Goal: Task Accomplishment & Management: Manage account settings

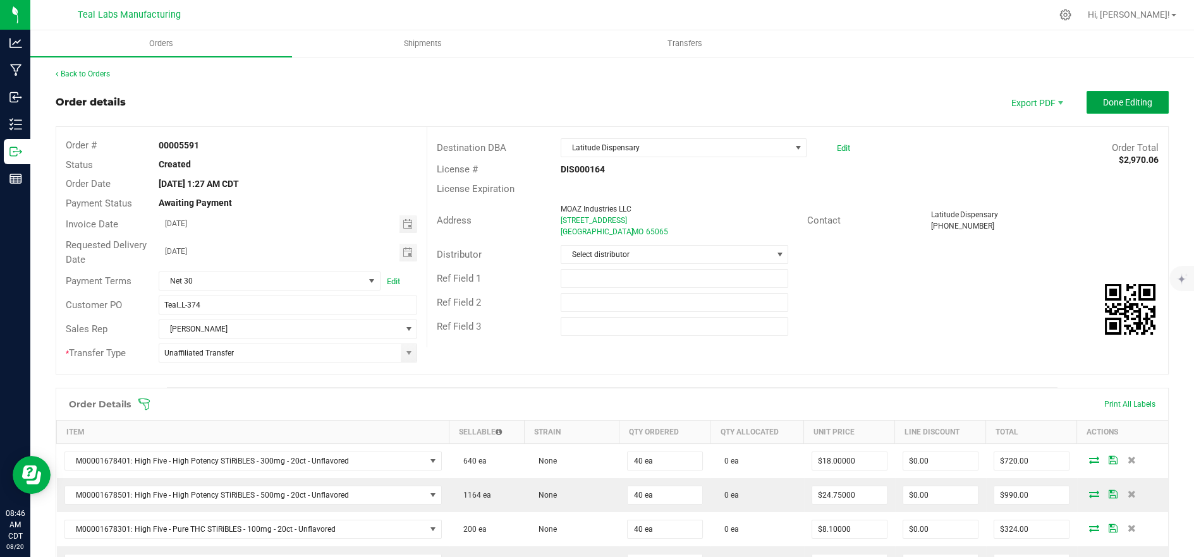
drag, startPoint x: 1085, startPoint y: 97, endPoint x: 989, endPoint y: 128, distance: 100.9
click at [1086, 97] on button "Done Editing" at bounding box center [1127, 102] width 82 height 23
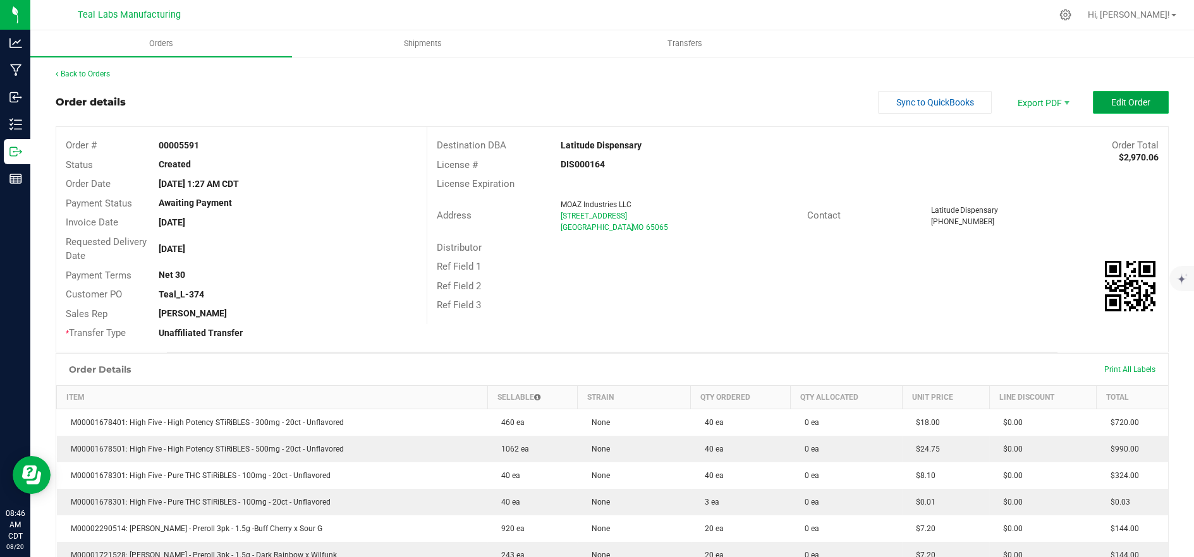
click at [1125, 107] on button "Edit Order" at bounding box center [1130, 102] width 76 height 23
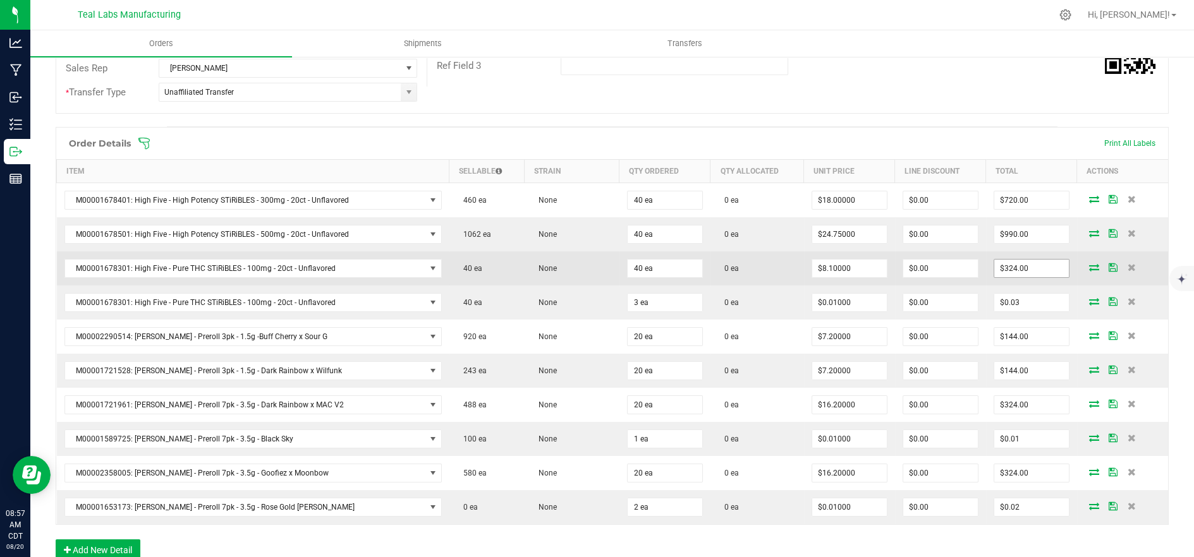
scroll to position [281, 0]
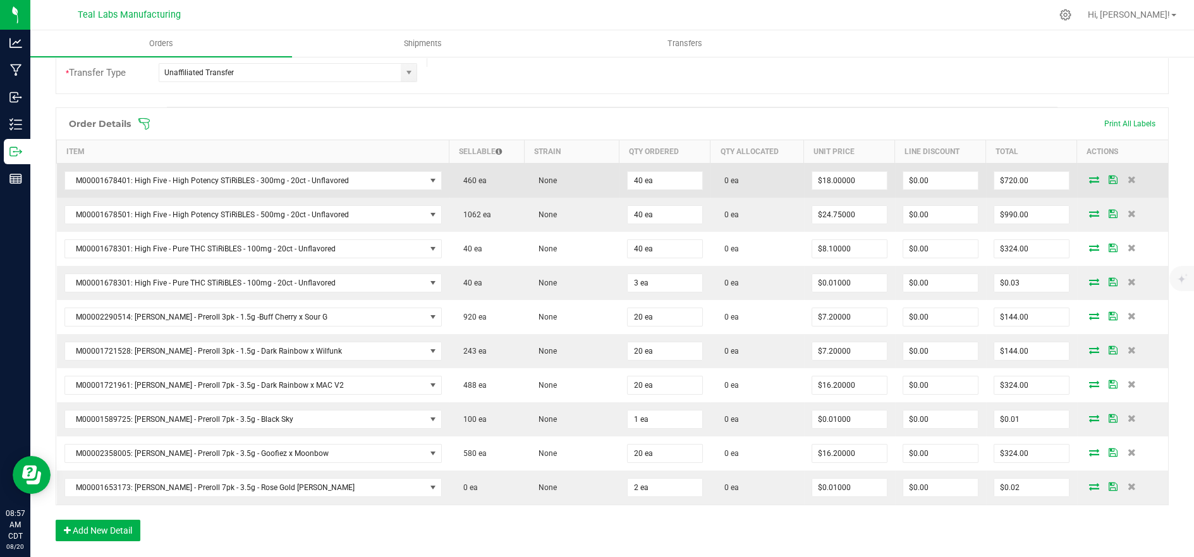
click at [1089, 178] on icon at bounding box center [1094, 180] width 10 height 8
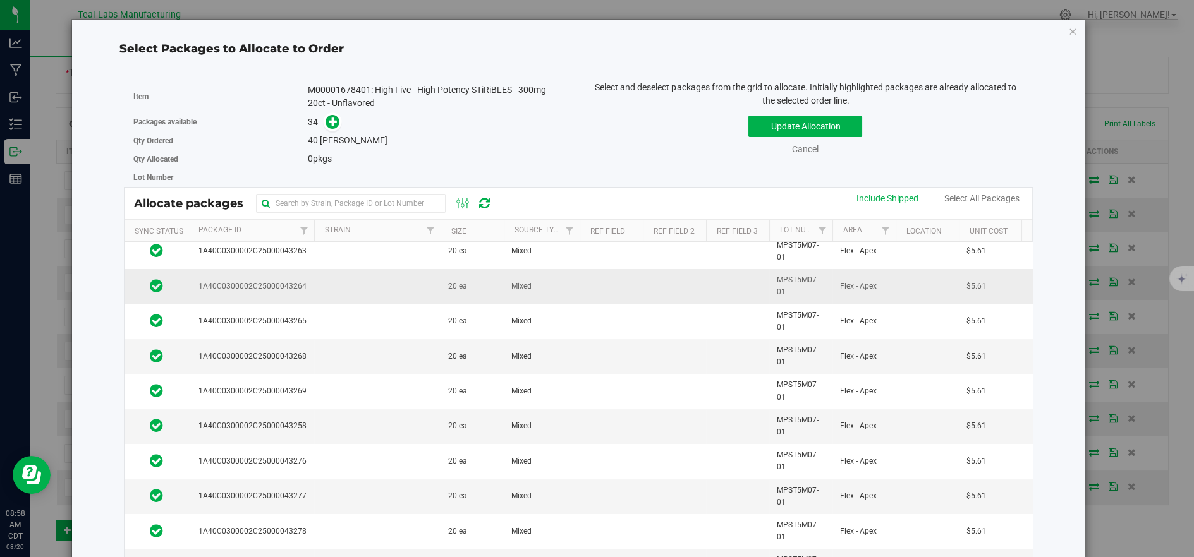
scroll to position [0, 0]
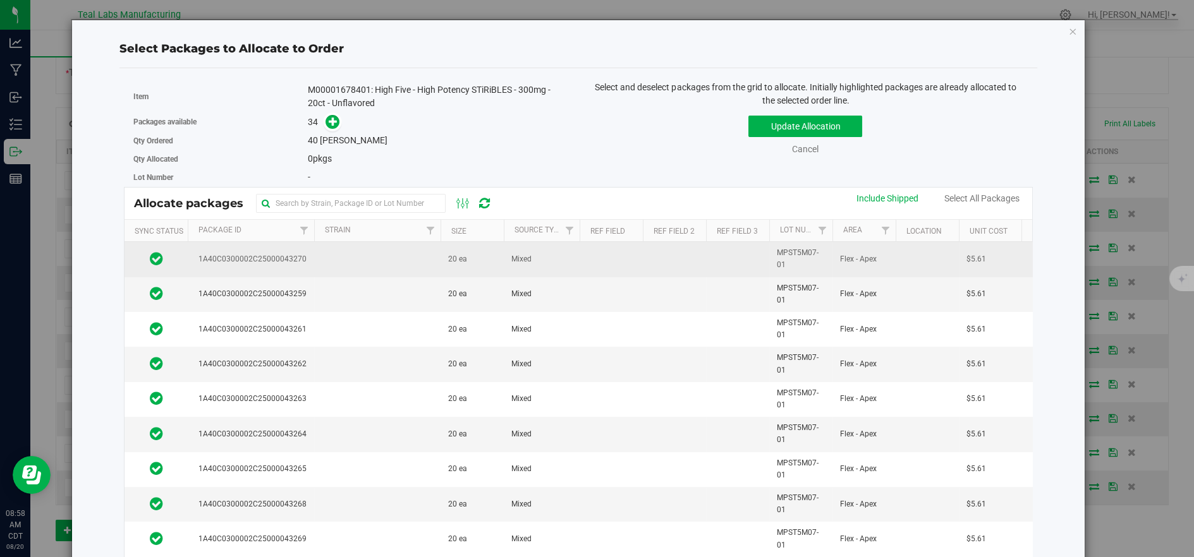
click at [326, 267] on td at bounding box center [377, 259] width 126 height 35
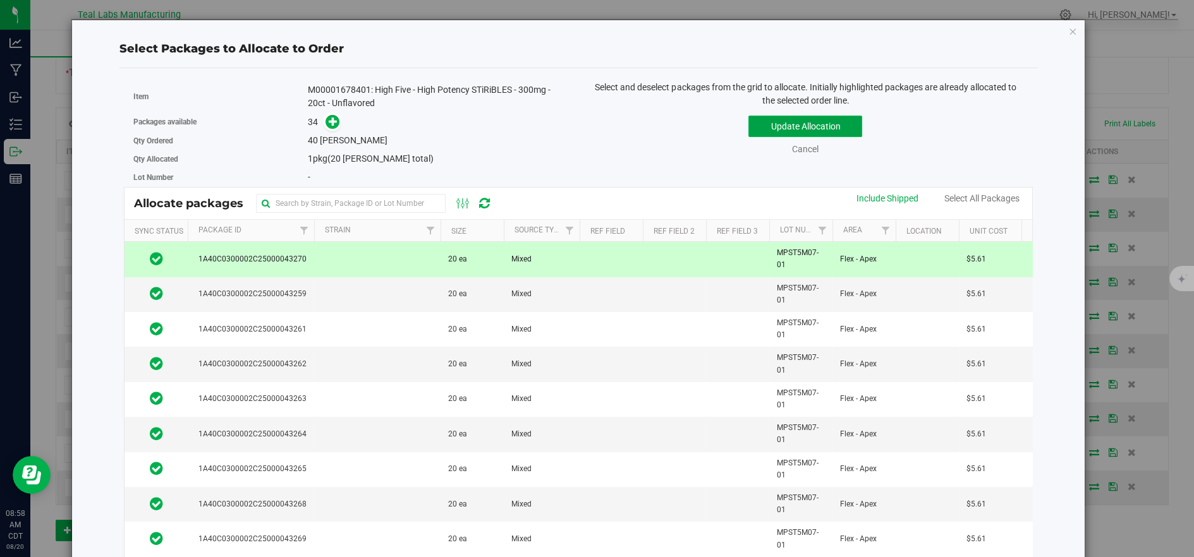
click at [779, 131] on button "Update Allocation" at bounding box center [805, 126] width 114 height 21
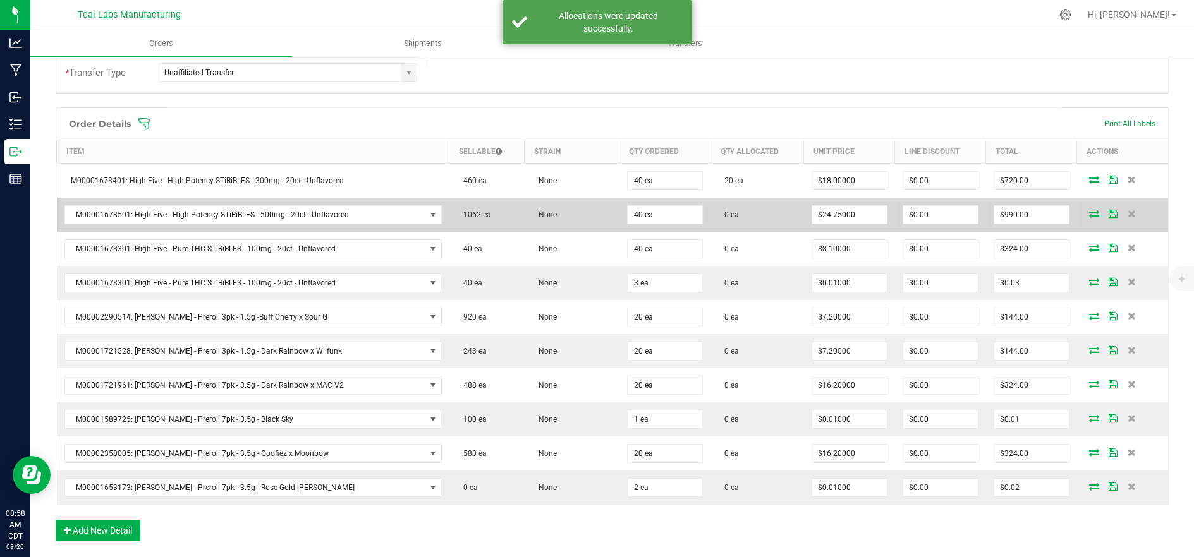
click at [1089, 211] on icon at bounding box center [1094, 214] width 10 height 8
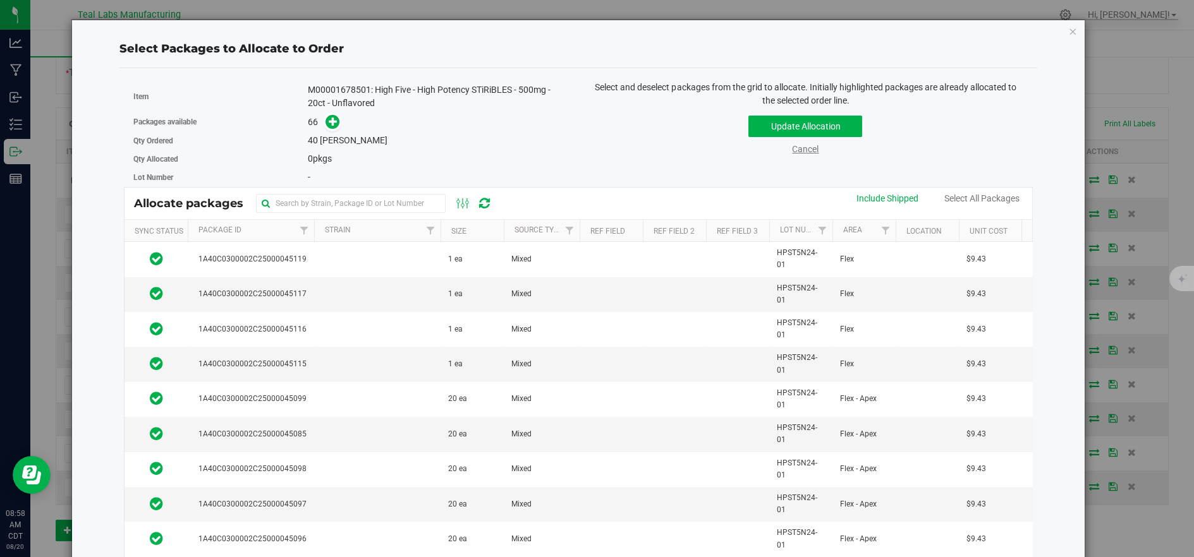
click at [810, 154] on link "Cancel" at bounding box center [805, 149] width 27 height 10
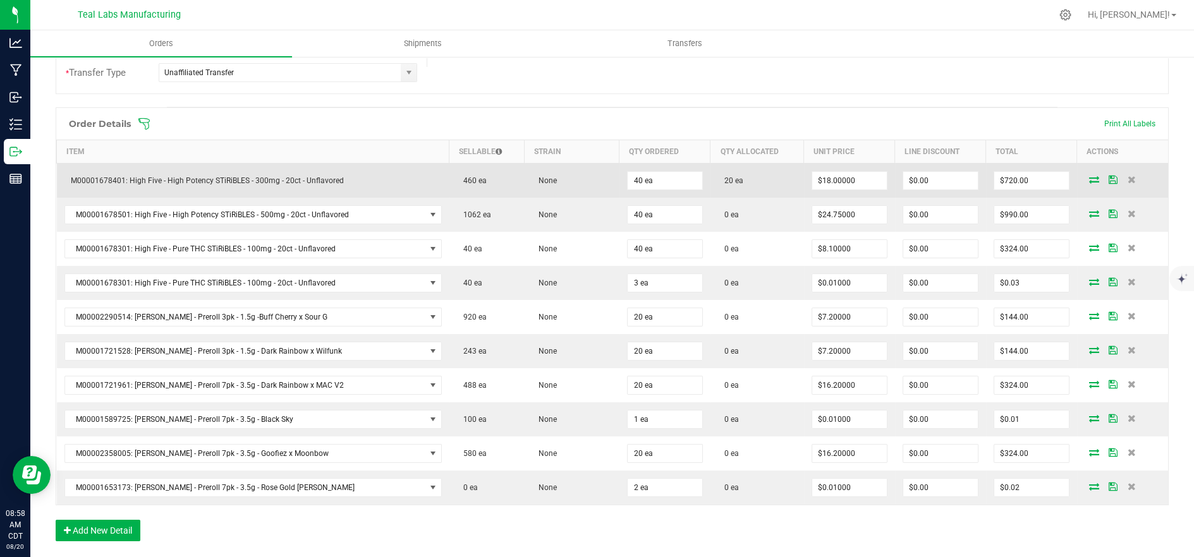
click at [1089, 183] on icon at bounding box center [1094, 180] width 10 height 8
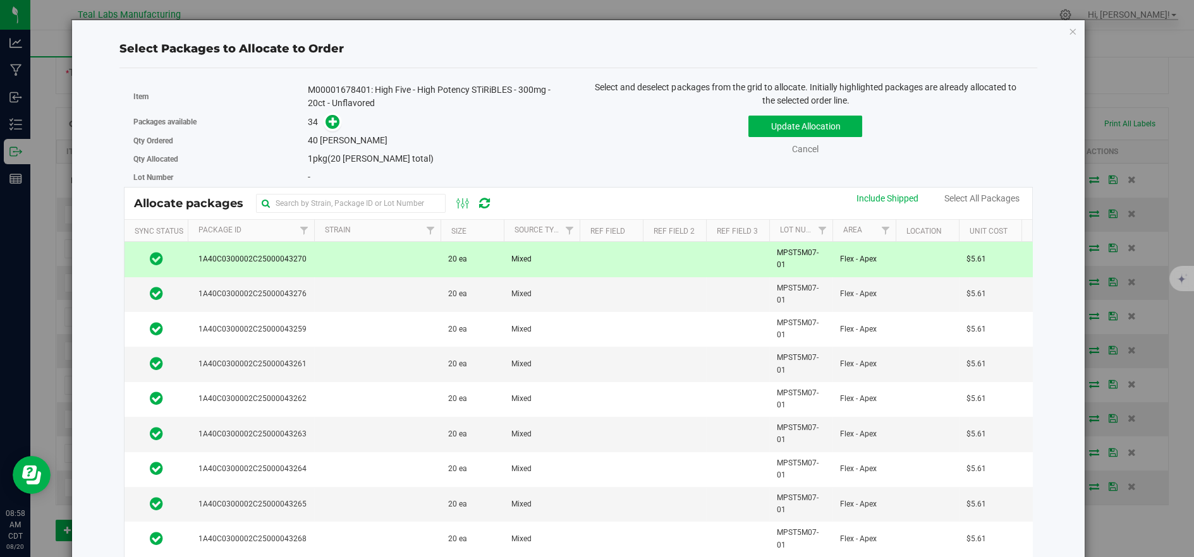
click at [259, 226] on th "Package Id" at bounding box center [251, 231] width 126 height 22
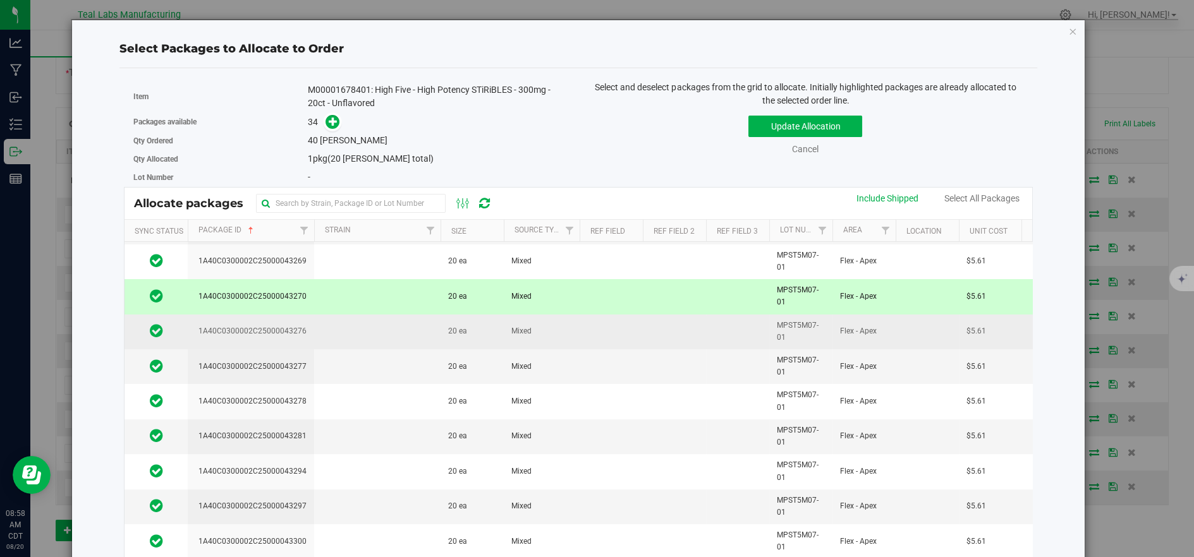
scroll to position [813, 0]
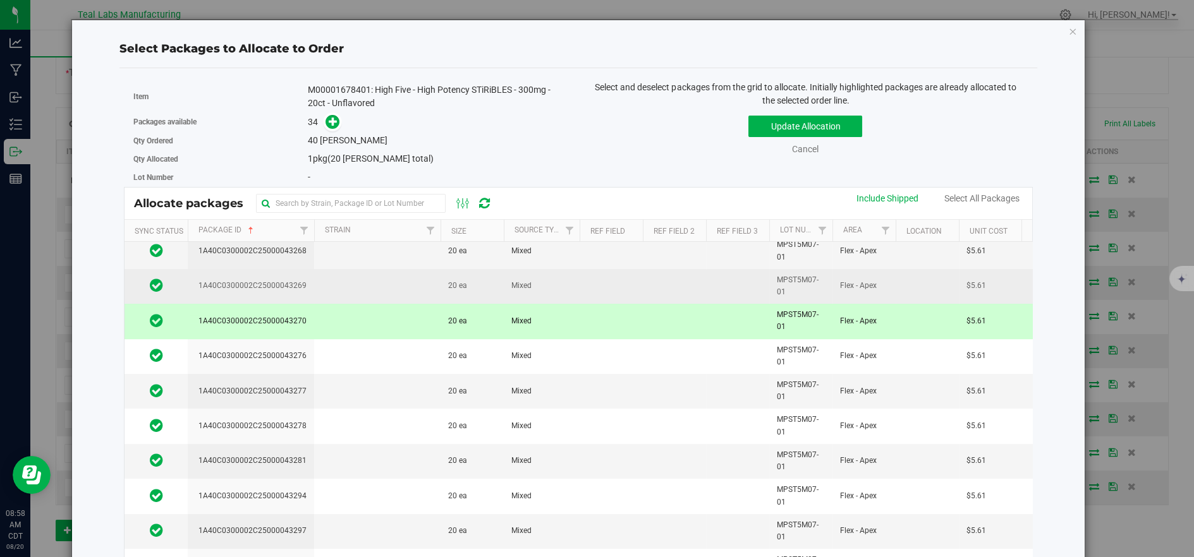
click at [336, 291] on td at bounding box center [377, 286] width 126 height 35
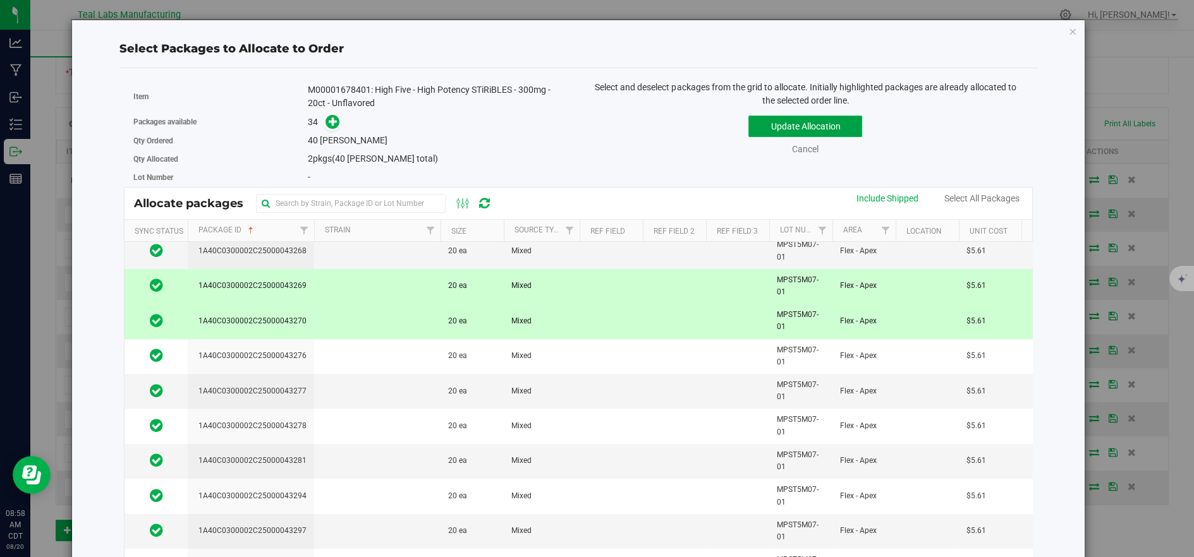
click at [750, 131] on button "Update Allocation" at bounding box center [805, 126] width 114 height 21
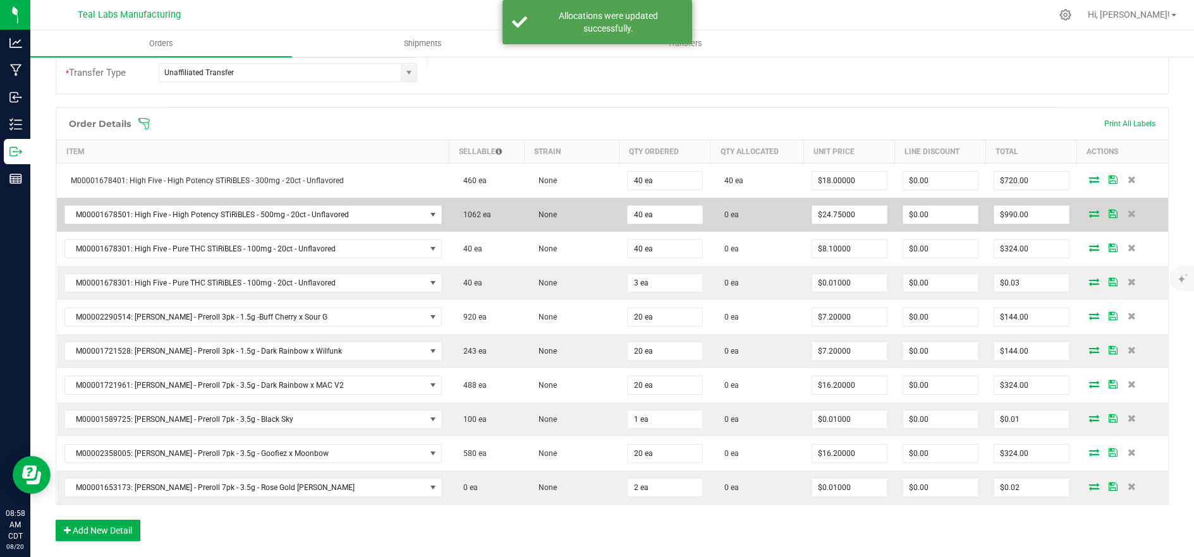
click at [1089, 212] on icon at bounding box center [1094, 214] width 10 height 8
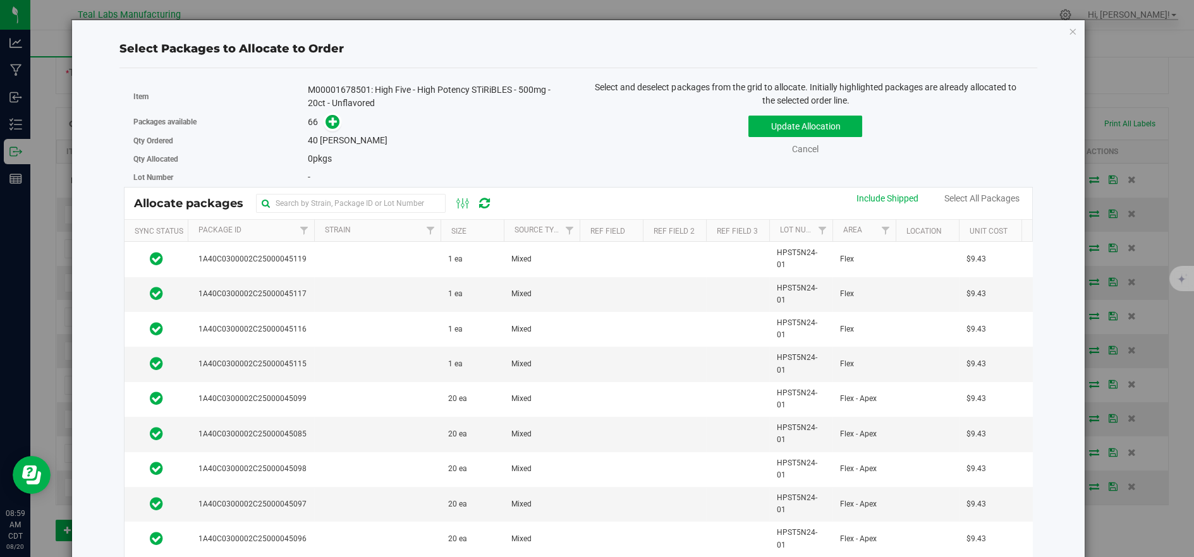
click at [250, 231] on th "Package Id" at bounding box center [251, 231] width 126 height 22
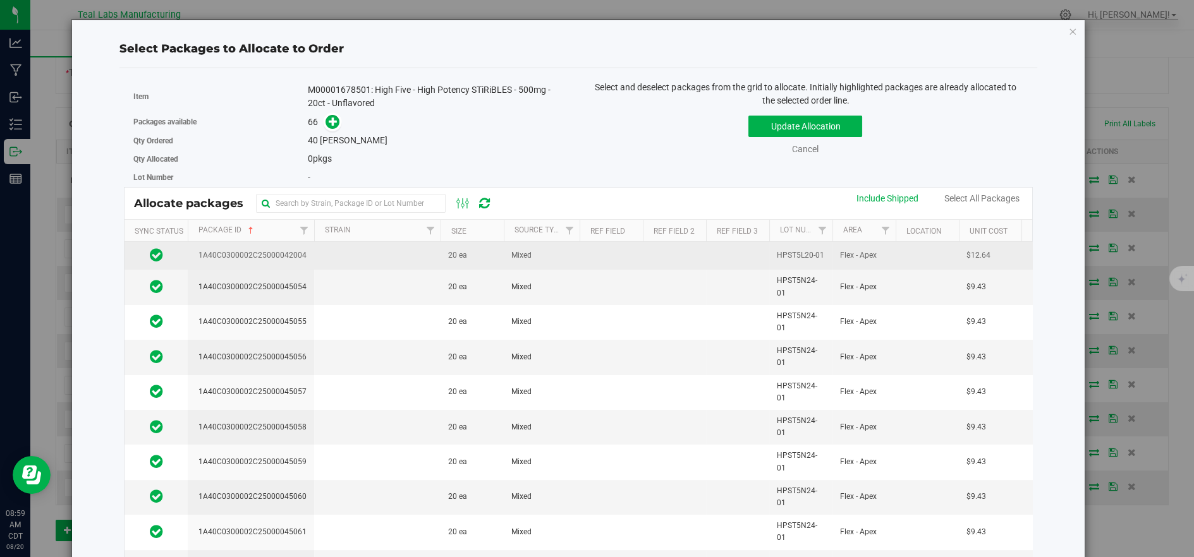
click at [350, 260] on td at bounding box center [377, 256] width 126 height 28
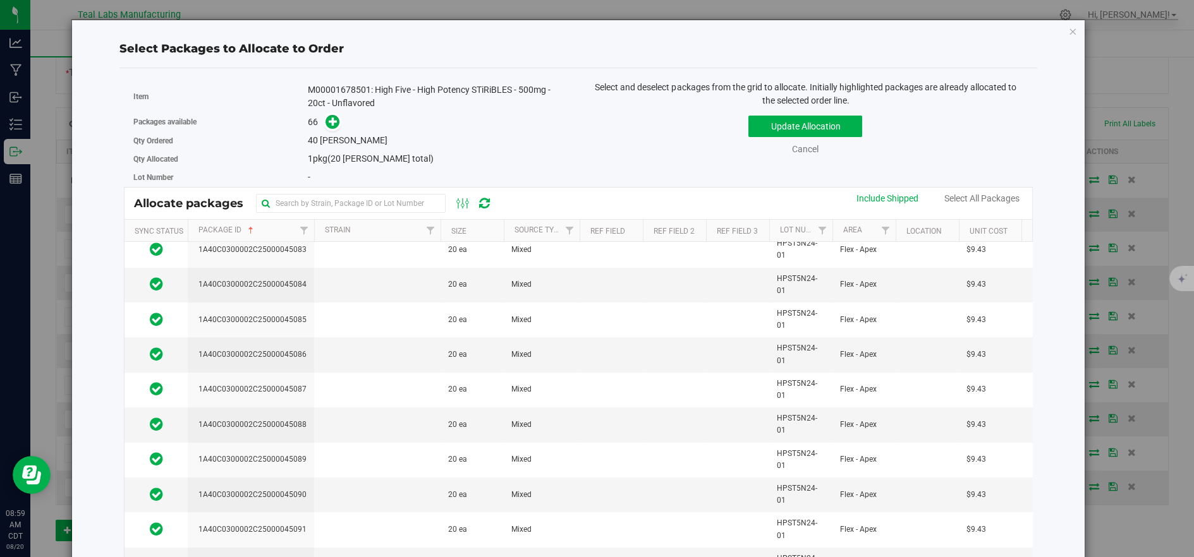
scroll to position [1123, 0]
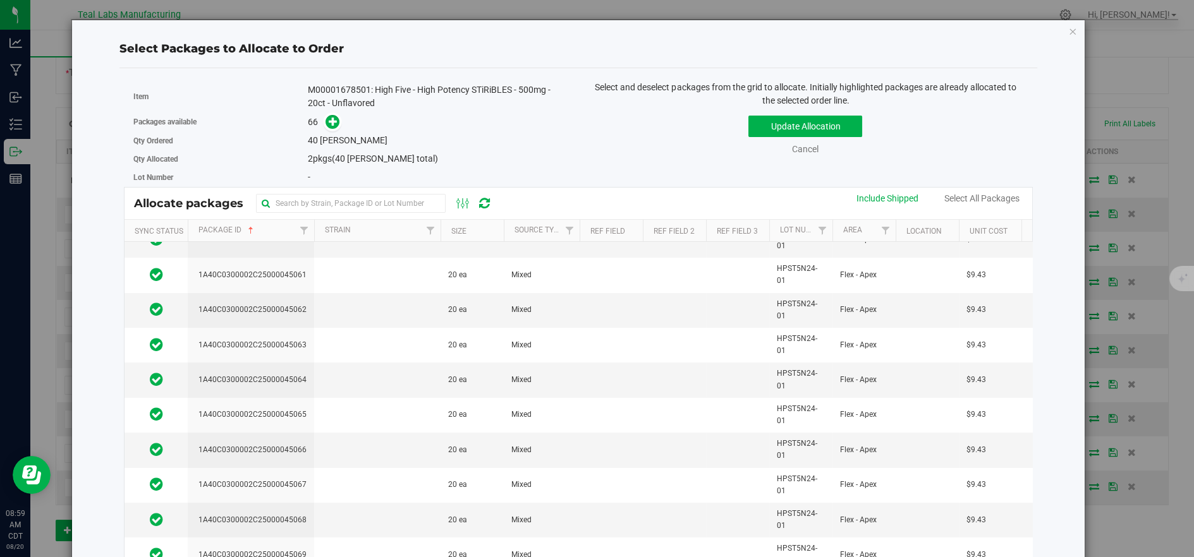
scroll to position [0, 0]
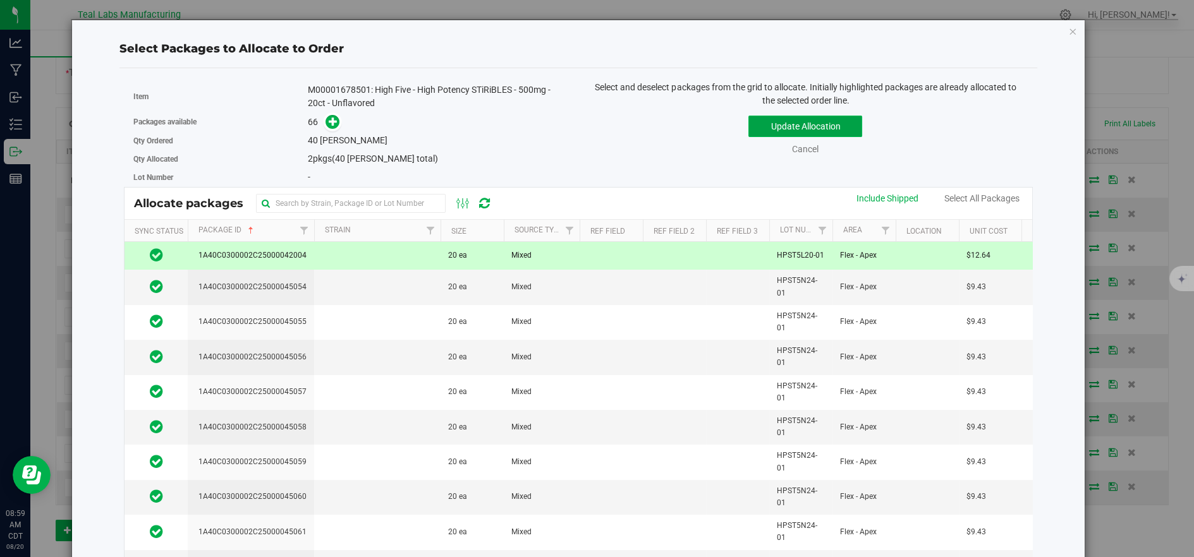
click at [753, 121] on button "Update Allocation" at bounding box center [805, 126] width 114 height 21
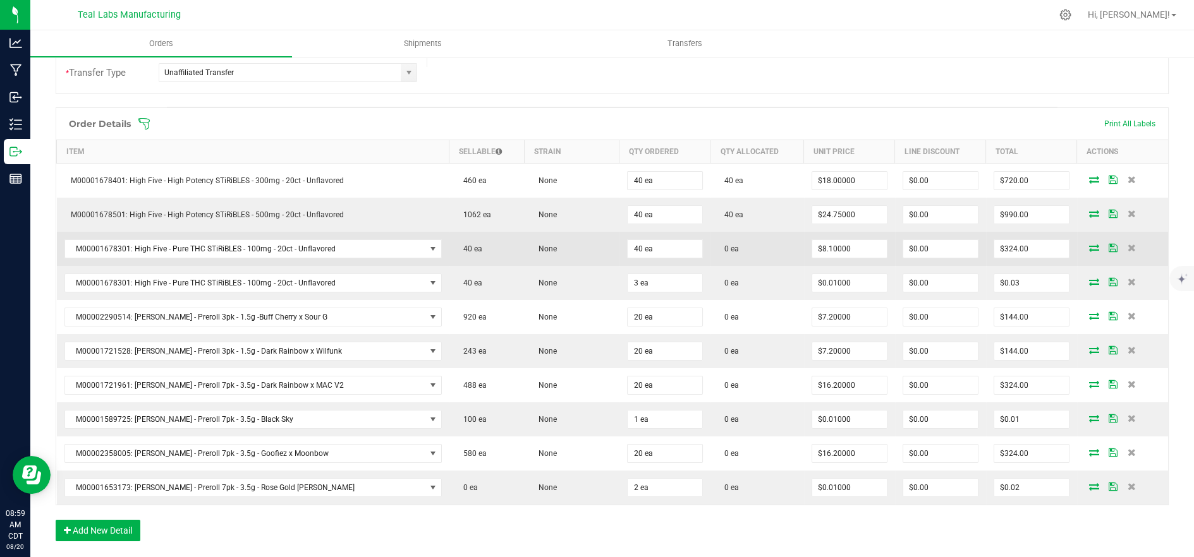
click at [1089, 246] on icon at bounding box center [1094, 248] width 10 height 8
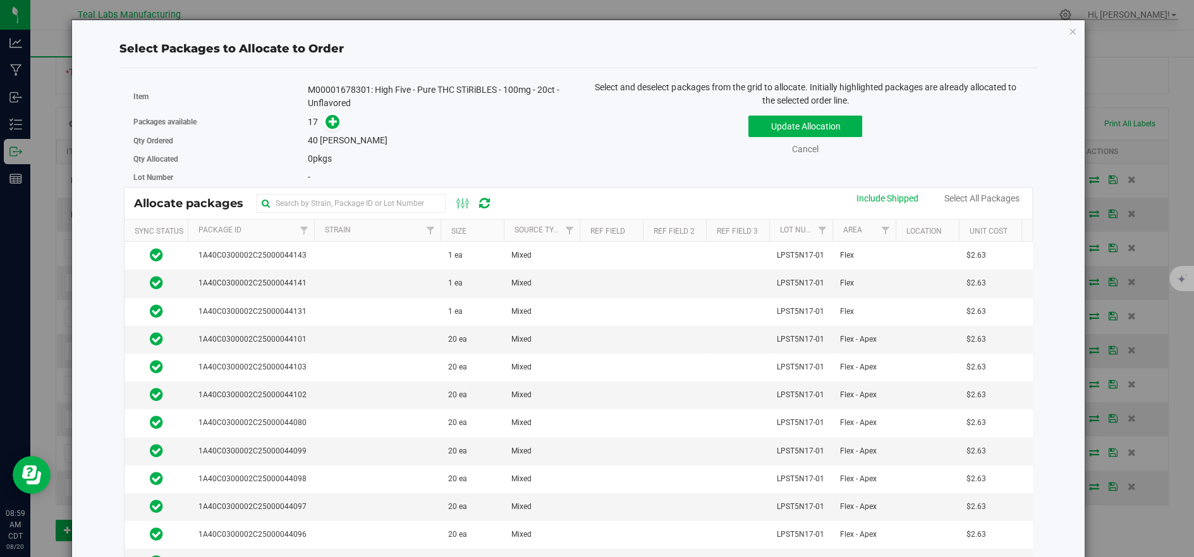
click at [264, 232] on th "Package Id" at bounding box center [251, 231] width 126 height 22
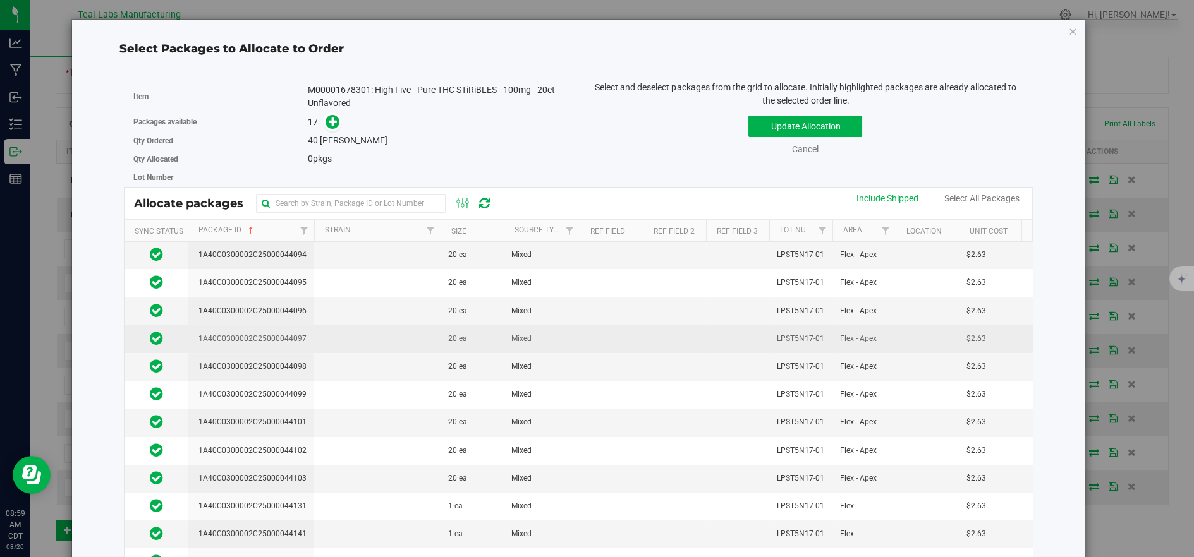
scroll to position [70, 0]
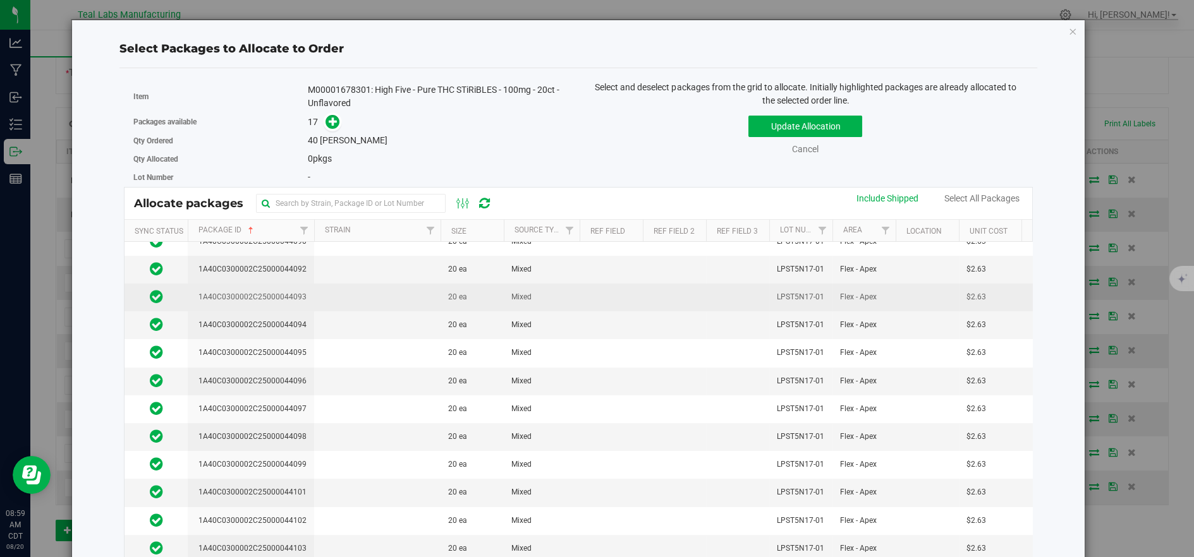
click at [344, 296] on td at bounding box center [377, 298] width 126 height 28
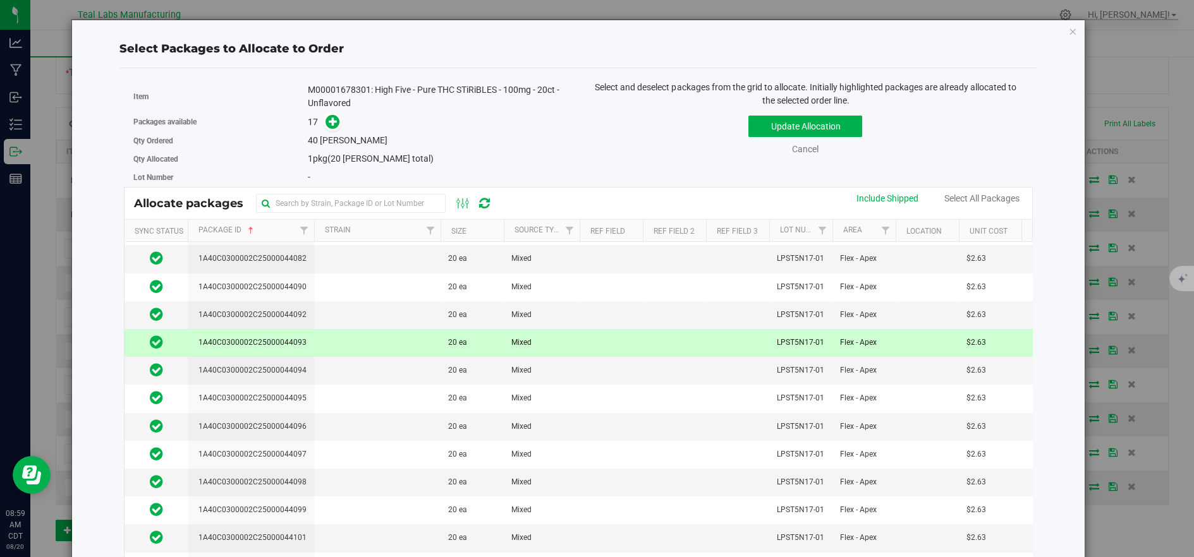
scroll to position [0, 0]
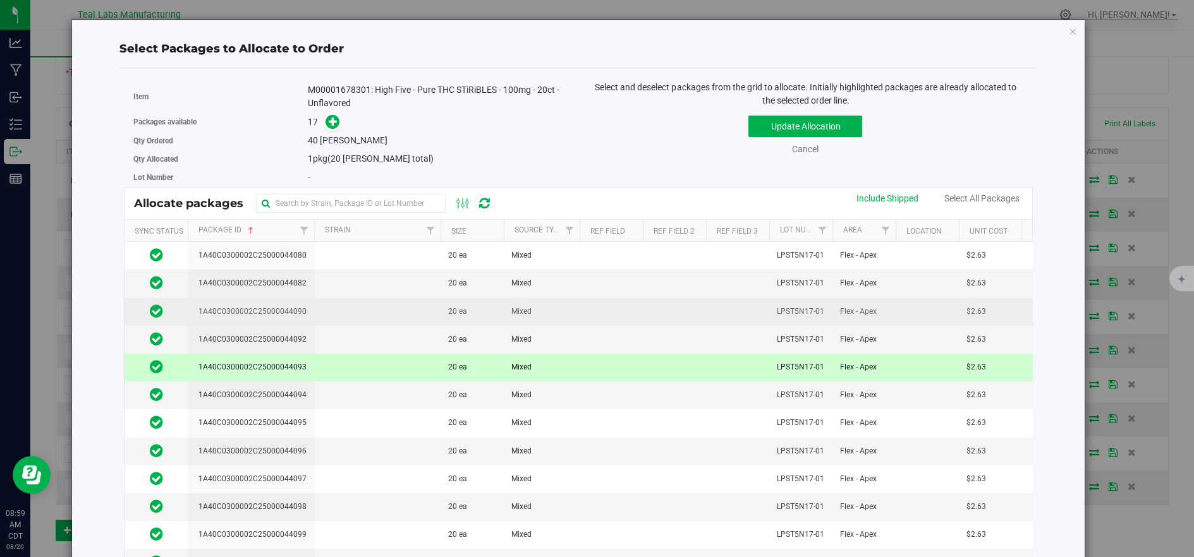
click at [341, 310] on td at bounding box center [377, 312] width 126 height 28
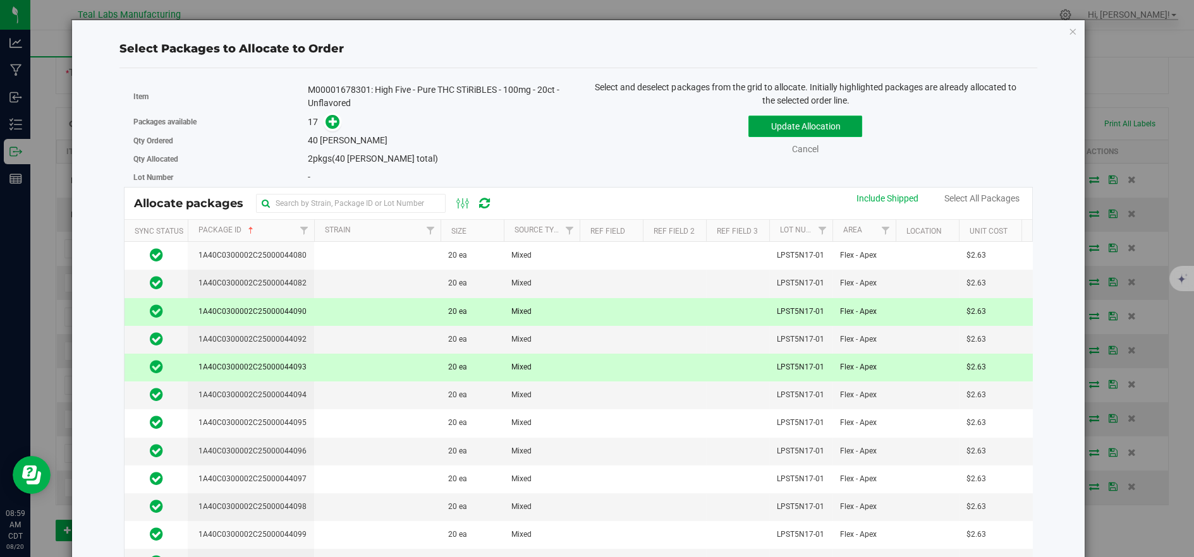
click at [768, 126] on button "Update Allocation" at bounding box center [805, 126] width 114 height 21
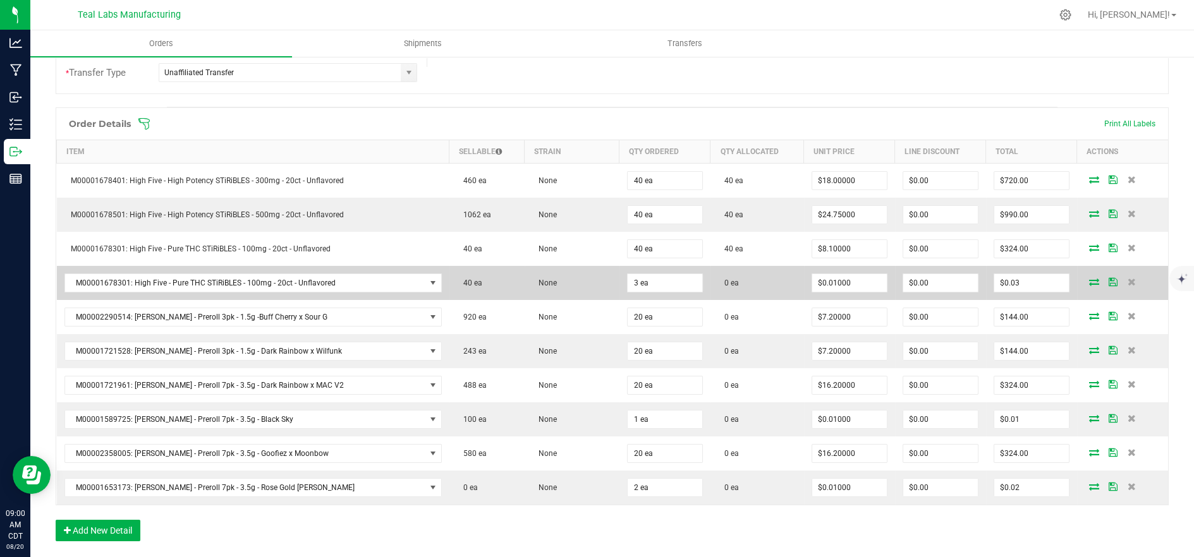
click at [1089, 278] on icon at bounding box center [1094, 282] width 10 height 8
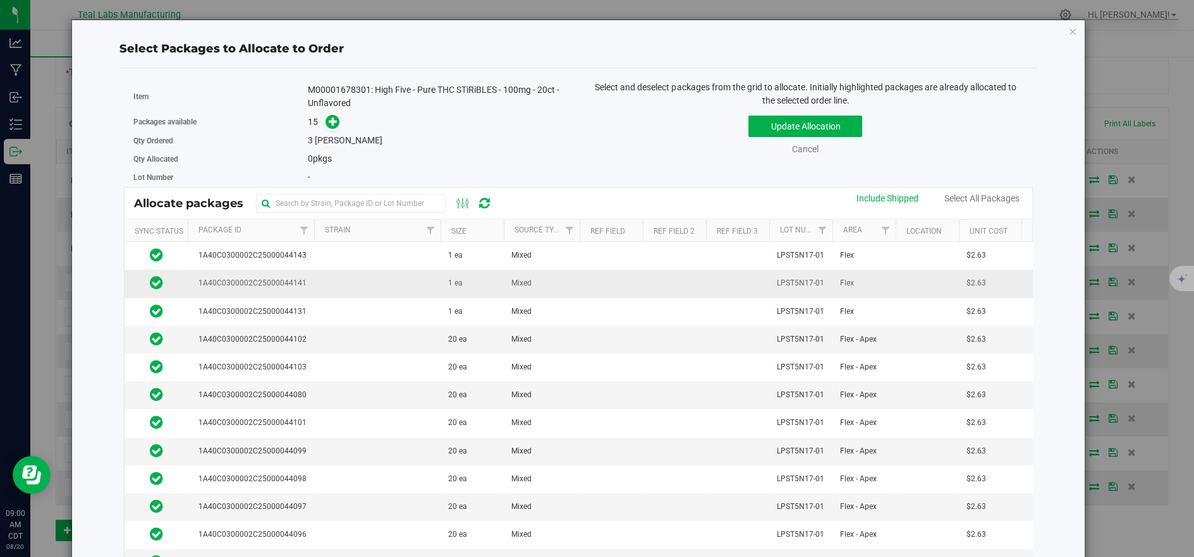
click at [330, 273] on td at bounding box center [377, 284] width 126 height 28
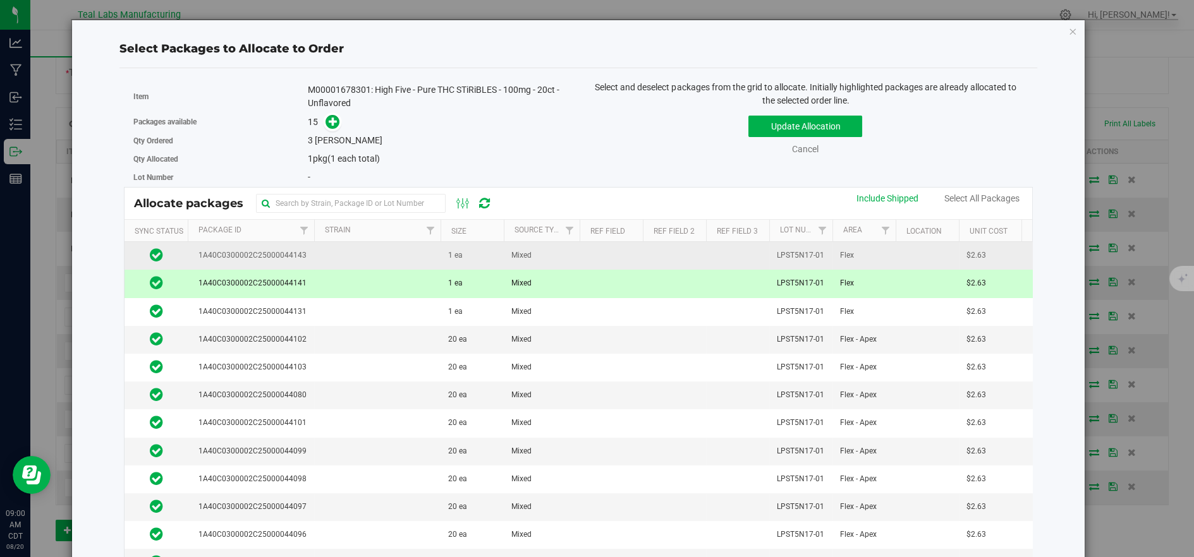
click at [335, 260] on td at bounding box center [377, 256] width 126 height 28
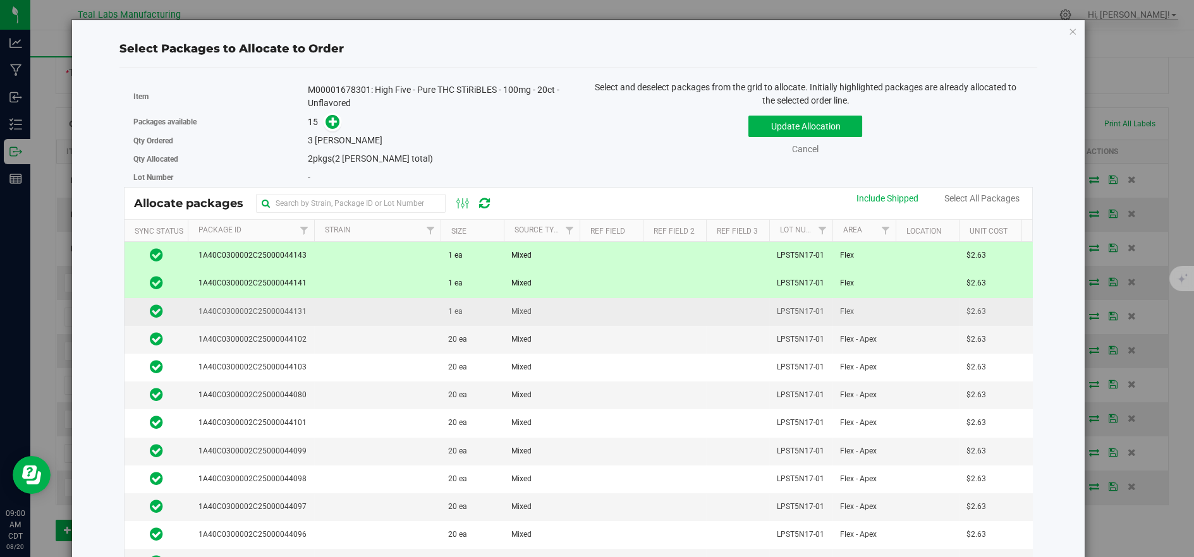
click at [348, 308] on td at bounding box center [377, 312] width 126 height 28
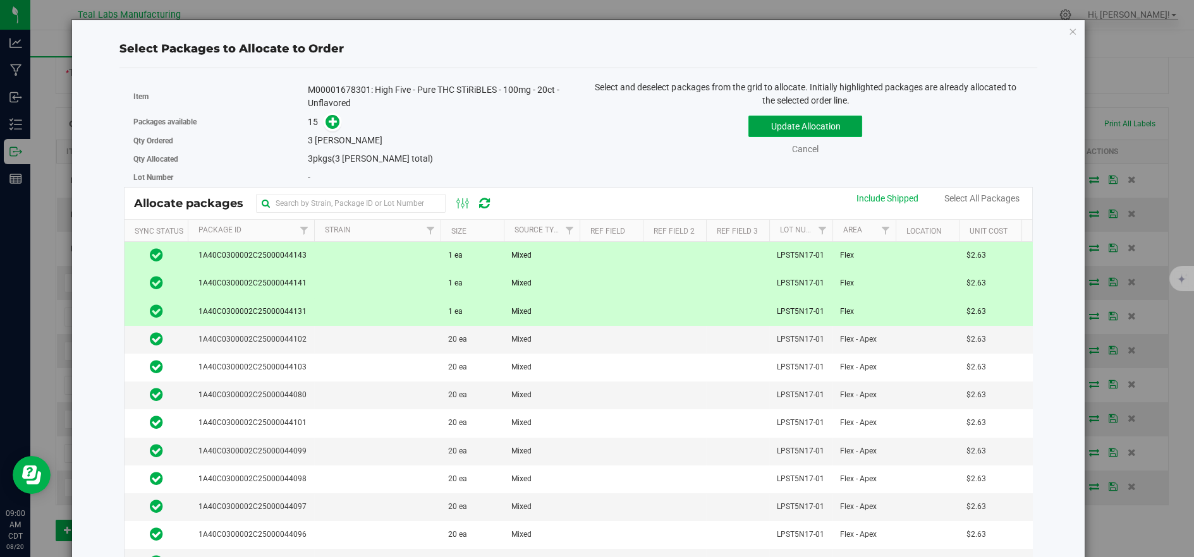
click at [789, 129] on button "Update Allocation" at bounding box center [805, 126] width 114 height 21
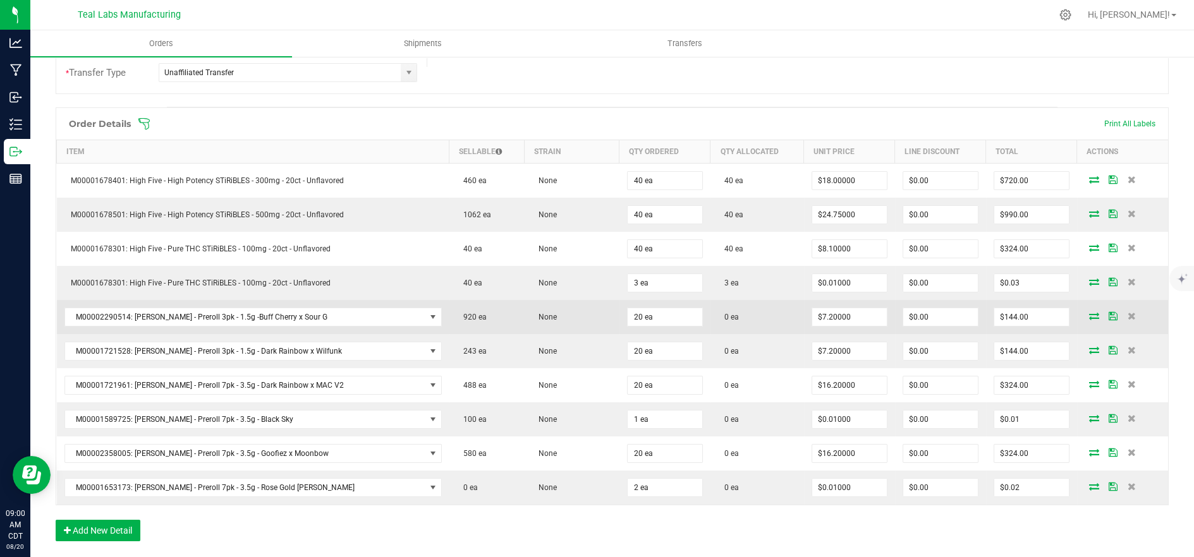
click at [1089, 315] on icon at bounding box center [1094, 316] width 10 height 8
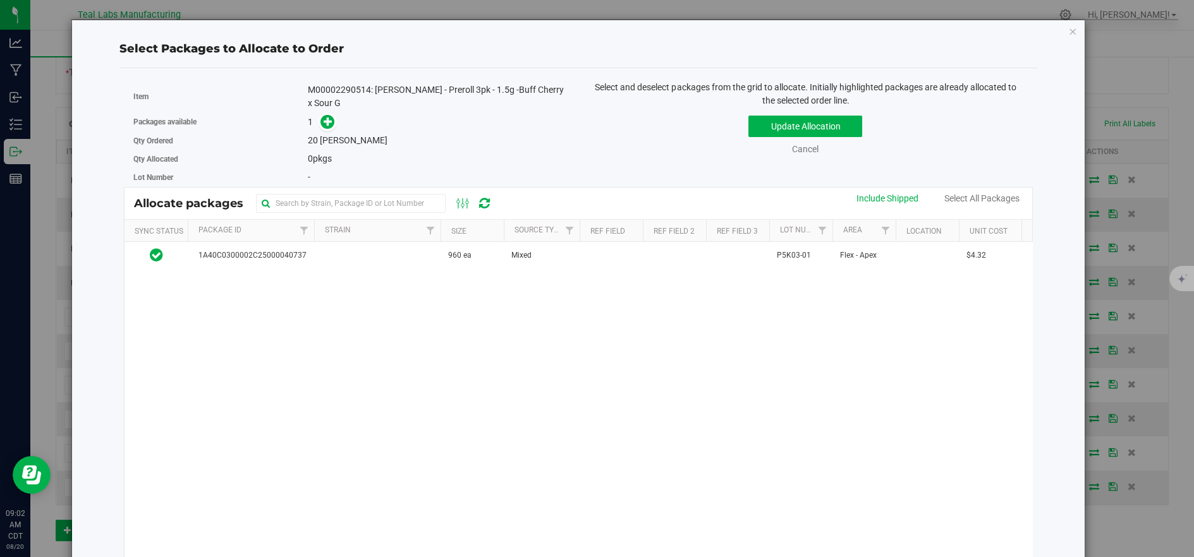
click at [571, 95] on div "Item M00002290514: Kusch - Preroll 3pk - 1.5g -Buff Cherry x Sour G Packages av…" at bounding box center [351, 134] width 454 height 106
click at [327, 117] on icon at bounding box center [327, 121] width 9 height 9
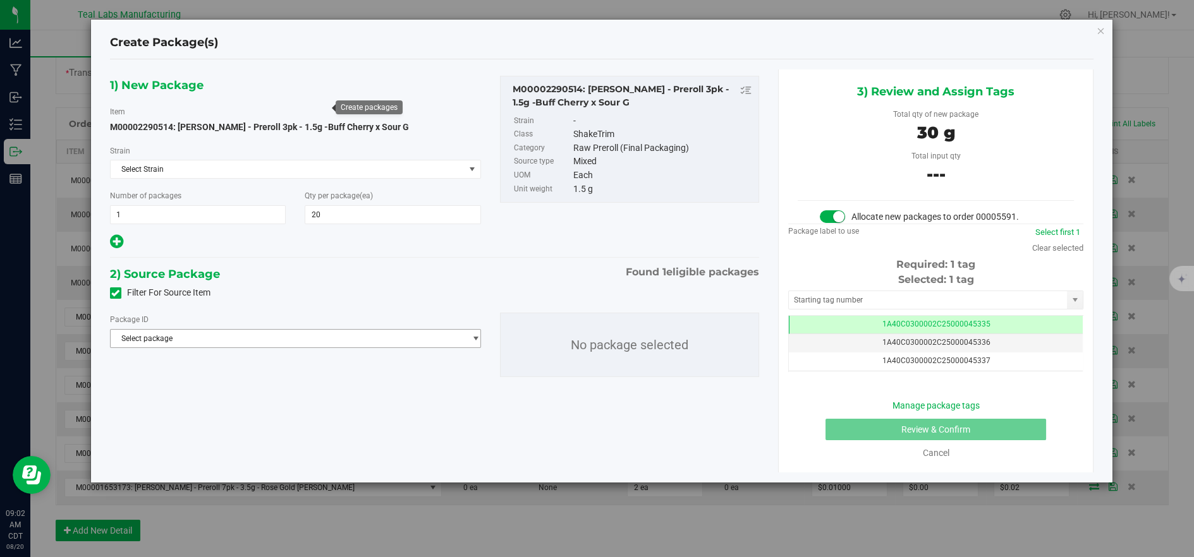
click at [402, 343] on span "Select package" at bounding box center [288, 339] width 354 height 18
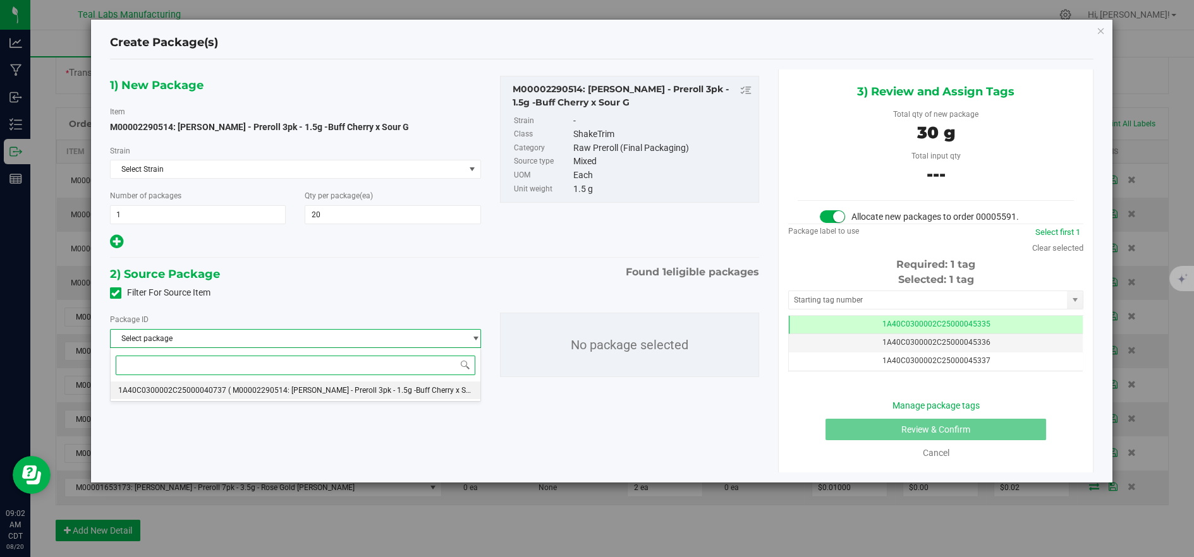
click at [389, 386] on span "( M00002290514: Kusch - Preroll 3pk - 1.5g -Buff Cherry x Sour G )" at bounding box center [358, 390] width 260 height 9
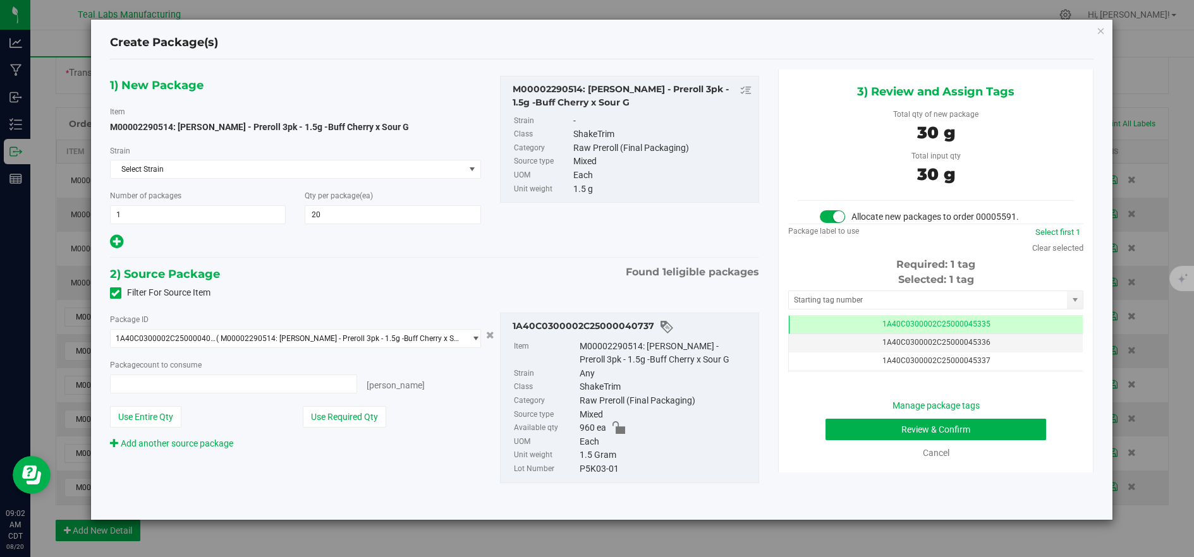
type input "20 ea"
click at [902, 424] on button "Review & Confirm" at bounding box center [935, 429] width 221 height 21
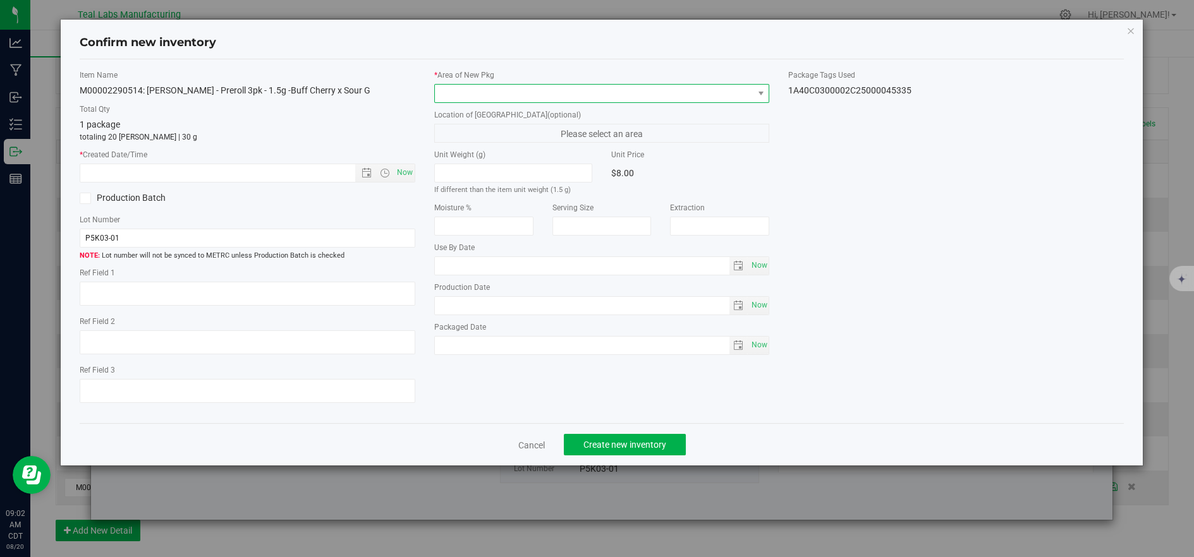
click at [505, 87] on span at bounding box center [594, 94] width 318 height 18
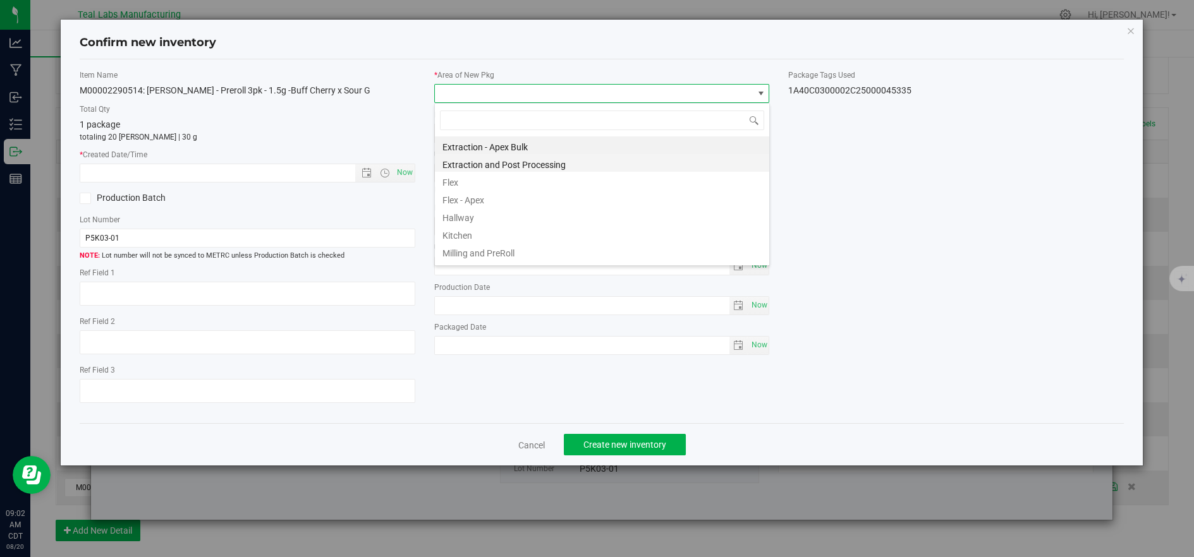
scroll to position [19, 334]
click at [451, 183] on li "Flex" at bounding box center [602, 181] width 334 height 18
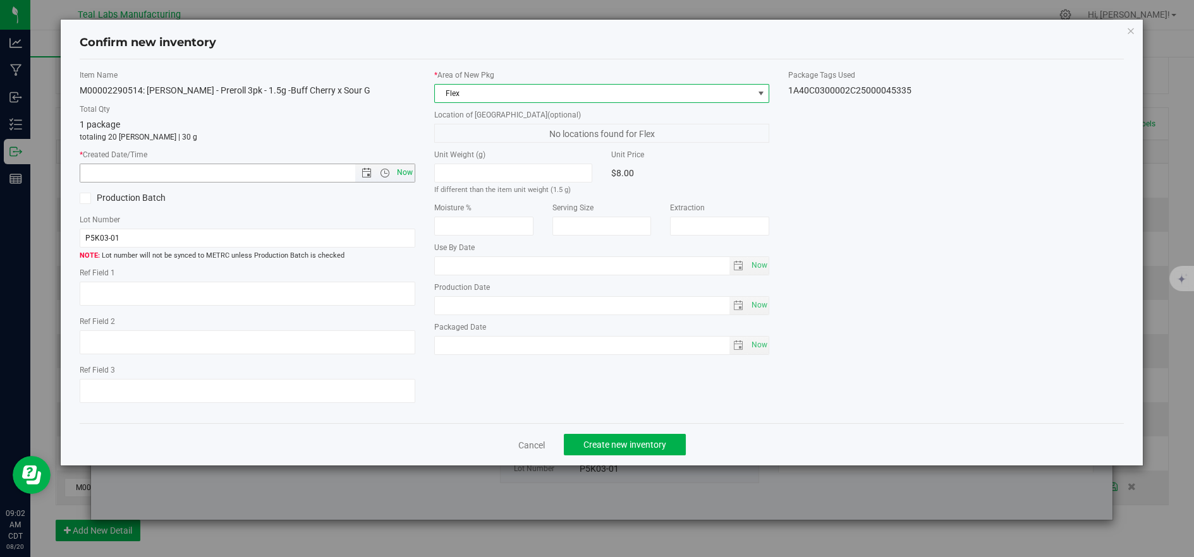
click at [402, 174] on span "Now" at bounding box center [404, 173] width 21 height 18
type input "8/20/2025 9:02 AM"
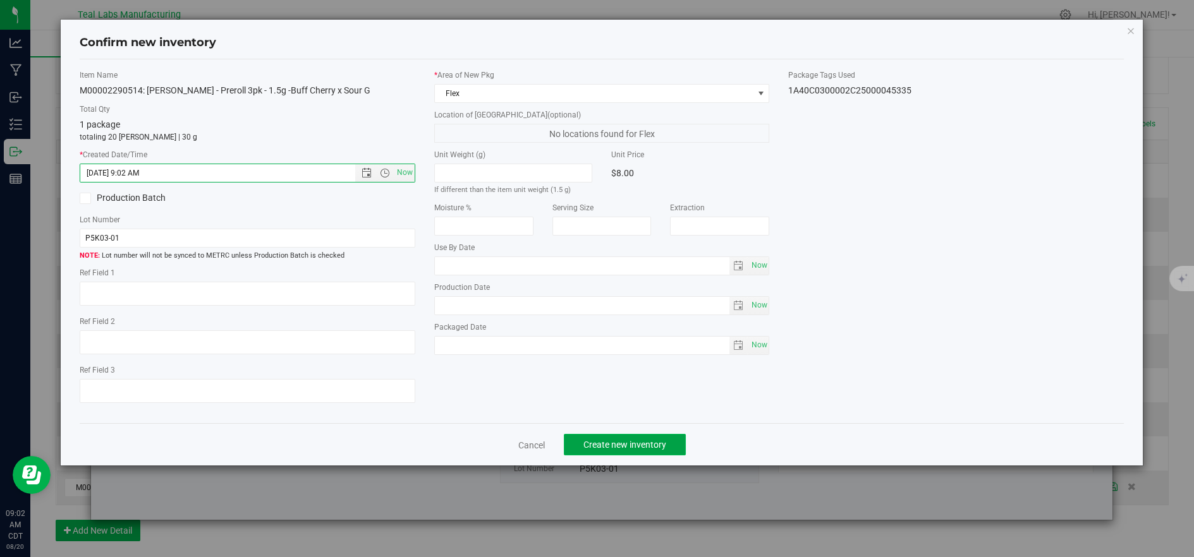
click at [598, 450] on span "Create new inventory" at bounding box center [624, 445] width 83 height 10
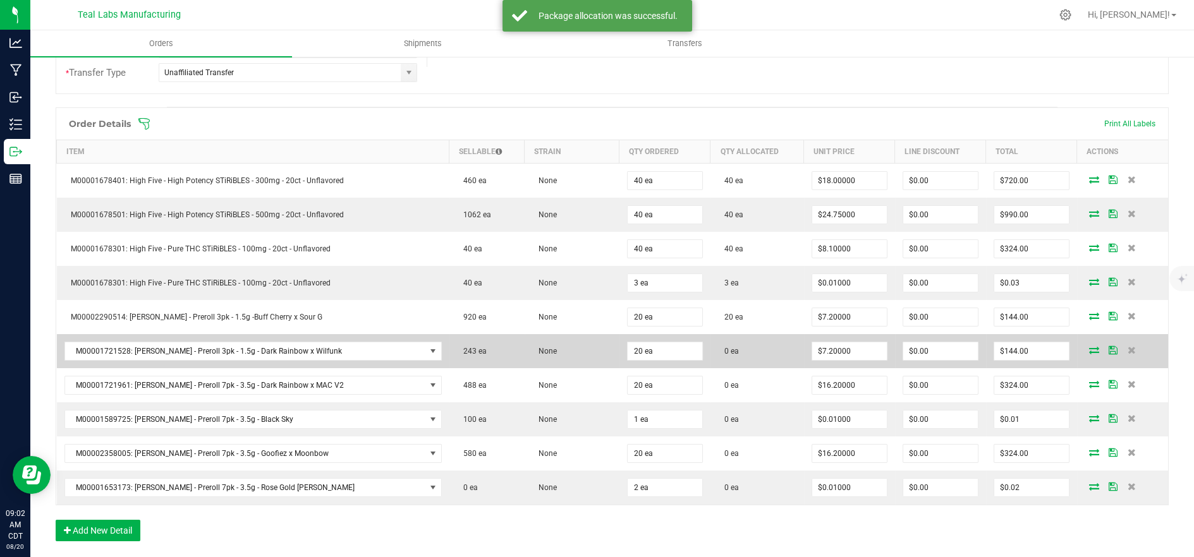
click at [1089, 348] on icon at bounding box center [1094, 350] width 10 height 8
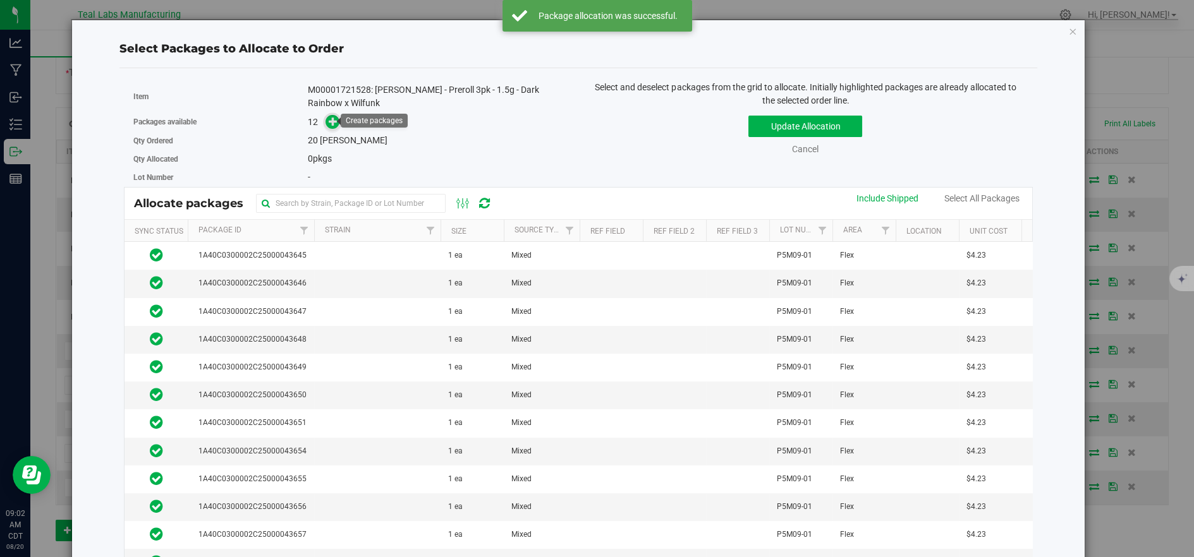
click at [327, 129] on span at bounding box center [332, 122] width 15 height 15
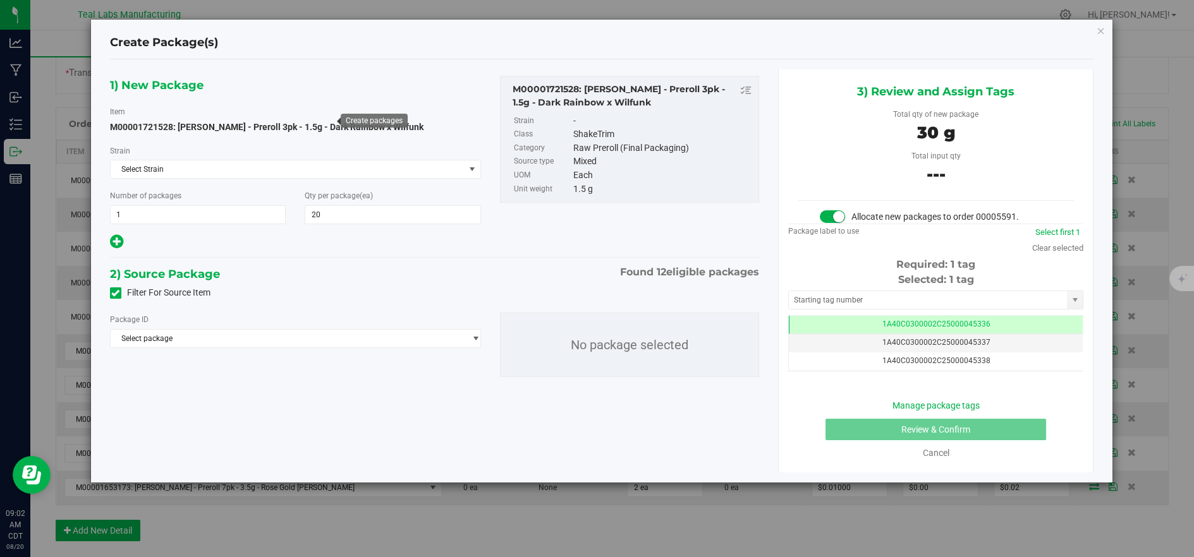
type input "20"
click at [308, 331] on span "Select package" at bounding box center [288, 339] width 354 height 18
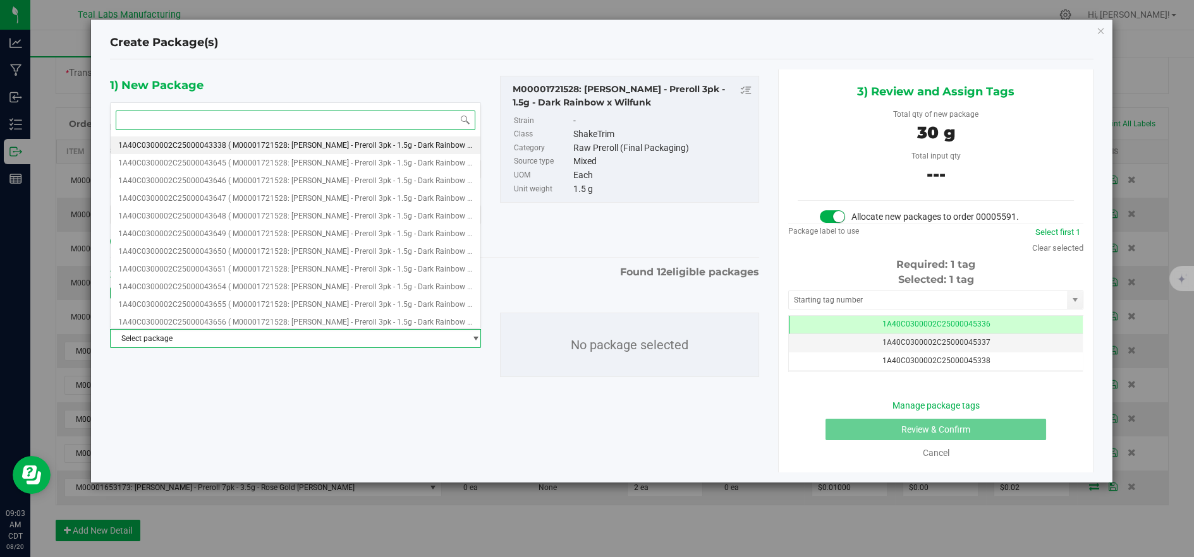
click at [290, 142] on span "( M00001721528: Kusch - Preroll 3pk - 1.5g - Dark Rainbow x Wilfunk )" at bounding box center [365, 145] width 275 height 9
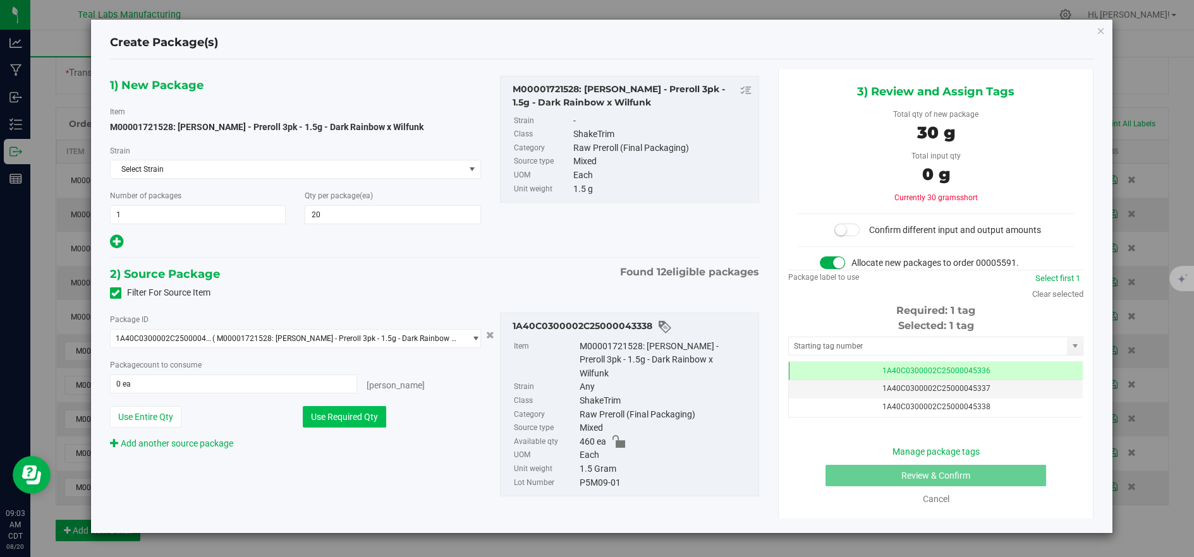
click at [352, 411] on button "Use Required Qty" at bounding box center [344, 416] width 83 height 21
type input "20 ea"
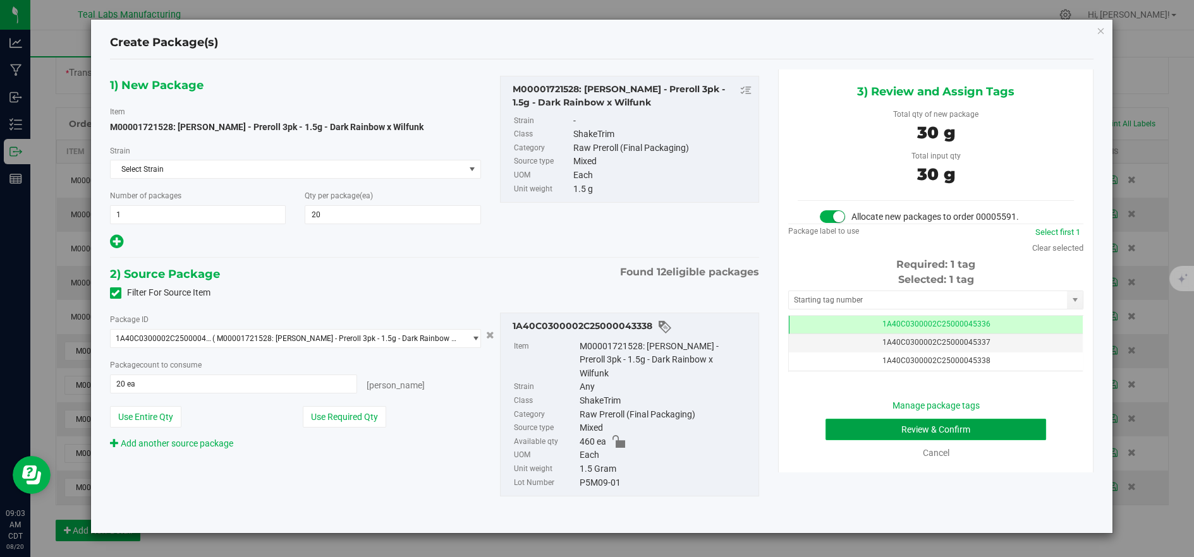
click at [903, 430] on button "Review & Confirm" at bounding box center [935, 429] width 221 height 21
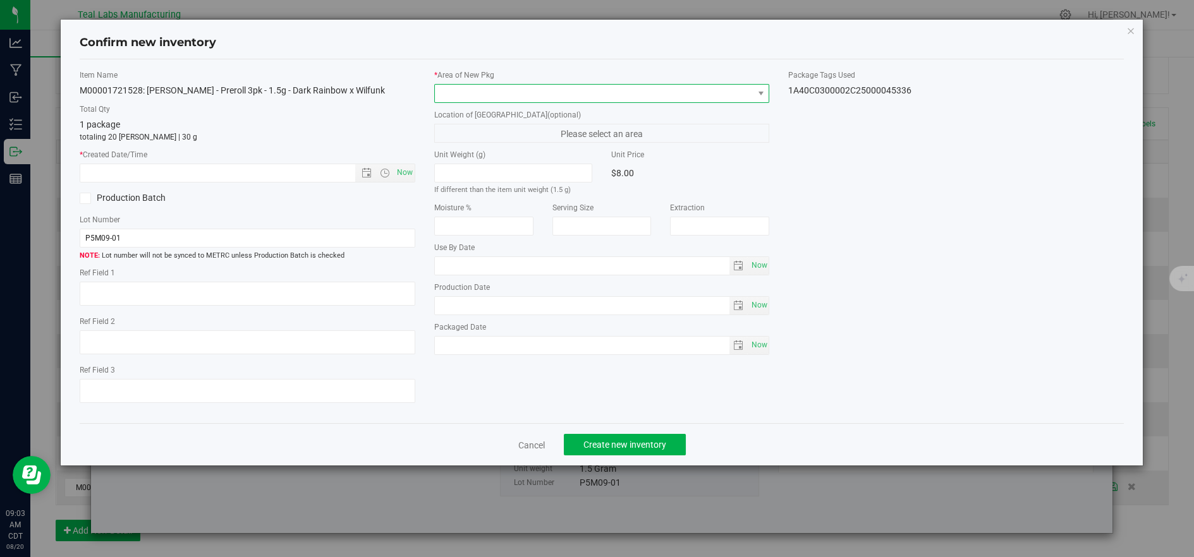
click at [454, 89] on span at bounding box center [594, 94] width 318 height 18
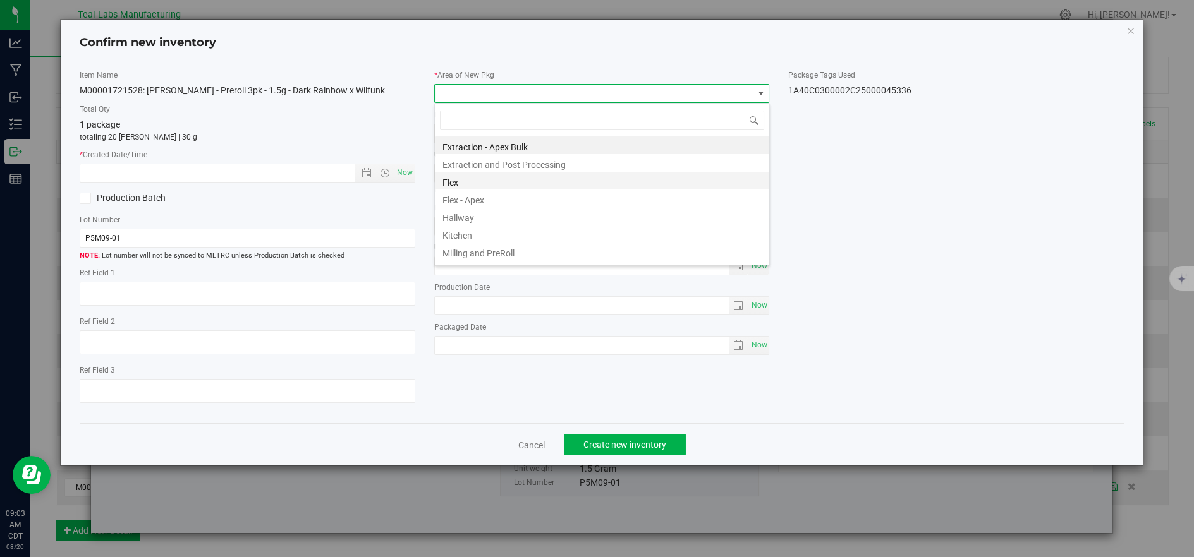
click at [455, 179] on li "Flex" at bounding box center [602, 181] width 334 height 18
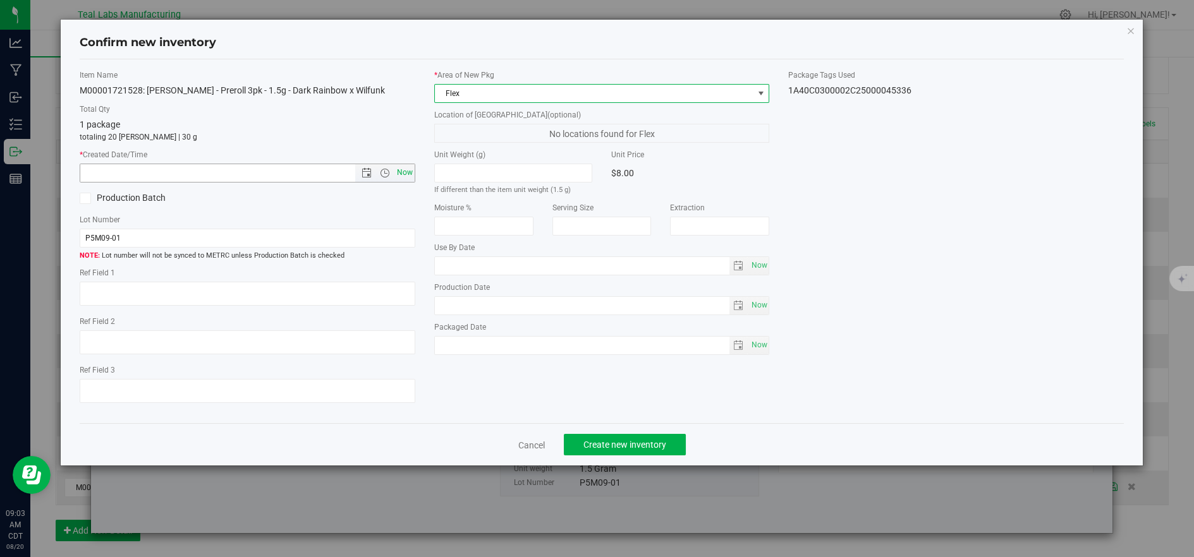
click at [401, 172] on span "Now" at bounding box center [404, 173] width 21 height 18
type input "8/20/2025 9:03 AM"
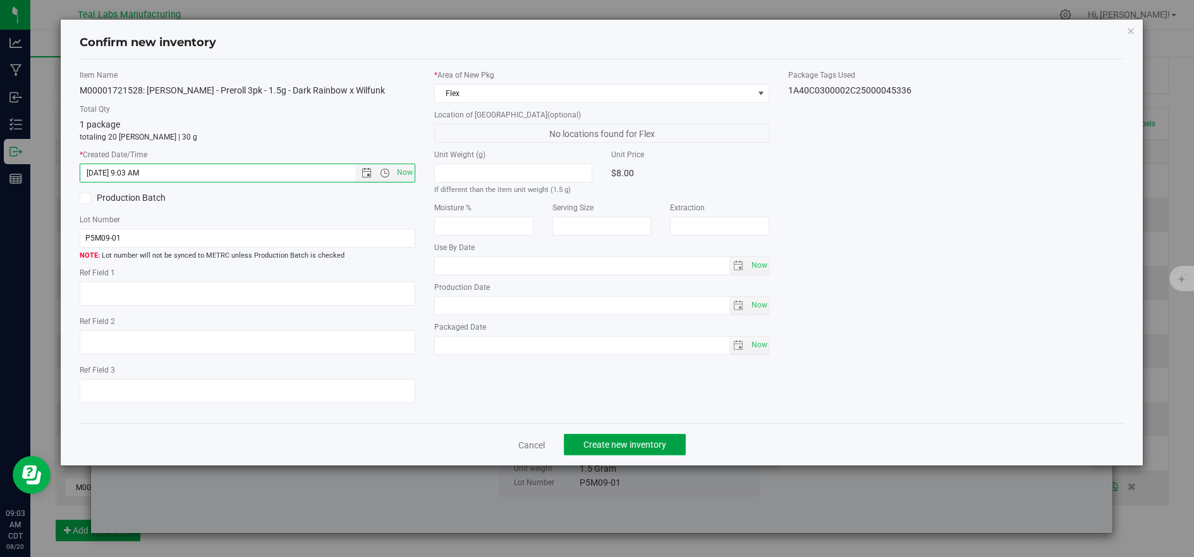
click at [618, 444] on span "Create new inventory" at bounding box center [624, 445] width 83 height 10
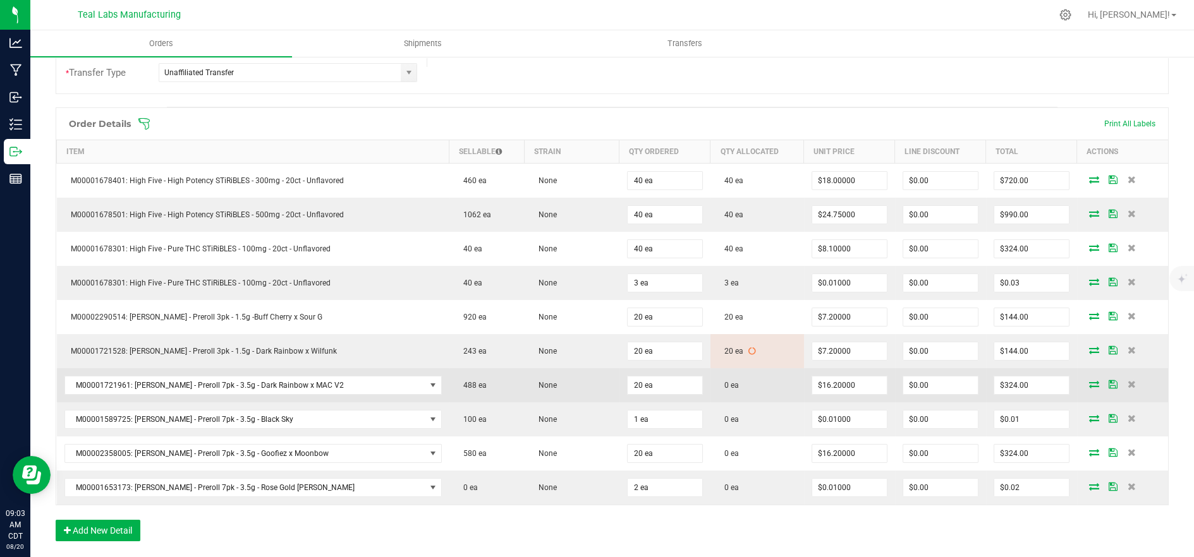
click at [1089, 382] on icon at bounding box center [1094, 384] width 10 height 8
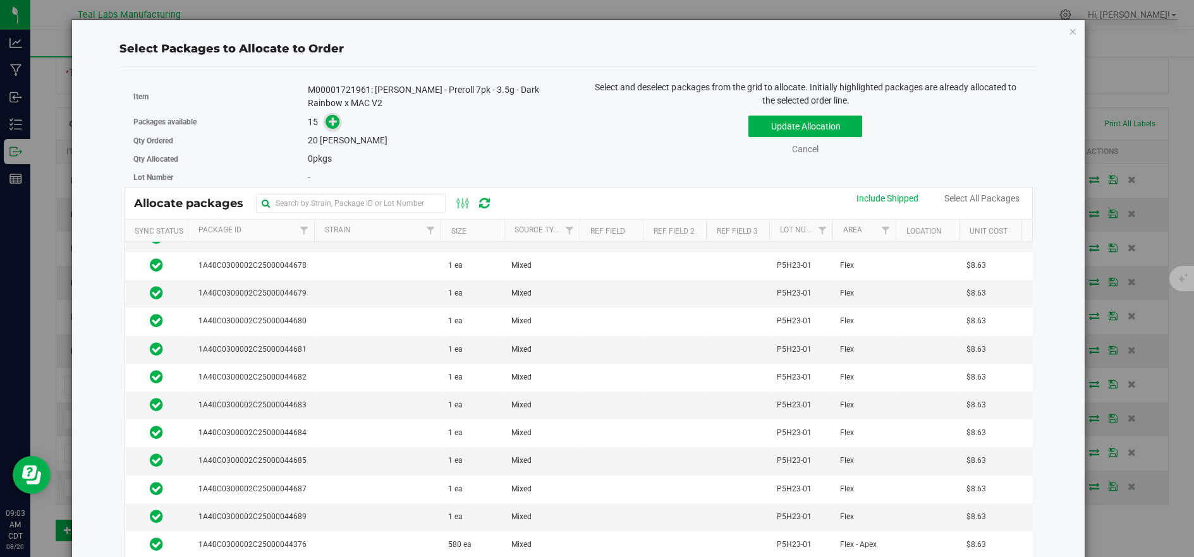
click at [331, 121] on icon at bounding box center [333, 121] width 9 height 9
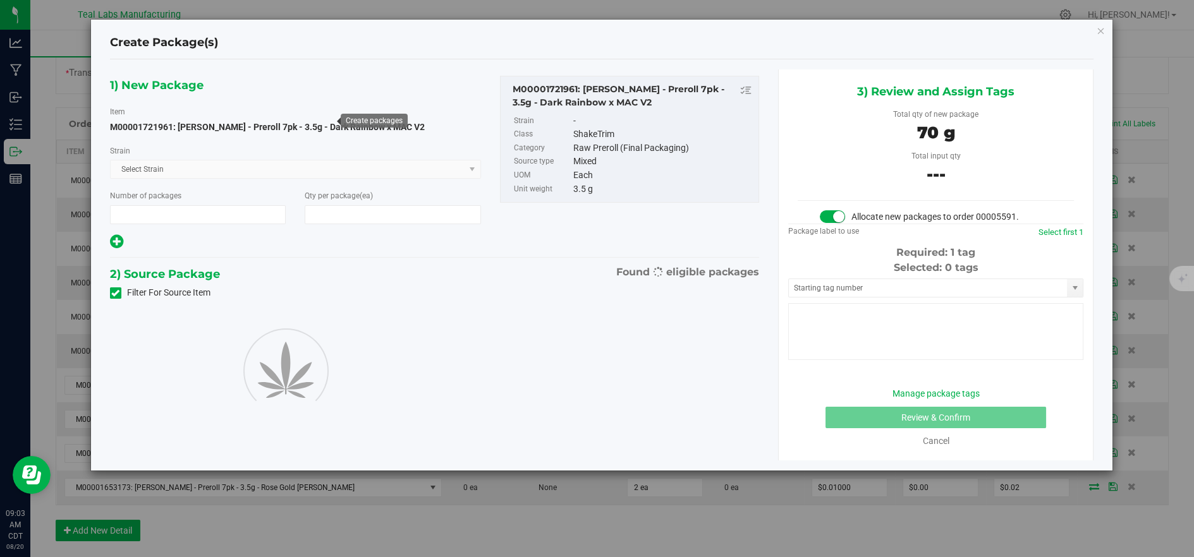
type input "1"
type input "20"
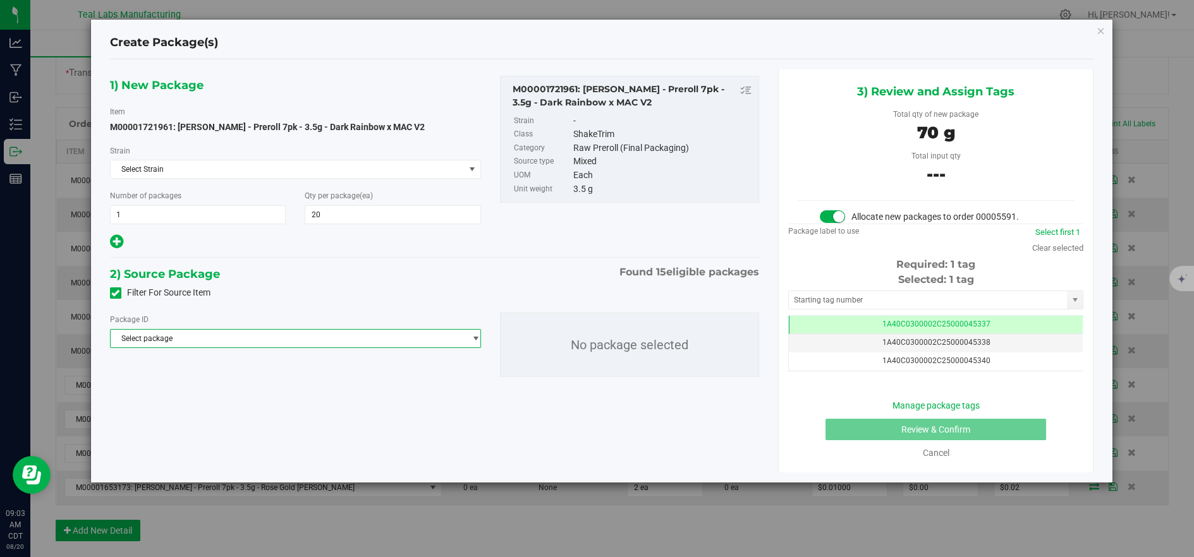
click at [378, 339] on span "Select package" at bounding box center [288, 339] width 354 height 18
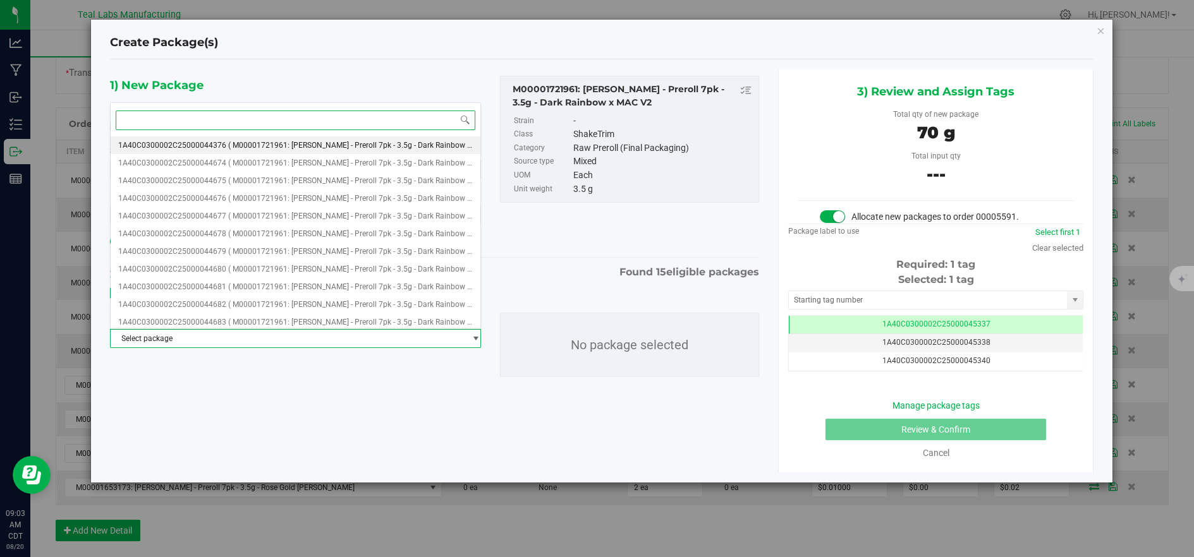
click at [328, 148] on span "( M00001721961: Kusch - Preroll 7pk - 3.5g - Dark Rainbow x MAC V2 )" at bounding box center [366, 145] width 277 height 9
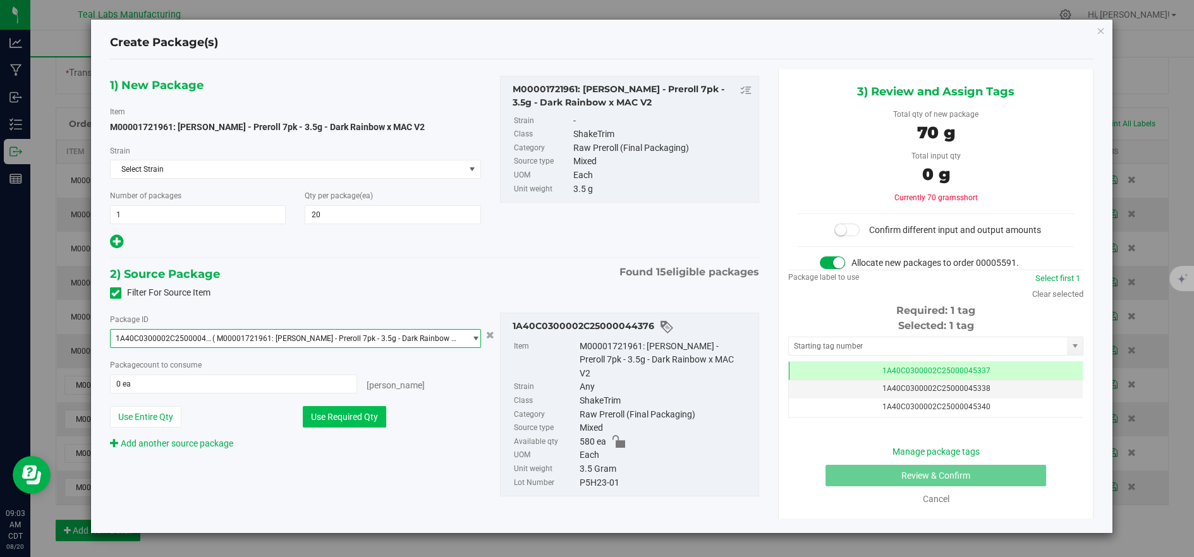
click at [341, 414] on button "Use Required Qty" at bounding box center [344, 416] width 83 height 21
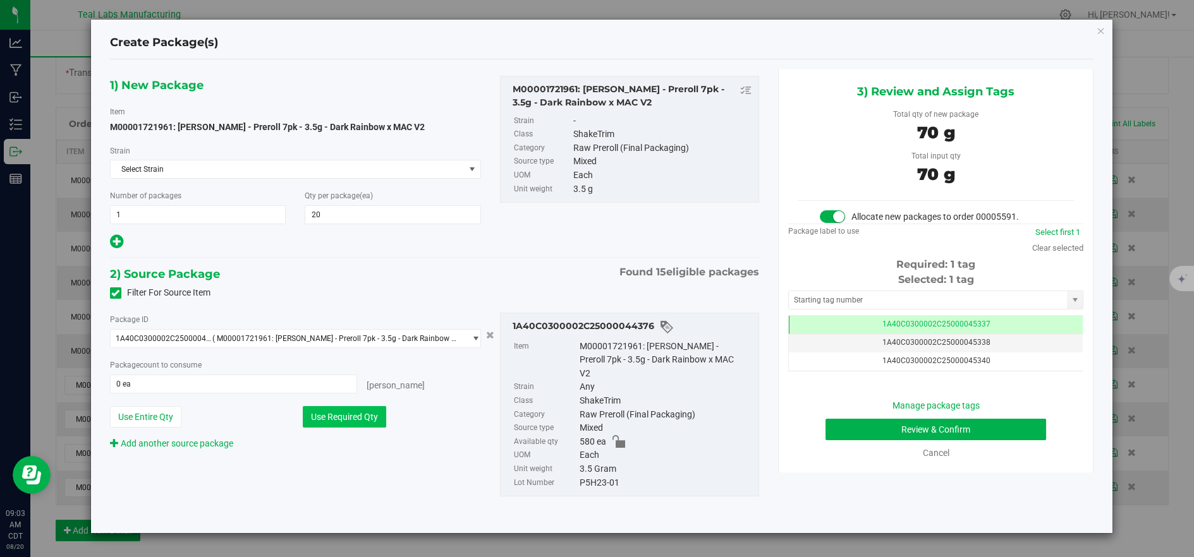
type input "20 ea"
click at [962, 426] on button "Review & Confirm" at bounding box center [935, 429] width 221 height 21
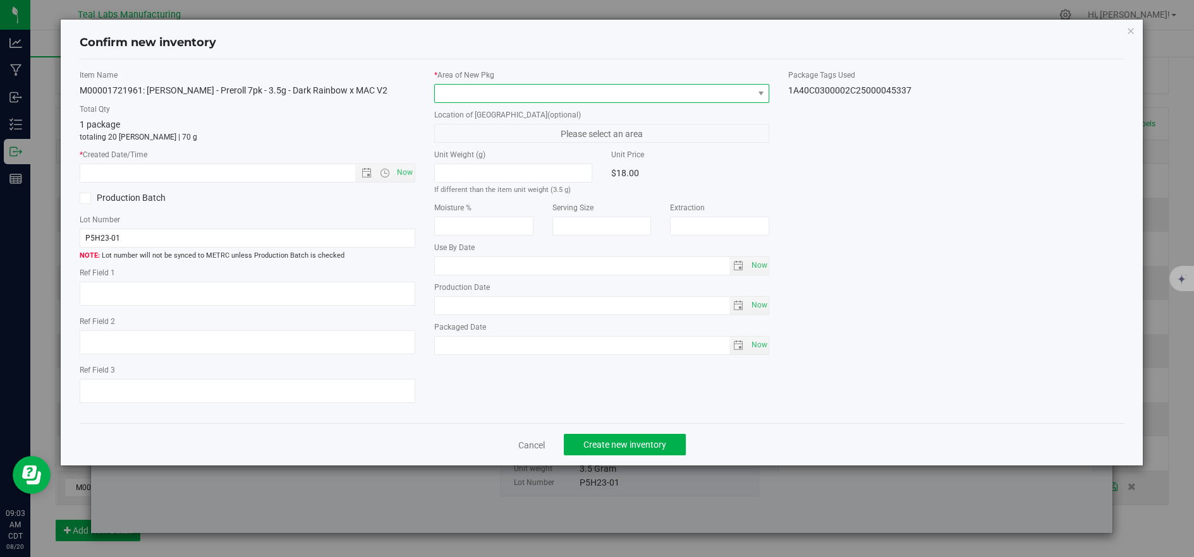
click at [551, 97] on span at bounding box center [594, 94] width 318 height 18
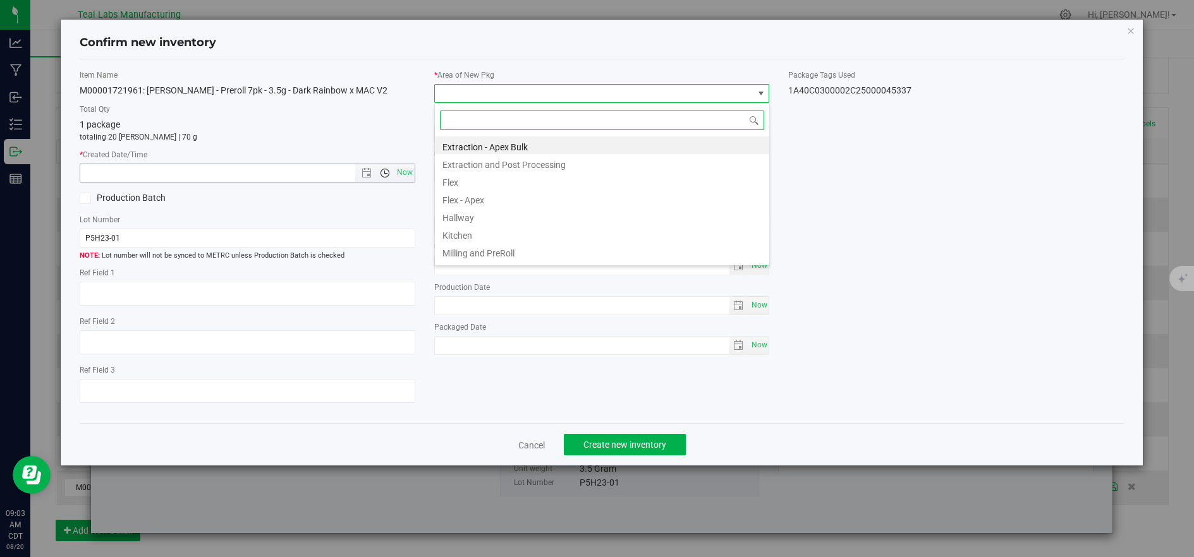
drag, startPoint x: 478, startPoint y: 183, endPoint x: 380, endPoint y: 174, distance: 98.3
click at [477, 183] on li "Flex" at bounding box center [602, 181] width 334 height 18
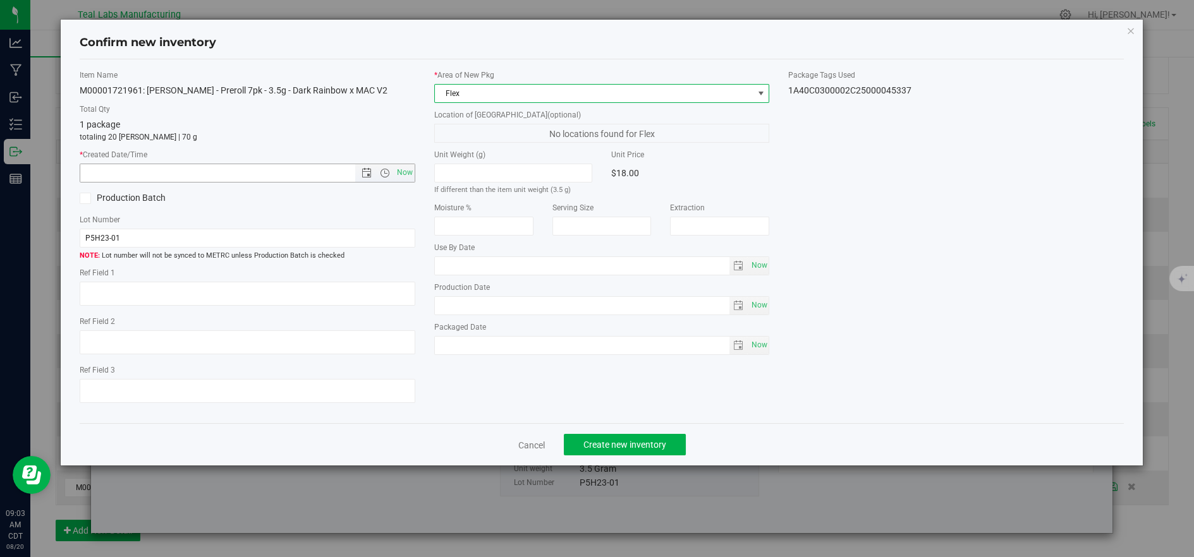
click at [403, 174] on span "Now" at bounding box center [404, 173] width 21 height 18
type input "8/20/2025 9:03 AM"
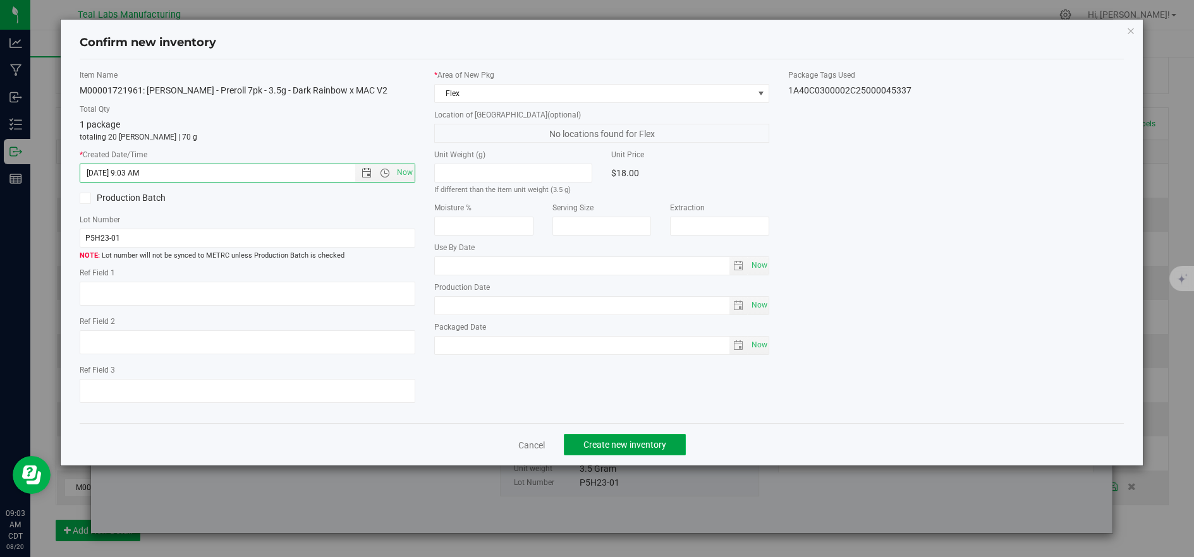
click at [610, 442] on span "Create new inventory" at bounding box center [624, 445] width 83 height 10
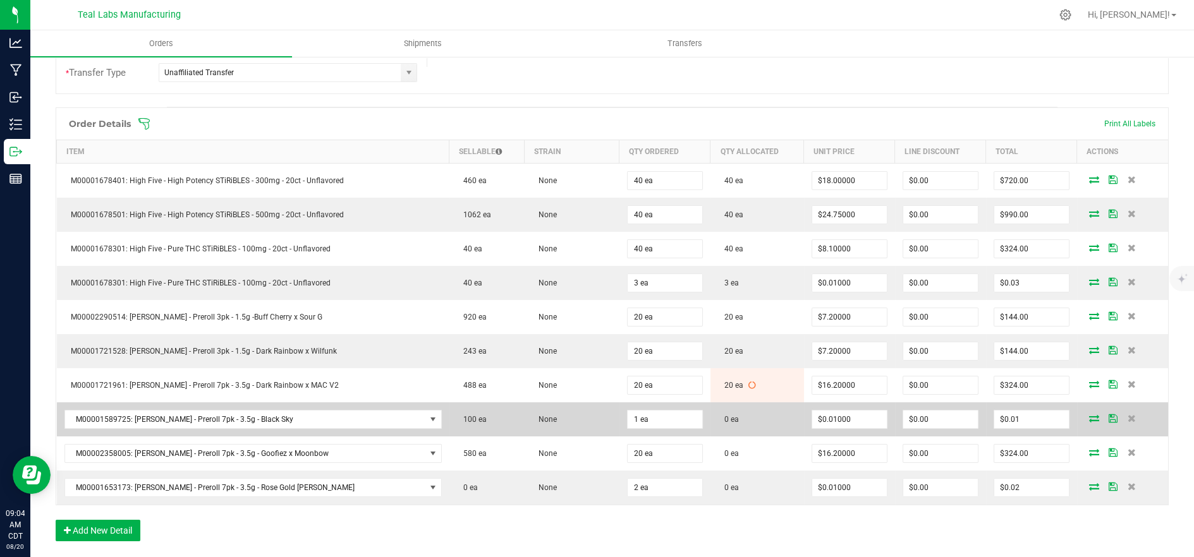
click at [1089, 416] on icon at bounding box center [1094, 418] width 10 height 8
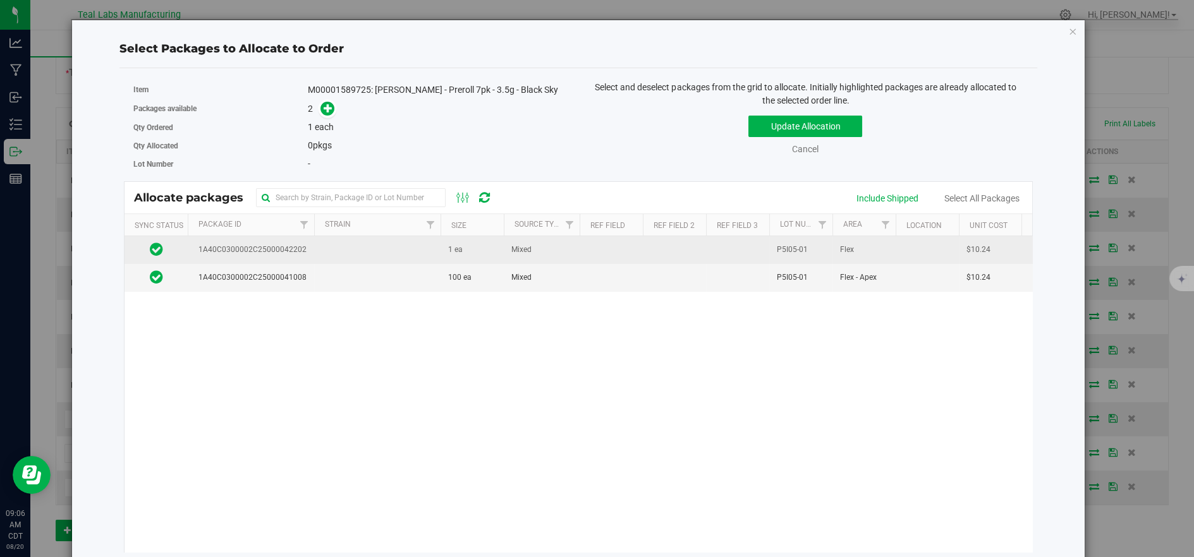
click at [366, 257] on td at bounding box center [377, 250] width 126 height 28
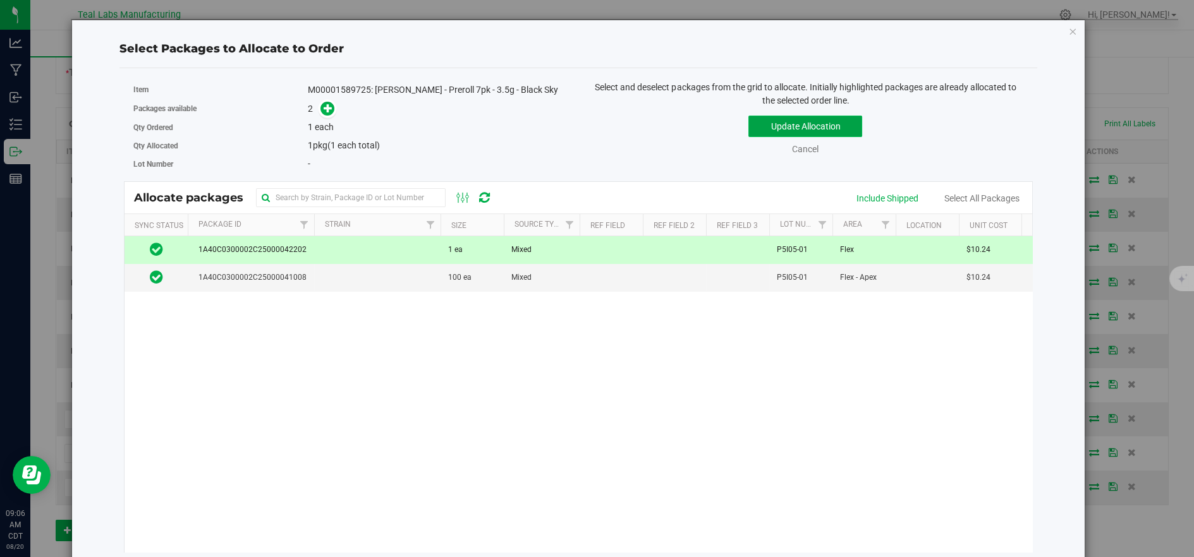
click at [817, 124] on button "Update Allocation" at bounding box center [805, 126] width 114 height 21
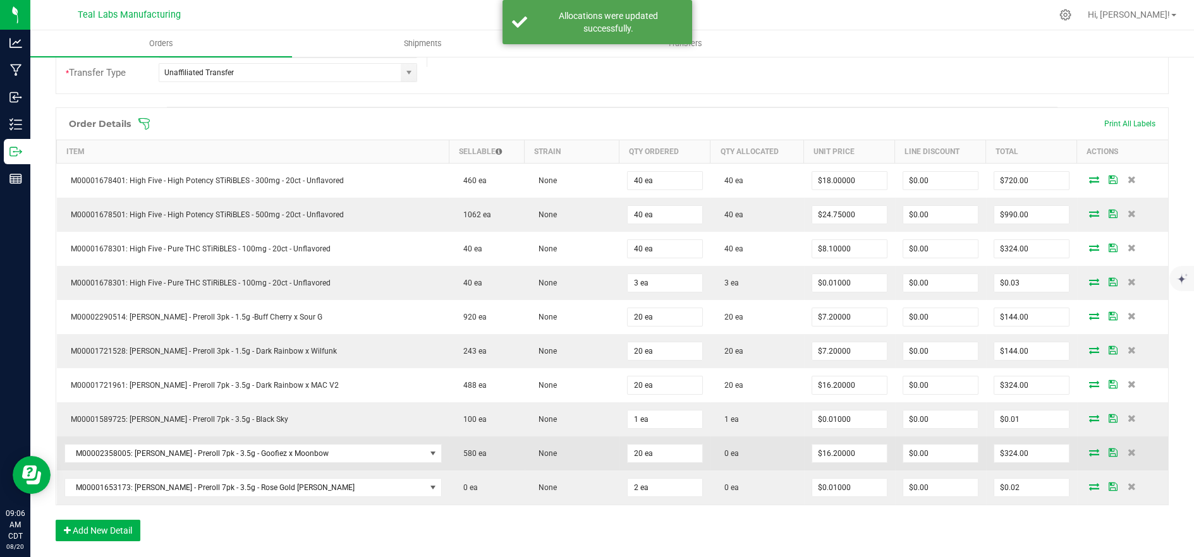
click at [1089, 449] on icon at bounding box center [1094, 453] width 10 height 8
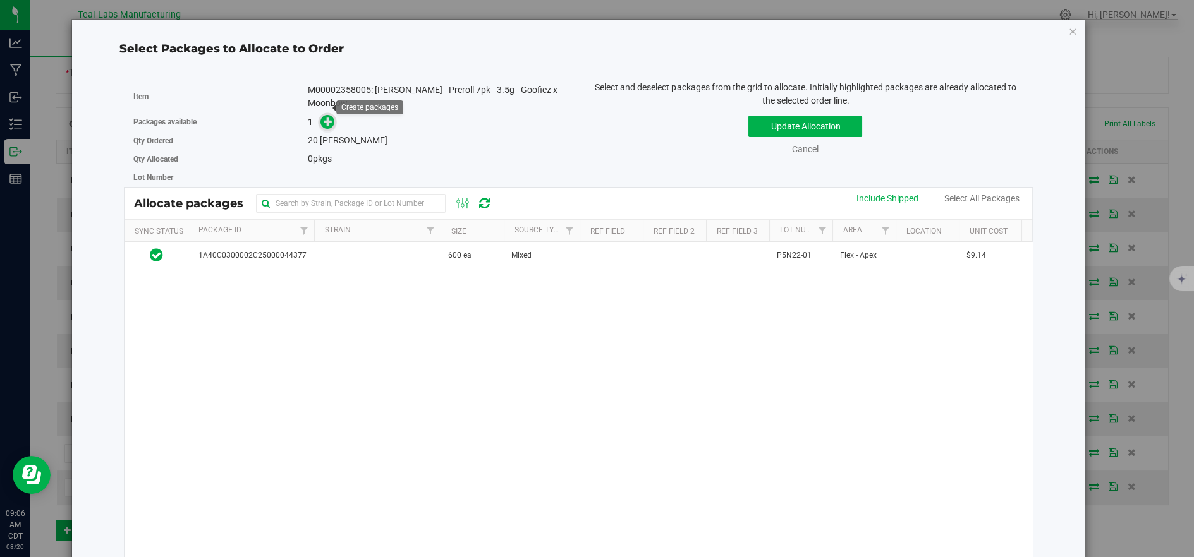
click at [323, 117] on icon at bounding box center [327, 121] width 9 height 9
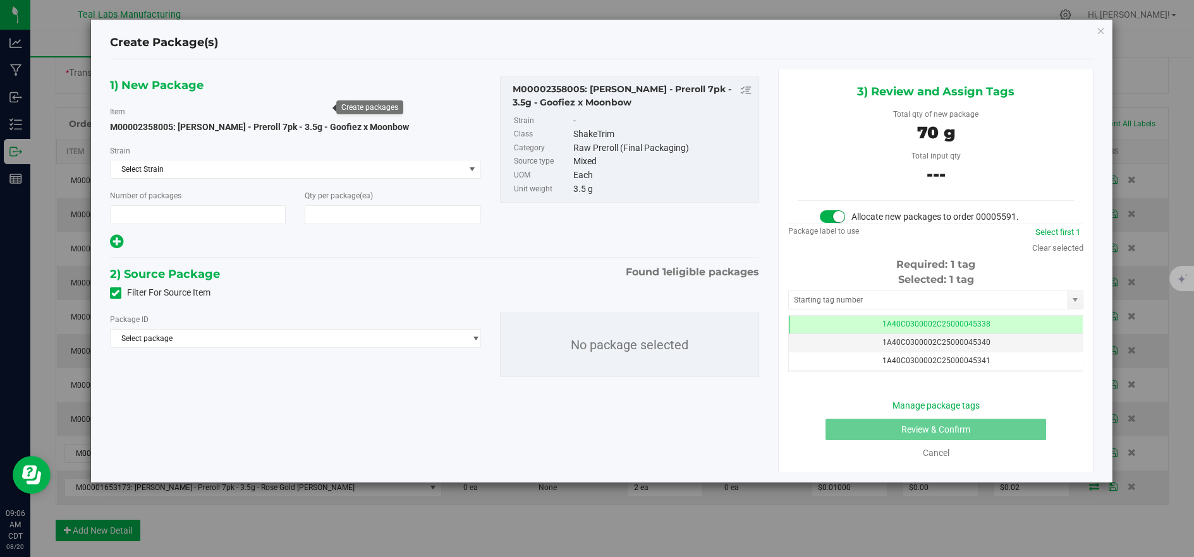
type input "1"
type input "20"
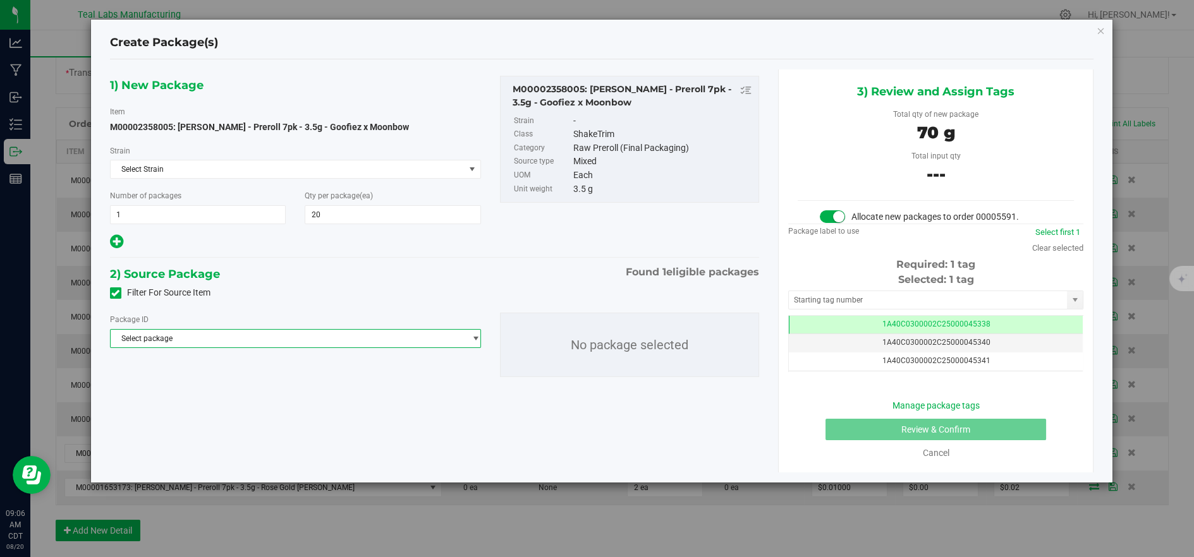
click at [372, 339] on span "Select package" at bounding box center [288, 339] width 354 height 18
click at [378, 392] on span "( M00002358005: Kusch - Preroll 7pk - 3.5g - Goofiez x Moonbow )" at bounding box center [359, 390] width 262 height 9
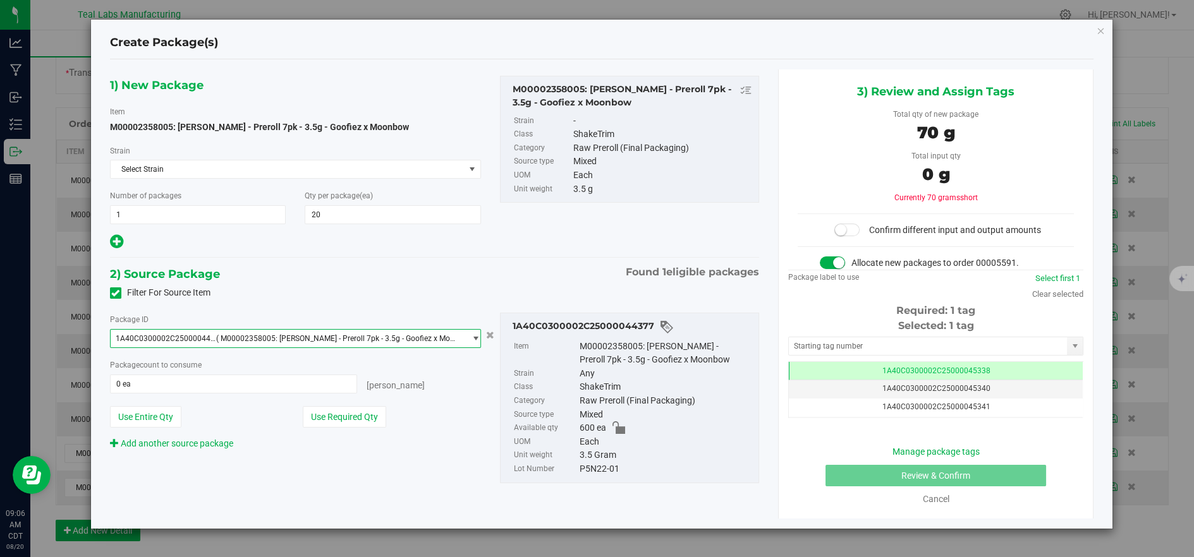
click at [370, 411] on button "Use Required Qty" at bounding box center [344, 416] width 83 height 21
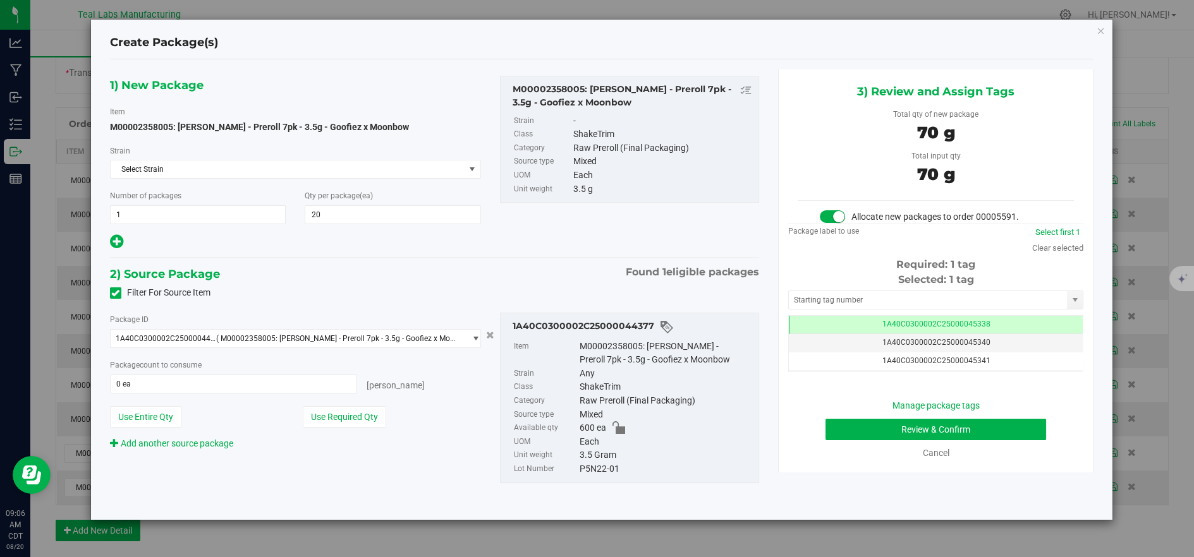
type input "20 ea"
click at [933, 427] on button "Review & Confirm" at bounding box center [935, 429] width 221 height 21
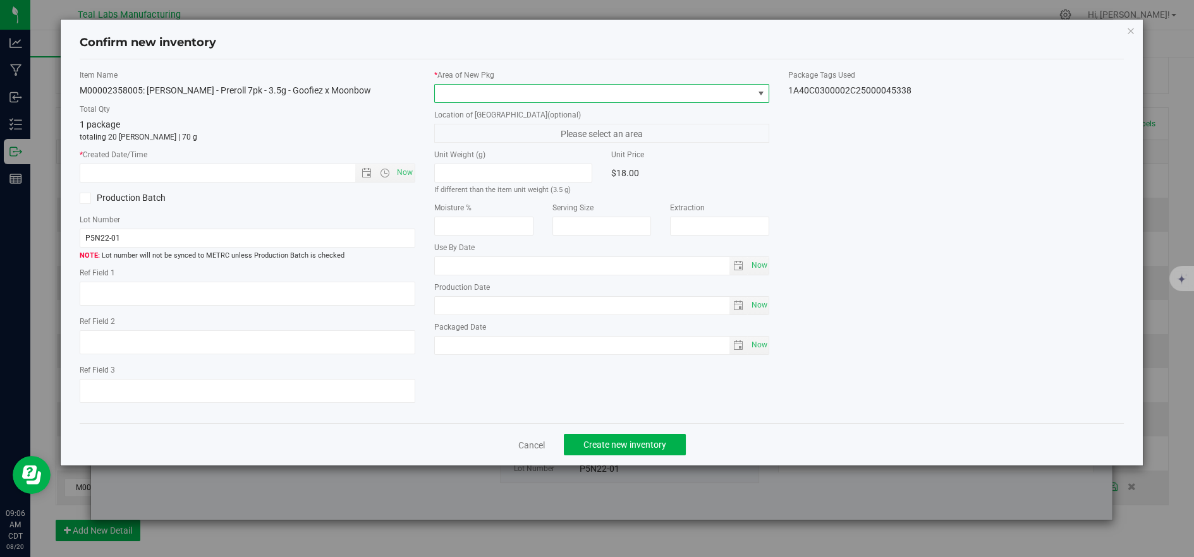
click at [492, 99] on span at bounding box center [594, 94] width 318 height 18
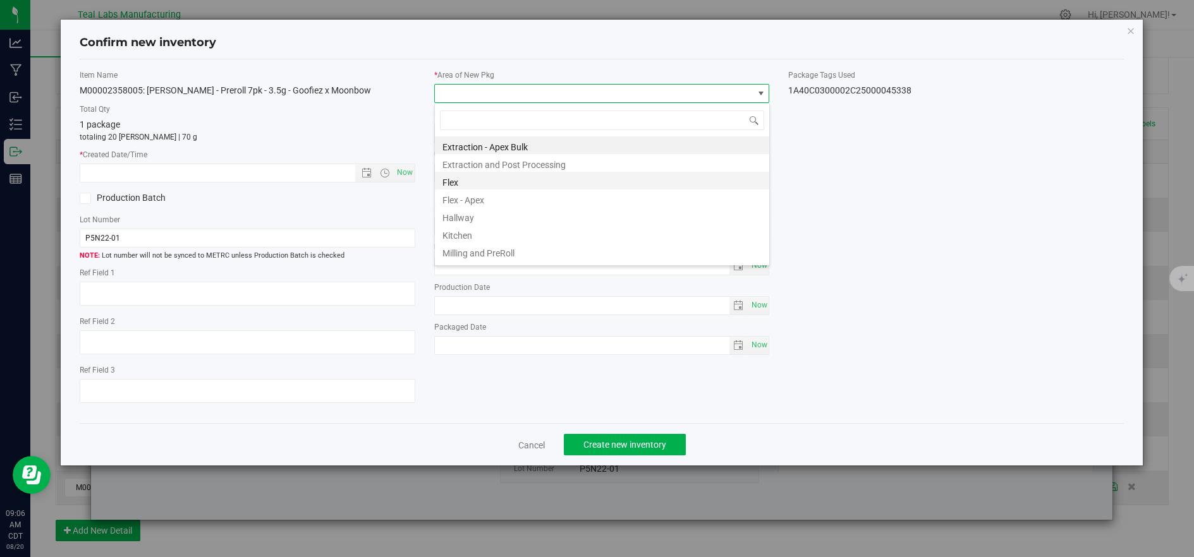
scroll to position [19, 334]
click at [470, 183] on li "Flex" at bounding box center [602, 181] width 334 height 18
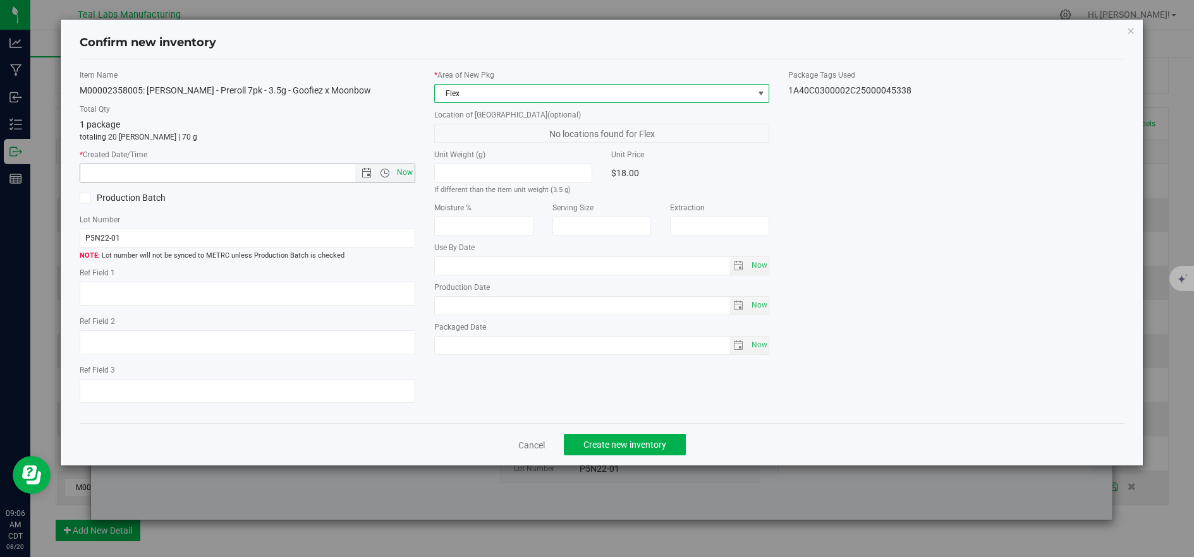
click at [407, 175] on span "Now" at bounding box center [404, 173] width 21 height 18
type input "8/20/2025 9:06 AM"
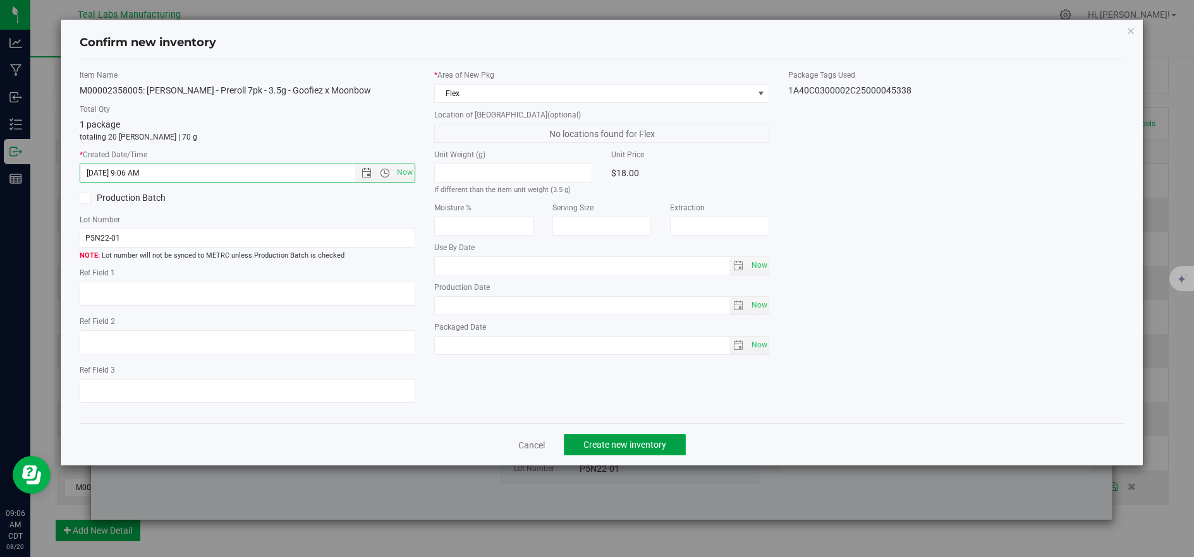
click at [613, 446] on span "Create new inventory" at bounding box center [624, 445] width 83 height 10
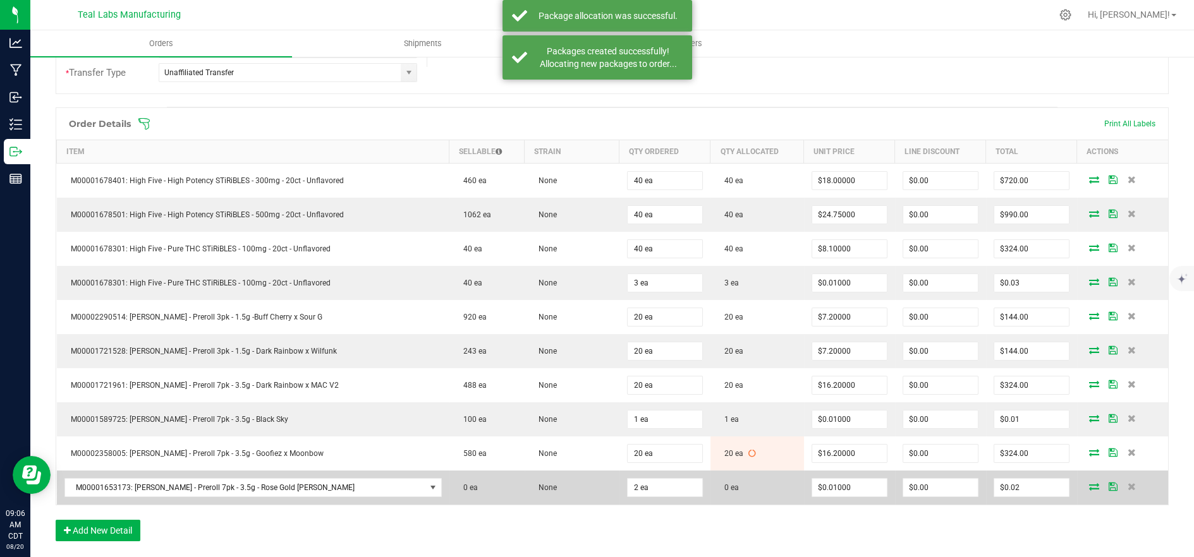
click at [1089, 487] on icon at bounding box center [1094, 487] width 10 height 8
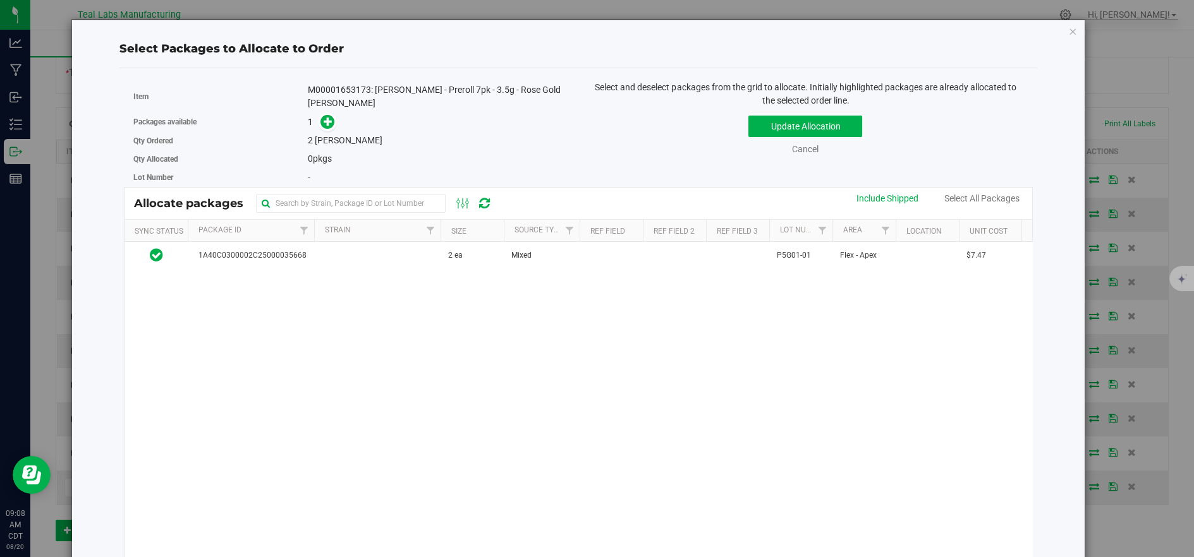
click at [578, 97] on div "Select and deselect packages from the grid to allocate. Initially highlighted p…" at bounding box center [805, 131] width 454 height 100
click at [325, 117] on icon at bounding box center [327, 121] width 9 height 9
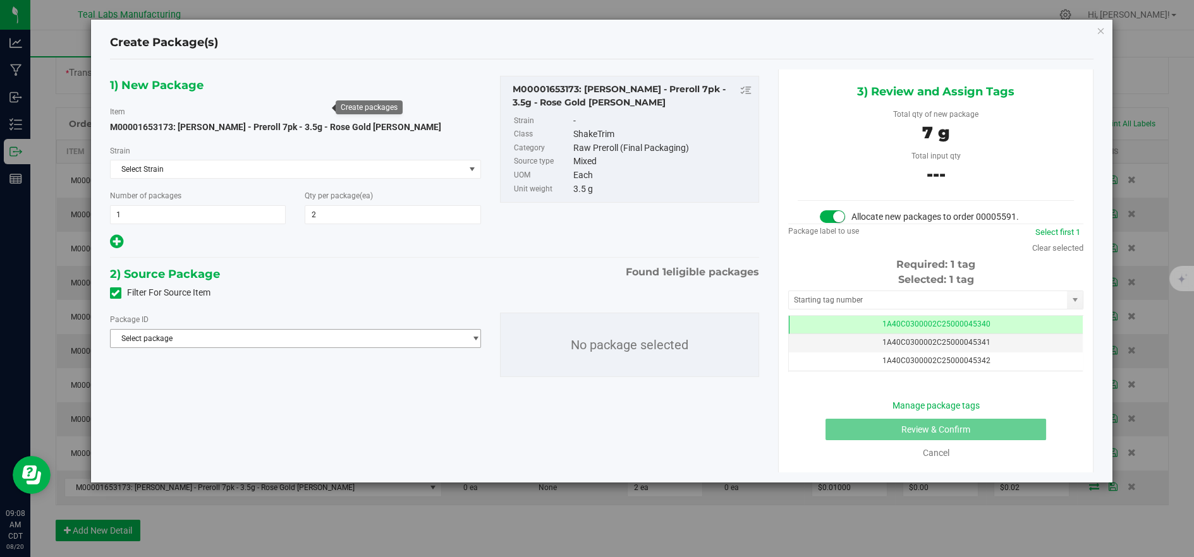
click at [388, 336] on span "Select package" at bounding box center [288, 339] width 354 height 18
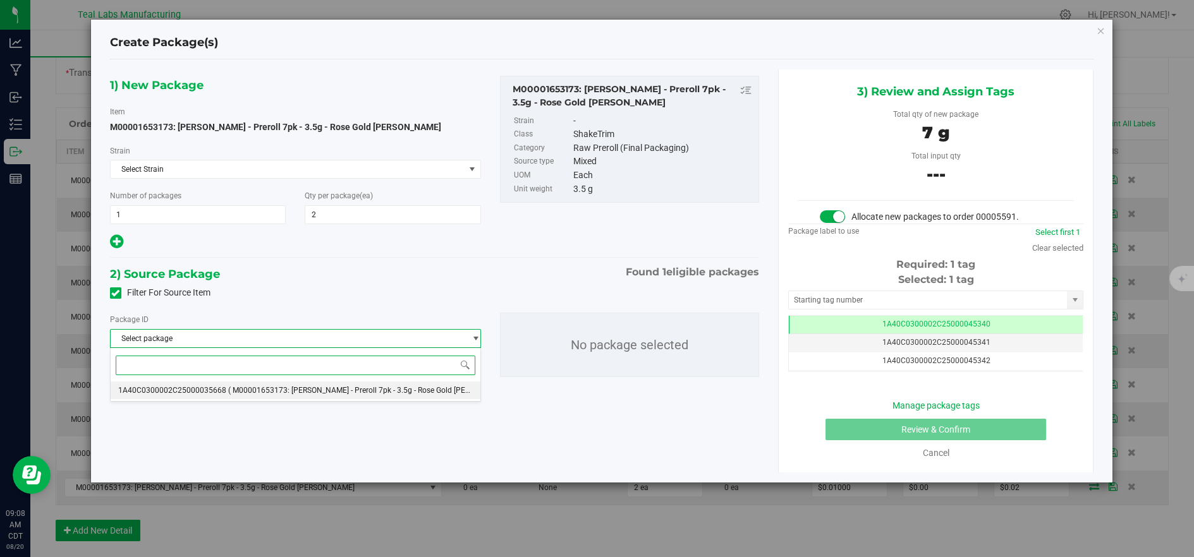
click at [392, 390] on span "( M00001653173: Kusch - Preroll 7pk - 3.5g - Rose Gold Runtz )" at bounding box center [371, 390] width 287 height 9
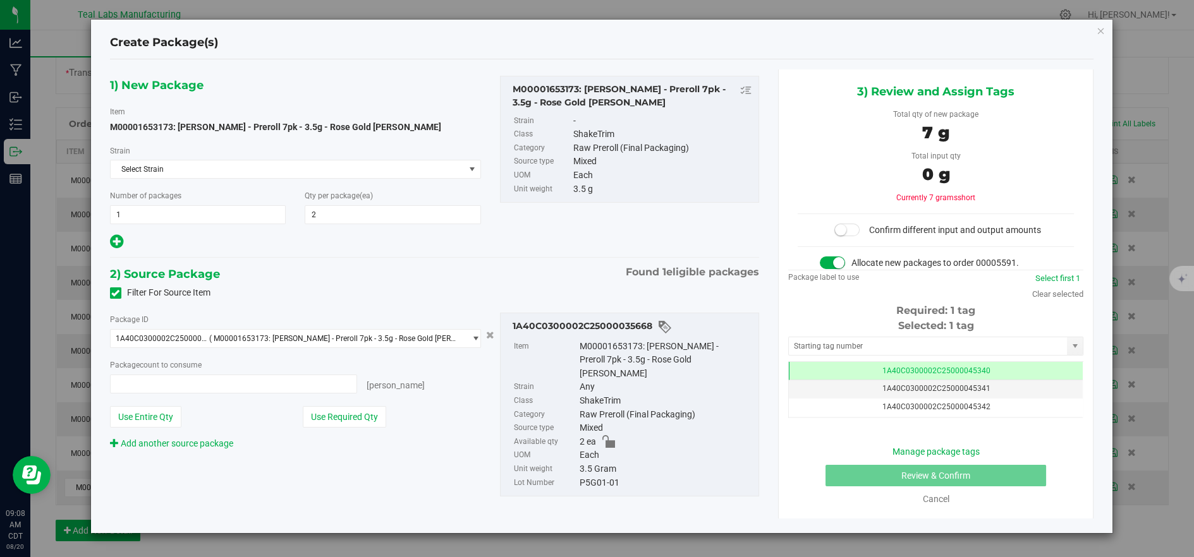
click at [377, 418] on button "Use Required Qty" at bounding box center [344, 416] width 83 height 21
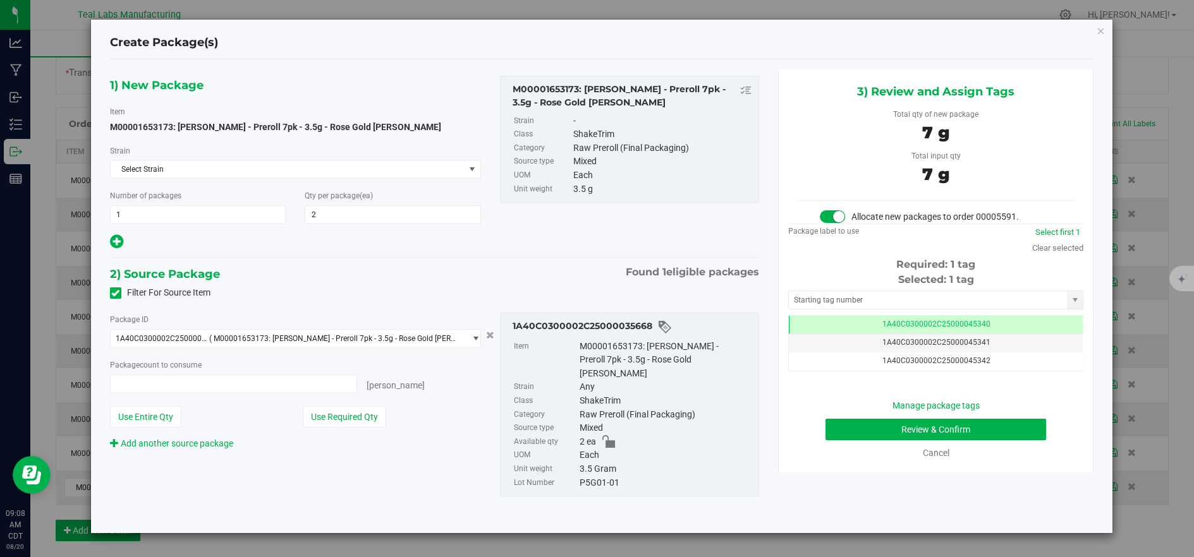
type input "2 ea"
click at [1015, 324] on td "1A40C0300002C25000045340" at bounding box center [936, 325] width 294 height 18
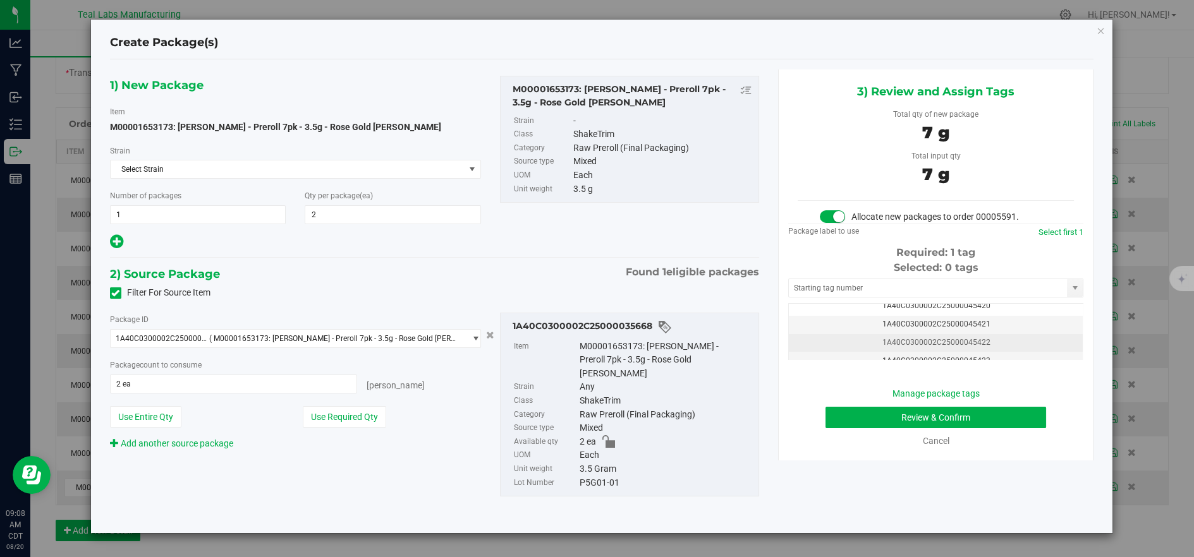
scroll to position [154, 0]
click at [1010, 318] on td "1A40C0300002C25000045417" at bounding box center [936, 322] width 294 height 18
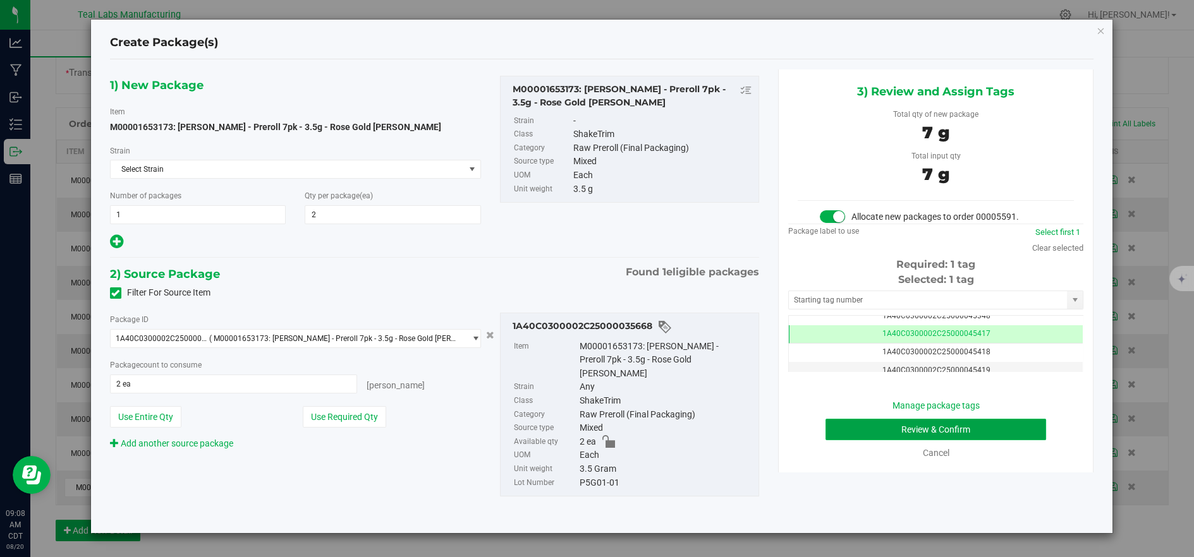
click at [883, 430] on button "Review & Confirm" at bounding box center [935, 429] width 221 height 21
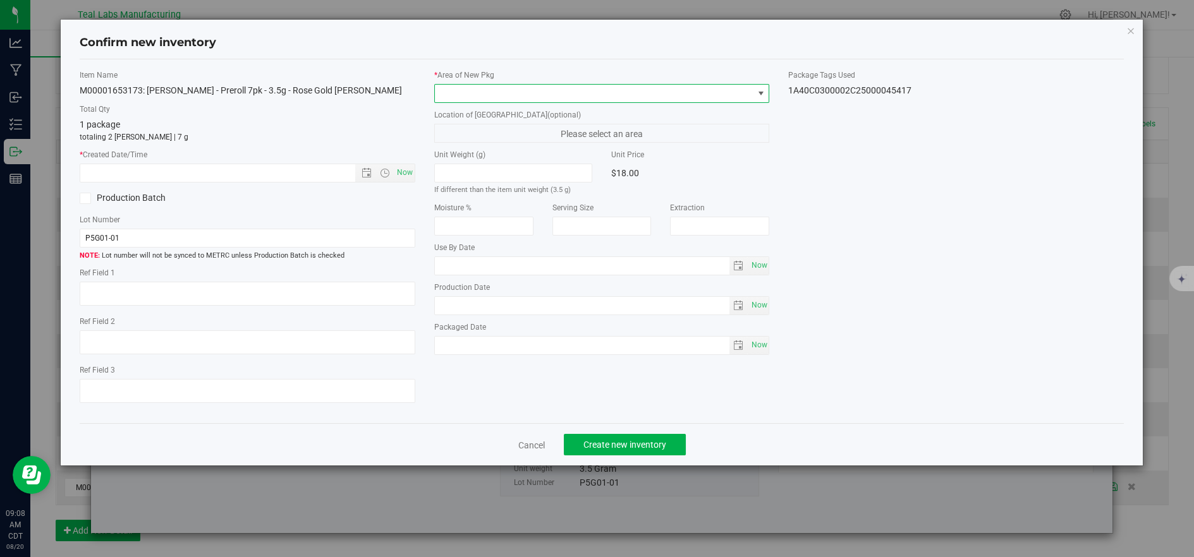
click at [493, 92] on span at bounding box center [594, 94] width 318 height 18
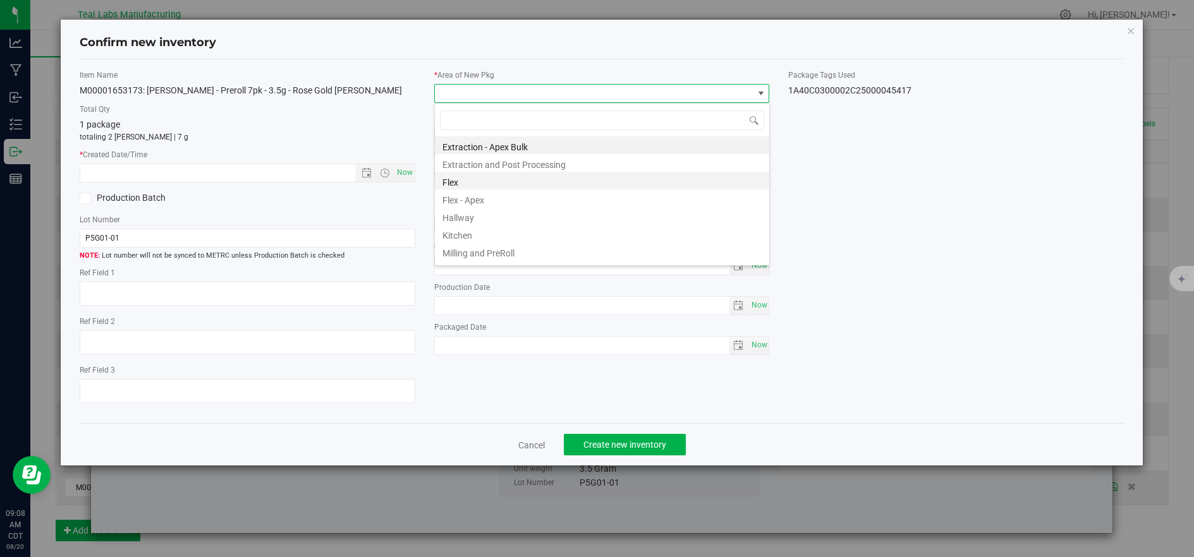
scroll to position [19, 334]
click at [445, 179] on li "Flex" at bounding box center [602, 181] width 334 height 18
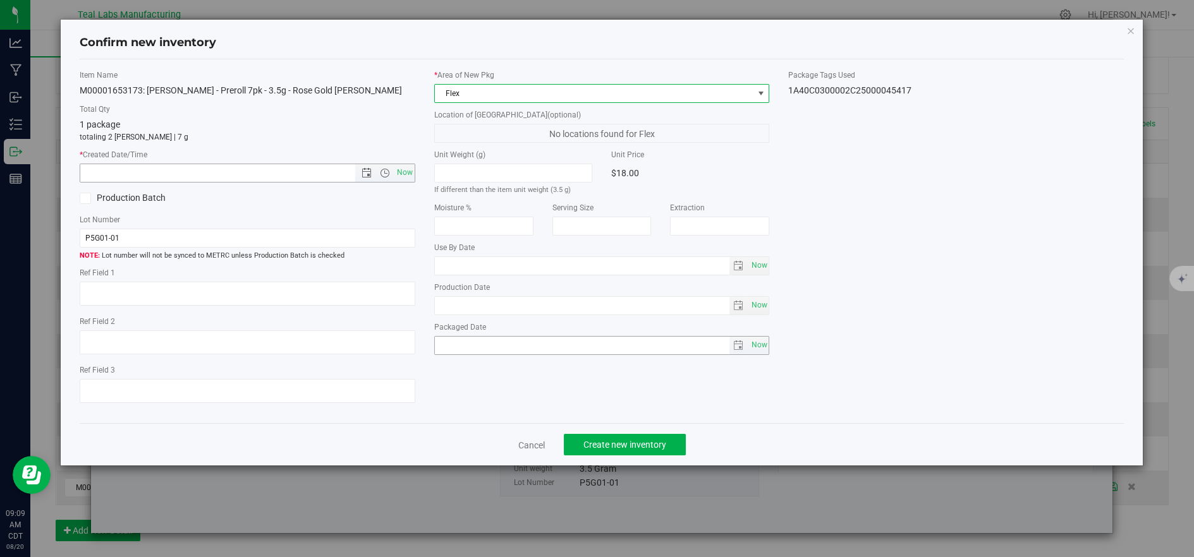
click at [404, 178] on span "Now" at bounding box center [404, 173] width 21 height 18
type input "8/20/2025 9:09 AM"
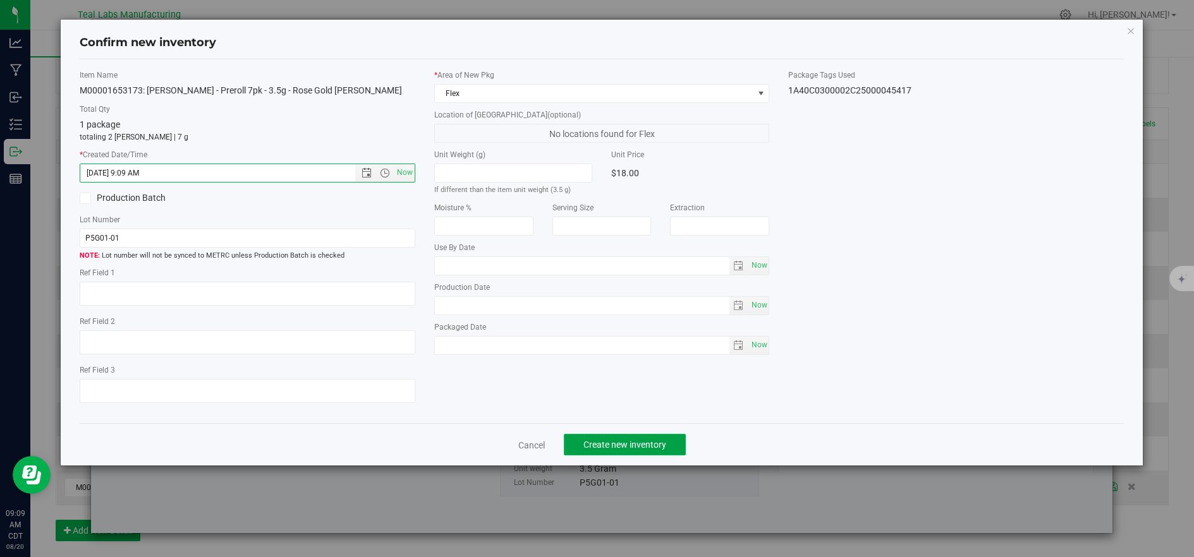
click at [627, 454] on button "Create new inventory" at bounding box center [625, 444] width 122 height 21
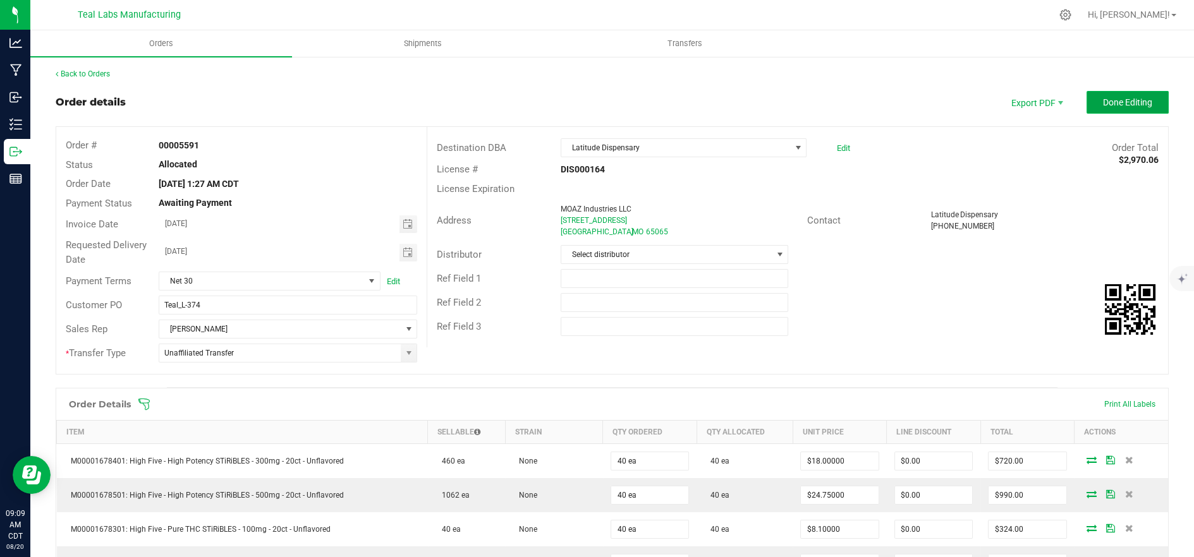
click at [1103, 106] on span "Done Editing" at bounding box center [1127, 102] width 49 height 10
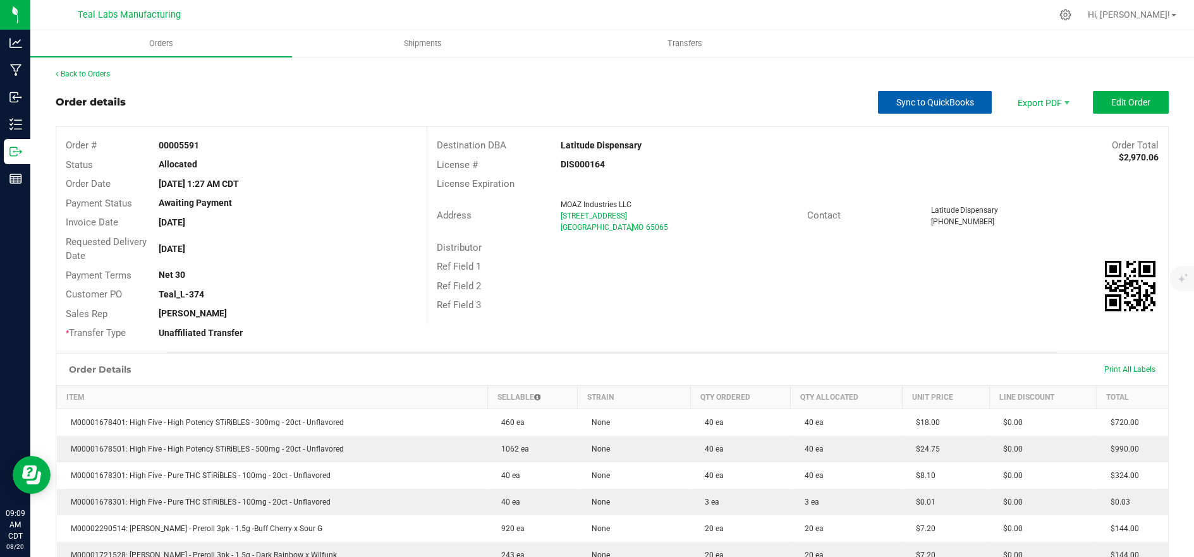
click at [934, 100] on span "Sync to QuickBooks" at bounding box center [935, 102] width 78 height 10
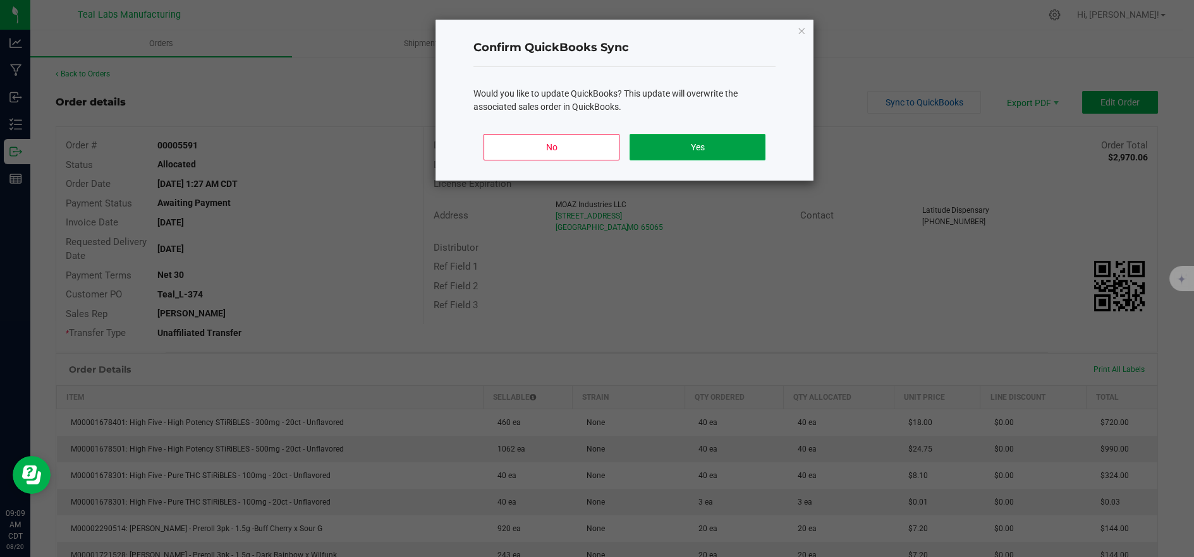
click at [691, 138] on button "Yes" at bounding box center [697, 147] width 136 height 27
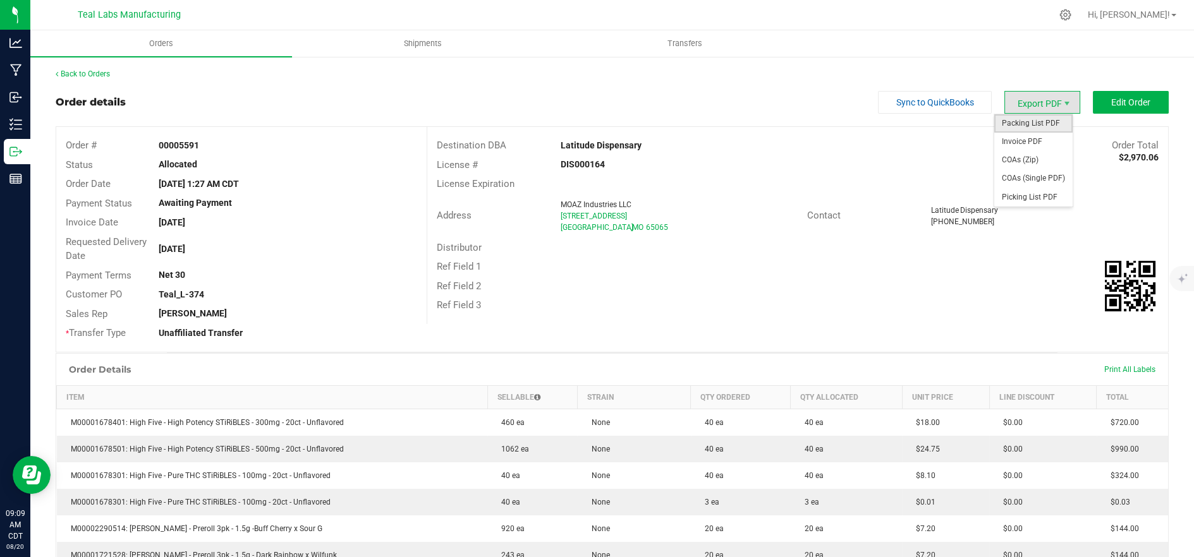
click at [1027, 122] on span "Packing List PDF" at bounding box center [1033, 123] width 78 height 18
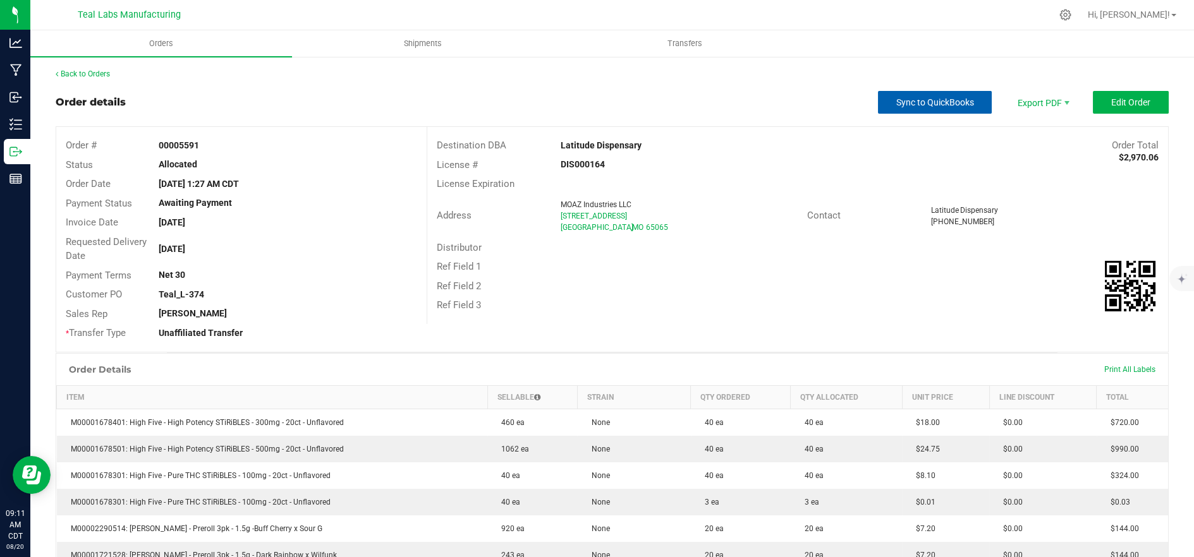
click at [936, 104] on span "Sync to QuickBooks" at bounding box center [935, 102] width 78 height 10
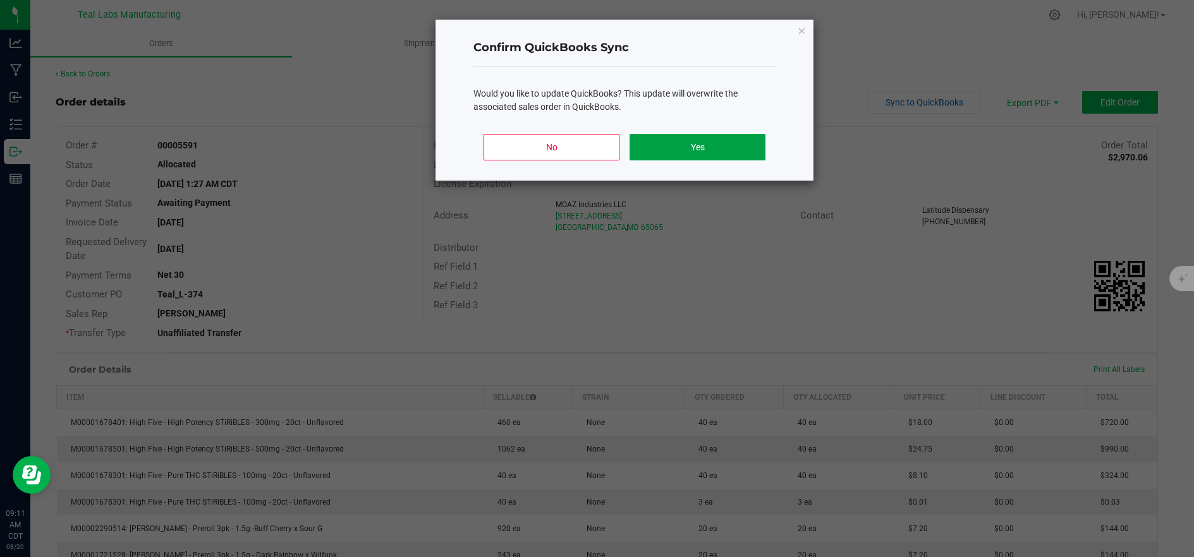
drag, startPoint x: 712, startPoint y: 142, endPoint x: 760, endPoint y: 145, distance: 48.2
click at [713, 142] on button "Yes" at bounding box center [697, 147] width 136 height 27
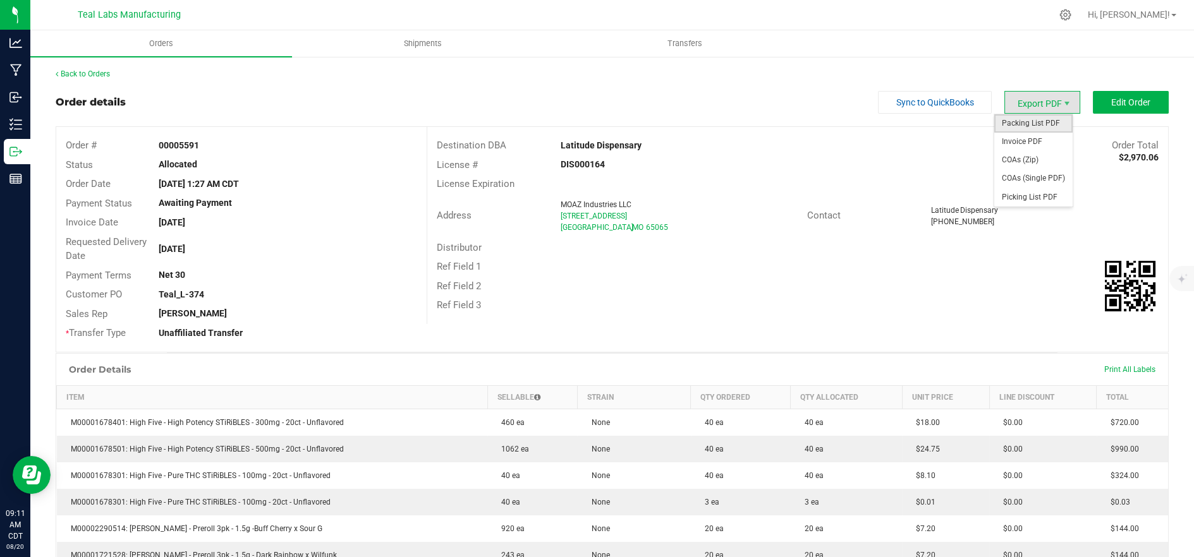
click at [1020, 119] on span "Packing List PDF" at bounding box center [1033, 123] width 78 height 18
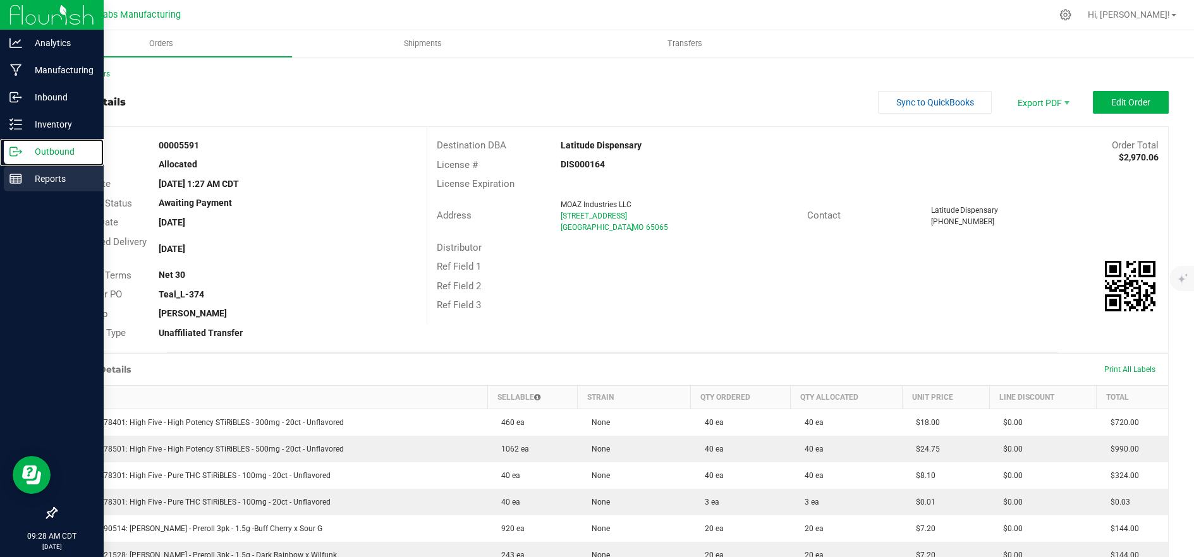
drag, startPoint x: 21, startPoint y: 157, endPoint x: 64, endPoint y: 177, distance: 46.6
click at [22, 157] on p "Outbound" at bounding box center [60, 151] width 76 height 15
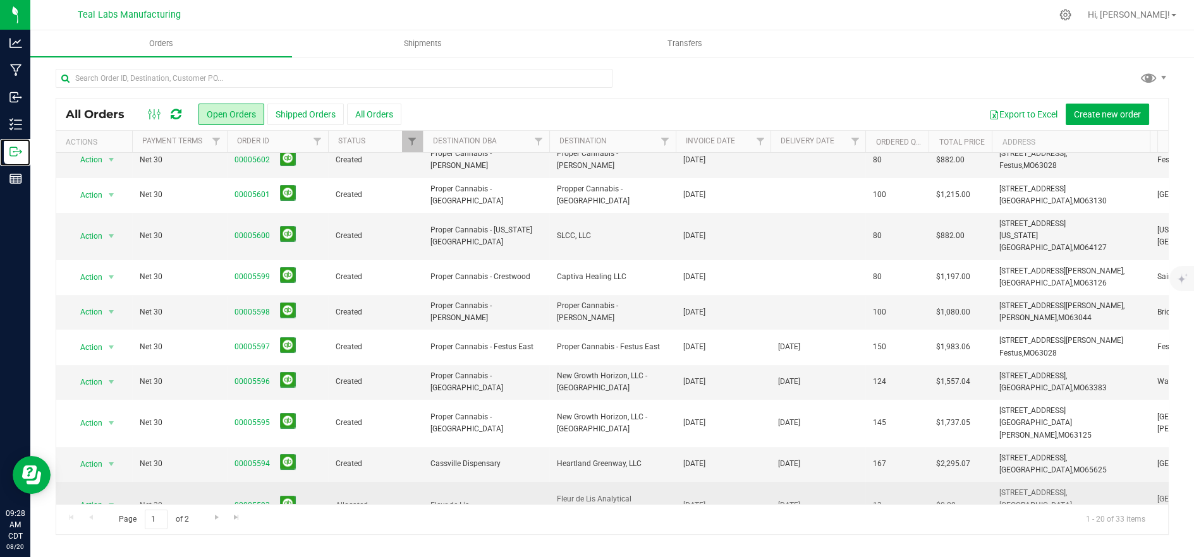
scroll to position [140, 0]
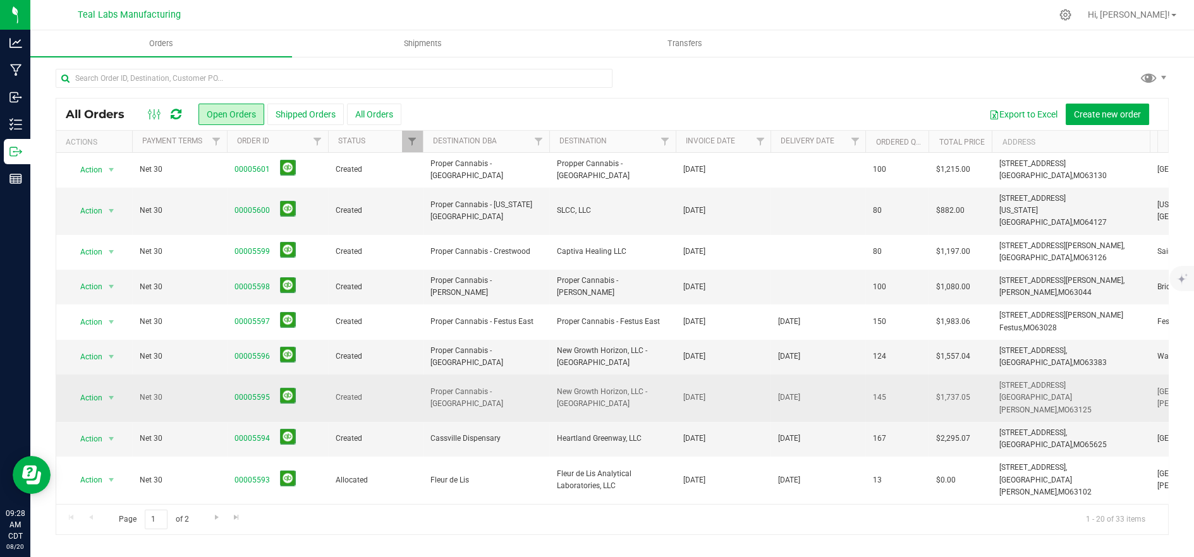
click at [643, 386] on span "New Growth Horizon, LLC - [GEOGRAPHIC_DATA]" at bounding box center [612, 398] width 111 height 24
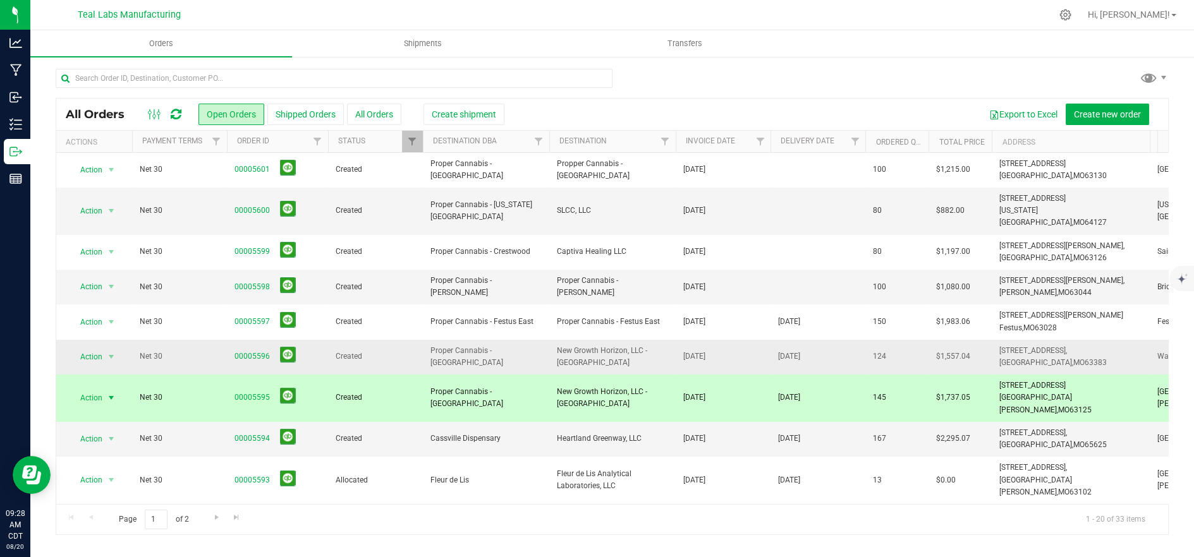
click at [642, 359] on td "New Growth Horizon, LLC - [GEOGRAPHIC_DATA]" at bounding box center [612, 357] width 126 height 35
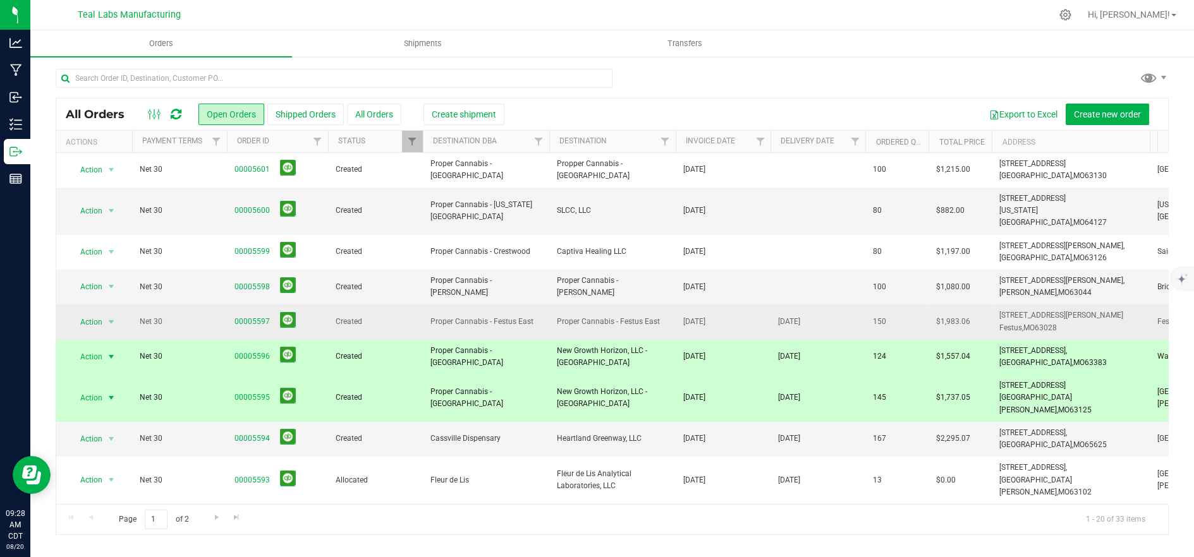
click at [643, 316] on span "Proper Cannabis - Festus East" at bounding box center [612, 322] width 111 height 12
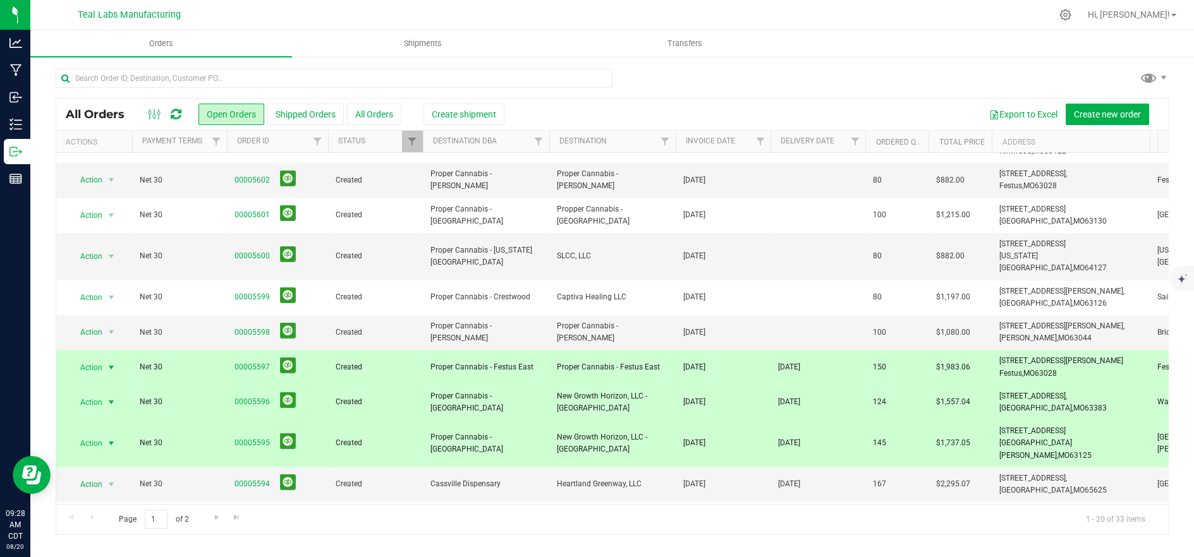
scroll to position [70, 0]
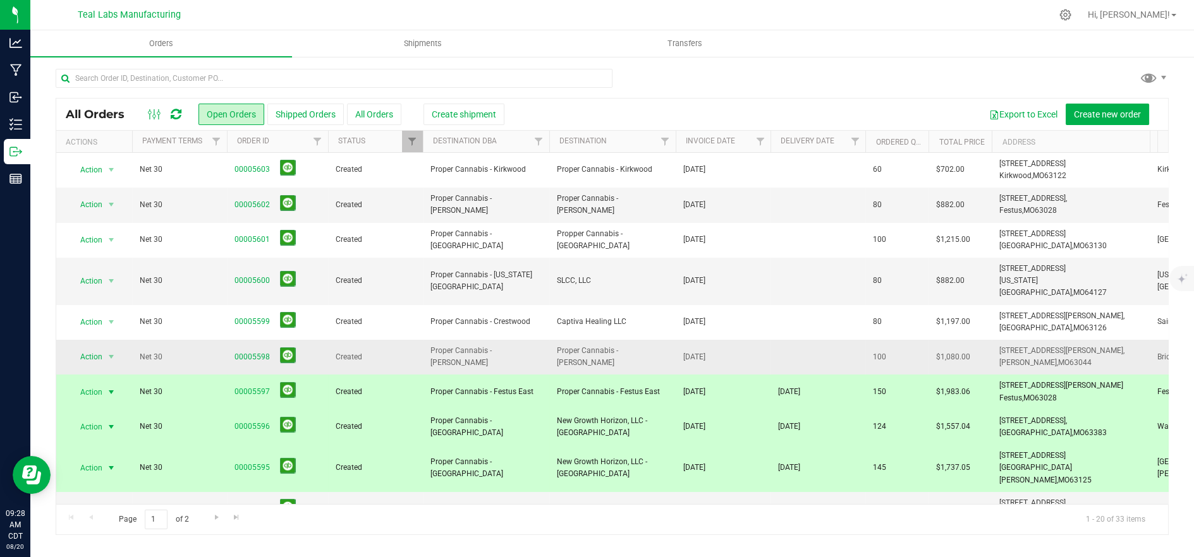
click at [648, 346] on span "Proper Cannabis - [PERSON_NAME]" at bounding box center [612, 357] width 111 height 24
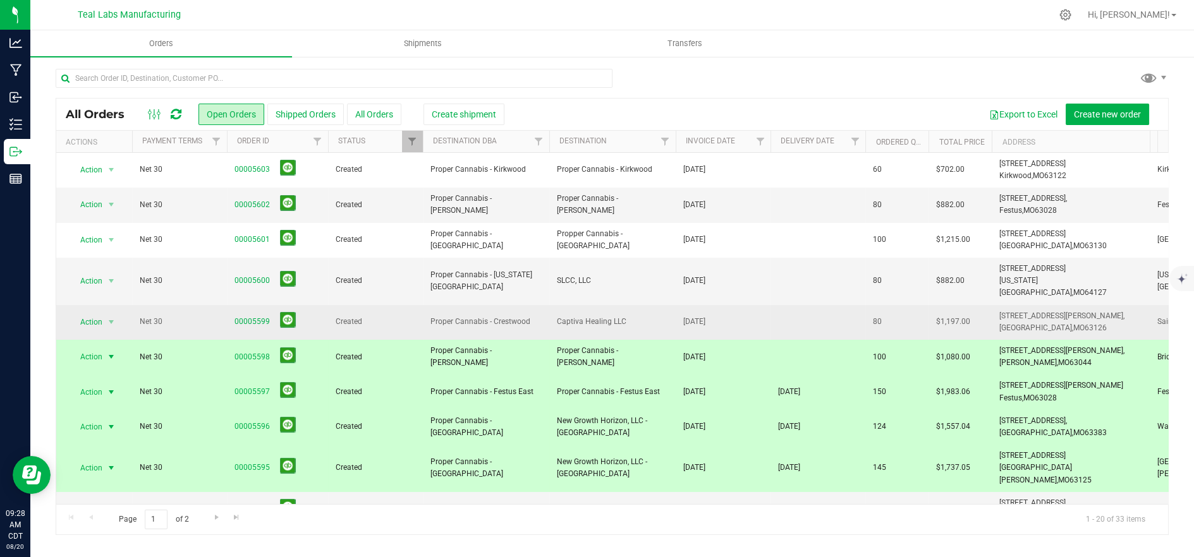
click at [645, 316] on span "Captiva Healing LLC" at bounding box center [612, 322] width 111 height 12
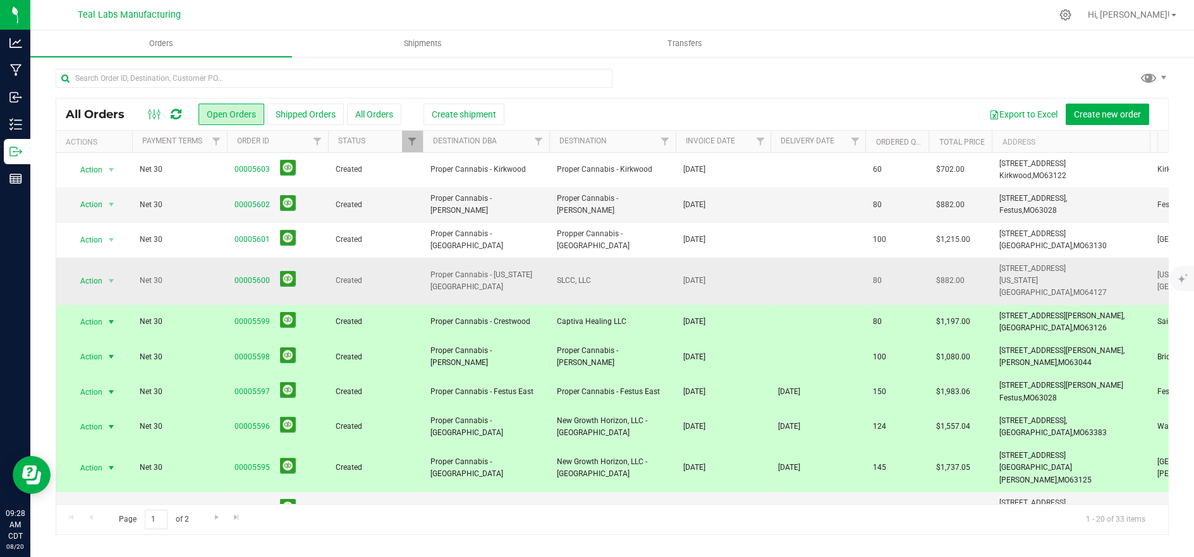
scroll to position [0, 0]
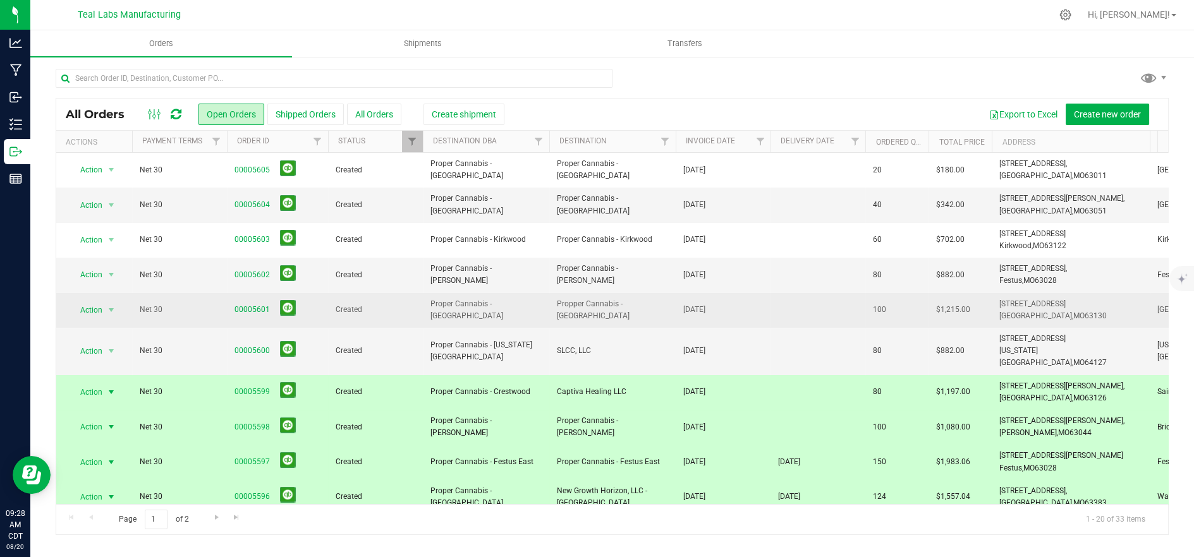
click at [642, 311] on span "Propper Cannabis - [GEOGRAPHIC_DATA]" at bounding box center [612, 310] width 111 height 24
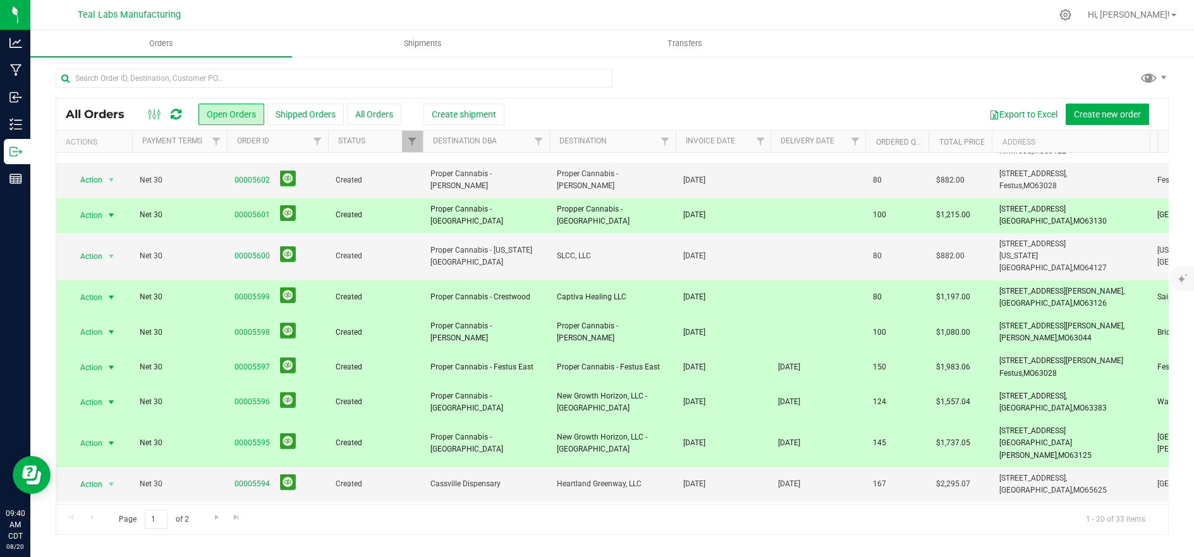
scroll to position [70, 0]
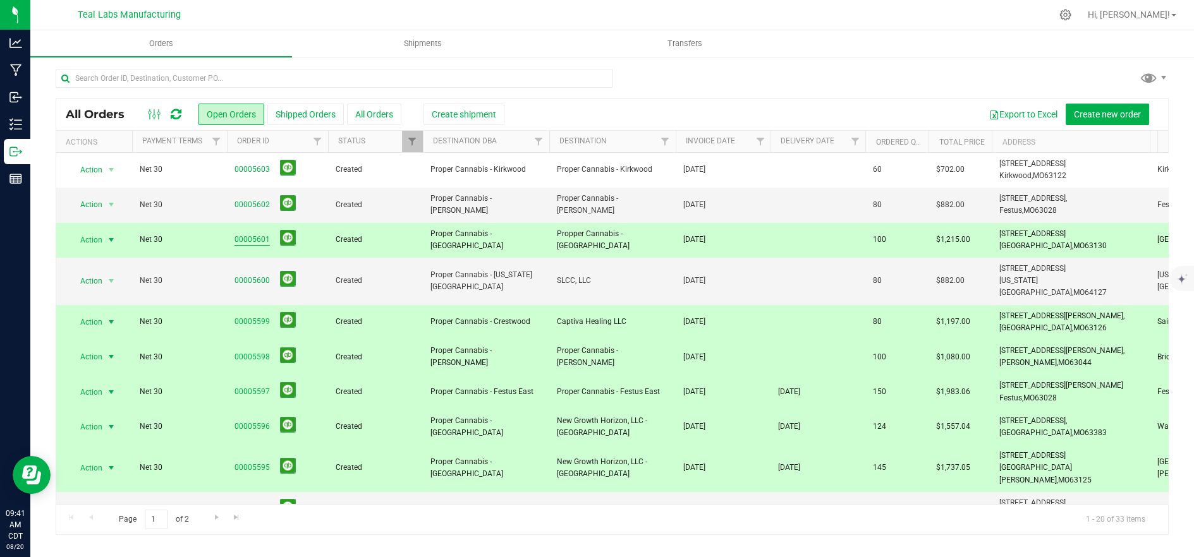
click at [247, 242] on link "00005601" at bounding box center [251, 240] width 35 height 12
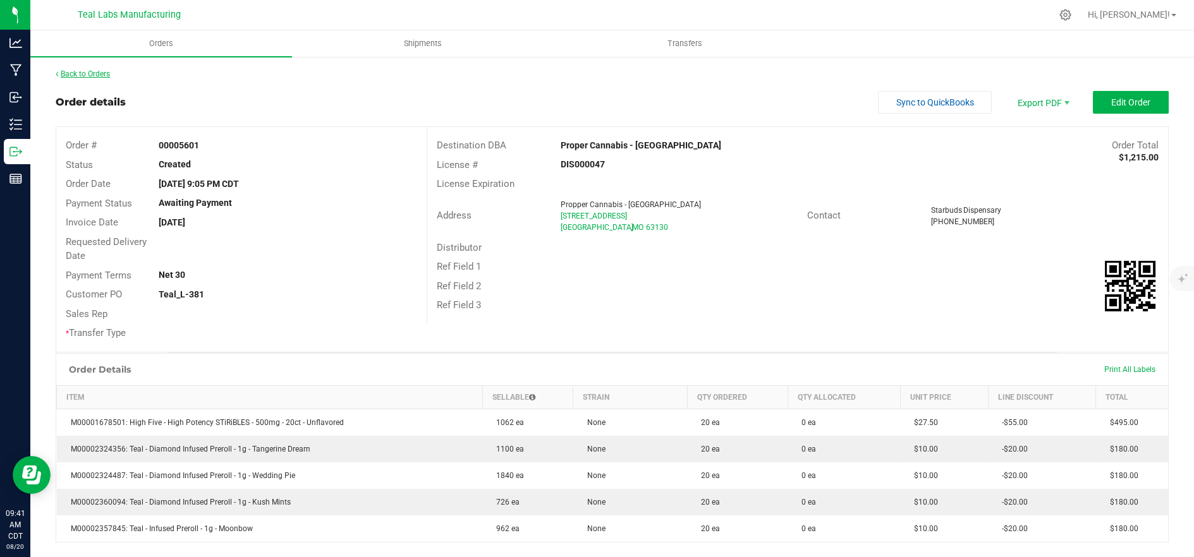
click at [83, 70] on link "Back to Orders" at bounding box center [83, 74] width 54 height 9
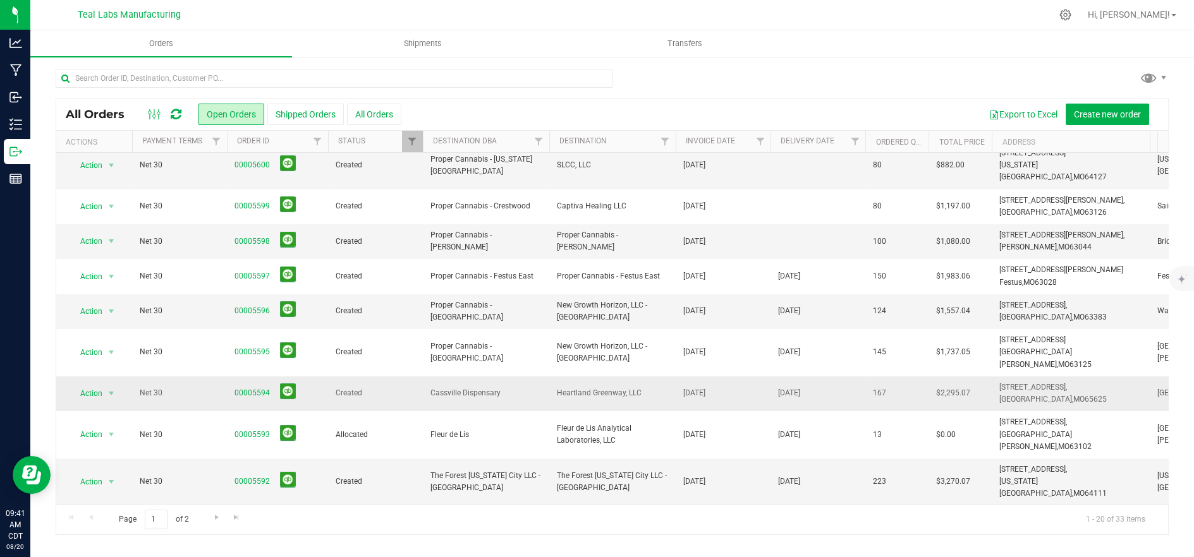
scroll to position [210, 0]
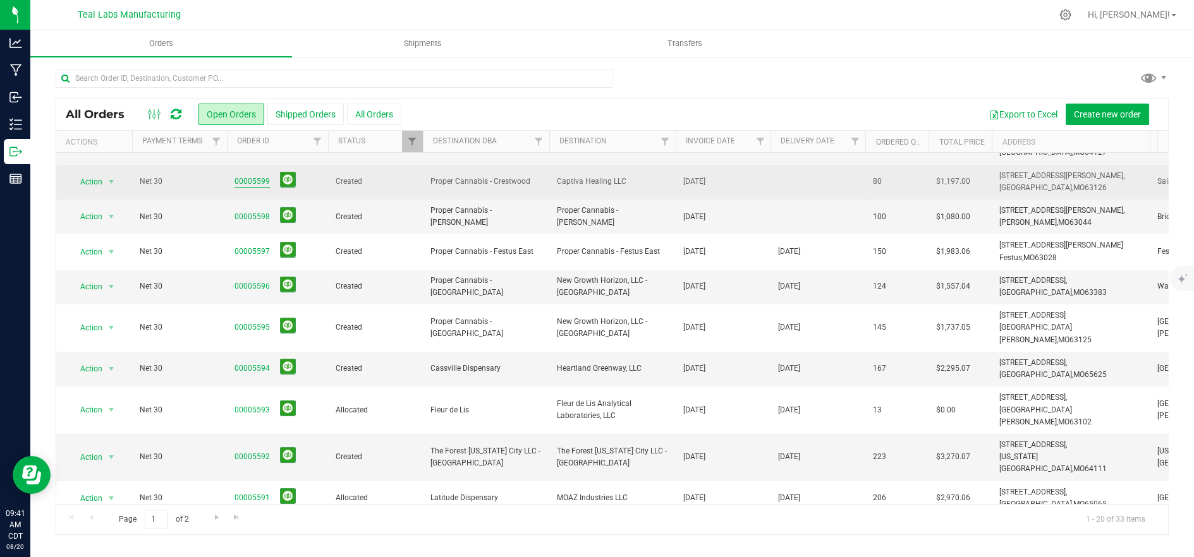
click at [246, 176] on link "00005599" at bounding box center [251, 182] width 35 height 12
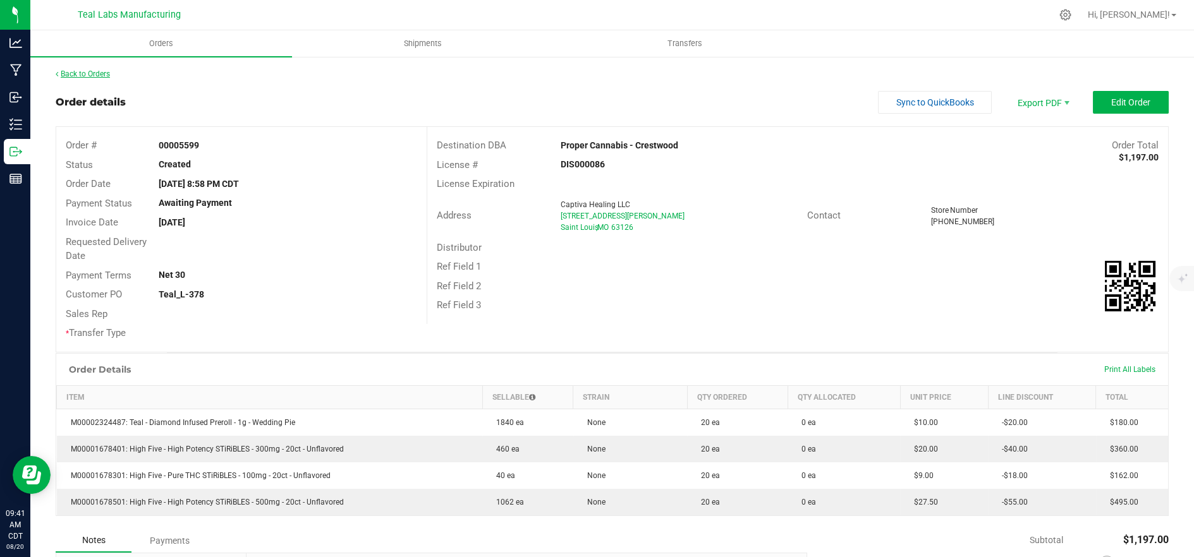
click at [77, 76] on link "Back to Orders" at bounding box center [83, 74] width 54 height 9
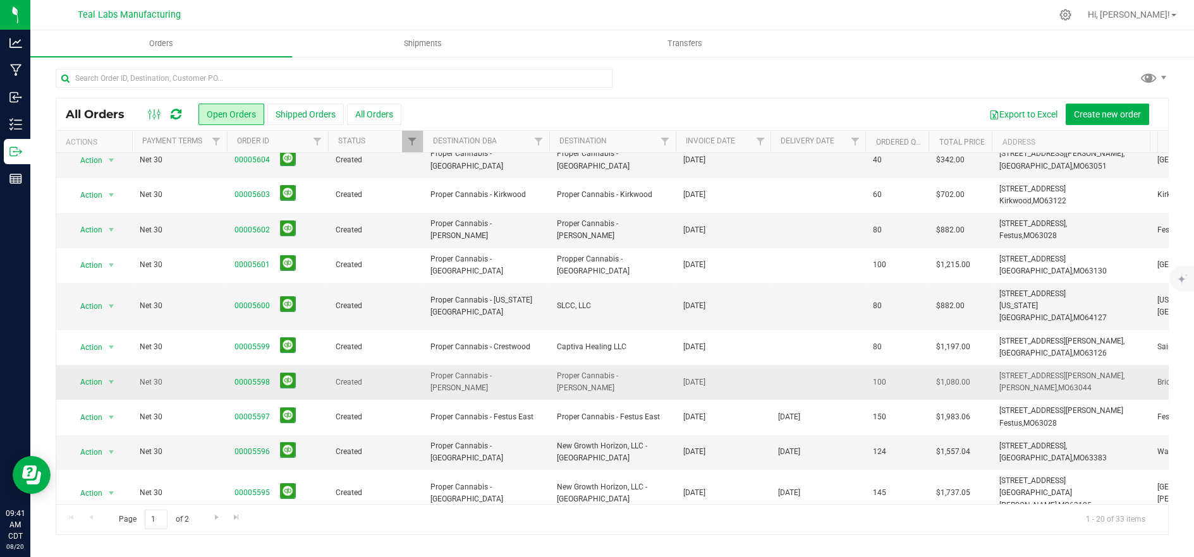
scroll to position [70, 0]
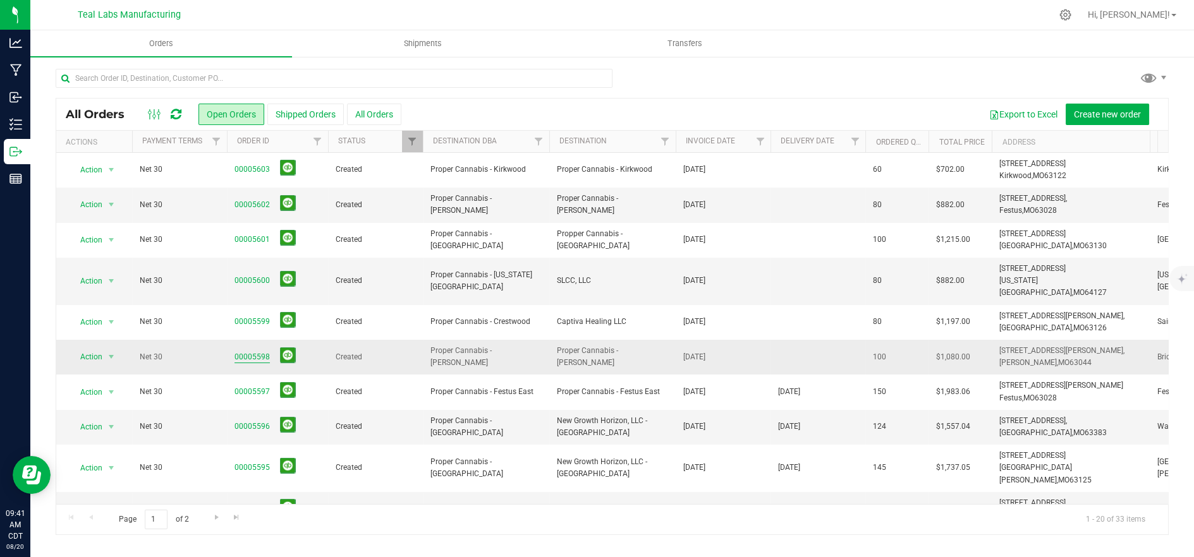
click at [263, 351] on link "00005598" at bounding box center [251, 357] width 35 height 12
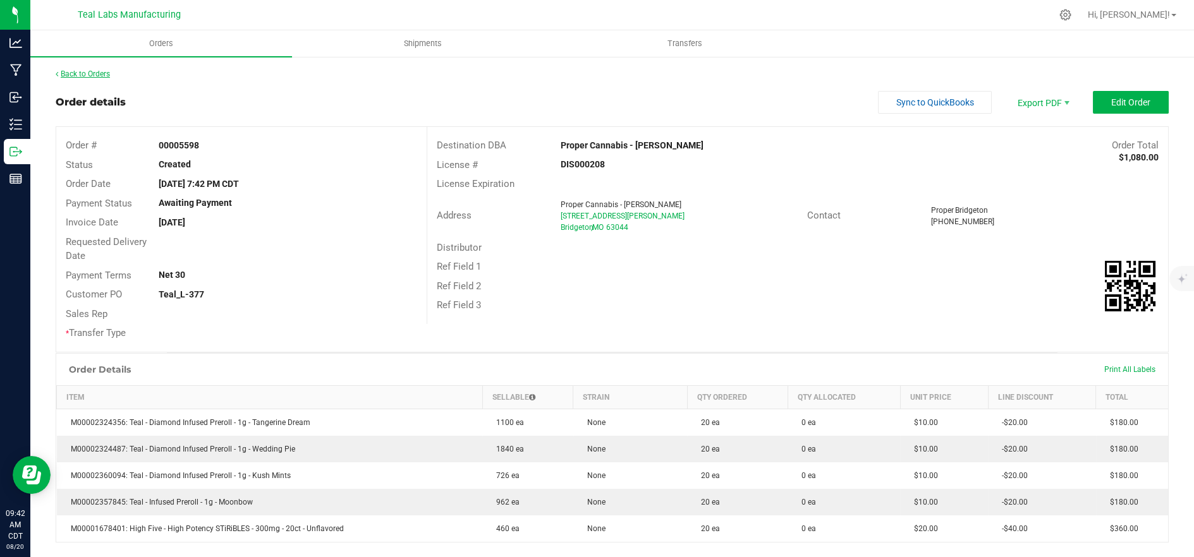
click at [80, 75] on link "Back to Orders" at bounding box center [83, 74] width 54 height 9
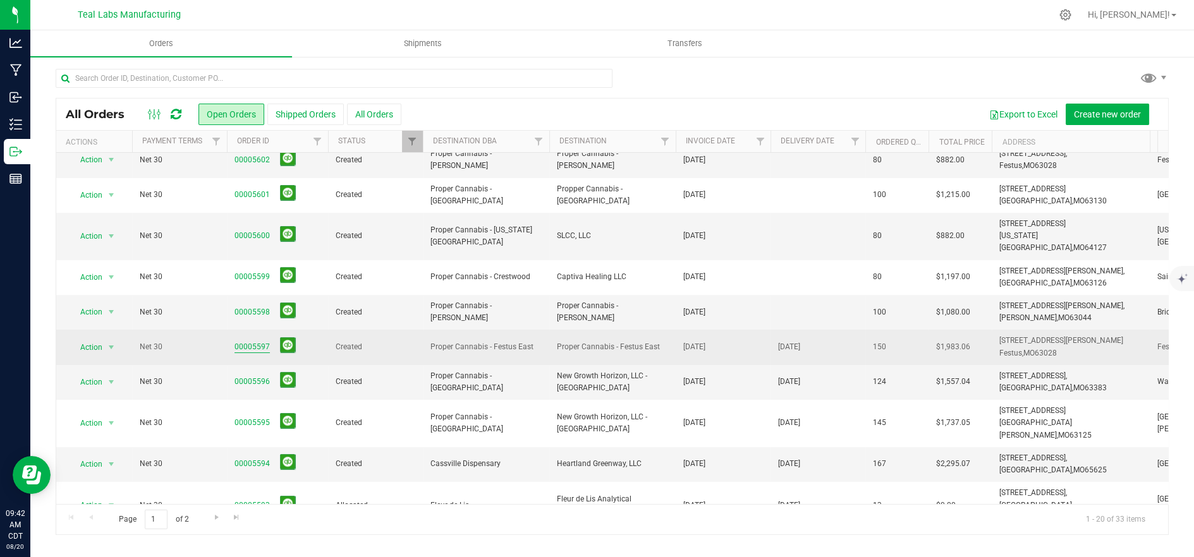
scroll to position [140, 0]
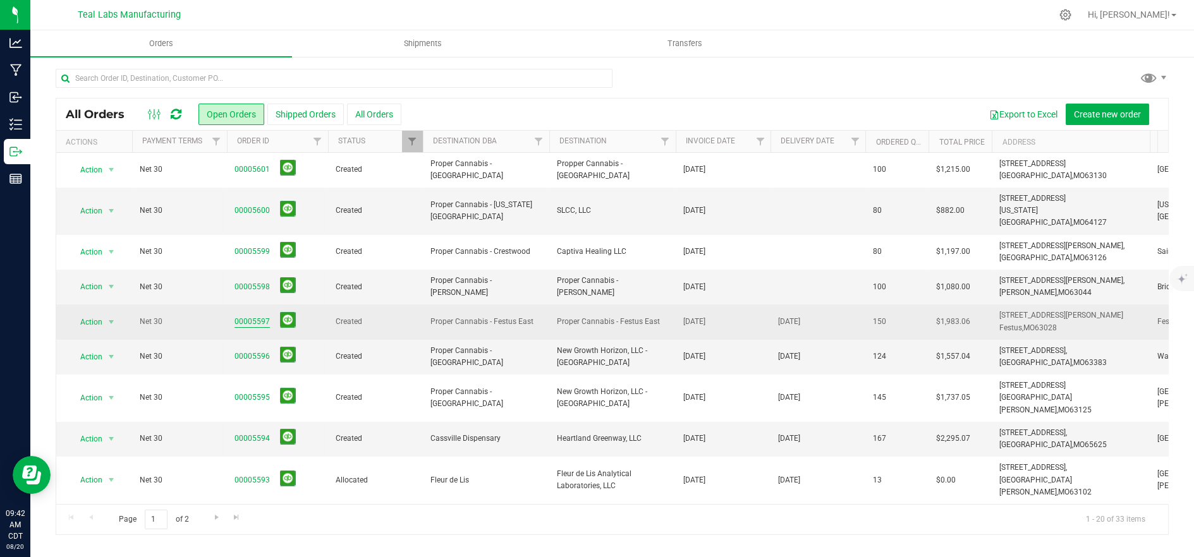
click at [248, 316] on link "00005597" at bounding box center [251, 322] width 35 height 12
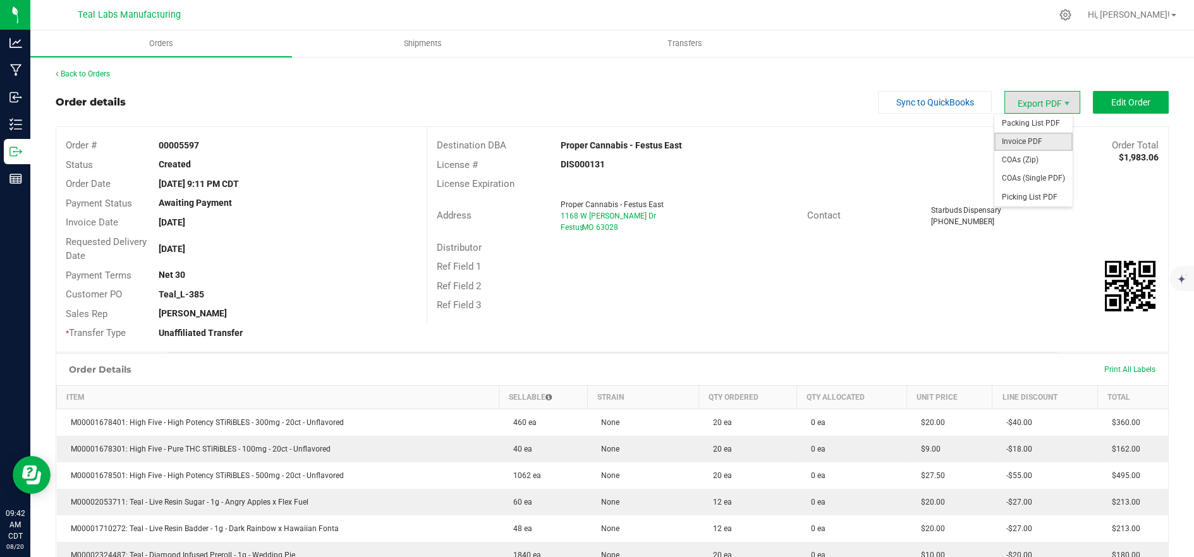
click at [1031, 143] on span "Invoice PDF" at bounding box center [1033, 142] width 78 height 18
click at [84, 77] on link "Back to Orders" at bounding box center [83, 74] width 54 height 9
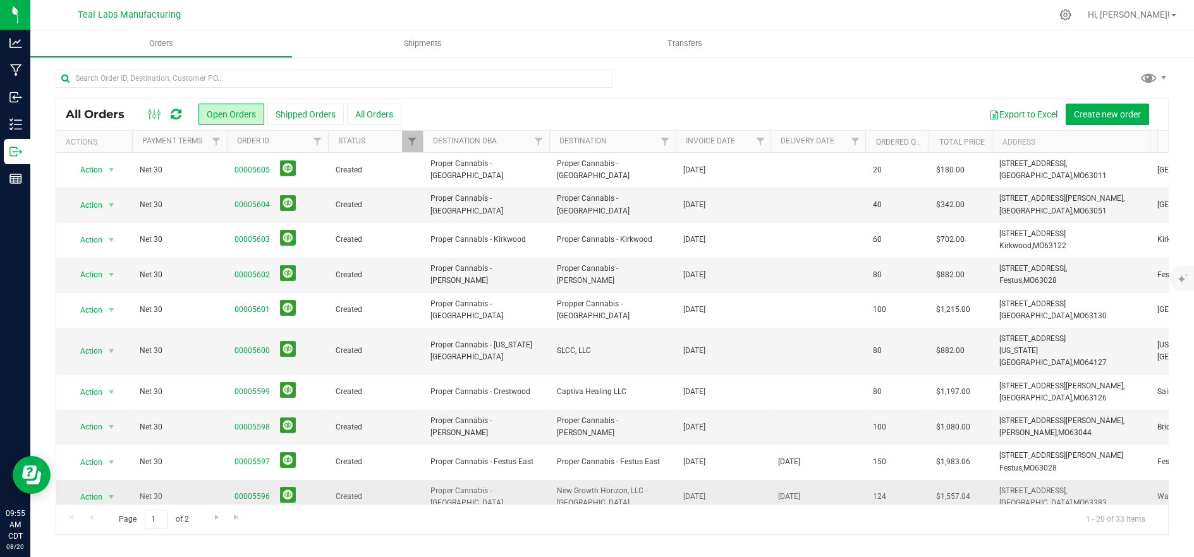
scroll to position [140, 0]
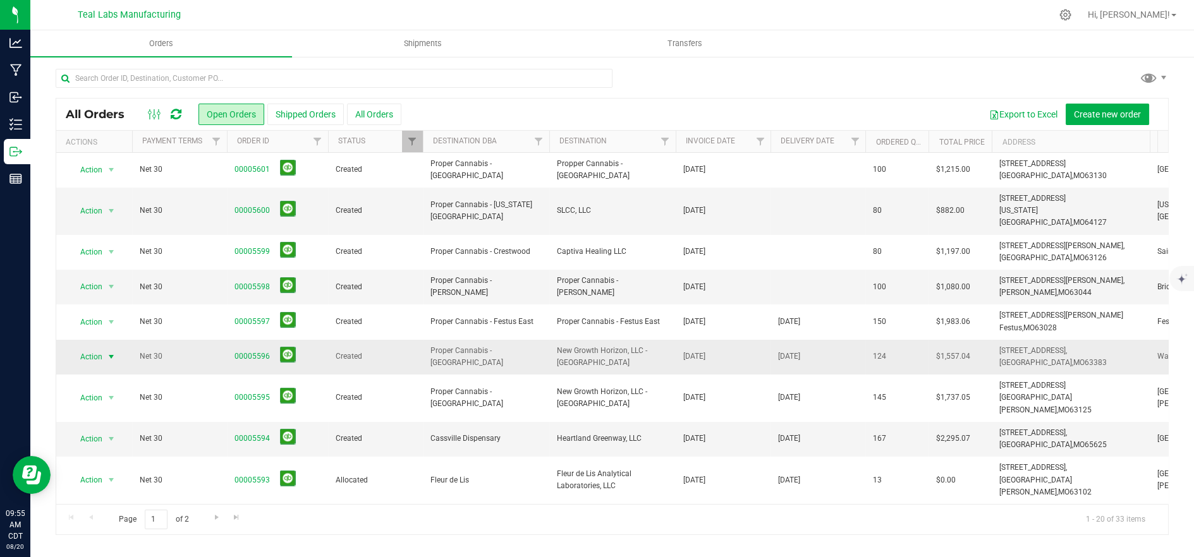
click at [92, 348] on span "Action" at bounding box center [86, 357] width 34 height 18
click at [114, 504] on li "Print invoice" at bounding box center [117, 513] width 95 height 19
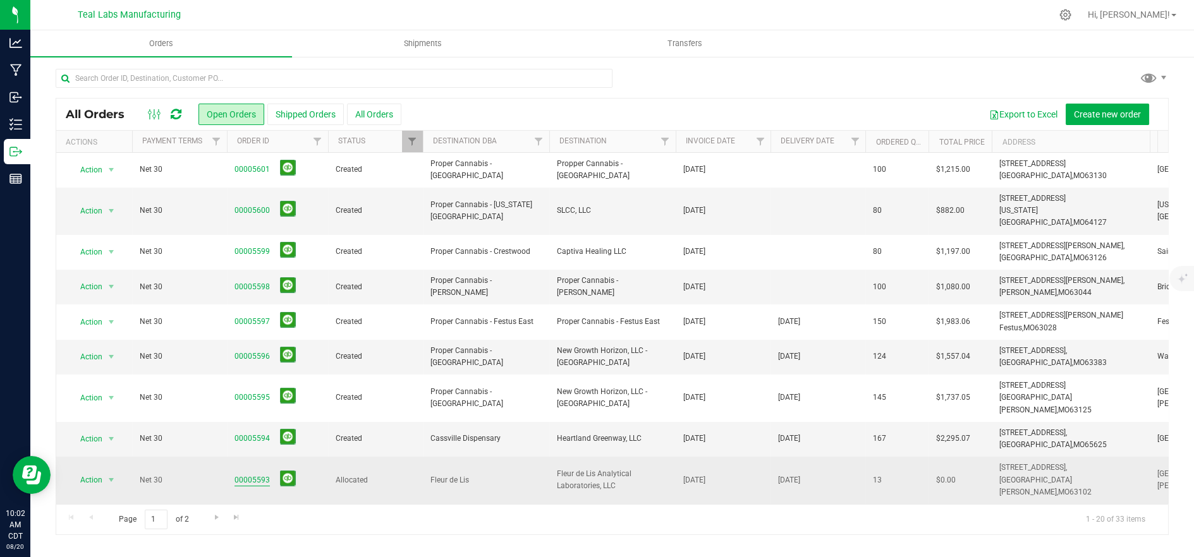
click at [256, 474] on link "00005593" at bounding box center [251, 480] width 35 height 12
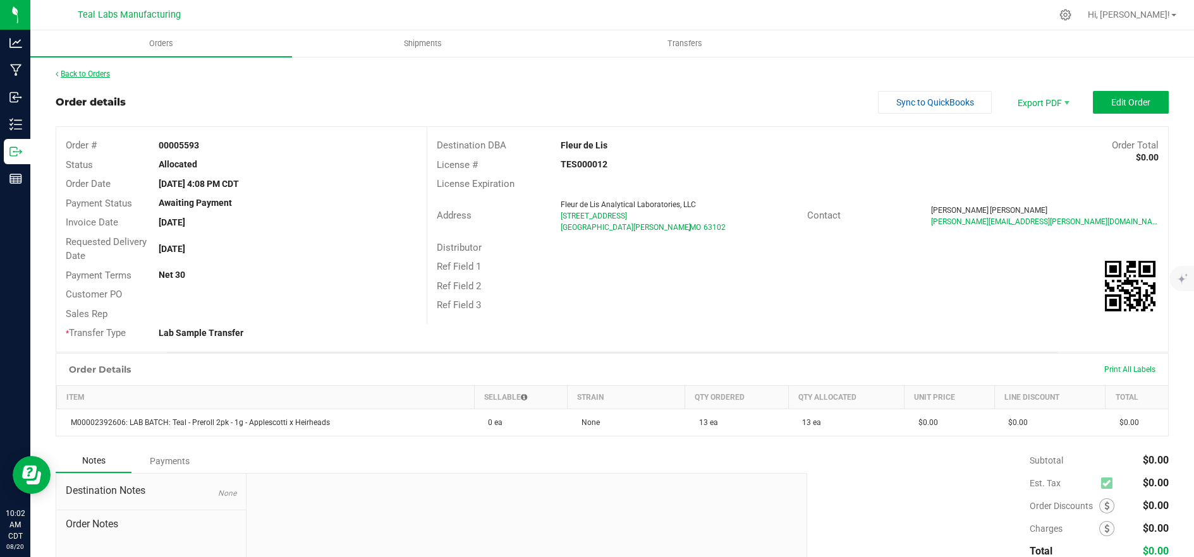
click at [74, 70] on link "Back to Orders" at bounding box center [83, 74] width 54 height 9
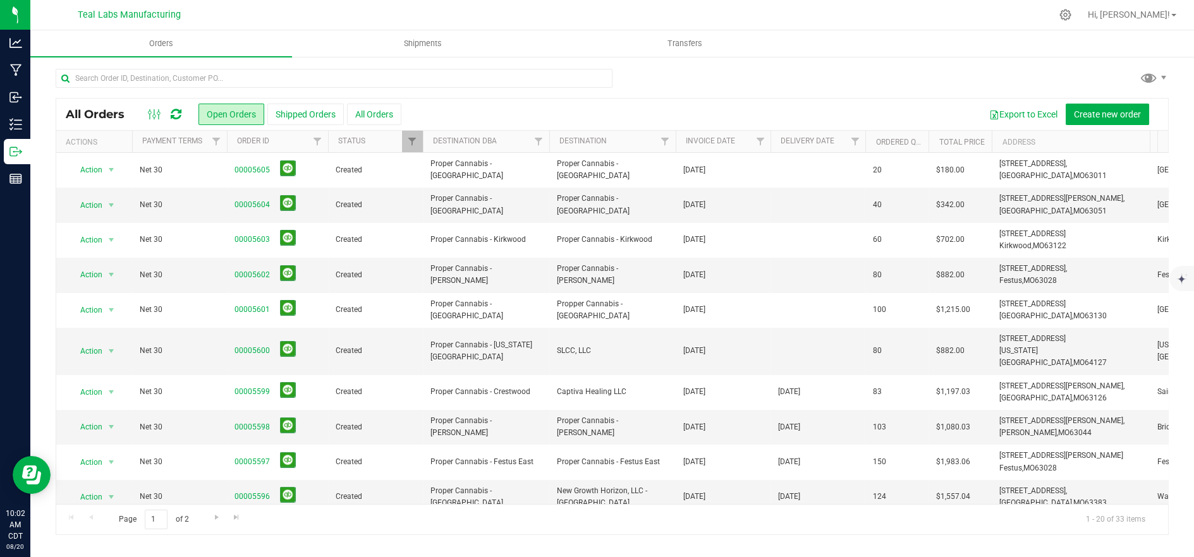
scroll to position [70, 0]
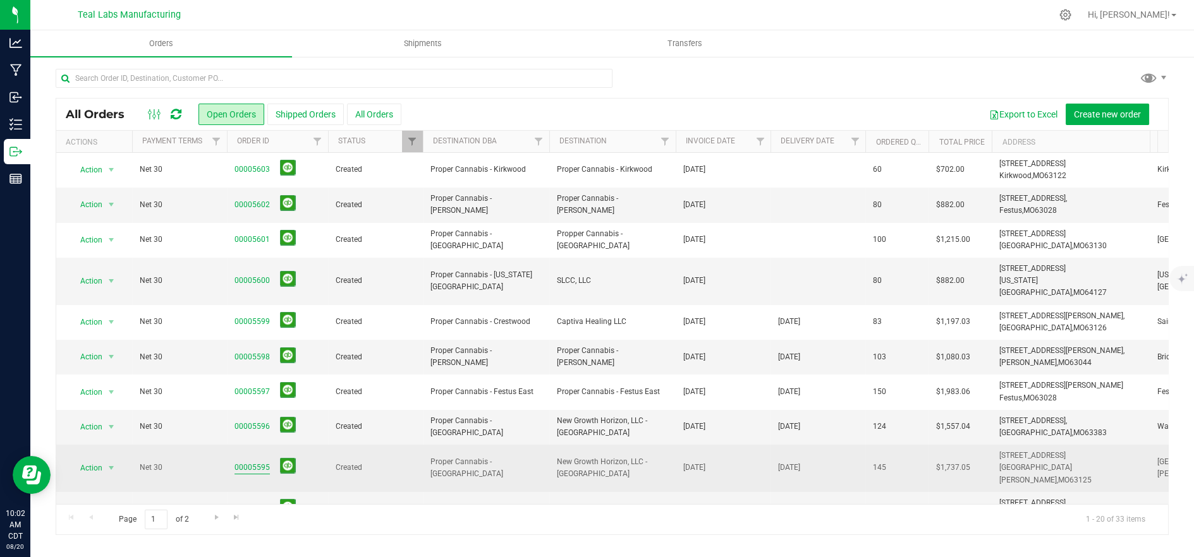
click at [261, 462] on link "00005595" at bounding box center [251, 468] width 35 height 12
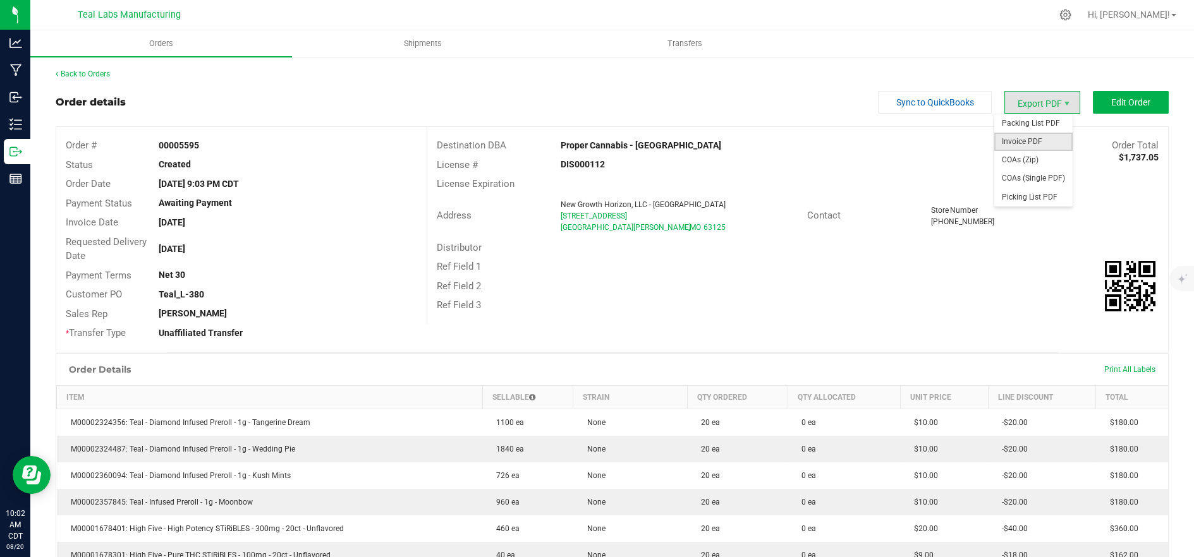
click at [1028, 143] on span "Invoice PDF" at bounding box center [1033, 142] width 78 height 18
click at [427, 200] on div "Address New Growth Horizon, LLC - South County 7417 S LINDBERGH BLVD. St. Louis…" at bounding box center [617, 215] width 380 height 39
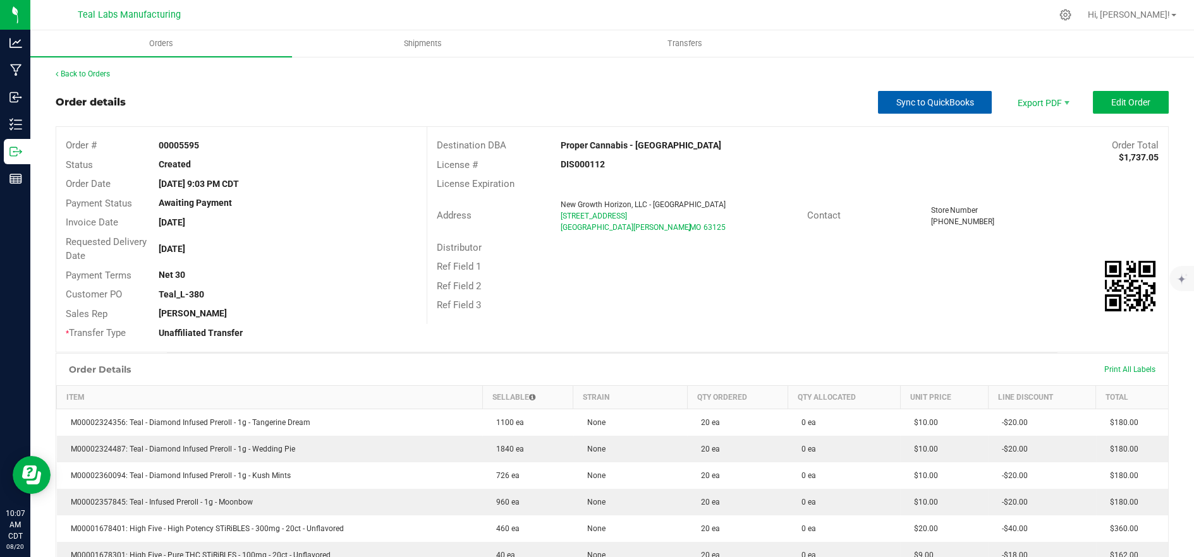
click at [918, 102] on span "Sync to QuickBooks" at bounding box center [935, 102] width 78 height 10
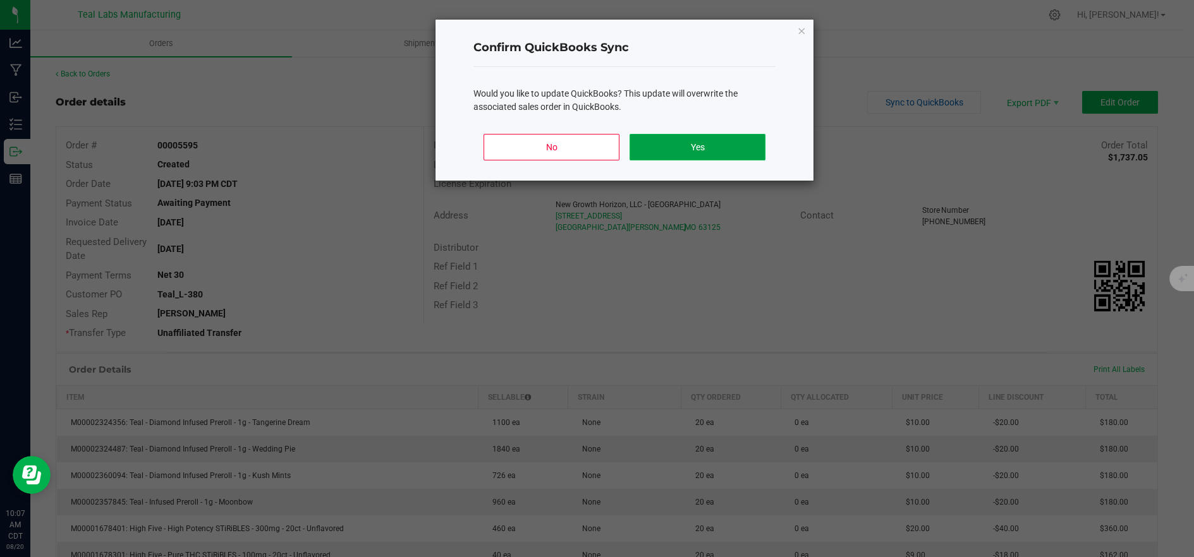
click at [726, 142] on button "Yes" at bounding box center [697, 147] width 136 height 27
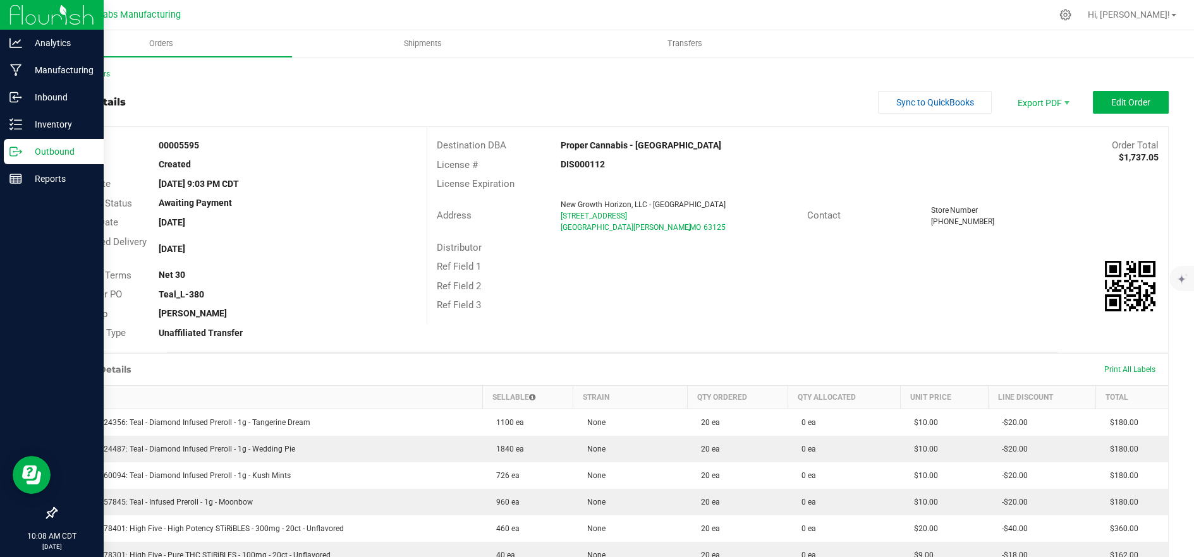
click at [23, 148] on p "Outbound" at bounding box center [60, 151] width 76 height 15
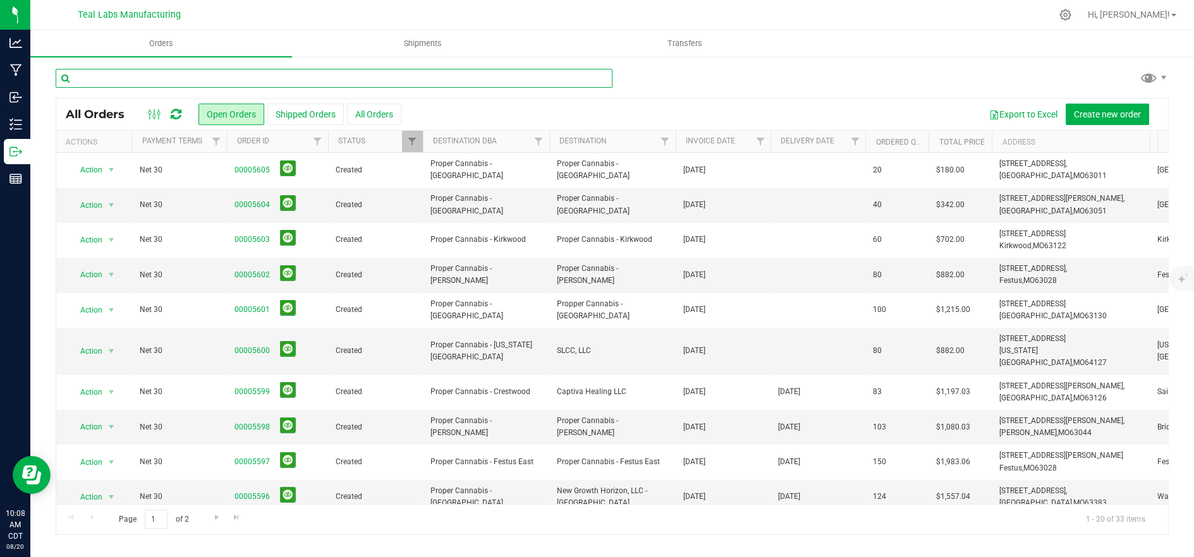
click at [294, 82] on input "text" at bounding box center [334, 78] width 557 height 19
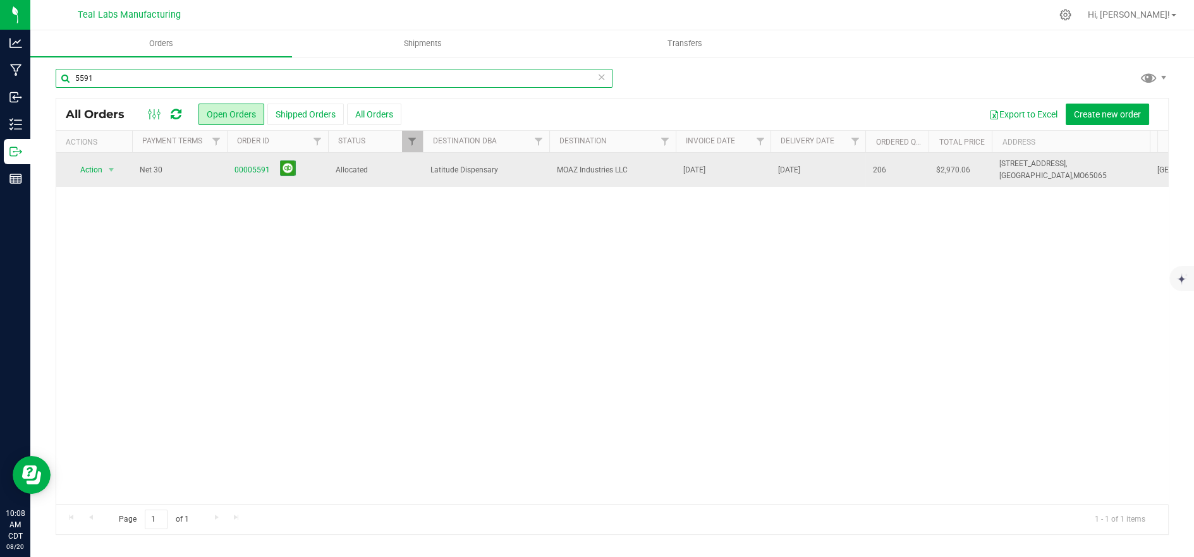
type input "5591"
click at [408, 164] on span "Allocated" at bounding box center [375, 170] width 80 height 12
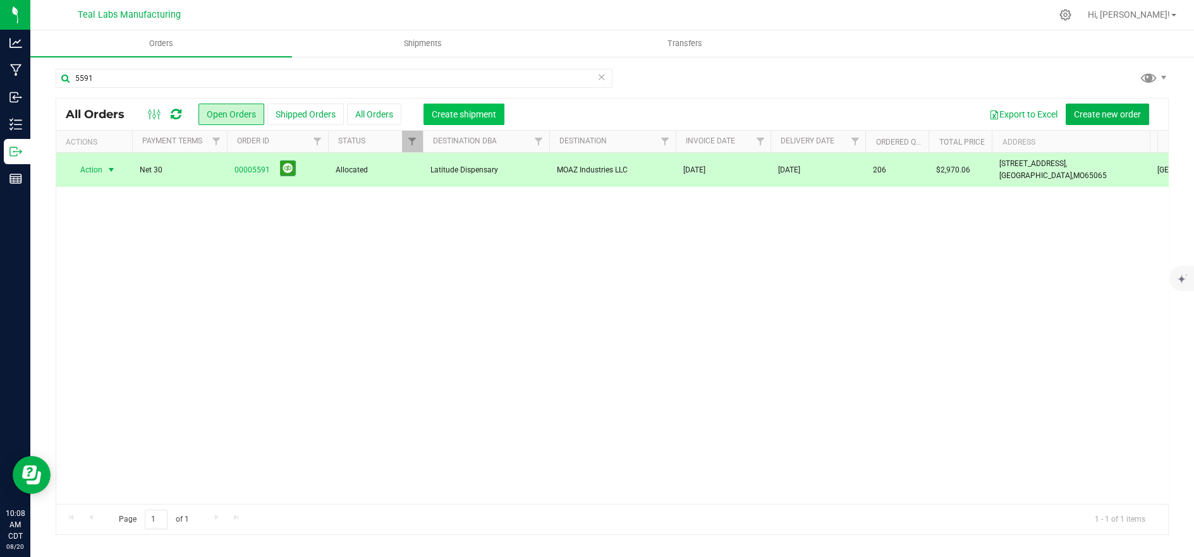
click at [460, 111] on span "Create shipment" at bounding box center [464, 114] width 64 height 10
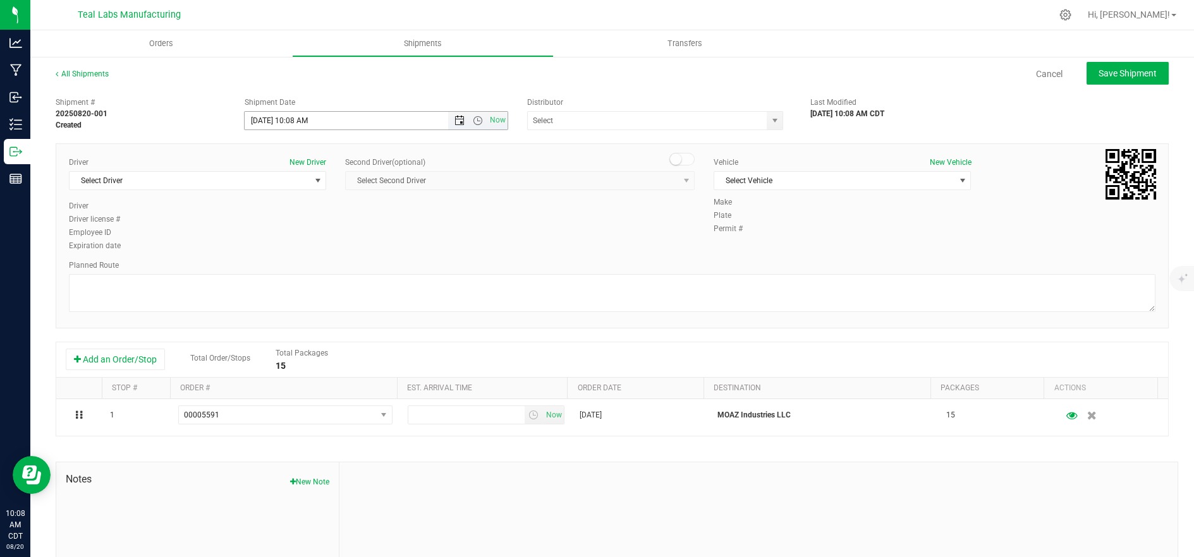
click at [458, 119] on span "Open the date view" at bounding box center [459, 121] width 10 height 10
click at [313, 245] on link "20" at bounding box center [309, 249] width 18 height 20
click at [475, 118] on span "Open the time view" at bounding box center [478, 121] width 10 height 10
click at [376, 179] on li "12:00 PM" at bounding box center [372, 180] width 259 height 16
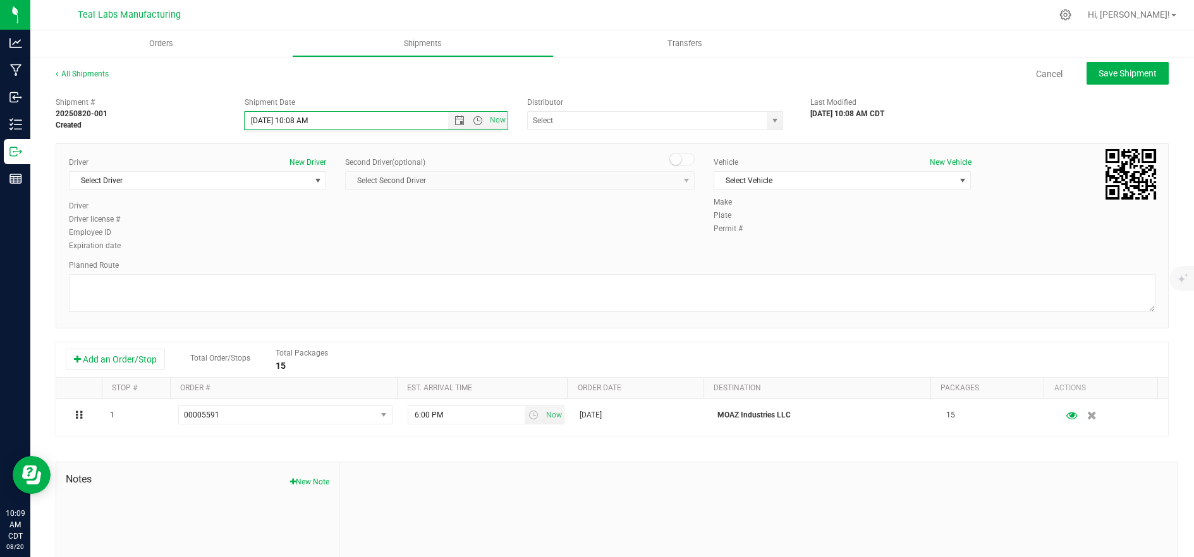
type input "8/20/2025 12:00 PM"
click at [248, 179] on span "Select Driver" at bounding box center [190, 181] width 240 height 18
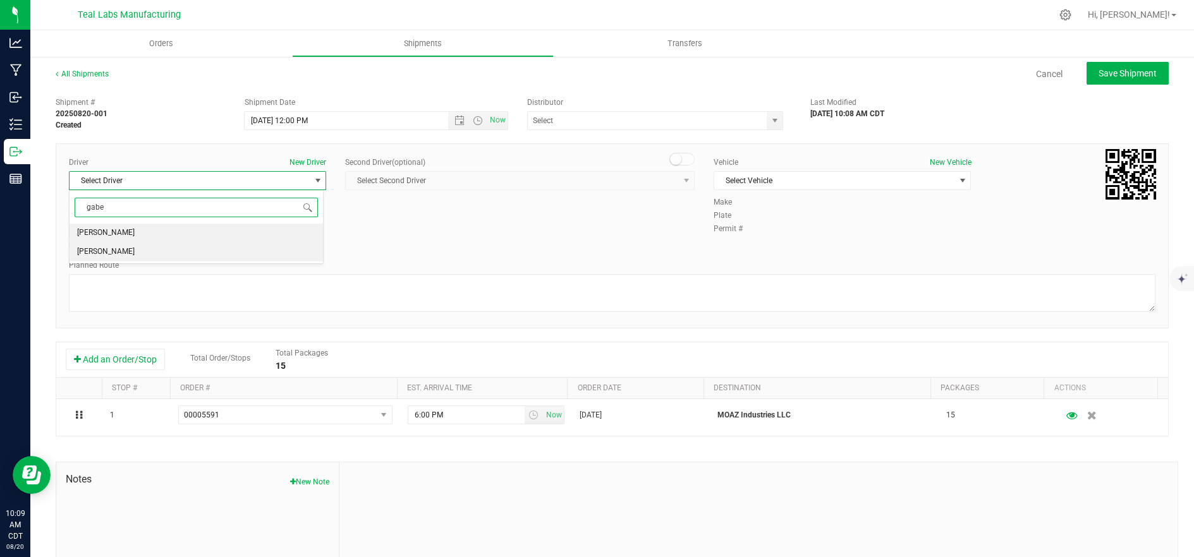
drag, startPoint x: 176, startPoint y: 250, endPoint x: 334, endPoint y: 227, distance: 160.1
click at [176, 250] on li "Gabe Parker" at bounding box center [196, 252] width 253 height 19
type input "gabe"
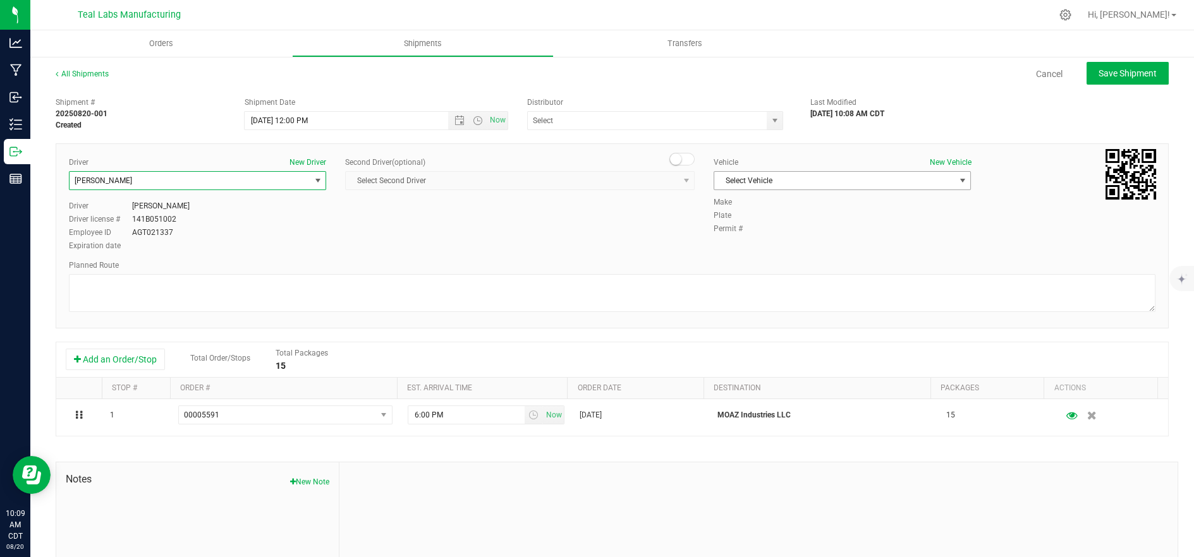
click at [837, 176] on span "Select Vehicle" at bounding box center [834, 181] width 240 height 18
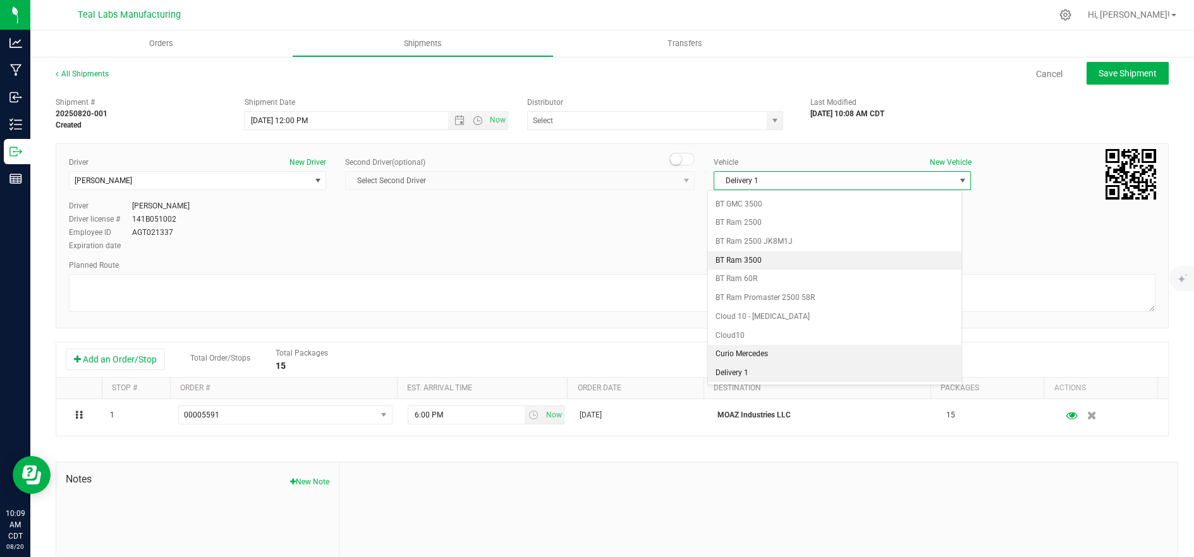
scroll to position [335, 0]
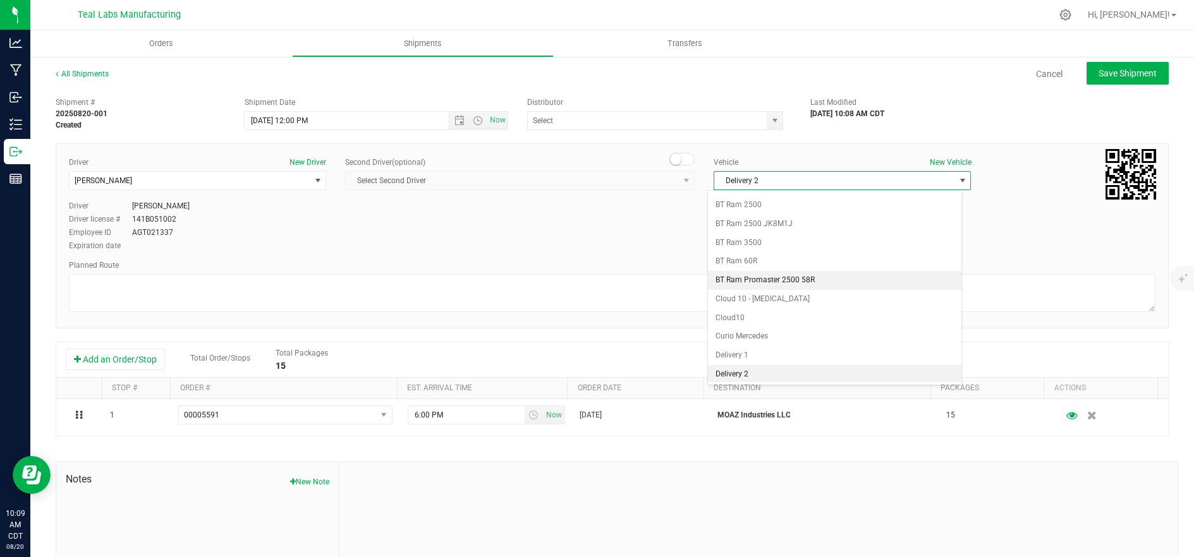
drag, startPoint x: 780, startPoint y: 279, endPoint x: 680, endPoint y: 292, distance: 100.7
click at [780, 279] on li "BT Ram Promaster 2500 58R" at bounding box center [834, 280] width 253 height 19
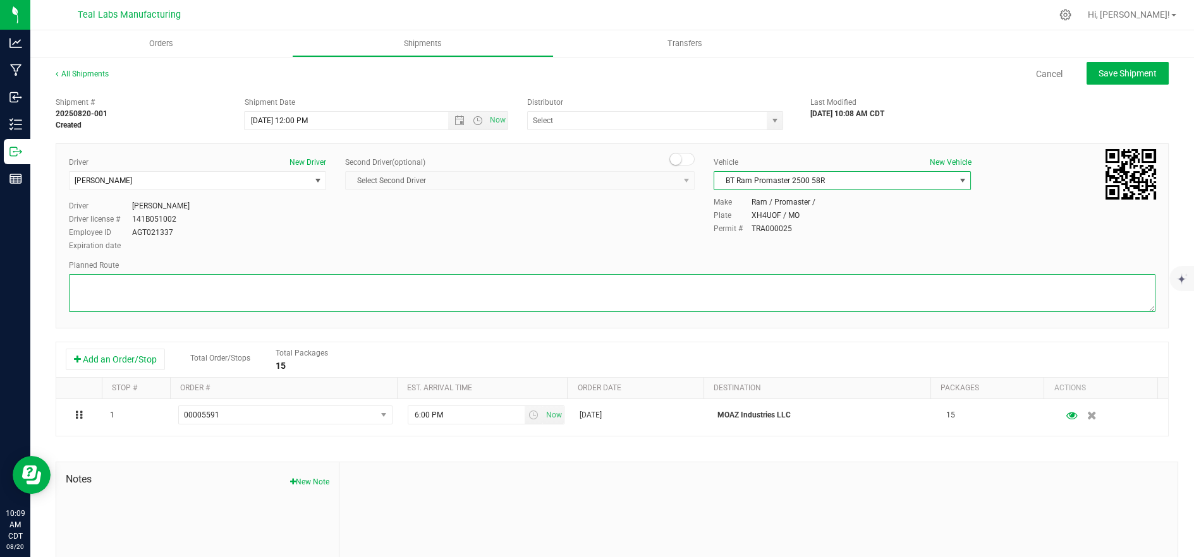
click at [646, 293] on textarea at bounding box center [612, 293] width 1086 height 38
click at [417, 286] on textarea at bounding box center [612, 293] width 1086 height 38
paste textarea "Head southeast on Salt River Rd. Go for 1.4 mi.Then 1.4 milesContinue on Salt R…"
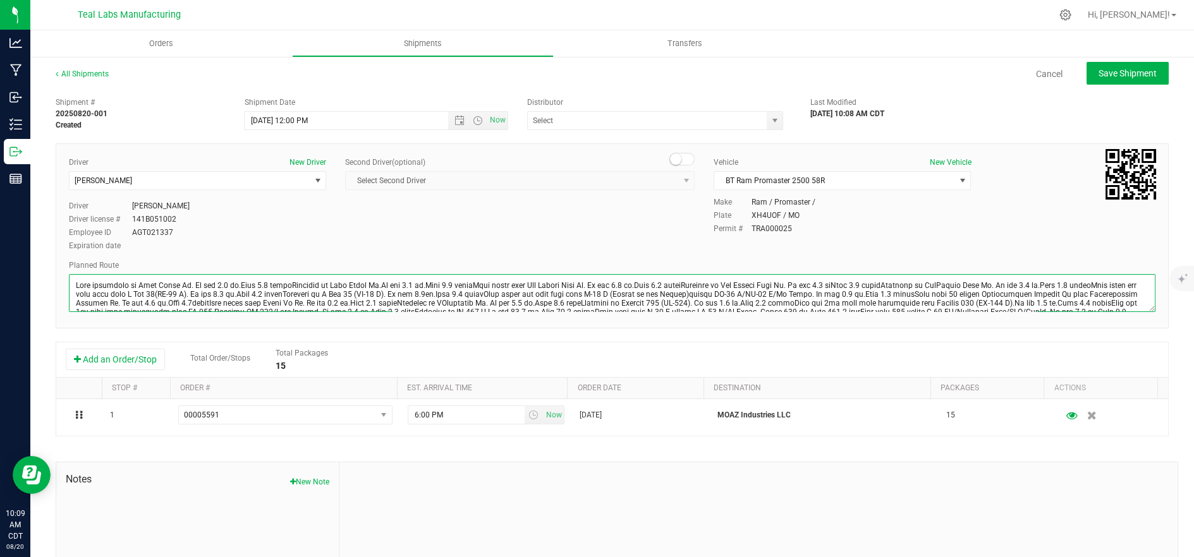
scroll to position [63, 0]
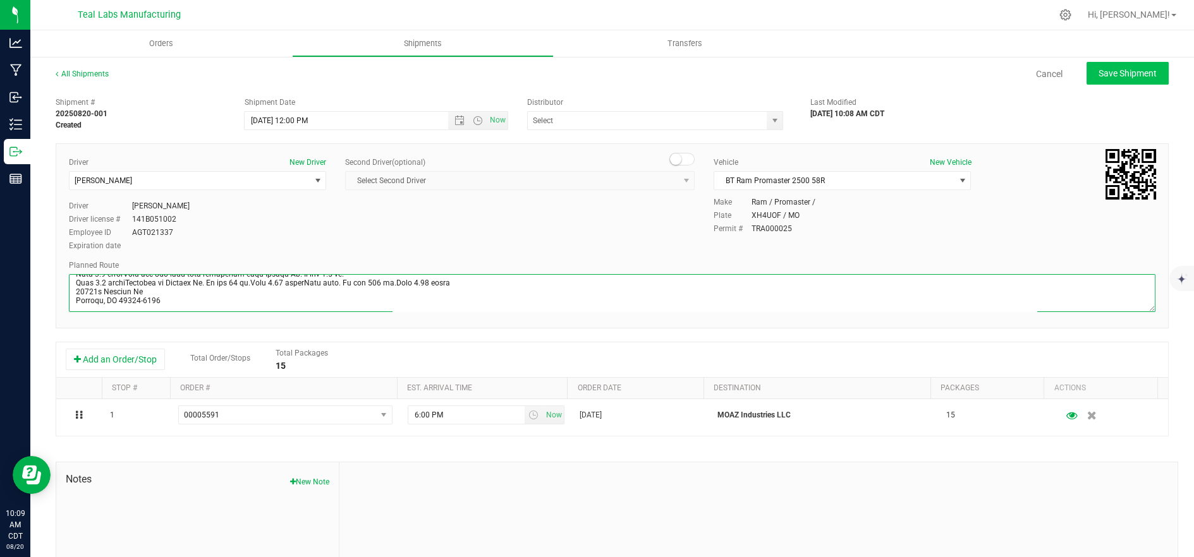
type textarea "Head southeast on Salt River Rd. Go for 1.4 mi.Then 1.4 milesContinue on Salt R…"
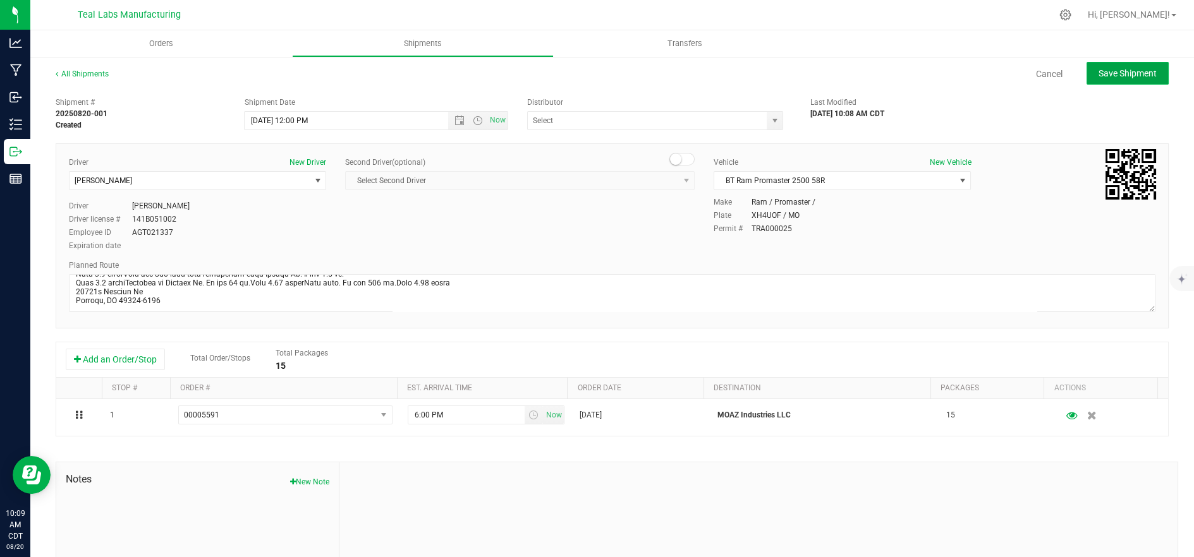
click at [1119, 75] on span "Save Shipment" at bounding box center [1127, 73] width 58 height 10
type input "8/20/2025 5:00 PM"
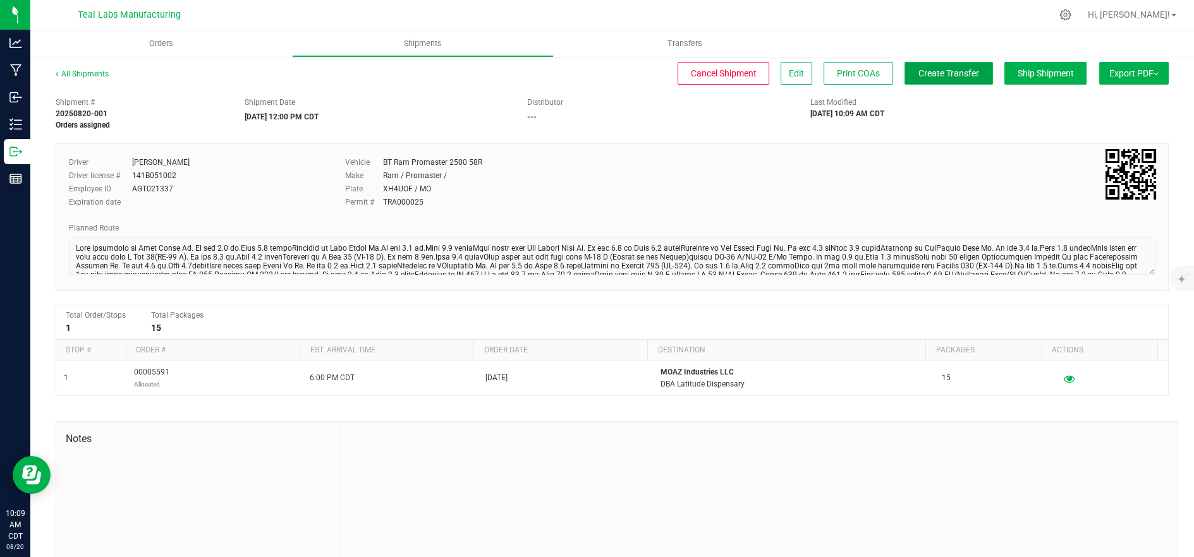
click at [950, 78] on span "Create Transfer" at bounding box center [948, 73] width 61 height 10
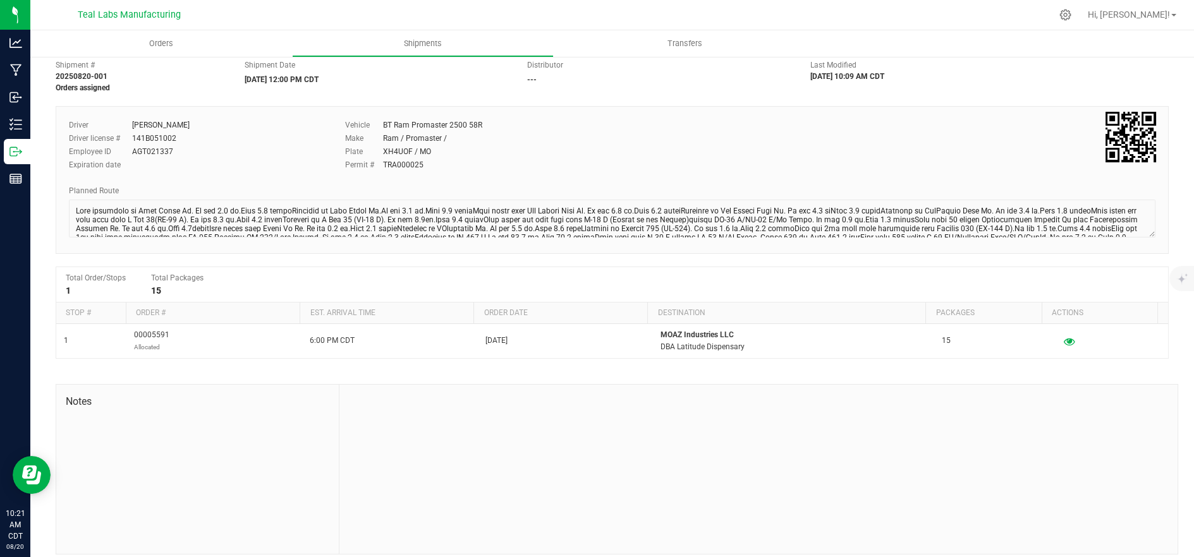
scroll to position [49, 0]
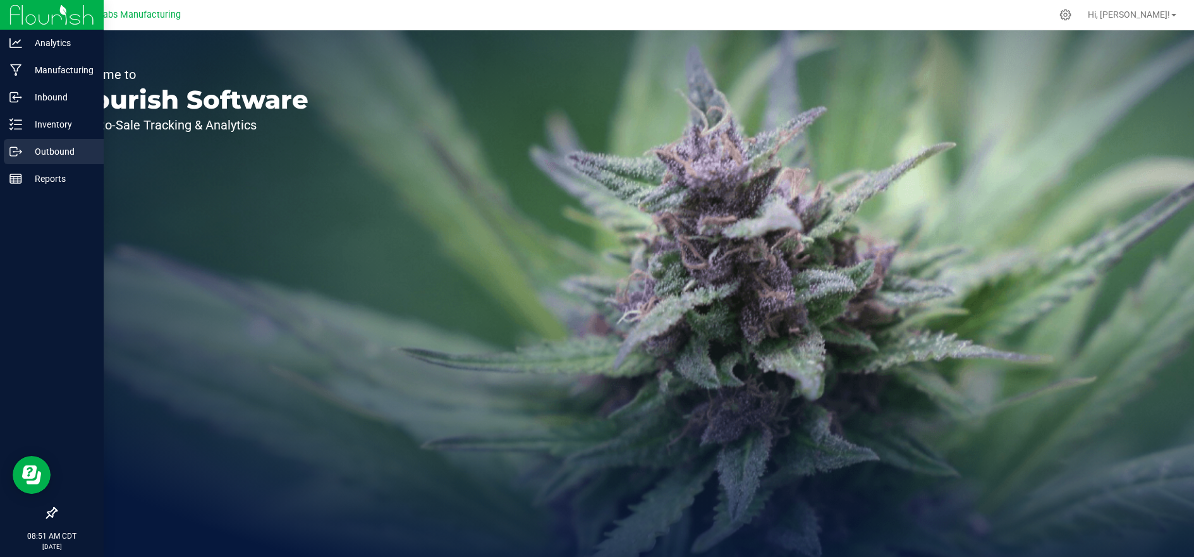
click at [52, 157] on p "Outbound" at bounding box center [60, 151] width 76 height 15
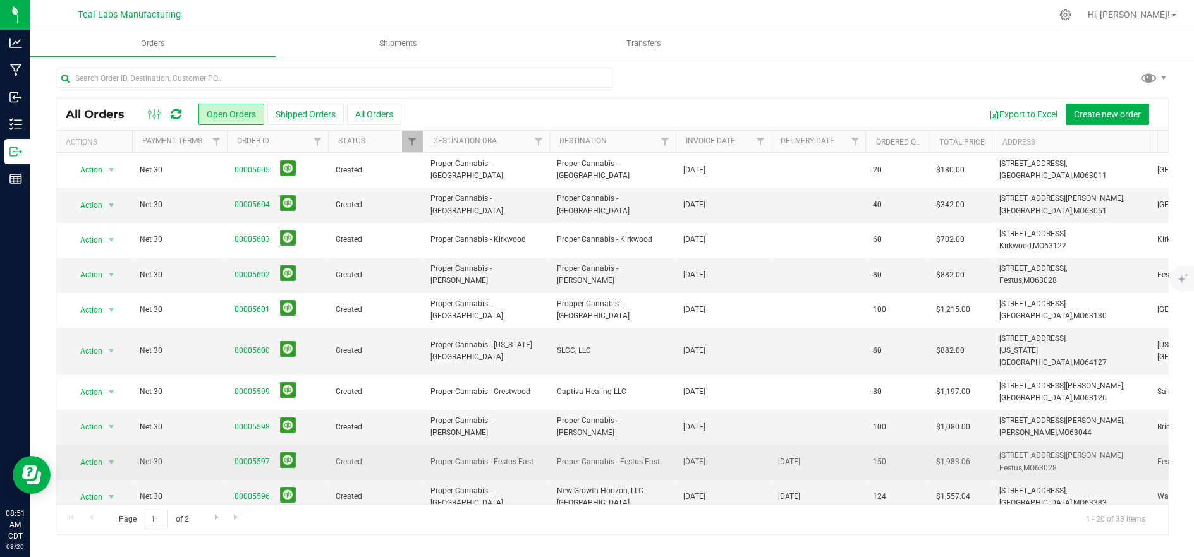
click at [605, 456] on span "Proper Cannabis - Festus East" at bounding box center [612, 462] width 111 height 12
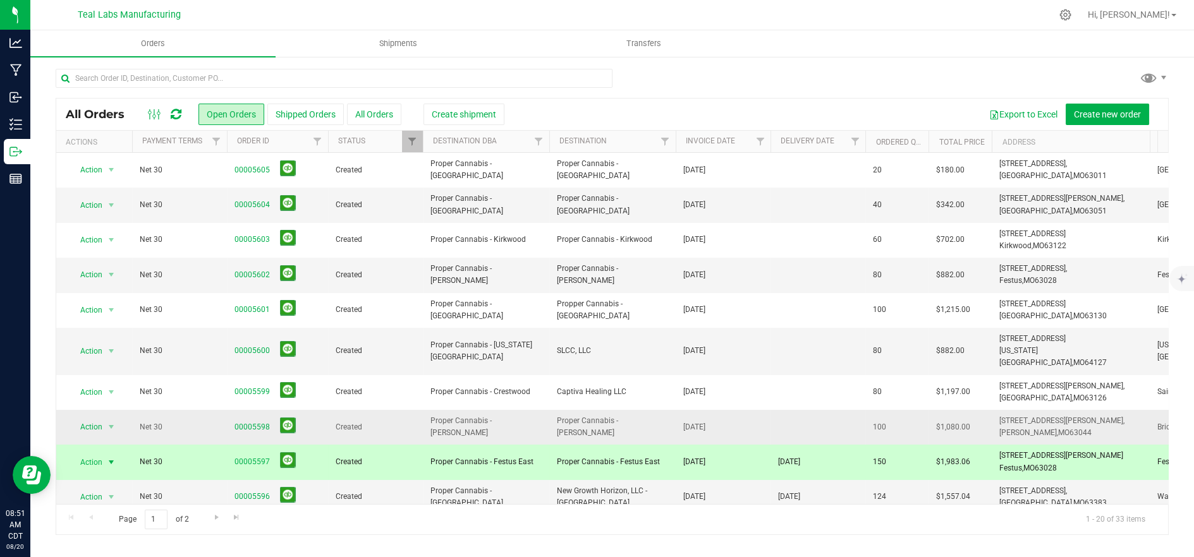
click at [605, 410] on td "Proper Cannabis - [PERSON_NAME]" at bounding box center [612, 427] width 126 height 35
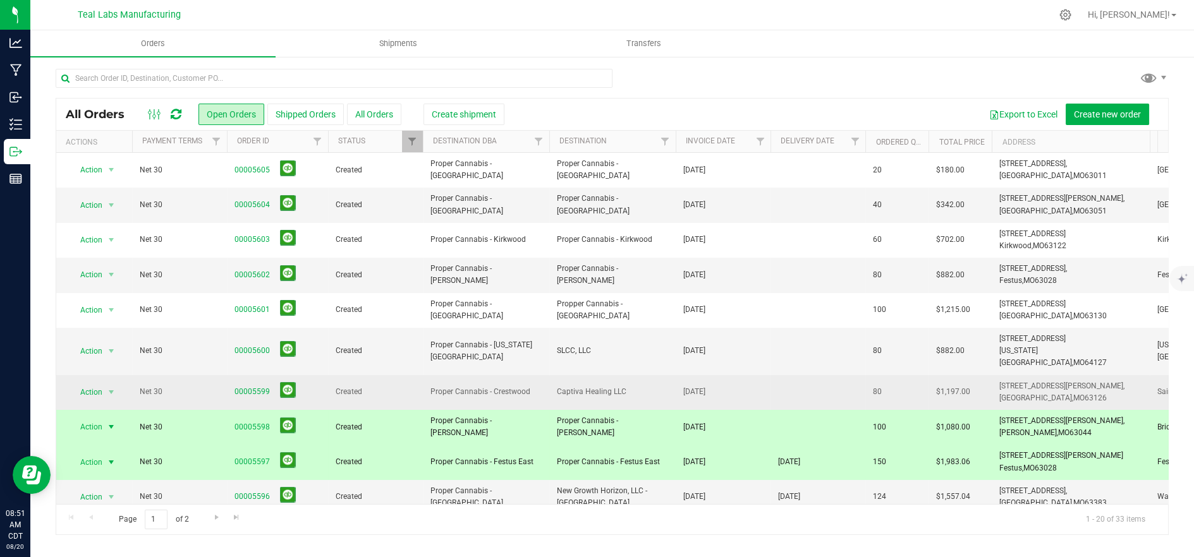
click at [605, 386] on span "Captiva Healing LLC" at bounding box center [612, 392] width 111 height 12
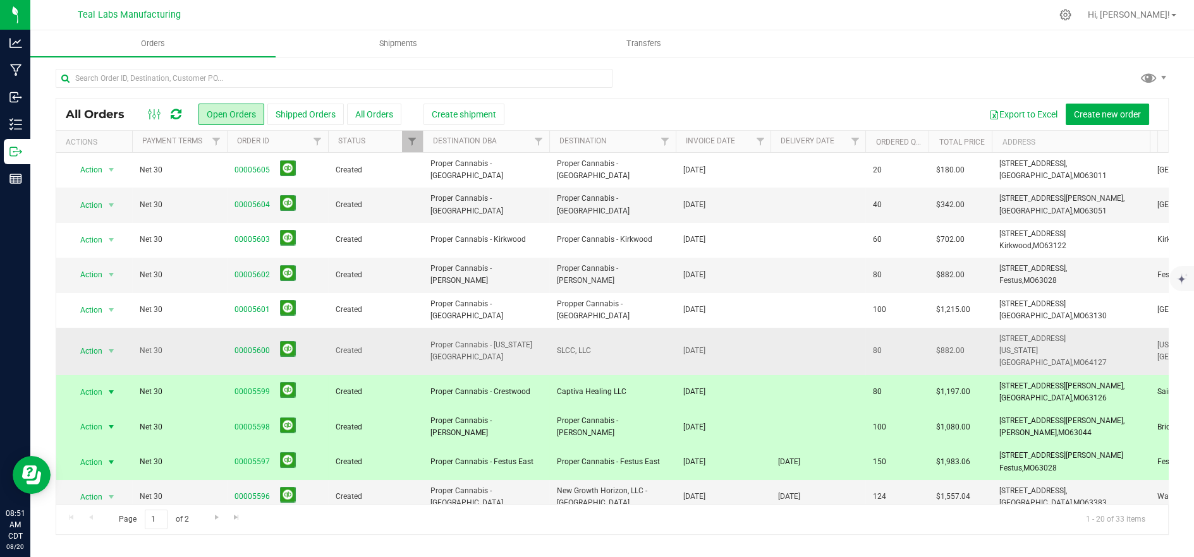
click at [604, 346] on span "SLCC, LLC" at bounding box center [612, 351] width 111 height 12
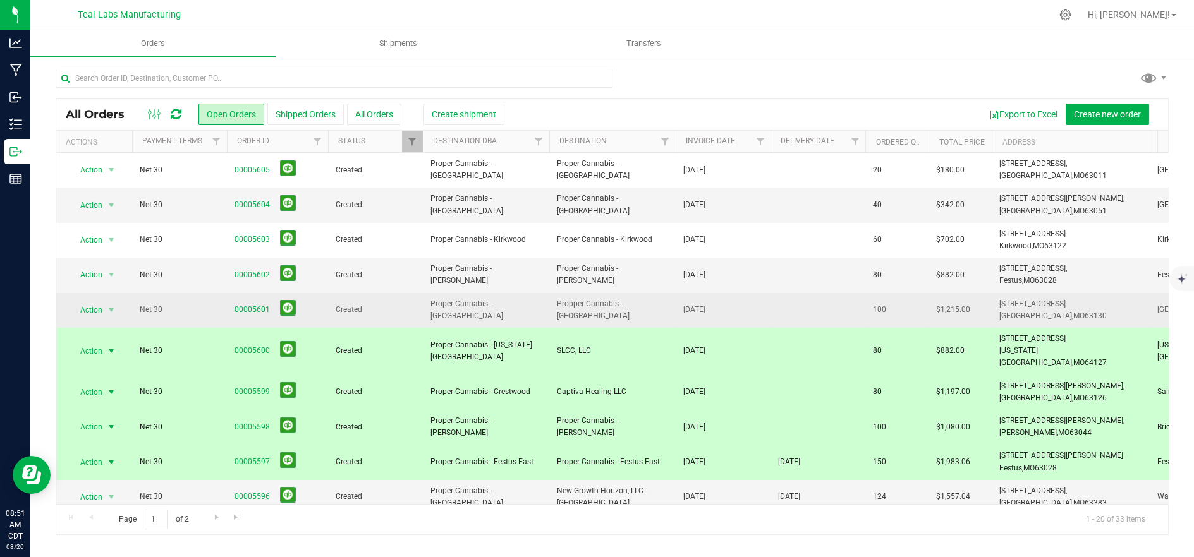
click at [601, 313] on span "Propper Cannabis - [GEOGRAPHIC_DATA]" at bounding box center [612, 310] width 111 height 24
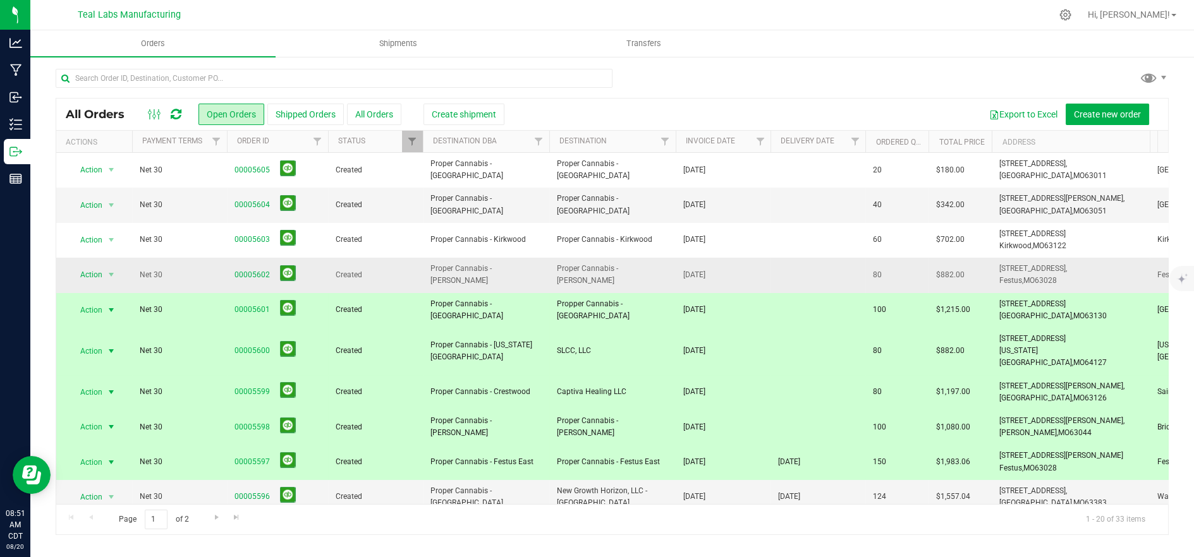
drag, startPoint x: 600, startPoint y: 275, endPoint x: 598, endPoint y: 258, distance: 16.5
click at [600, 274] on span "Proper Cannabis - [PERSON_NAME]" at bounding box center [612, 275] width 111 height 24
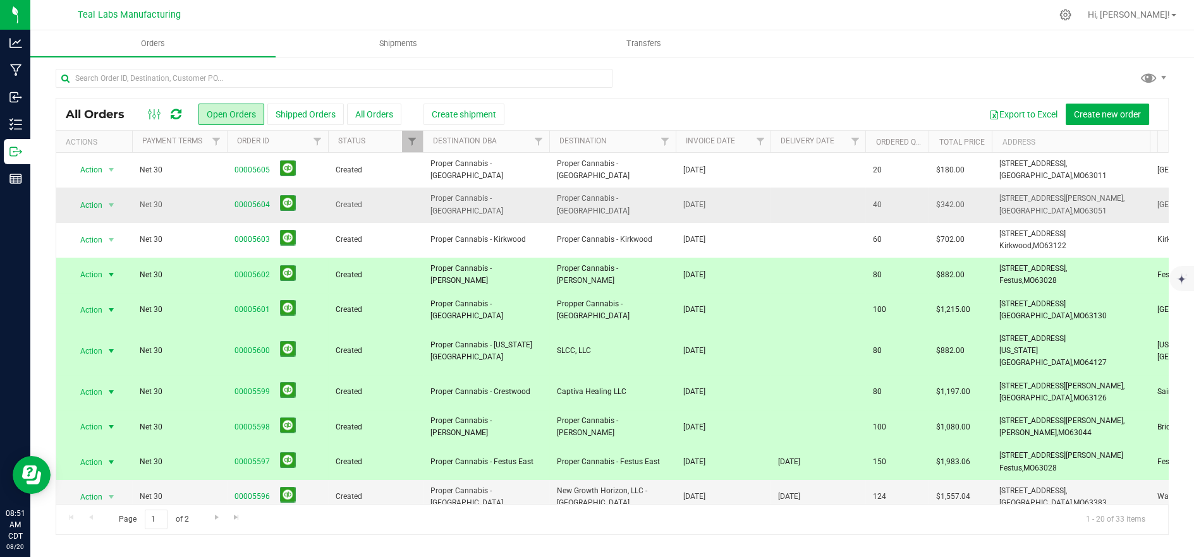
drag, startPoint x: 596, startPoint y: 241, endPoint x: 590, endPoint y: 208, distance: 34.0
click at [596, 240] on span "Proper Cannabis - Kirkwood" at bounding box center [612, 240] width 111 height 12
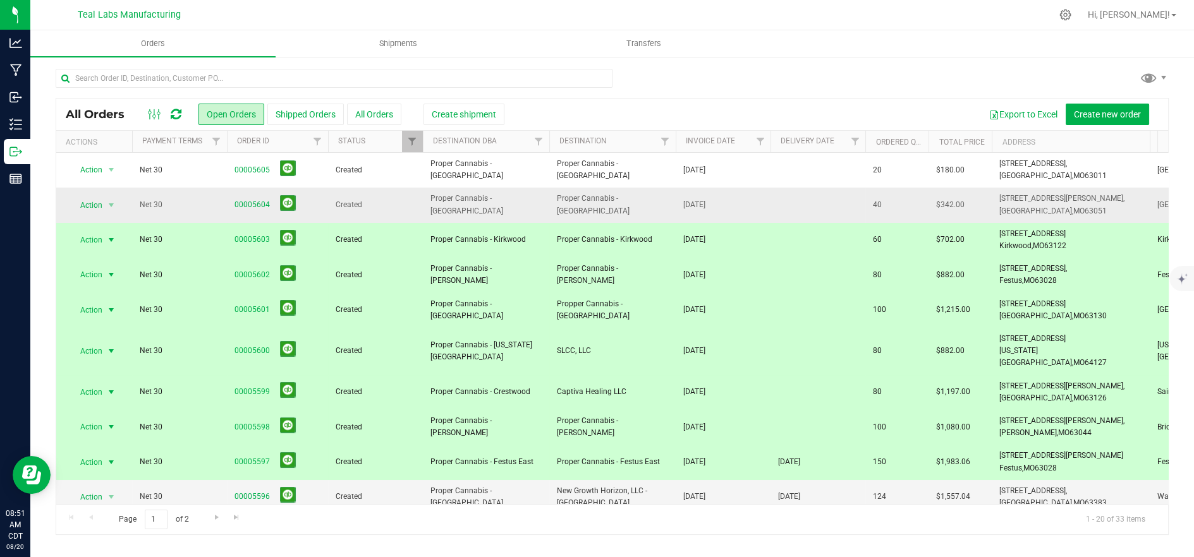
click at [588, 199] on span "Proper Cannabis - [GEOGRAPHIC_DATA]" at bounding box center [612, 205] width 111 height 24
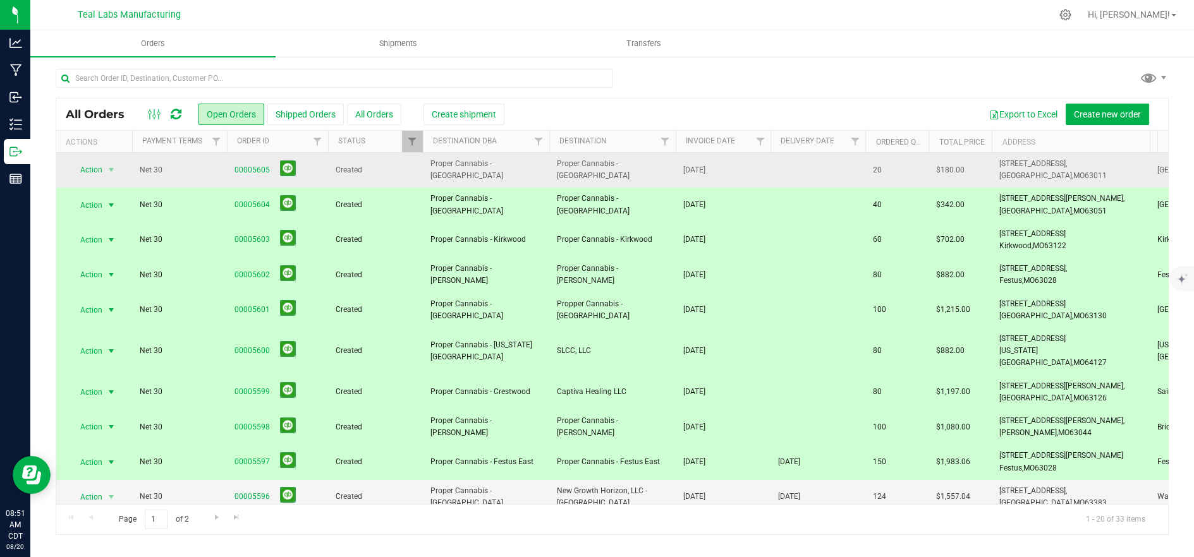
click at [589, 174] on span "Proper Cannabis - [GEOGRAPHIC_DATA]" at bounding box center [612, 170] width 111 height 24
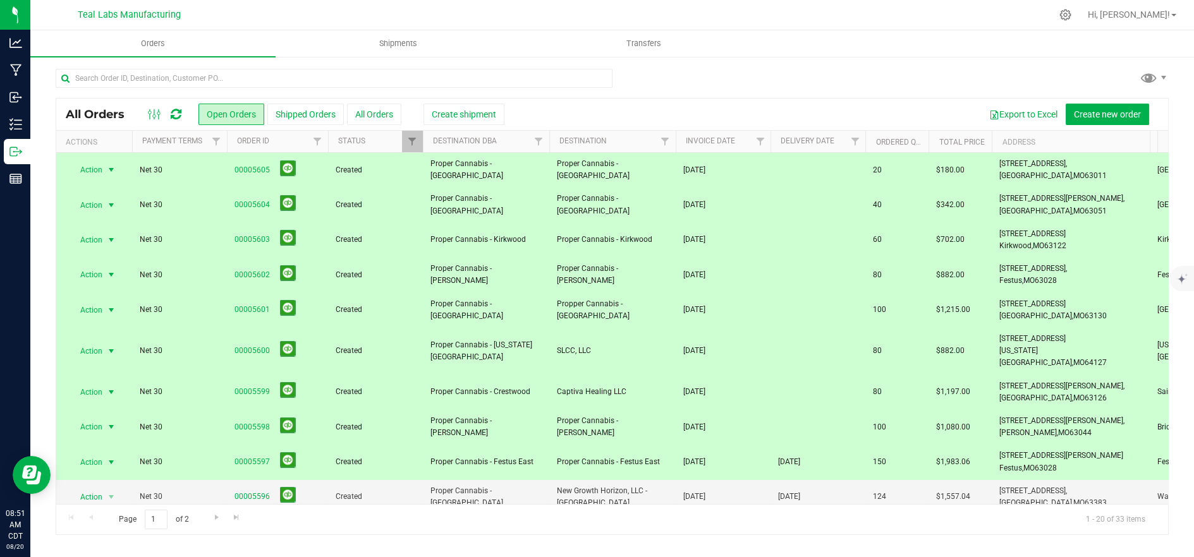
scroll to position [70, 0]
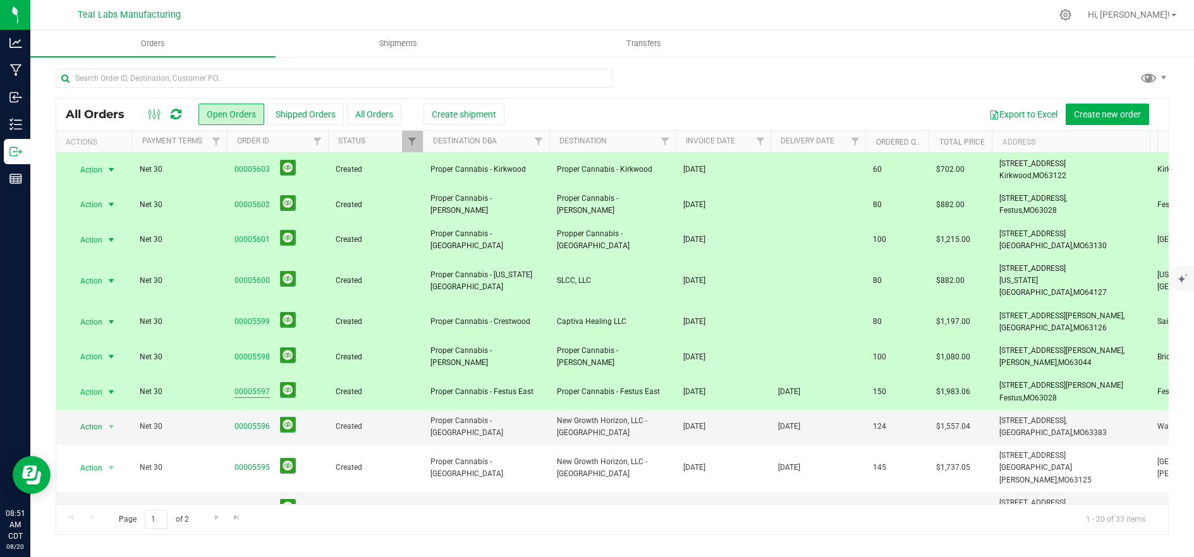
click at [255, 386] on link "00005597" at bounding box center [251, 392] width 35 height 12
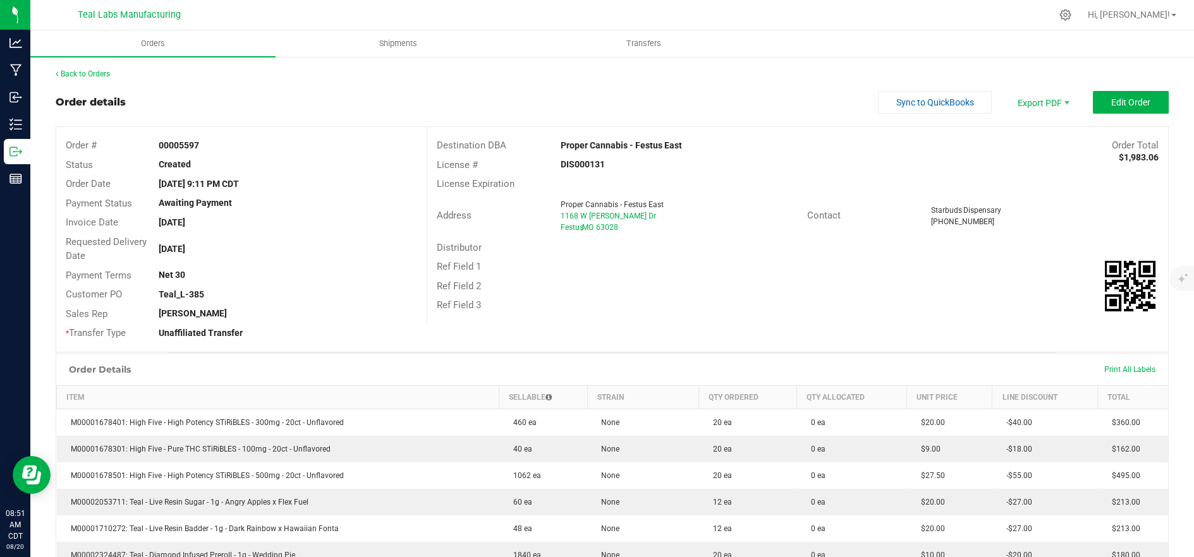
click at [95, 66] on div "Back to Orders Order details Sync to QuickBooks Export PDF Edit Order Order # 0…" at bounding box center [611, 489] width 1163 height 866
click at [92, 75] on link "Back to Orders" at bounding box center [83, 74] width 54 height 9
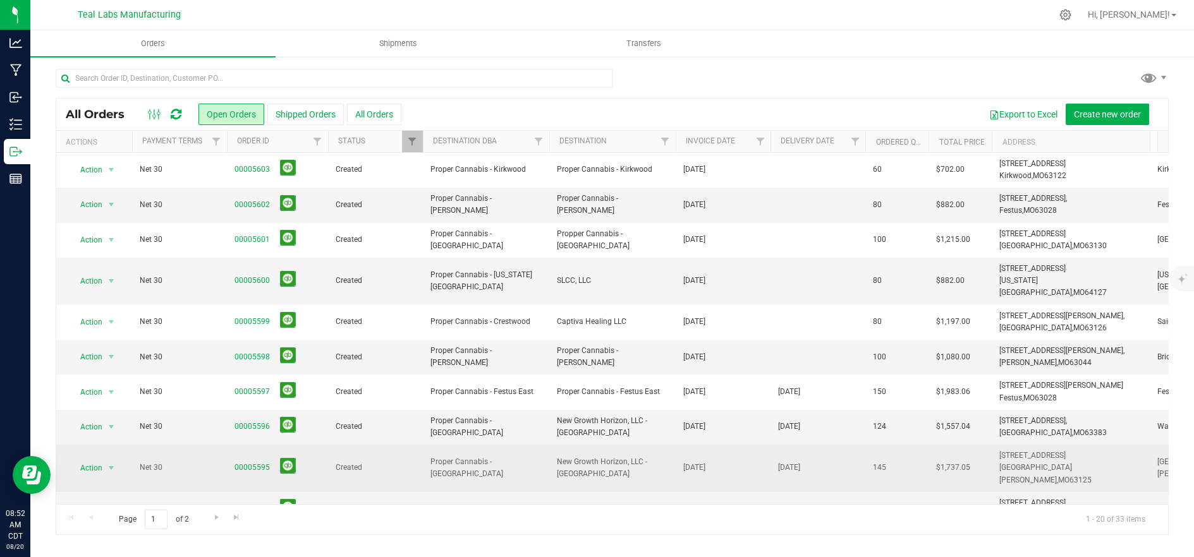
scroll to position [140, 0]
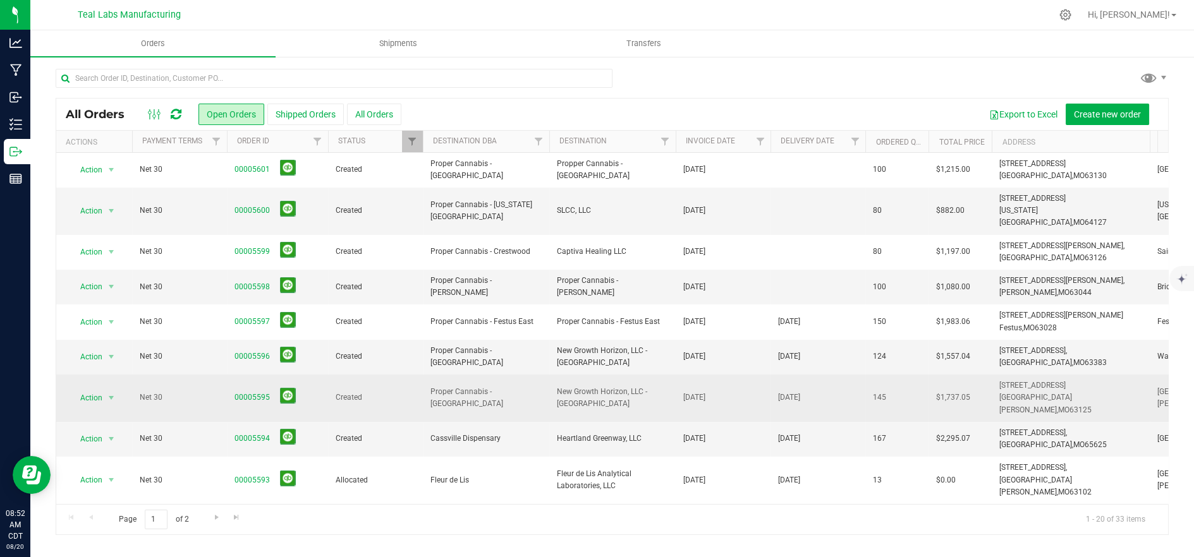
click at [355, 392] on span "Created" at bounding box center [375, 398] width 80 height 12
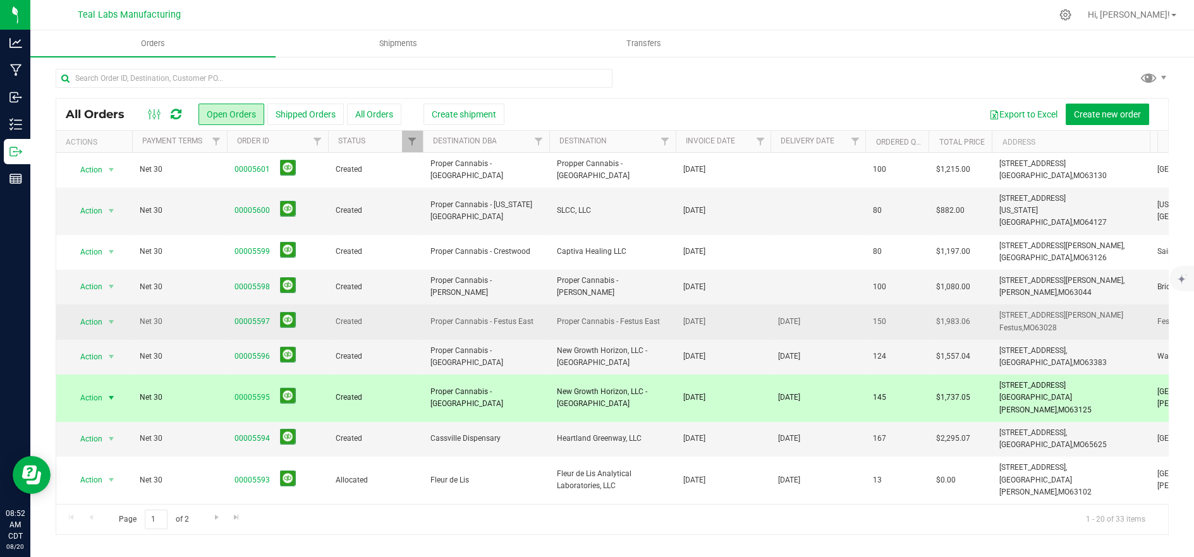
drag, startPoint x: 355, startPoint y: 351, endPoint x: 351, endPoint y: 323, distance: 28.1
click at [355, 350] on td "Created" at bounding box center [375, 357] width 95 height 35
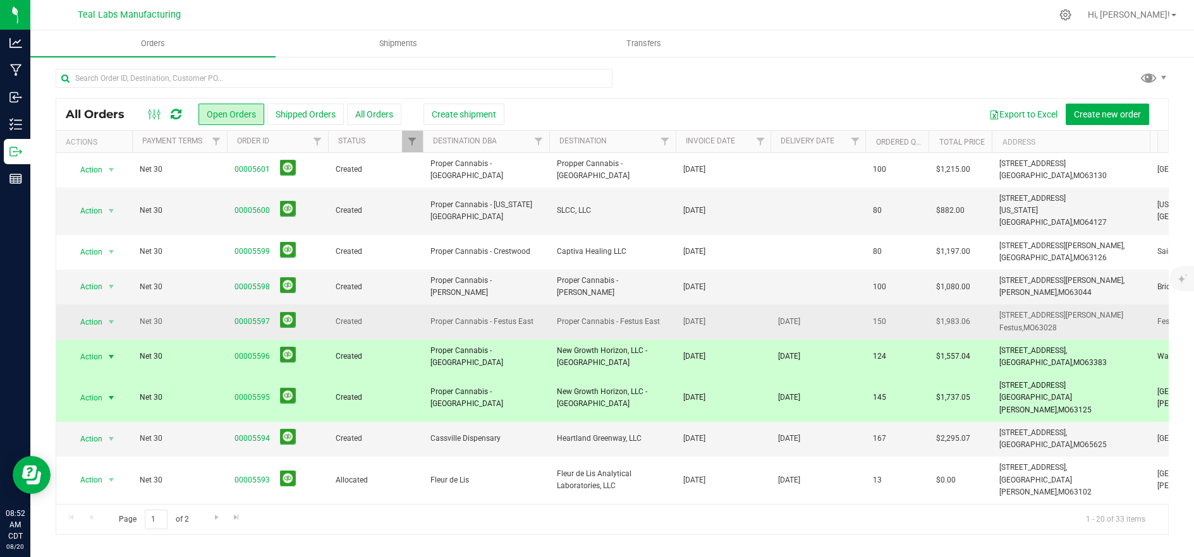
click at [351, 316] on span "Created" at bounding box center [375, 322] width 80 height 12
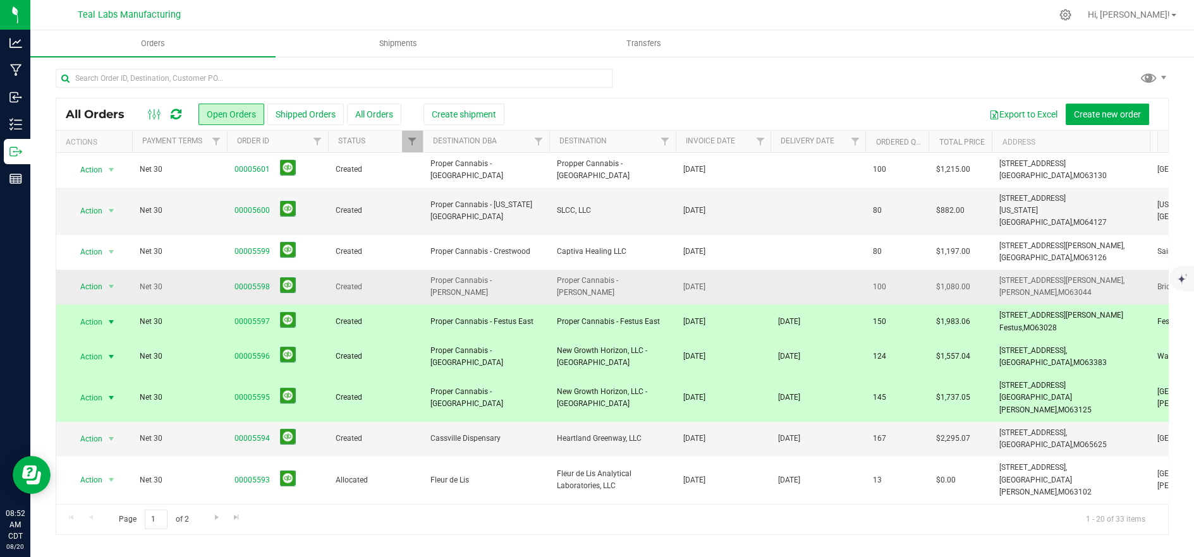
click at [348, 281] on span "Created" at bounding box center [375, 287] width 80 height 12
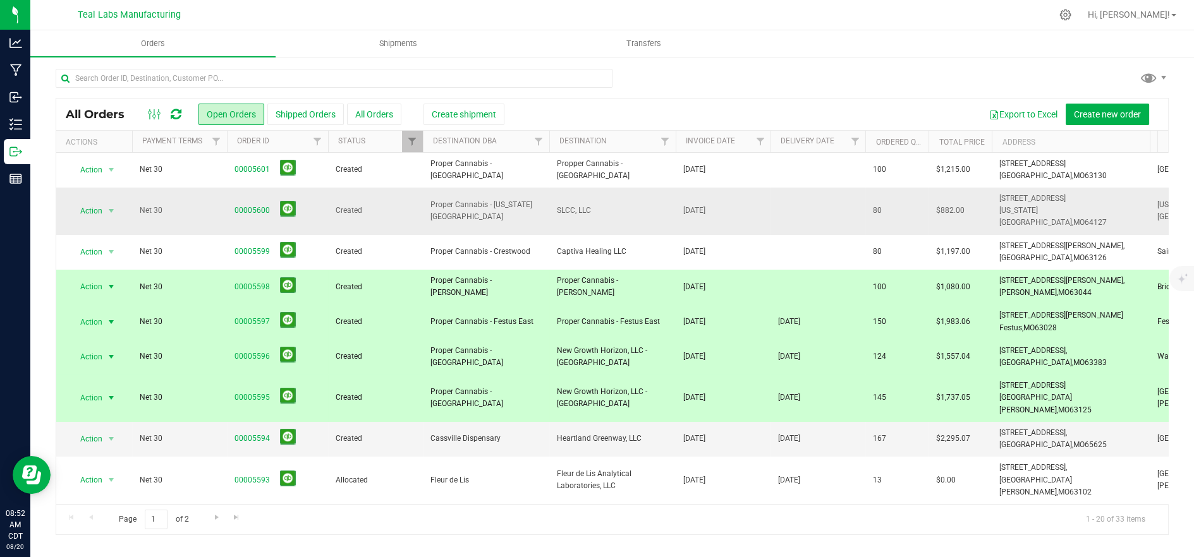
drag, startPoint x: 349, startPoint y: 246, endPoint x: 352, endPoint y: 221, distance: 25.4
click at [349, 245] on td "Created" at bounding box center [375, 252] width 95 height 35
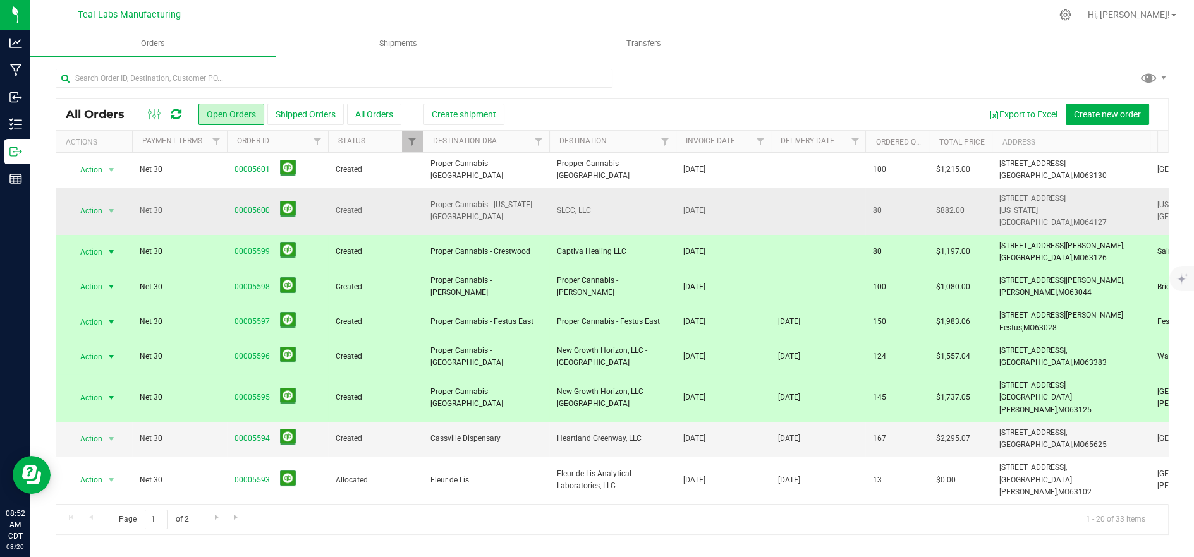
click at [352, 209] on span "Created" at bounding box center [375, 211] width 80 height 12
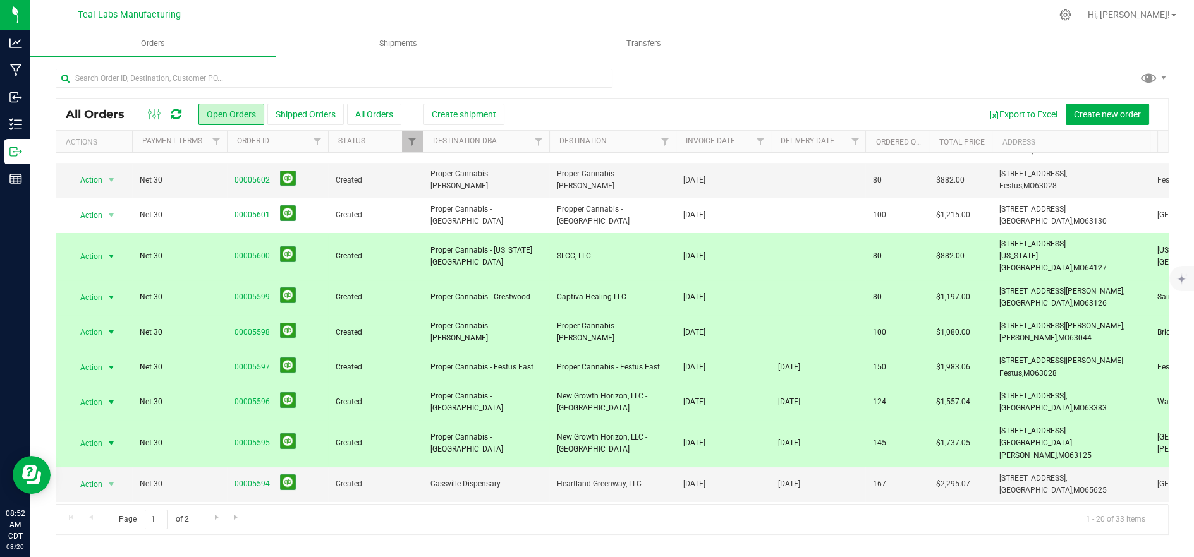
scroll to position [70, 0]
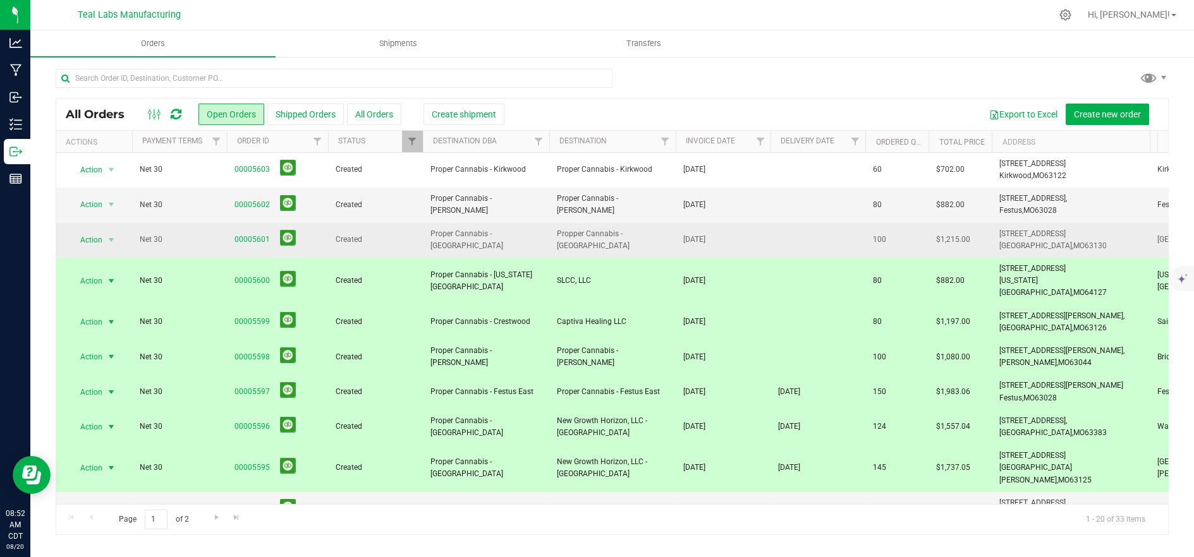
drag, startPoint x: 370, startPoint y: 253, endPoint x: 360, endPoint y: 226, distance: 29.6
click at [370, 250] on td "Created" at bounding box center [375, 240] width 95 height 35
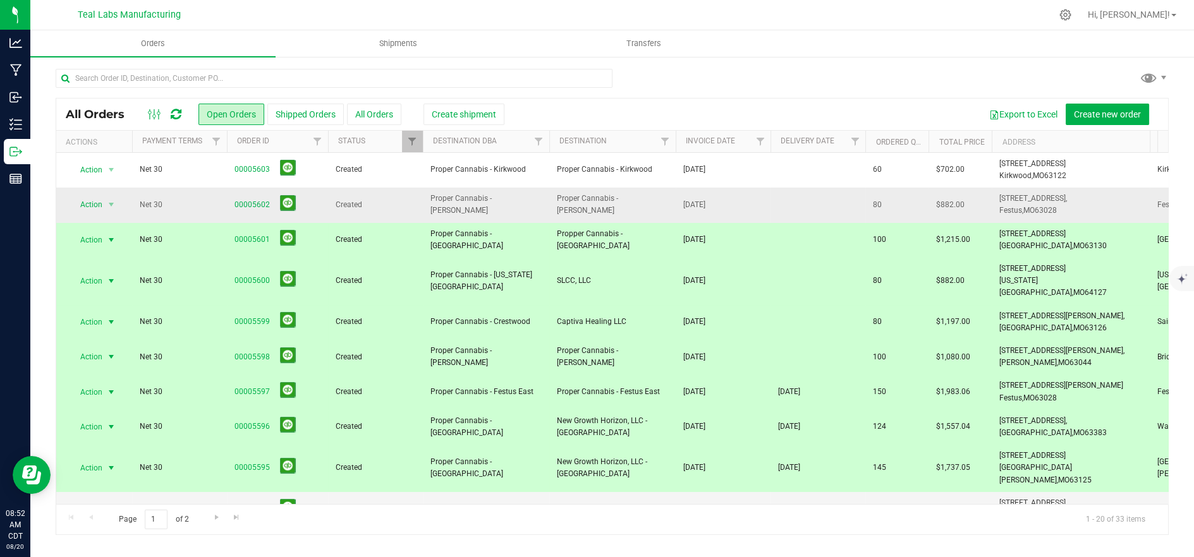
click at [360, 209] on span "Created" at bounding box center [375, 205] width 80 height 12
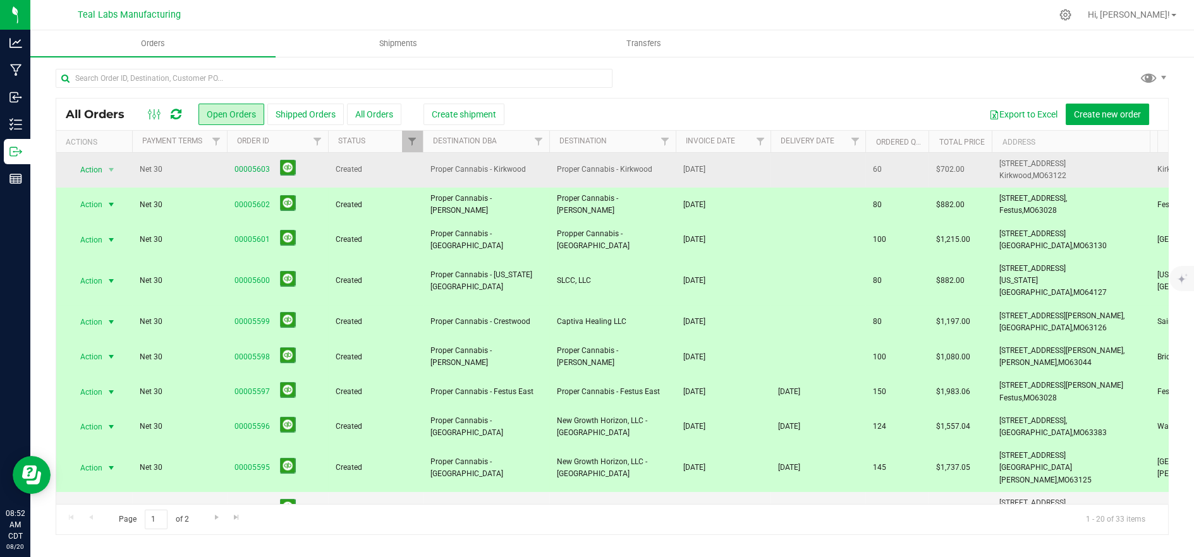
click at [363, 171] on span "Created" at bounding box center [375, 170] width 80 height 12
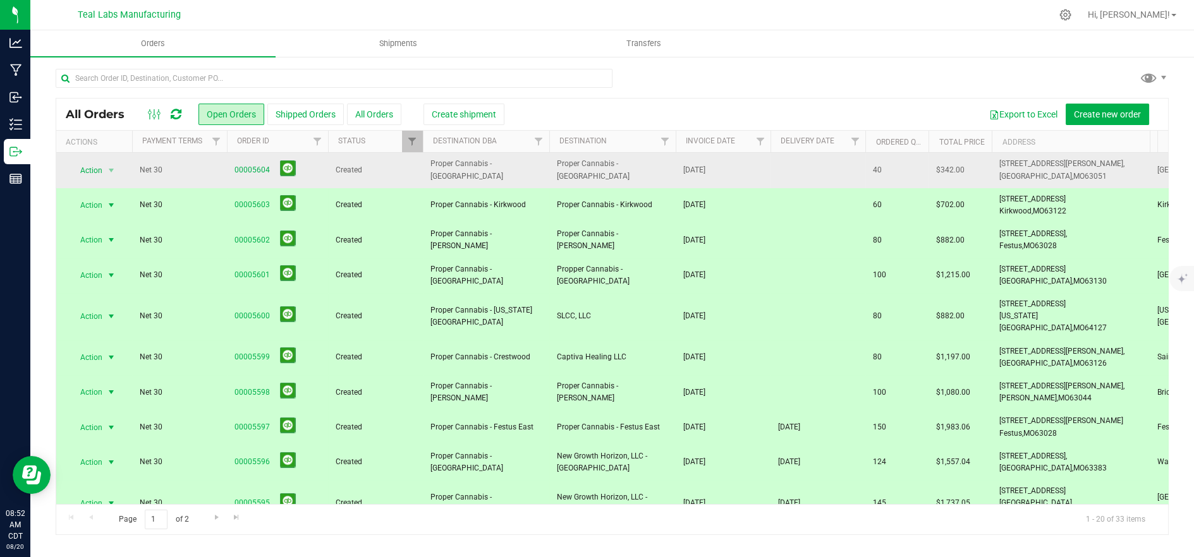
scroll to position [0, 0]
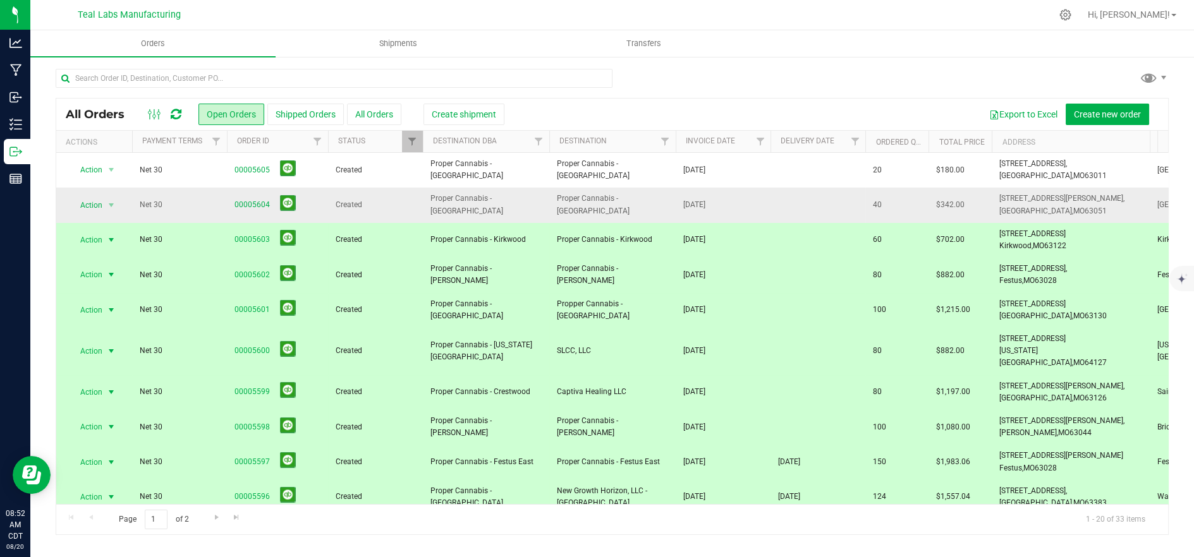
click at [374, 212] on td "Created" at bounding box center [375, 205] width 95 height 35
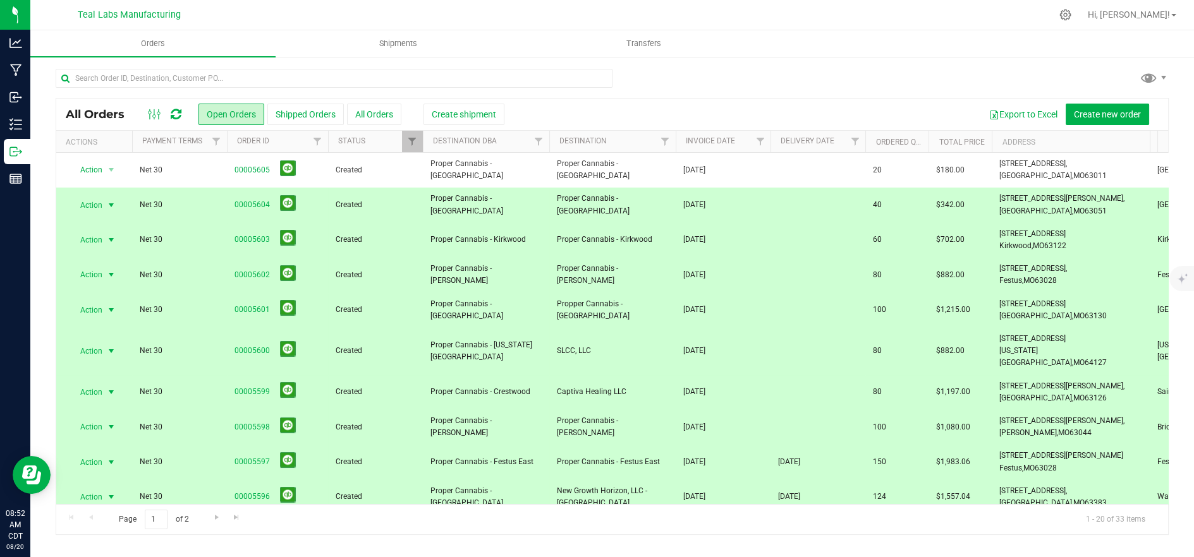
click at [373, 193] on td "Created" at bounding box center [375, 205] width 95 height 35
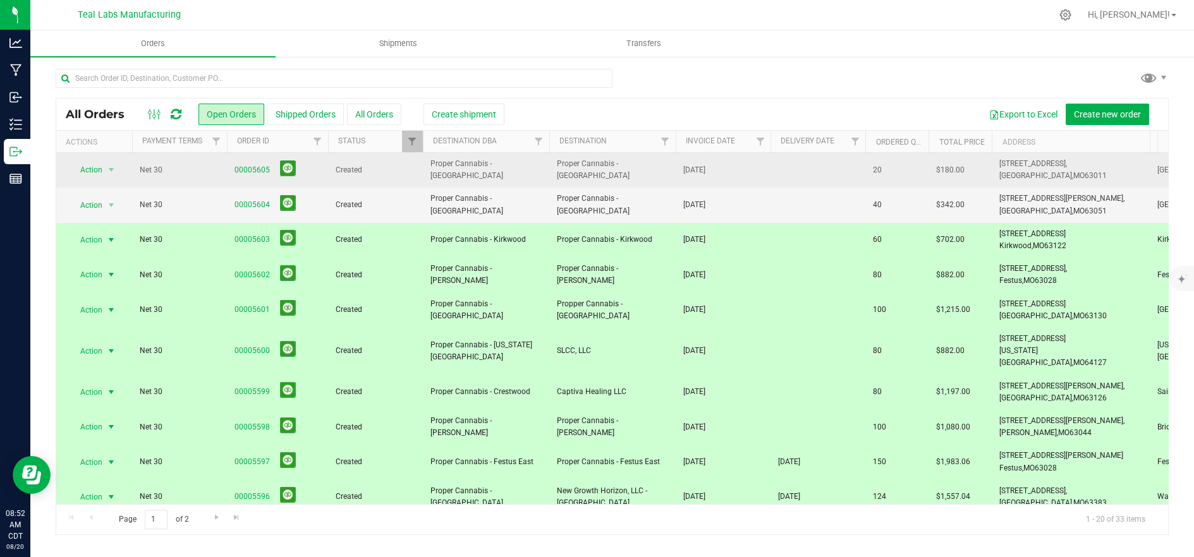
drag, startPoint x: 373, startPoint y: 196, endPoint x: 370, endPoint y: 182, distance: 14.4
click at [373, 196] on td "Created" at bounding box center [375, 205] width 95 height 35
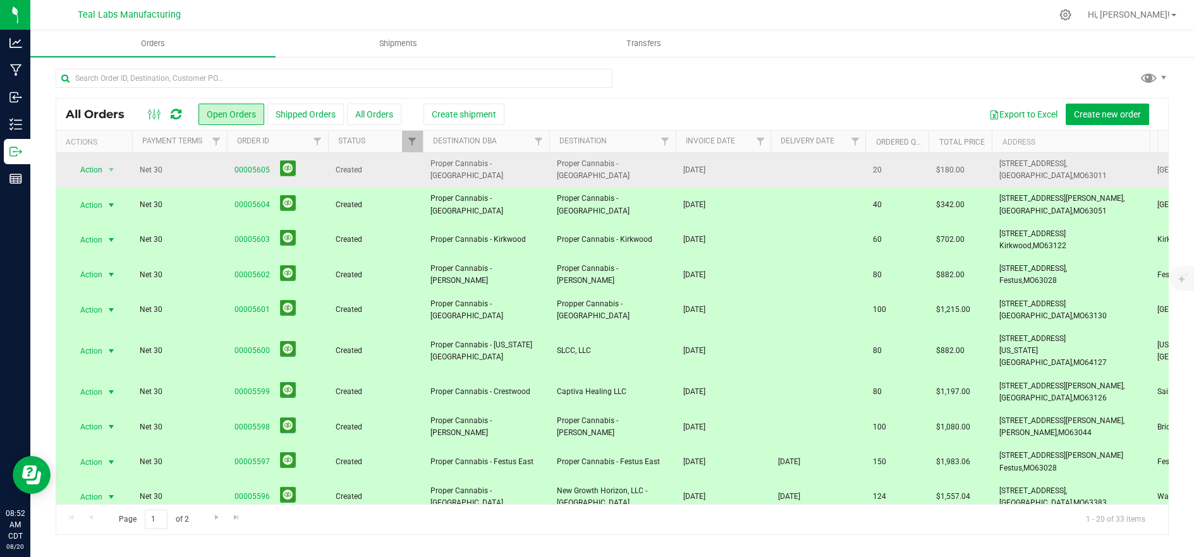
click at [373, 171] on span "Created" at bounding box center [375, 170] width 80 height 12
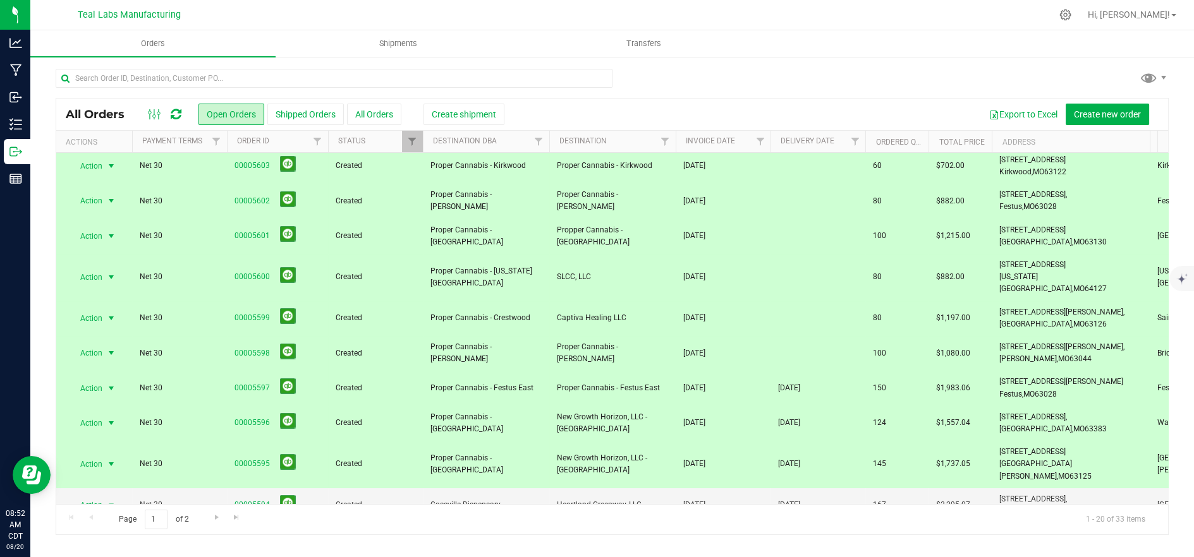
scroll to position [140, 0]
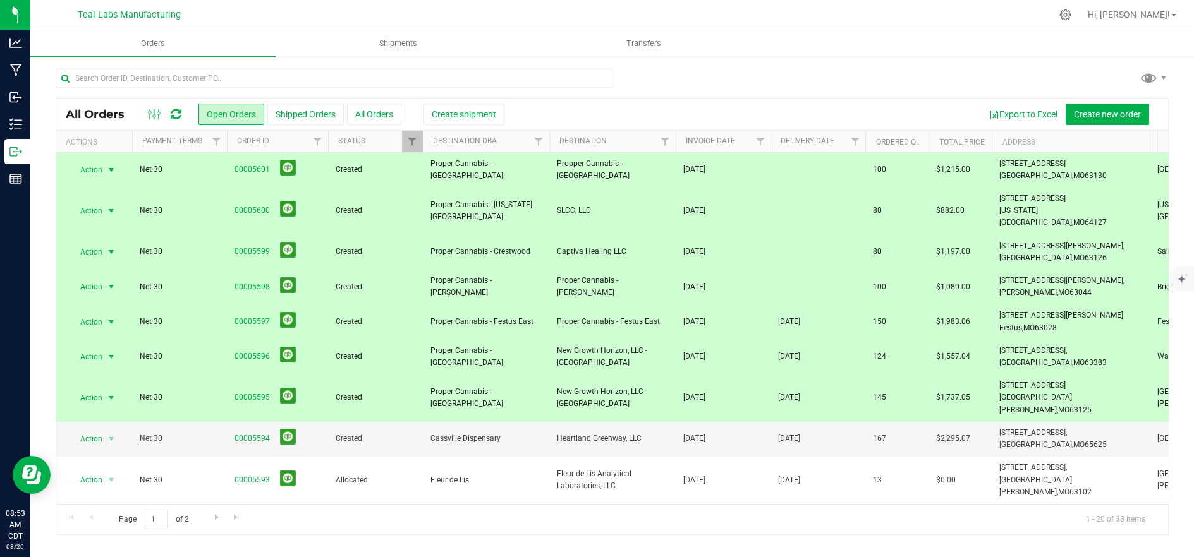
click at [1017, 85] on div at bounding box center [612, 83] width 1113 height 29
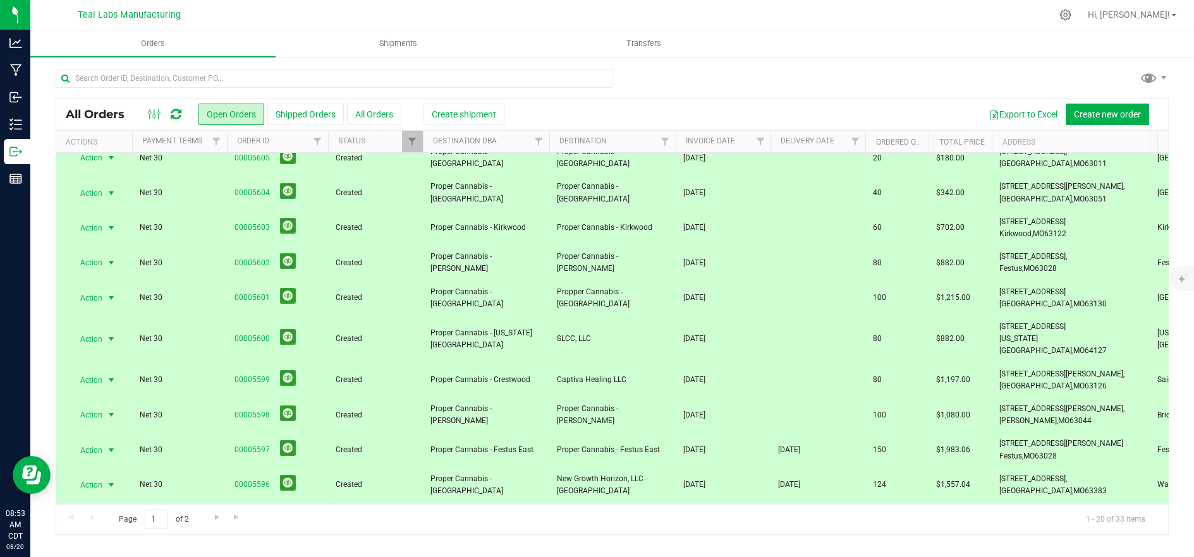
scroll to position [0, 0]
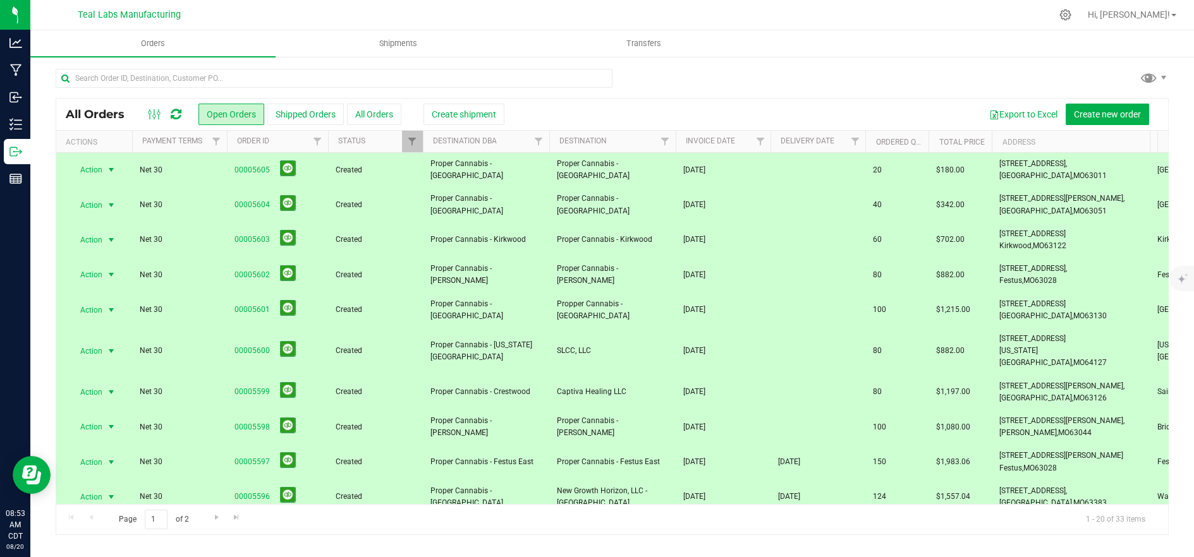
click at [529, 171] on span "Proper Cannabis - [GEOGRAPHIC_DATA]" at bounding box center [485, 170] width 111 height 24
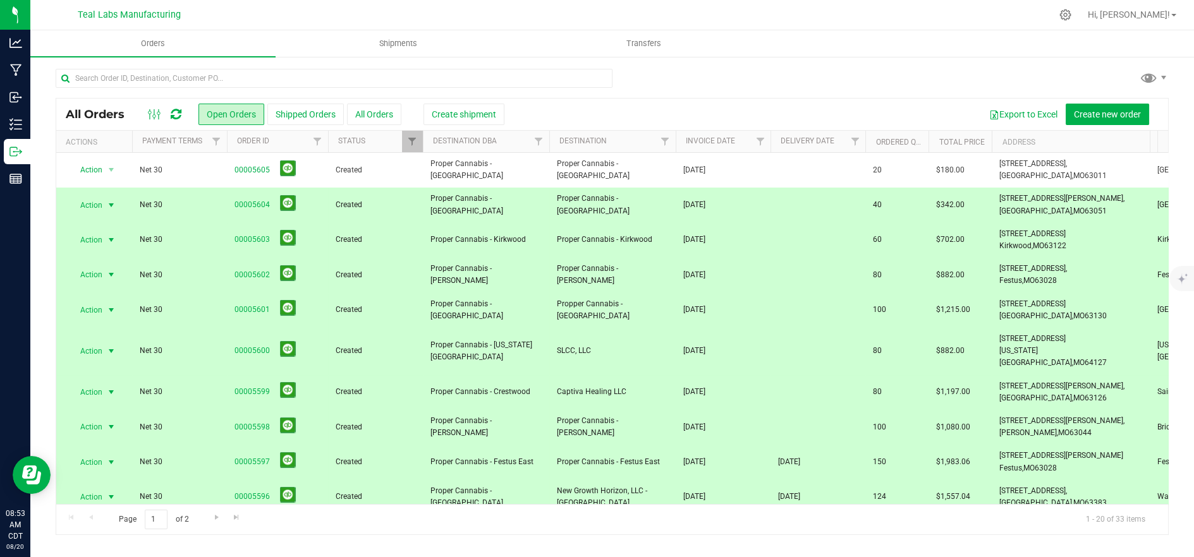
click at [532, 209] on span "Proper Cannabis - [GEOGRAPHIC_DATA]" at bounding box center [485, 205] width 111 height 24
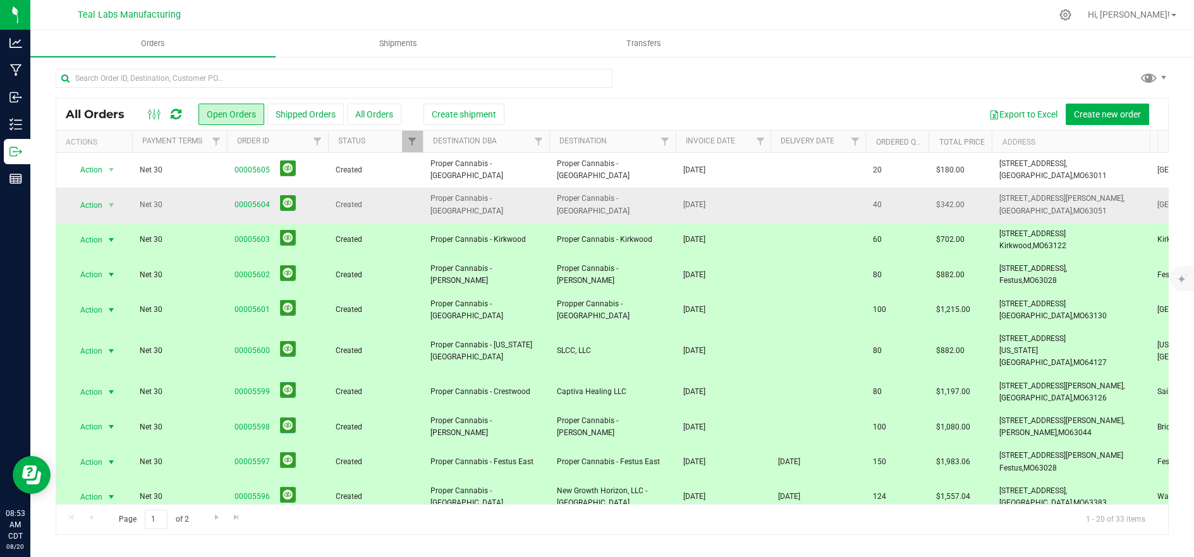
click at [526, 204] on span "Proper Cannabis - [GEOGRAPHIC_DATA]" at bounding box center [485, 205] width 111 height 24
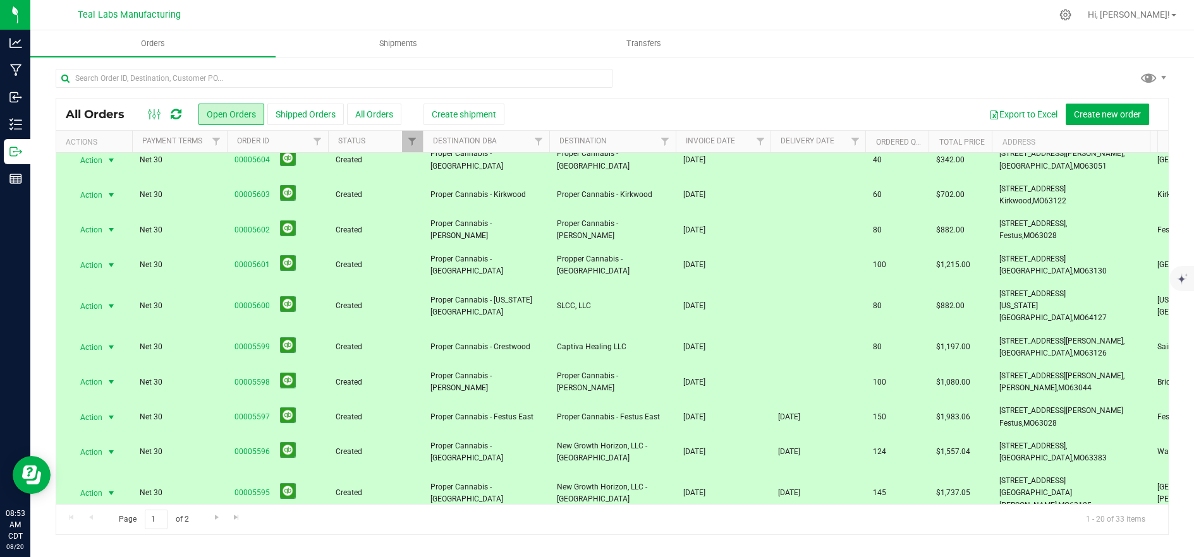
scroll to position [70, 0]
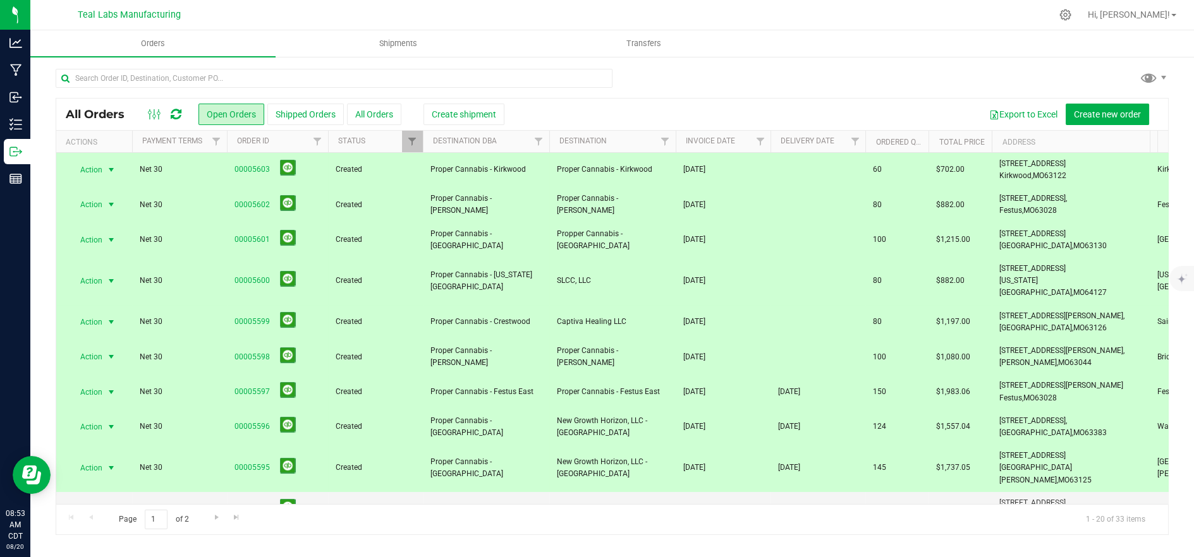
click at [517, 274] on span "Proper Cannabis - [US_STATE][GEOGRAPHIC_DATA]" at bounding box center [485, 281] width 111 height 24
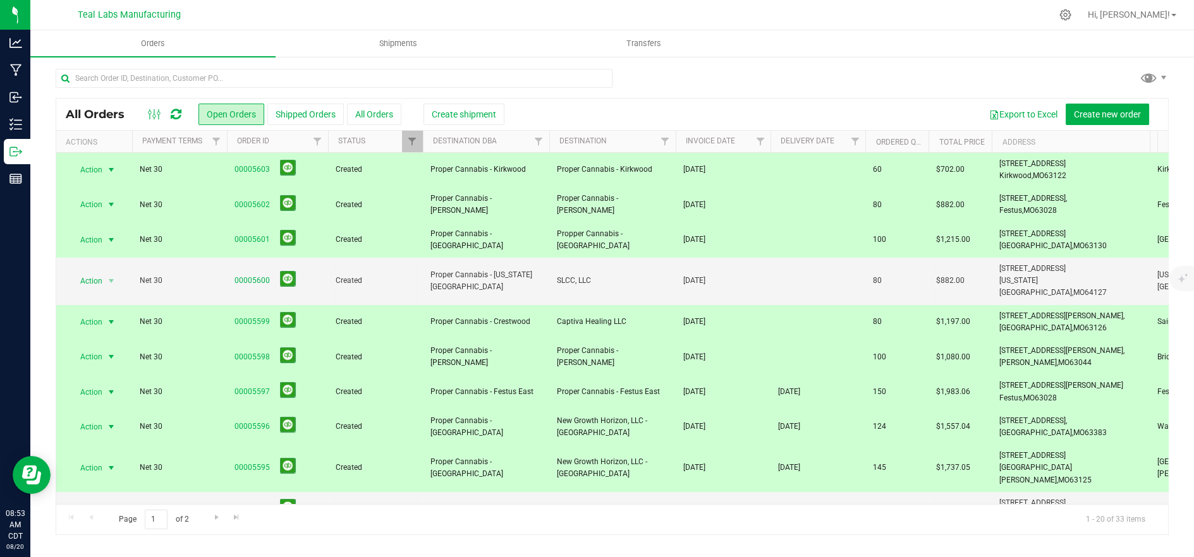
click at [528, 239] on span "Proper Cannabis - [GEOGRAPHIC_DATA]" at bounding box center [485, 240] width 111 height 24
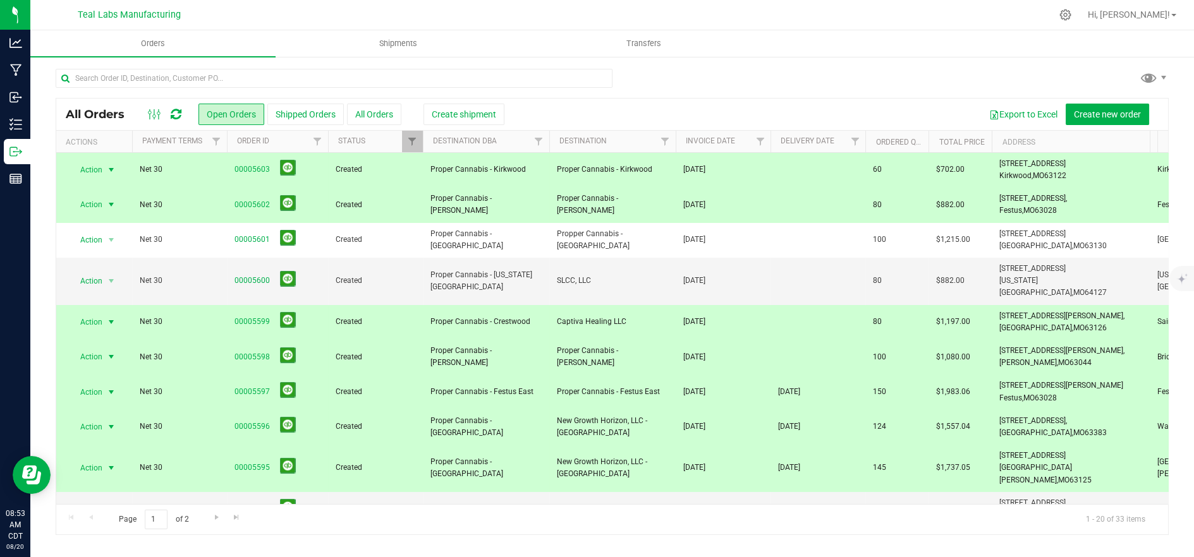
drag, startPoint x: 518, startPoint y: 348, endPoint x: 519, endPoint y: 358, distance: 10.2
click at [518, 349] on span "Proper Cannabis - [PERSON_NAME]" at bounding box center [485, 357] width 111 height 24
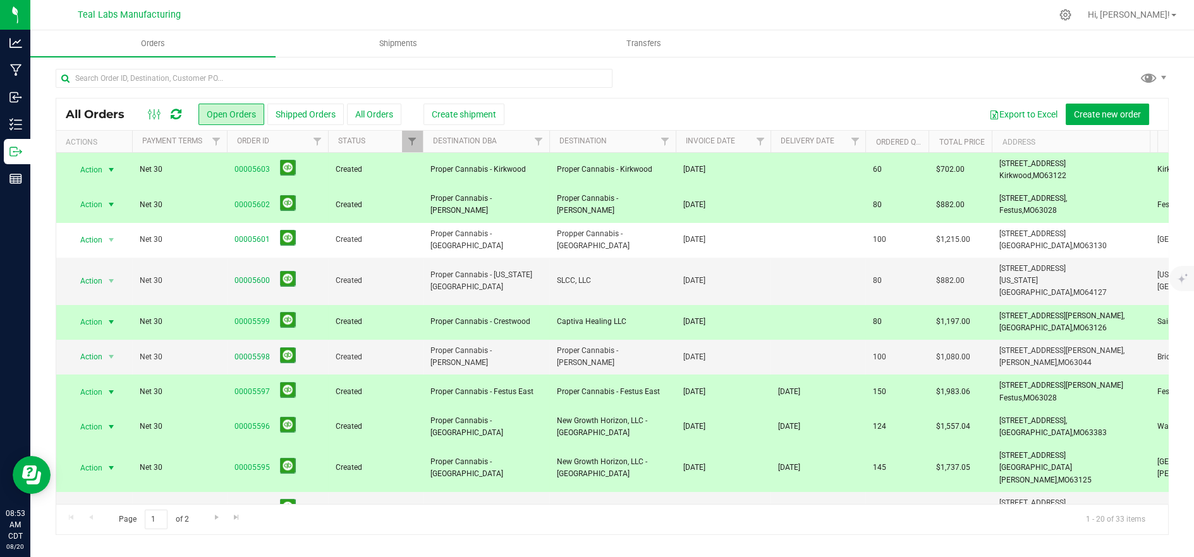
click at [507, 415] on span "Proper Cannabis - [GEOGRAPHIC_DATA]" at bounding box center [485, 427] width 111 height 24
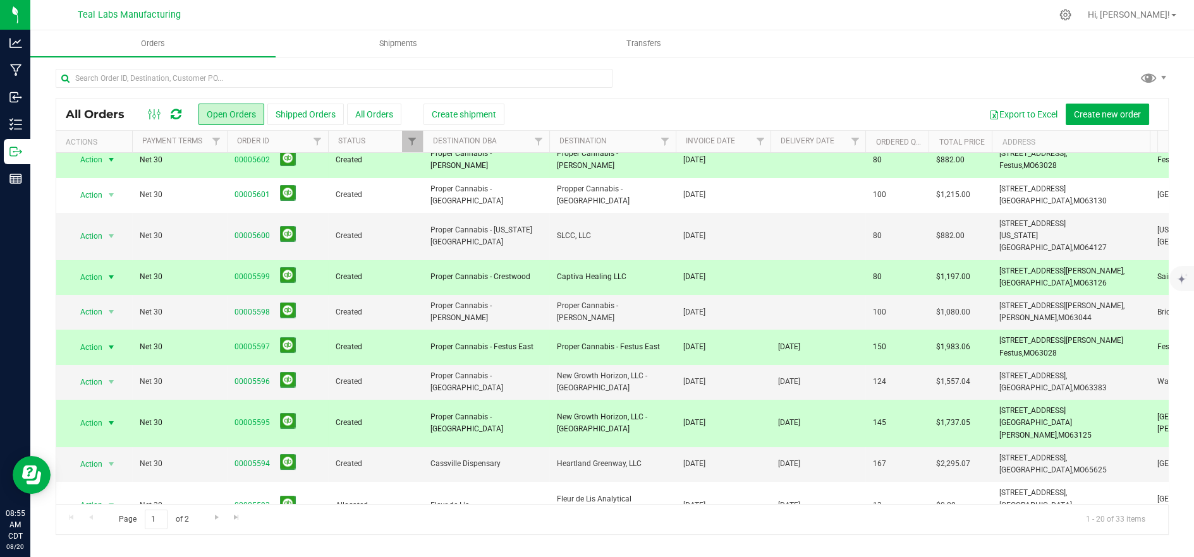
scroll to position [140, 0]
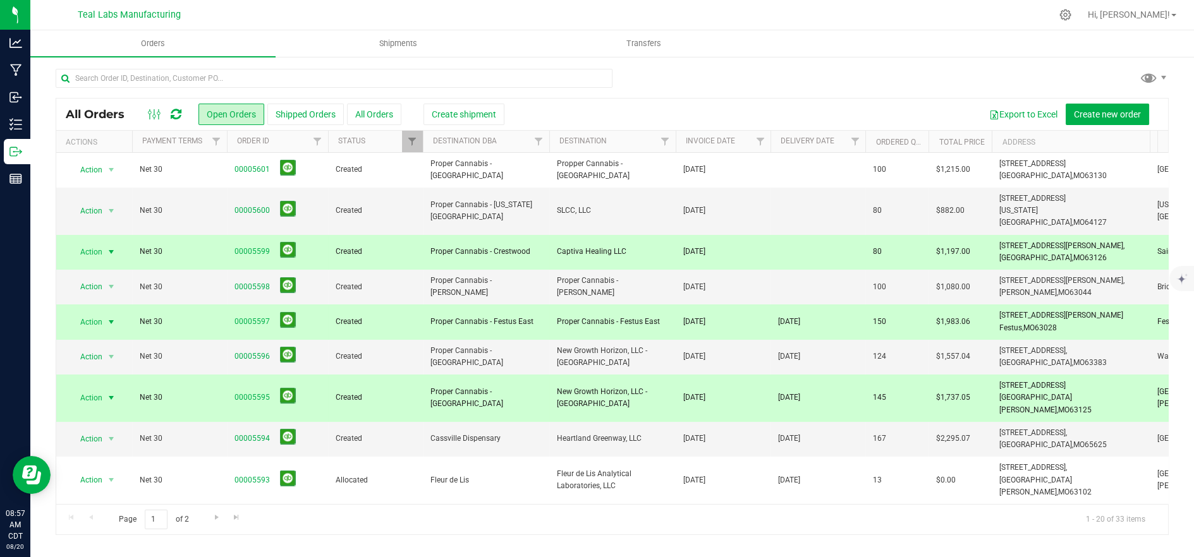
click at [474, 13] on div at bounding box center [638, 15] width 825 height 25
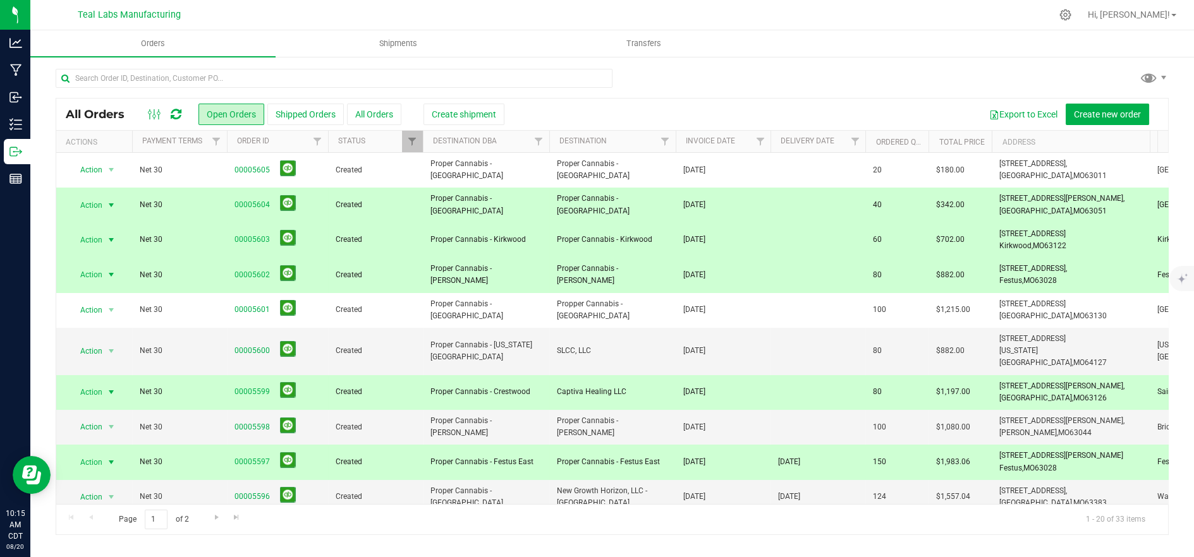
scroll to position [358, 0]
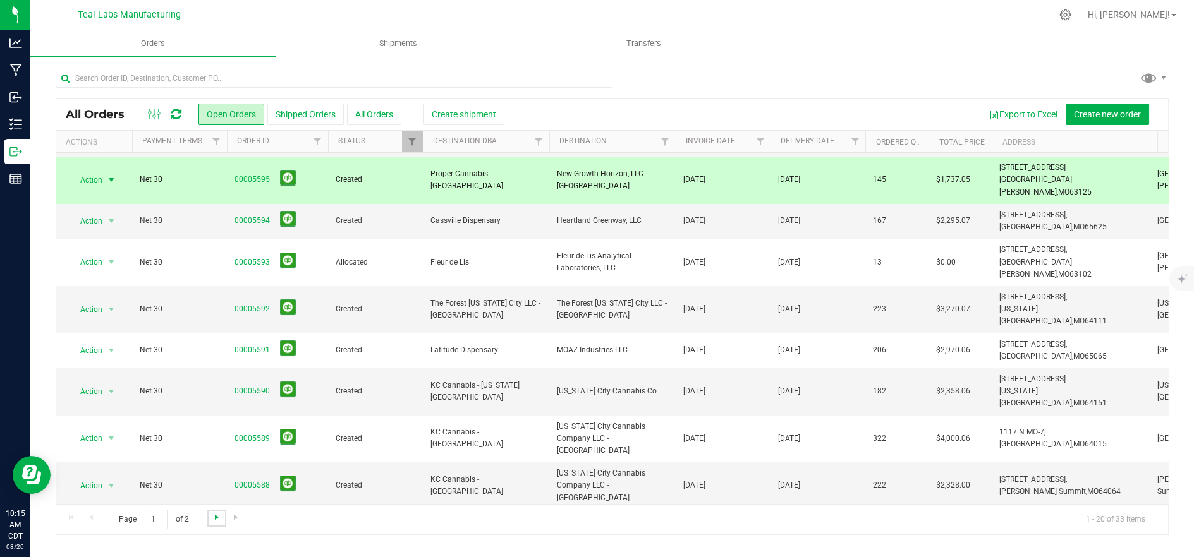
click at [212, 517] on span "Go to the next page" at bounding box center [217, 517] width 10 height 10
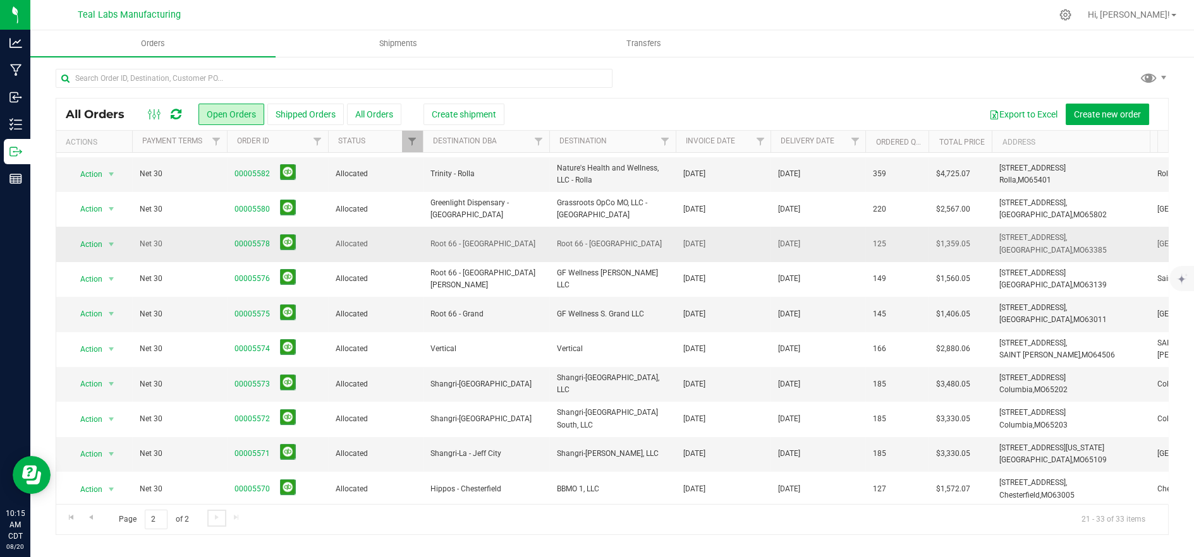
scroll to position [126, 0]
click at [394, 40] on span "Shipments" at bounding box center [398, 43] width 72 height 11
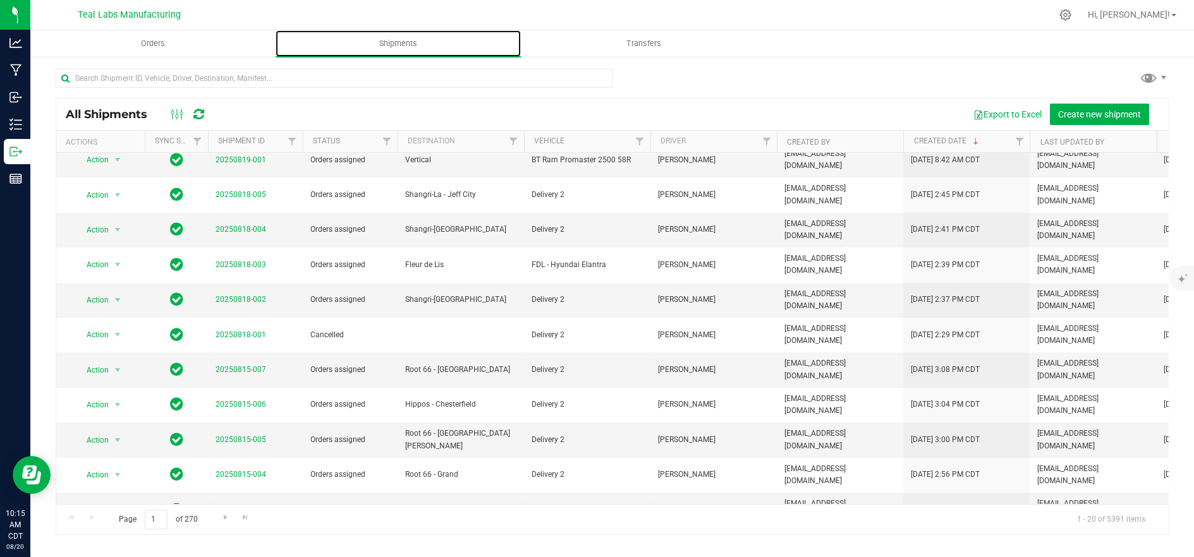
scroll to position [246, 0]
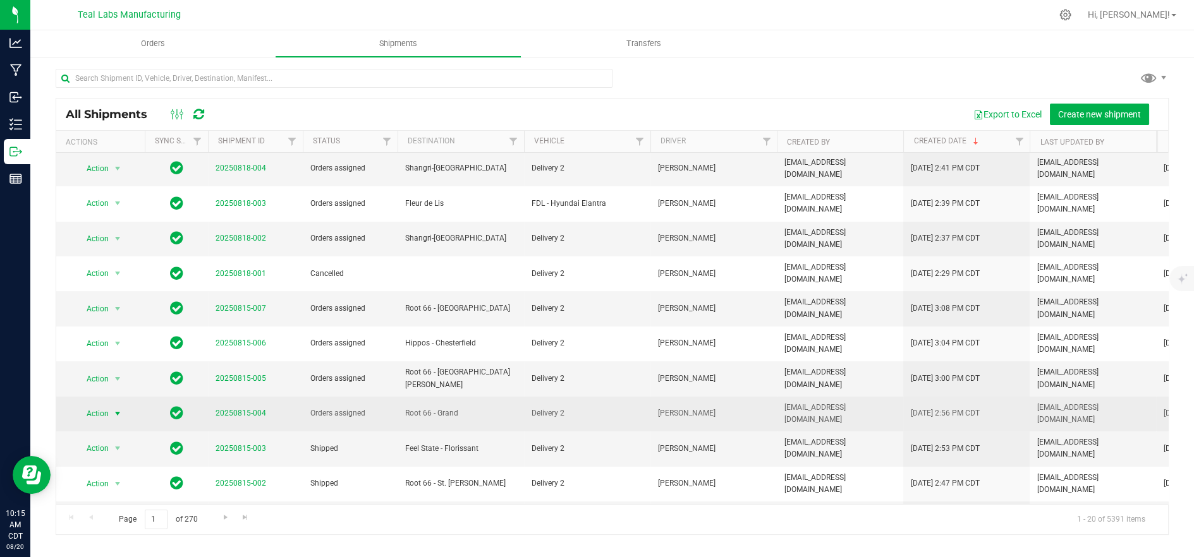
click at [100, 405] on span "Action" at bounding box center [92, 414] width 34 height 18
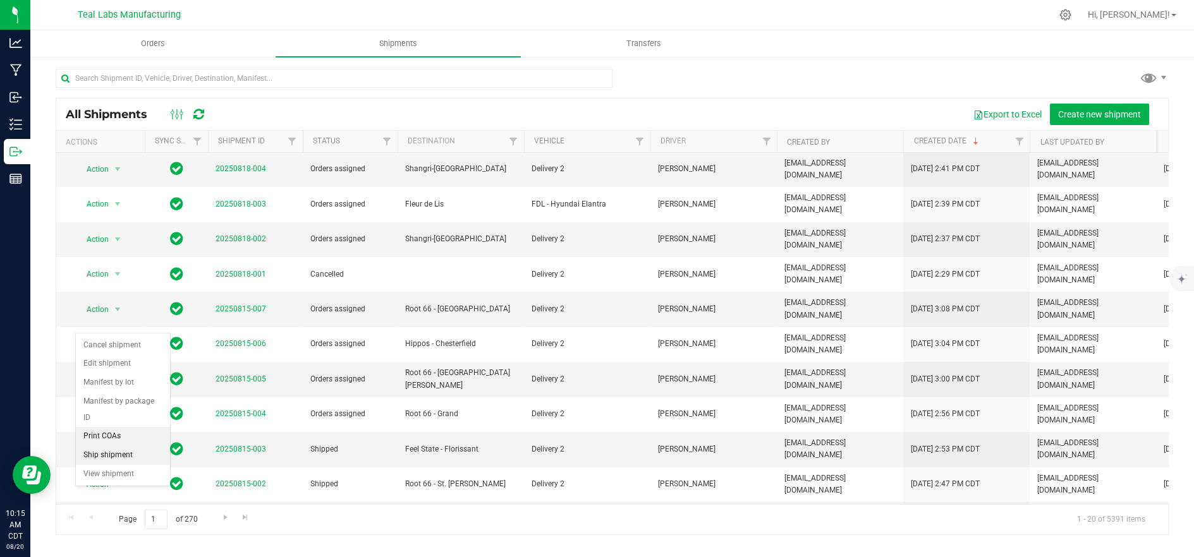
drag, startPoint x: 111, startPoint y: 438, endPoint x: 127, endPoint y: 426, distance: 19.8
click at [111, 446] on li "Ship shipment" at bounding box center [123, 455] width 94 height 19
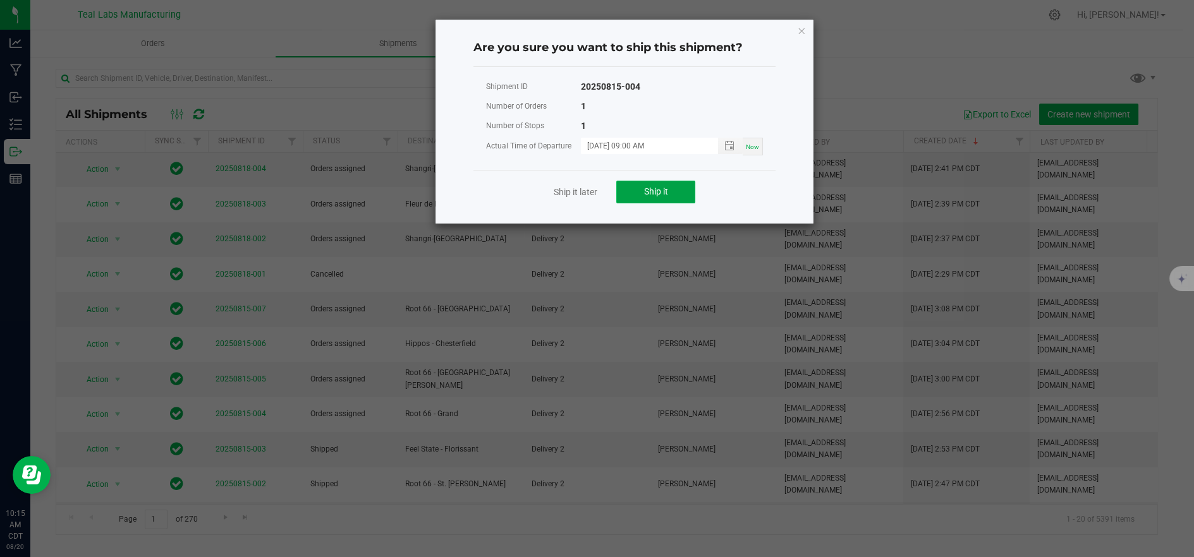
click at [638, 195] on button "Ship it" at bounding box center [655, 192] width 79 height 23
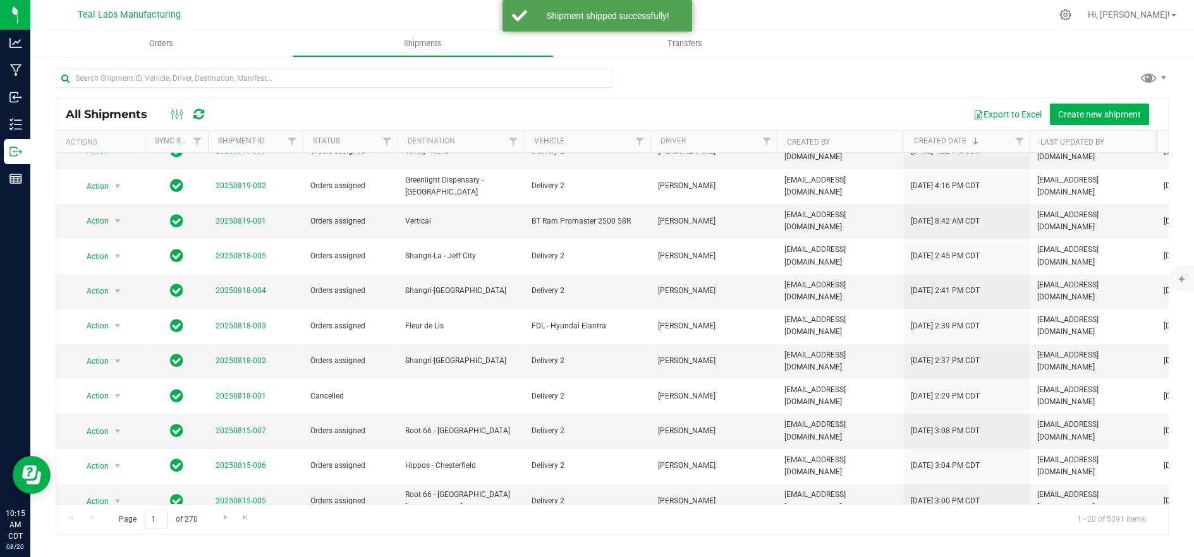
scroll to position [246, 0]
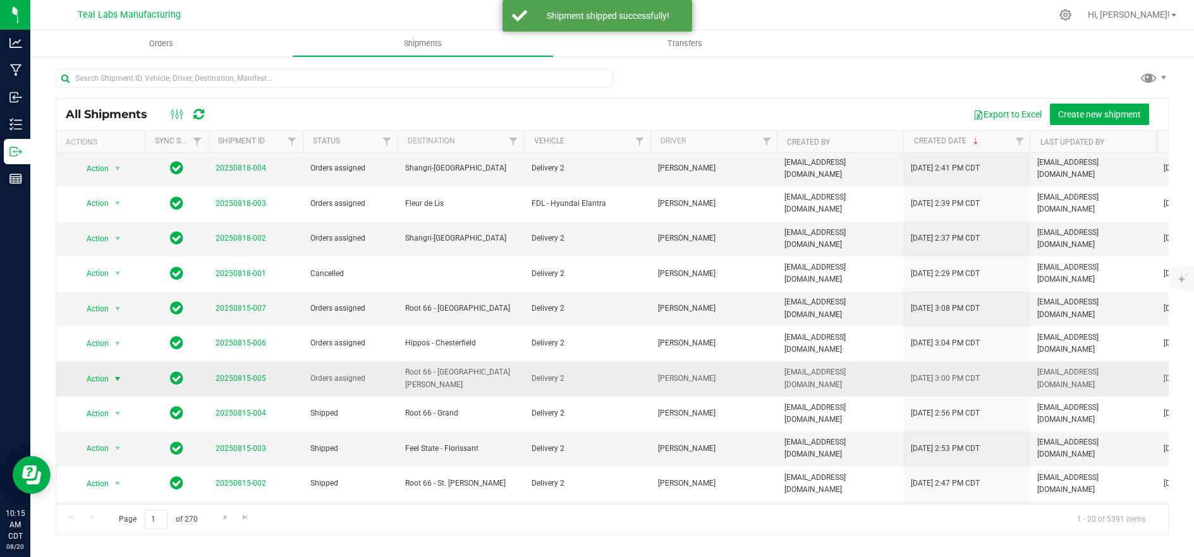
click at [97, 370] on span "Action" at bounding box center [92, 379] width 34 height 18
click at [102, 418] on li "Ship shipment" at bounding box center [123, 427] width 94 height 19
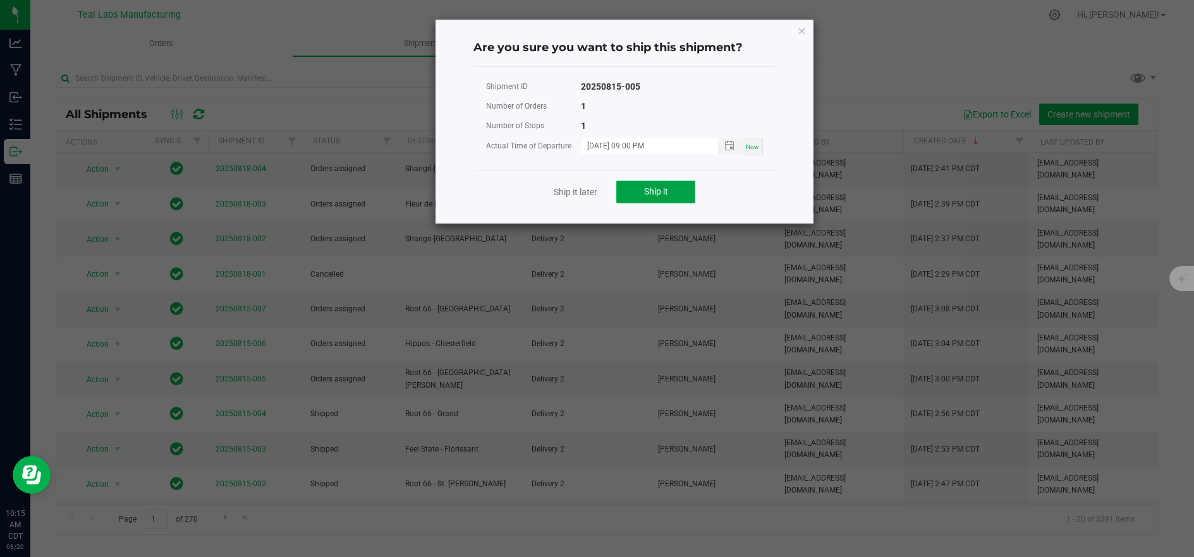
click at [645, 195] on span "Ship it" at bounding box center [656, 191] width 24 height 10
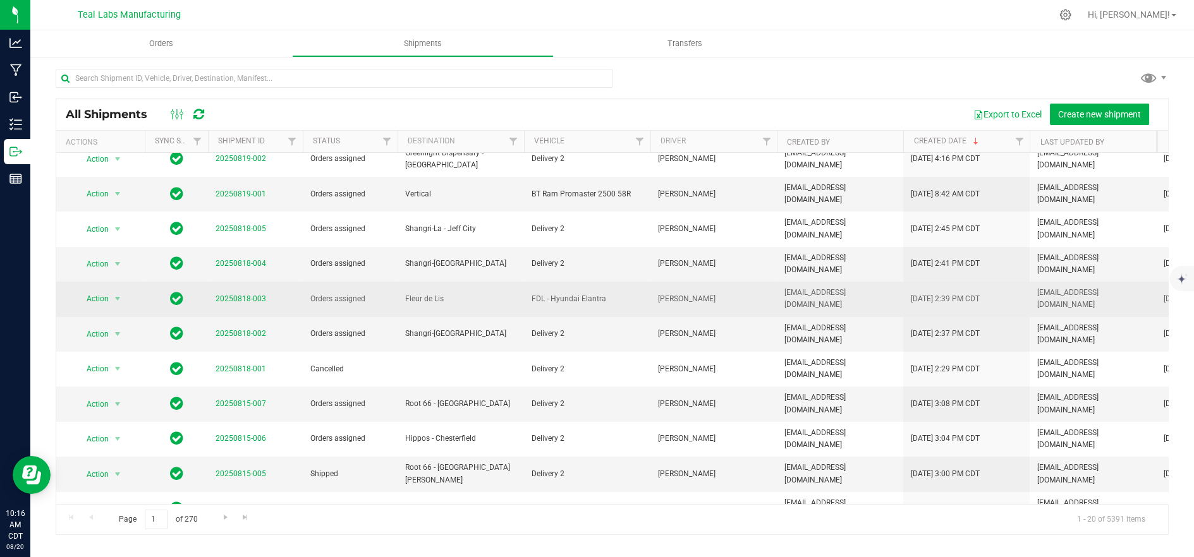
scroll to position [210, 0]
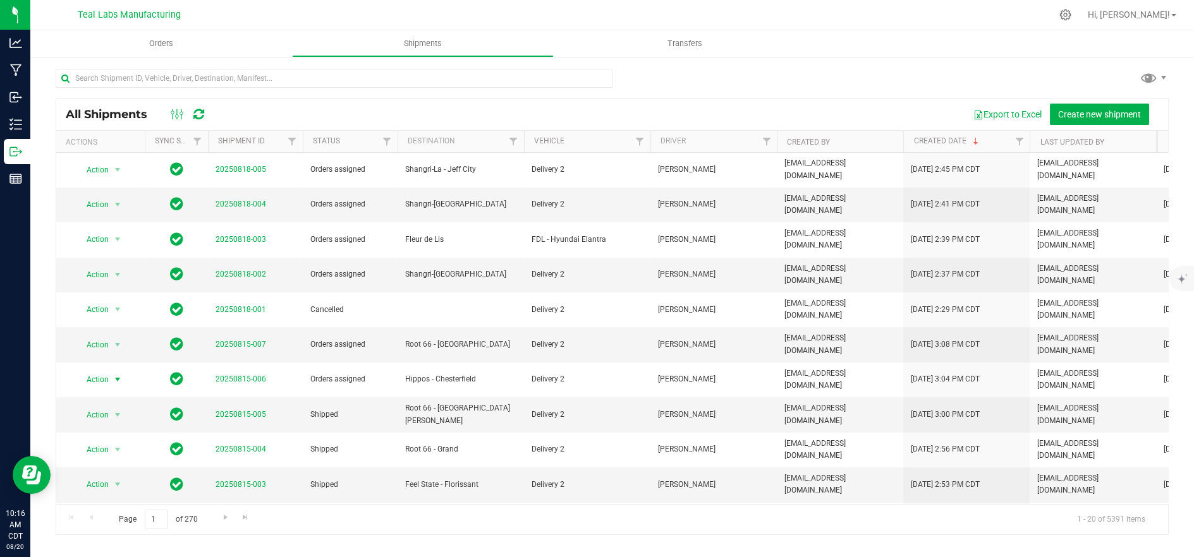
drag, startPoint x: 95, startPoint y: 301, endPoint x: 102, endPoint y: 311, distance: 12.8
click at [95, 371] on span "Action" at bounding box center [92, 380] width 34 height 18
click at [112, 425] on li "Ship shipment" at bounding box center [123, 434] width 94 height 19
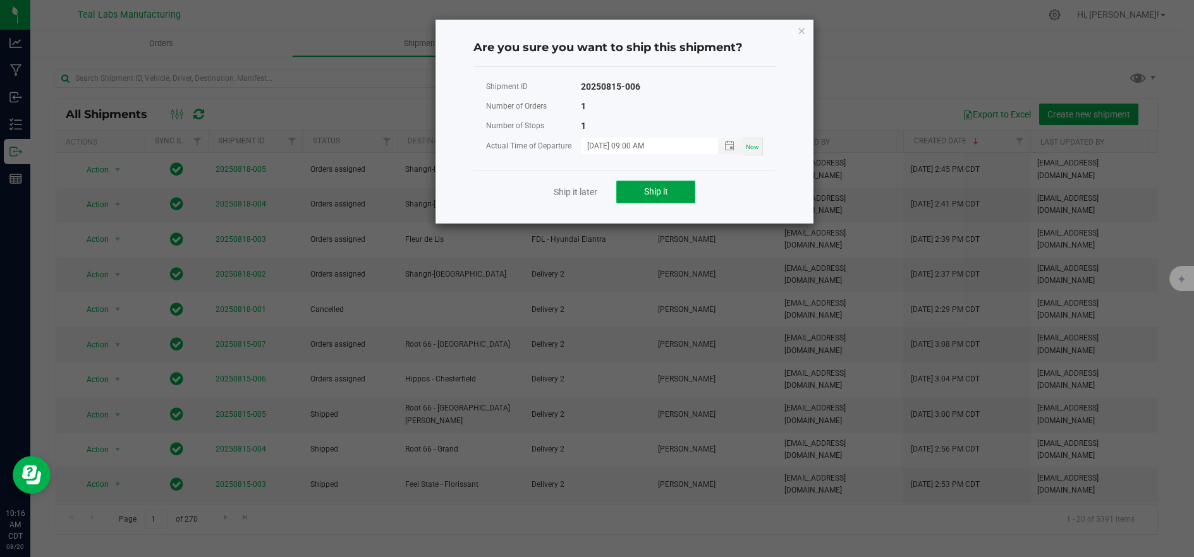
click at [657, 191] on span "Ship it" at bounding box center [656, 191] width 24 height 10
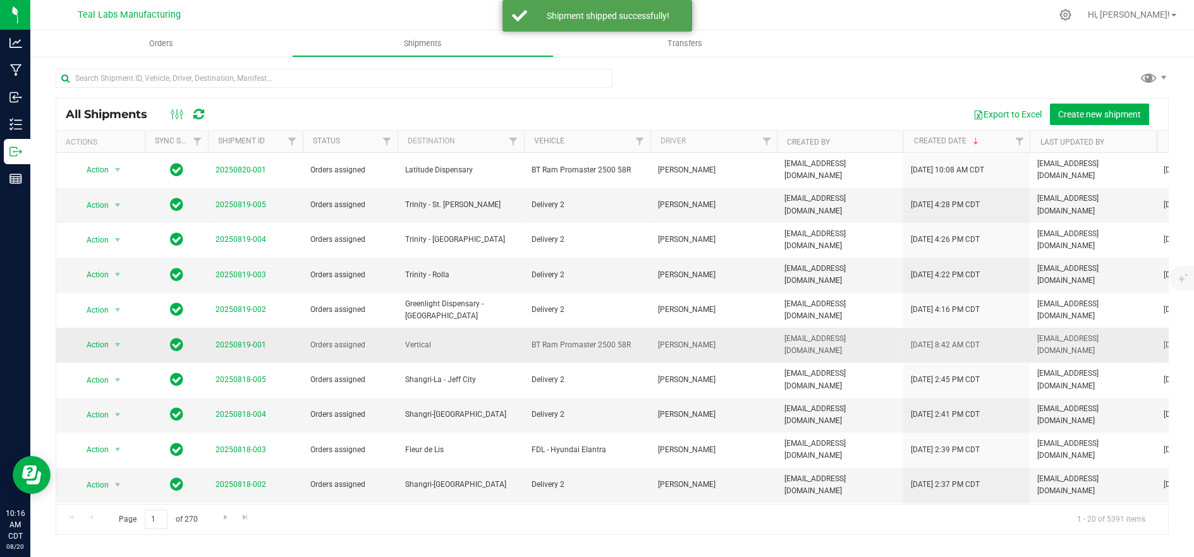
scroll to position [246, 0]
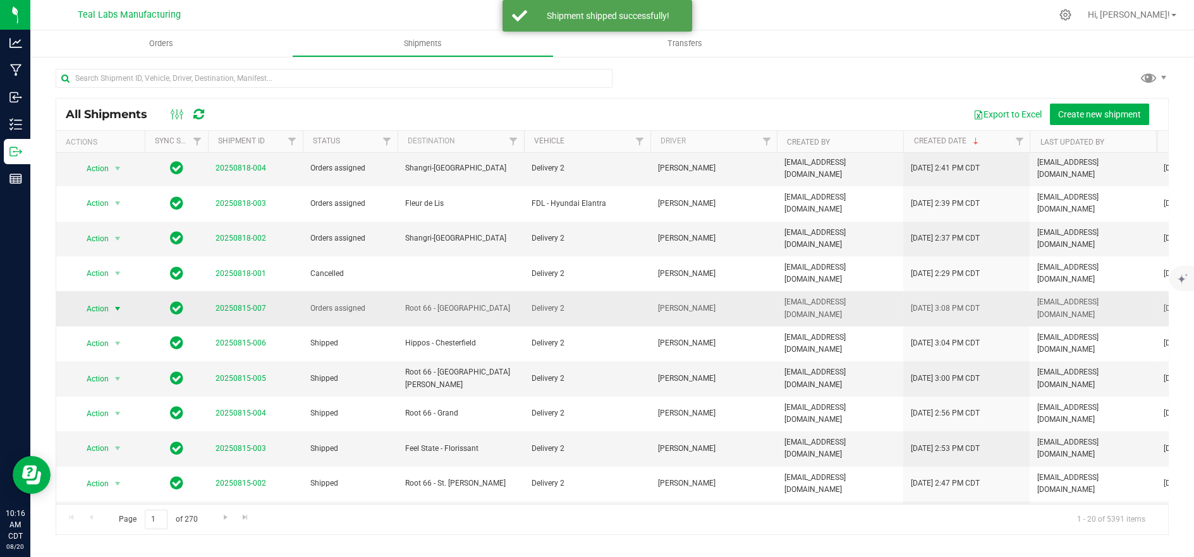
click at [107, 300] on span "Action" at bounding box center [92, 309] width 34 height 18
click at [112, 361] on li "Ship shipment" at bounding box center [123, 370] width 94 height 19
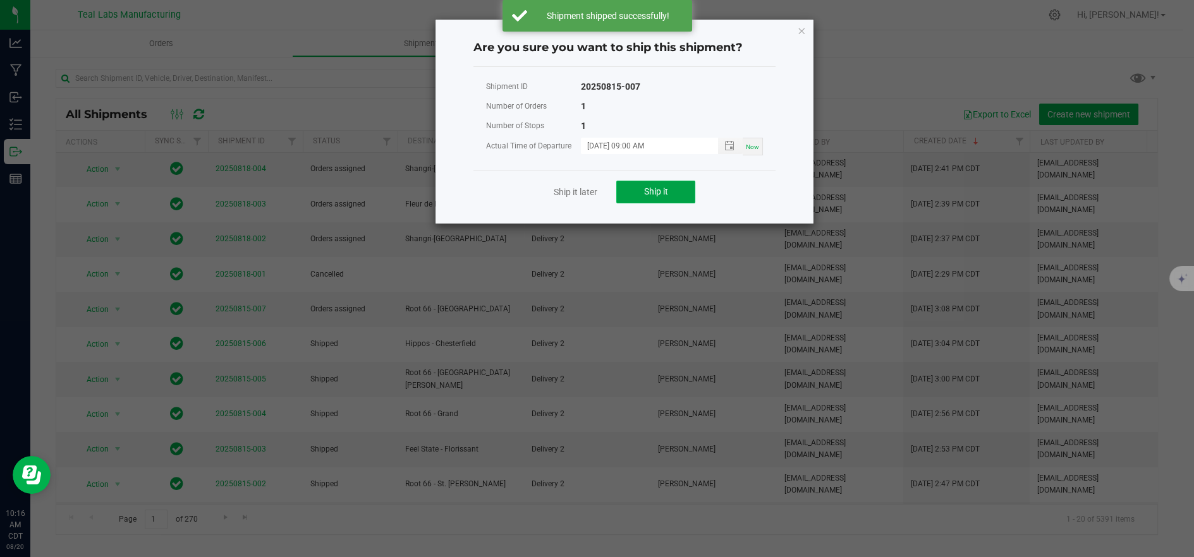
click at [650, 193] on span "Ship it" at bounding box center [656, 191] width 24 height 10
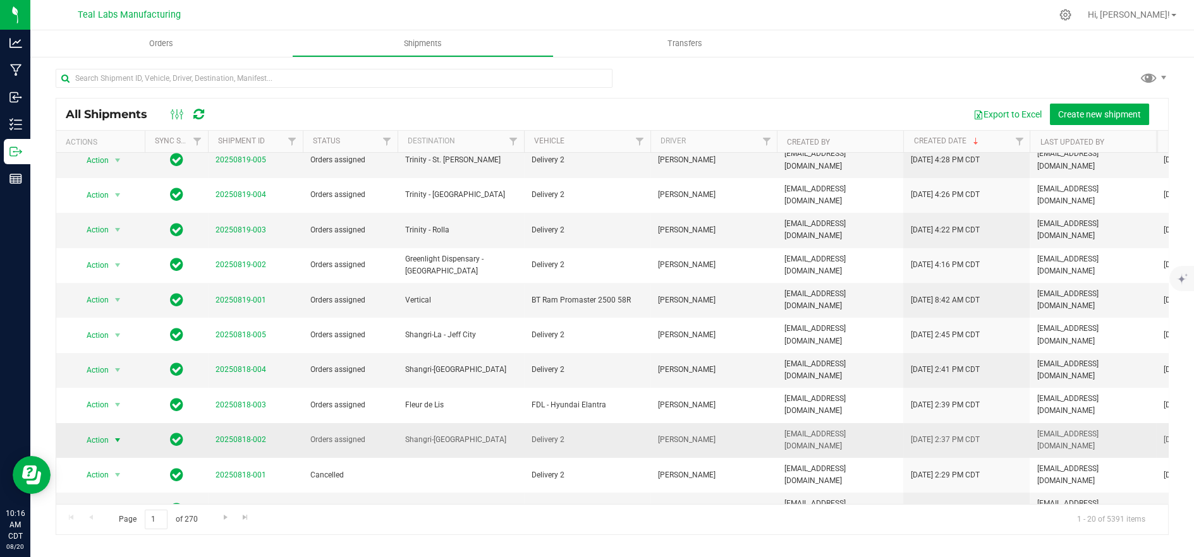
scroll to position [70, 0]
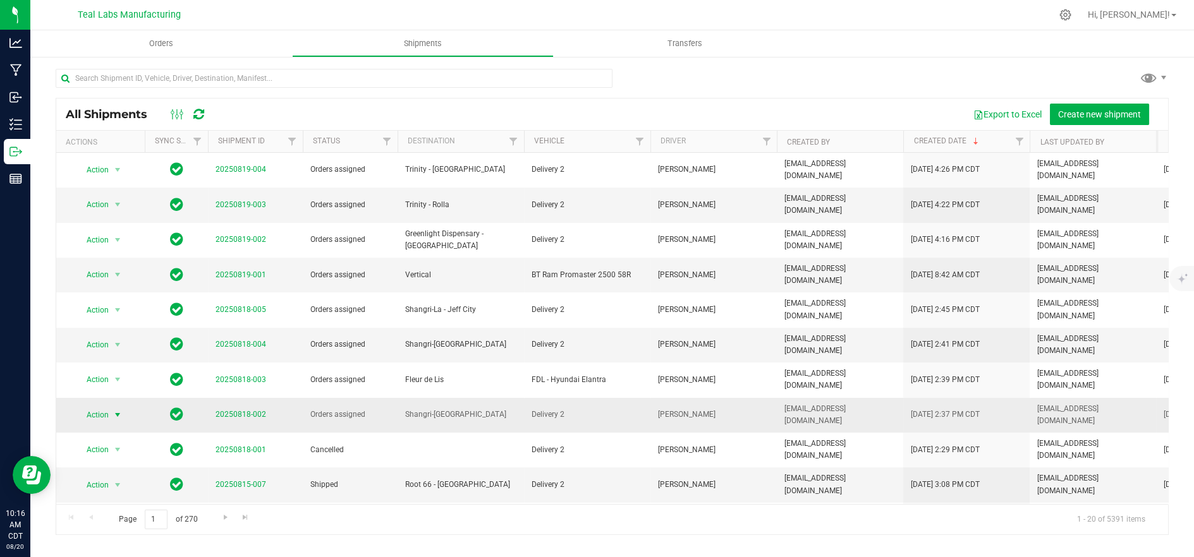
click at [104, 406] on span "Action" at bounding box center [92, 415] width 34 height 18
click at [106, 481] on li "Ship shipment" at bounding box center [123, 490] width 94 height 19
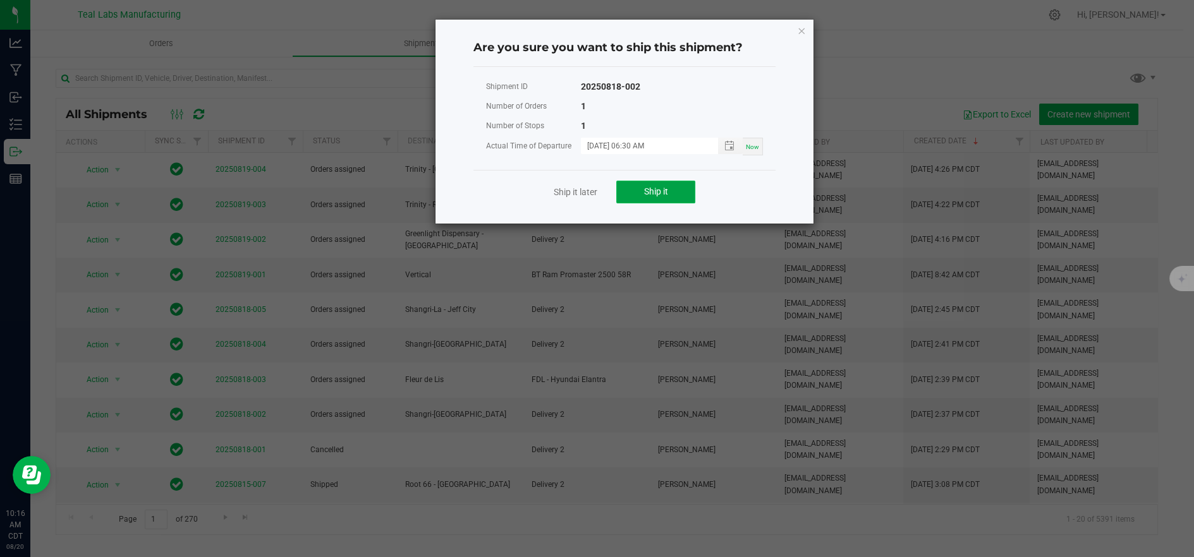
click at [671, 194] on button "Ship it" at bounding box center [655, 192] width 79 height 23
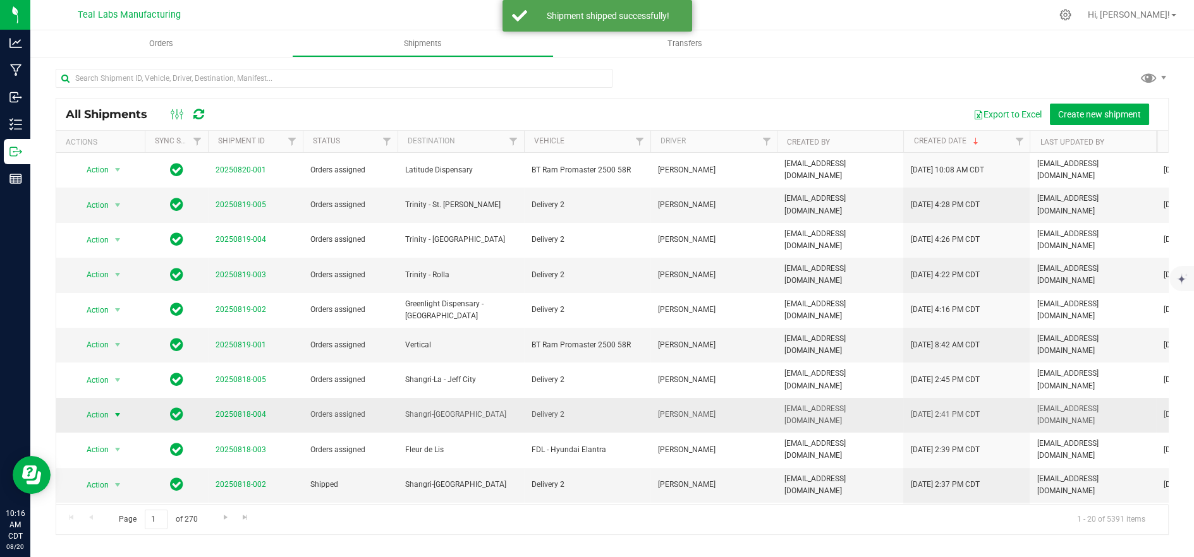
click at [96, 406] on span "Action" at bounding box center [92, 415] width 34 height 18
drag, startPoint x: 127, startPoint y: 484, endPoint x: 157, endPoint y: 472, distance: 32.6
click at [128, 494] on li "Ship shipment" at bounding box center [123, 503] width 94 height 19
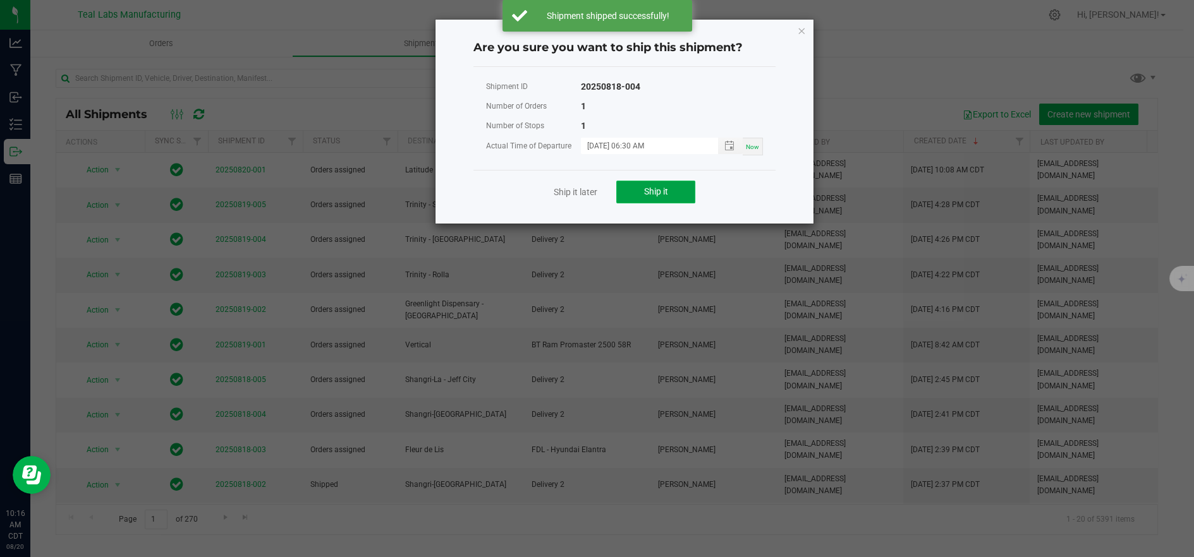
click at [676, 200] on button "Ship it" at bounding box center [655, 192] width 79 height 23
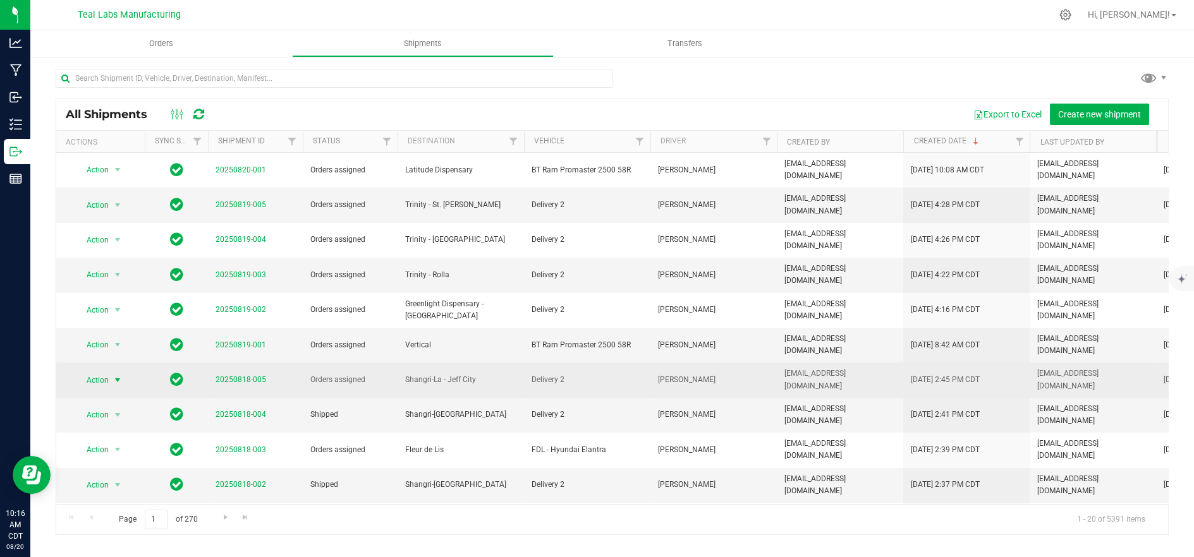
click at [90, 372] on span "Action" at bounding box center [92, 381] width 34 height 18
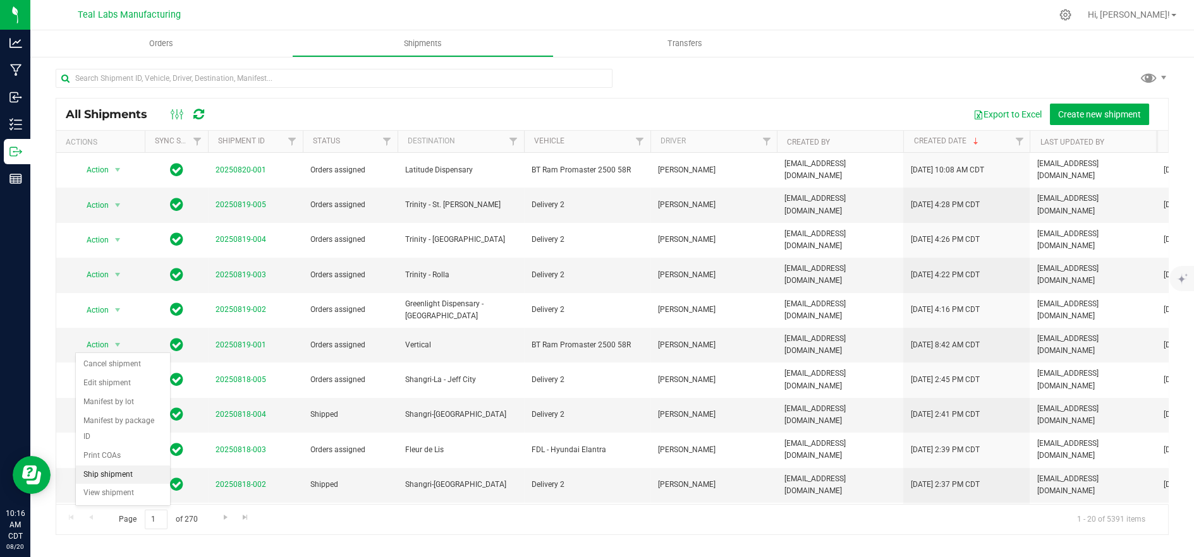
click at [114, 466] on li "Ship shipment" at bounding box center [123, 475] width 94 height 19
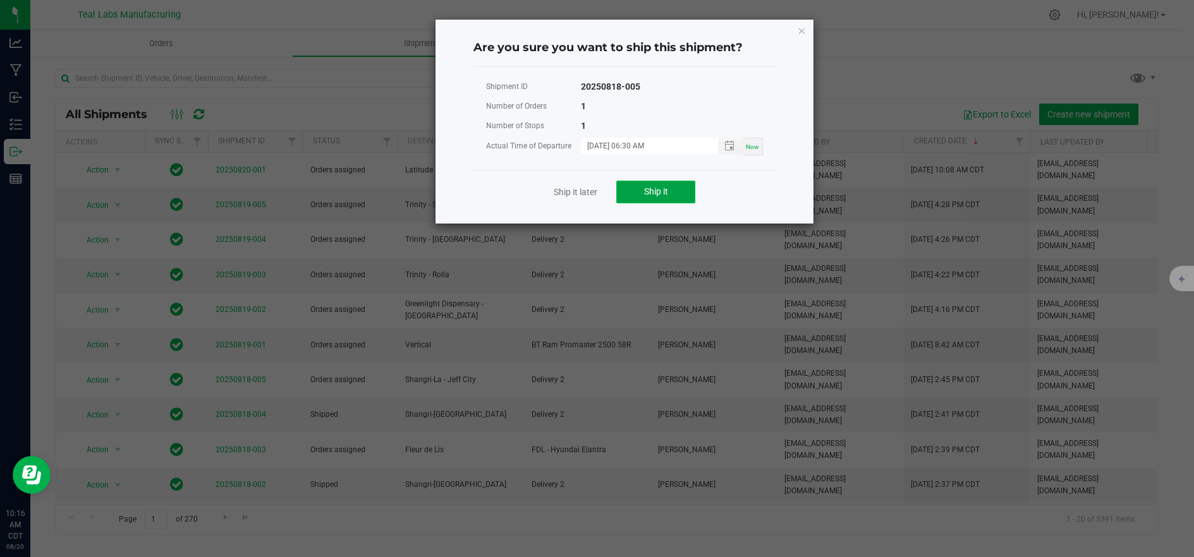
click at [624, 195] on button "Ship it" at bounding box center [655, 192] width 79 height 23
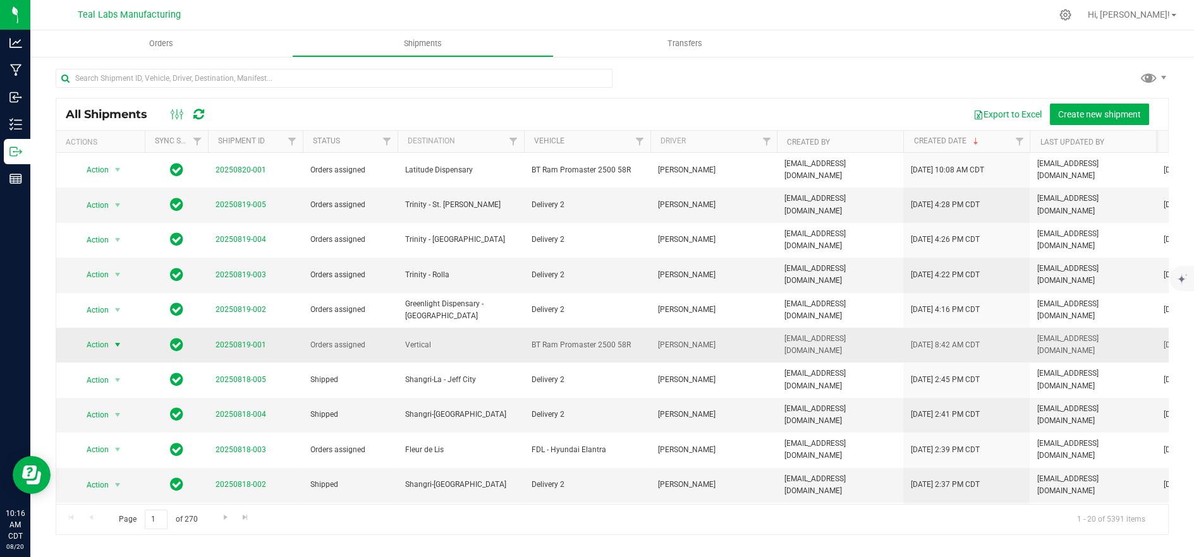
click at [105, 336] on span "Action" at bounding box center [92, 345] width 34 height 18
click at [136, 437] on li "Ship shipment" at bounding box center [123, 446] width 94 height 19
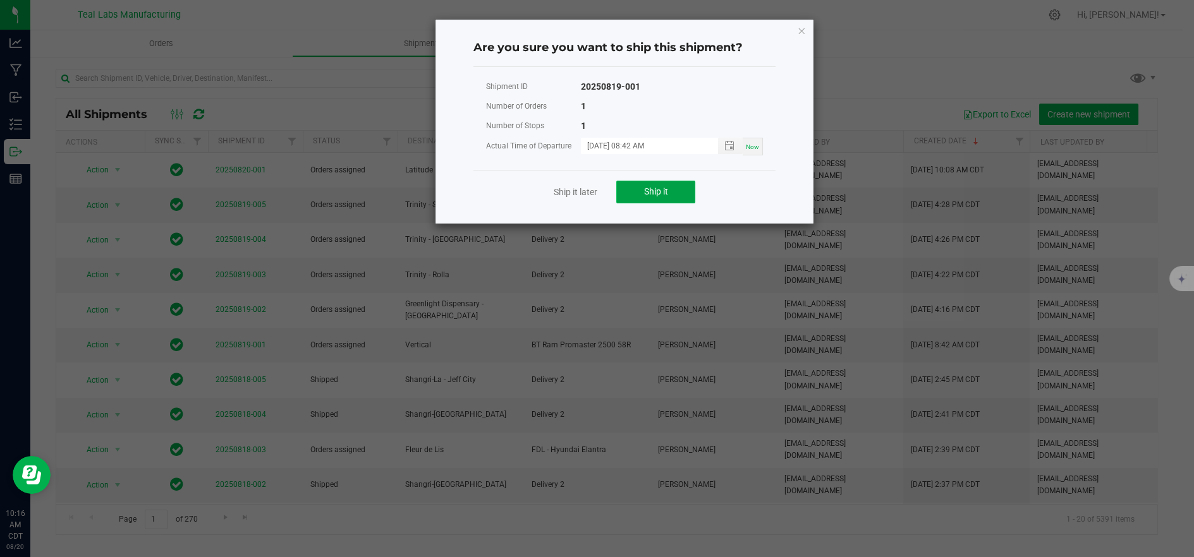
click at [629, 194] on button "Ship it" at bounding box center [655, 192] width 79 height 23
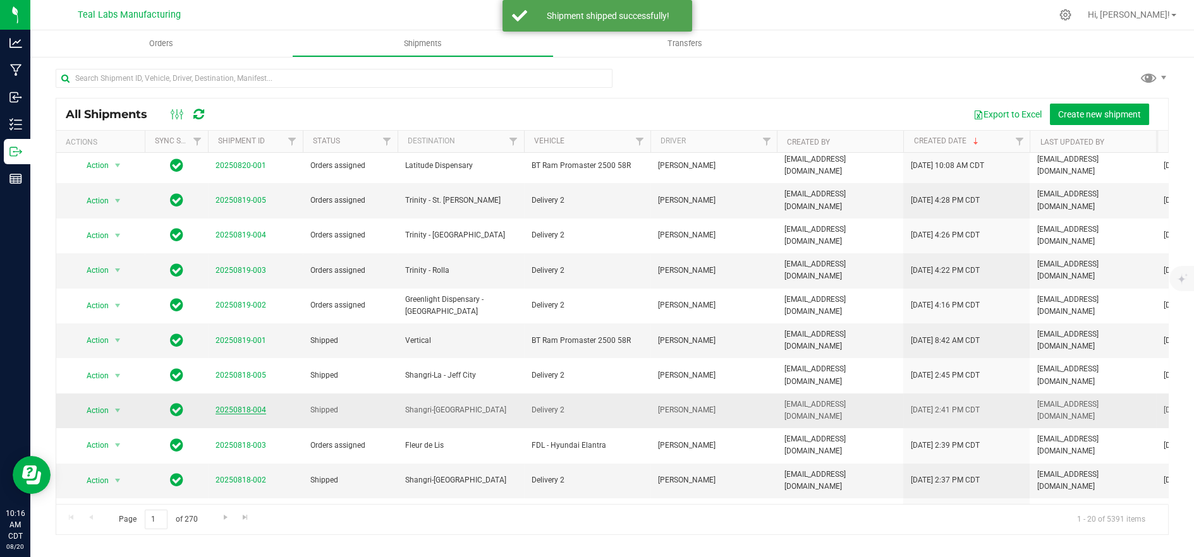
scroll to position [0, 0]
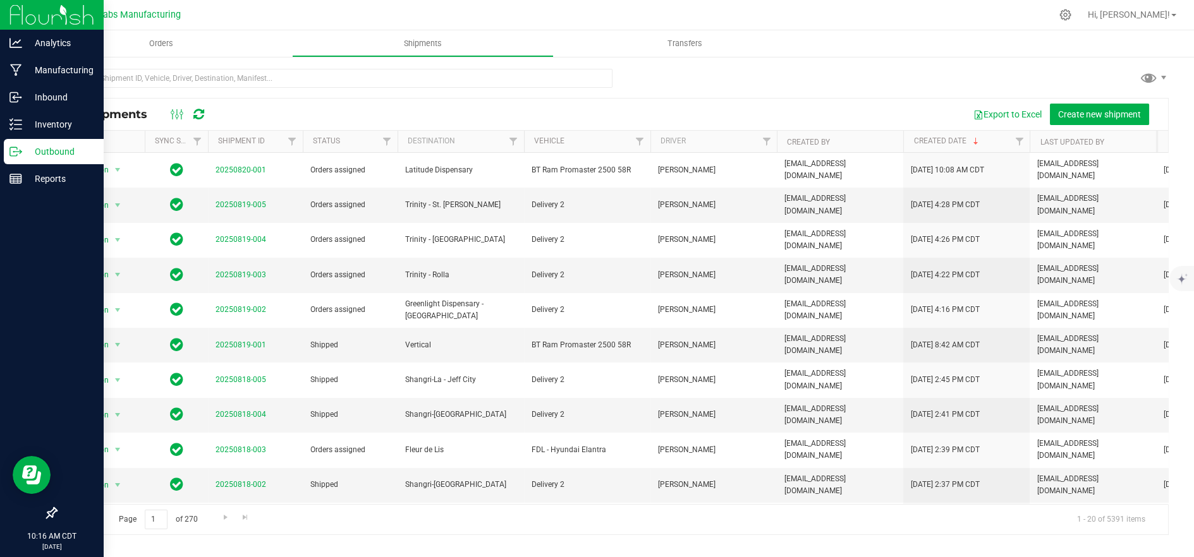
click at [22, 150] on p "Outbound" at bounding box center [60, 151] width 76 height 15
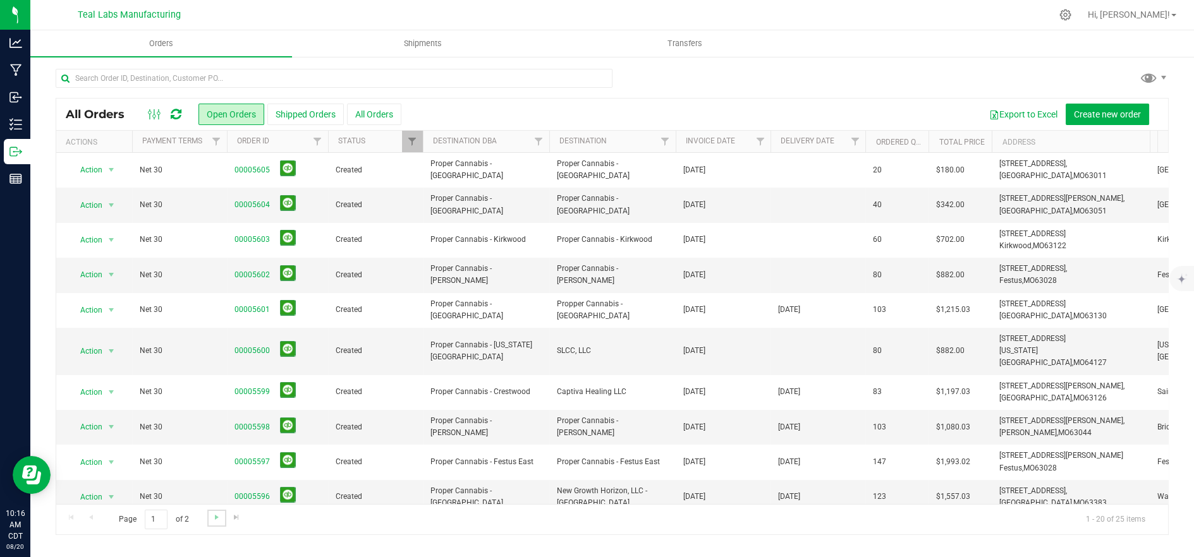
click at [222, 519] on link "Go to the next page" at bounding box center [216, 518] width 18 height 17
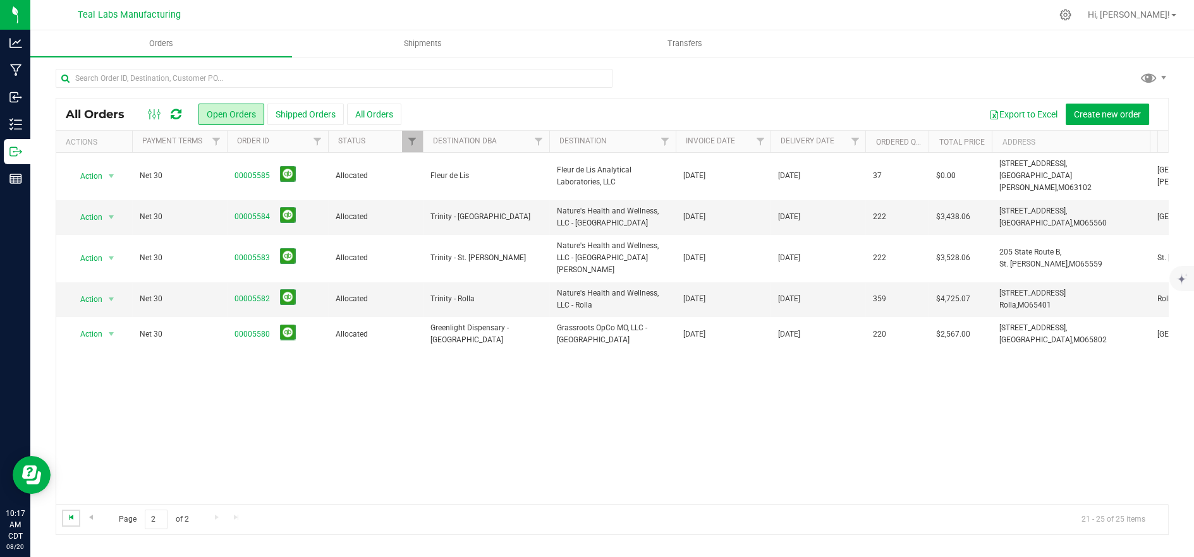
click at [71, 514] on span "Go to the first page" at bounding box center [71, 517] width 10 height 10
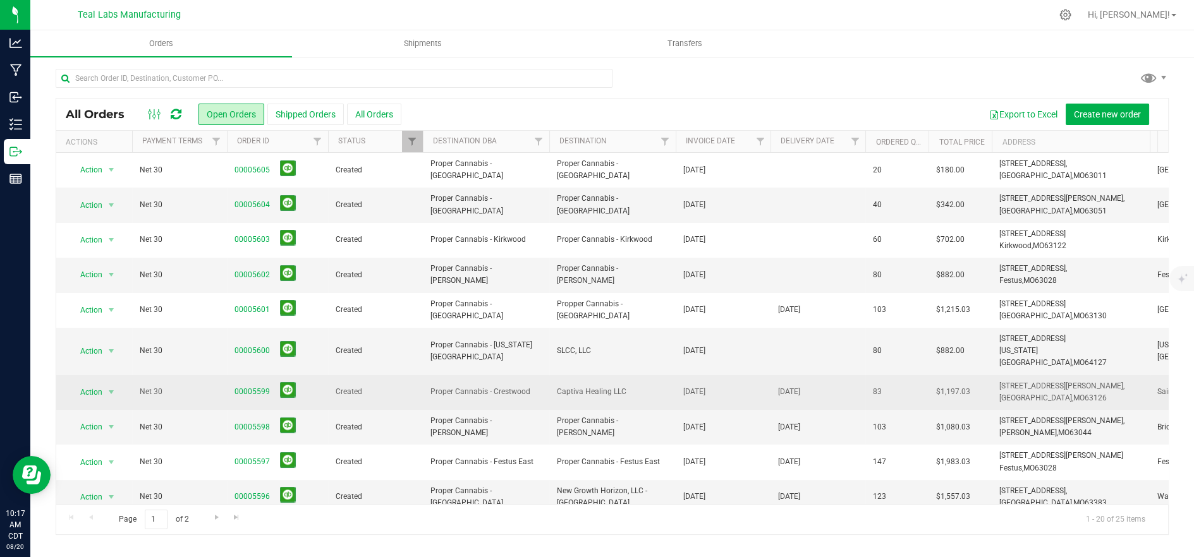
scroll to position [70, 0]
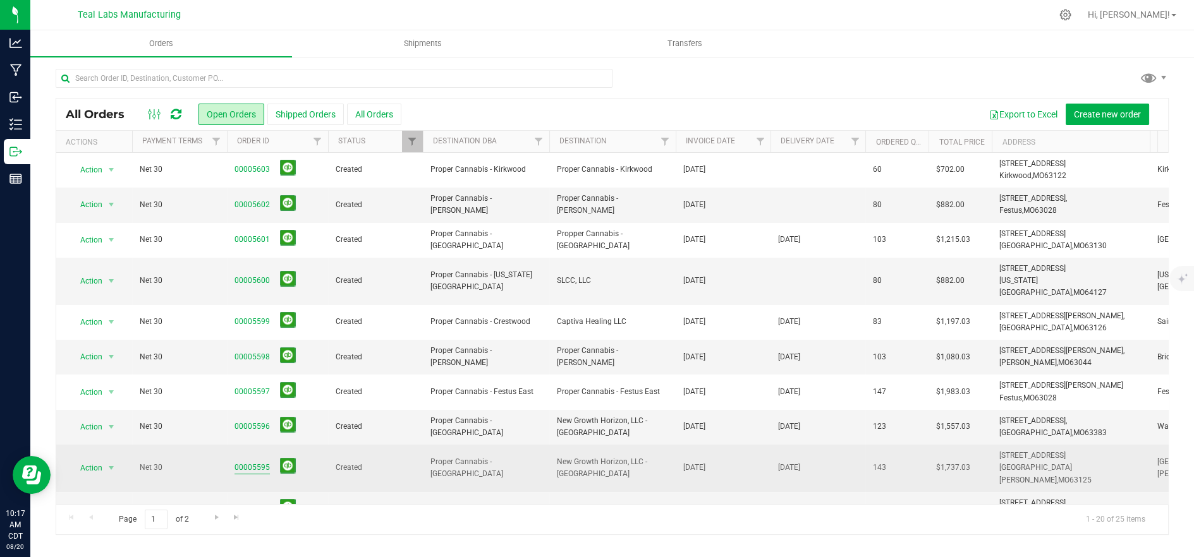
click at [256, 462] on link "00005595" at bounding box center [251, 468] width 35 height 12
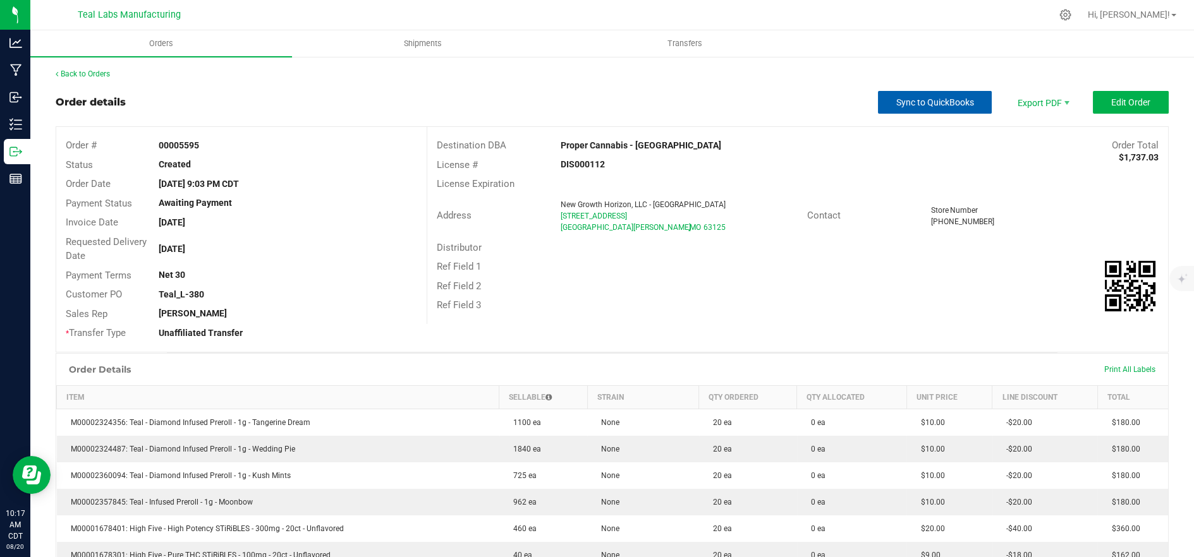
click at [948, 104] on span "Sync to QuickBooks" at bounding box center [935, 102] width 78 height 10
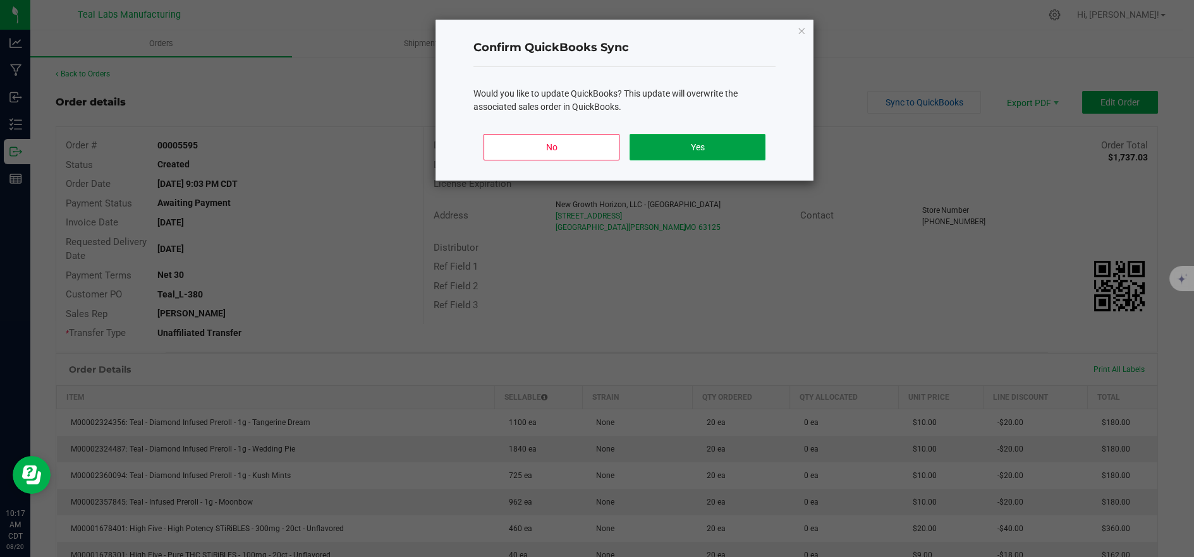
drag, startPoint x: 710, startPoint y: 154, endPoint x: 906, endPoint y: 98, distance: 204.2
click at [710, 152] on button "Yes" at bounding box center [697, 147] width 136 height 27
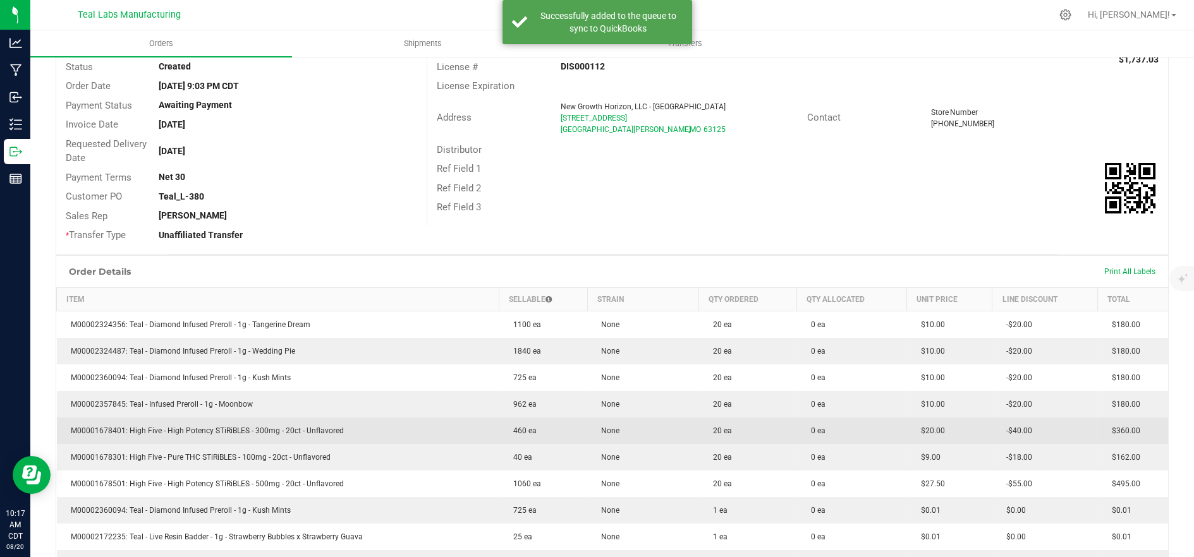
scroll to position [337, 0]
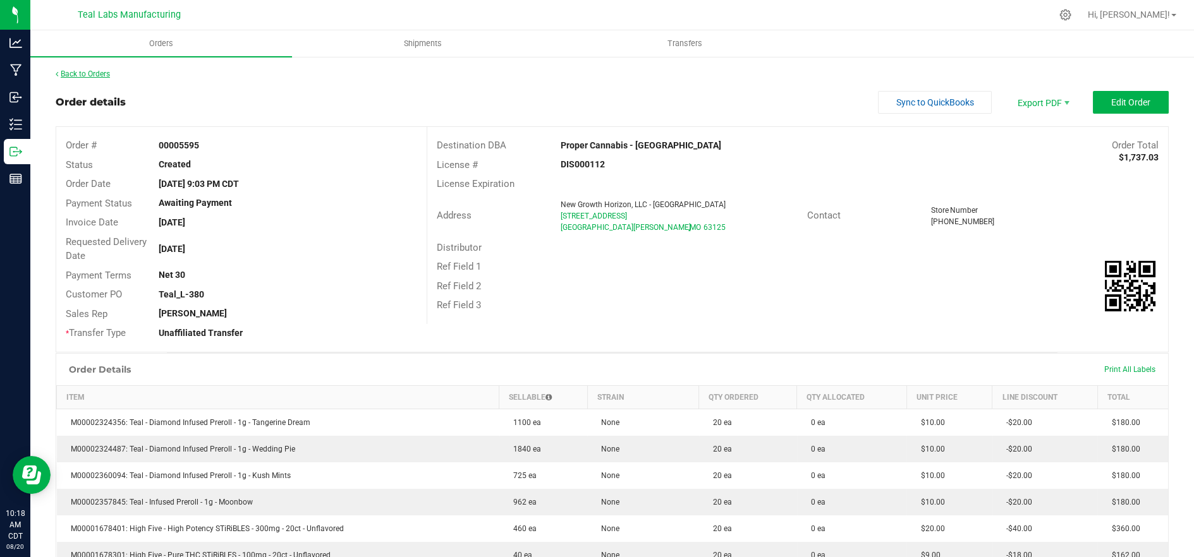
click at [95, 75] on link "Back to Orders" at bounding box center [83, 74] width 54 height 9
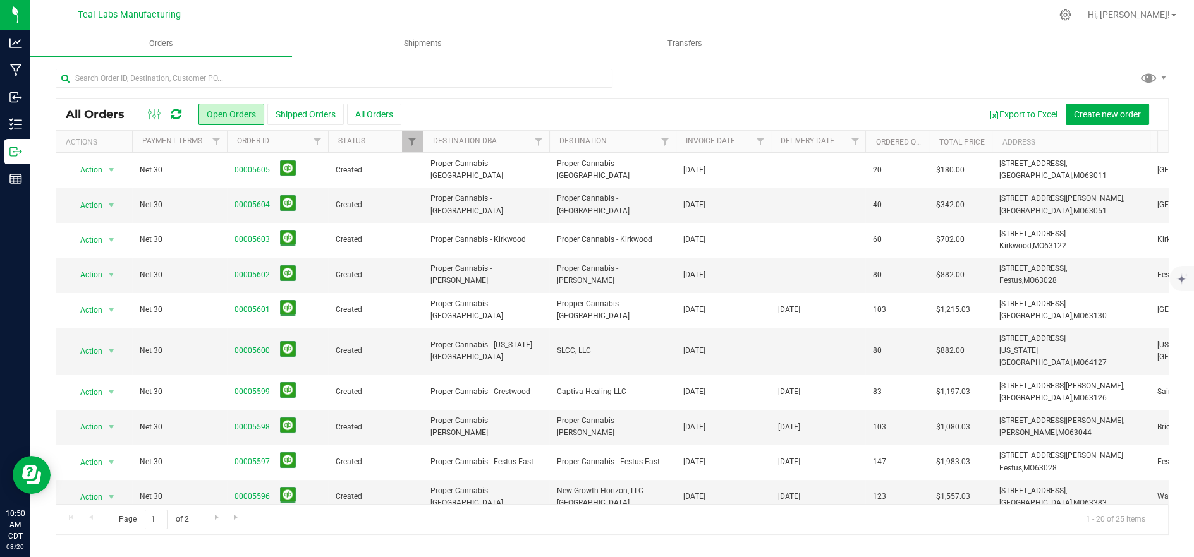
click at [1034, 59] on div "All Orders Open Orders Shipped Orders All Orders Export to Excel Create new ord…" at bounding box center [611, 302] width 1163 height 492
click at [217, 83] on input "text" at bounding box center [334, 78] width 557 height 19
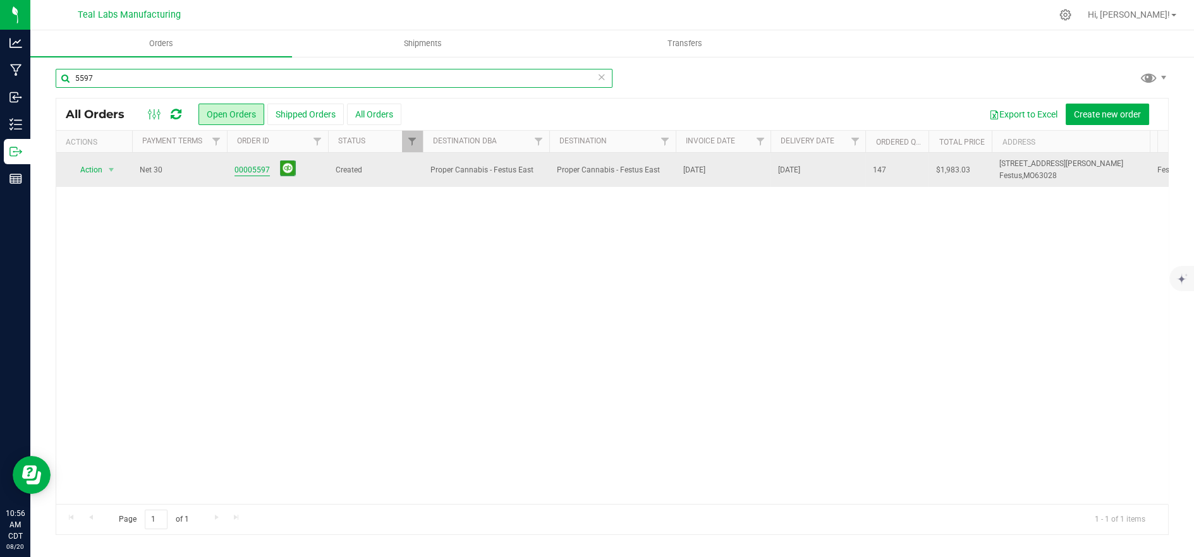
type input "5597"
click at [258, 169] on link "00005597" at bounding box center [251, 170] width 35 height 12
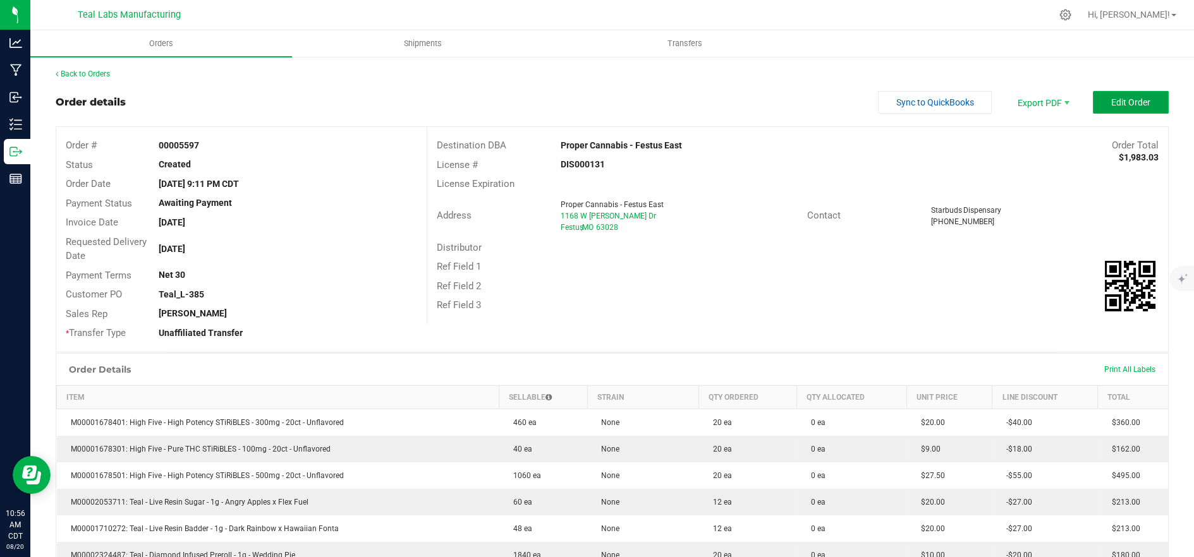
click at [1121, 98] on span "Edit Order" at bounding box center [1130, 102] width 39 height 10
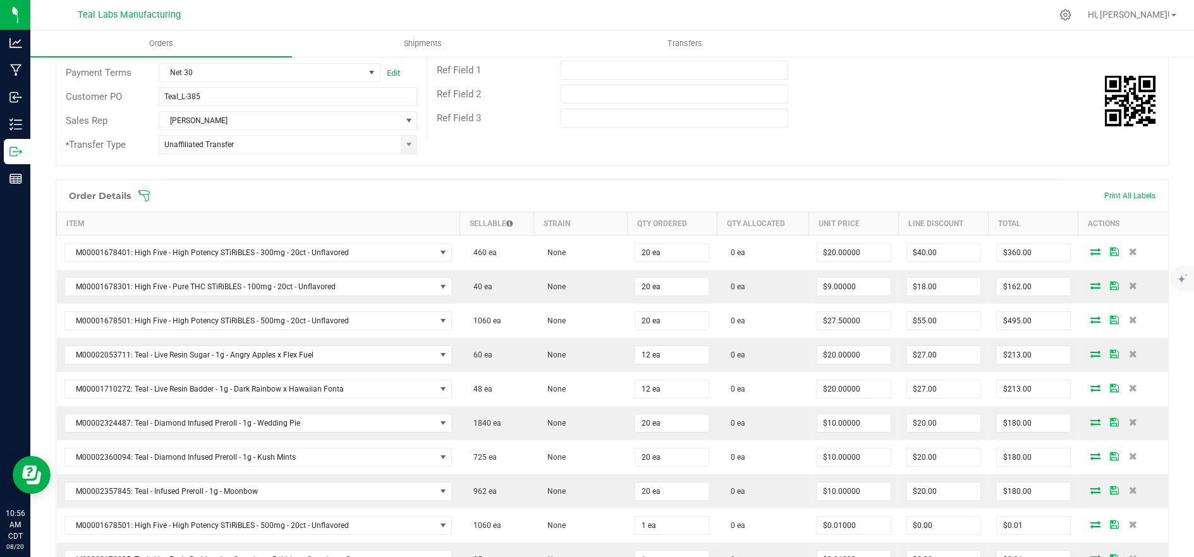
scroll to position [210, 0]
click at [143, 196] on icon at bounding box center [144, 194] width 13 height 13
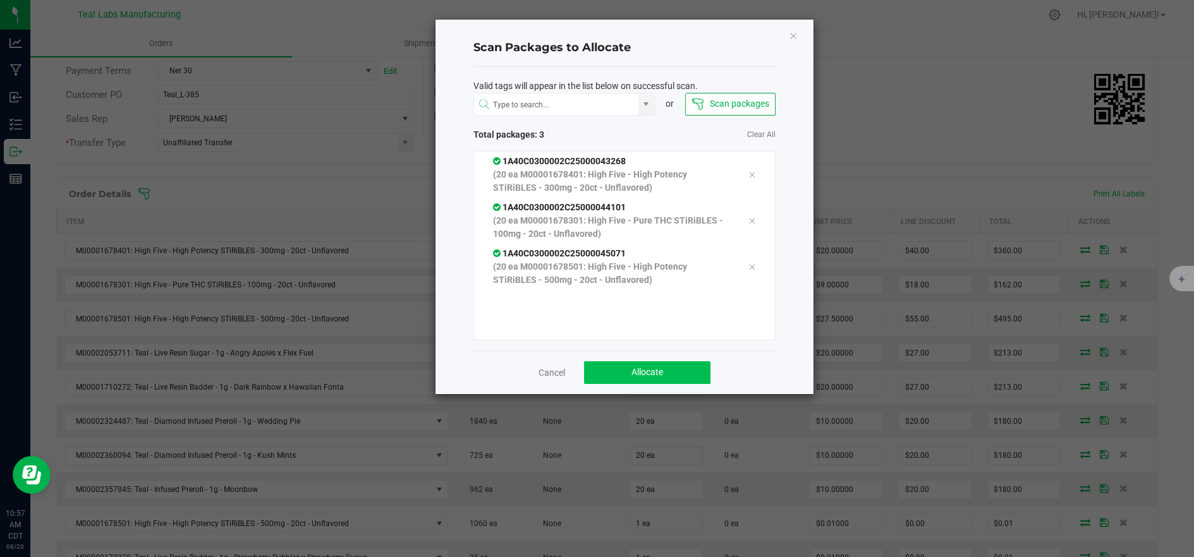
drag, startPoint x: 634, startPoint y: 358, endPoint x: 640, endPoint y: 363, distance: 8.0
click at [639, 363] on div "Cancel Allocate" at bounding box center [624, 373] width 302 height 44
drag, startPoint x: 643, startPoint y: 367, endPoint x: 661, endPoint y: 379, distance: 21.9
click at [643, 367] on span "Allocate" at bounding box center [647, 372] width 32 height 10
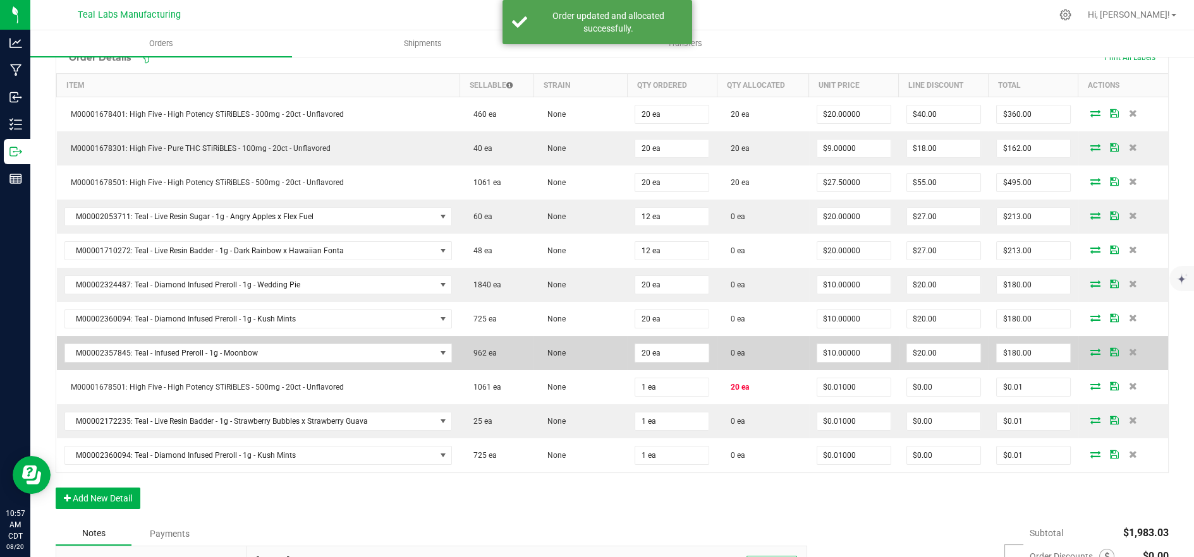
scroll to position [351, 0]
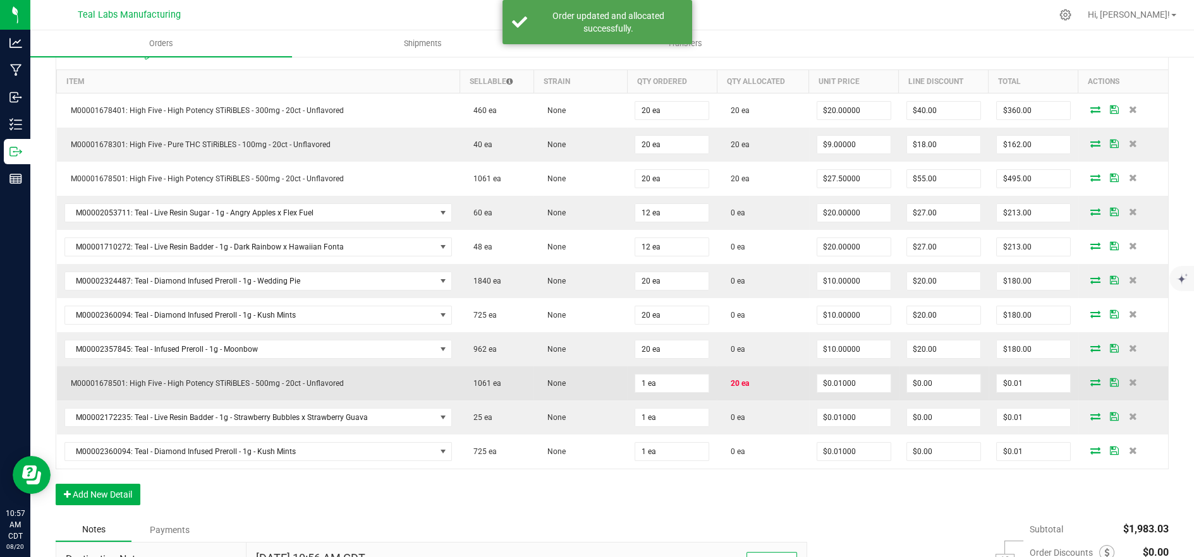
click at [1090, 378] on icon at bounding box center [1095, 382] width 10 height 8
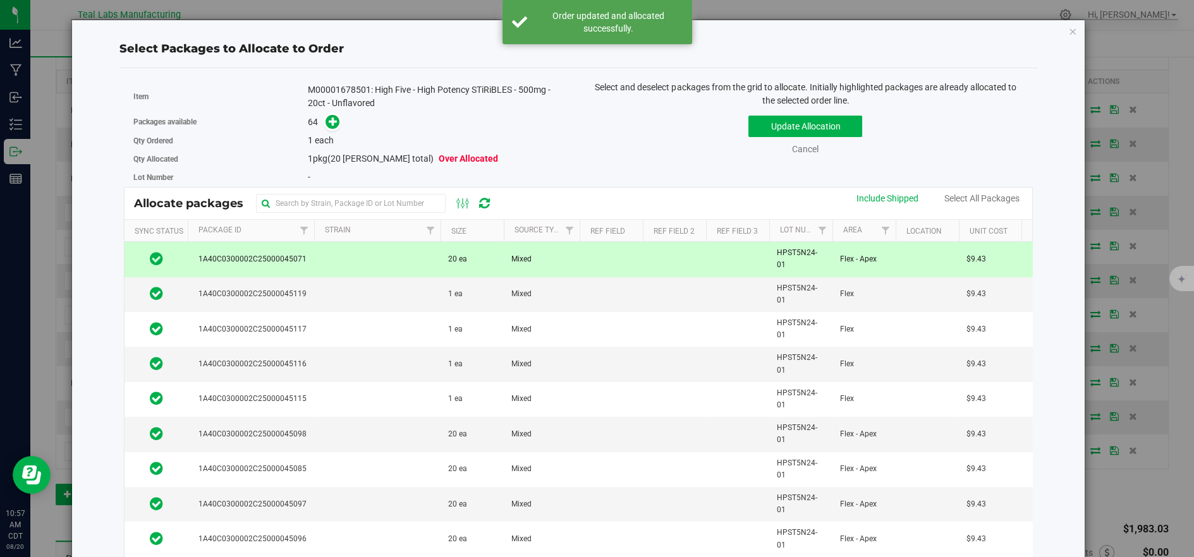
click at [392, 251] on td at bounding box center [377, 259] width 126 height 35
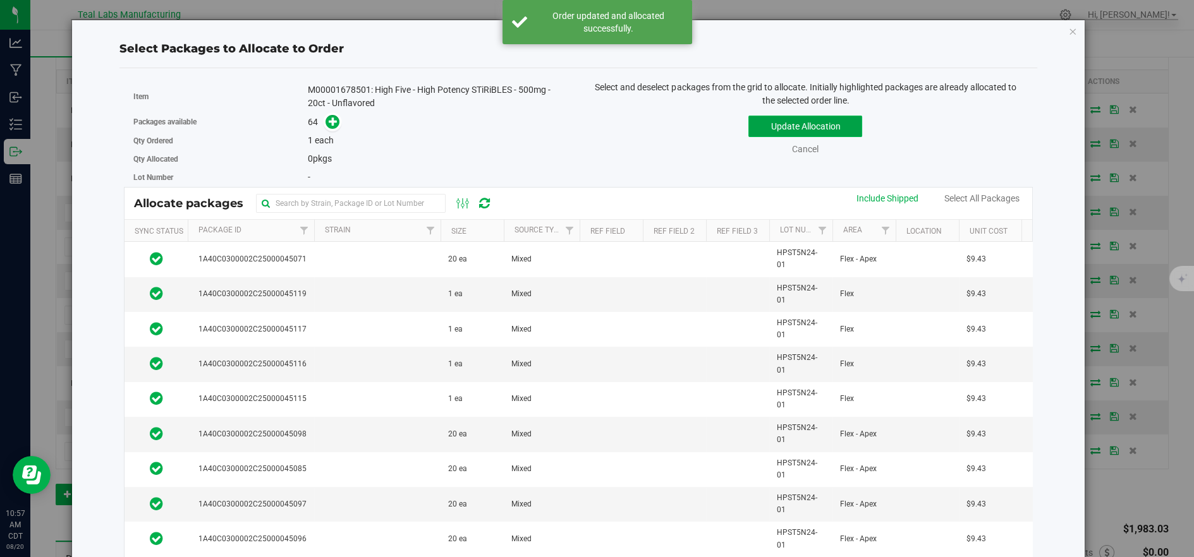
click at [753, 119] on button "Update Allocation" at bounding box center [805, 126] width 114 height 21
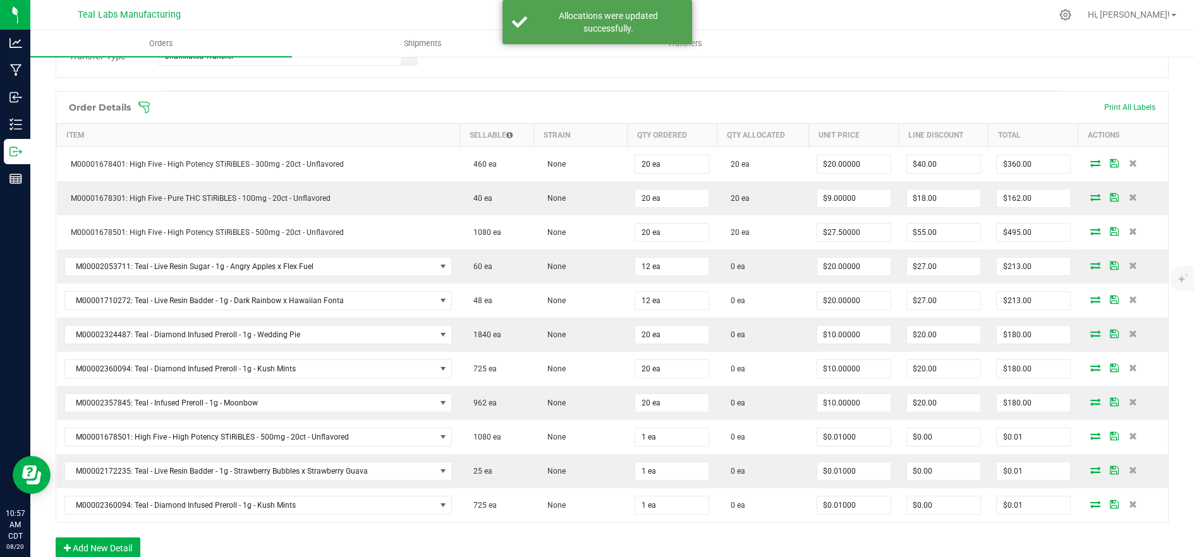
scroll to position [281, 0]
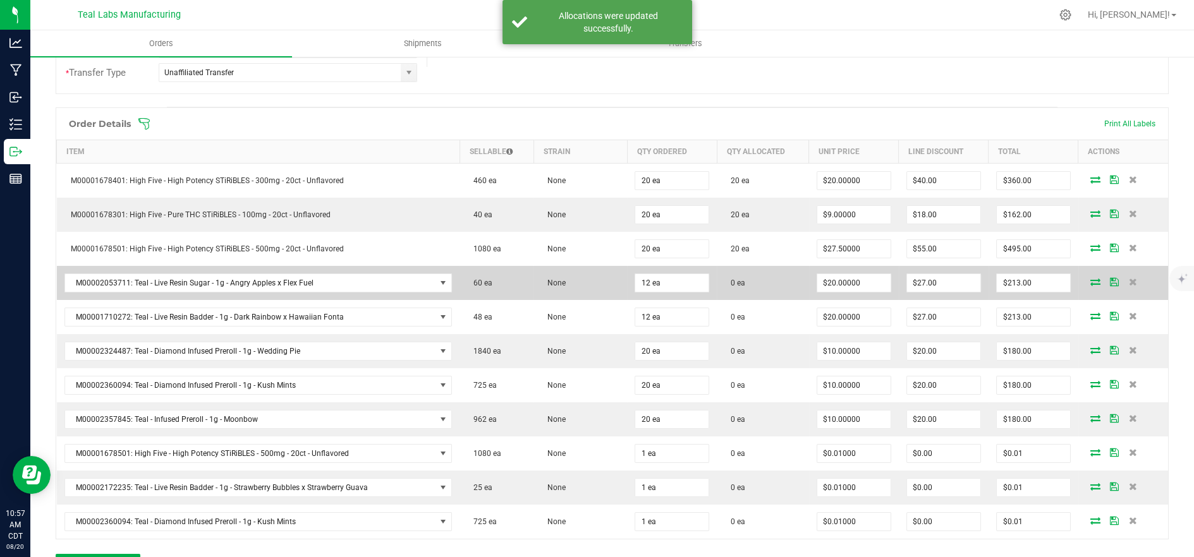
click at [1090, 281] on icon at bounding box center [1095, 282] width 10 height 8
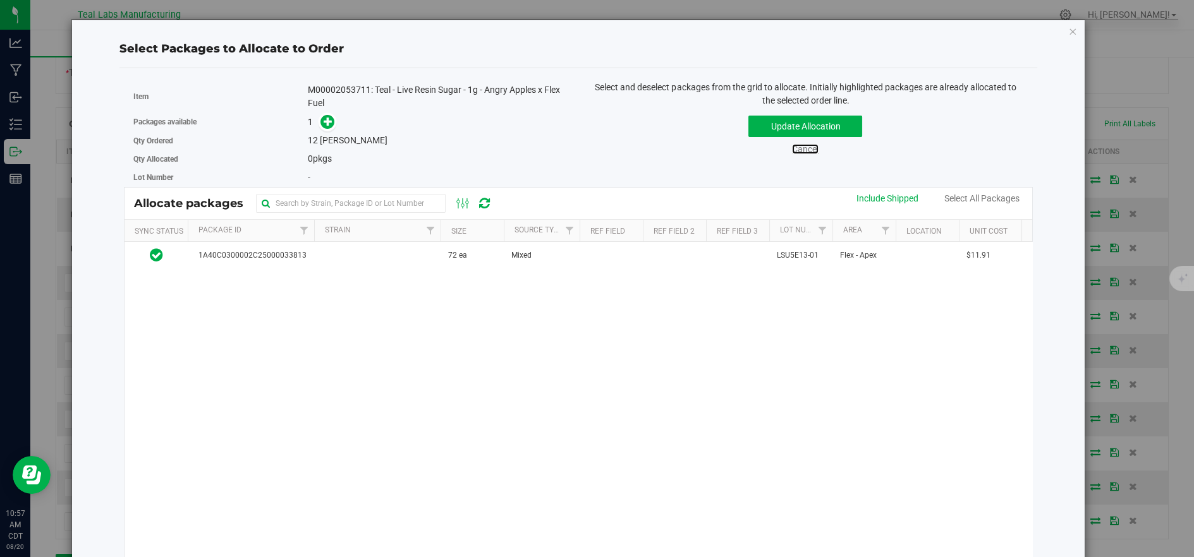
click at [802, 145] on link "Cancel" at bounding box center [805, 149] width 27 height 10
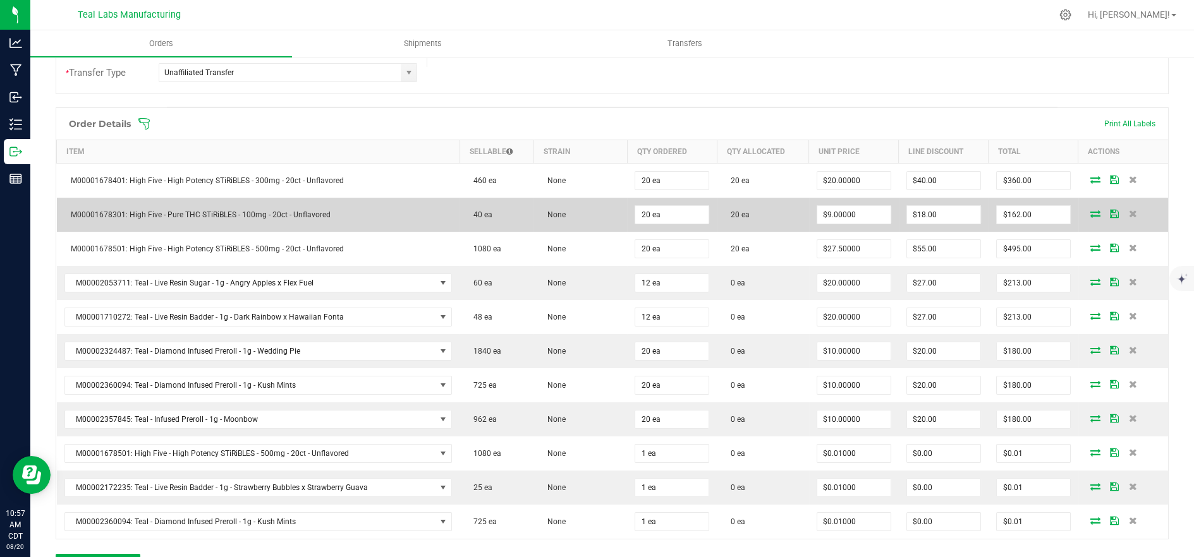
scroll to position [351, 0]
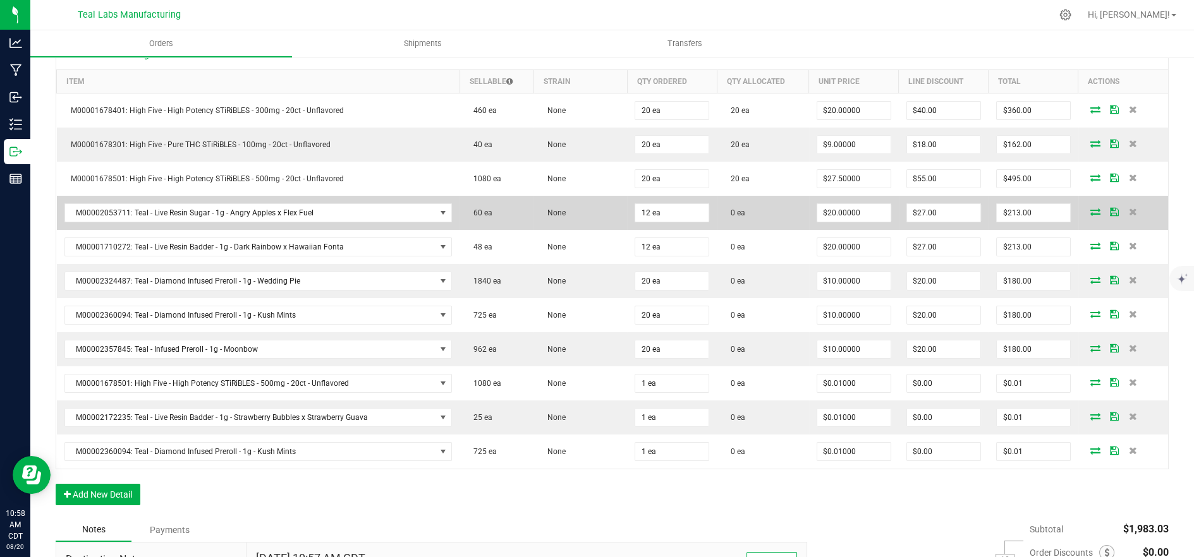
click at [1090, 208] on icon at bounding box center [1095, 212] width 10 height 8
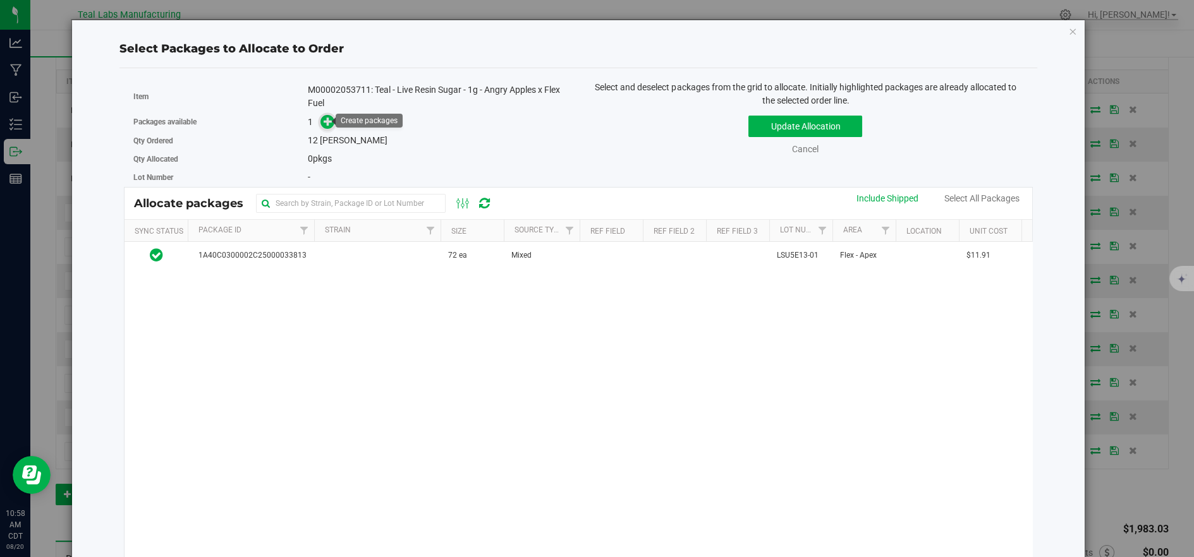
click at [328, 121] on icon at bounding box center [327, 121] width 9 height 9
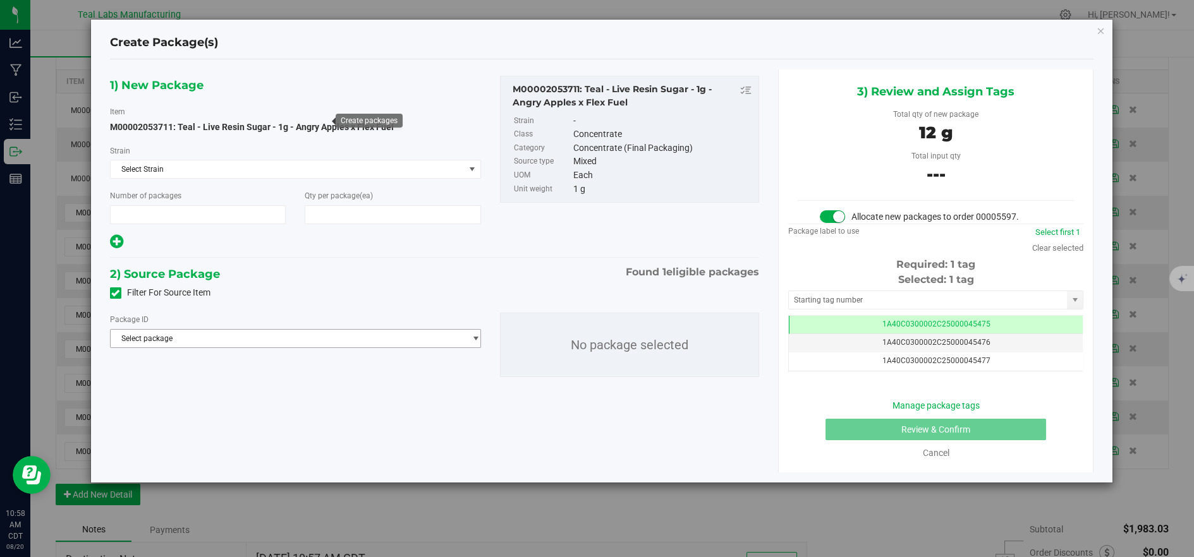
type input "1"
type input "12"
click at [380, 330] on span "Select package" at bounding box center [288, 339] width 354 height 18
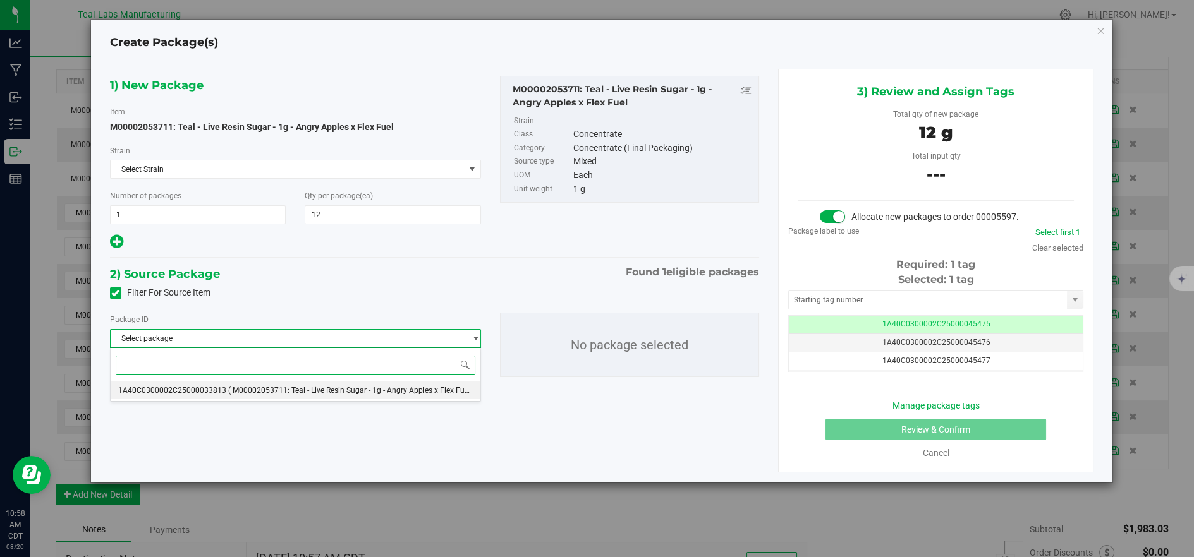
click at [389, 389] on span "( M00002053711: Teal - Live Resin Sugar - 1g - Angry Apples x Flex Fuel )" at bounding box center [351, 390] width 246 height 9
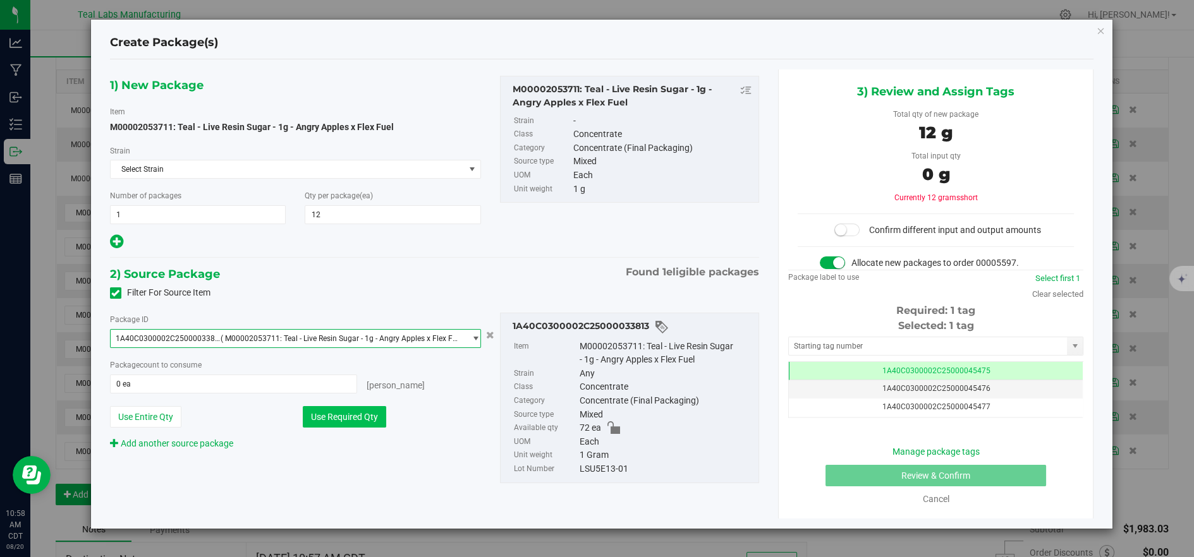
click at [366, 421] on button "Use Required Qty" at bounding box center [344, 416] width 83 height 21
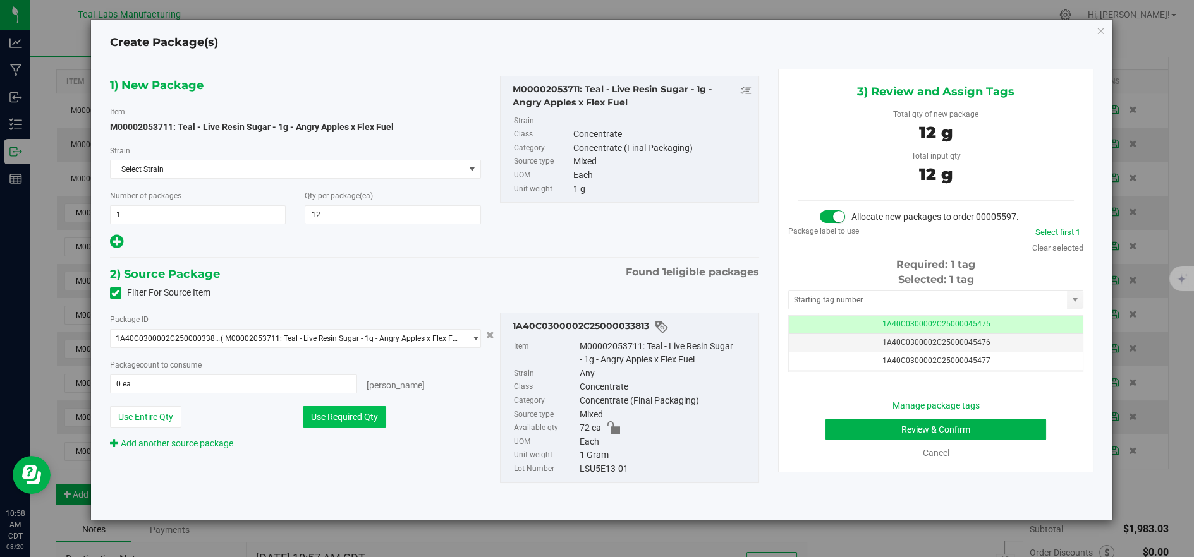
type input "12 ea"
click at [929, 433] on button "Review & Confirm" at bounding box center [935, 429] width 221 height 21
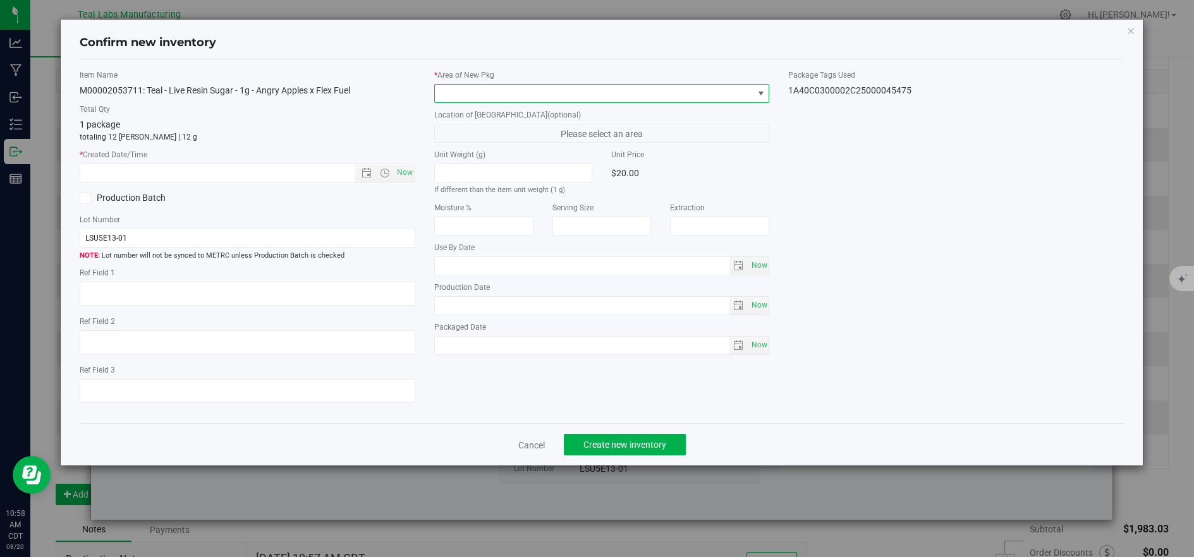
click at [464, 100] on span at bounding box center [594, 94] width 318 height 18
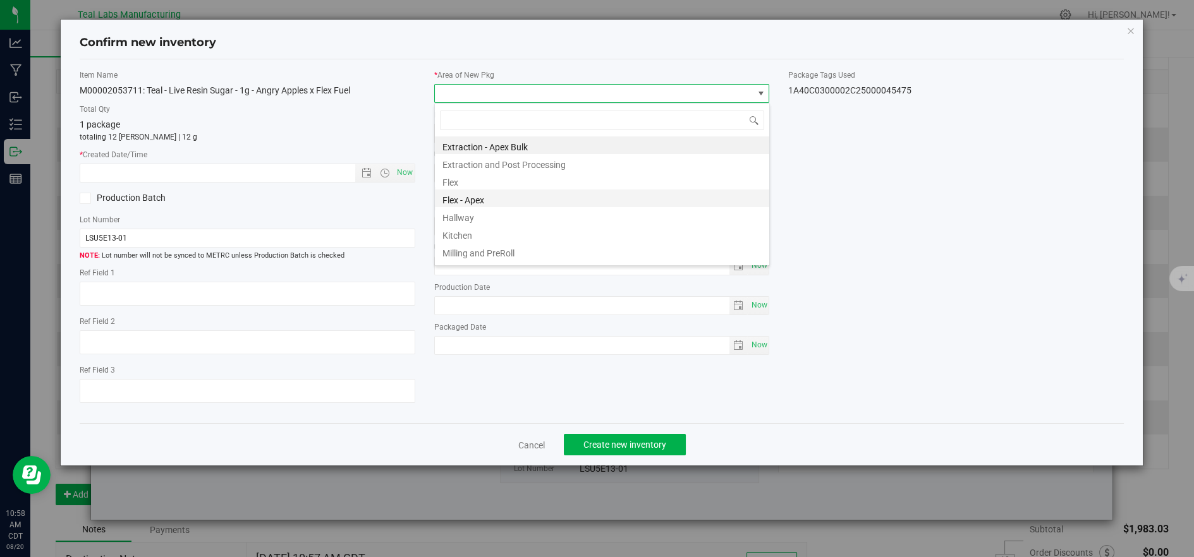
scroll to position [63163, 62847]
click at [451, 181] on li "Flex" at bounding box center [602, 181] width 334 height 18
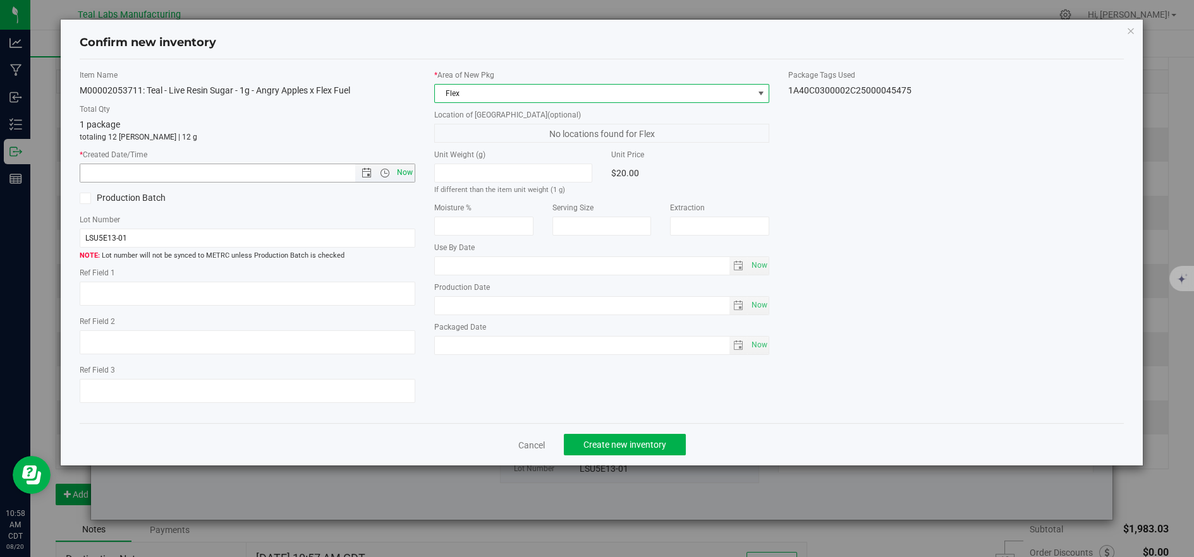
click at [409, 166] on span "Now" at bounding box center [404, 173] width 21 height 18
type input "8/20/2025 10:58 AM"
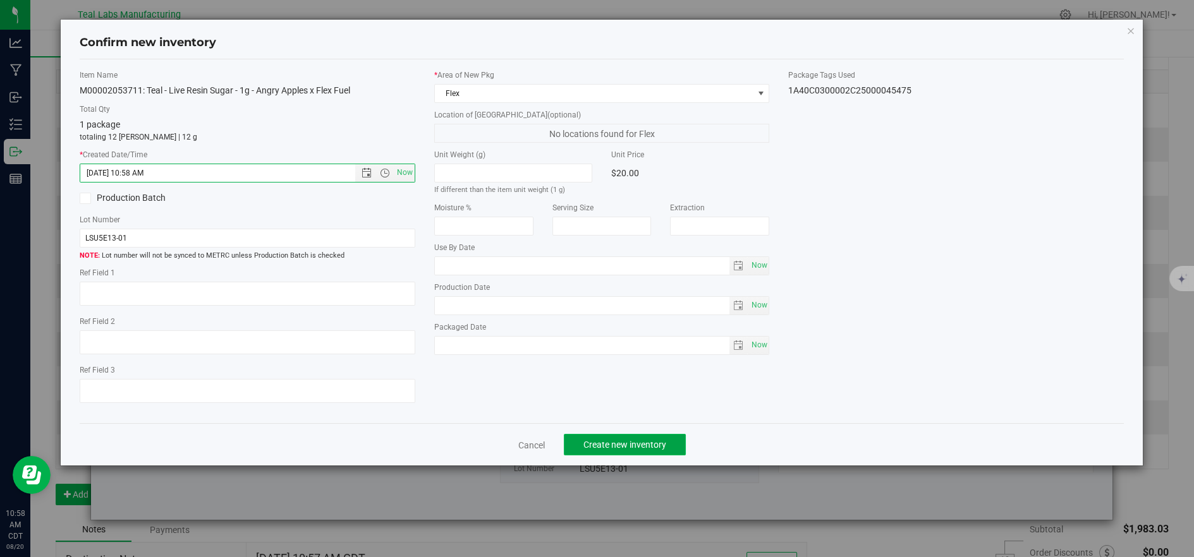
click at [603, 454] on button "Create new inventory" at bounding box center [625, 444] width 122 height 21
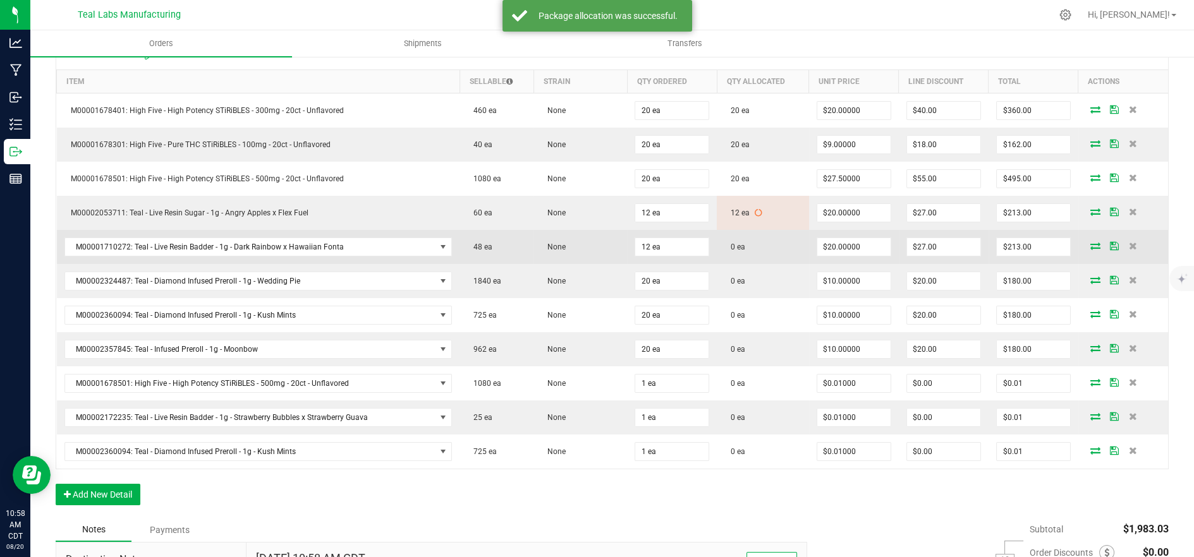
click at [1090, 243] on icon at bounding box center [1095, 246] width 10 height 8
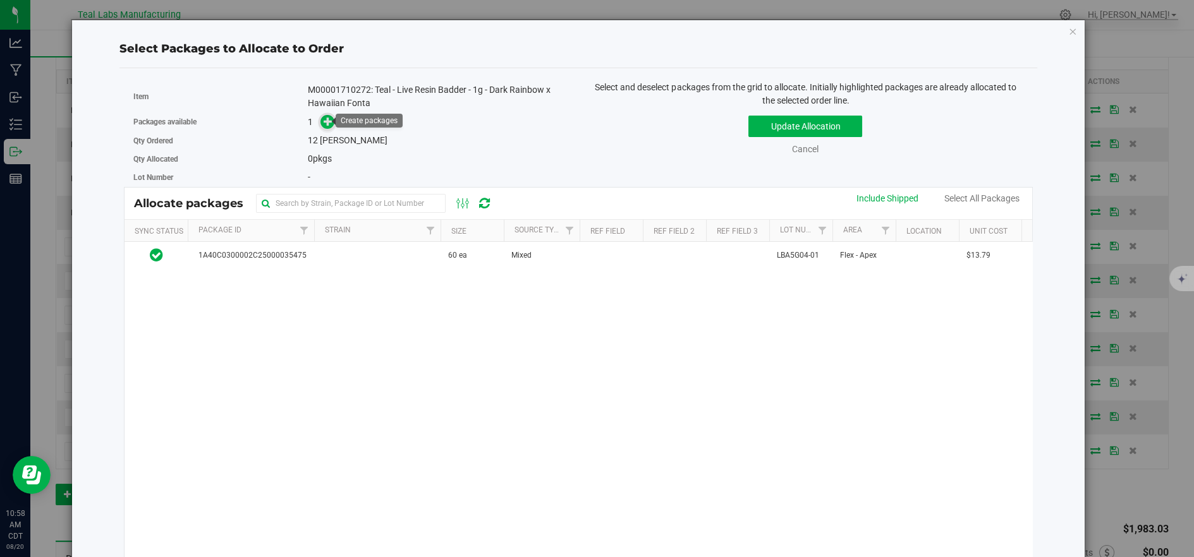
click at [329, 120] on icon at bounding box center [327, 120] width 9 height 9
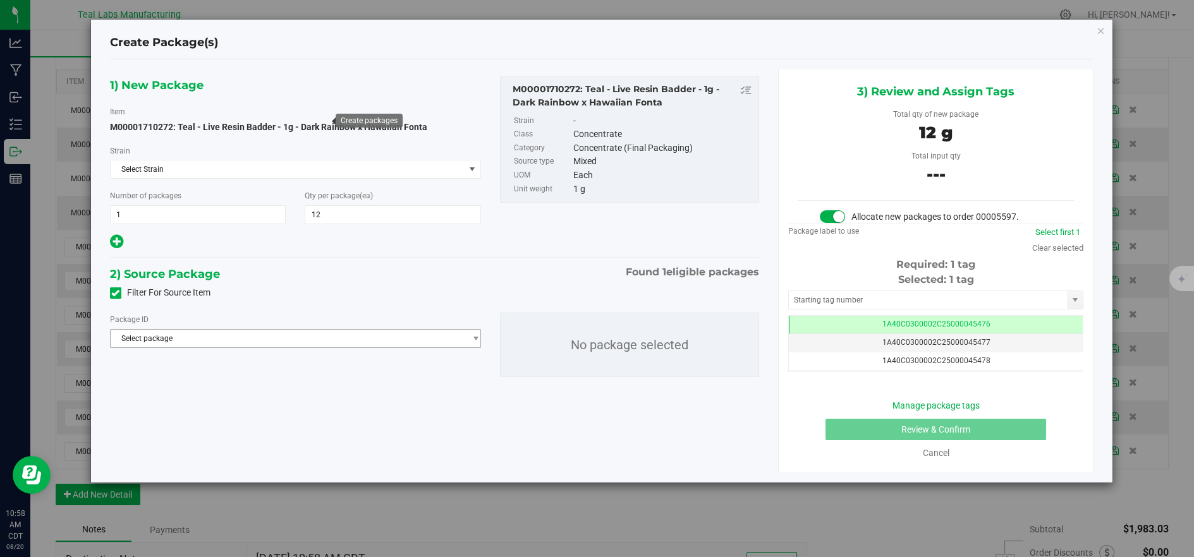
type input "12"
click at [402, 331] on span "Select package" at bounding box center [288, 339] width 354 height 18
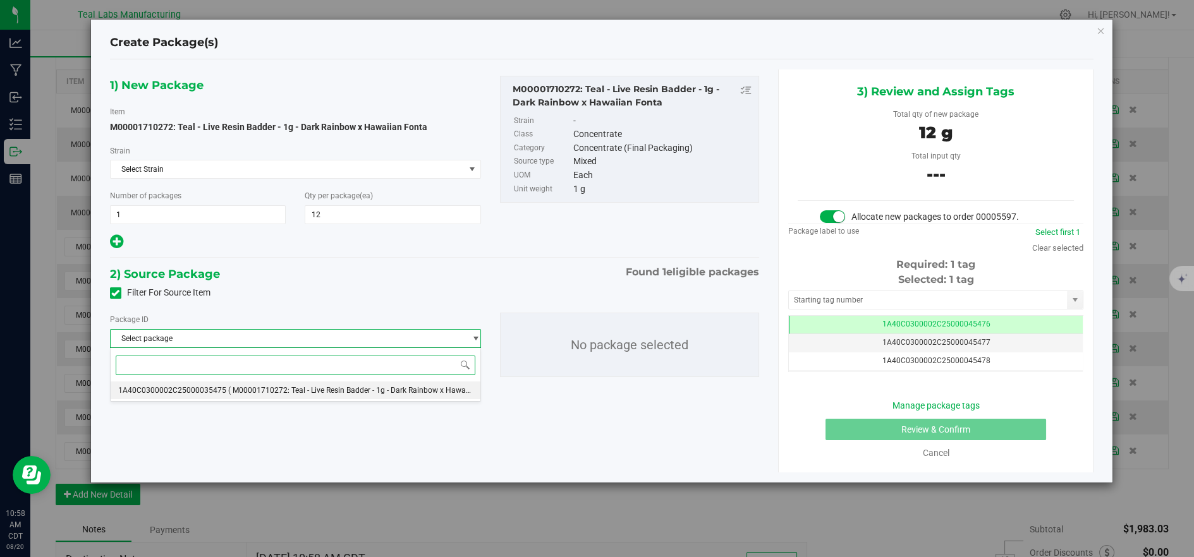
click at [398, 389] on span "( M00001710272: Teal - Live Resin Badder - 1g - Dark Rainbow x Hawaiian Fonta )" at bounding box center [366, 390] width 277 height 9
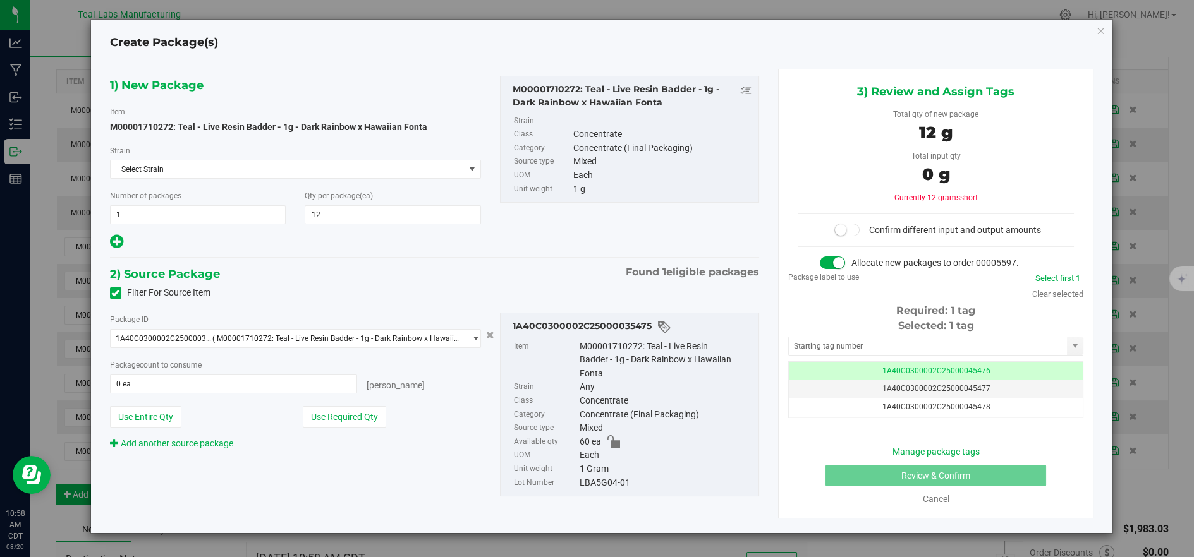
click at [375, 408] on button "Use Required Qty" at bounding box center [344, 416] width 83 height 21
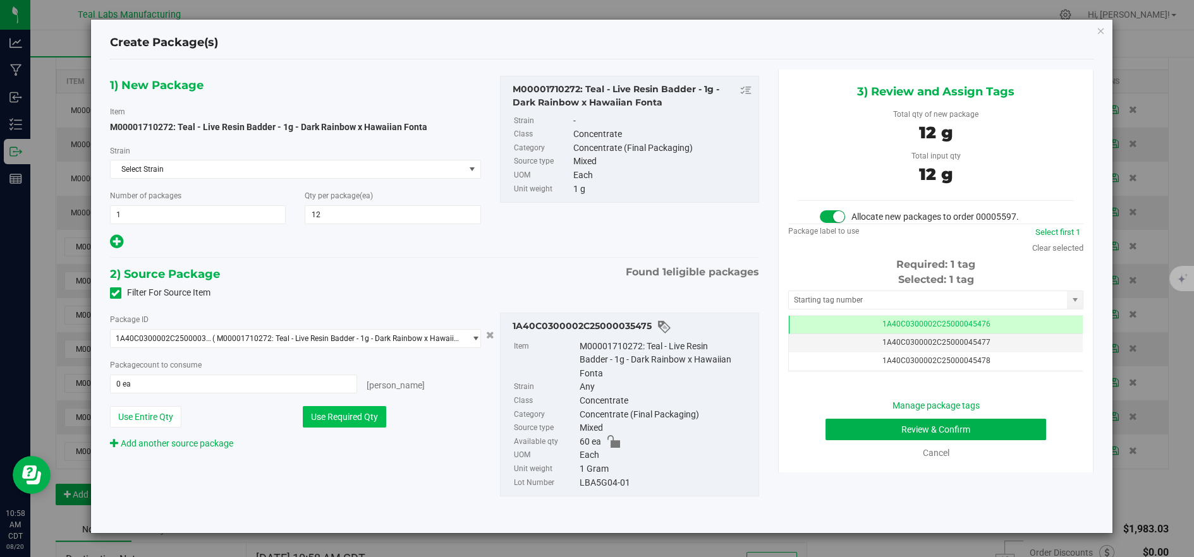
type input "12 ea"
click at [919, 427] on button "Review & Confirm" at bounding box center [935, 429] width 221 height 21
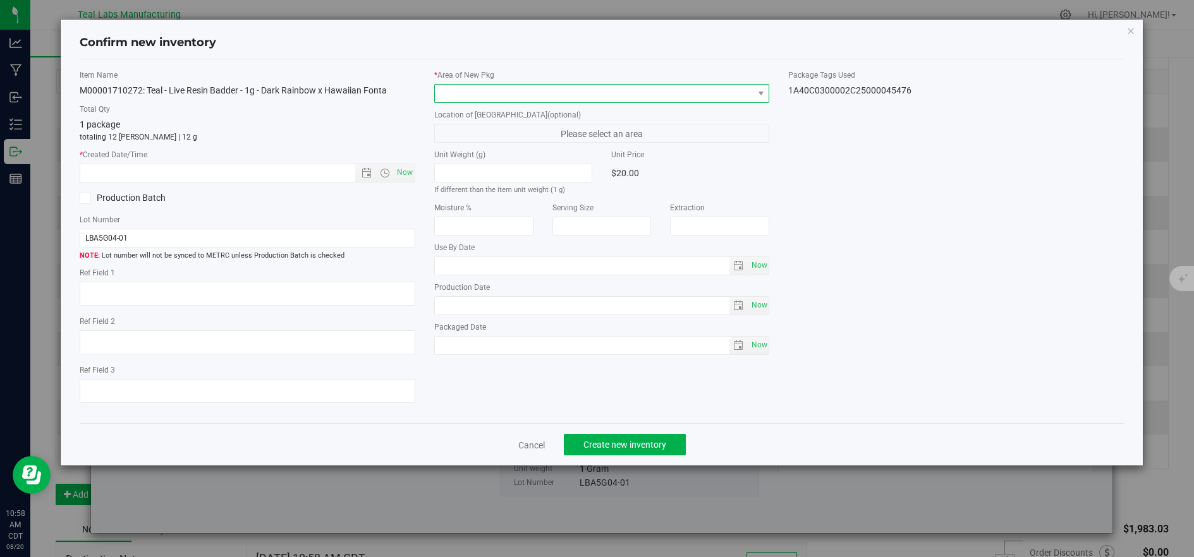
click at [483, 95] on span at bounding box center [594, 94] width 318 height 18
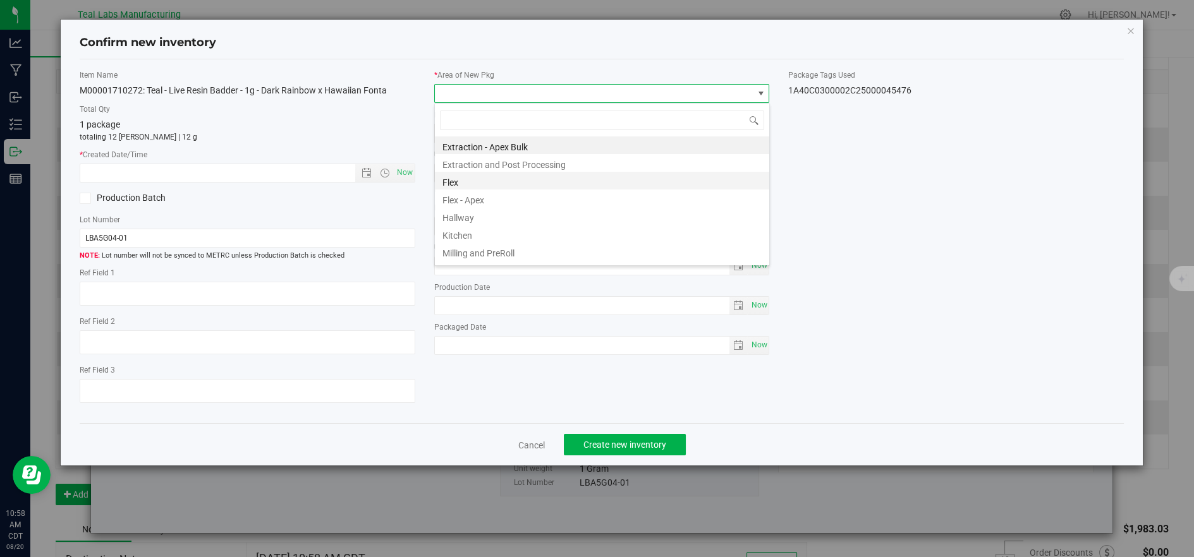
click at [473, 182] on li "Flex" at bounding box center [602, 181] width 334 height 18
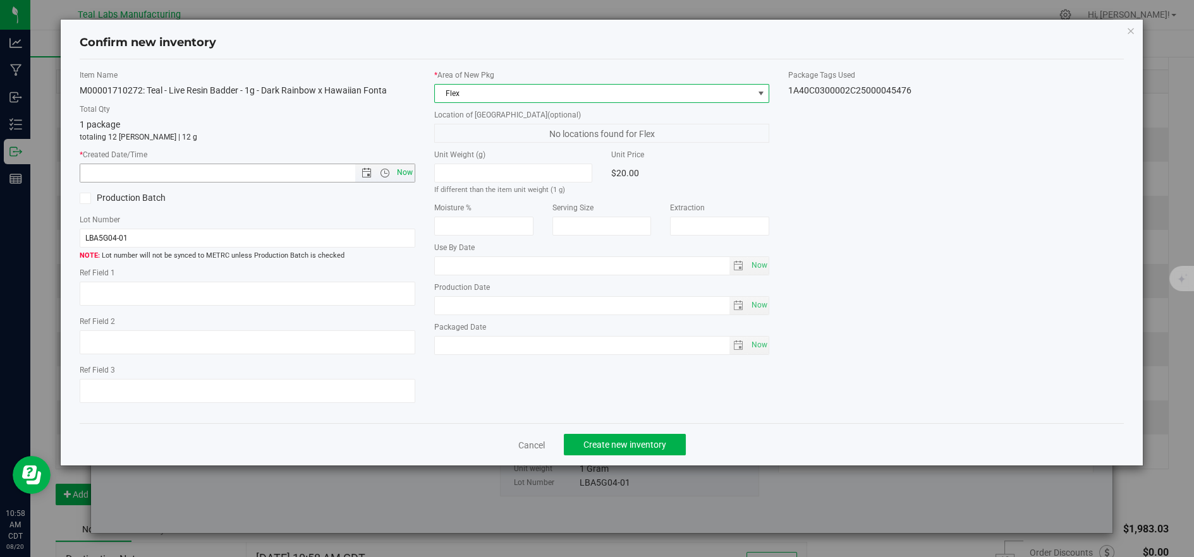
click at [411, 174] on span "Now" at bounding box center [404, 173] width 21 height 18
type input "8/20/2025 10:58 AM"
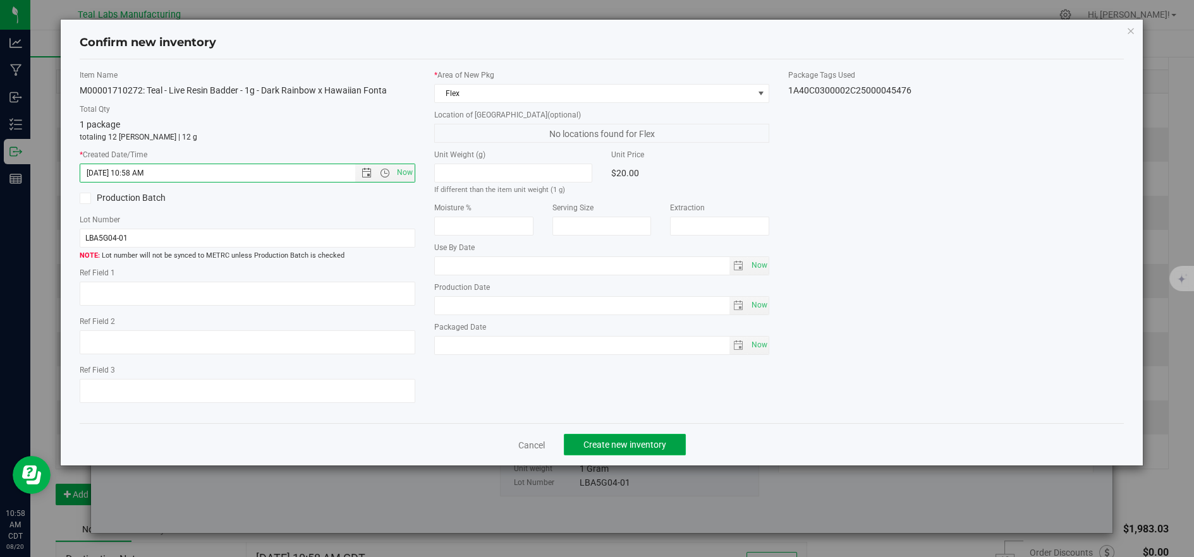
click at [611, 437] on button "Create new inventory" at bounding box center [625, 444] width 122 height 21
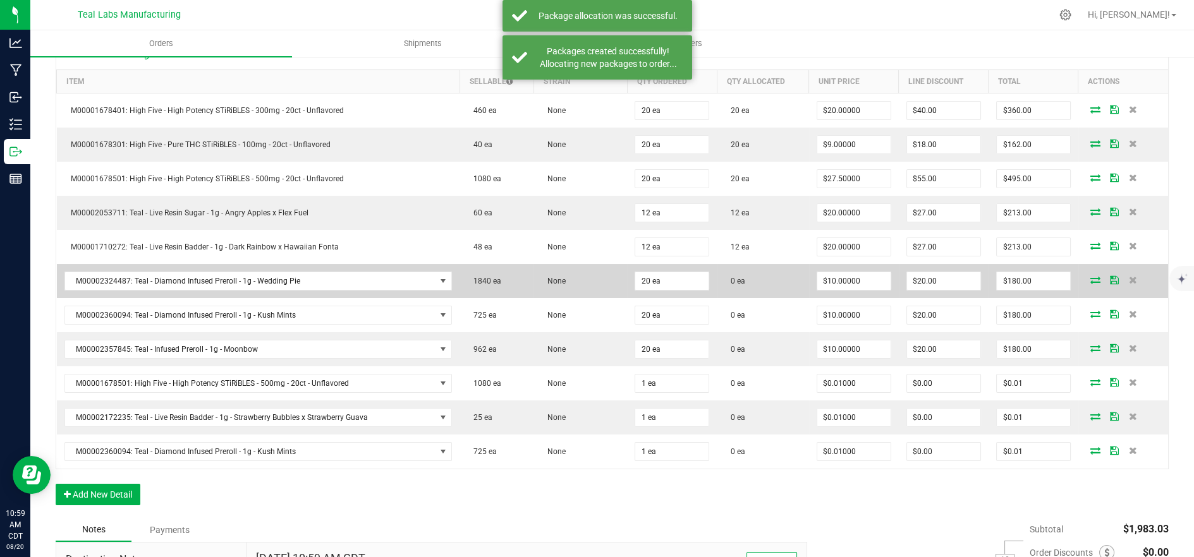
click at [1090, 282] on icon at bounding box center [1095, 280] width 10 height 8
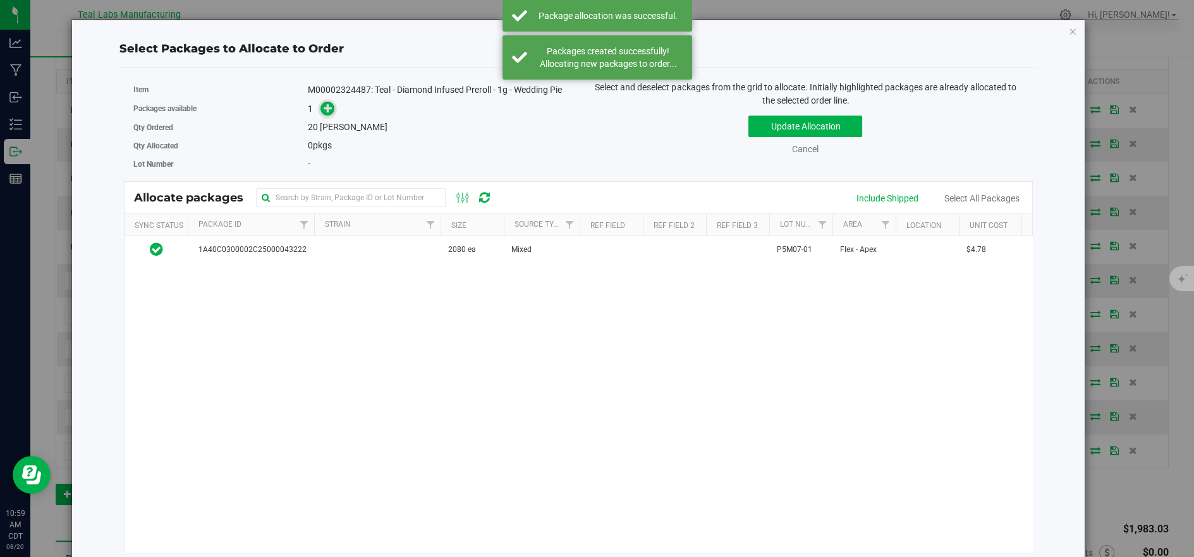
click at [330, 107] on icon at bounding box center [327, 108] width 9 height 9
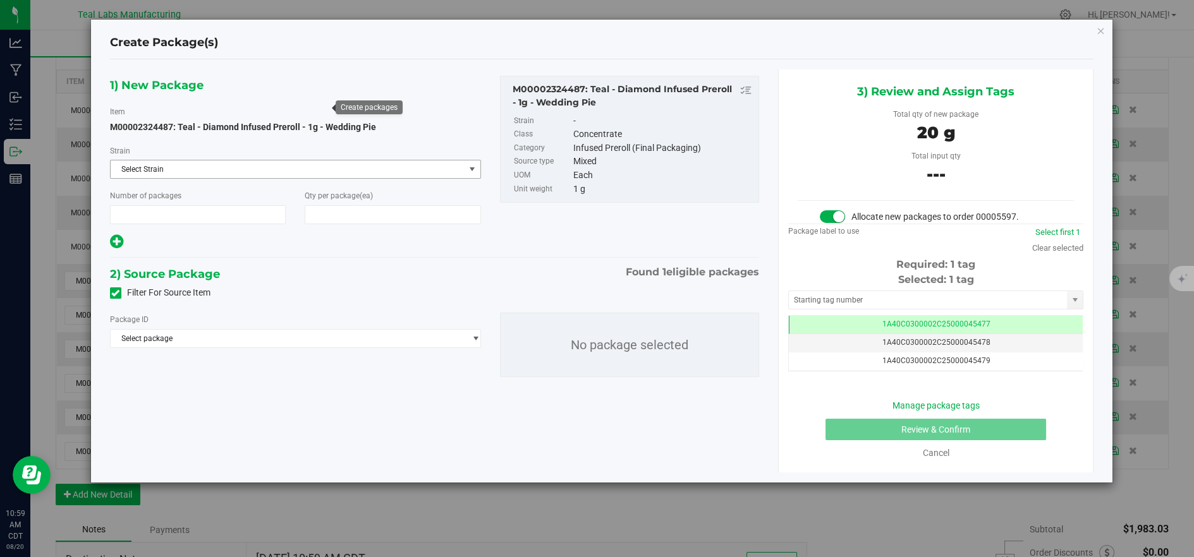
type input "1"
type input "20"
click at [392, 346] on span "Select package" at bounding box center [288, 339] width 354 height 18
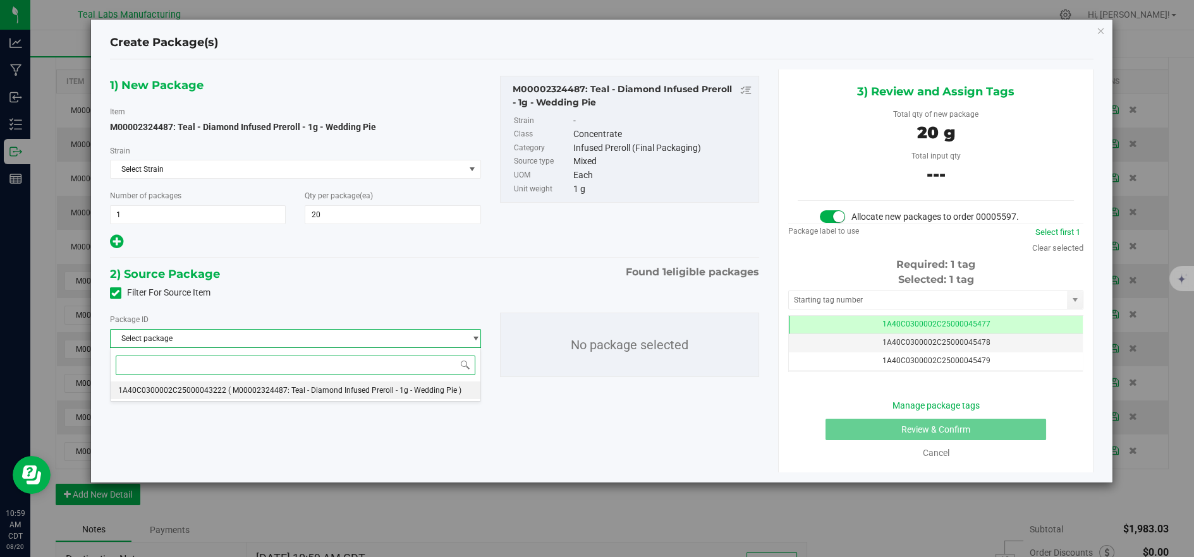
click at [383, 394] on span "( M00002324487: Teal - Diamond Infused Preroll - 1g - Wedding Pie )" at bounding box center [344, 390] width 233 height 9
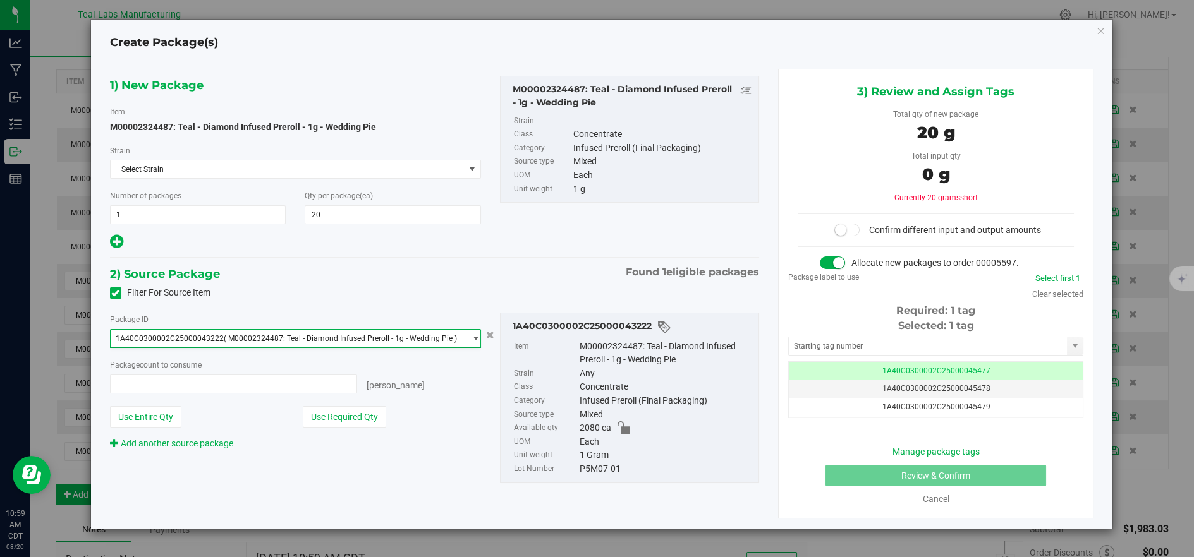
click at [363, 415] on button "Use Required Qty" at bounding box center [344, 416] width 83 height 21
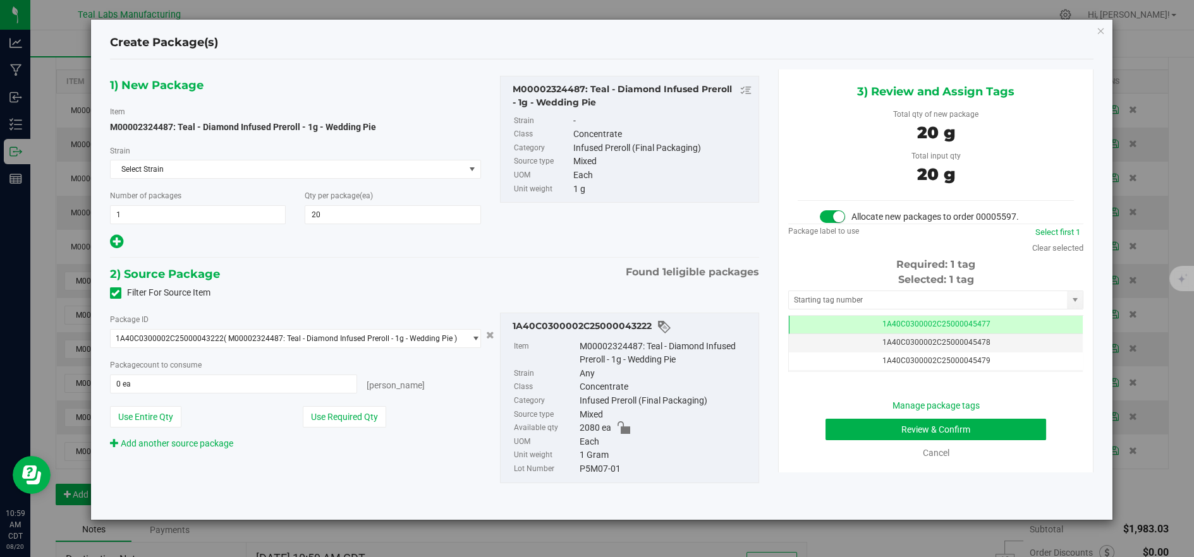
type input "20 ea"
click at [955, 431] on button "Review & Confirm" at bounding box center [935, 429] width 221 height 21
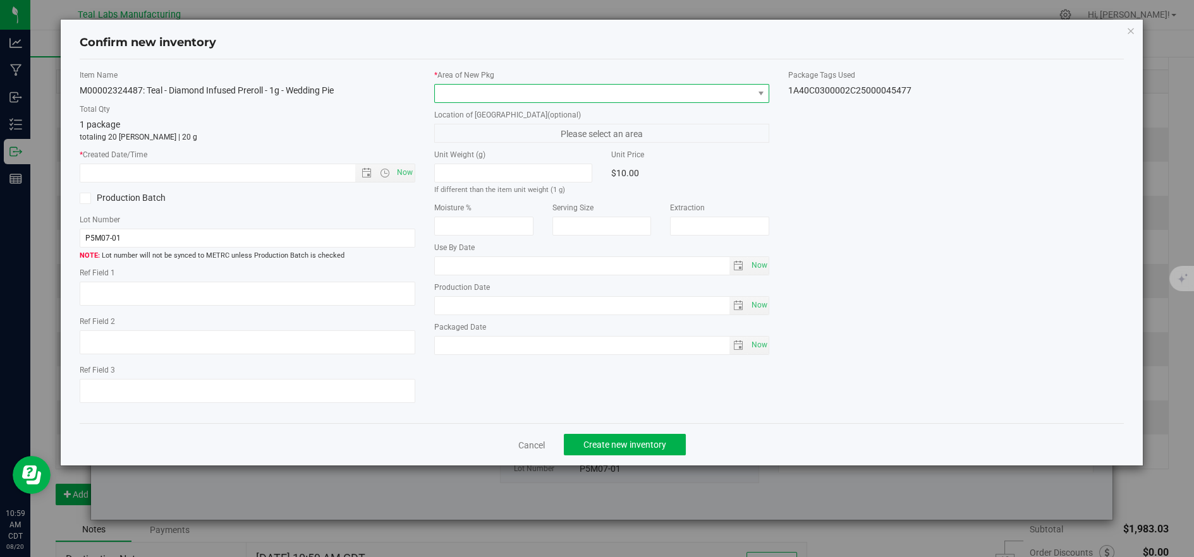
click at [492, 94] on span at bounding box center [594, 94] width 318 height 18
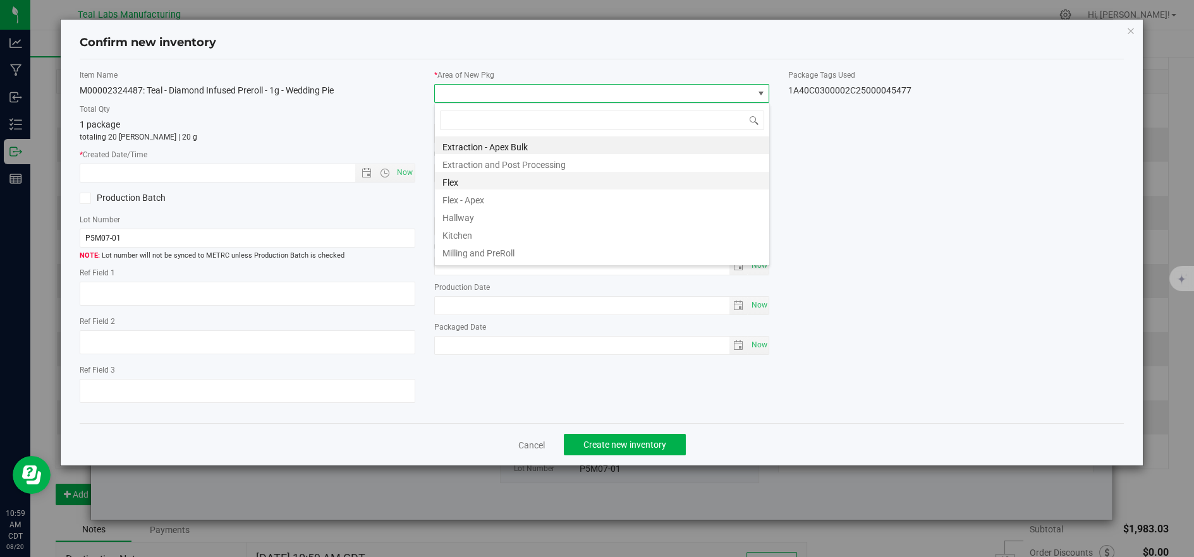
click at [469, 181] on li "Flex" at bounding box center [602, 181] width 334 height 18
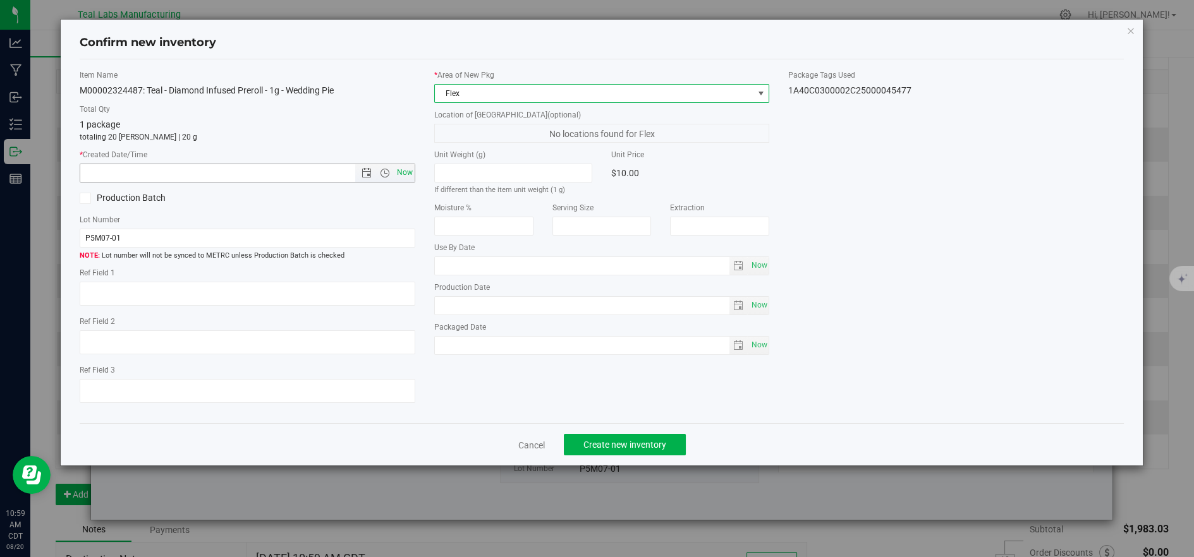
click at [404, 169] on span "Now" at bounding box center [404, 173] width 21 height 18
type input "8/20/2025 10:59 AM"
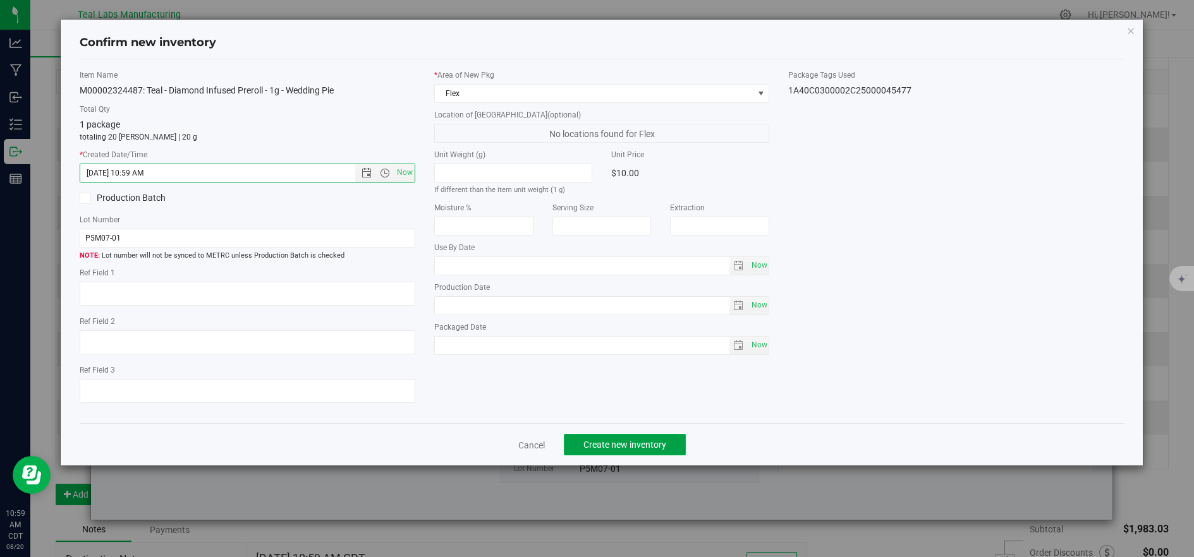
click at [631, 445] on span "Create new inventory" at bounding box center [624, 445] width 83 height 10
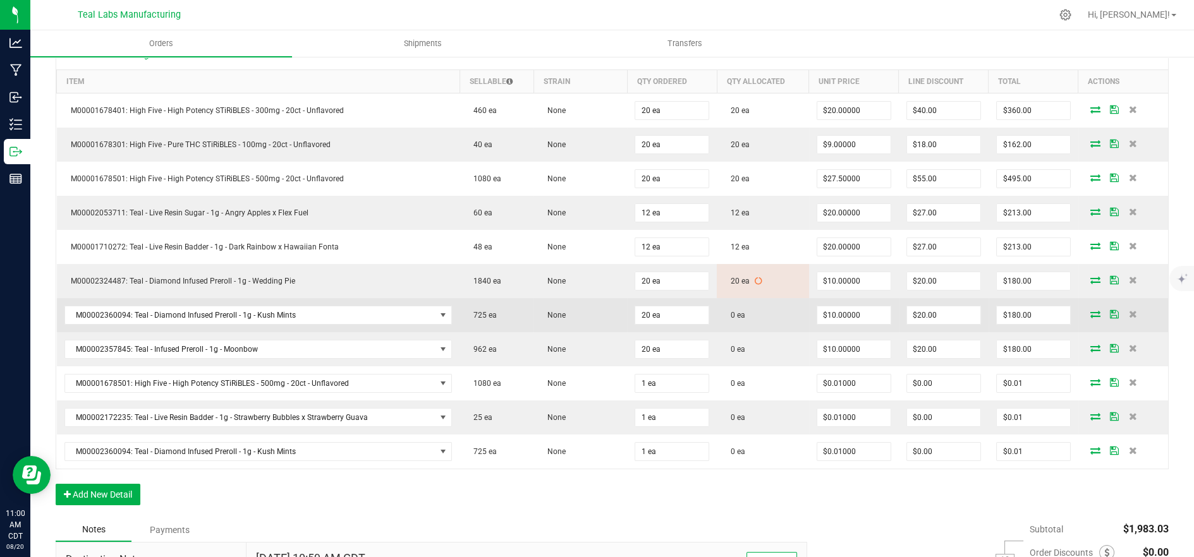
click at [1090, 315] on icon at bounding box center [1095, 314] width 10 height 8
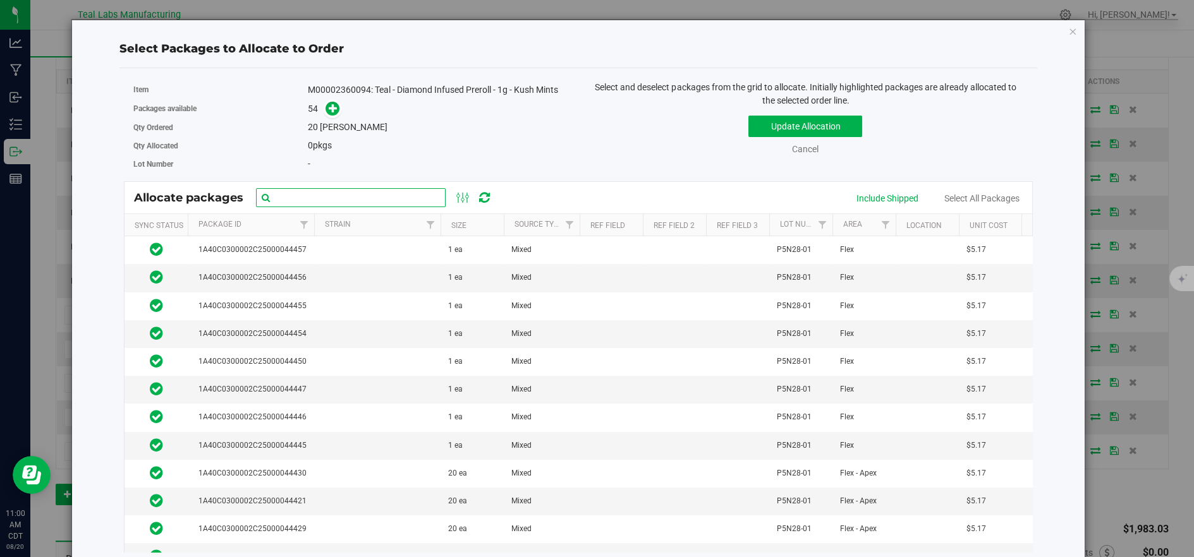
click at [378, 198] on input "text" at bounding box center [351, 197] width 190 height 19
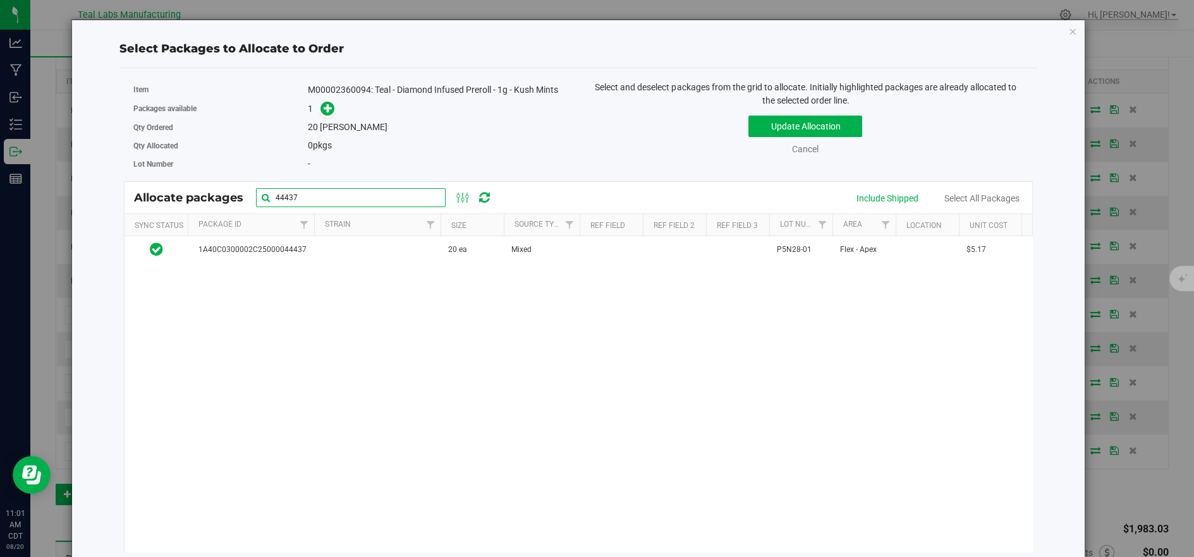
type input "44437"
click at [363, 264] on div "1A40C0300002C25000044437 20 ea Mixed P5N28-01 Flex - Apex $5.17 $103.40" at bounding box center [577, 394] width 907 height 316
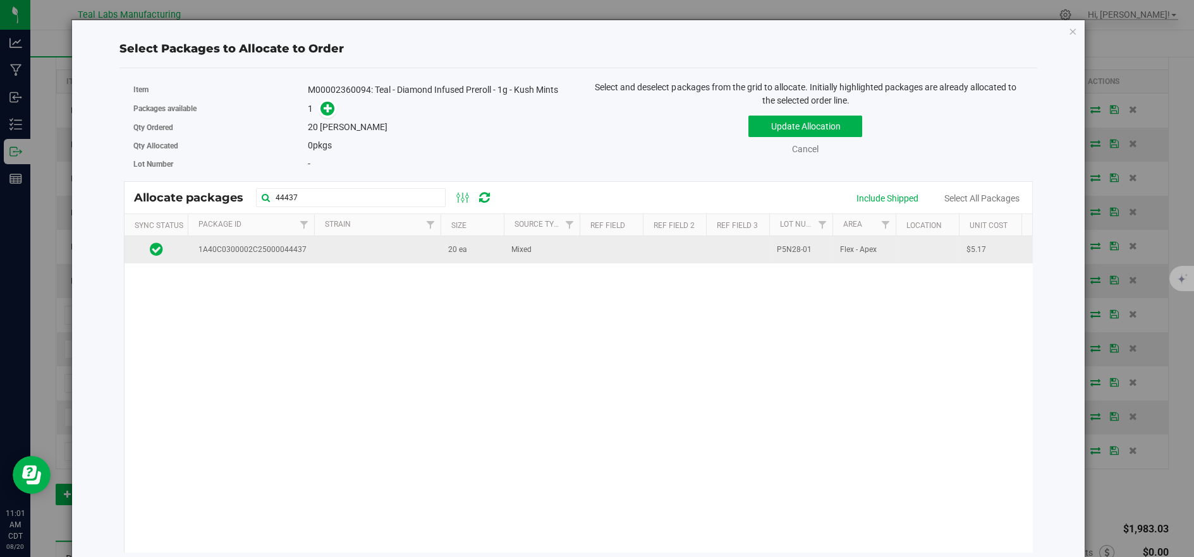
click at [366, 260] on td at bounding box center [377, 249] width 126 height 27
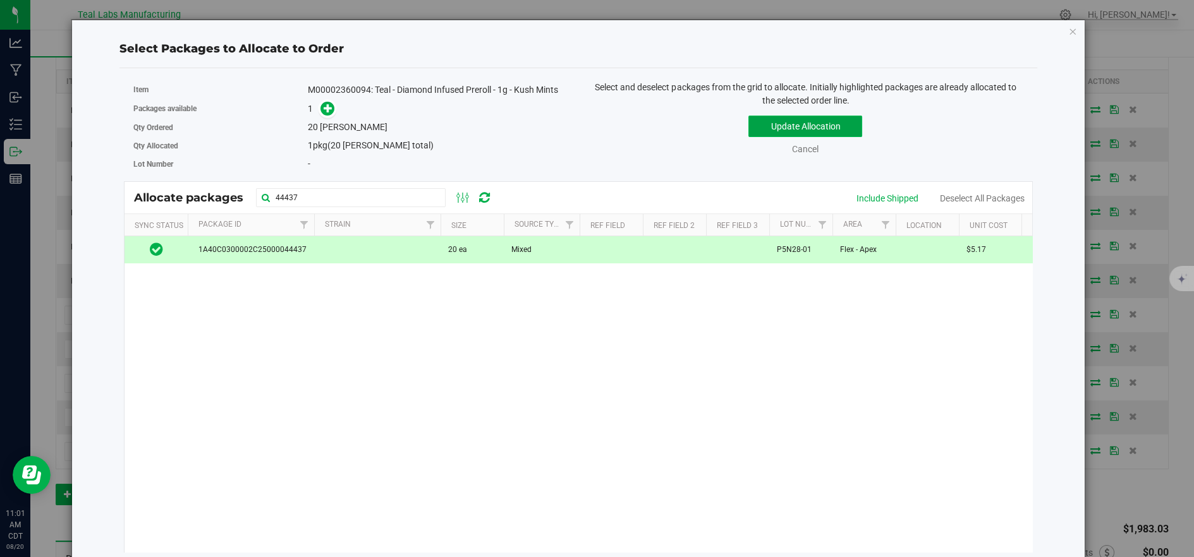
click at [769, 124] on button "Update Allocation" at bounding box center [805, 126] width 114 height 21
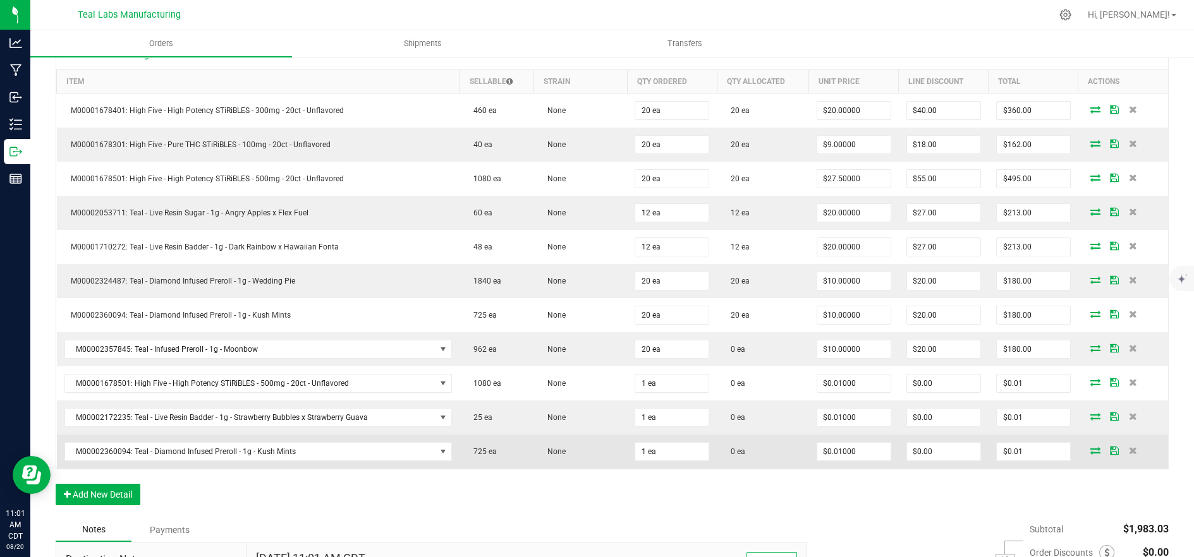
click at [1090, 450] on icon at bounding box center [1095, 451] width 10 height 8
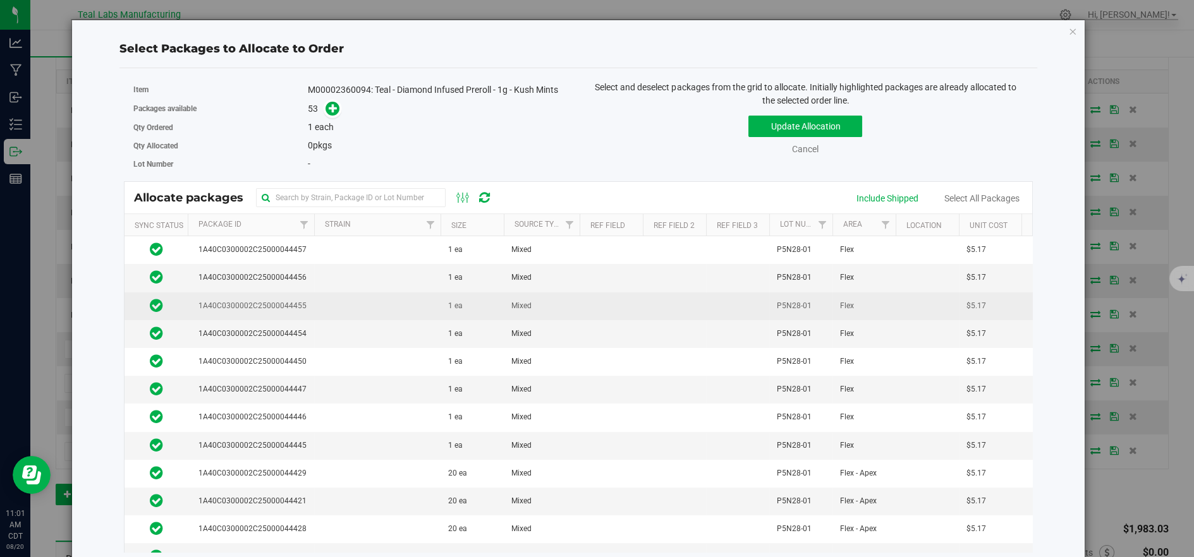
click at [350, 301] on td at bounding box center [377, 307] width 126 height 28
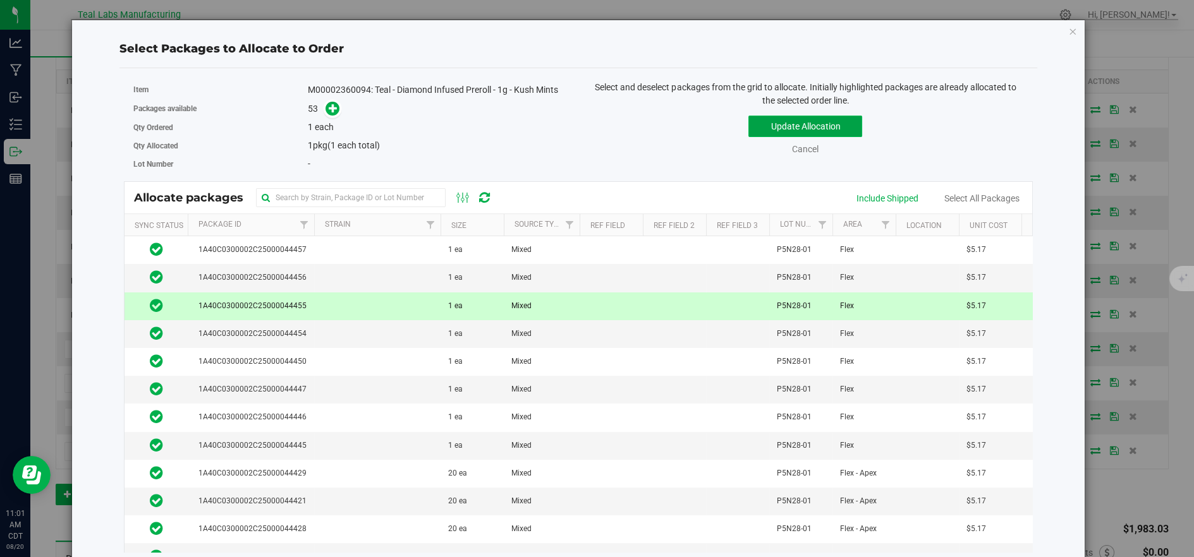
click at [780, 122] on button "Update Allocation" at bounding box center [805, 126] width 114 height 21
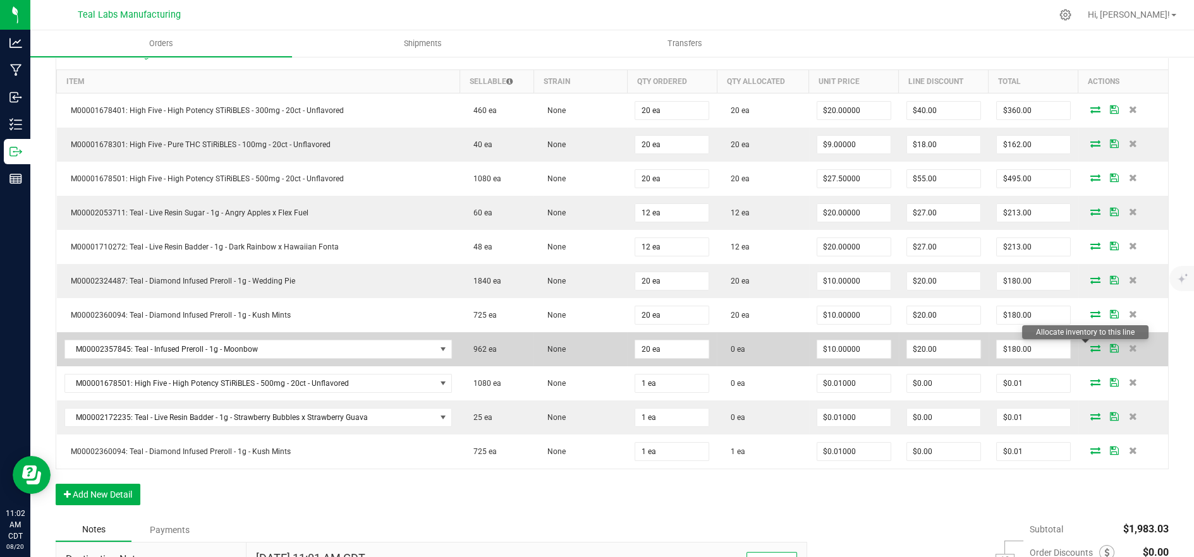
click at [1090, 344] on icon at bounding box center [1095, 348] width 10 height 8
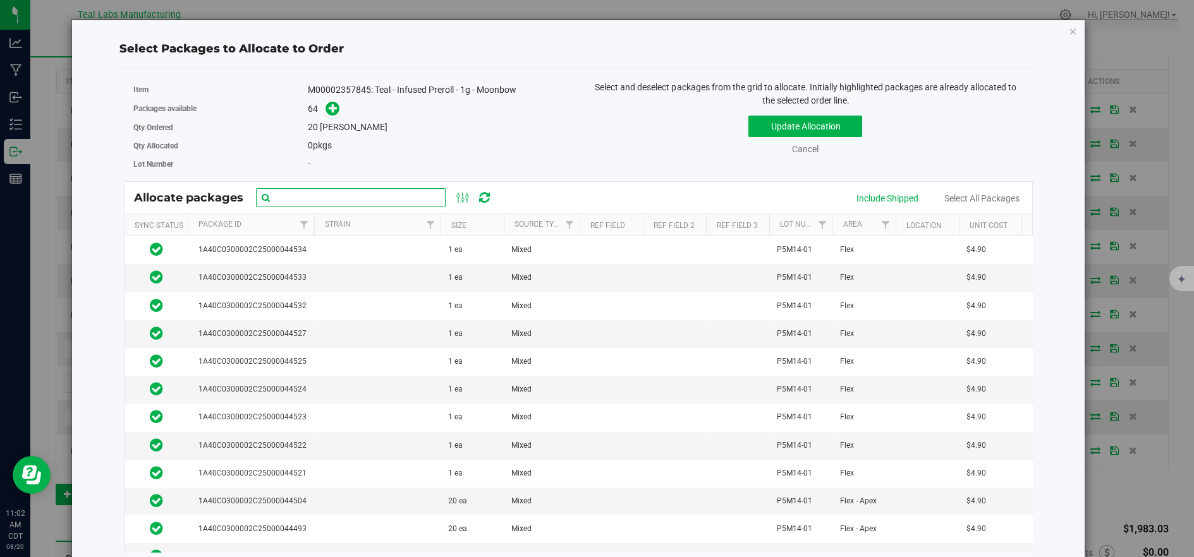
click at [348, 195] on input "text" at bounding box center [351, 197] width 190 height 19
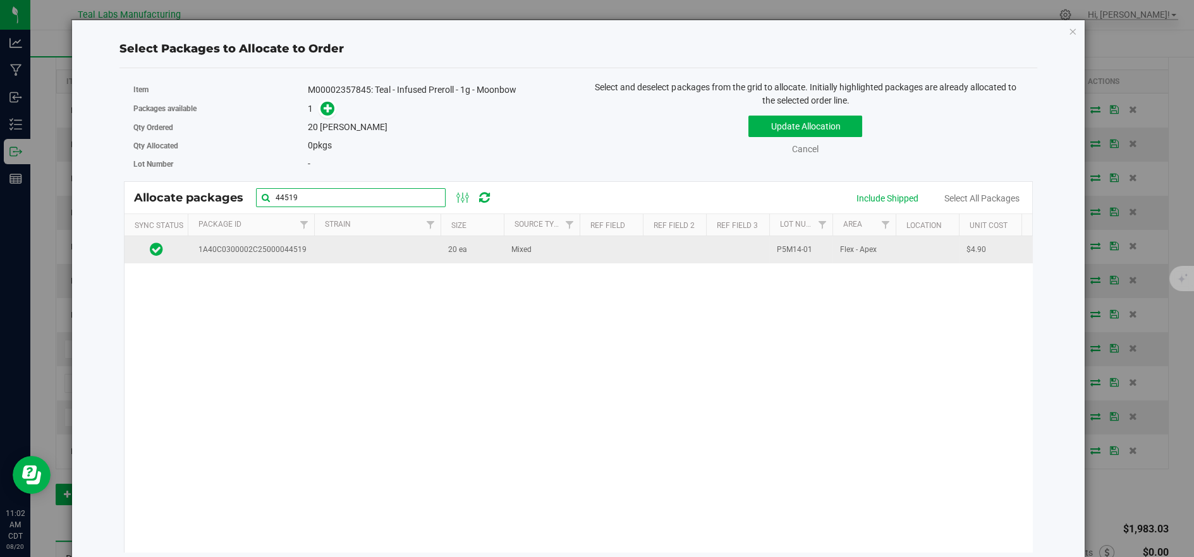
type input "44519"
click at [346, 247] on td at bounding box center [377, 249] width 126 height 27
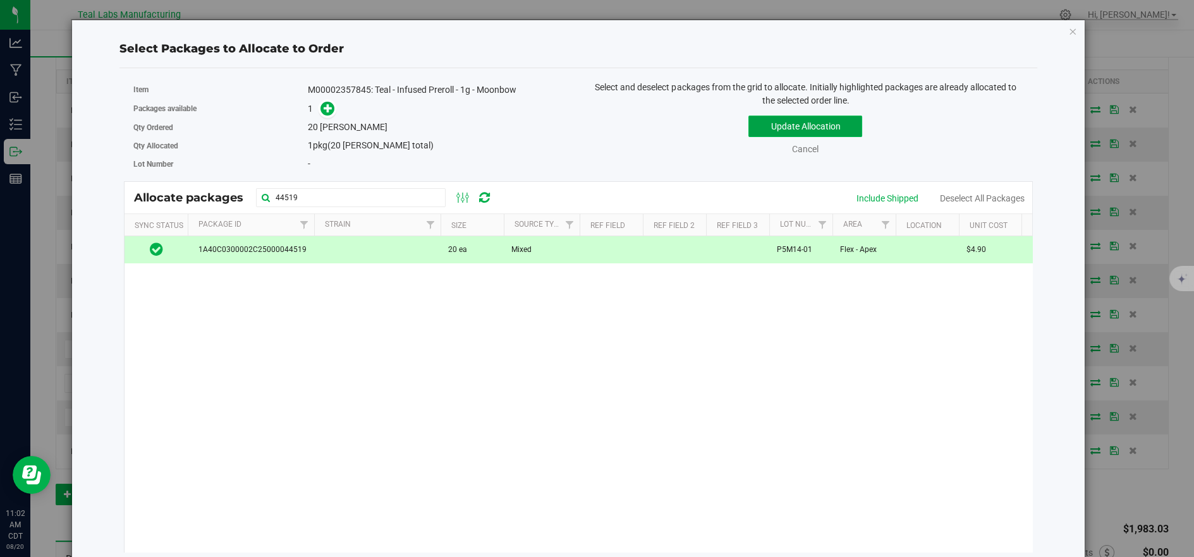
click at [773, 121] on button "Update Allocation" at bounding box center [805, 126] width 114 height 21
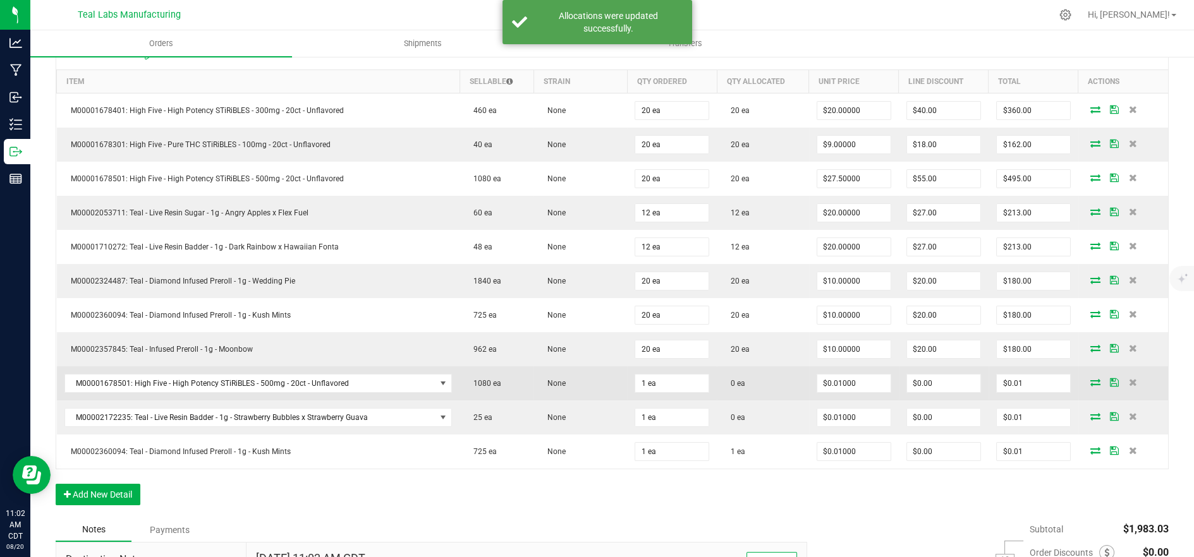
click at [1090, 378] on icon at bounding box center [1095, 382] width 10 height 8
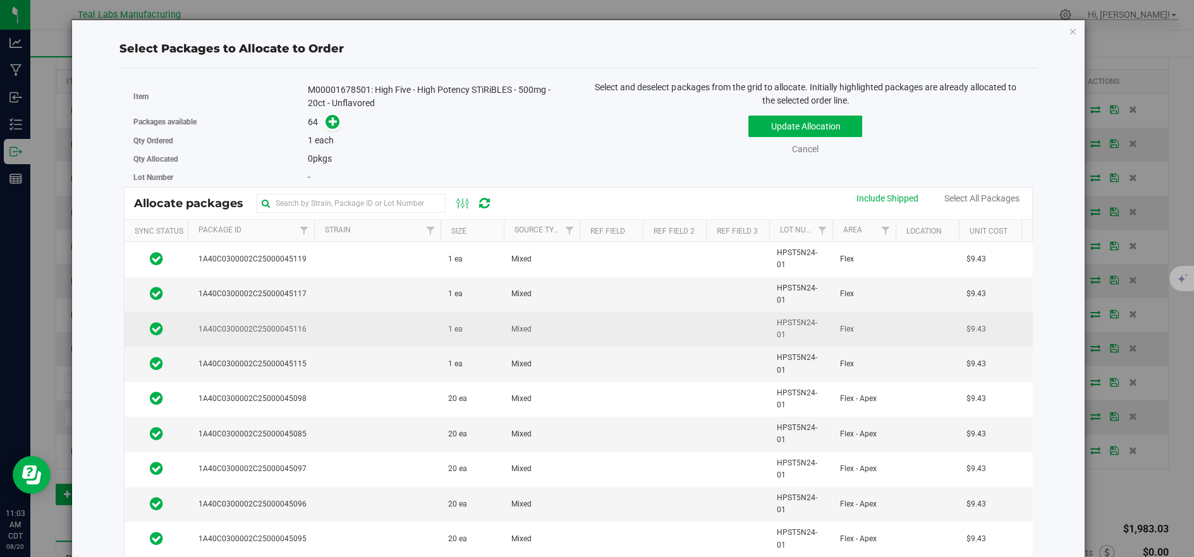
drag, startPoint x: 354, startPoint y: 313, endPoint x: 396, endPoint y: 316, distance: 41.8
click at [355, 313] on td at bounding box center [377, 329] width 126 height 35
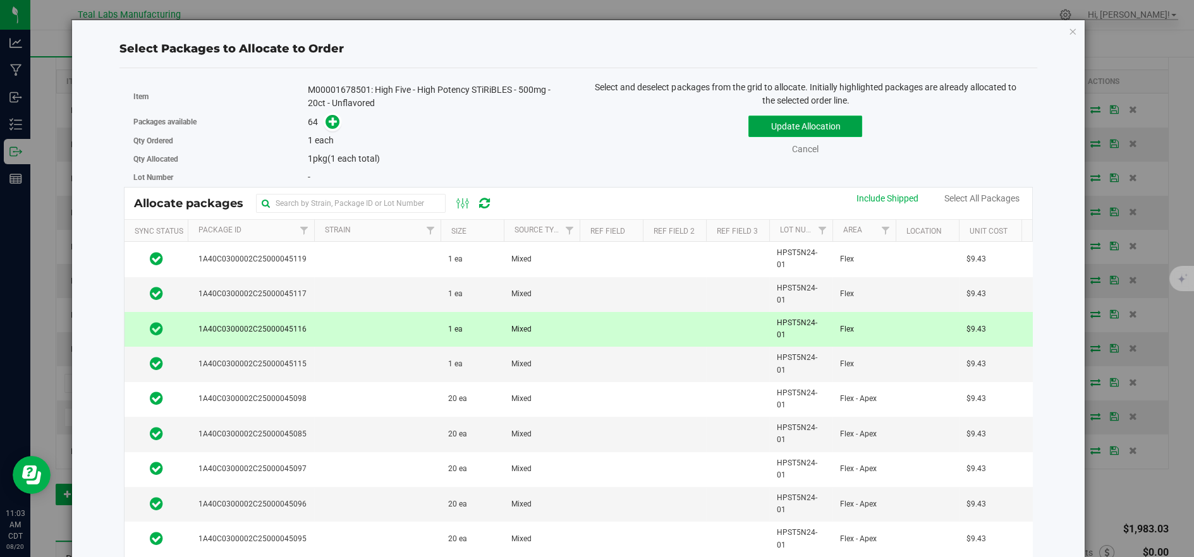
click at [843, 120] on button "Update Allocation" at bounding box center [805, 126] width 114 height 21
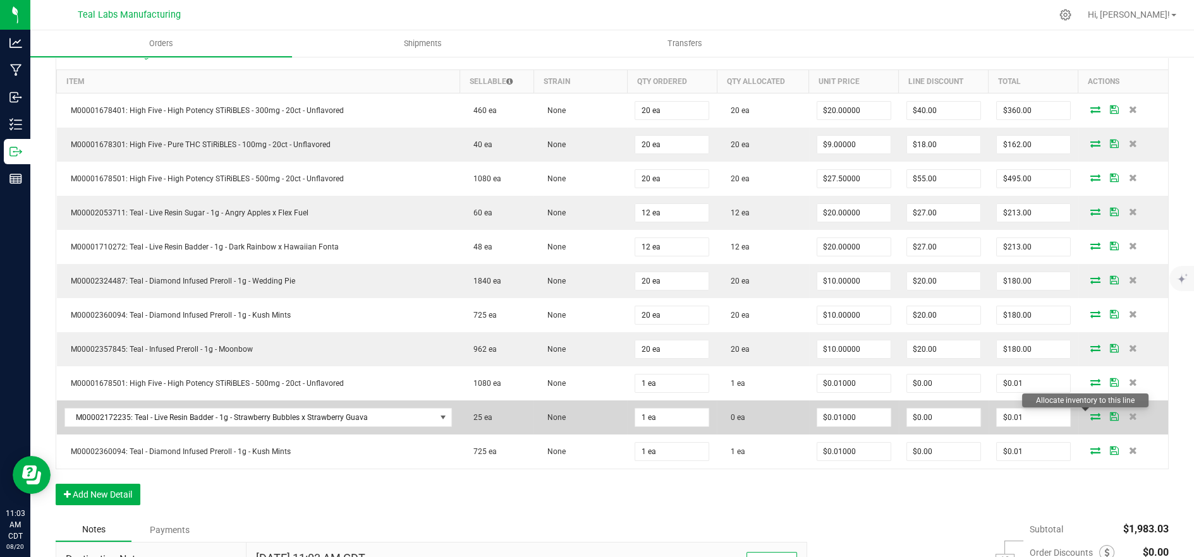
click at [1090, 418] on icon at bounding box center [1095, 417] width 10 height 8
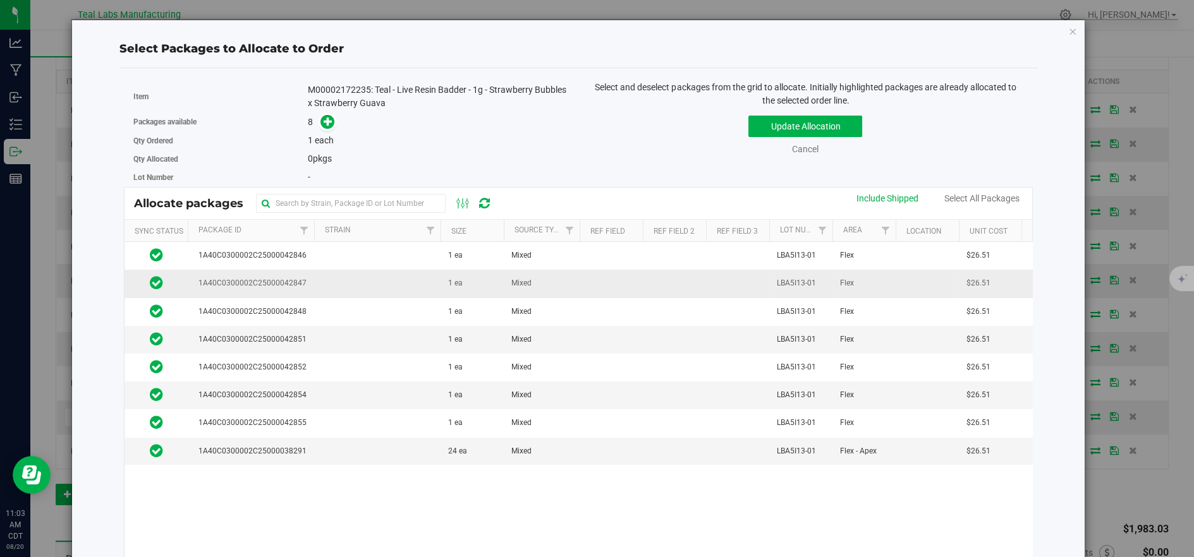
click at [351, 277] on td at bounding box center [377, 284] width 126 height 28
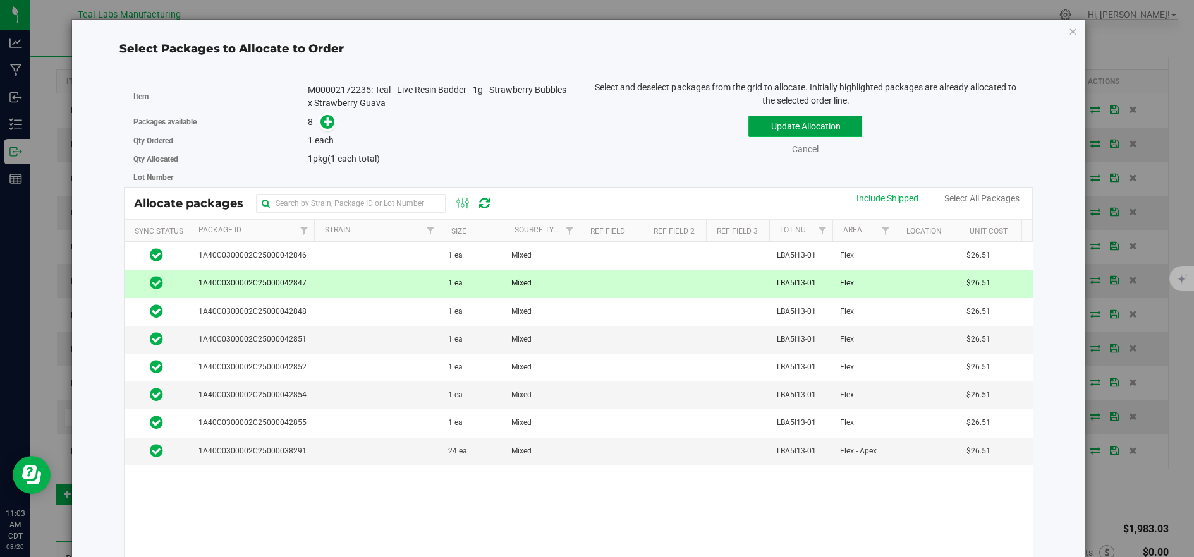
click at [761, 121] on button "Update Allocation" at bounding box center [805, 126] width 114 height 21
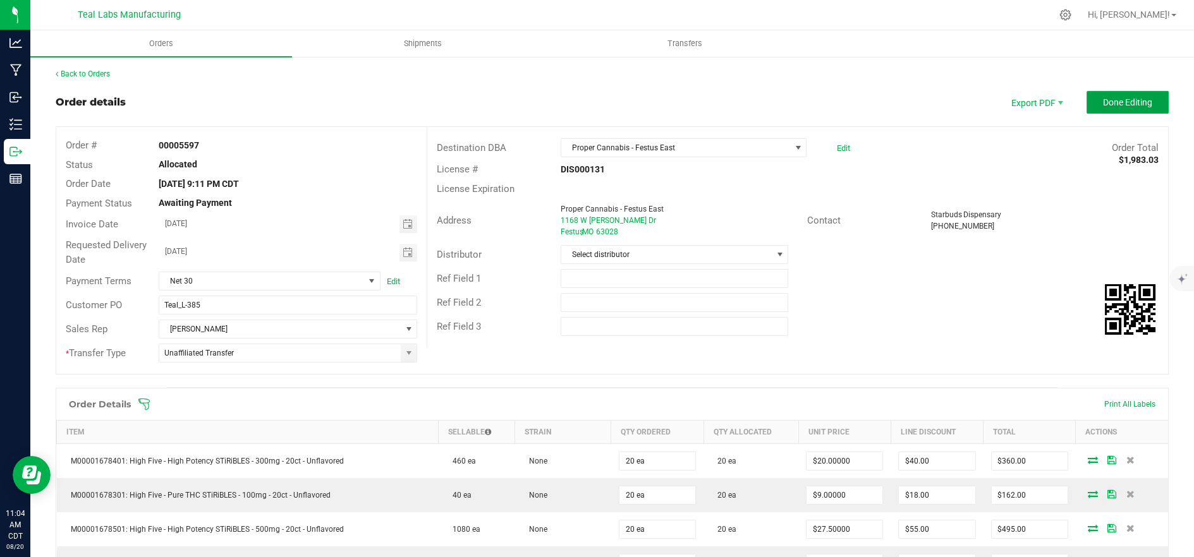
click at [1115, 102] on span "Done Editing" at bounding box center [1127, 102] width 49 height 10
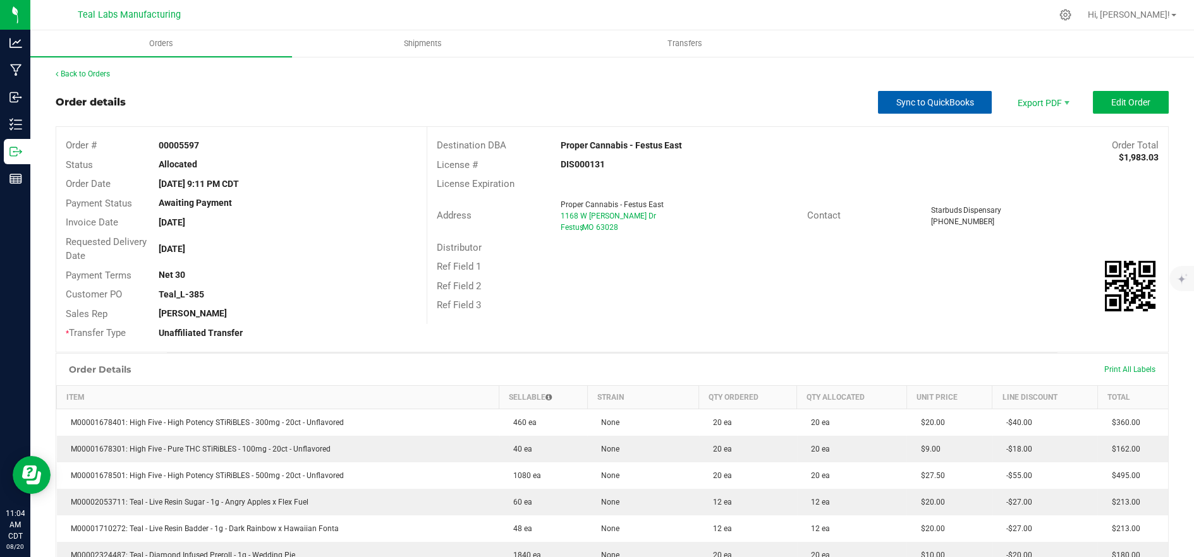
click at [921, 103] on span "Sync to QuickBooks" at bounding box center [935, 102] width 78 height 10
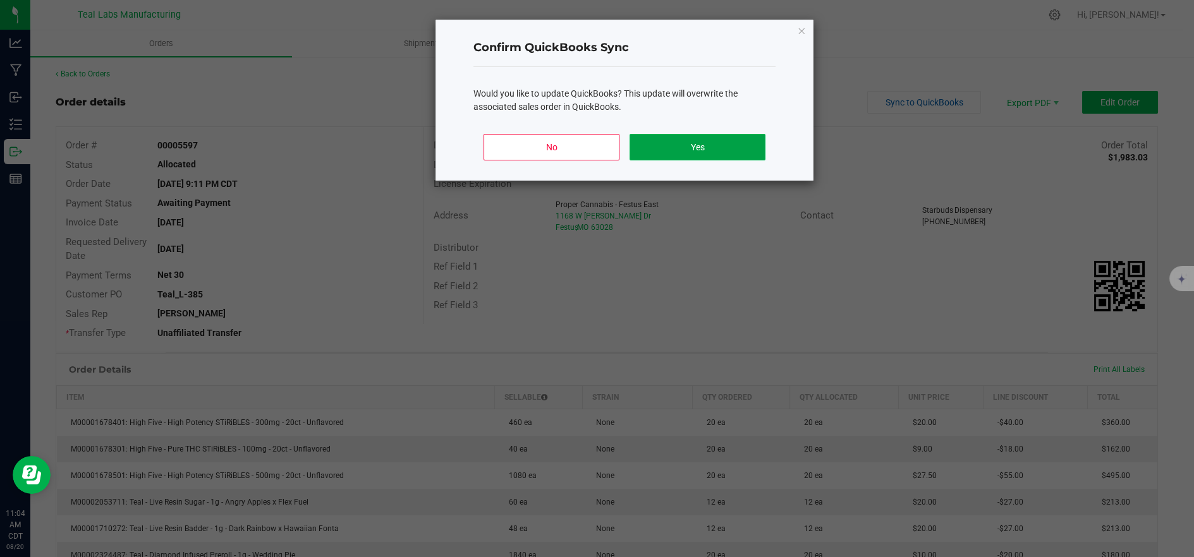
click at [754, 146] on button "Yes" at bounding box center [697, 147] width 136 height 27
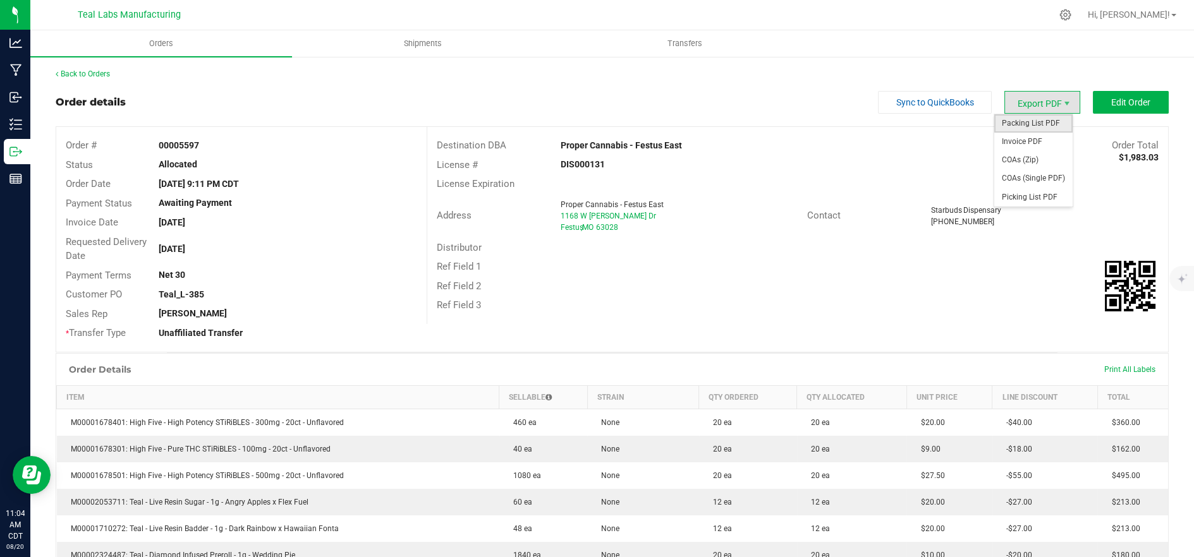
click at [1036, 125] on span "Packing List PDF" at bounding box center [1033, 123] width 78 height 18
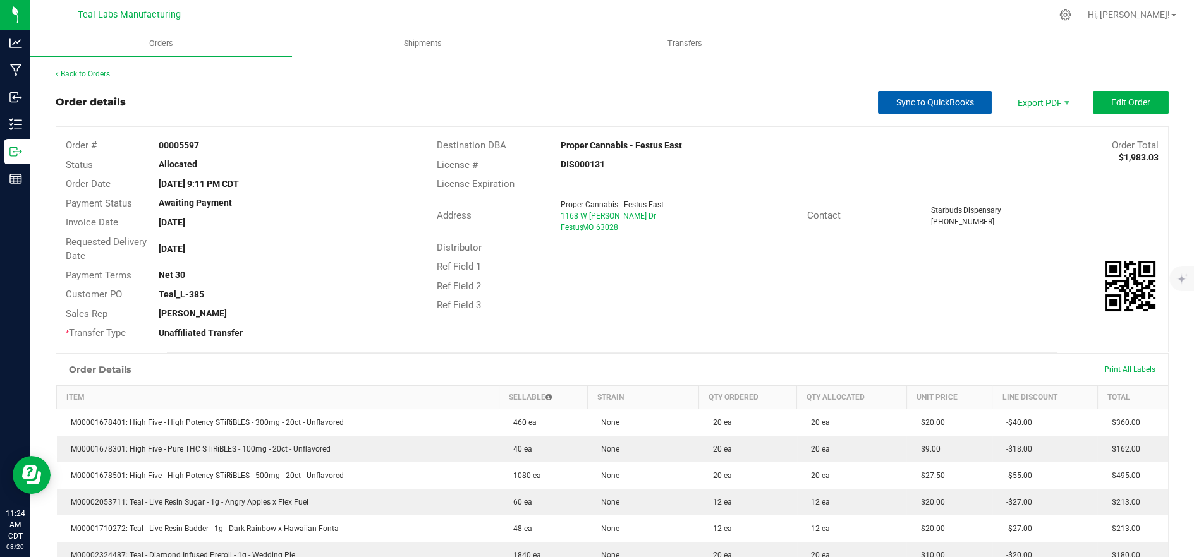
click at [896, 102] on span "Sync to QuickBooks" at bounding box center [935, 102] width 78 height 10
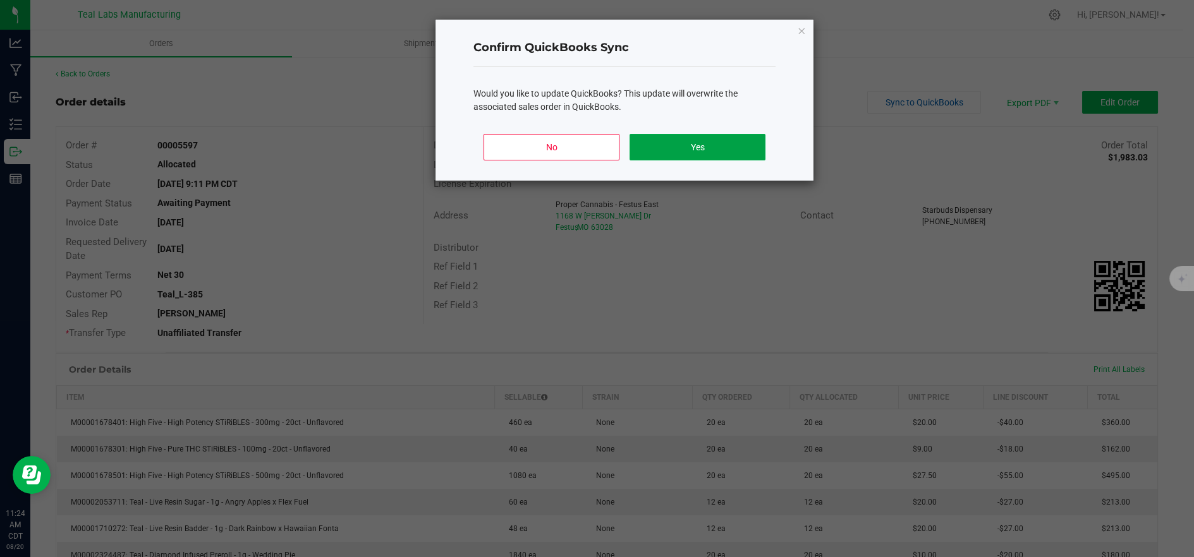
click at [741, 144] on button "Yes" at bounding box center [697, 147] width 136 height 27
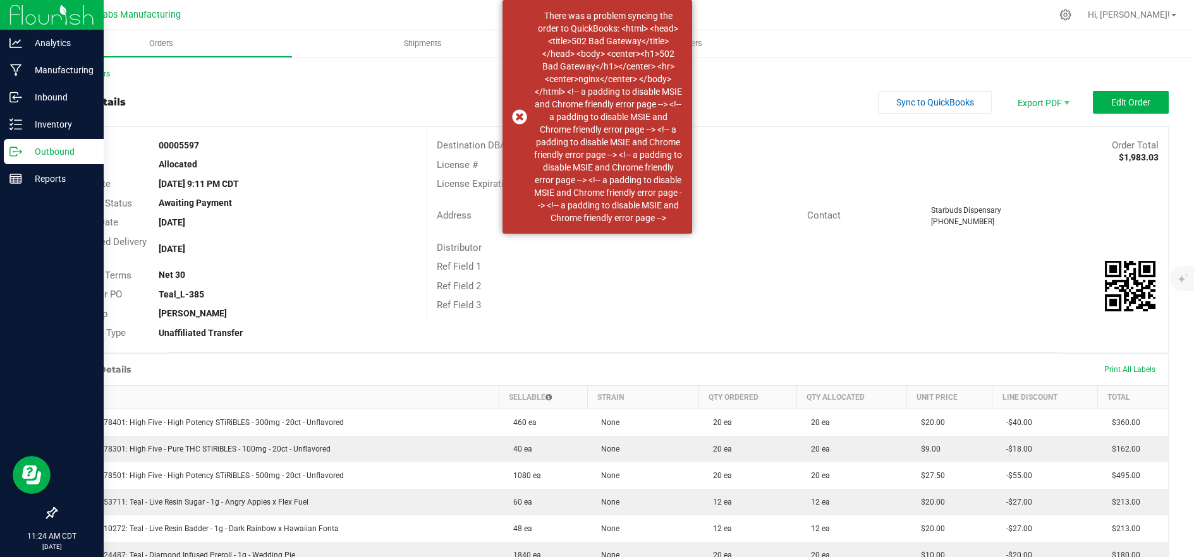
click at [28, 153] on p "Outbound" at bounding box center [60, 151] width 76 height 15
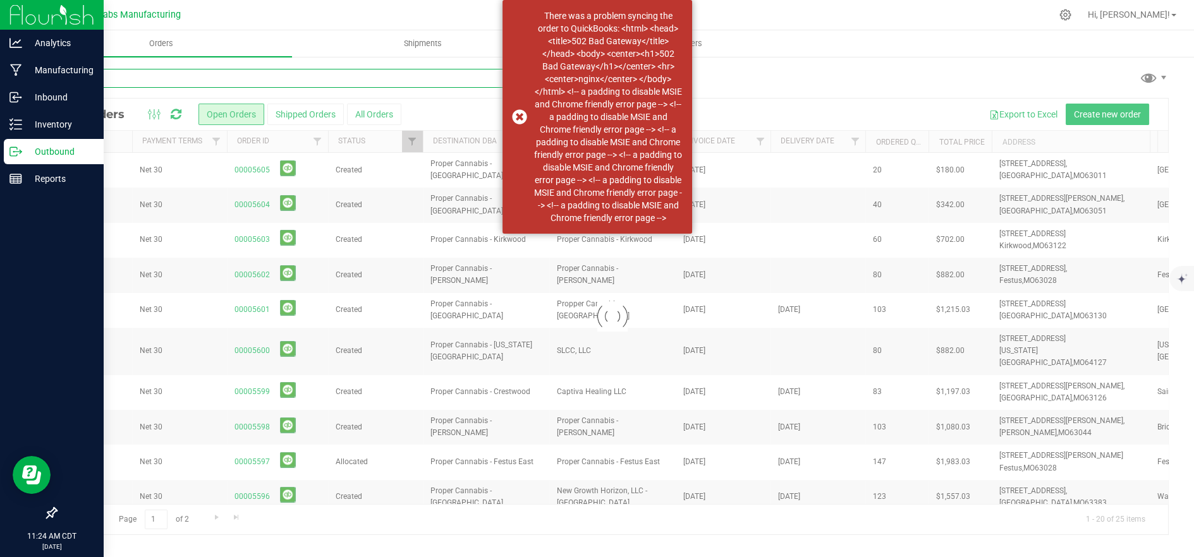
click at [329, 83] on input "text" at bounding box center [334, 78] width 557 height 19
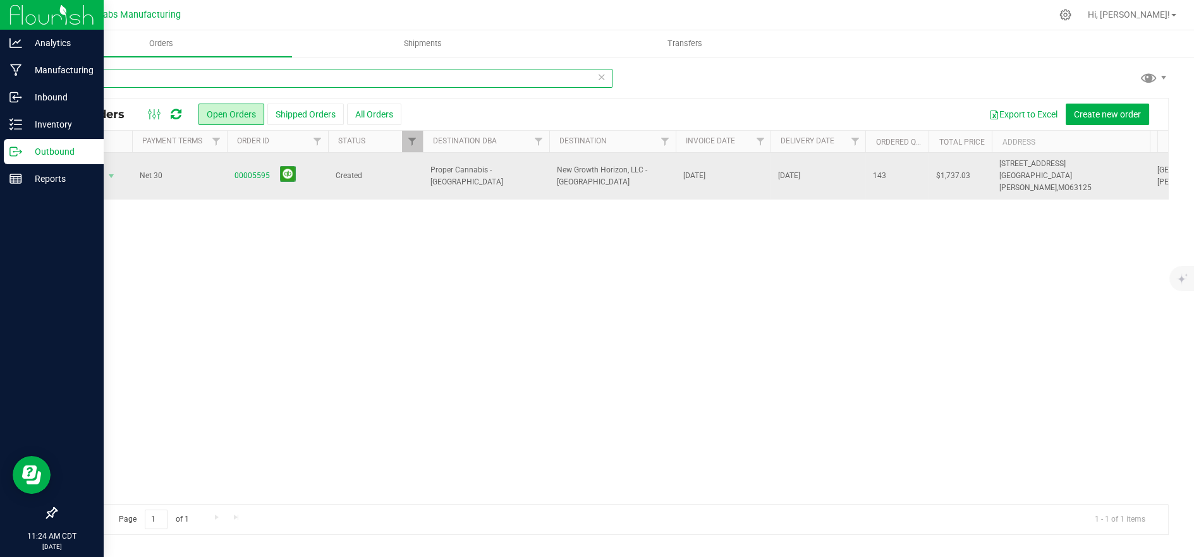
type input "5595"
click at [565, 178] on span "New Growth Horizon, LLC - [GEOGRAPHIC_DATA]" at bounding box center [612, 176] width 111 height 24
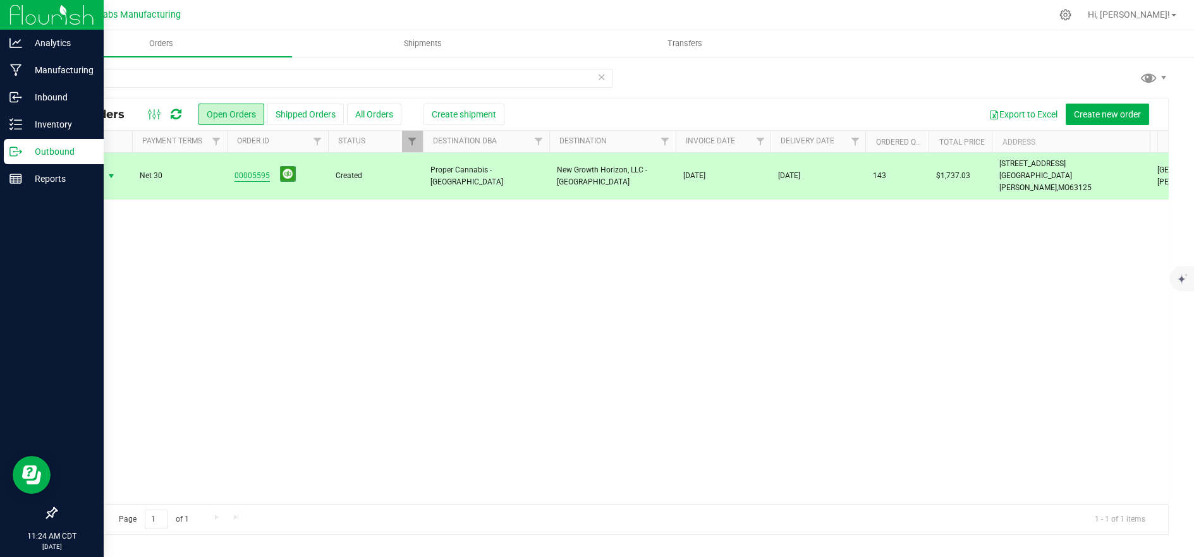
click at [257, 170] on link "00005595" at bounding box center [251, 176] width 35 height 12
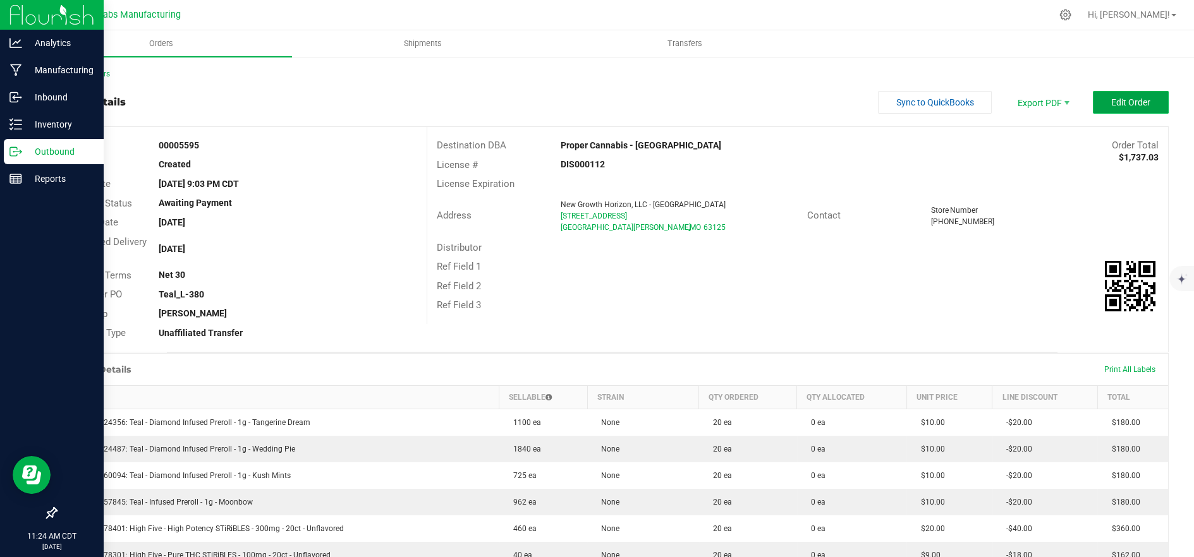
click at [1120, 97] on span "Edit Order" at bounding box center [1130, 102] width 39 height 10
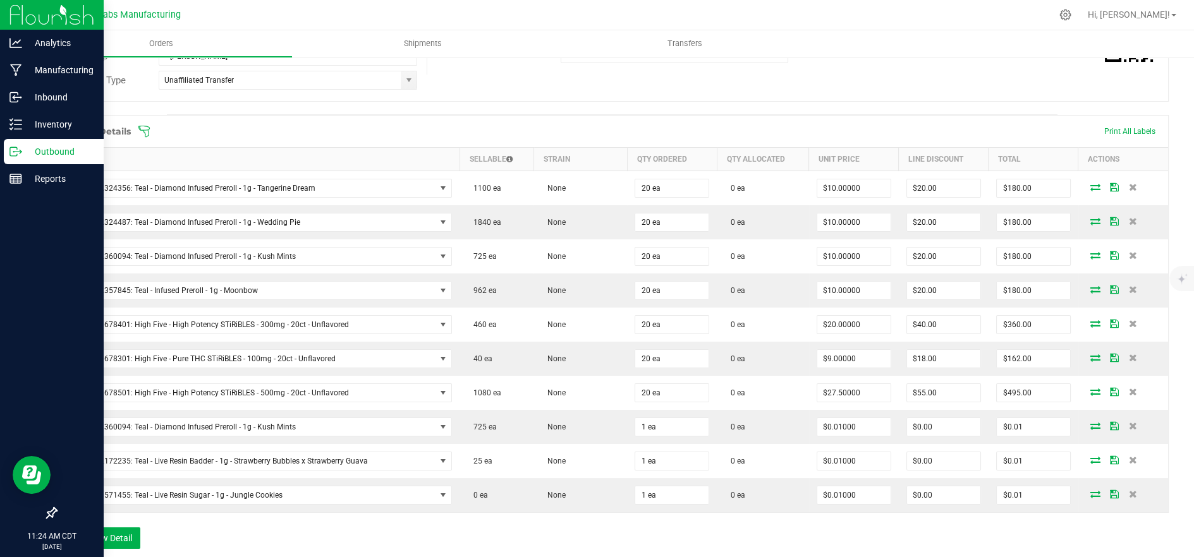
scroll to position [281, 0]
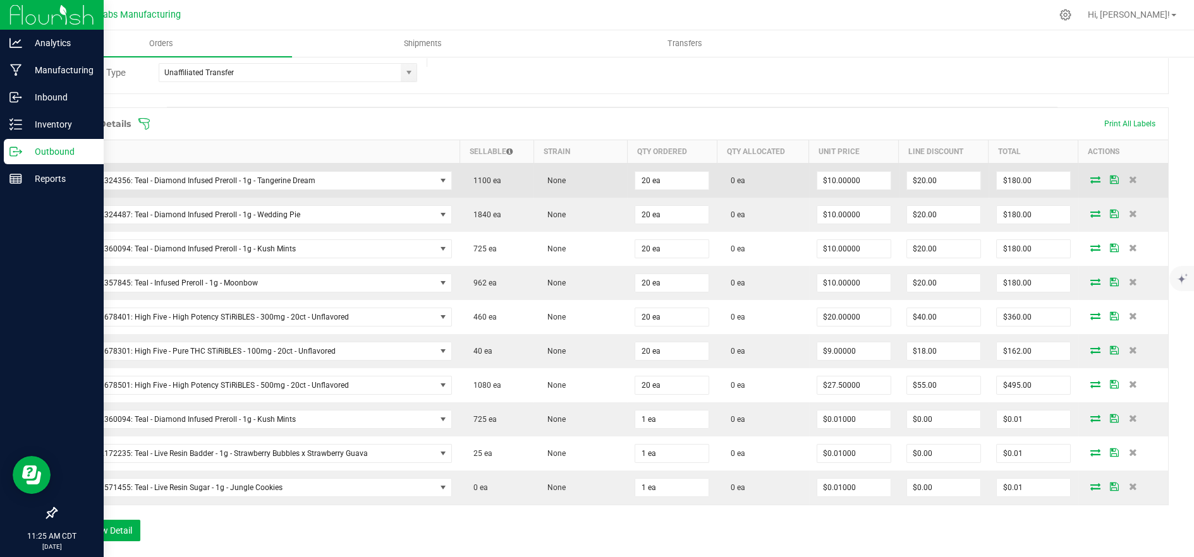
click at [1090, 181] on icon at bounding box center [1095, 180] width 10 height 8
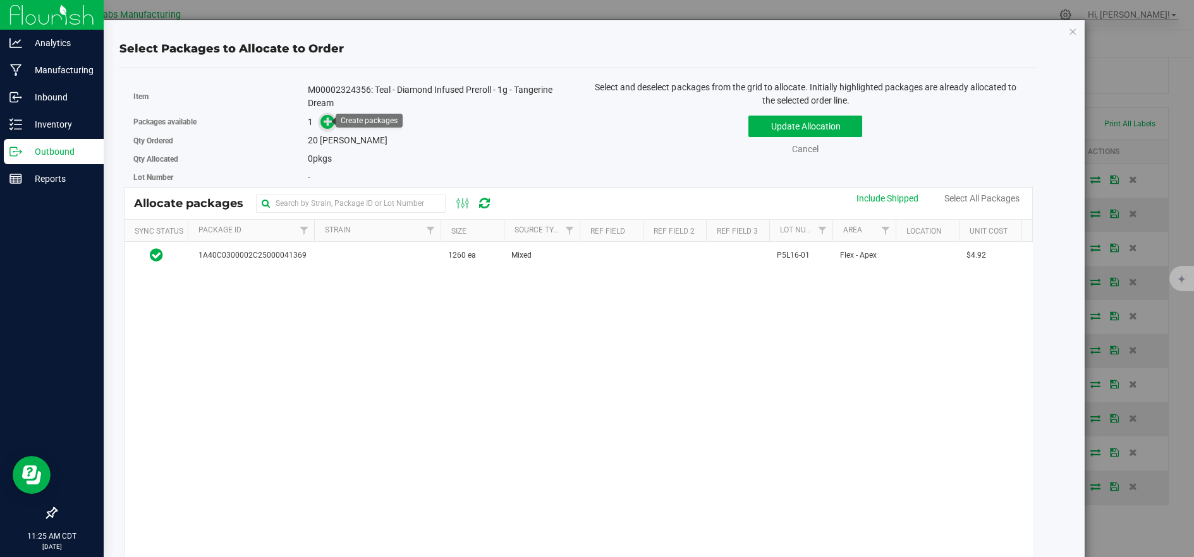
click at [323, 118] on icon at bounding box center [327, 121] width 9 height 9
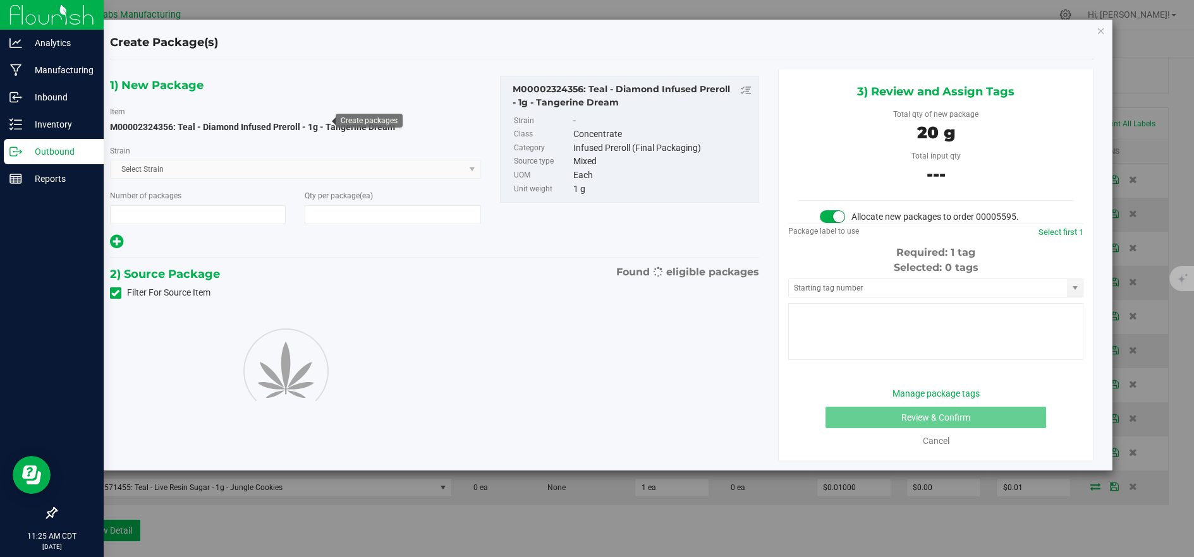
type input "1"
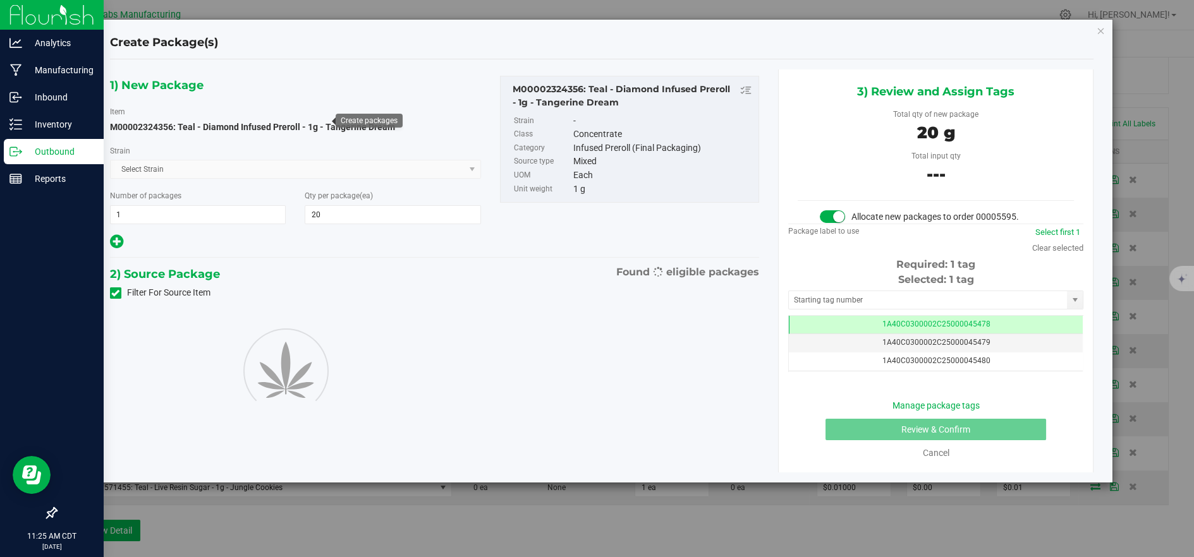
type input "20"
click at [379, 337] on span "Select package" at bounding box center [288, 339] width 354 height 18
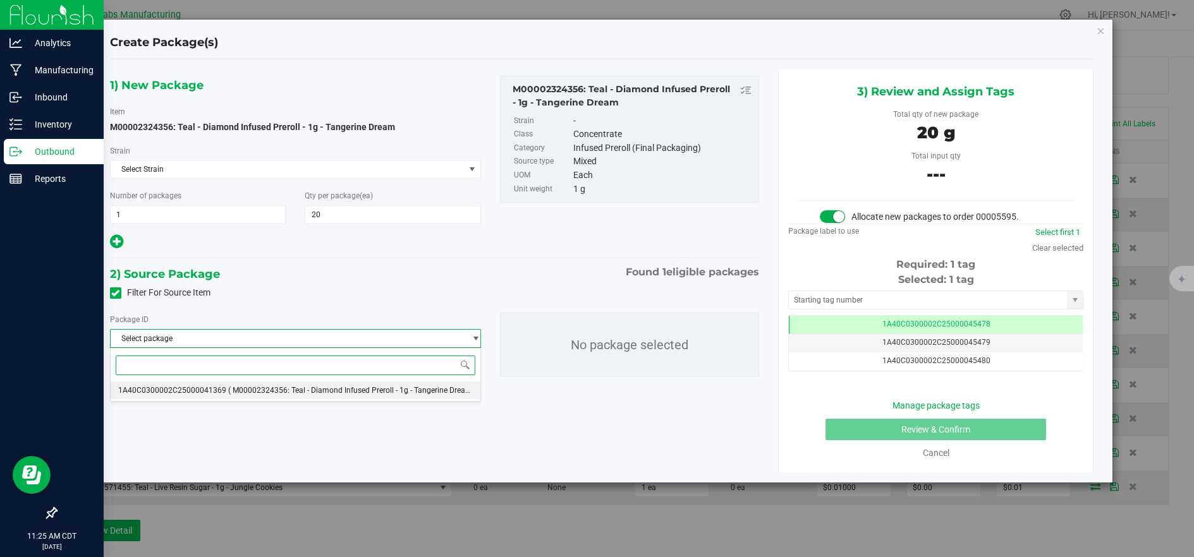
click at [368, 391] on span "( M00002324356: Teal - Diamond Infused Preroll - 1g - Tangerine Dream )" at bounding box center [352, 390] width 248 height 9
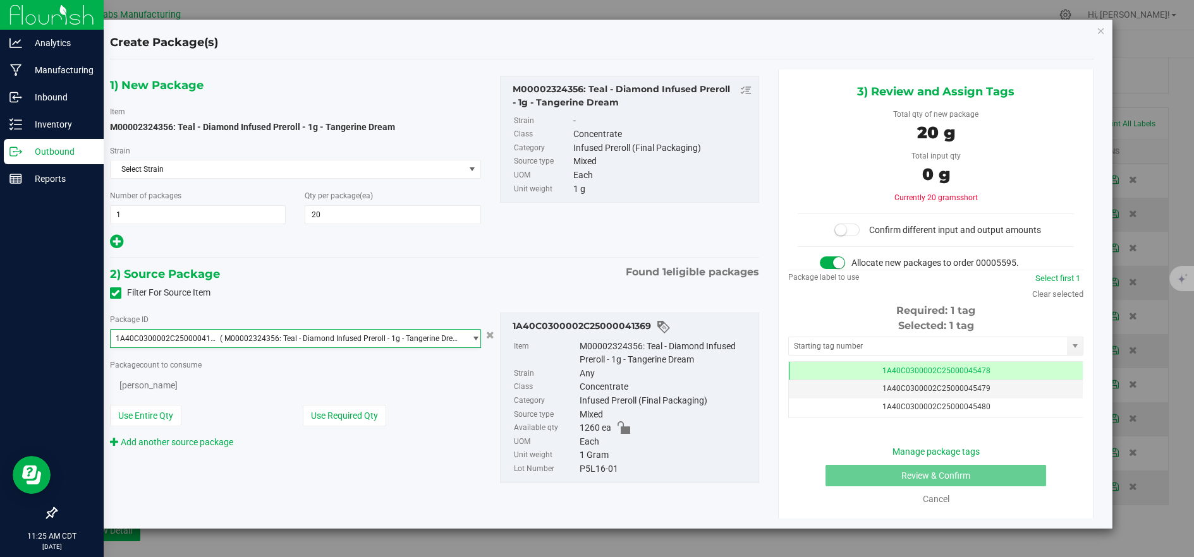
click at [353, 415] on button "Use Required Qty" at bounding box center [344, 415] width 83 height 21
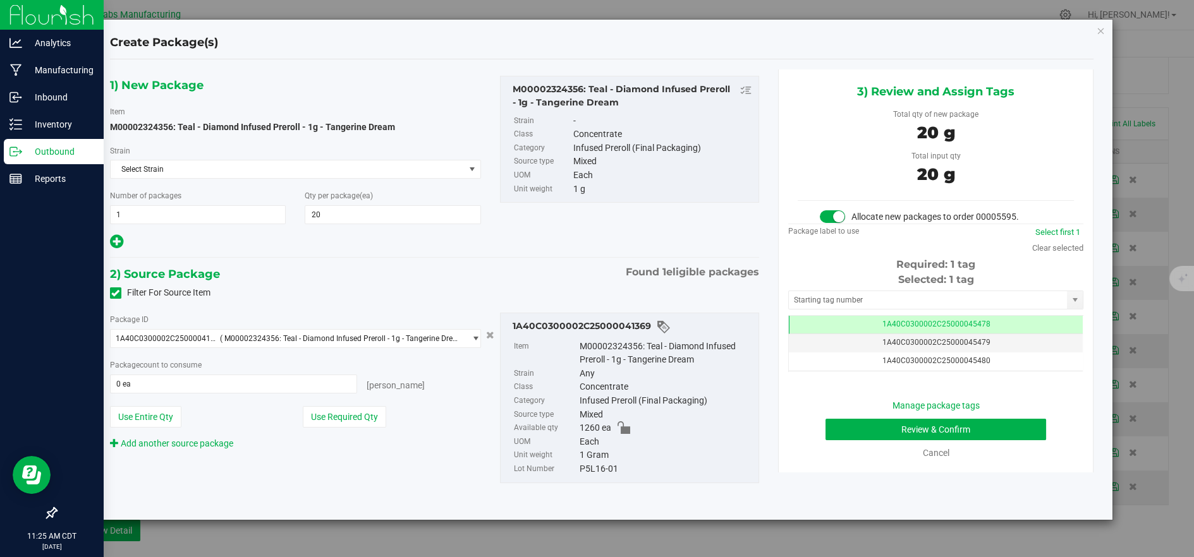
type input "20 ea"
click at [860, 428] on button "Review & Confirm" at bounding box center [935, 429] width 221 height 21
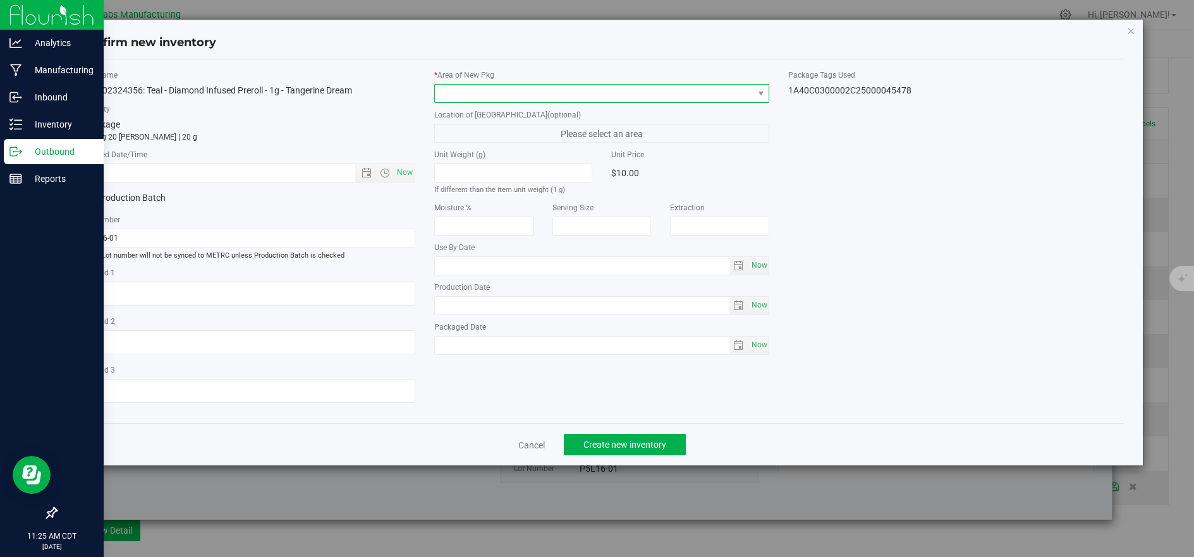
click at [483, 99] on span at bounding box center [594, 94] width 318 height 18
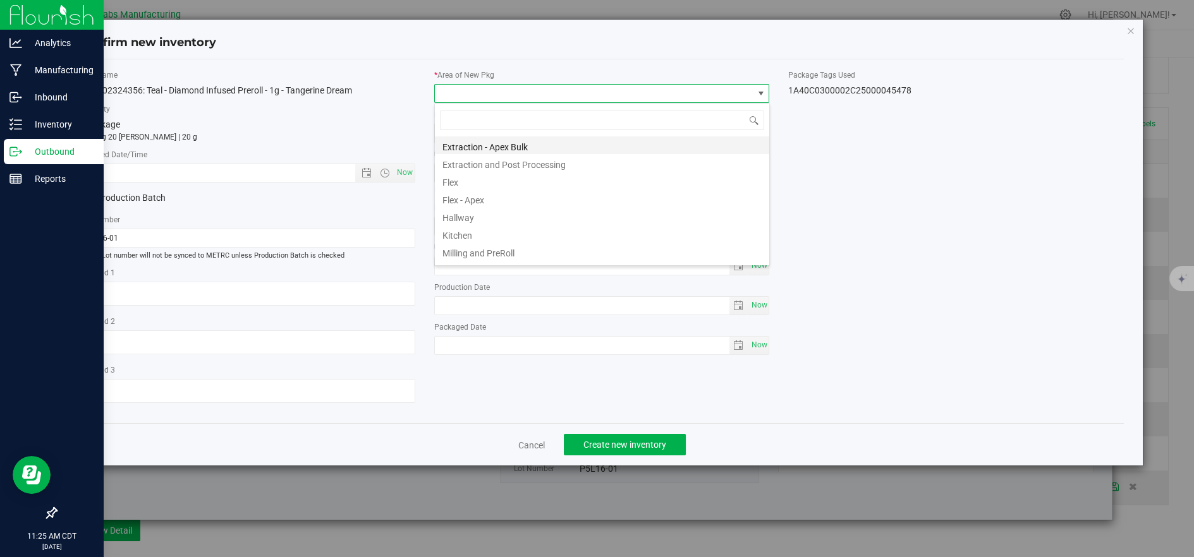
scroll to position [19, 334]
click at [444, 181] on li "Flex" at bounding box center [602, 181] width 334 height 18
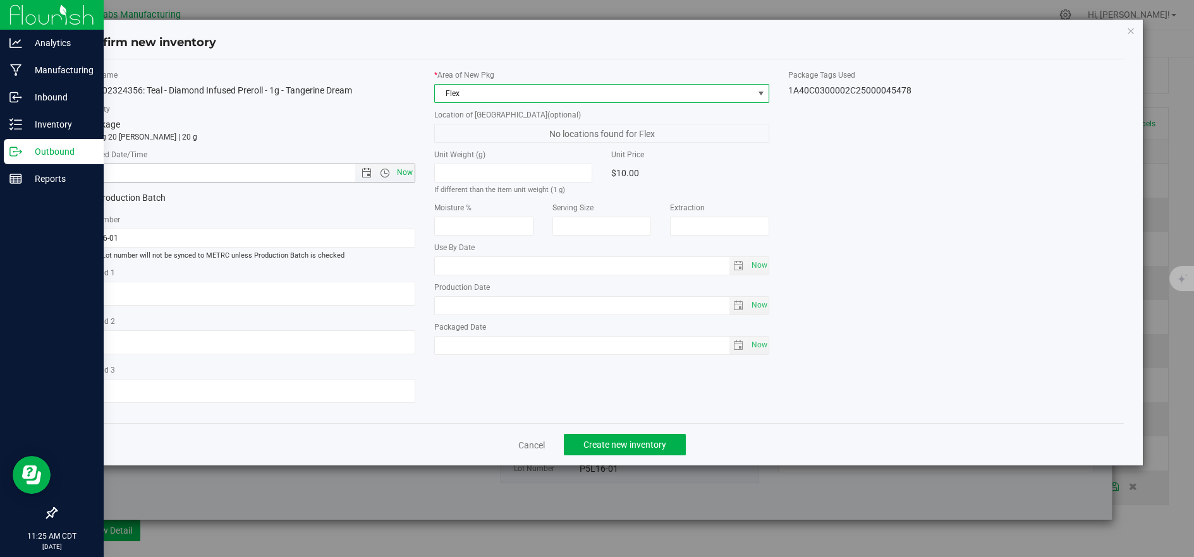
click at [406, 167] on span "Now" at bounding box center [404, 173] width 21 height 18
type input "8/20/2025 11:25 AM"
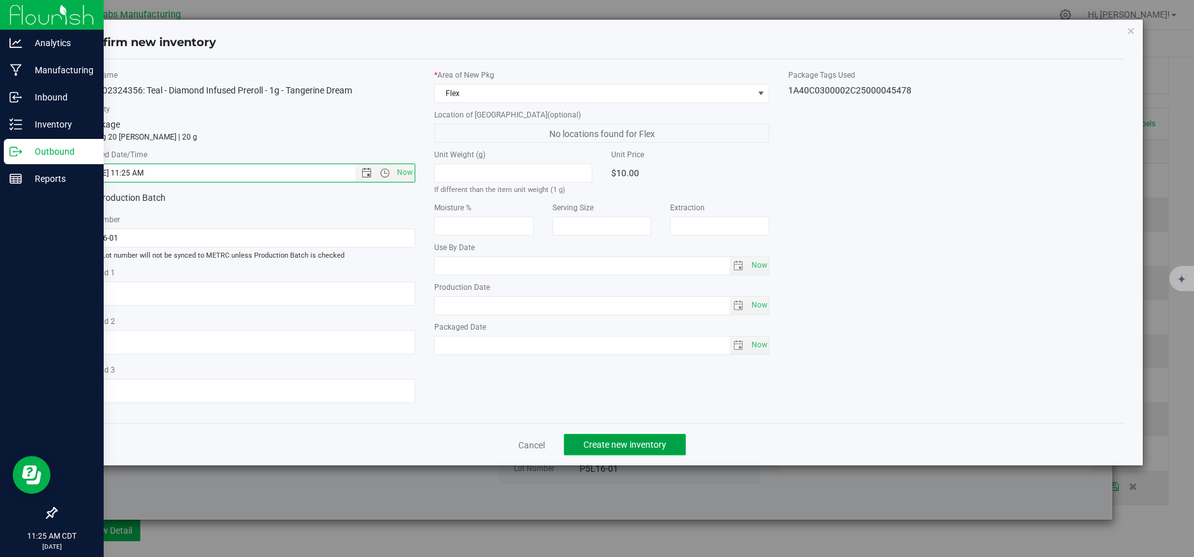
click at [659, 447] on span "Create new inventory" at bounding box center [624, 445] width 83 height 10
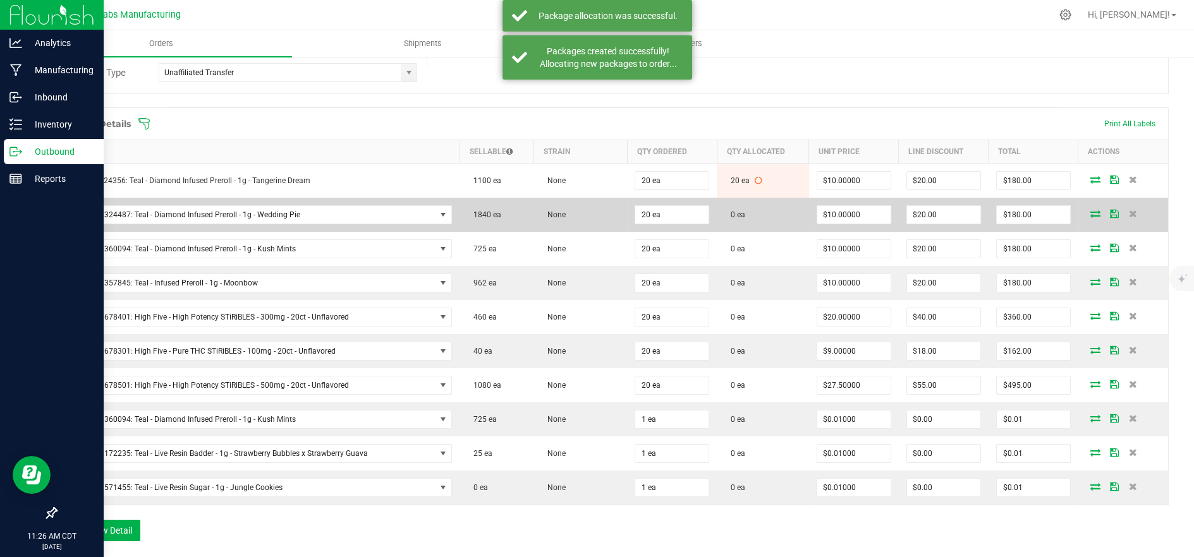
click at [1090, 215] on icon at bounding box center [1095, 214] width 10 height 8
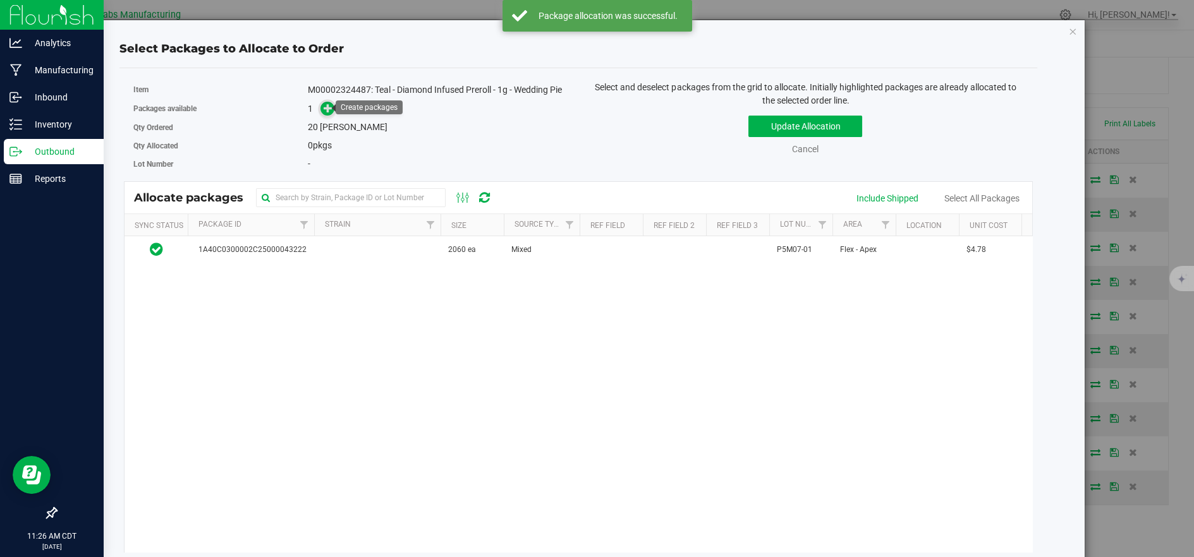
click at [327, 113] on span at bounding box center [327, 109] width 15 height 15
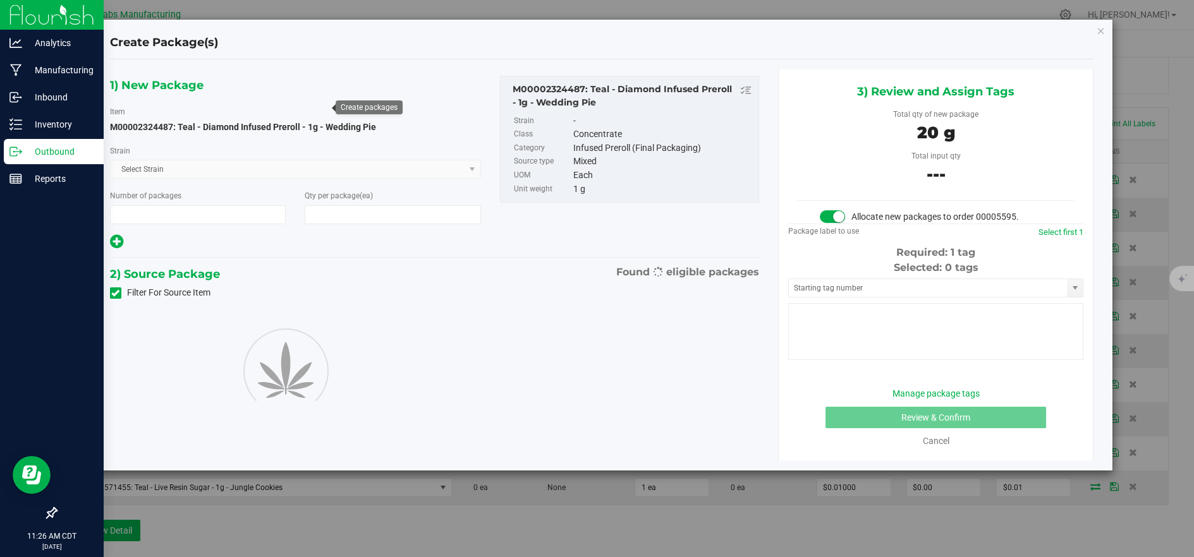
type input "1"
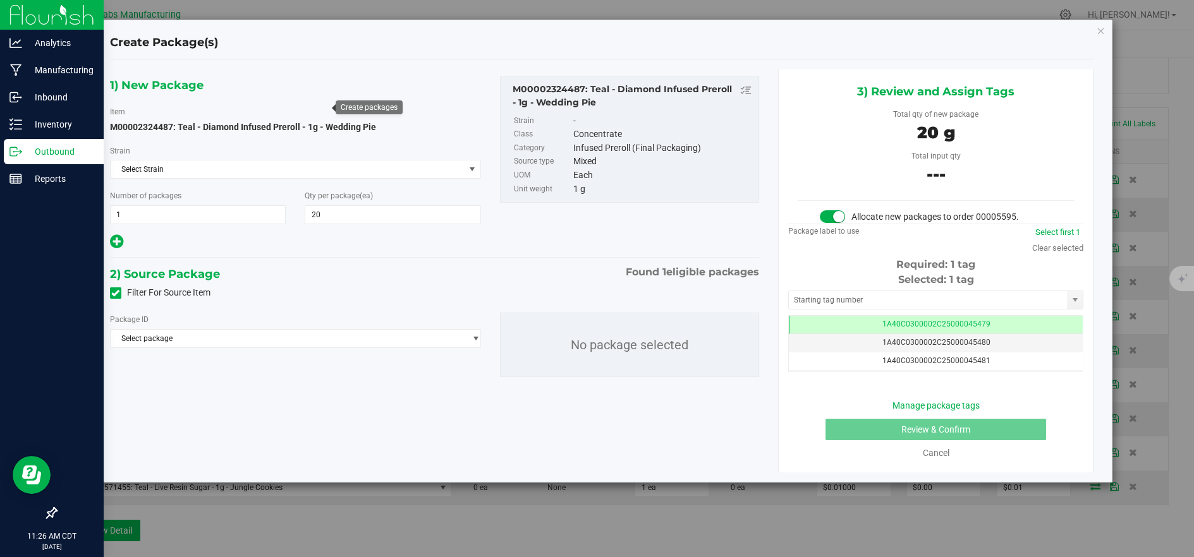
type input "20"
click at [445, 338] on span "Select package" at bounding box center [288, 339] width 354 height 18
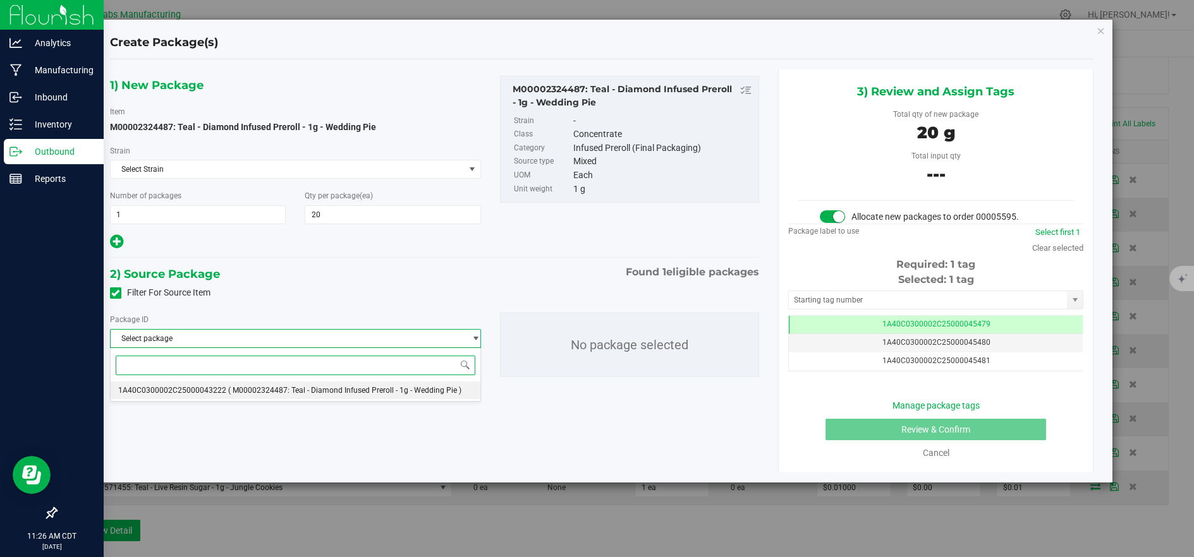
click at [384, 390] on span "( M00002324487: Teal - Diamond Infused Preroll - 1g - Wedding Pie )" at bounding box center [344, 390] width 233 height 9
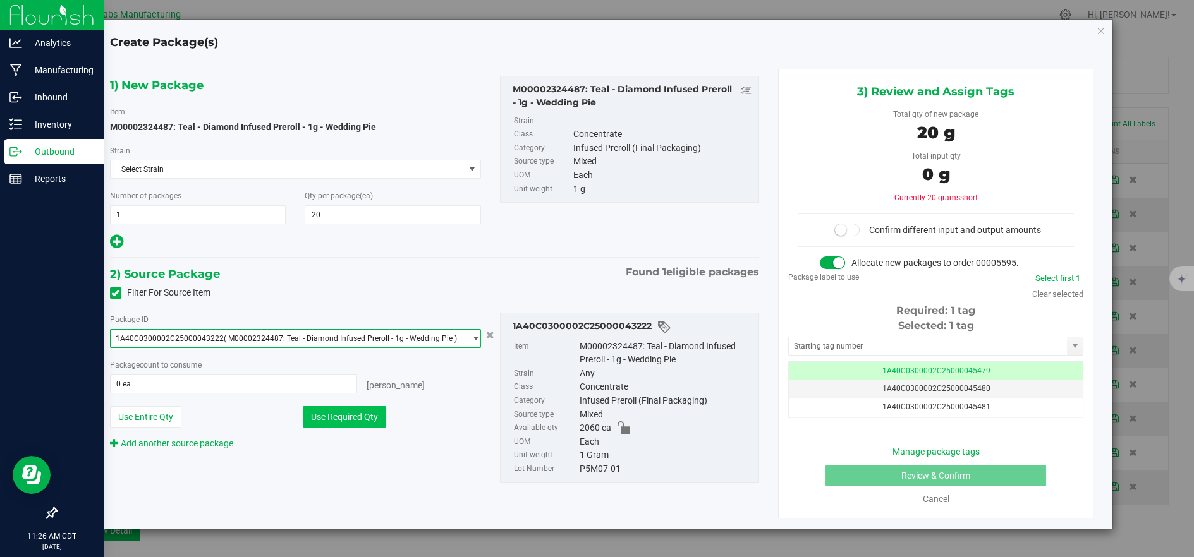
click at [368, 413] on button "Use Required Qty" at bounding box center [344, 416] width 83 height 21
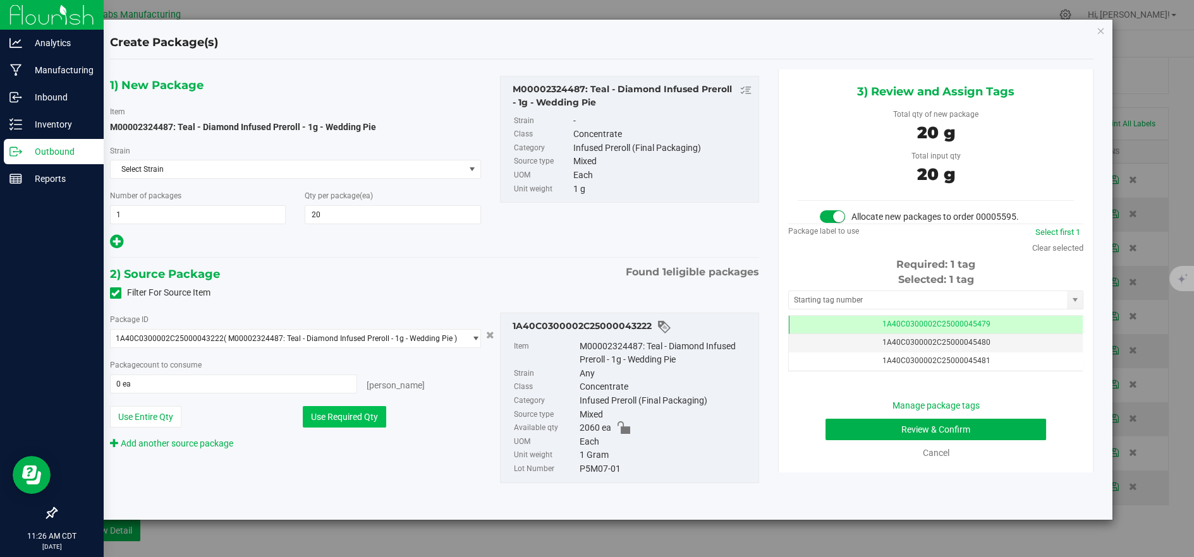
type input "20 ea"
click at [849, 423] on button "Review & Confirm" at bounding box center [935, 429] width 221 height 21
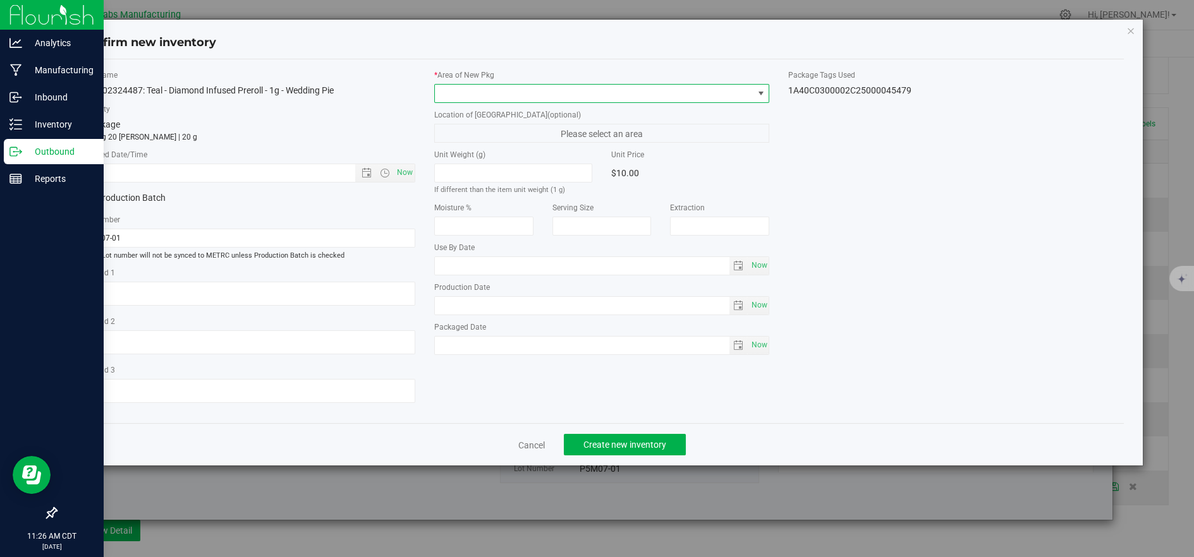
click at [454, 90] on span at bounding box center [594, 94] width 318 height 18
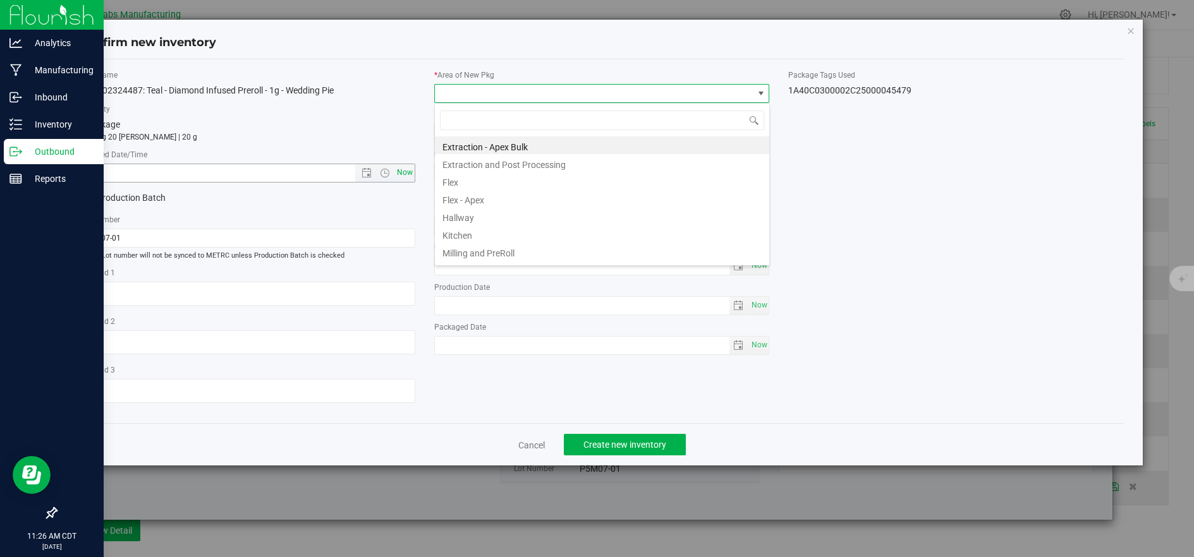
drag, startPoint x: 457, startPoint y: 182, endPoint x: 399, endPoint y: 164, distance: 60.8
click at [456, 182] on li "Flex" at bounding box center [602, 181] width 334 height 18
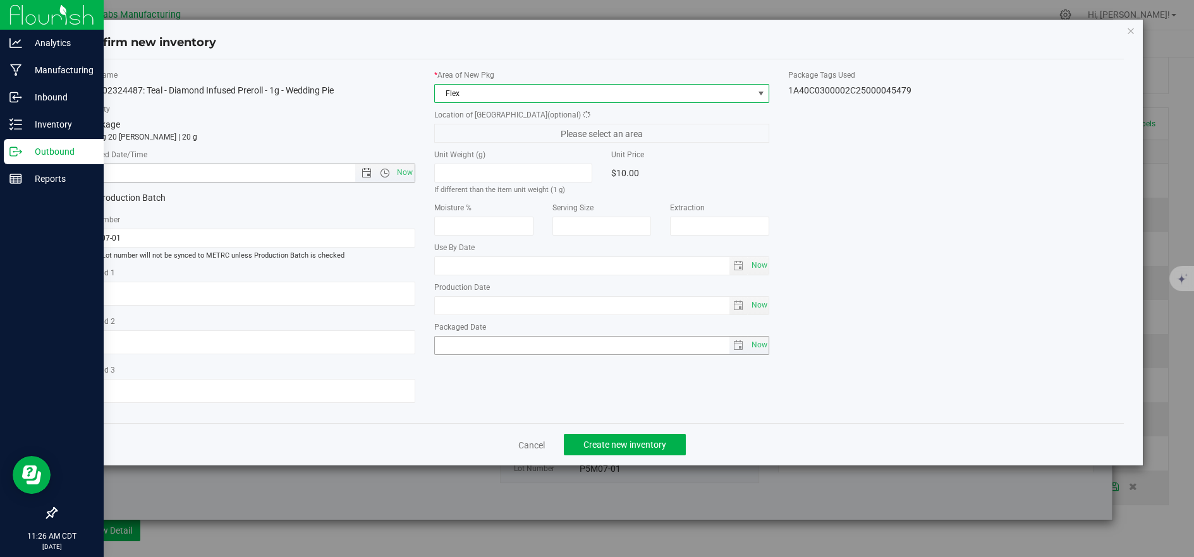
drag, startPoint x: 399, startPoint y: 164, endPoint x: 579, endPoint y: 349, distance: 258.3
click at [399, 164] on span "Now" at bounding box center [404, 173] width 21 height 18
type input "8/20/2025 11:26 AM"
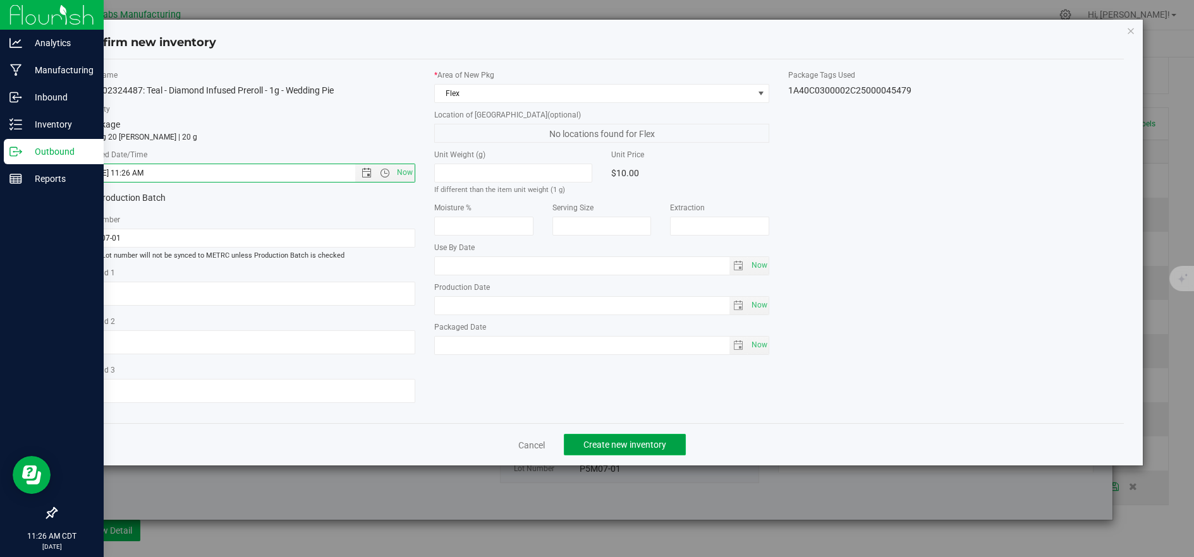
click at [663, 445] on span "Create new inventory" at bounding box center [624, 445] width 83 height 10
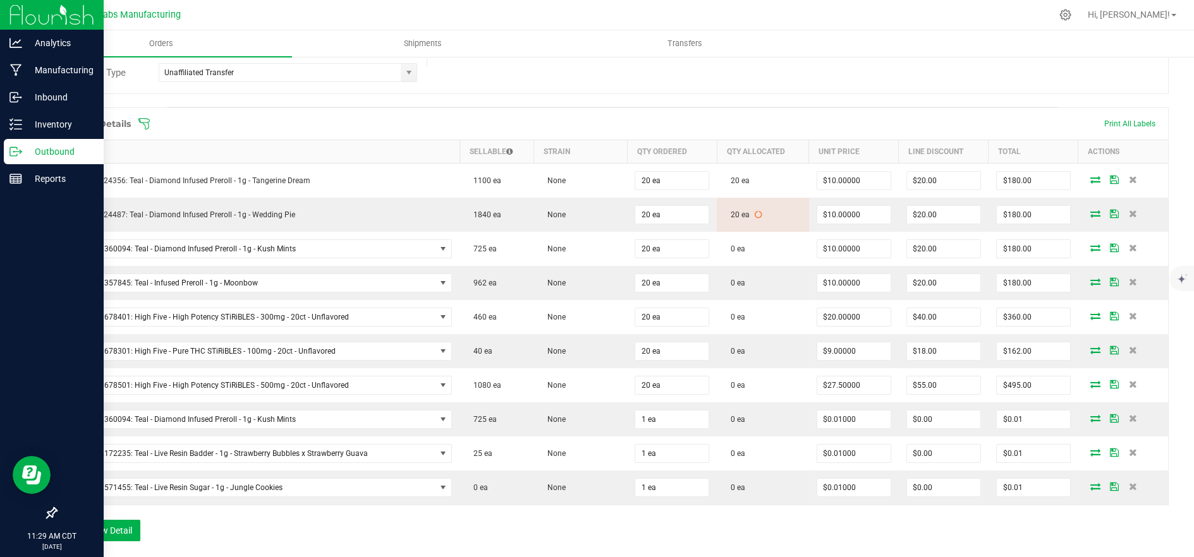
click at [145, 125] on icon at bounding box center [143, 123] width 11 height 11
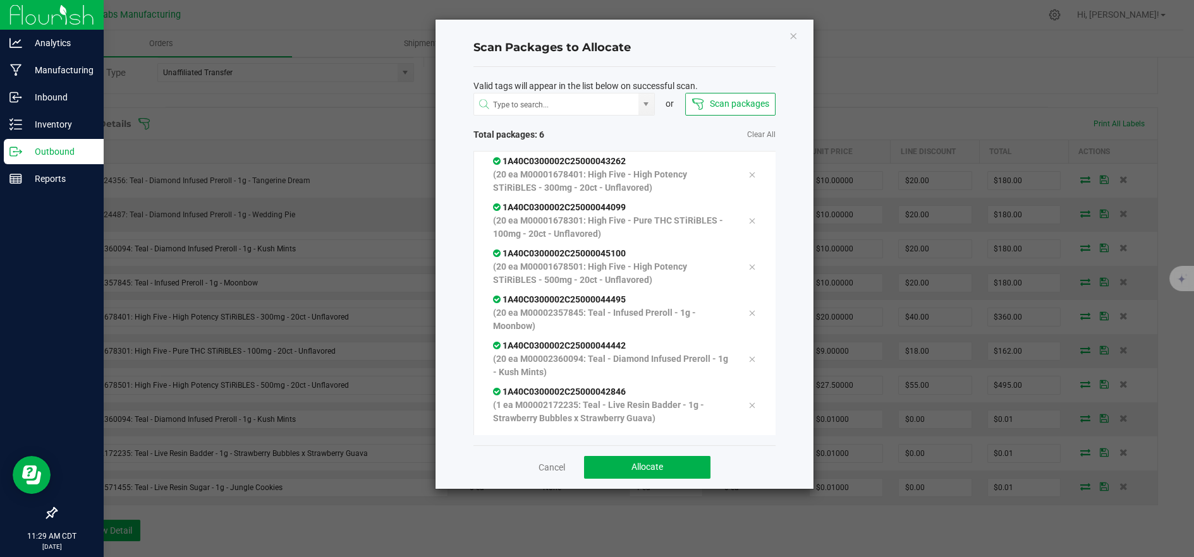
scroll to position [25, 0]
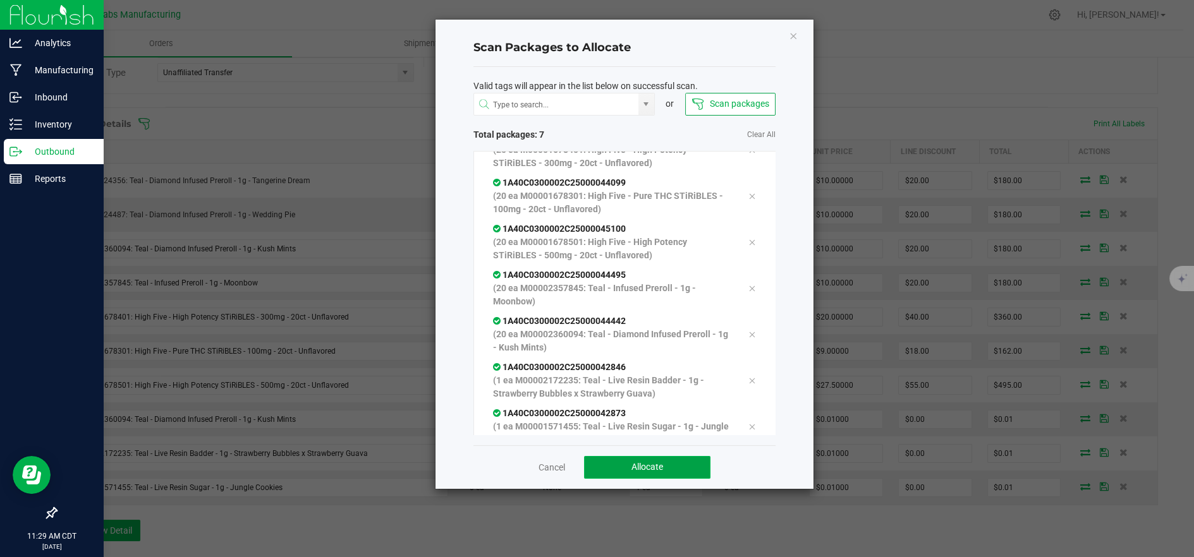
click at [665, 466] on button "Allocate" at bounding box center [647, 467] width 126 height 23
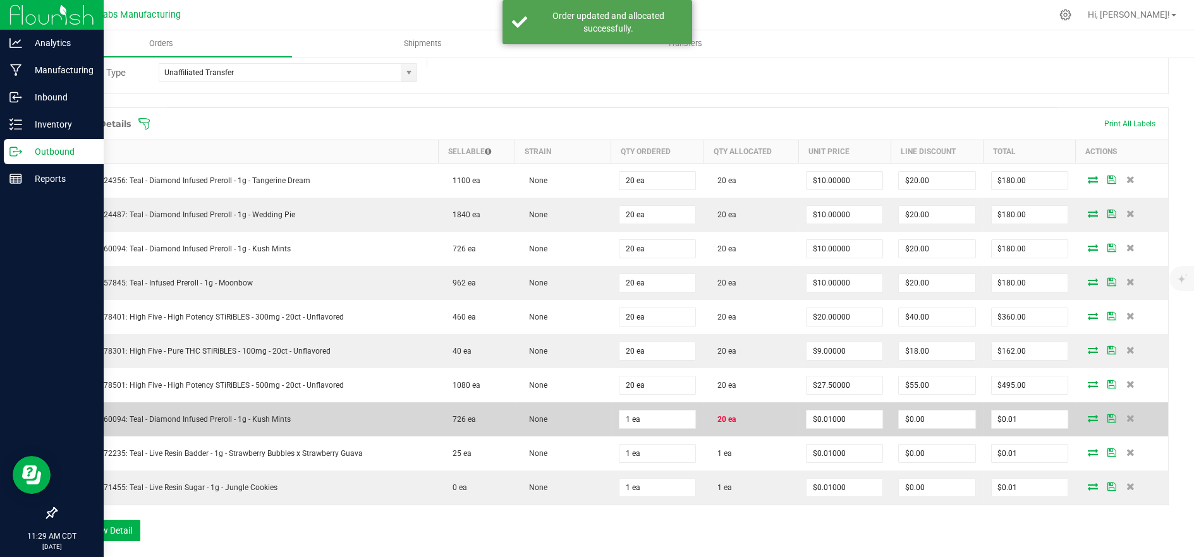
click at [1087, 421] on icon at bounding box center [1092, 418] width 10 height 8
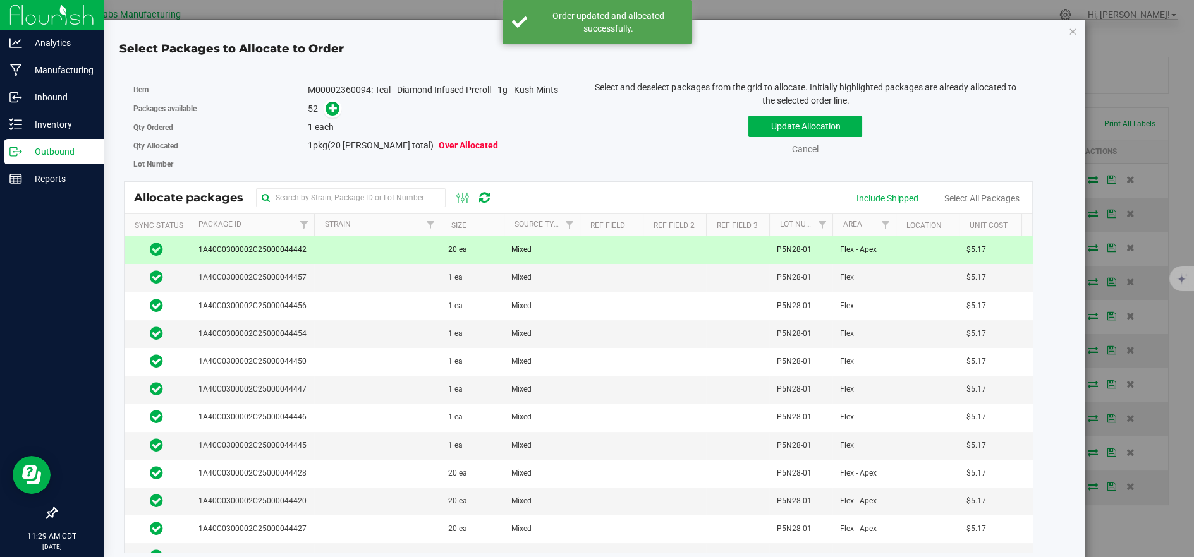
click at [377, 255] on td at bounding box center [377, 250] width 126 height 28
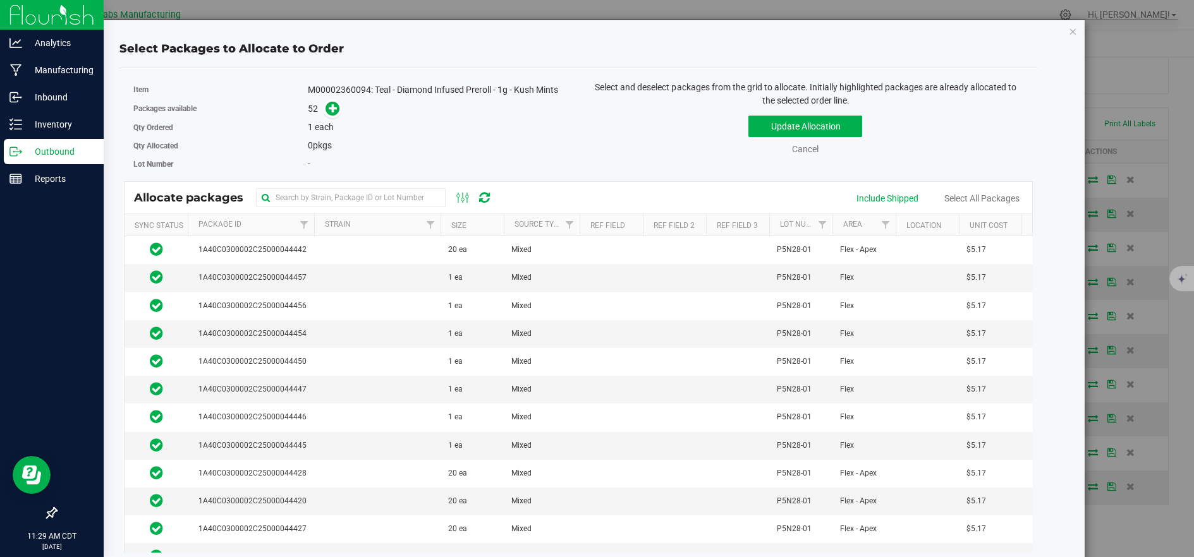
click at [474, 226] on th "Size" at bounding box center [471, 225] width 63 height 22
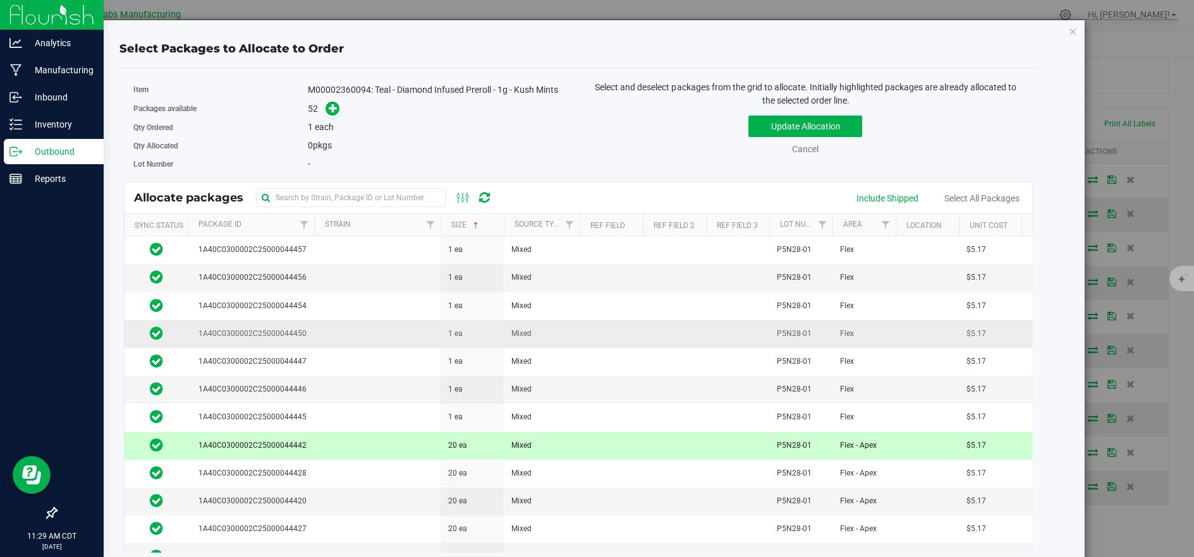
click at [351, 325] on td at bounding box center [377, 334] width 126 height 28
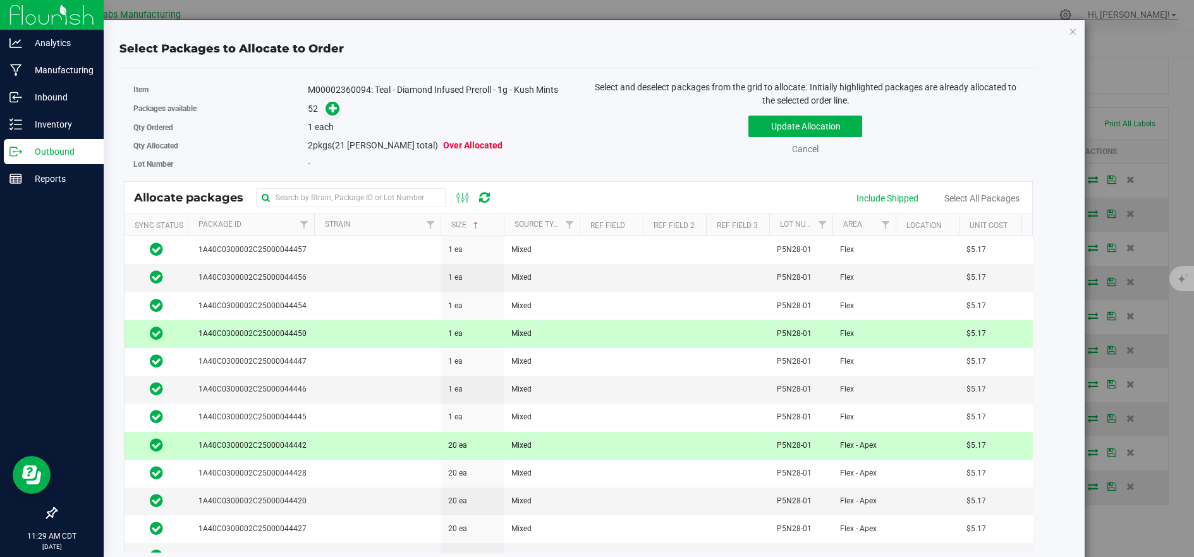
click at [377, 442] on td at bounding box center [377, 446] width 126 height 28
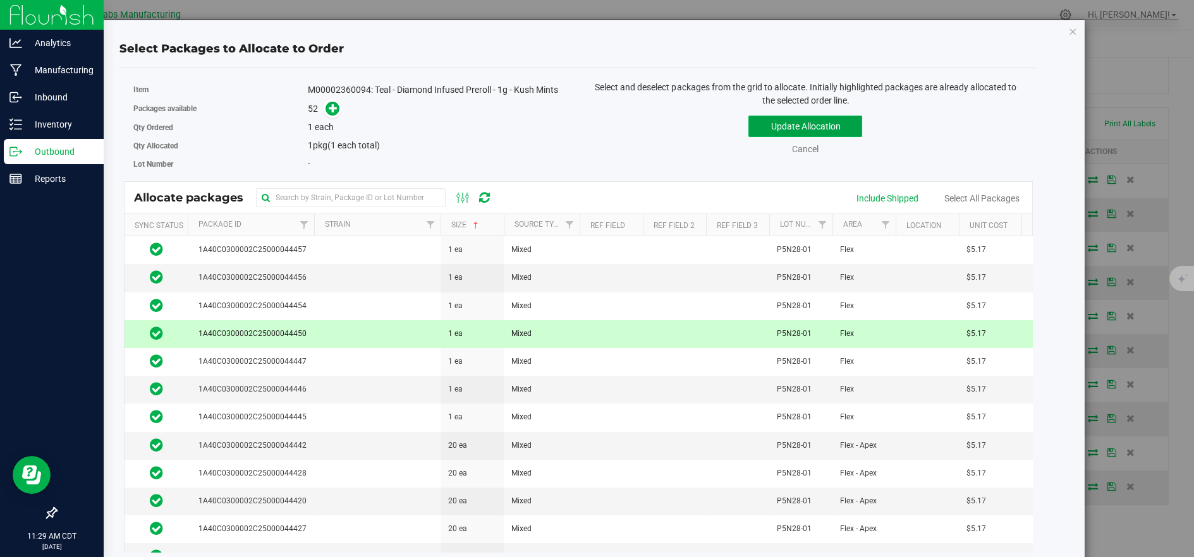
click at [836, 120] on button "Update Allocation" at bounding box center [805, 126] width 114 height 21
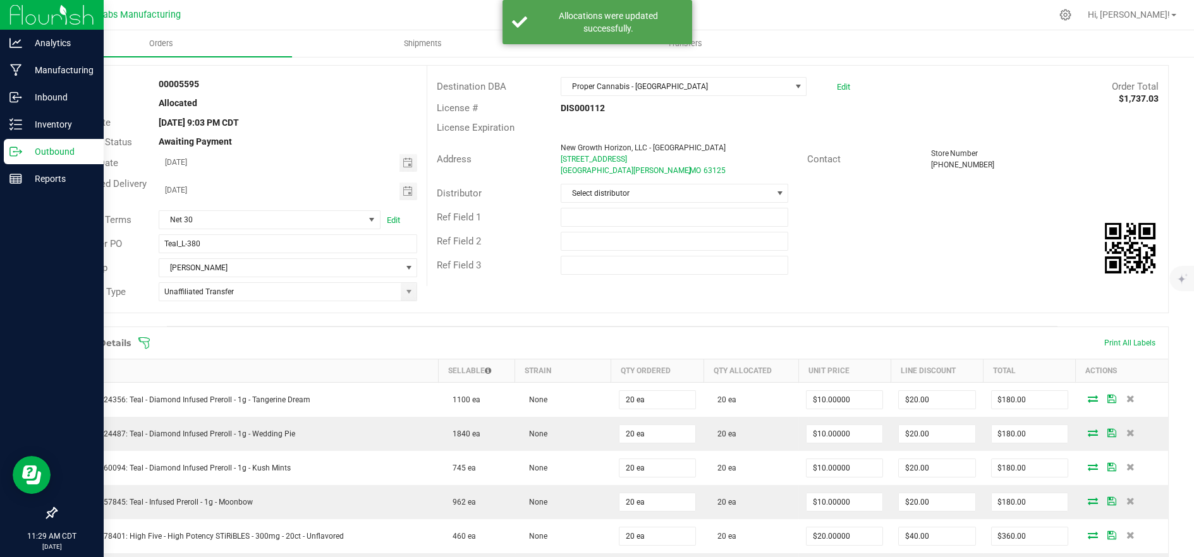
scroll to position [0, 0]
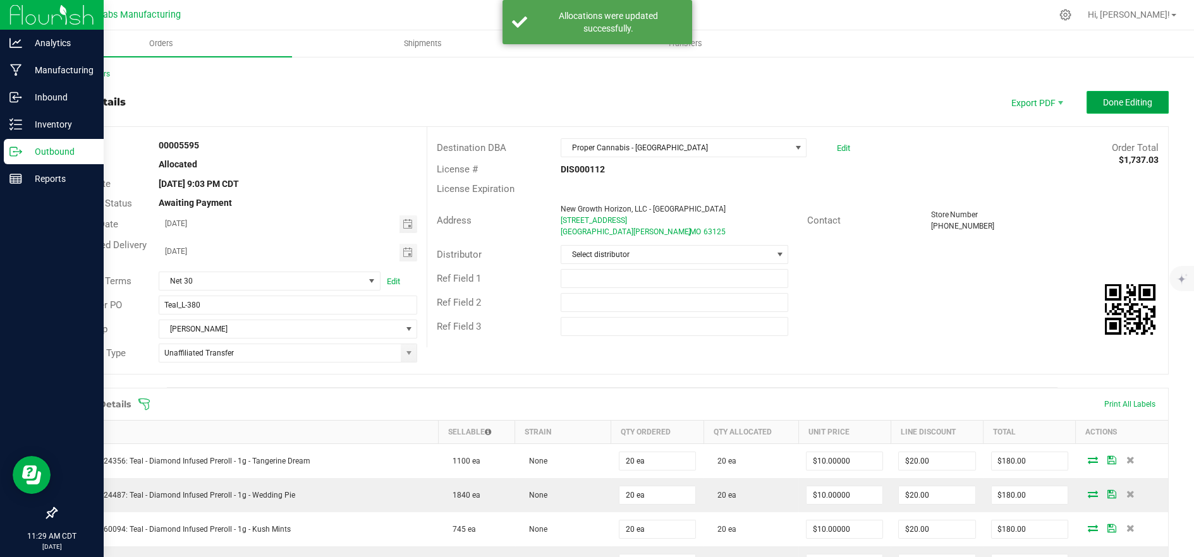
click at [1116, 113] on button "Done Editing" at bounding box center [1127, 102] width 82 height 23
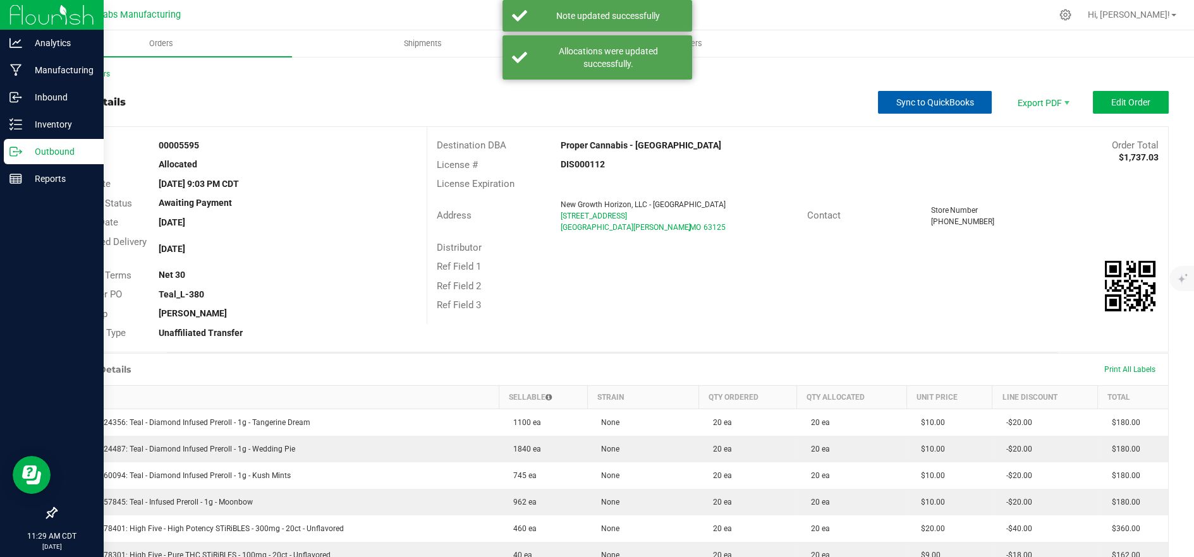
click at [940, 99] on span "Sync to QuickBooks" at bounding box center [935, 102] width 78 height 10
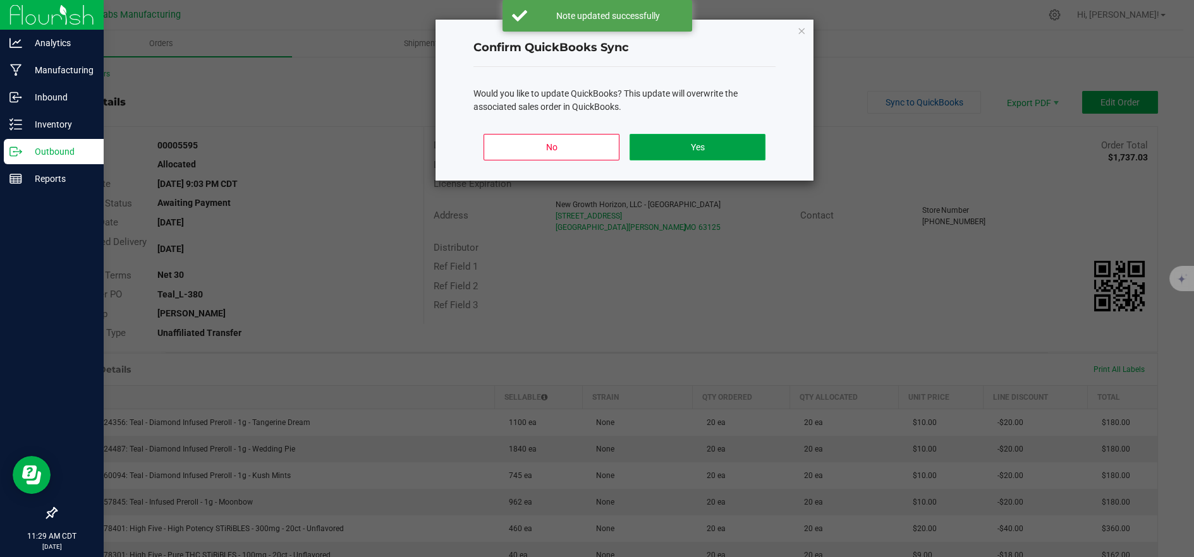
click at [744, 142] on button "Yes" at bounding box center [697, 147] width 136 height 27
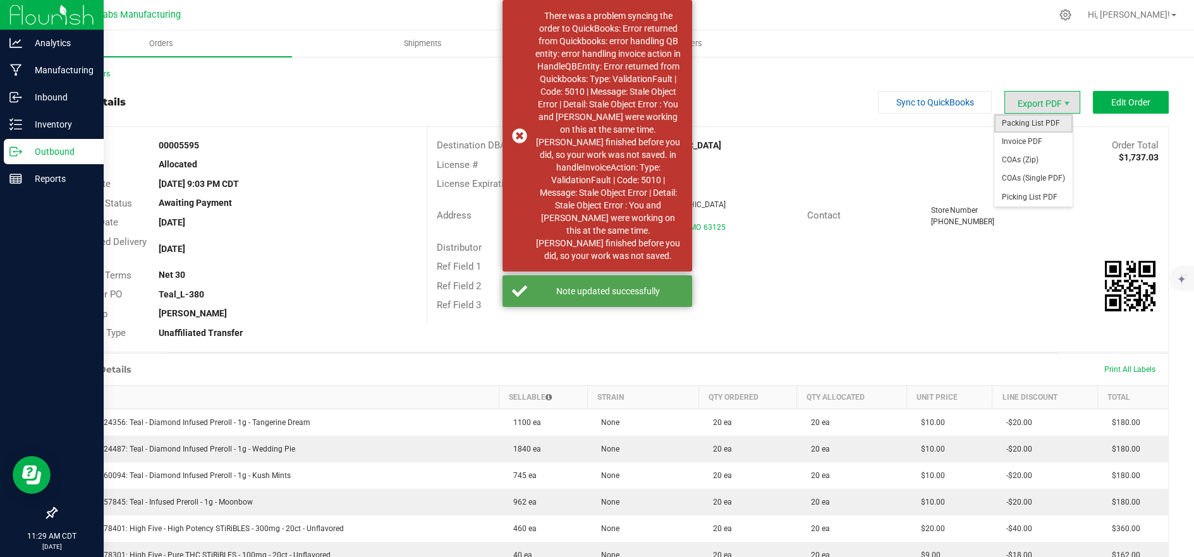
click at [1030, 125] on span "Packing List PDF" at bounding box center [1033, 123] width 78 height 18
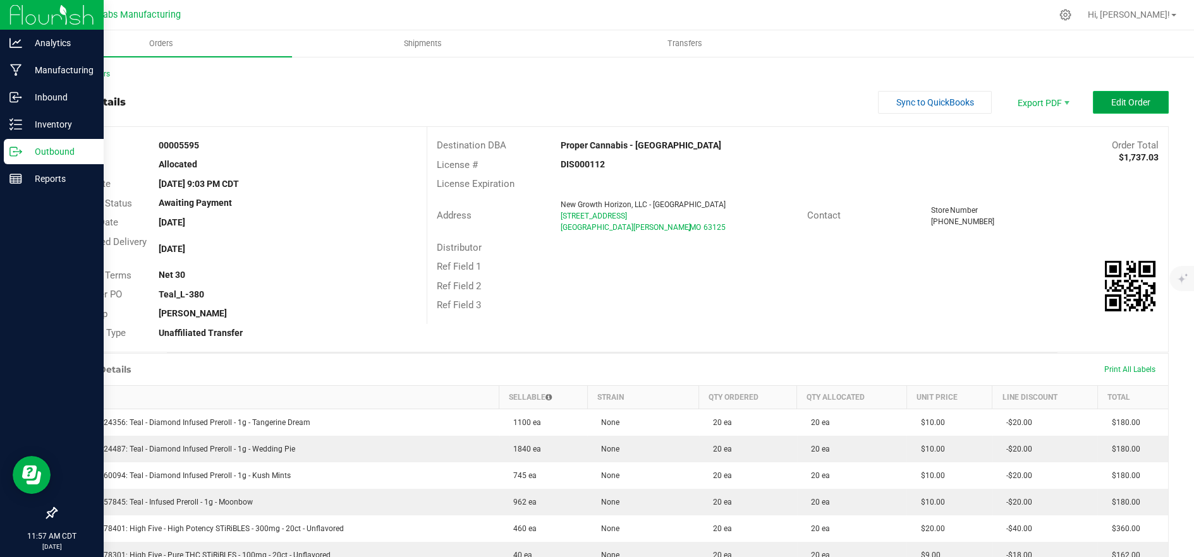
click at [1111, 110] on button "Edit Order" at bounding box center [1130, 102] width 76 height 23
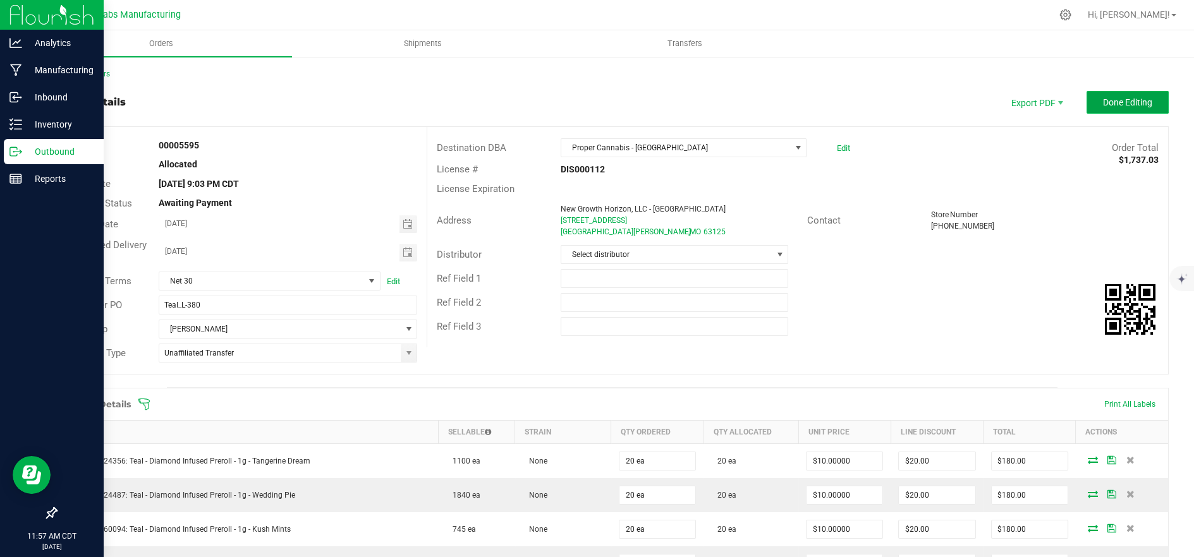
click at [1109, 101] on span "Done Editing" at bounding box center [1127, 102] width 49 height 10
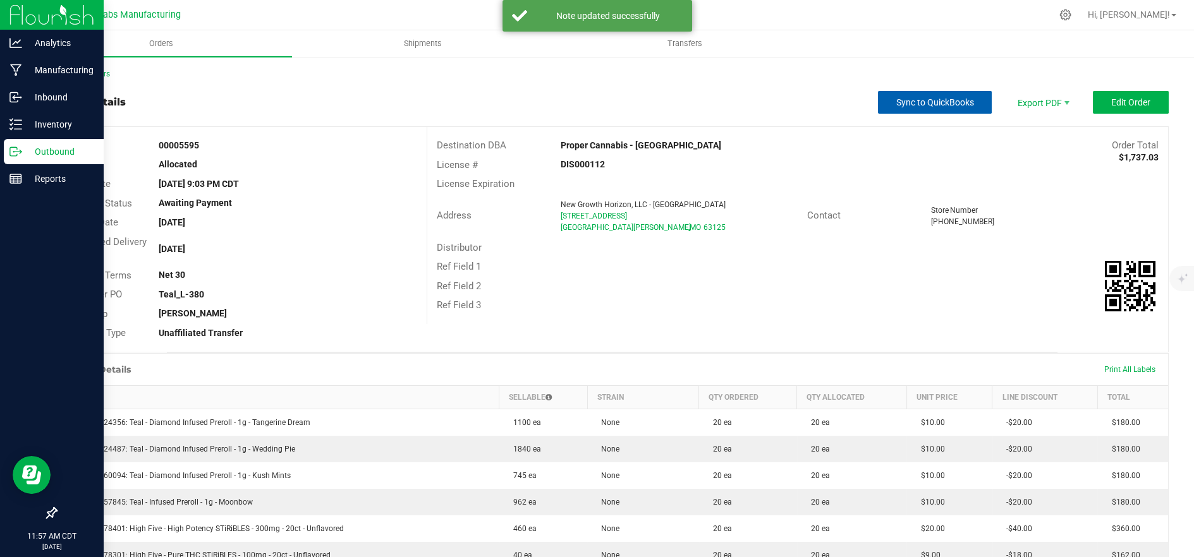
click at [943, 105] on span "Sync to QuickBooks" at bounding box center [935, 102] width 78 height 10
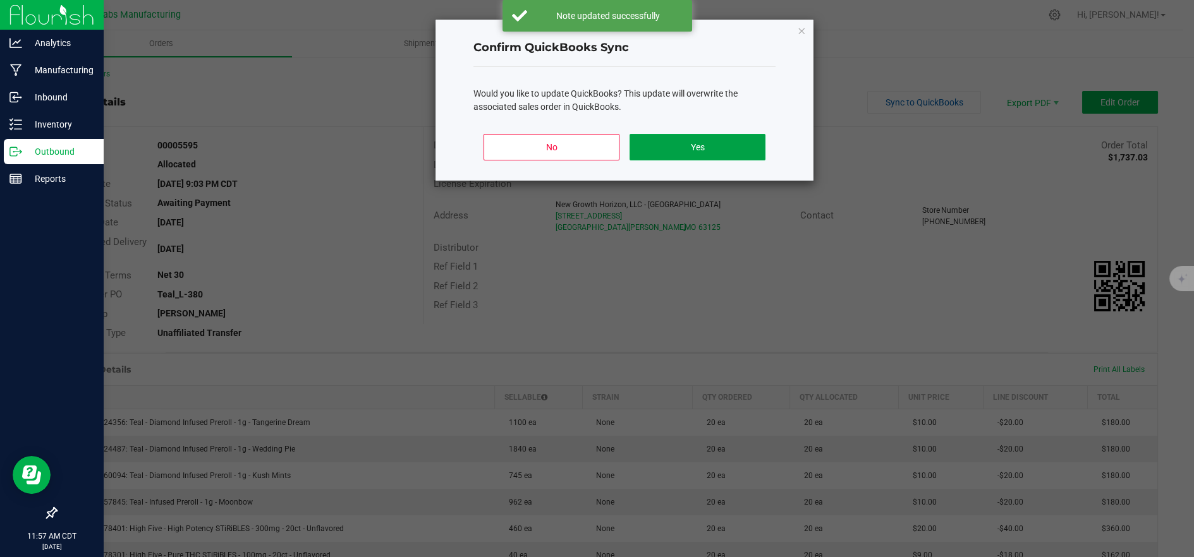
click at [720, 154] on button "Yes" at bounding box center [697, 147] width 136 height 27
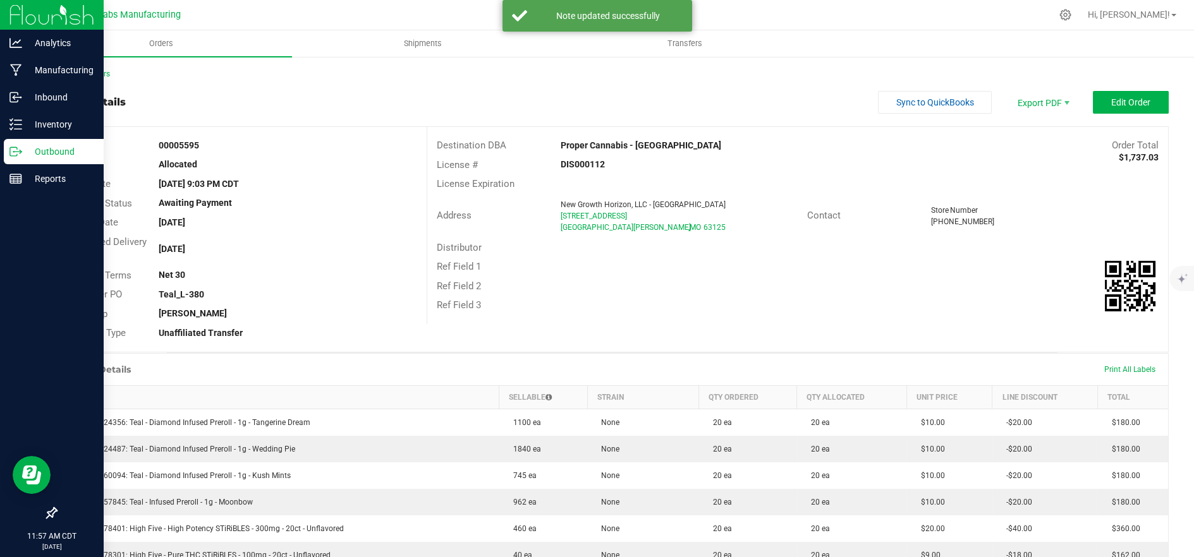
click at [15, 155] on icon at bounding box center [15, 151] width 13 height 13
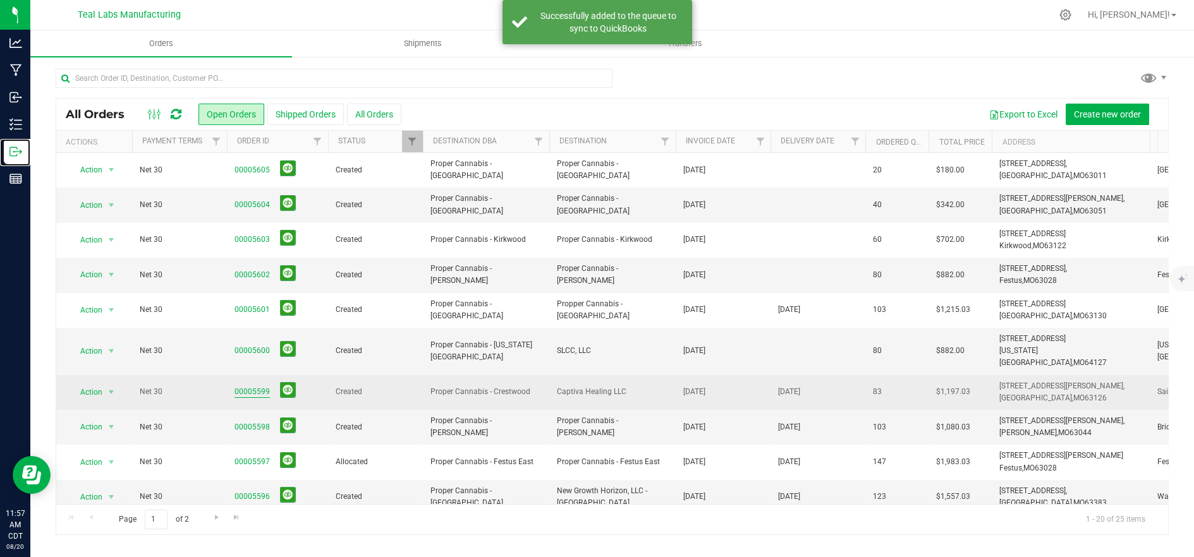
scroll to position [70, 0]
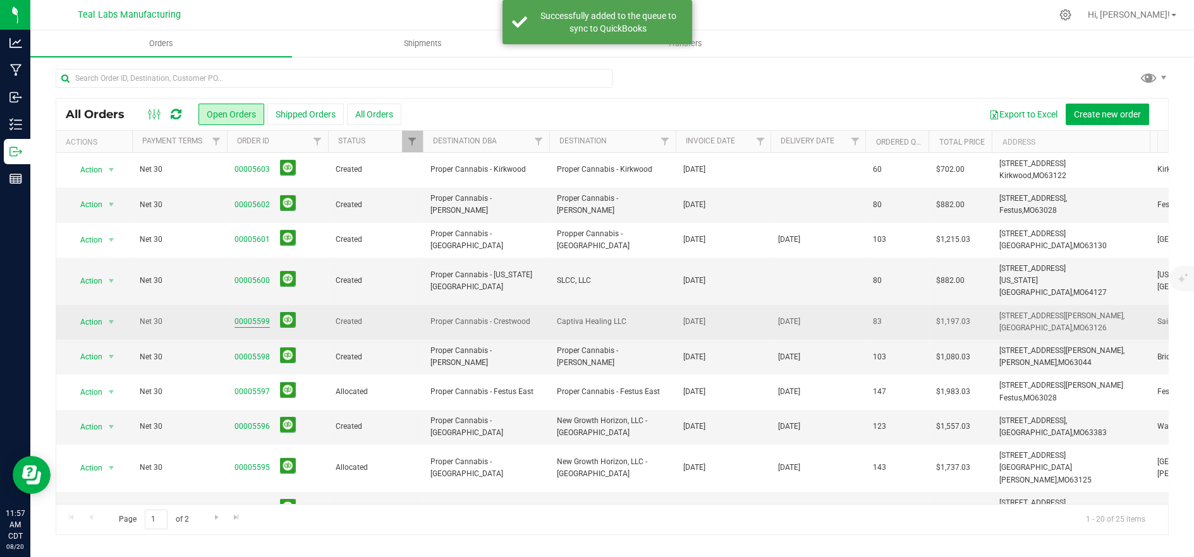
click at [248, 316] on link "00005599" at bounding box center [251, 322] width 35 height 12
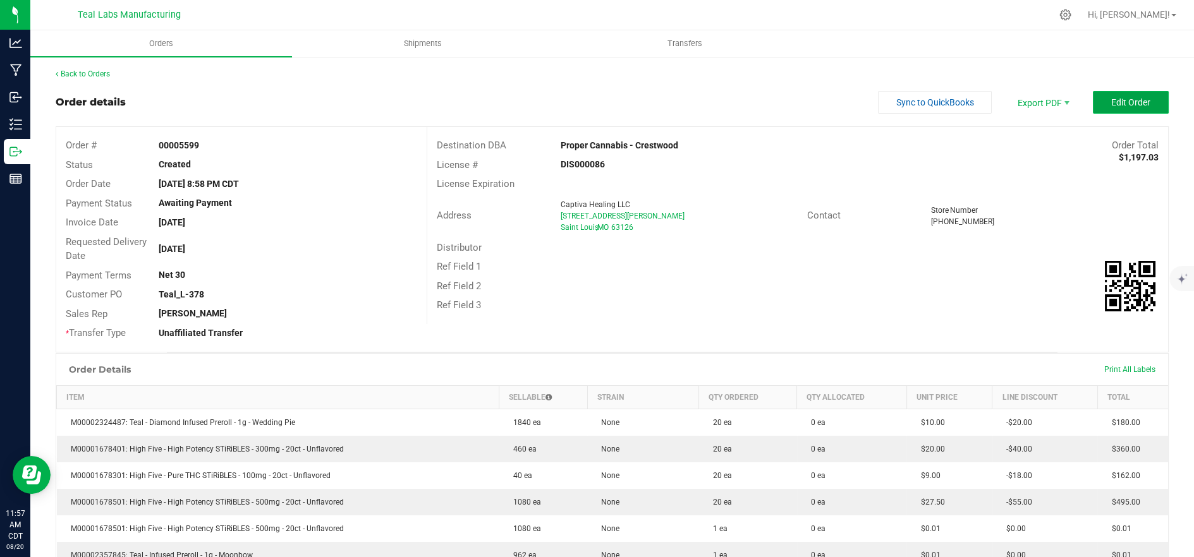
click at [1099, 99] on button "Edit Order" at bounding box center [1130, 102] width 76 height 23
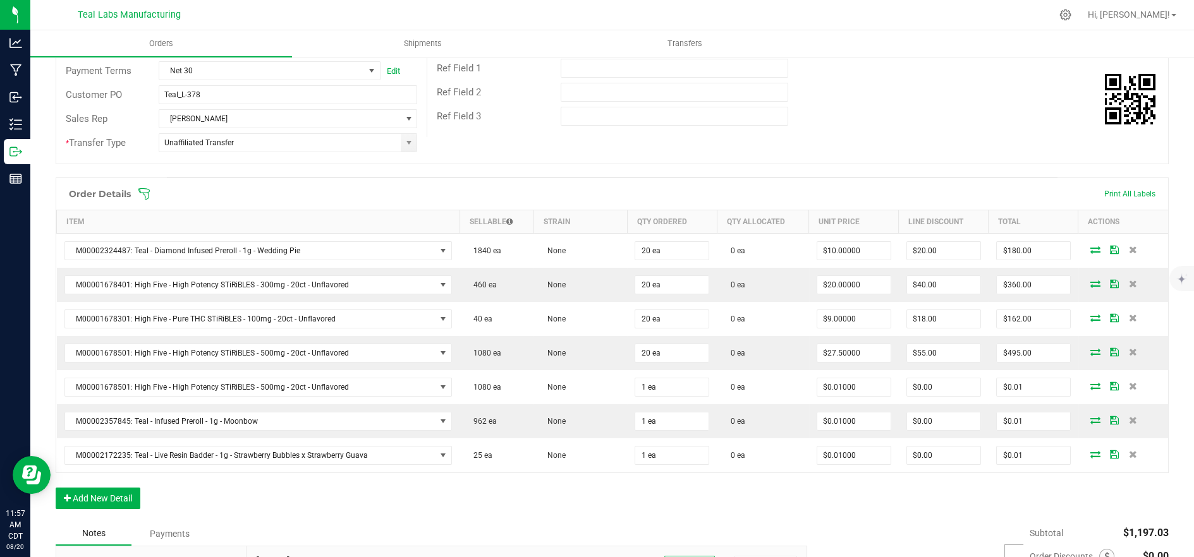
scroll to position [281, 0]
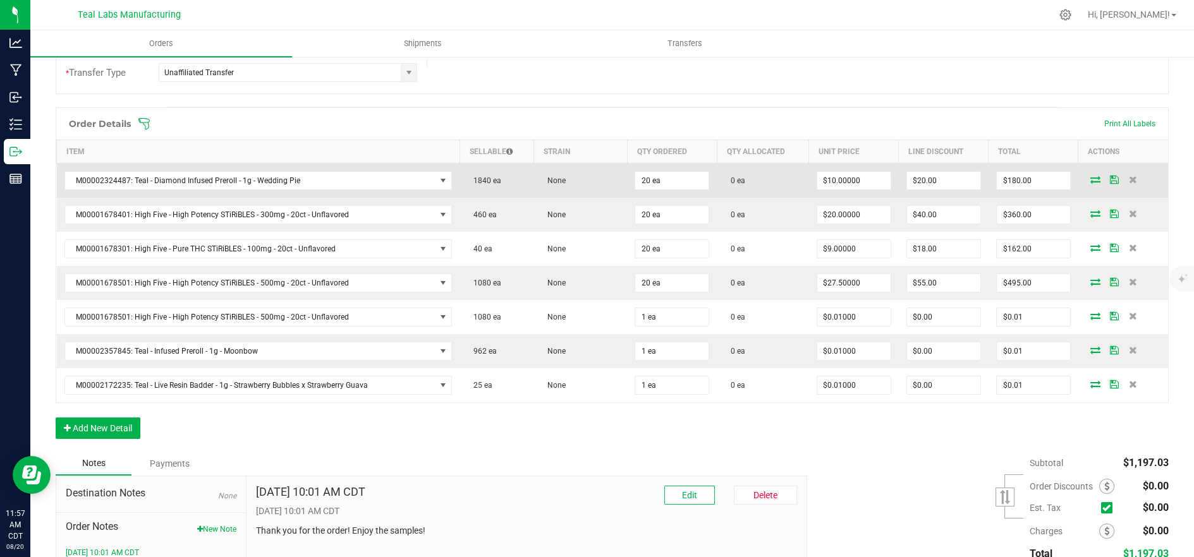
click at [1090, 180] on icon at bounding box center [1095, 180] width 10 height 8
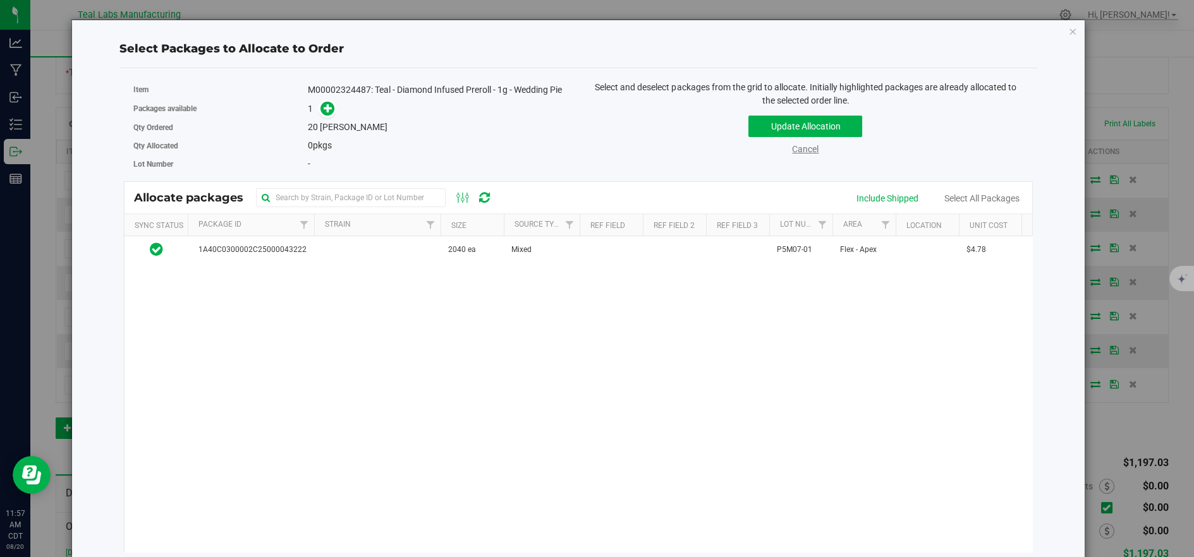
click at [806, 149] on link "Cancel" at bounding box center [805, 149] width 27 height 10
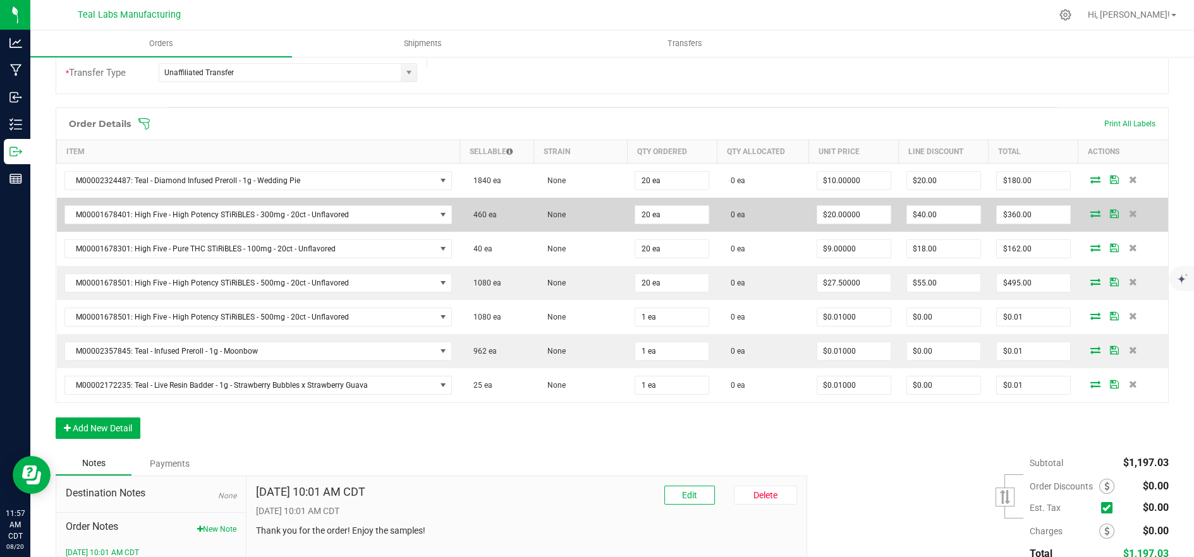
click at [1090, 210] on icon at bounding box center [1095, 214] width 10 height 8
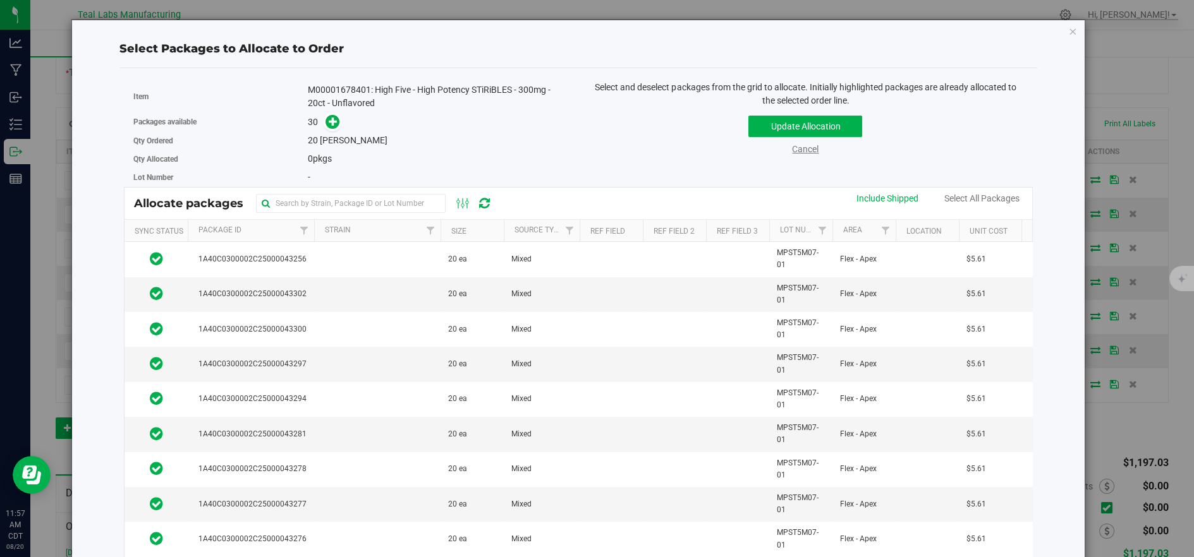
click at [794, 150] on link "Cancel" at bounding box center [805, 149] width 27 height 10
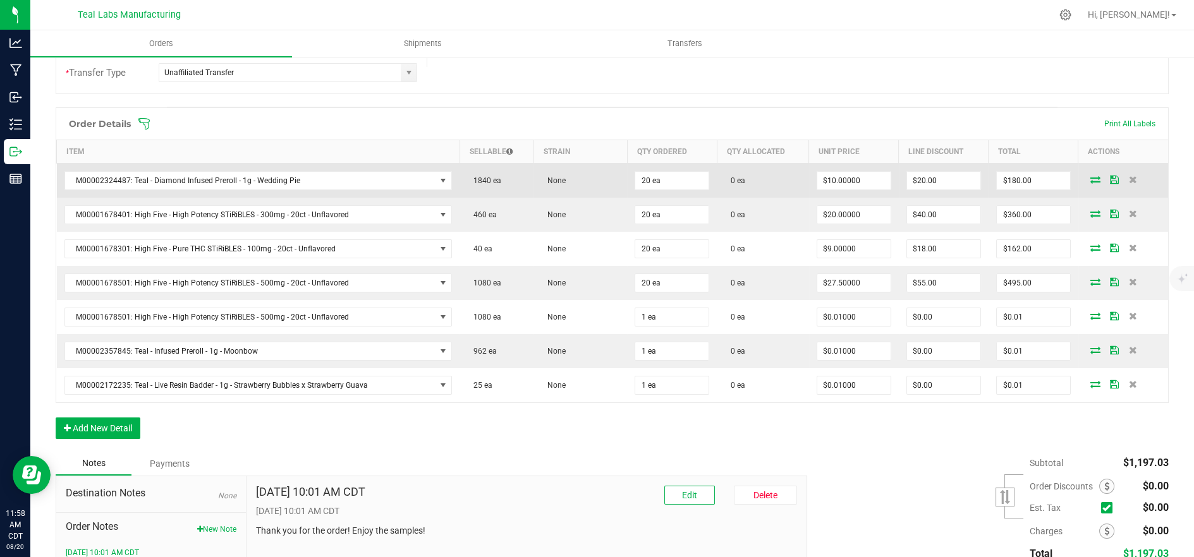
click at [1090, 179] on span at bounding box center [1094, 180] width 19 height 8
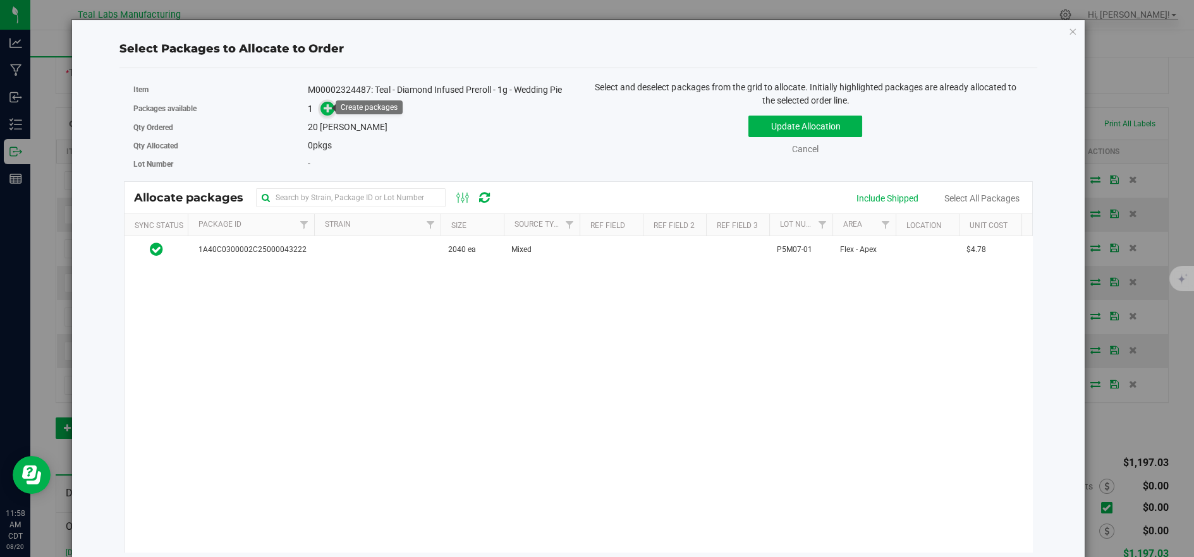
click at [325, 111] on icon at bounding box center [327, 108] width 9 height 9
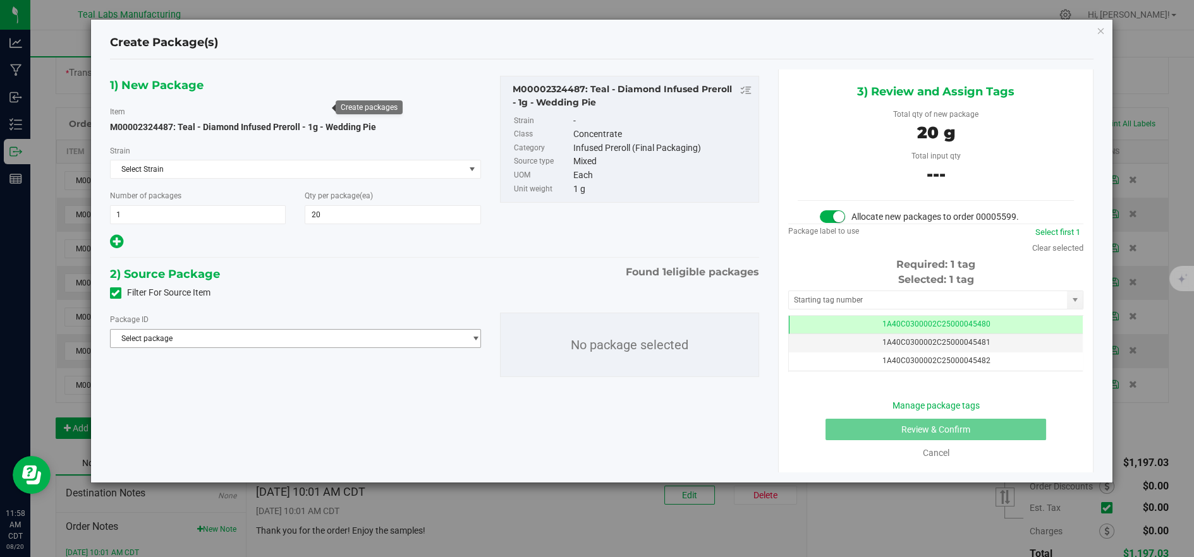
click at [432, 333] on span "Select package" at bounding box center [288, 339] width 354 height 18
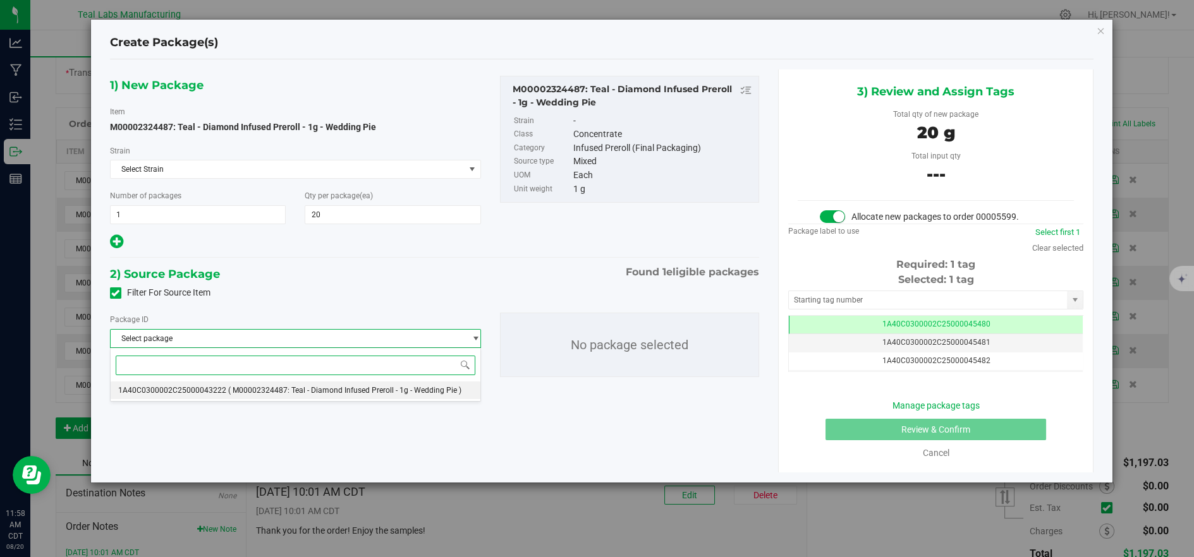
click at [413, 387] on span "( M00002324487: Teal - Diamond Infused Preroll - 1g - Wedding Pie )" at bounding box center [344, 390] width 233 height 9
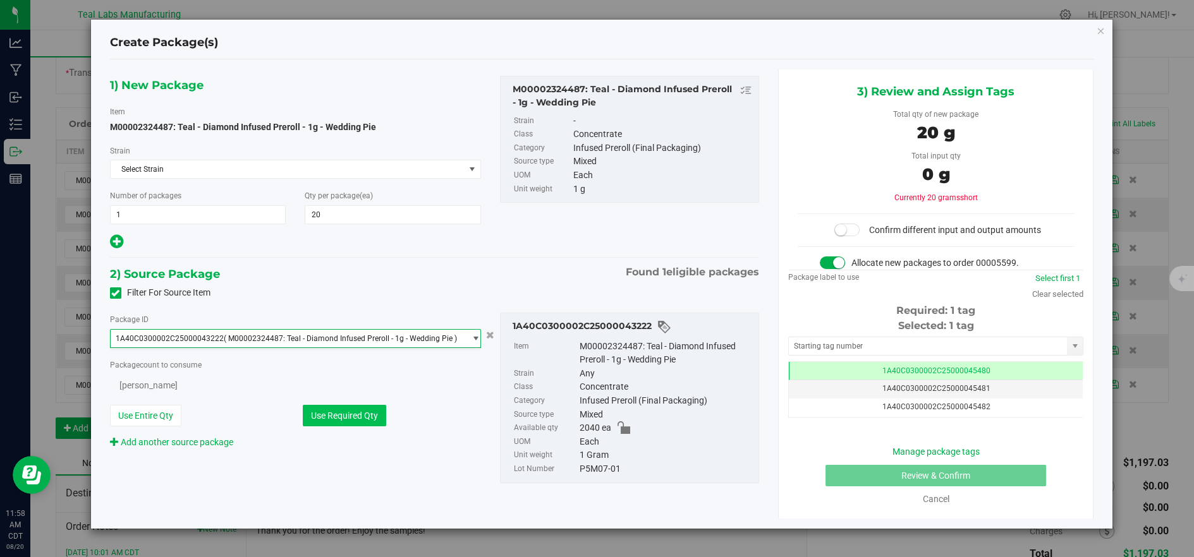
click at [384, 414] on button "Use Required Qty" at bounding box center [344, 415] width 83 height 21
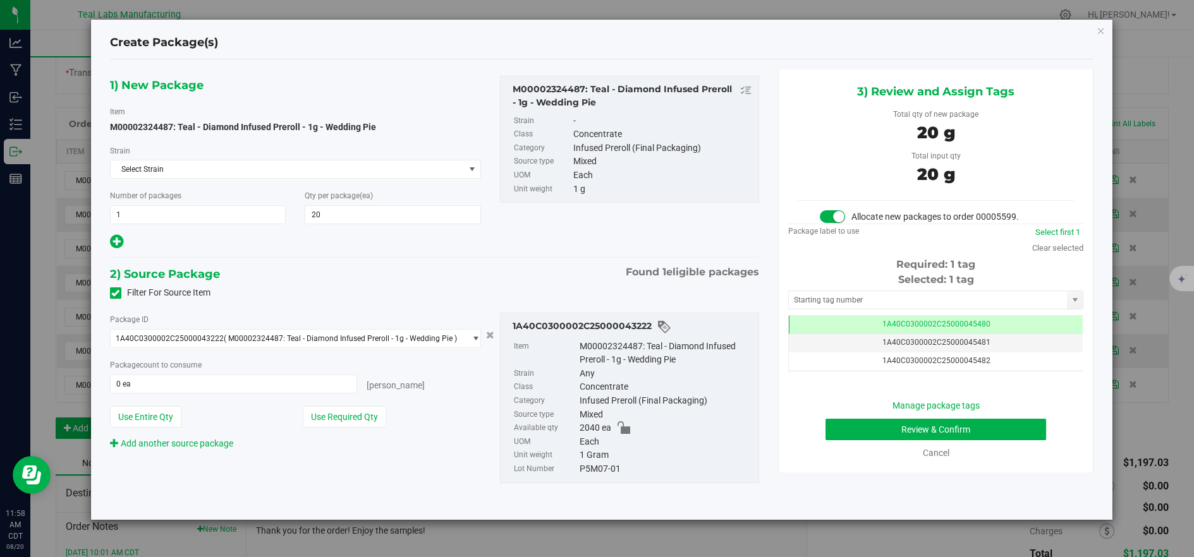
type input "20 ea"
click at [850, 430] on button "Review & Confirm" at bounding box center [935, 429] width 221 height 21
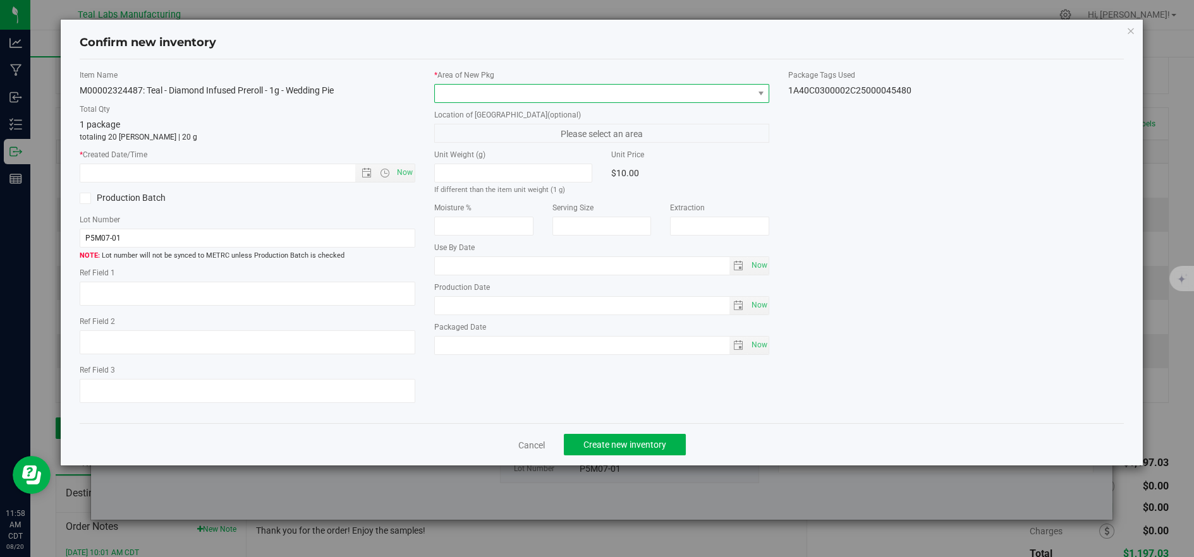
click at [486, 91] on span at bounding box center [594, 94] width 318 height 18
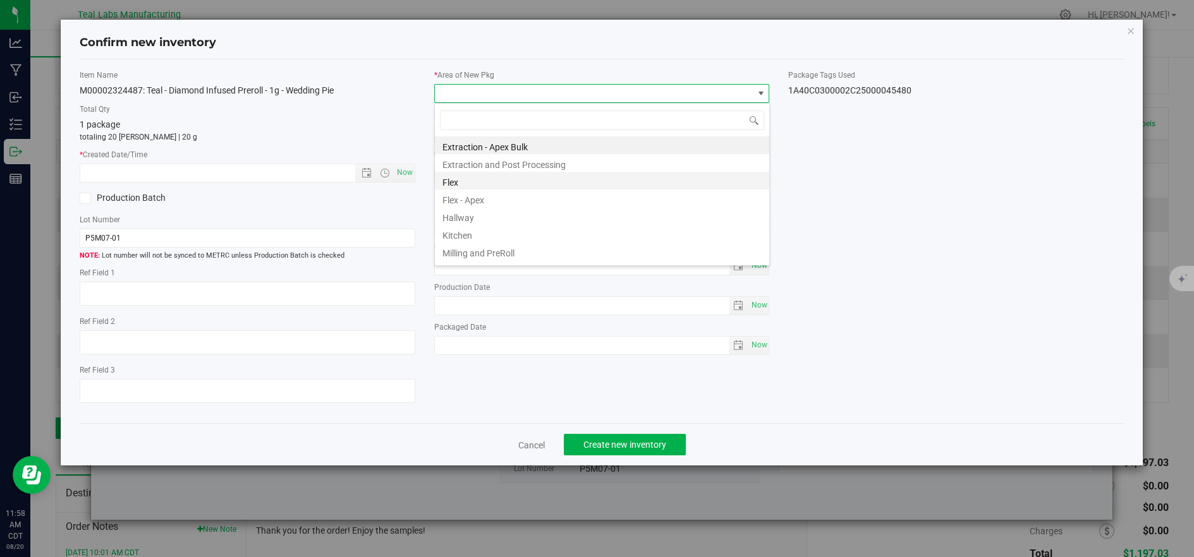
scroll to position [19, 334]
click at [453, 182] on li "Flex" at bounding box center [602, 181] width 334 height 18
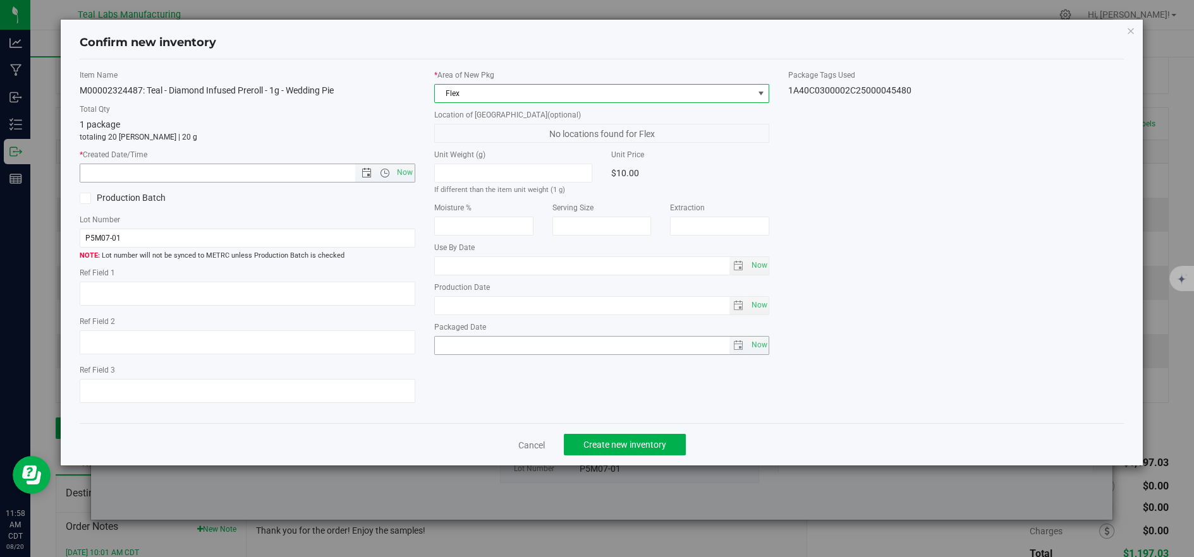
click at [405, 167] on span "Now" at bounding box center [404, 173] width 21 height 18
type input "8/20/2025 11:58 AM"
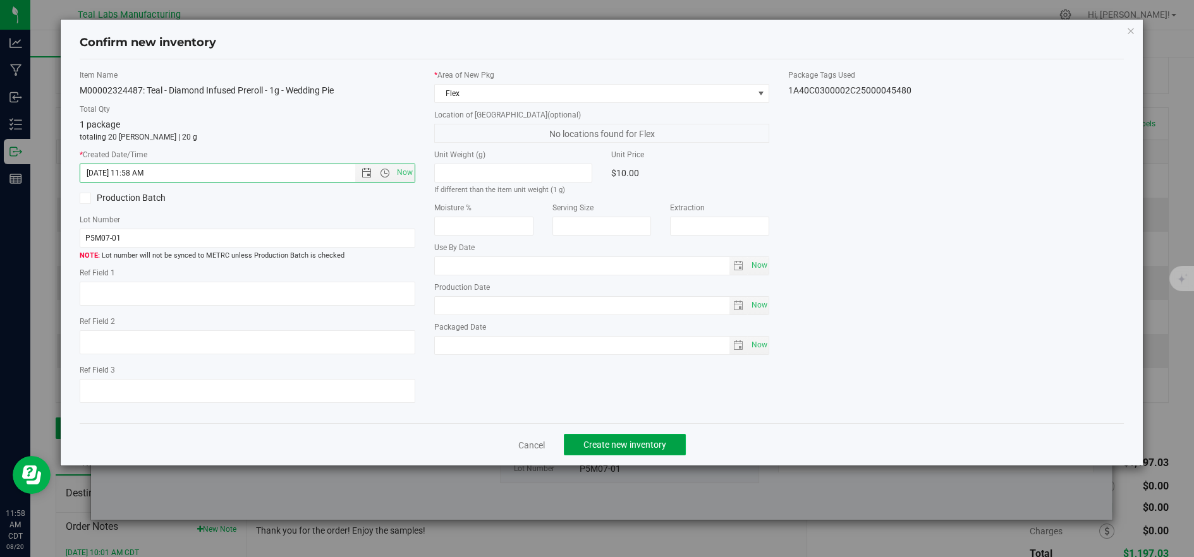
click at [640, 447] on span "Create new inventory" at bounding box center [624, 445] width 83 height 10
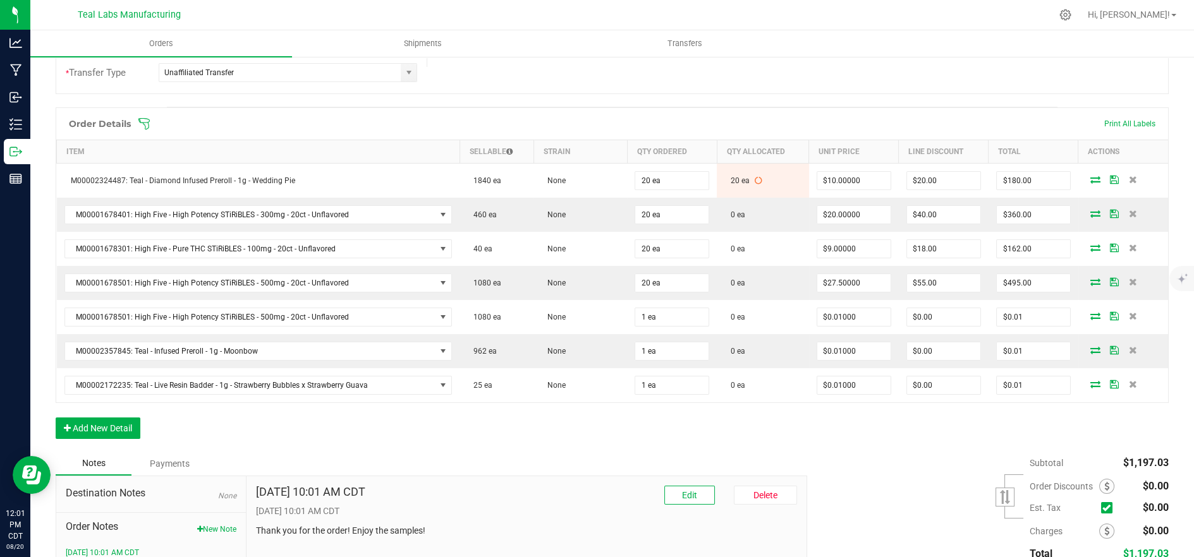
click at [143, 123] on icon at bounding box center [143, 123] width 11 height 11
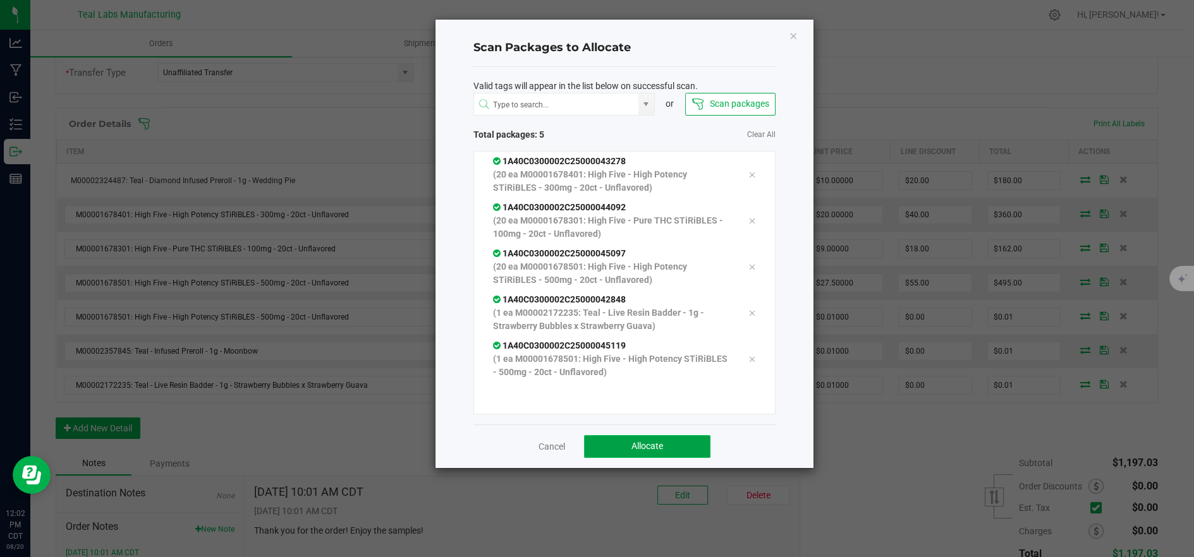
click at [668, 450] on button "Allocate" at bounding box center [647, 446] width 126 height 23
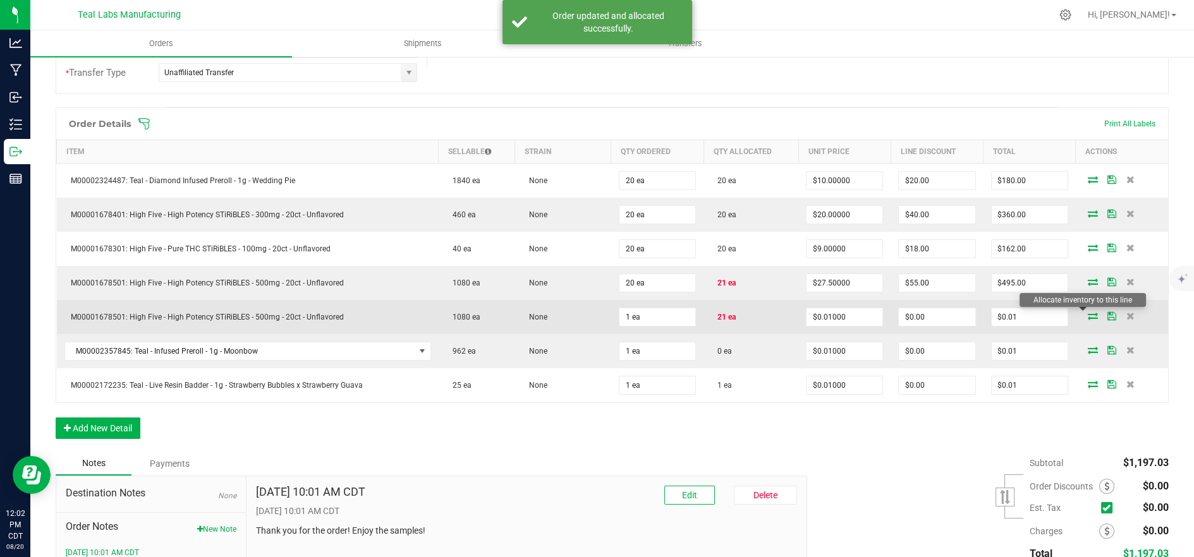
click at [1087, 315] on icon at bounding box center [1092, 316] width 10 height 8
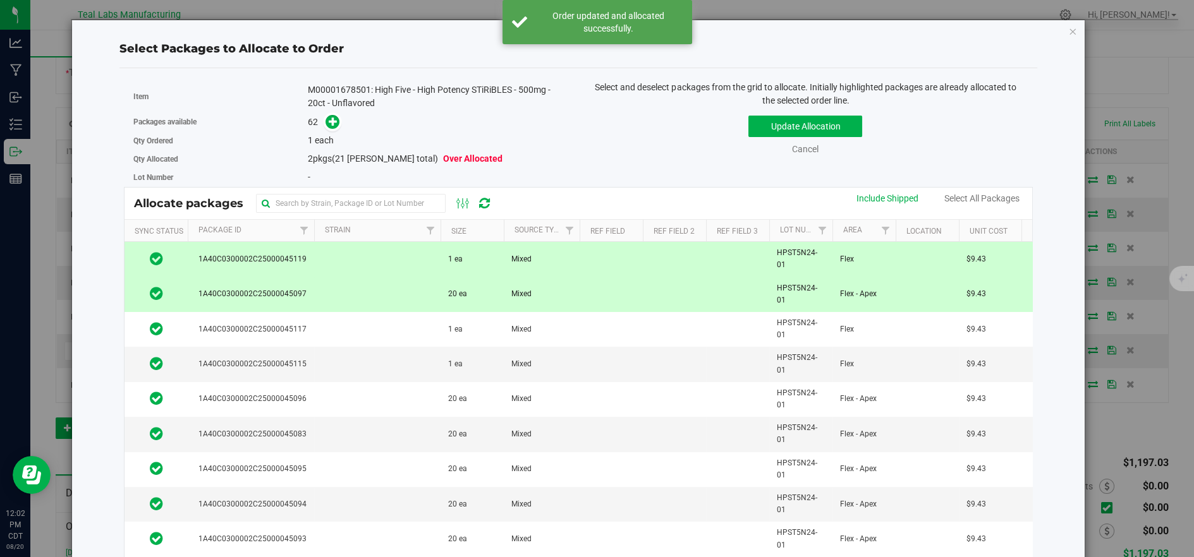
click at [427, 282] on td at bounding box center [377, 294] width 126 height 35
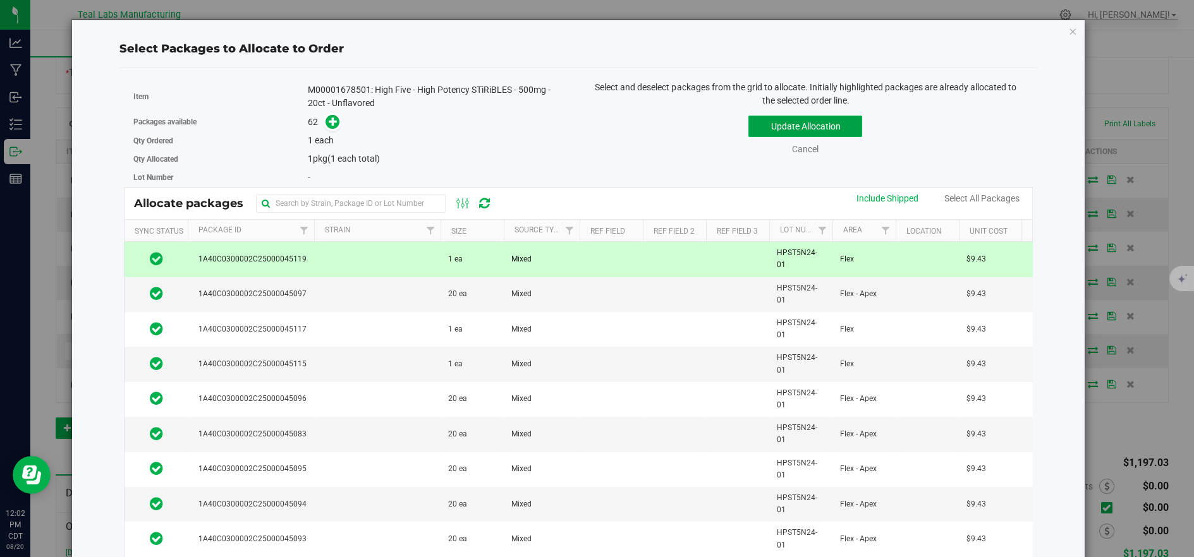
click at [768, 128] on button "Update Allocation" at bounding box center [805, 126] width 114 height 21
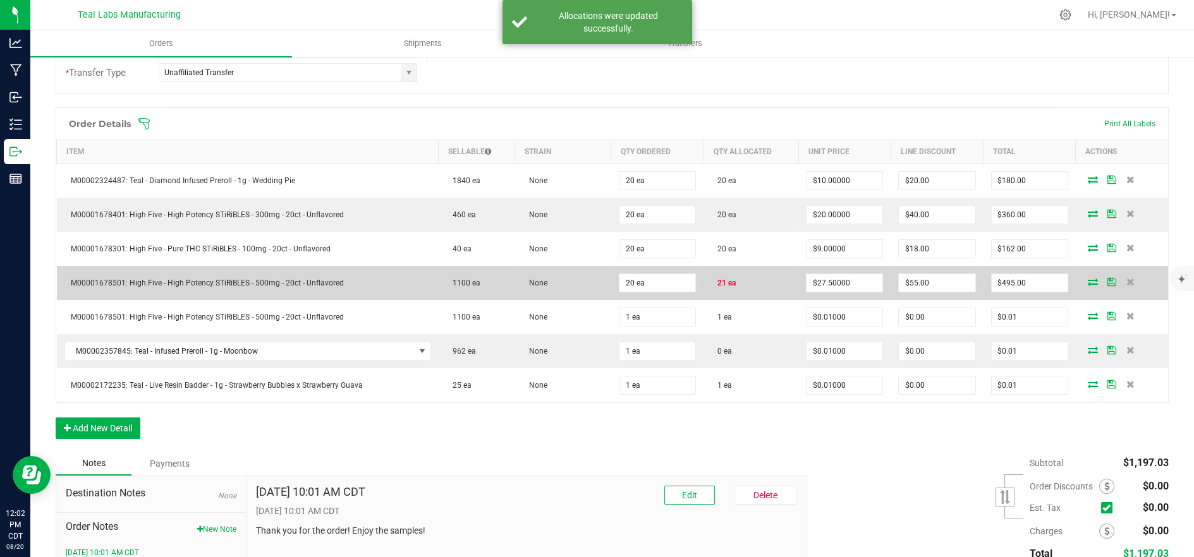
click at [1087, 278] on icon at bounding box center [1092, 282] width 10 height 8
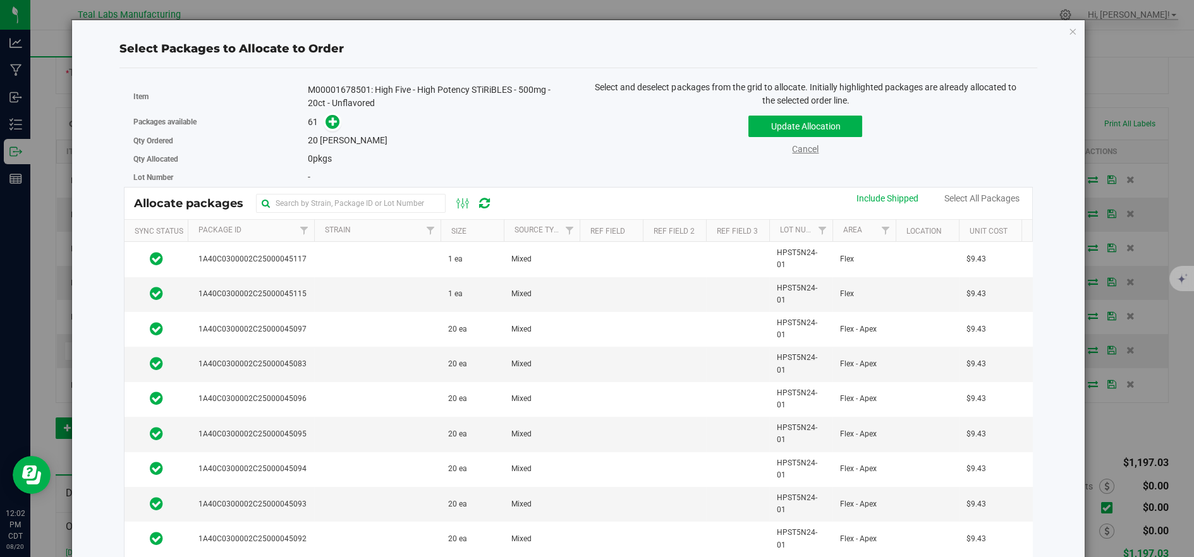
click at [802, 150] on link "Cancel" at bounding box center [805, 149] width 27 height 10
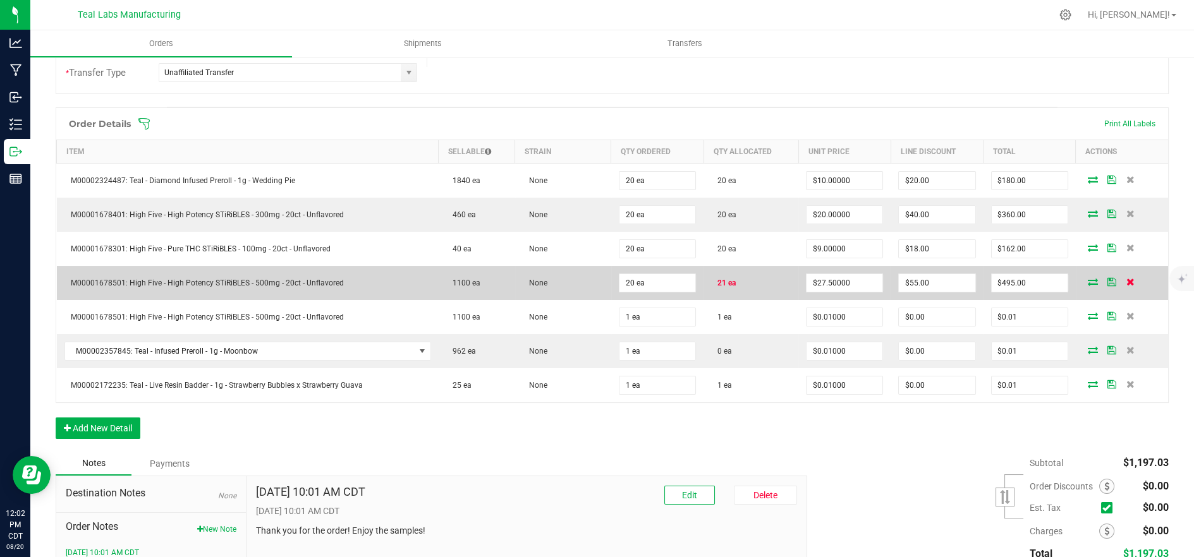
click at [1126, 278] on icon at bounding box center [1130, 282] width 8 height 8
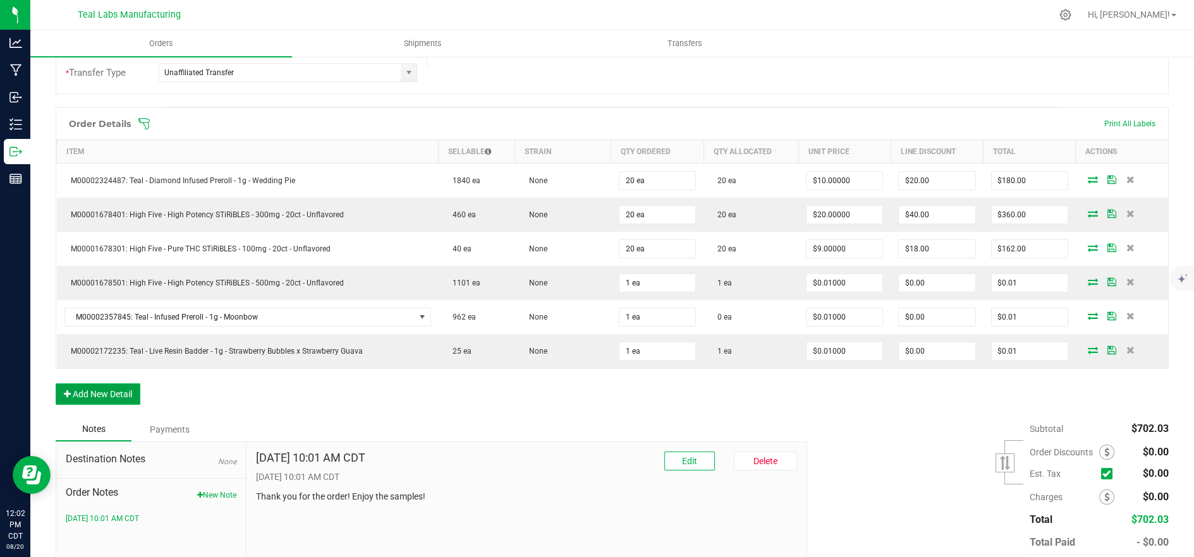
click at [106, 395] on button "Add New Detail" at bounding box center [98, 394] width 85 height 21
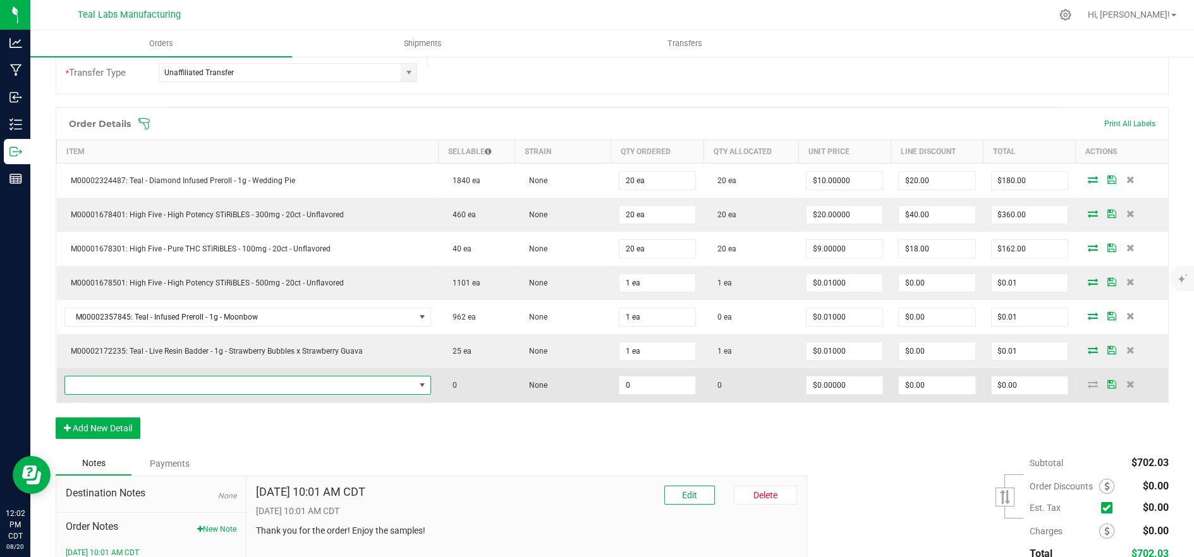
click at [149, 382] on span "NO DATA FOUND" at bounding box center [239, 386] width 349 height 18
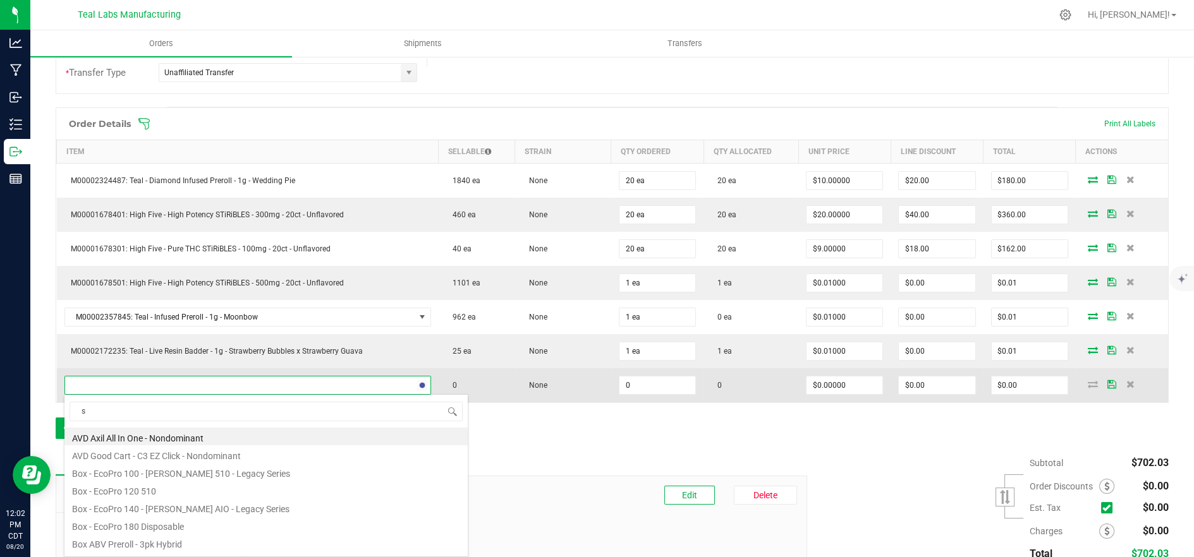
scroll to position [19, 357]
type input "stiribles"
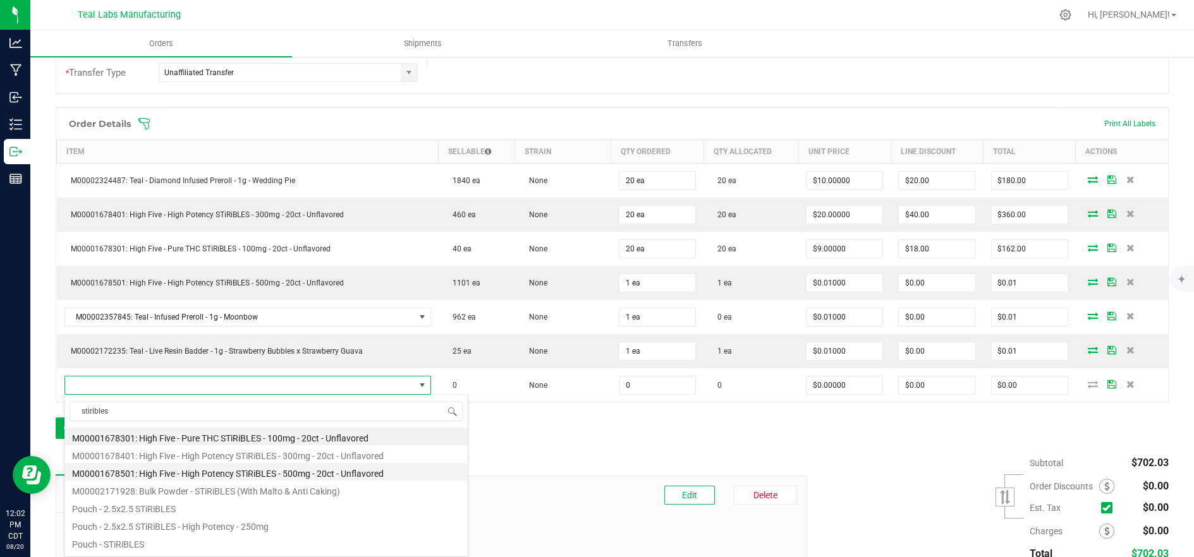
click at [316, 469] on li "M00001678501: High Five - High Potency STiRiBLES - 500mg - 20ct - Unflavored" at bounding box center [265, 472] width 403 height 18
type input "0 ea"
type input "$27.50000"
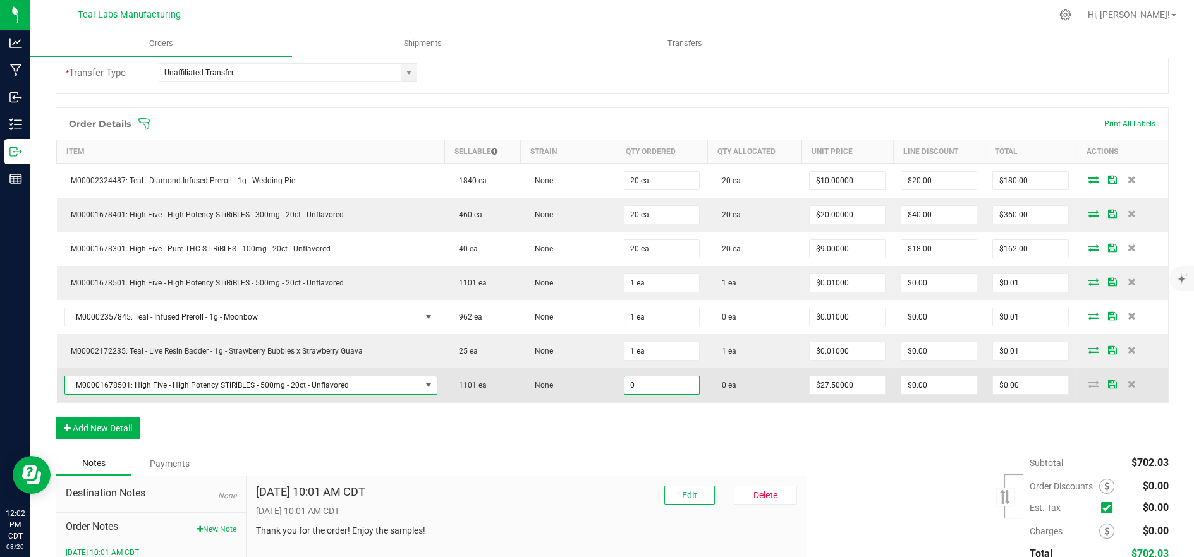
click at [632, 389] on input "0" at bounding box center [661, 386] width 75 height 18
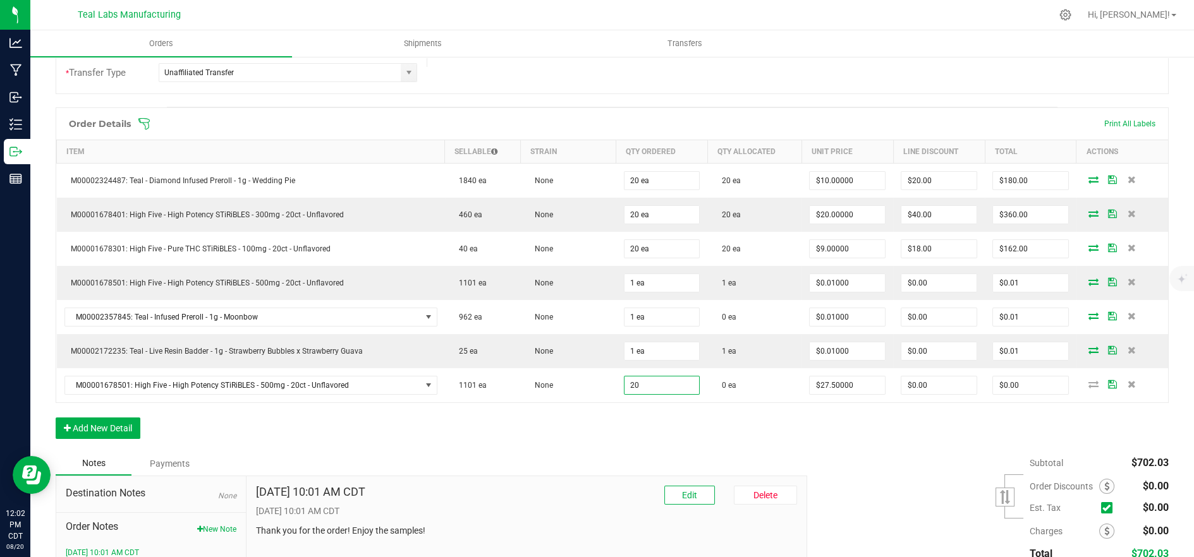
type input "20 ea"
type input "$550.00"
click at [672, 417] on div "Order Details Print All Labels Item Sellable Strain Qty Ordered Qty Allocated U…" at bounding box center [612, 279] width 1113 height 344
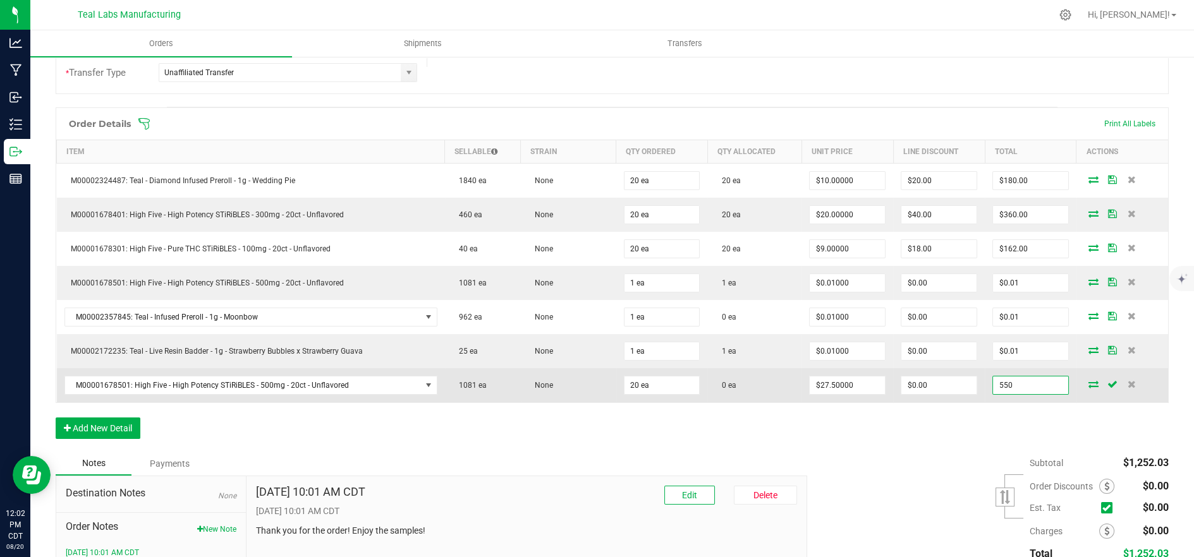
click at [1014, 382] on input "550" at bounding box center [1030, 386] width 75 height 18
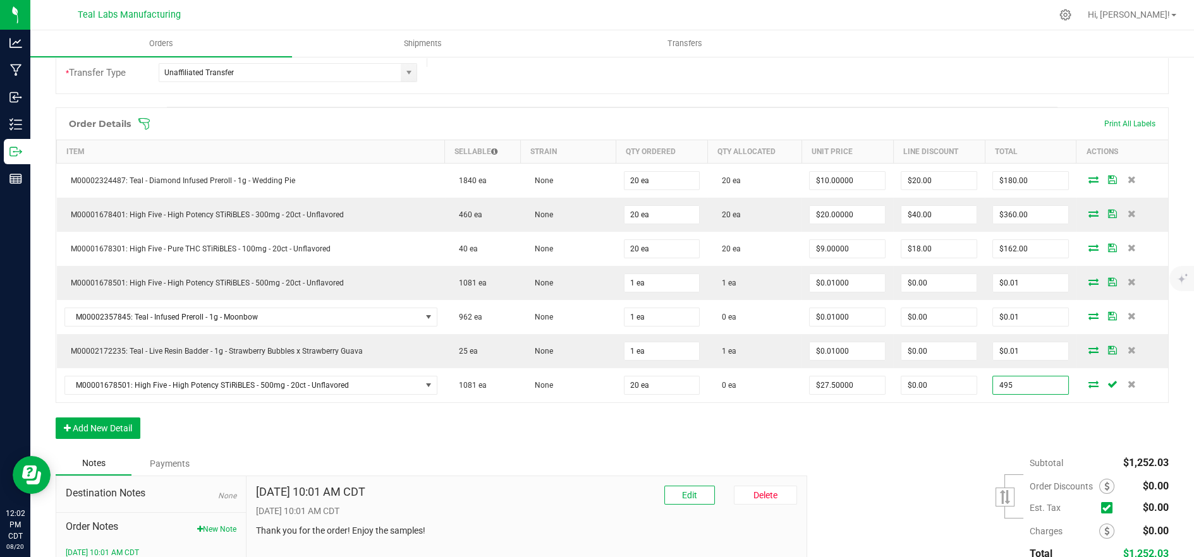
type input "495"
type input "$24.75000"
type input "$495.00"
click at [922, 428] on div "Order Details Print All Labels Item Sellable Strain Qty Ordered Qty Allocated U…" at bounding box center [612, 279] width 1113 height 344
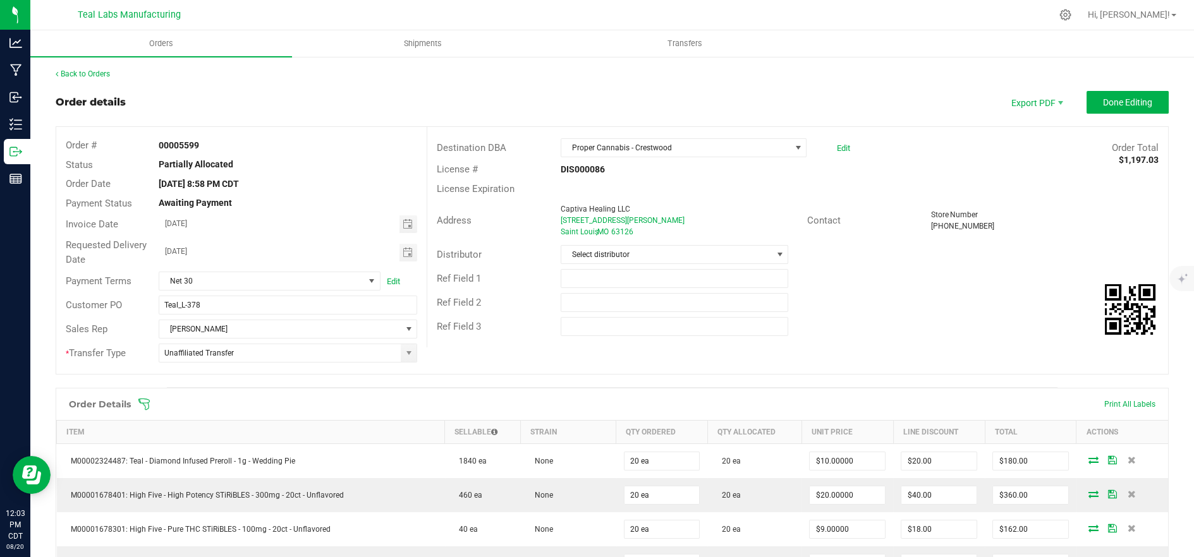
scroll to position [351, 0]
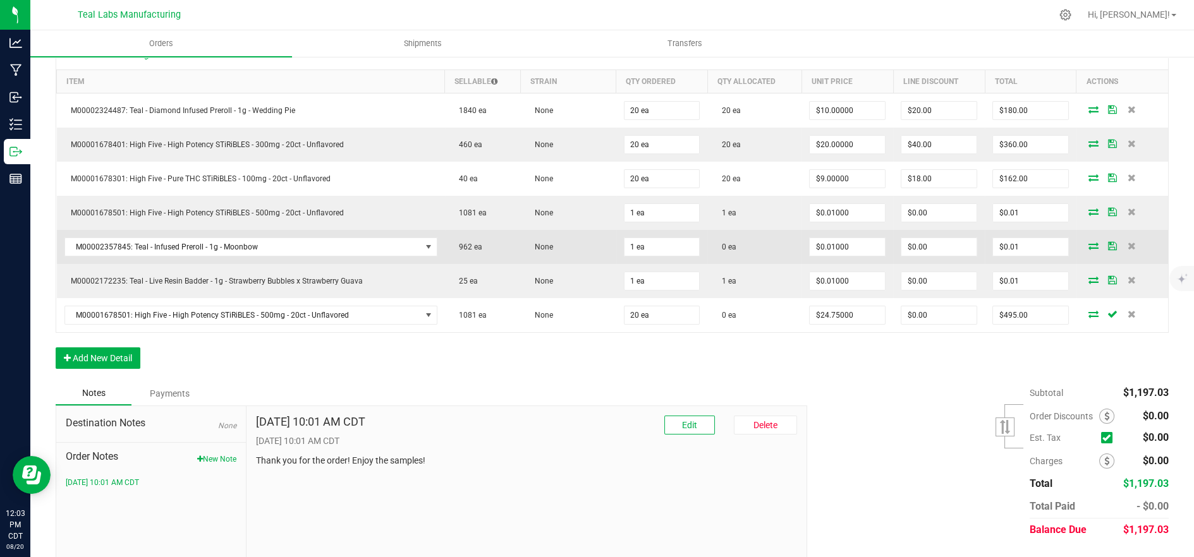
click at [1088, 243] on icon at bounding box center [1093, 246] width 10 height 8
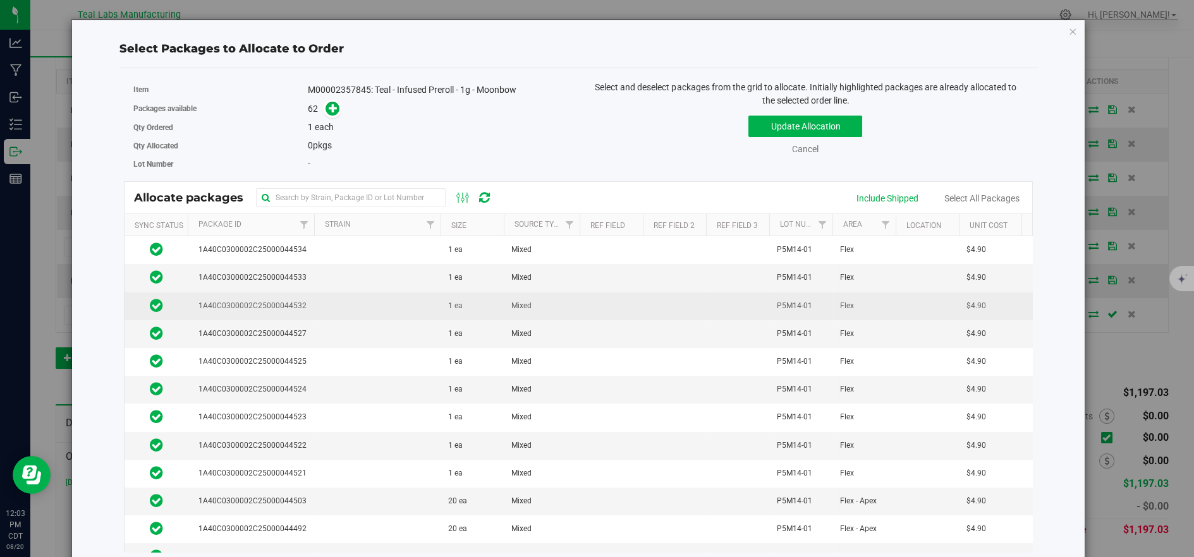
click at [337, 306] on td at bounding box center [377, 307] width 126 height 28
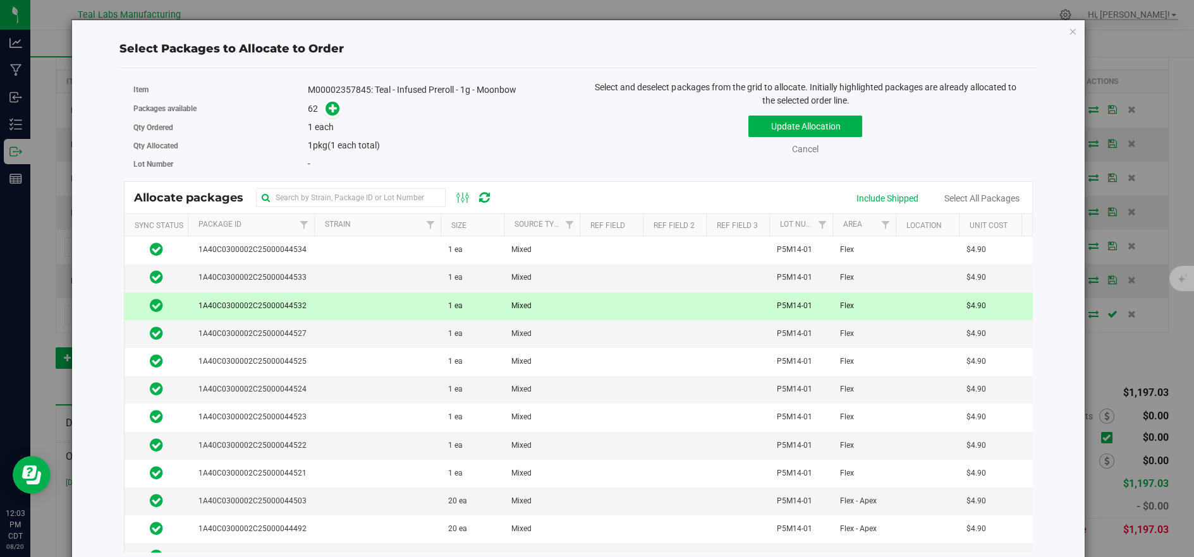
click at [337, 306] on td at bounding box center [377, 307] width 126 height 28
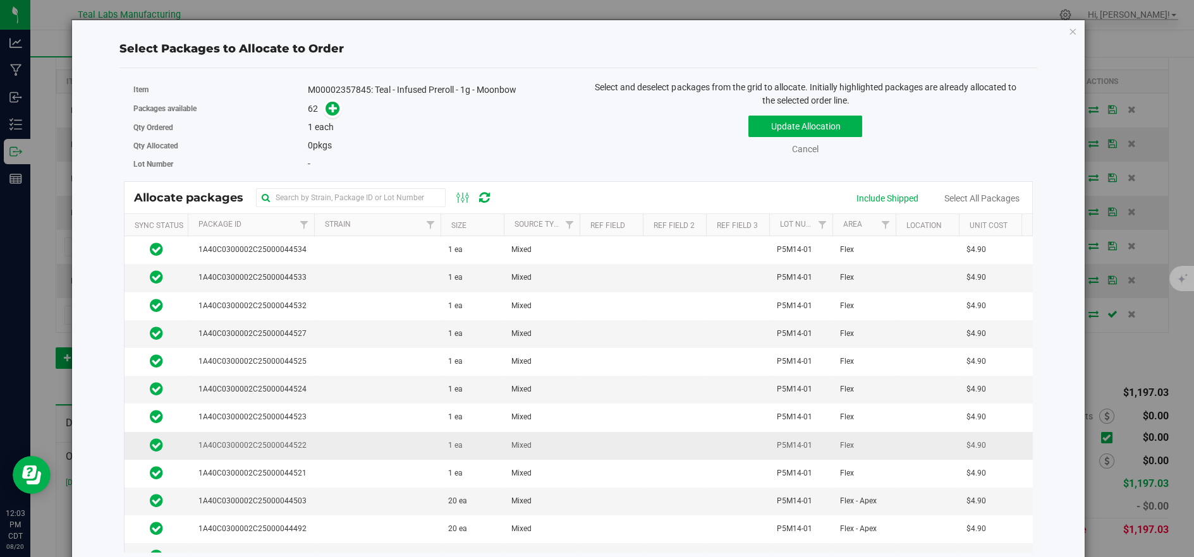
click at [361, 443] on td at bounding box center [377, 446] width 126 height 28
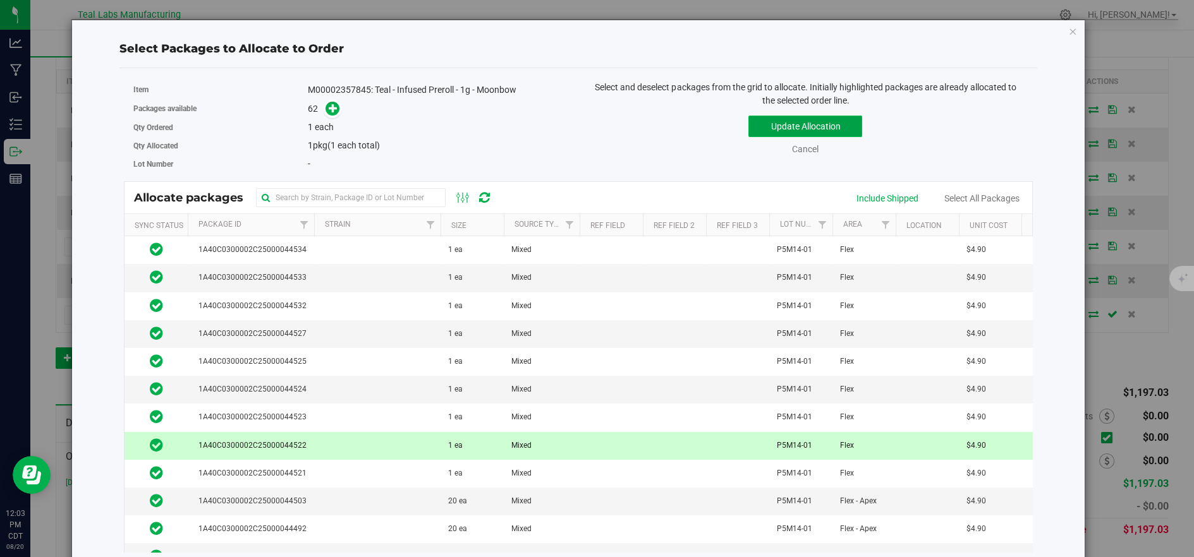
click at [758, 123] on button "Update Allocation" at bounding box center [805, 126] width 114 height 21
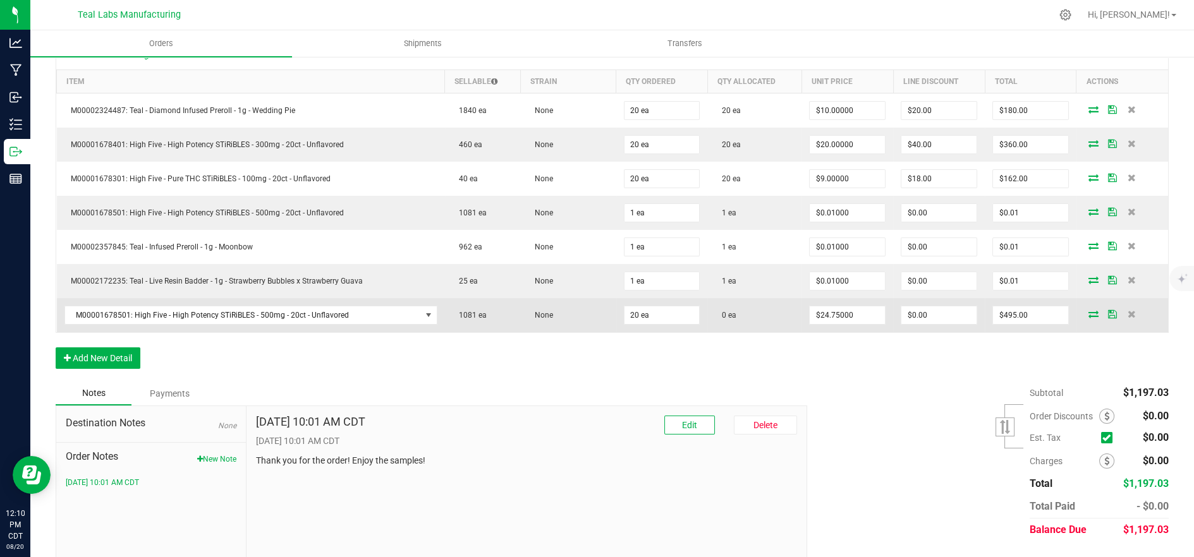
click at [1088, 310] on icon at bounding box center [1093, 314] width 10 height 8
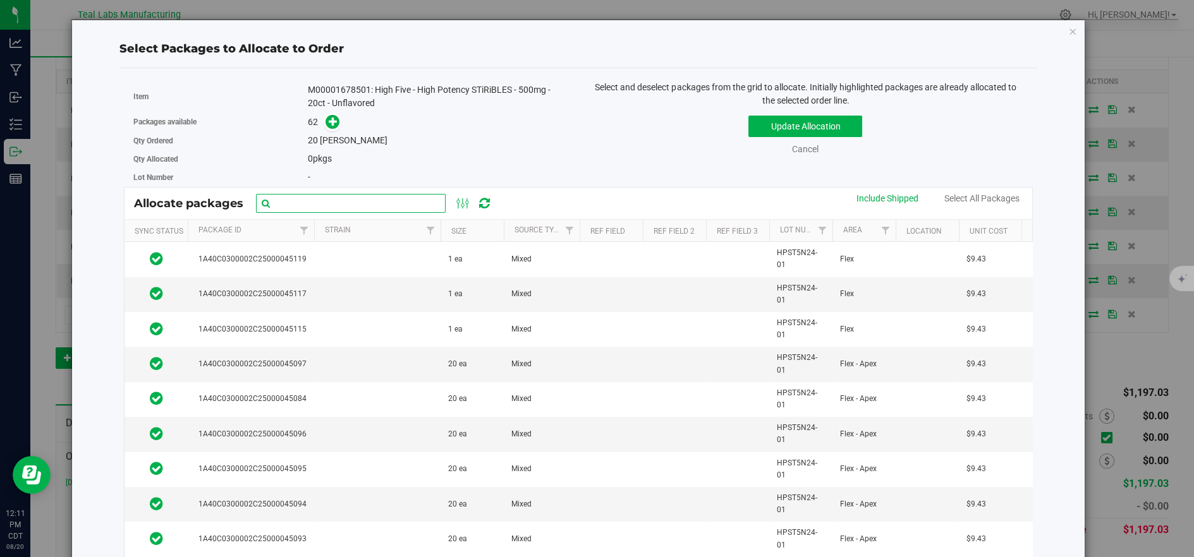
click at [376, 195] on input "text" at bounding box center [351, 203] width 190 height 19
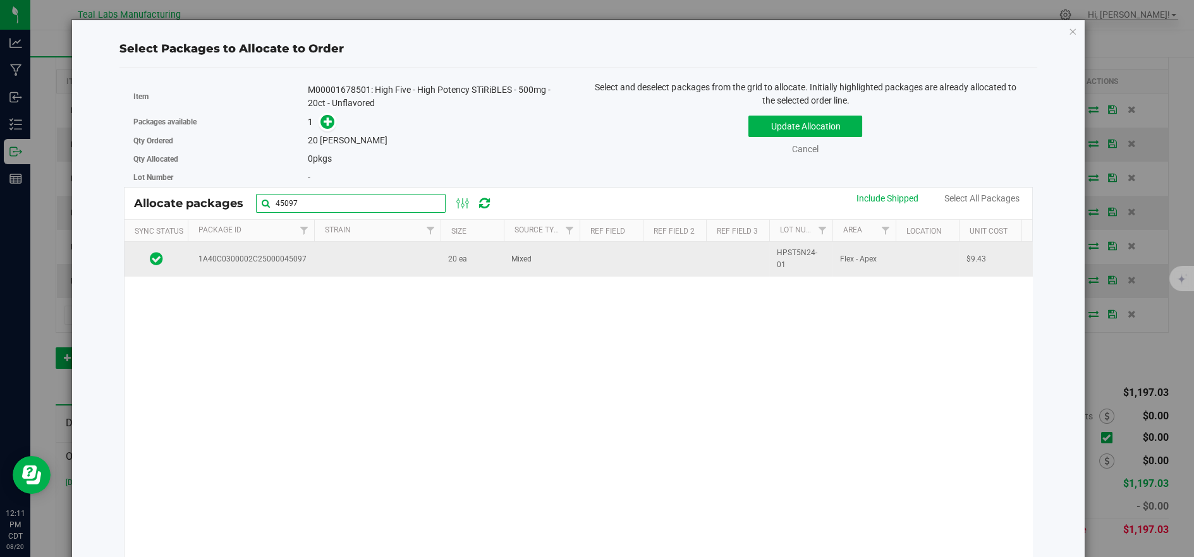
type input "45097"
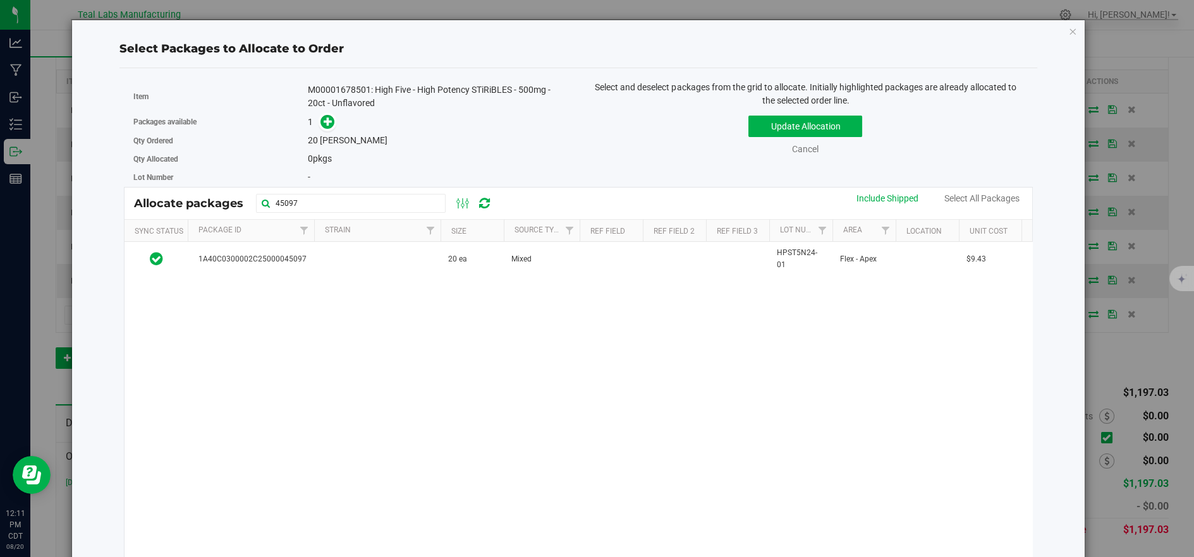
drag, startPoint x: 397, startPoint y: 262, endPoint x: 540, endPoint y: 221, distance: 148.8
click at [398, 260] on td at bounding box center [377, 259] width 126 height 34
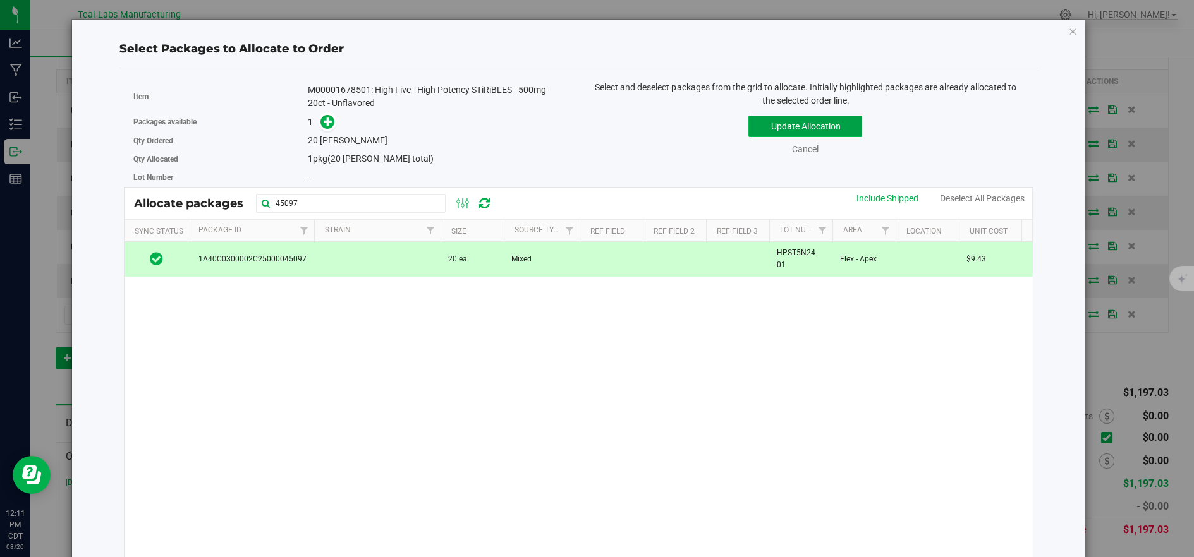
click at [775, 124] on button "Update Allocation" at bounding box center [805, 126] width 114 height 21
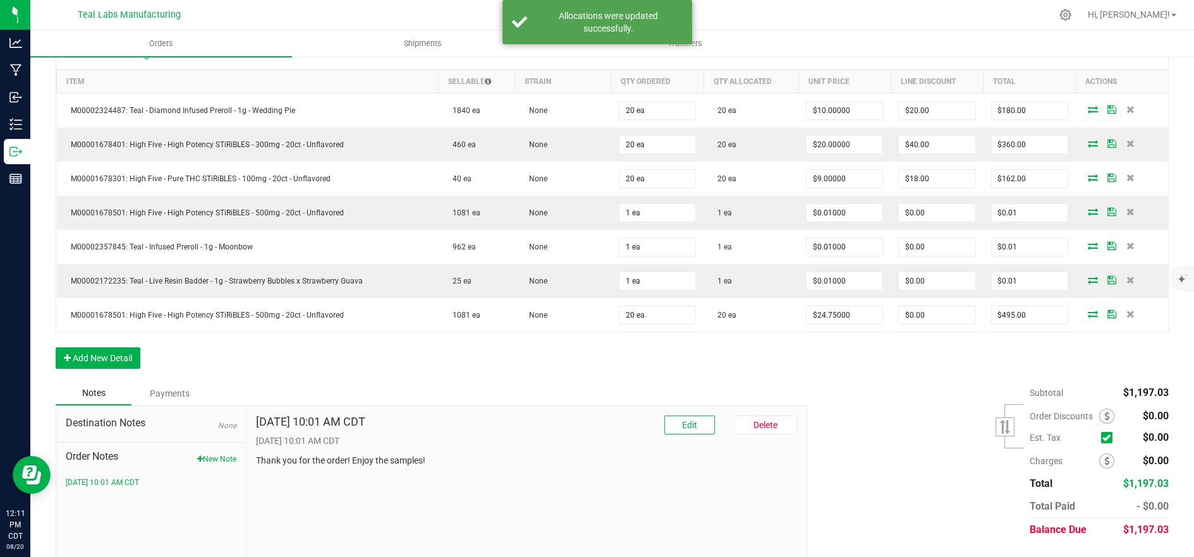
scroll to position [0, 0]
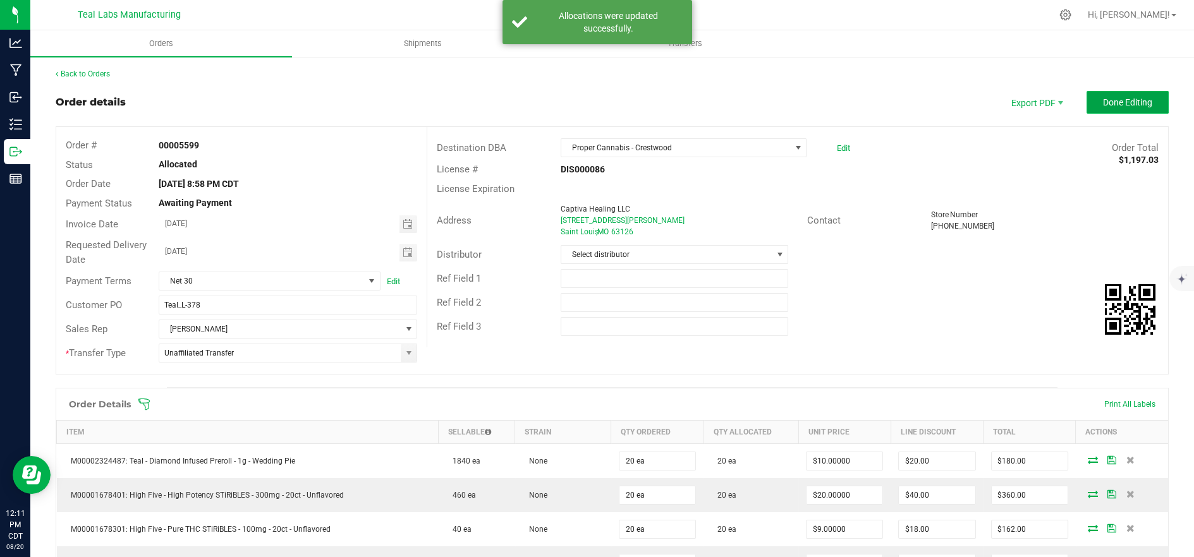
click at [1113, 97] on span "Done Editing" at bounding box center [1127, 102] width 49 height 10
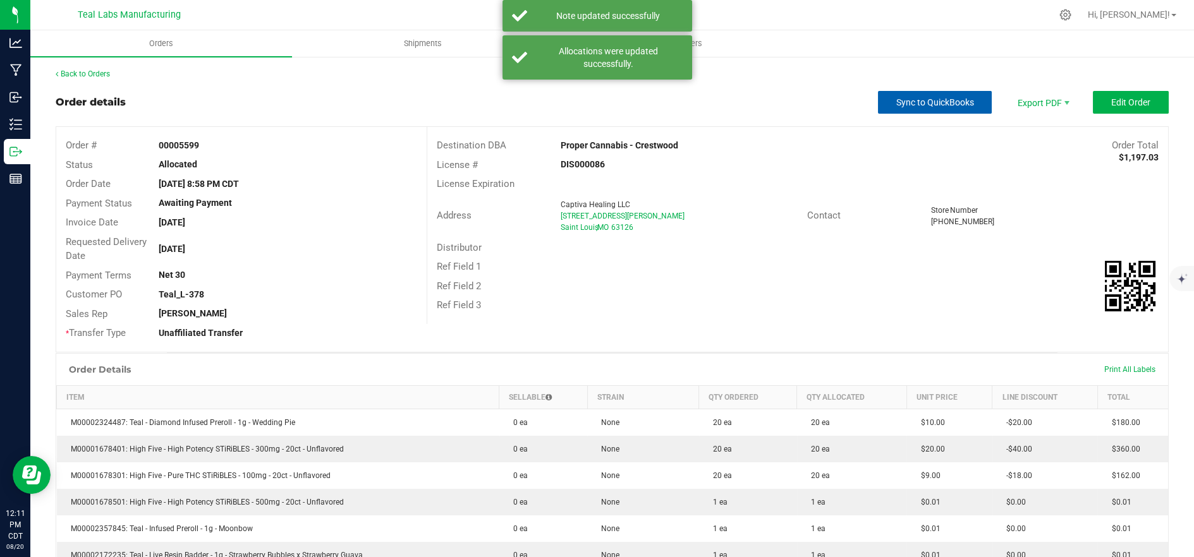
click at [938, 104] on span "Sync to QuickBooks" at bounding box center [935, 102] width 78 height 10
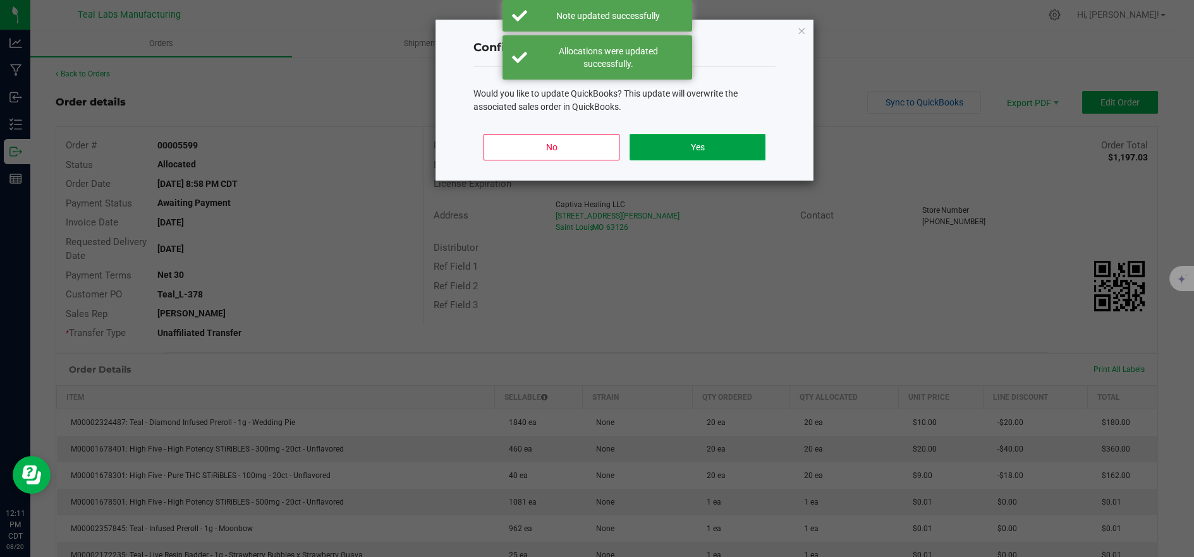
click at [724, 141] on button "Yes" at bounding box center [697, 147] width 136 height 27
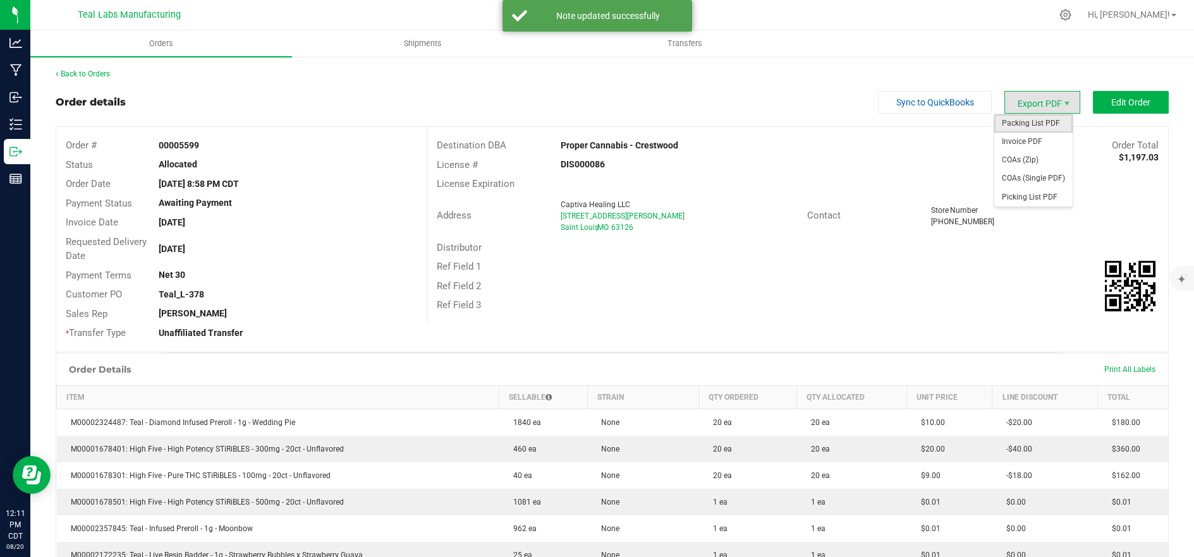
click at [1010, 128] on span "Packing List PDF" at bounding box center [1033, 123] width 78 height 18
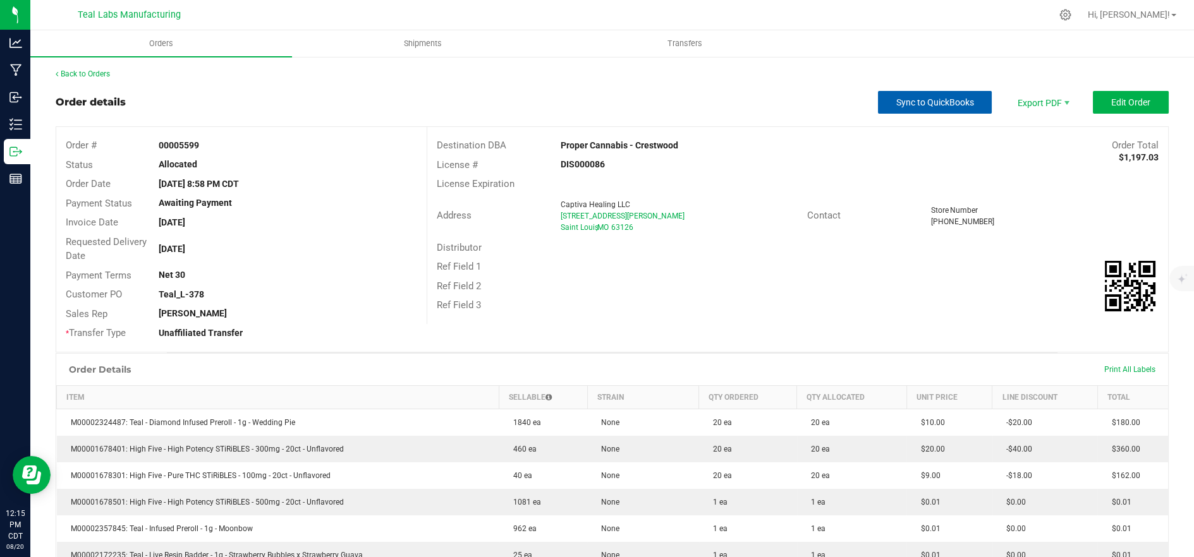
click at [930, 104] on span "Sync to QuickBooks" at bounding box center [935, 102] width 78 height 10
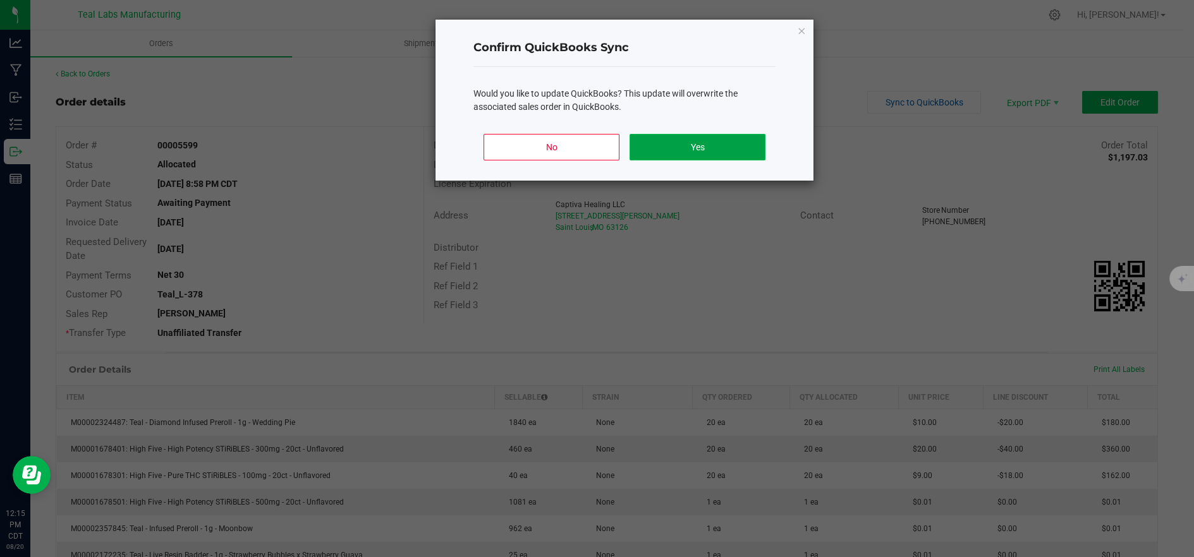
click at [723, 140] on button "Yes" at bounding box center [697, 147] width 136 height 27
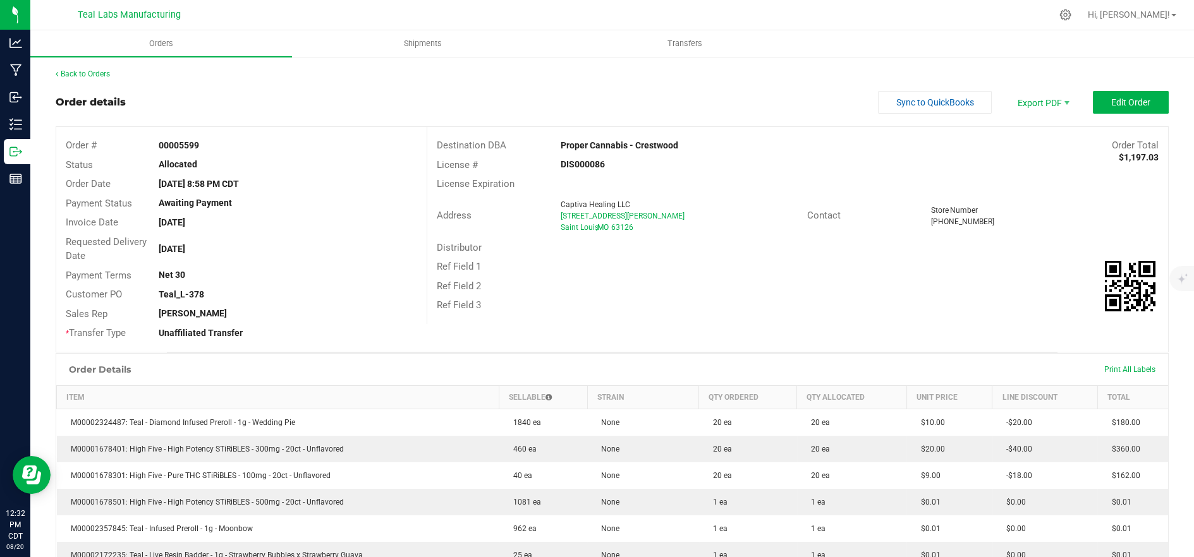
click at [583, 278] on div "Ref Field 2" at bounding box center [797, 287] width 740 height 20
click at [896, 99] on span "Sync to QuickBooks" at bounding box center [935, 102] width 78 height 10
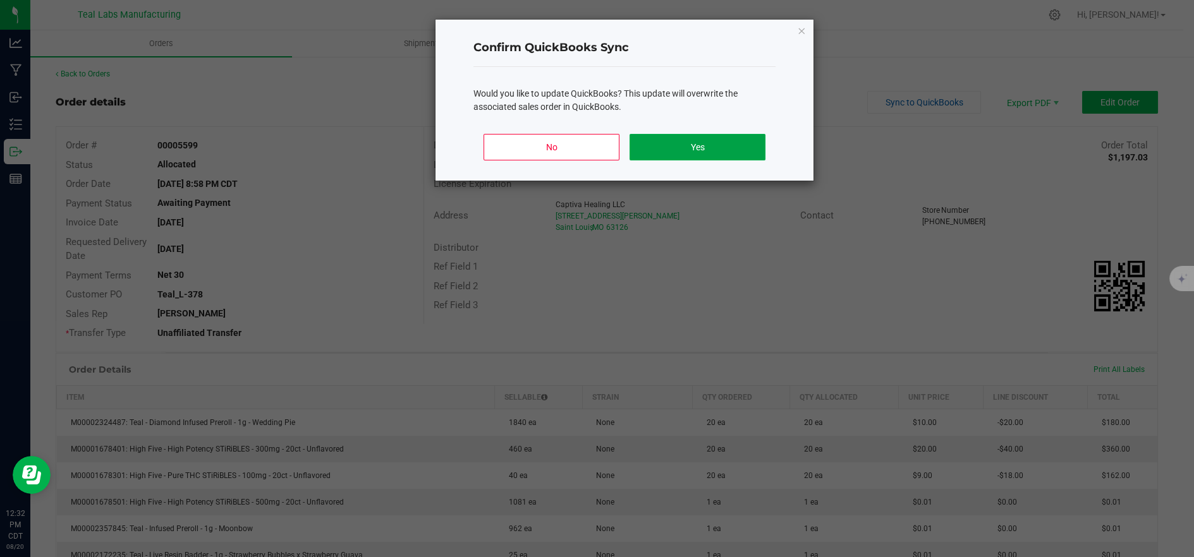
drag, startPoint x: 725, startPoint y: 148, endPoint x: 474, endPoint y: 153, distance: 251.5
click at [725, 148] on button "Yes" at bounding box center [697, 147] width 136 height 27
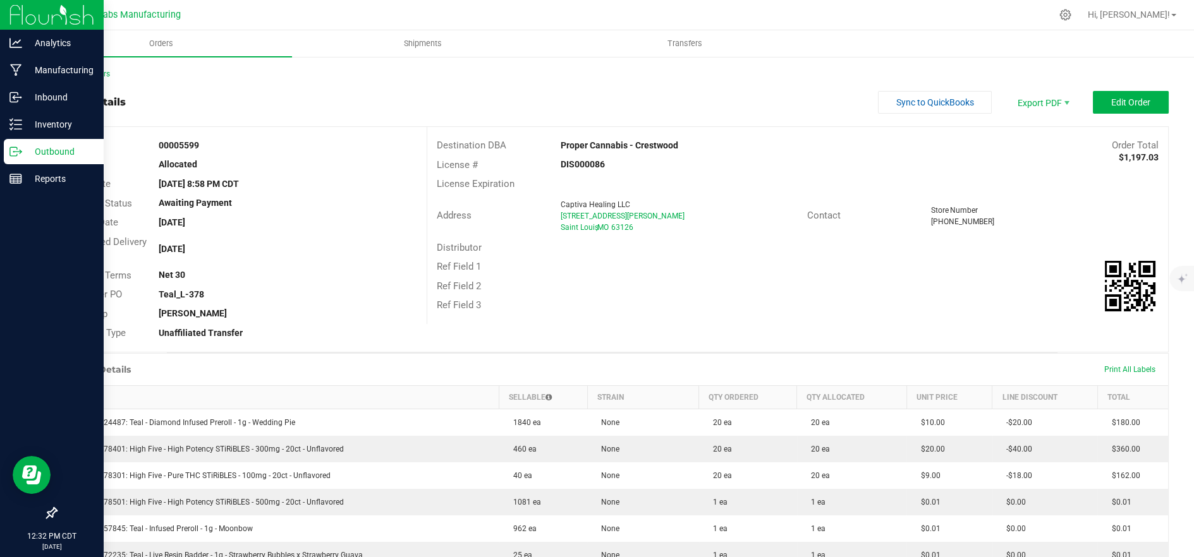
click at [27, 158] on p "Outbound" at bounding box center [60, 151] width 76 height 15
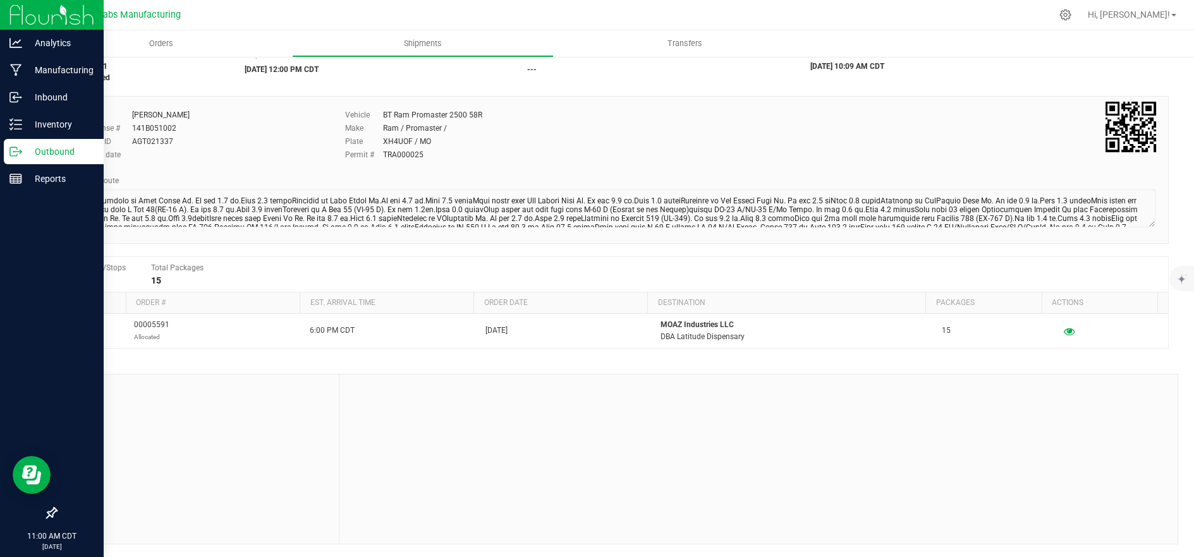
click at [59, 153] on p "Outbound" at bounding box center [60, 151] width 76 height 15
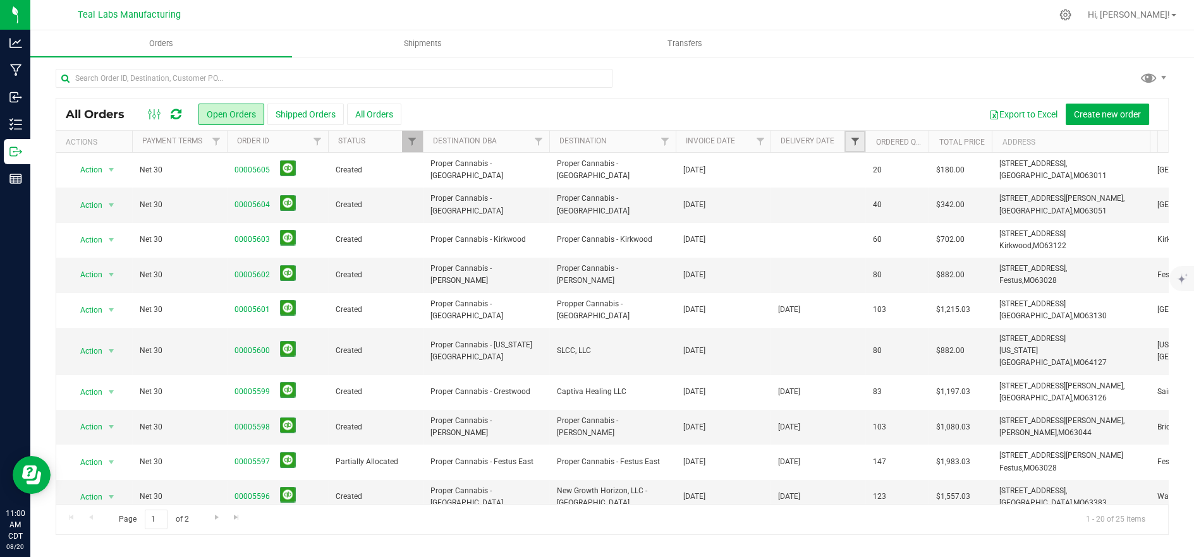
click at [856, 143] on span "Filter" at bounding box center [854, 141] width 10 height 10
click at [971, 219] on span "select" at bounding box center [972, 218] width 10 height 10
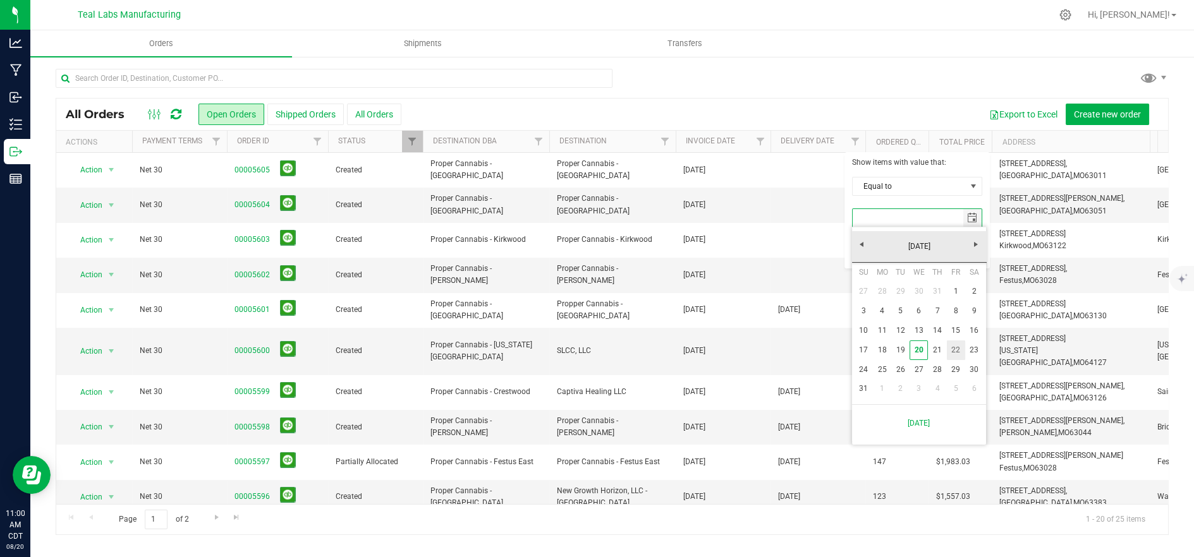
click at [956, 350] on link "22" at bounding box center [955, 351] width 18 height 20
type input "[DATE]"
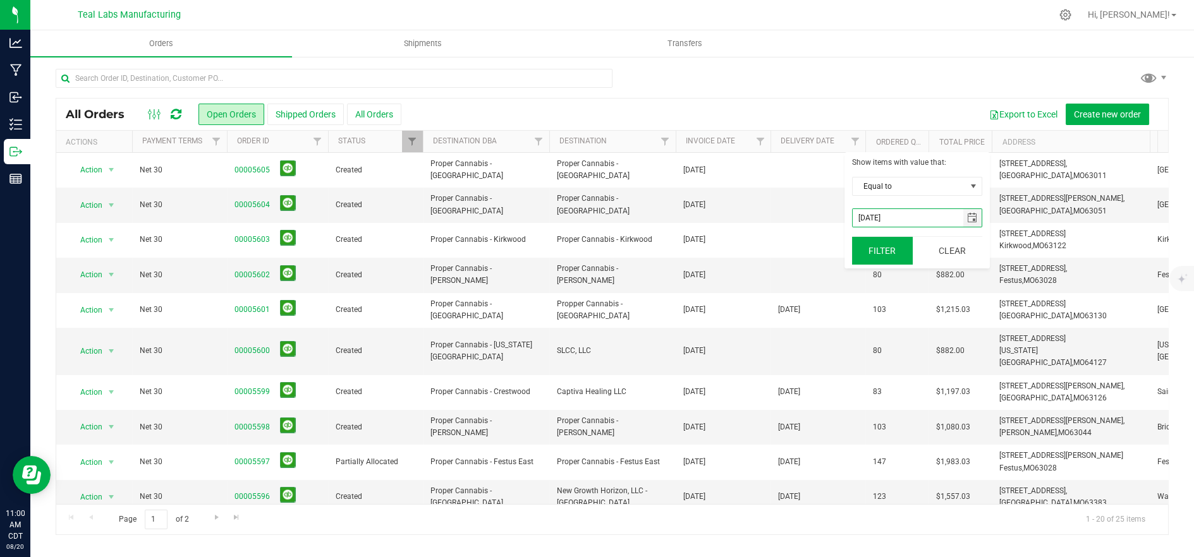
click at [879, 260] on button "Filter" at bounding box center [882, 251] width 61 height 28
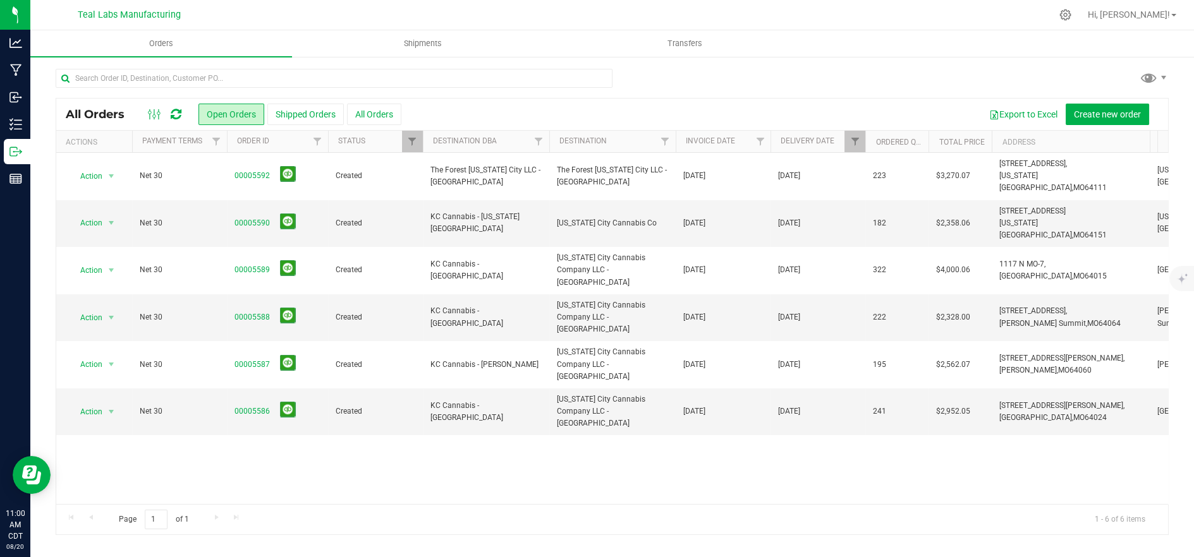
click at [763, 389] on td "[DATE]" at bounding box center [722, 412] width 95 height 47
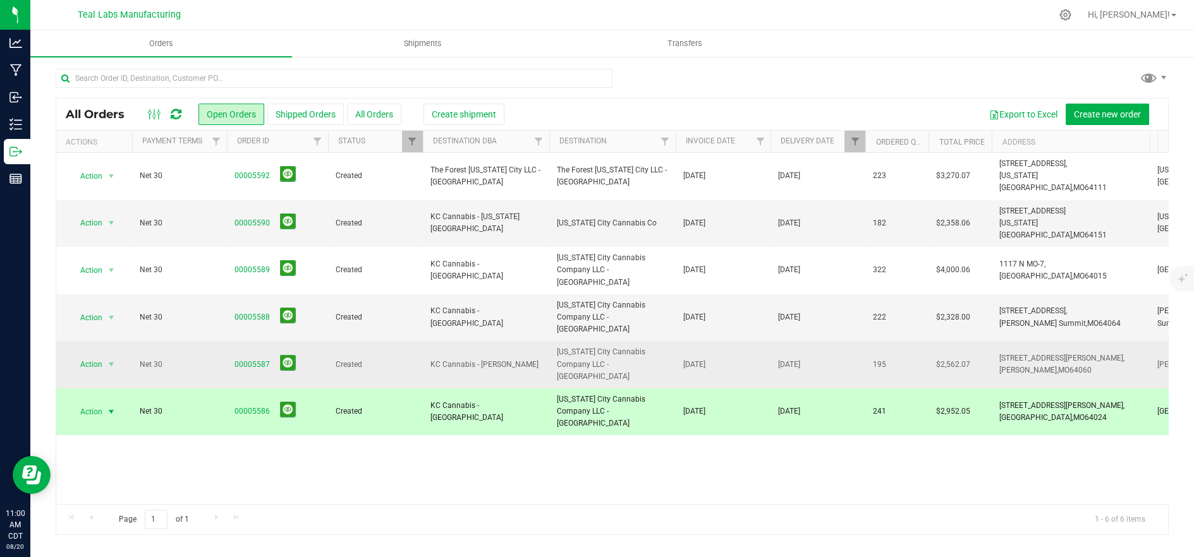
click at [751, 341] on td "[DATE]" at bounding box center [722, 364] width 95 height 47
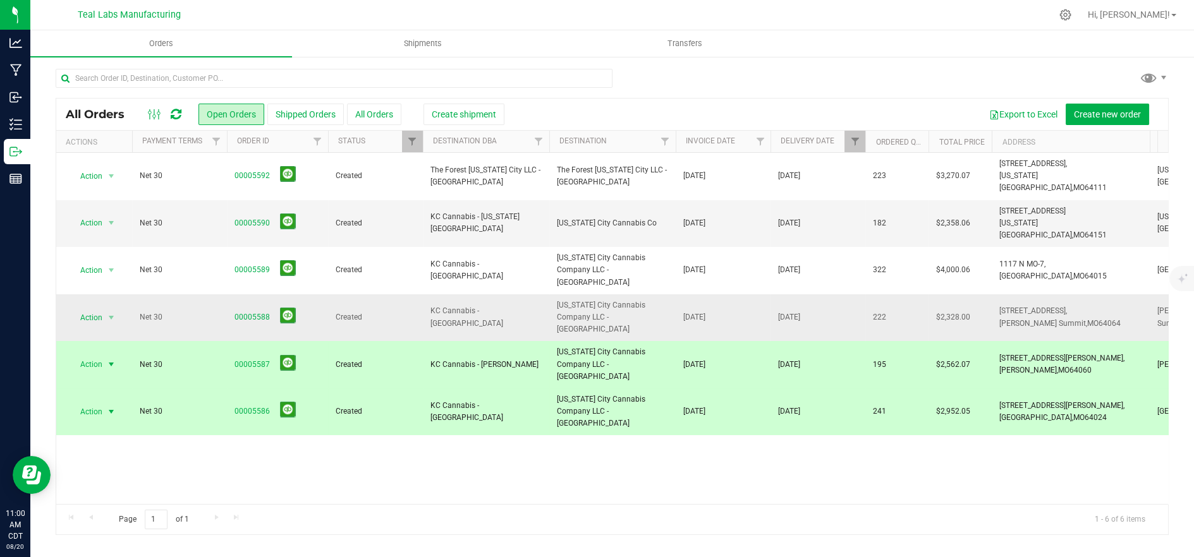
click at [747, 294] on td "[DATE]" at bounding box center [722, 317] width 95 height 47
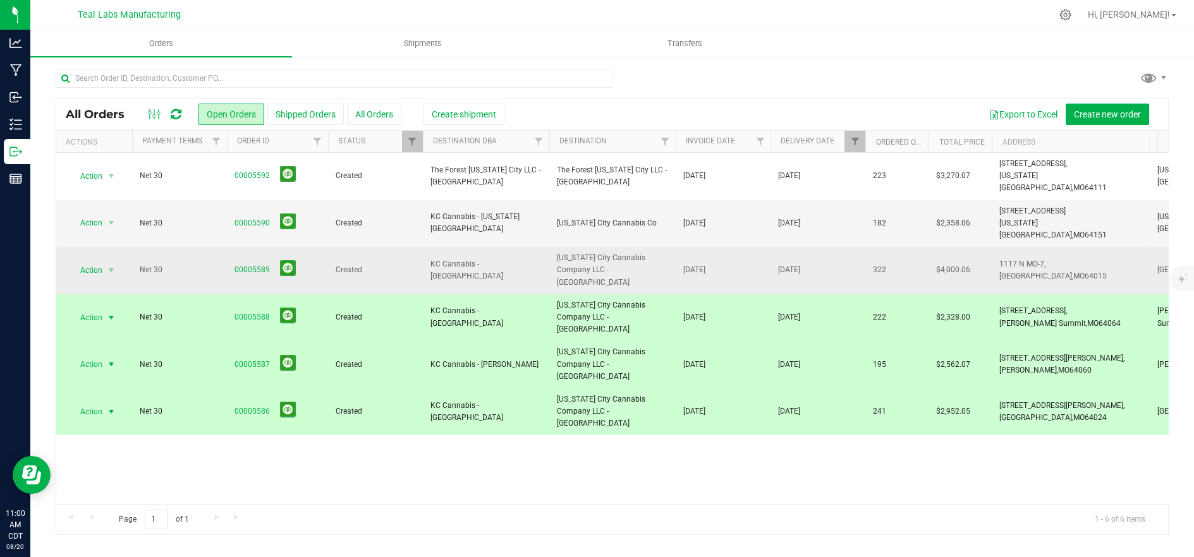
click at [751, 247] on td "[DATE]" at bounding box center [722, 270] width 95 height 47
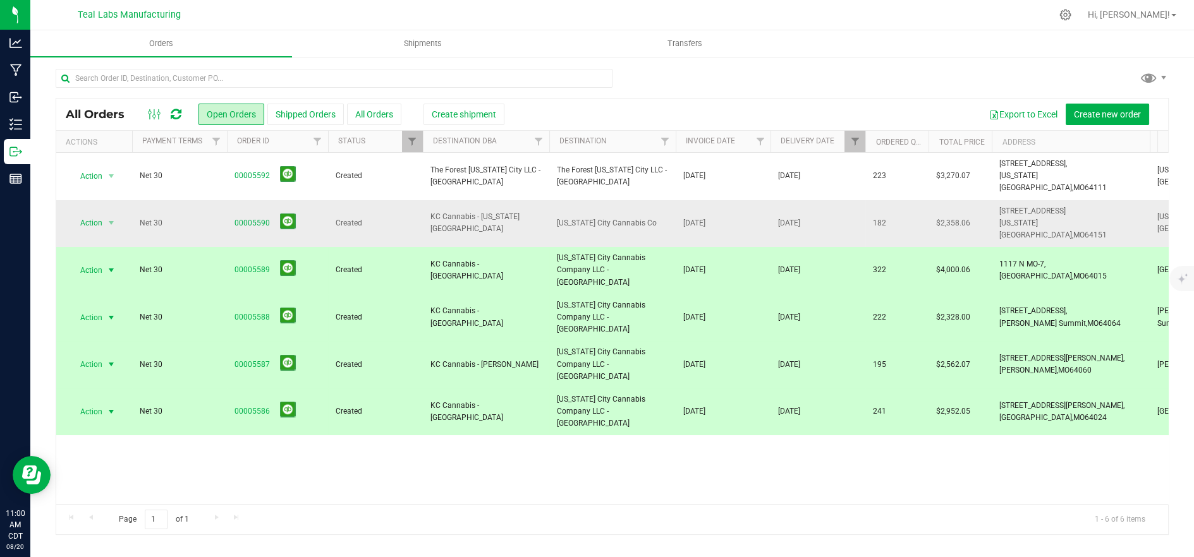
click at [747, 200] on td "[DATE]" at bounding box center [722, 223] width 95 height 47
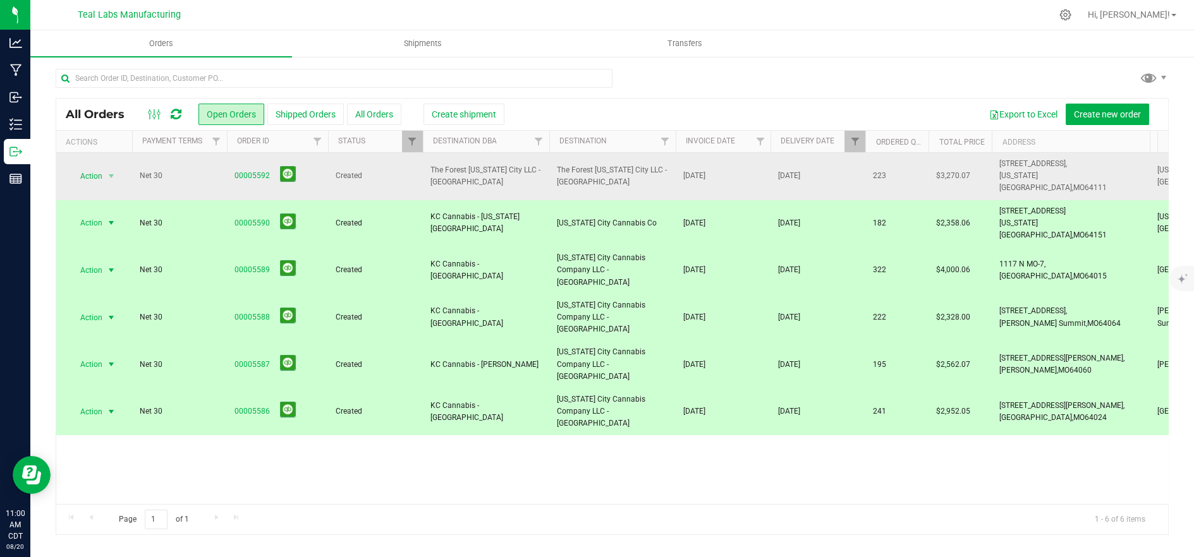
click at [745, 179] on td "[DATE]" at bounding box center [722, 176] width 95 height 47
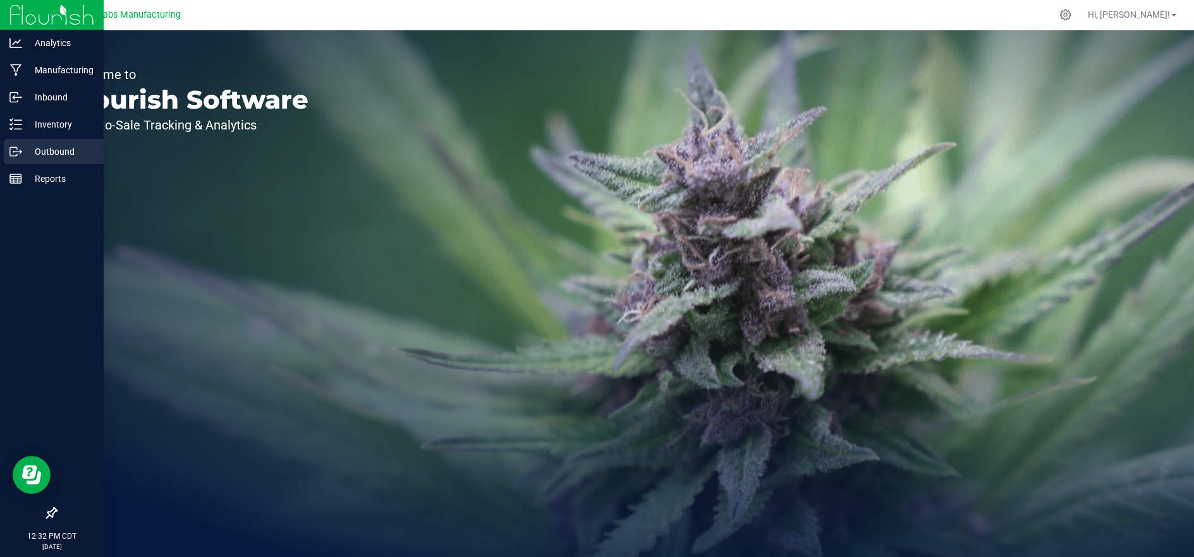
click at [26, 152] on p "Outbound" at bounding box center [60, 151] width 76 height 15
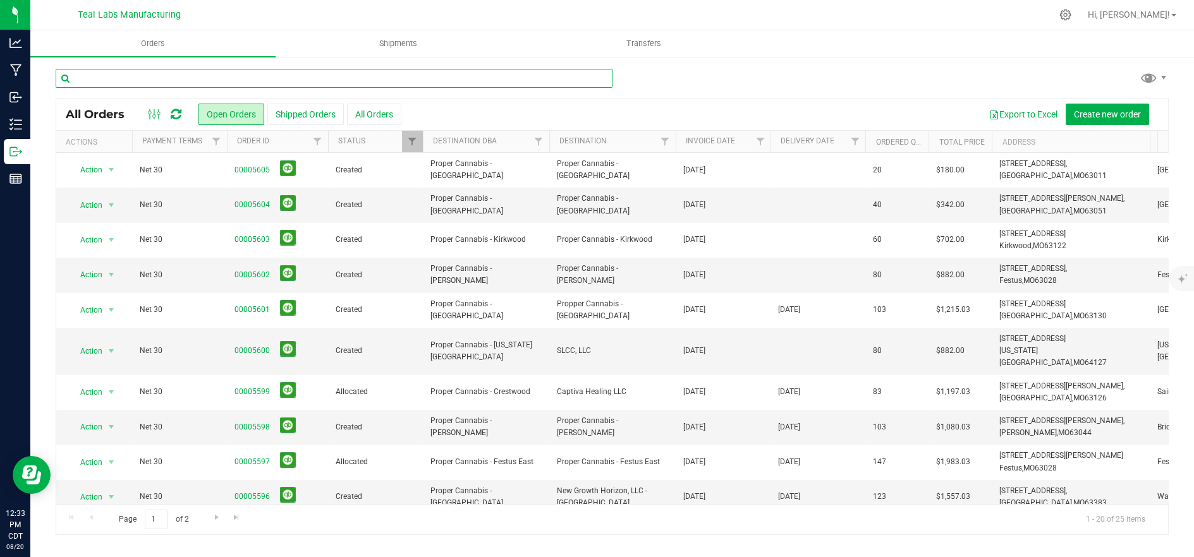
click at [283, 73] on input "text" at bounding box center [334, 78] width 557 height 19
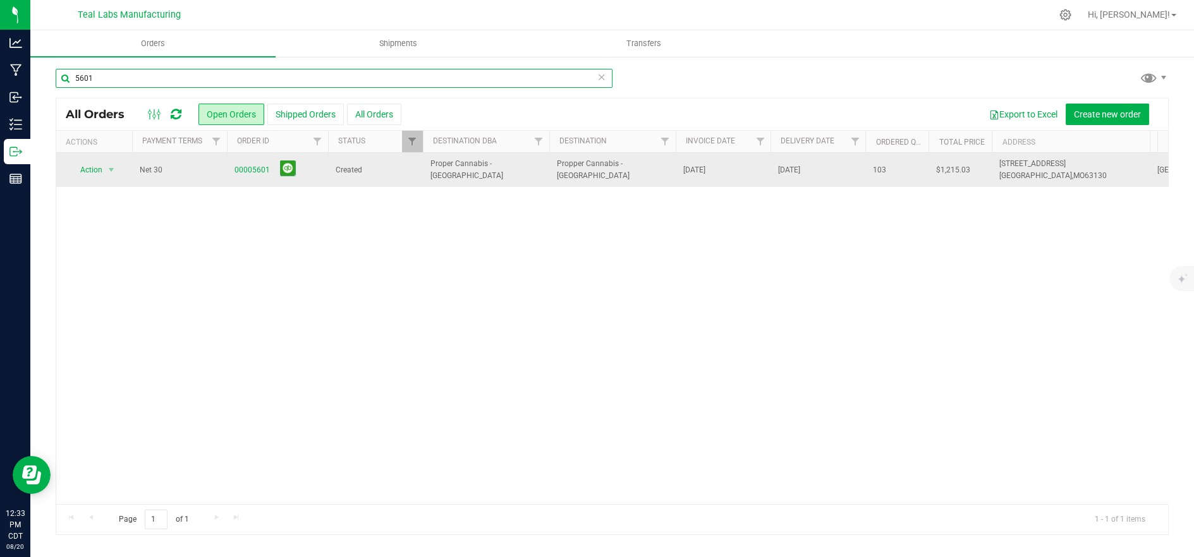
type input "5601"
click at [402, 177] on td "Created" at bounding box center [375, 170] width 95 height 34
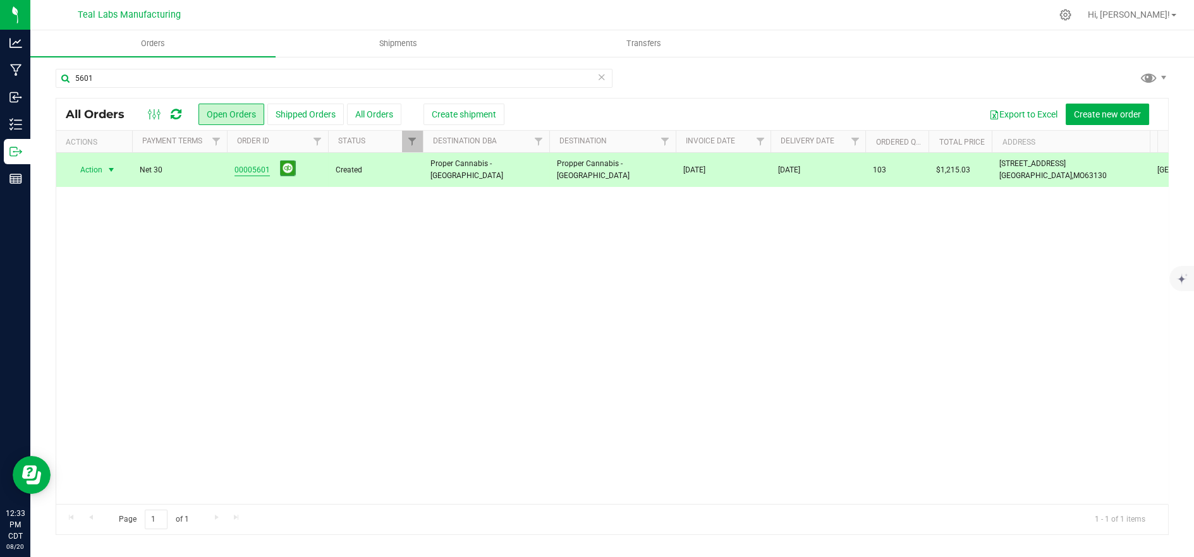
click at [257, 169] on link "00005601" at bounding box center [251, 170] width 35 height 12
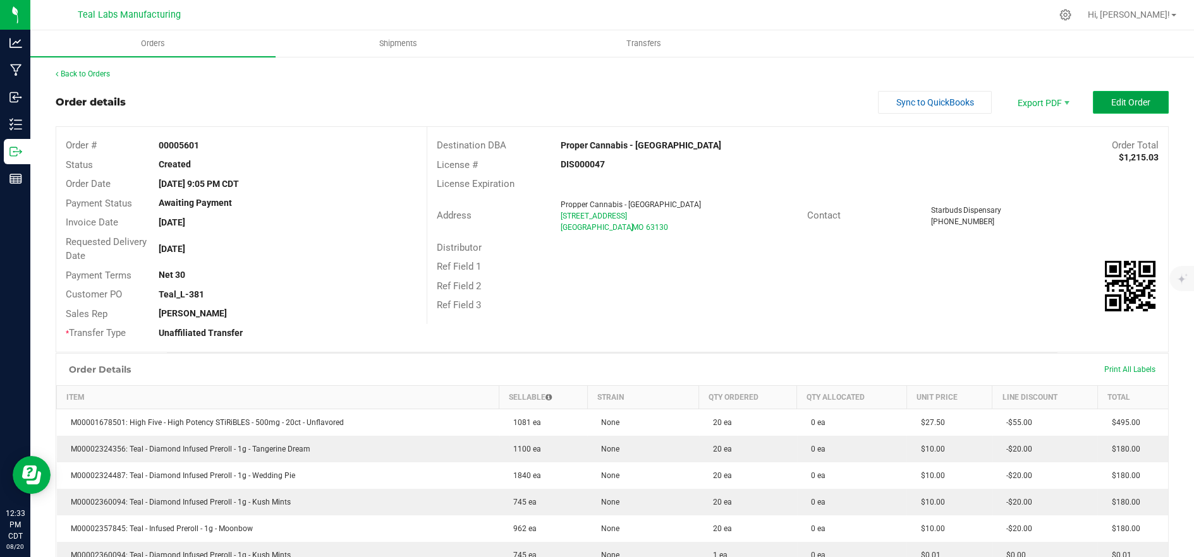
click at [1113, 104] on span "Edit Order" at bounding box center [1130, 102] width 39 height 10
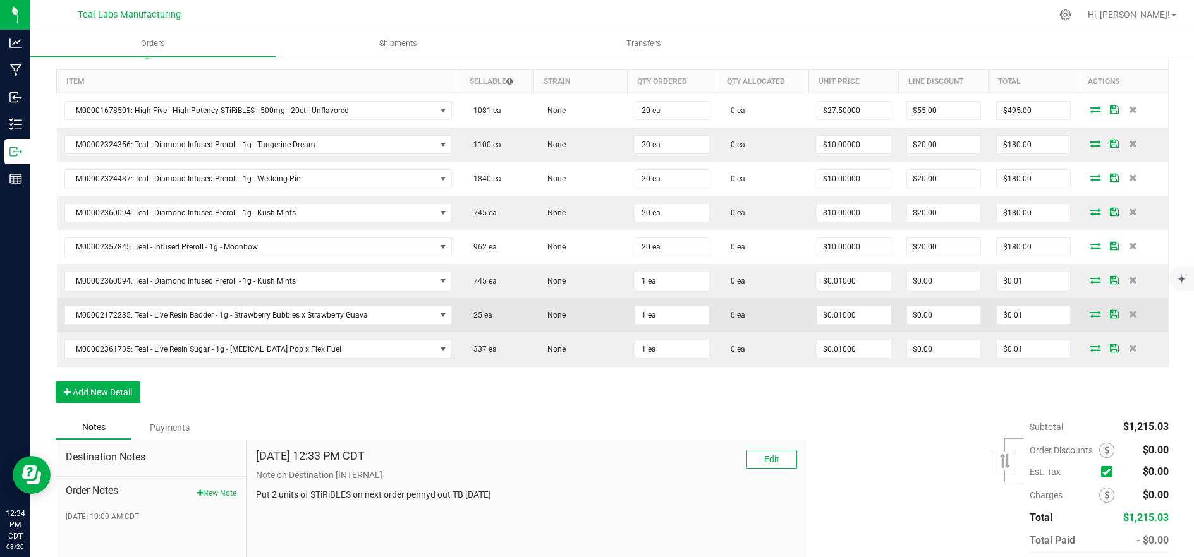
scroll to position [281, 0]
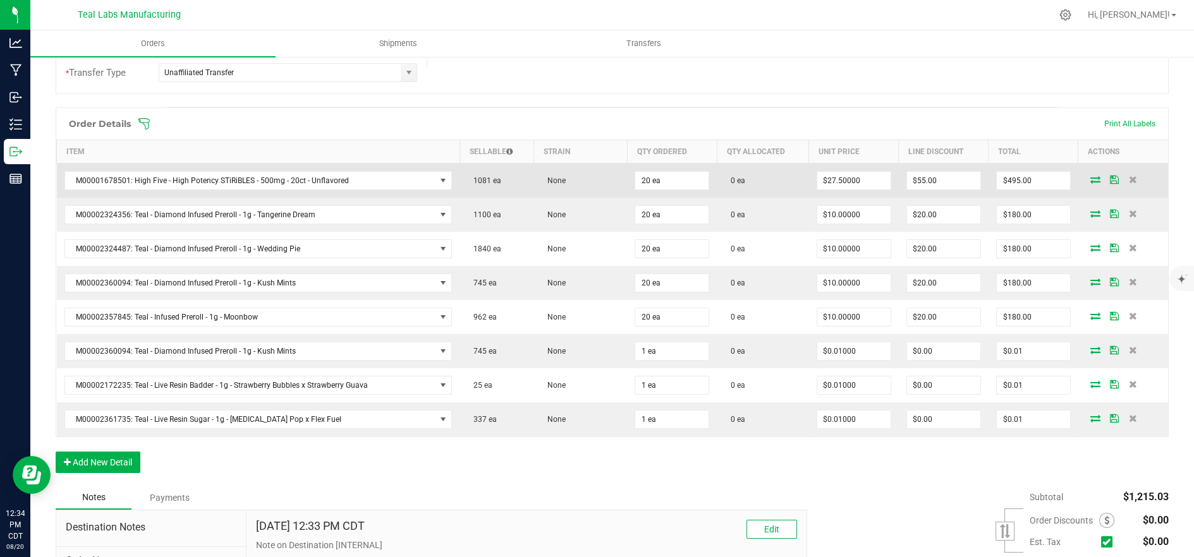
click at [1085, 177] on span at bounding box center [1094, 180] width 19 height 8
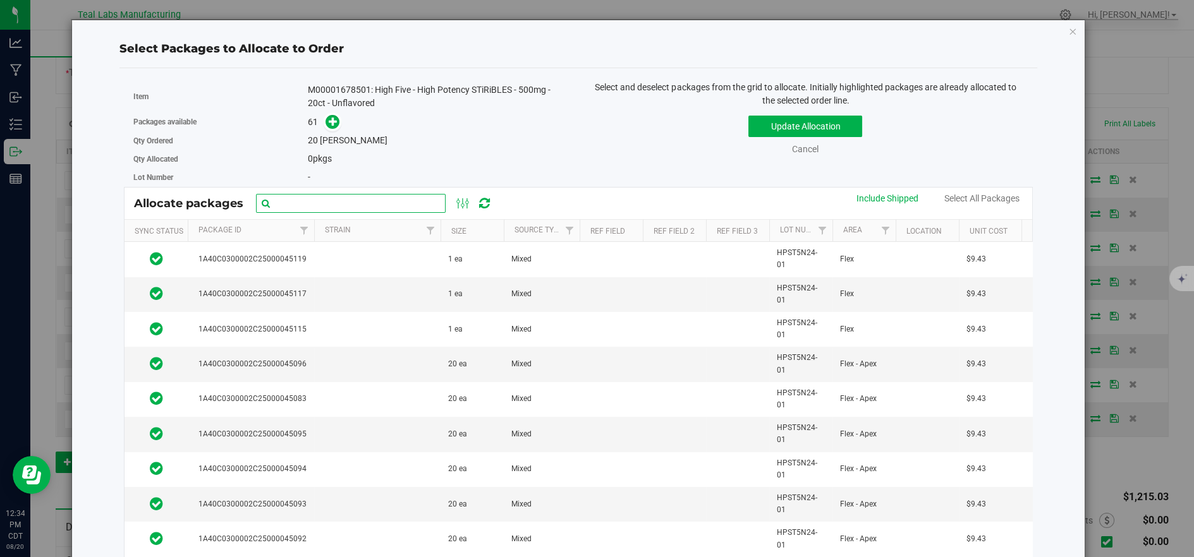
click at [349, 203] on input "text" at bounding box center [351, 203] width 190 height 19
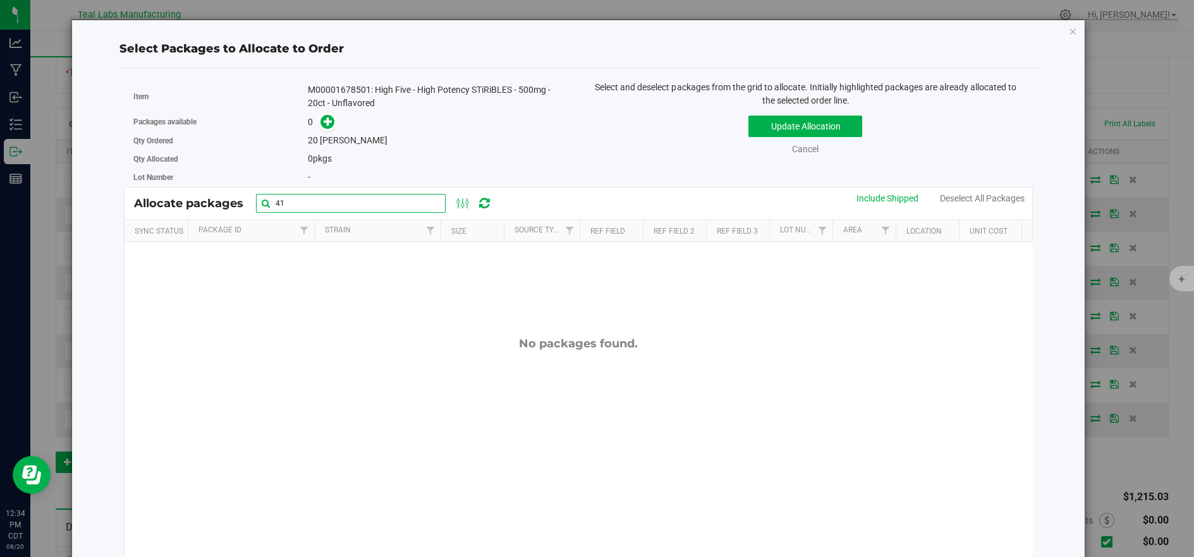
type input "4"
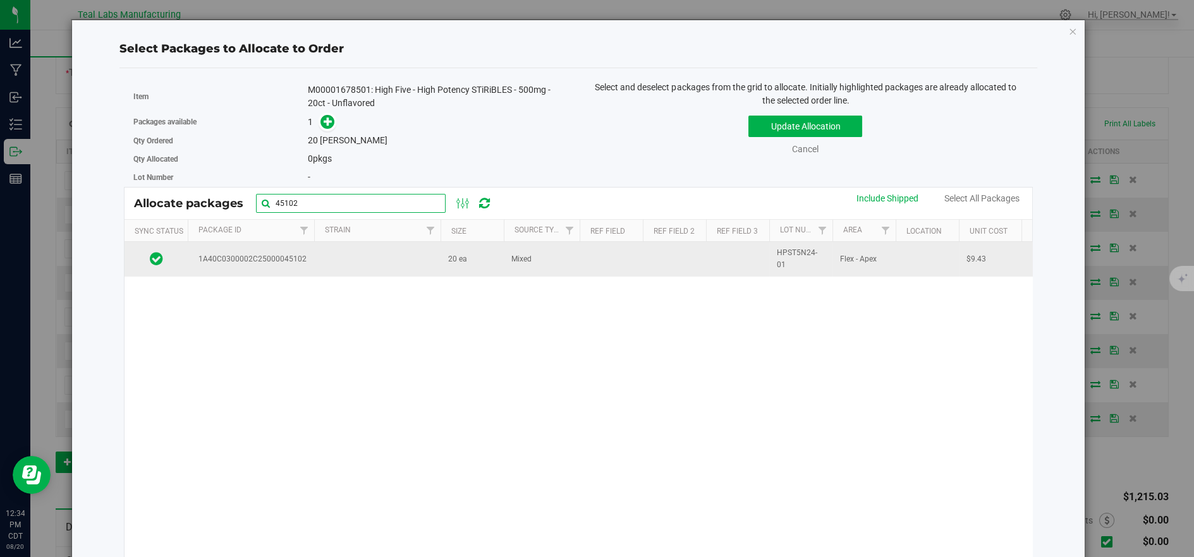
type input "45102"
drag, startPoint x: 322, startPoint y: 263, endPoint x: 348, endPoint y: 255, distance: 26.6
click at [326, 261] on td at bounding box center [377, 259] width 126 height 34
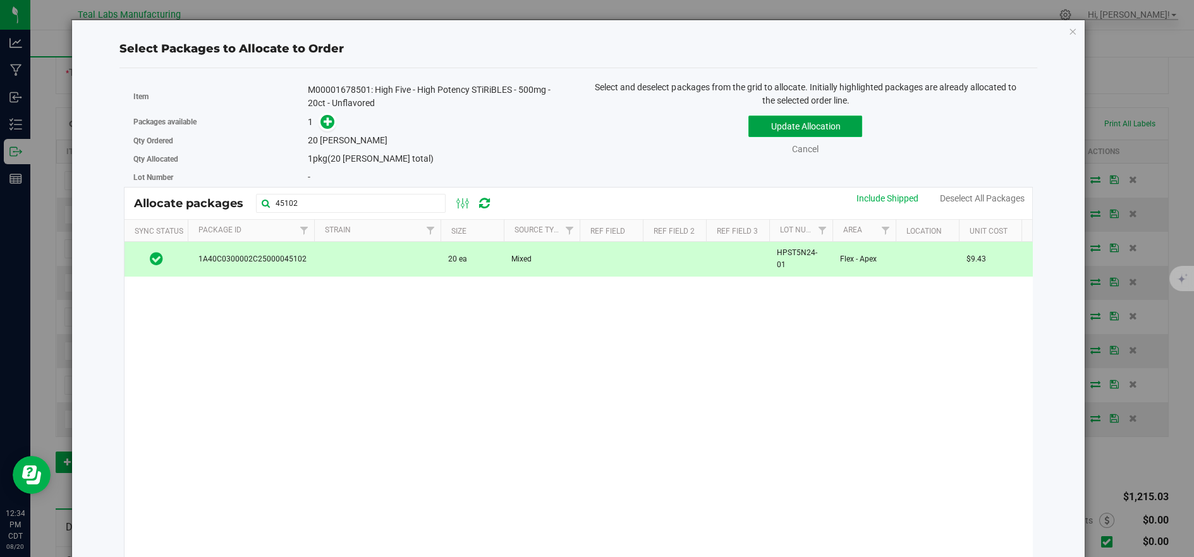
click at [806, 130] on button "Update Allocation" at bounding box center [805, 126] width 114 height 21
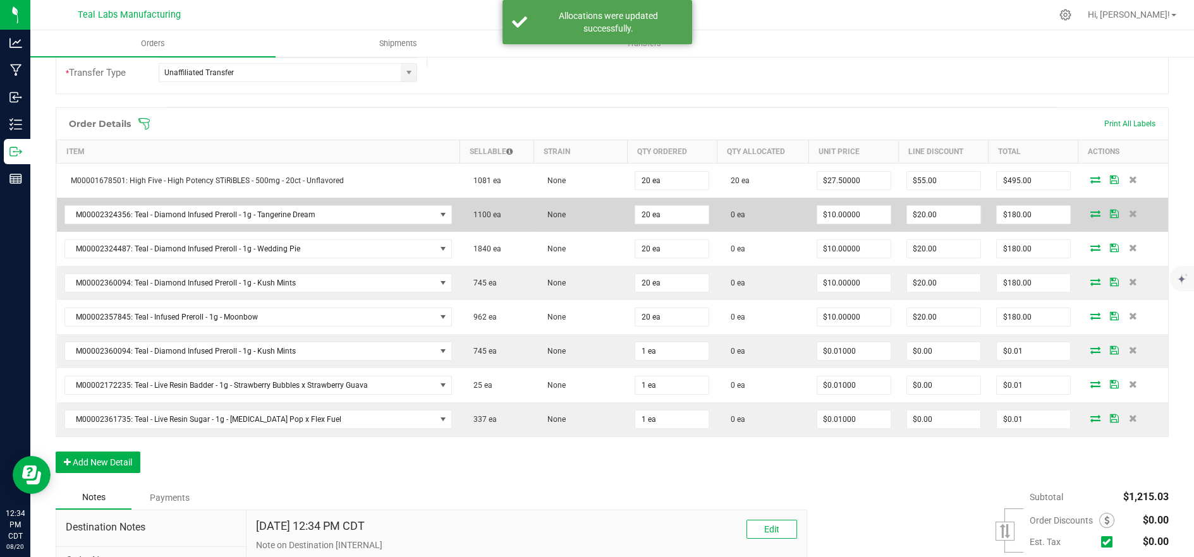
click at [1090, 210] on icon at bounding box center [1095, 214] width 10 height 8
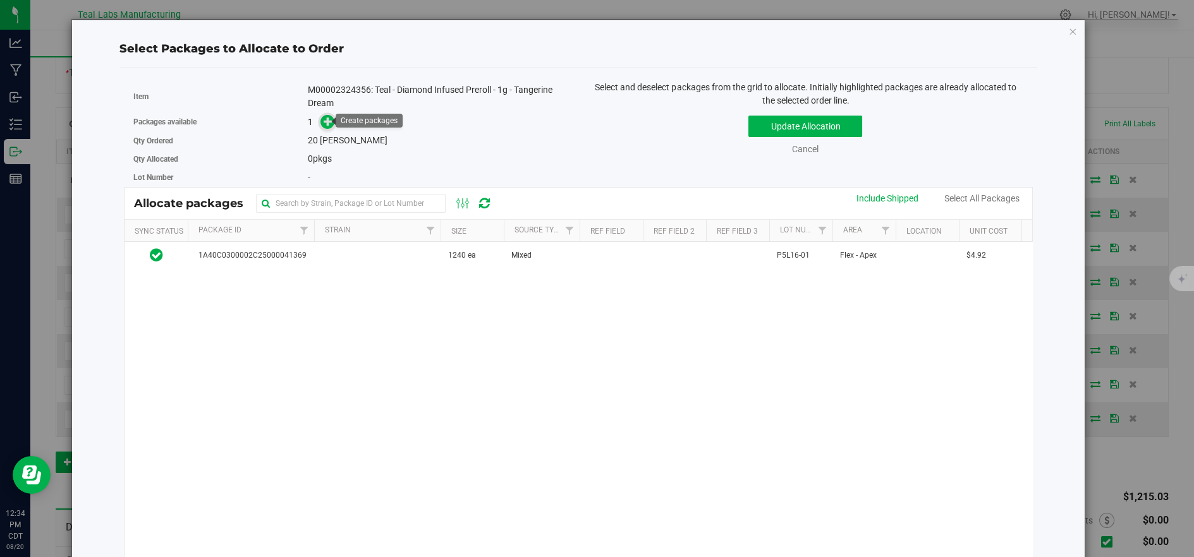
click at [329, 121] on icon at bounding box center [327, 121] width 9 height 9
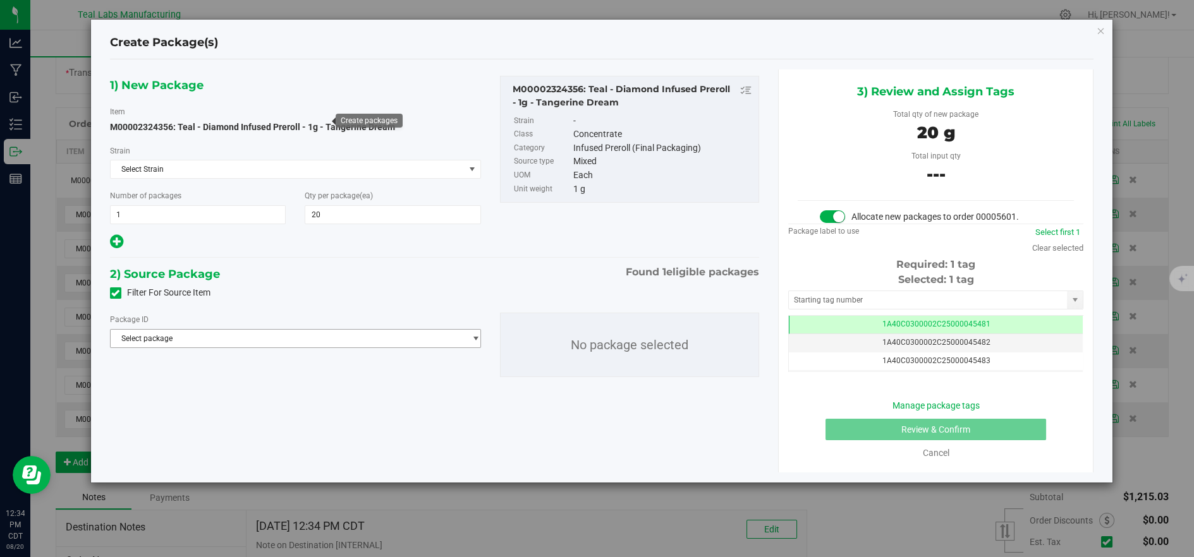
click at [421, 333] on span "Select package" at bounding box center [288, 339] width 354 height 18
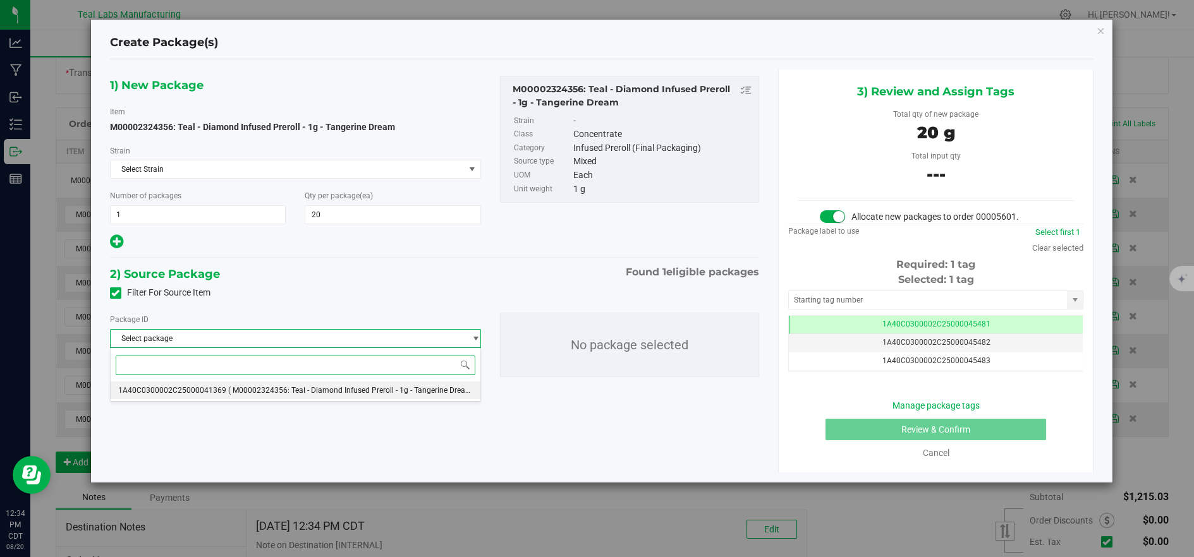
click at [393, 391] on span "( M00002324356: Teal - Diamond Infused Preroll - 1g - Tangerine Dream )" at bounding box center [352, 390] width 248 height 9
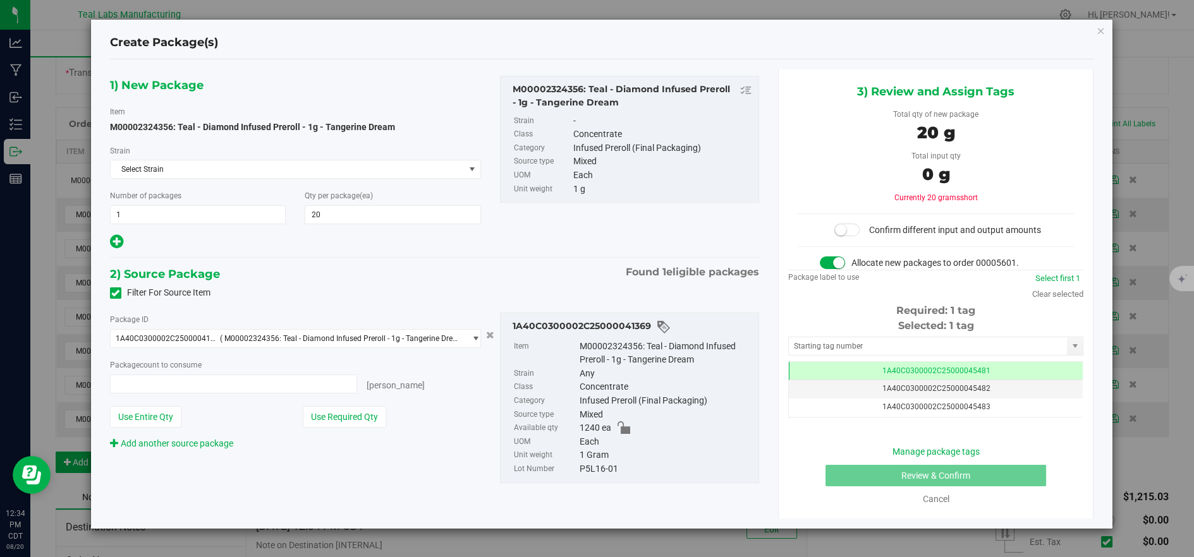
click at [372, 410] on button "Use Required Qty" at bounding box center [344, 416] width 83 height 21
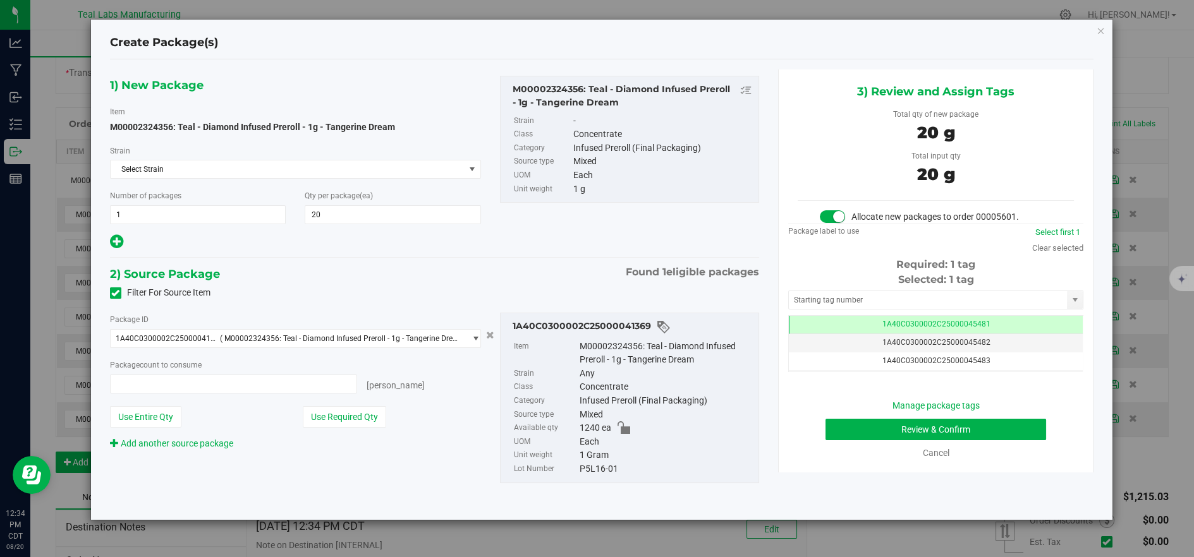
type input "20 ea"
click at [855, 425] on button "Review & Confirm" at bounding box center [935, 429] width 221 height 21
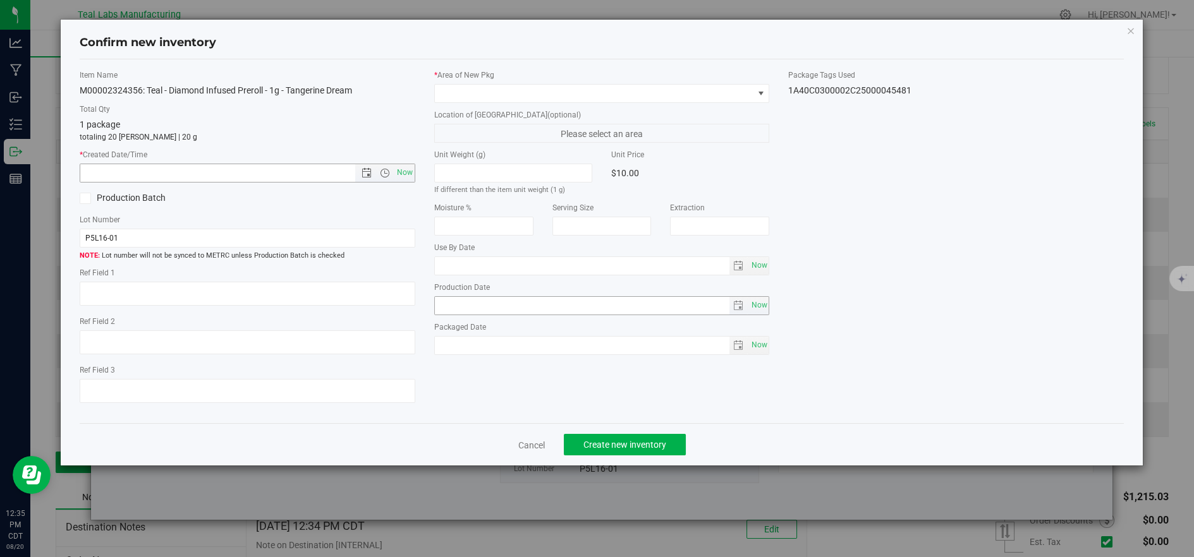
drag, startPoint x: 402, startPoint y: 172, endPoint x: 524, endPoint y: 296, distance: 173.4
click at [403, 172] on span "Now" at bounding box center [404, 173] width 21 height 18
type input "[DATE] 12:35 PM"
click at [634, 445] on span "Create new inventory" at bounding box center [624, 445] width 83 height 10
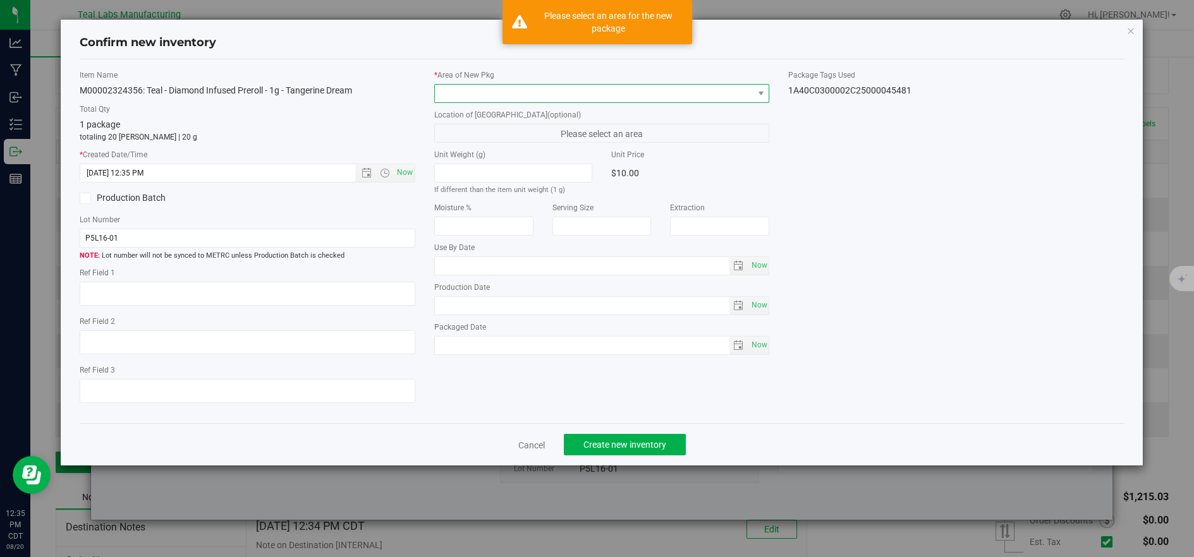
click at [491, 91] on span at bounding box center [594, 94] width 318 height 18
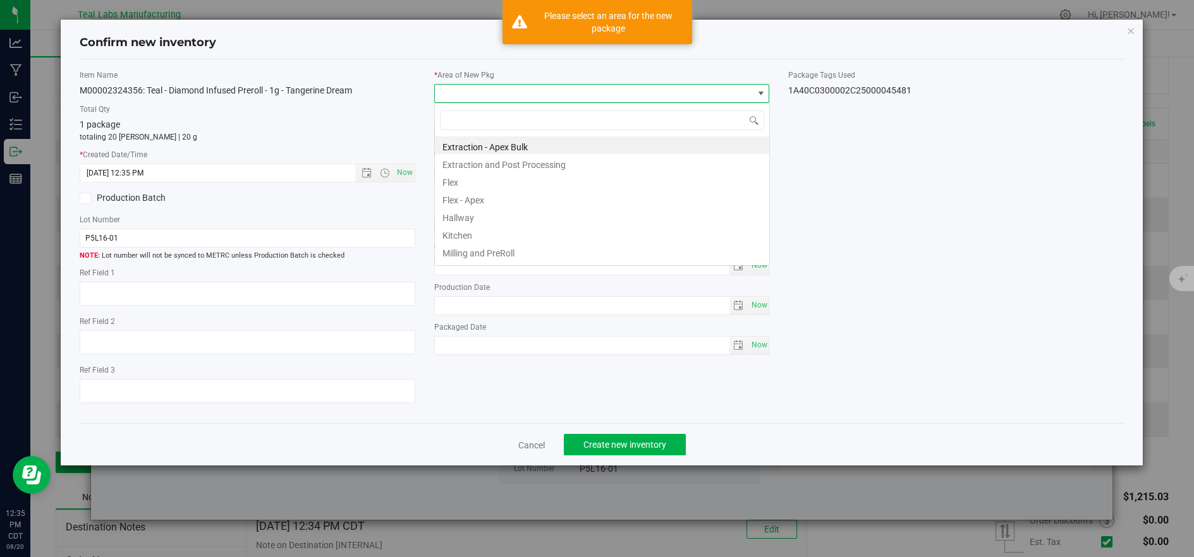
scroll to position [19, 334]
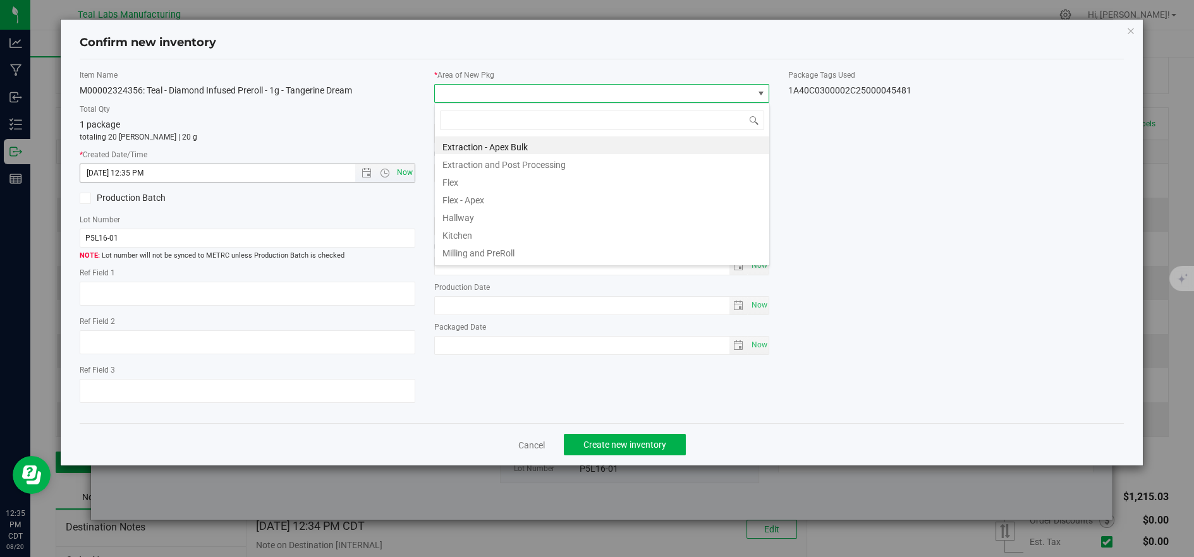
drag, startPoint x: 475, startPoint y: 183, endPoint x: 404, endPoint y: 179, distance: 71.5
click at [474, 183] on li "Flex" at bounding box center [602, 181] width 334 height 18
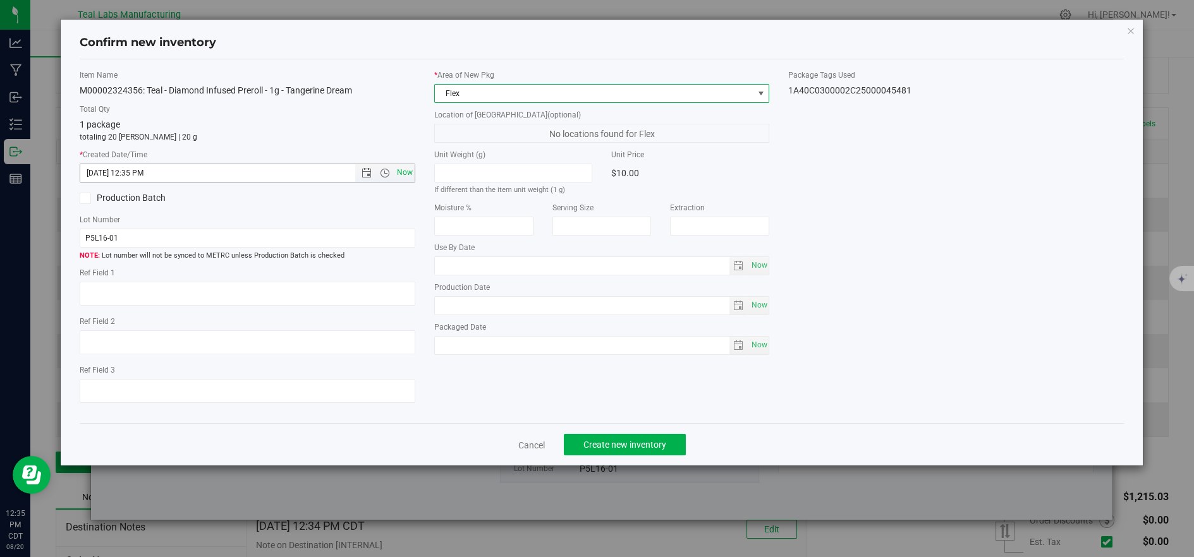
click at [399, 173] on span "Now" at bounding box center [404, 173] width 21 height 18
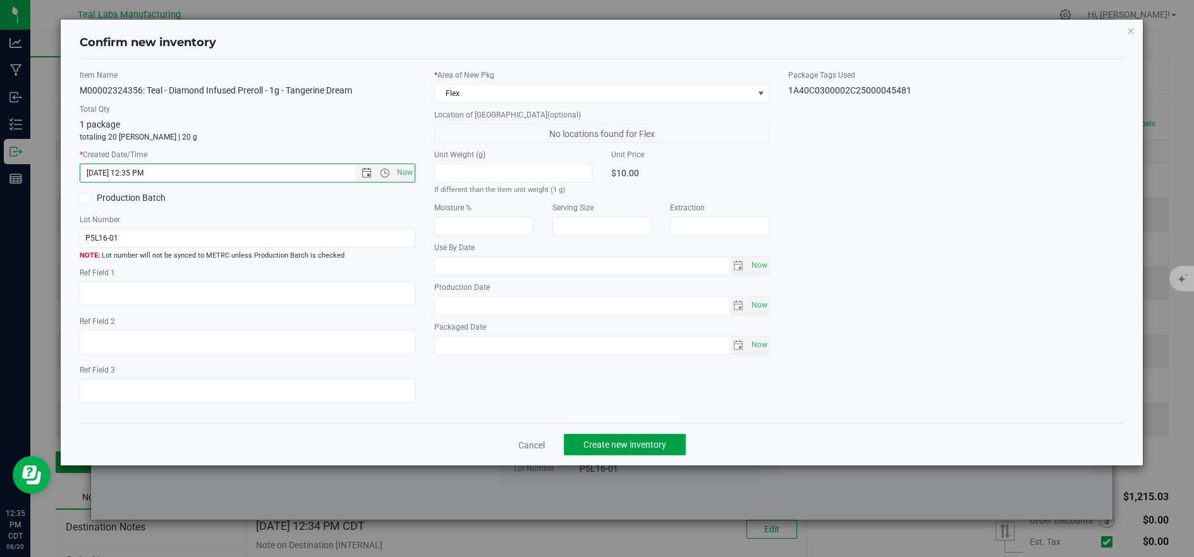
click at [643, 448] on span "Create new inventory" at bounding box center [624, 445] width 83 height 10
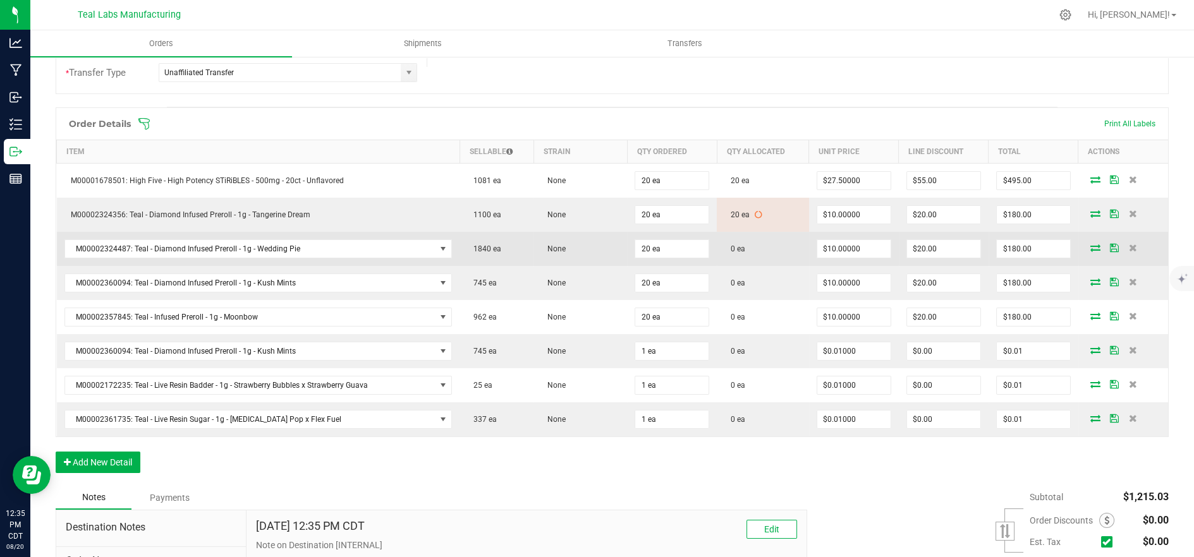
click at [1090, 246] on icon at bounding box center [1095, 248] width 10 height 8
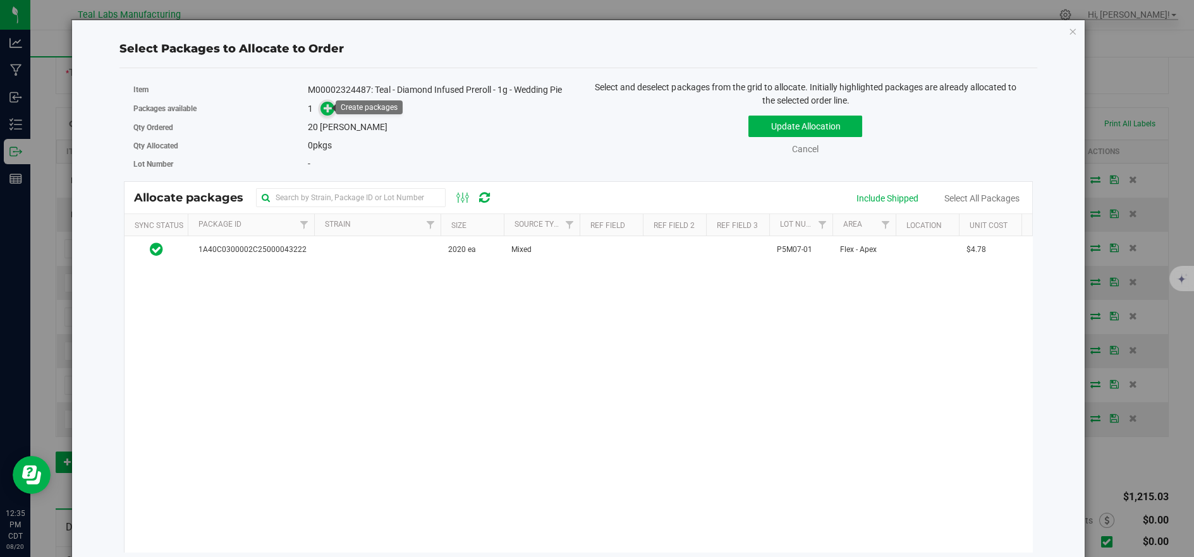
click at [330, 111] on icon at bounding box center [327, 108] width 9 height 9
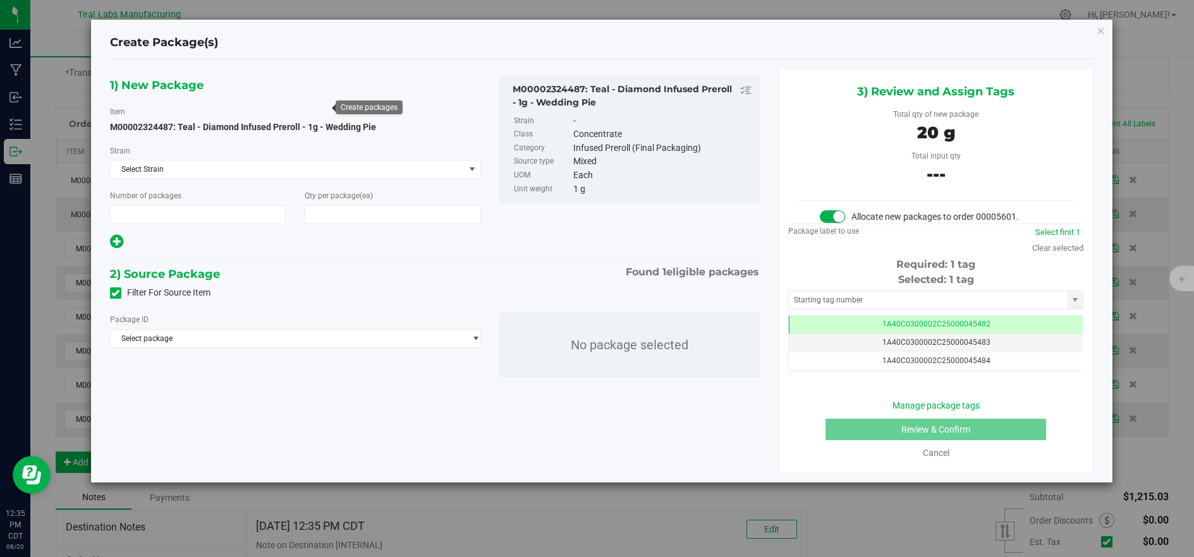
type input "1"
type input "20"
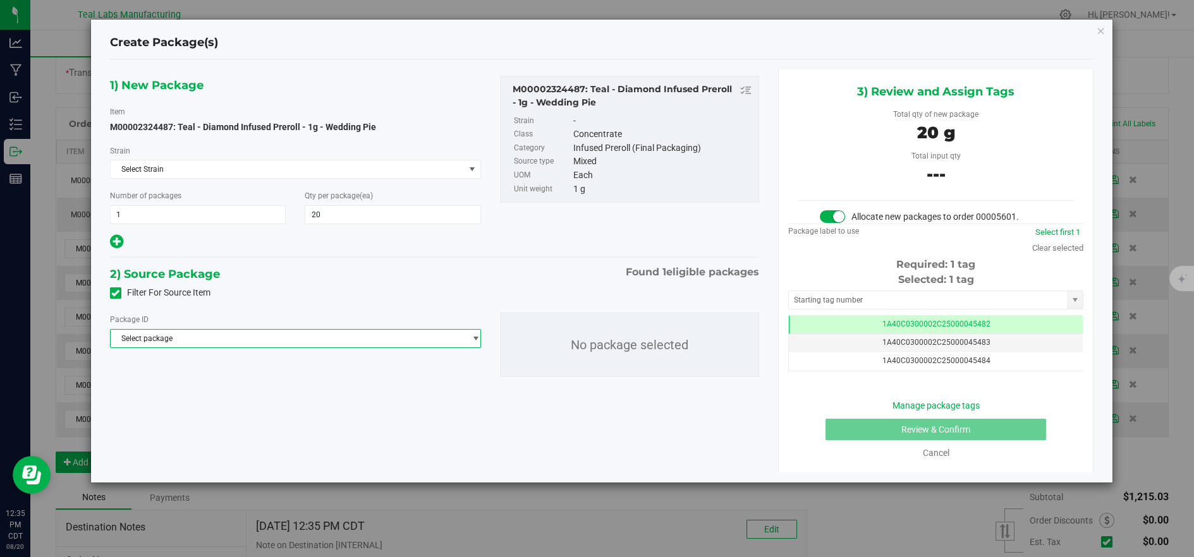
click at [413, 338] on span "Select package" at bounding box center [288, 339] width 354 height 18
click at [373, 394] on span "( M00002324487: Teal - Diamond Infused Preroll - 1g - Wedding Pie )" at bounding box center [344, 390] width 233 height 9
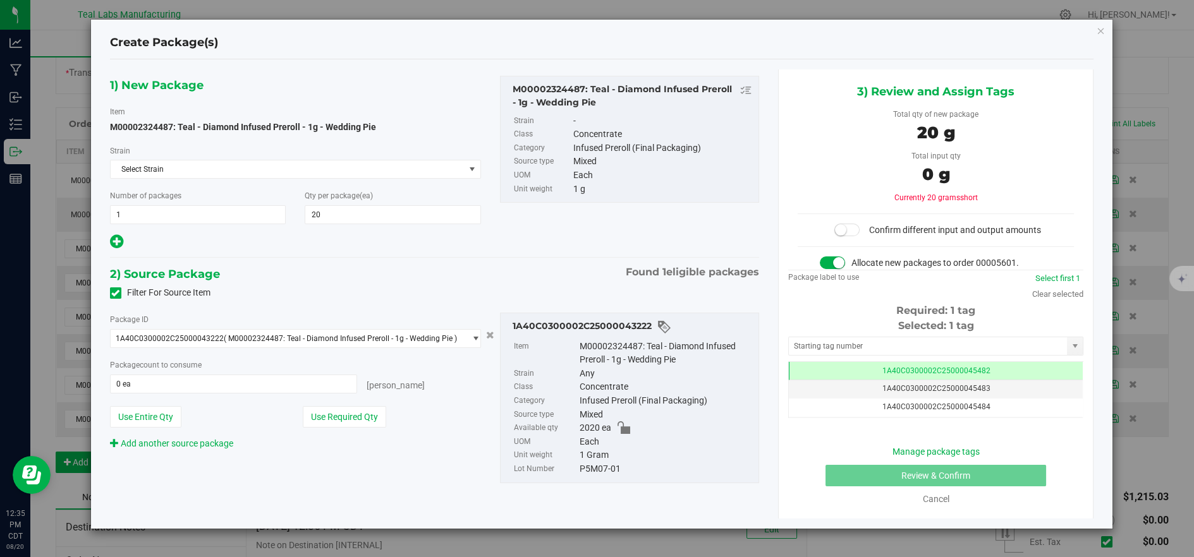
click at [362, 418] on button "Use Required Qty" at bounding box center [344, 416] width 83 height 21
type input "20 ea"
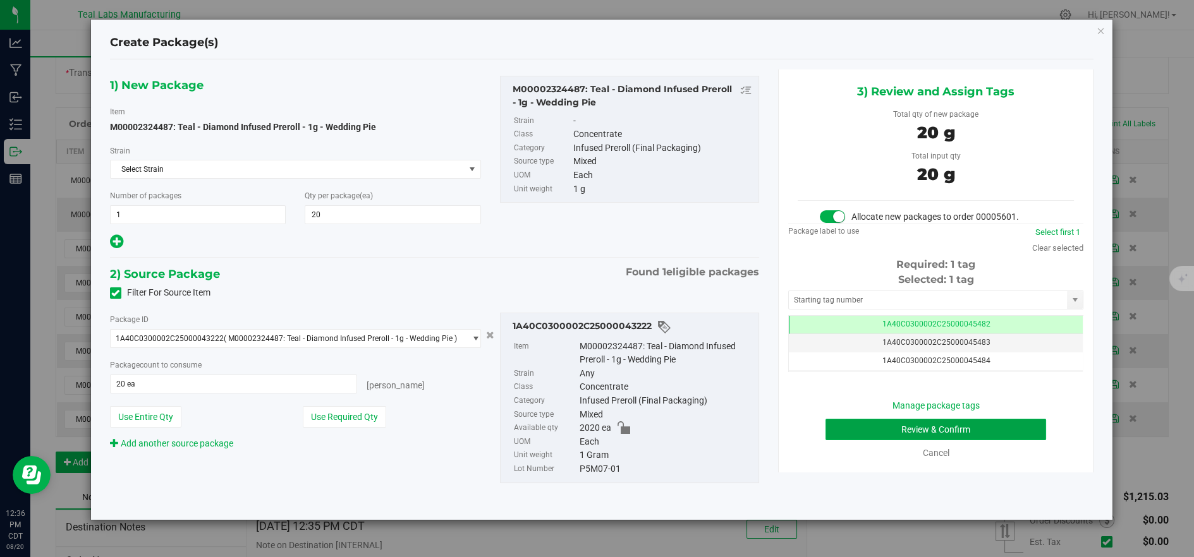
click at [857, 435] on button "Review & Confirm" at bounding box center [935, 429] width 221 height 21
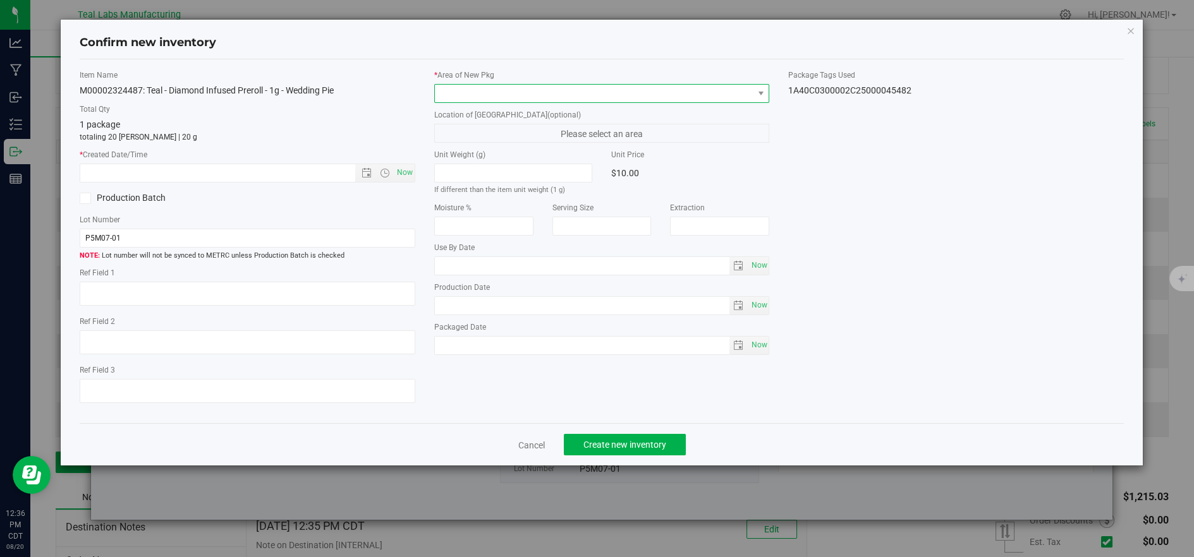
click at [461, 97] on span at bounding box center [594, 94] width 318 height 18
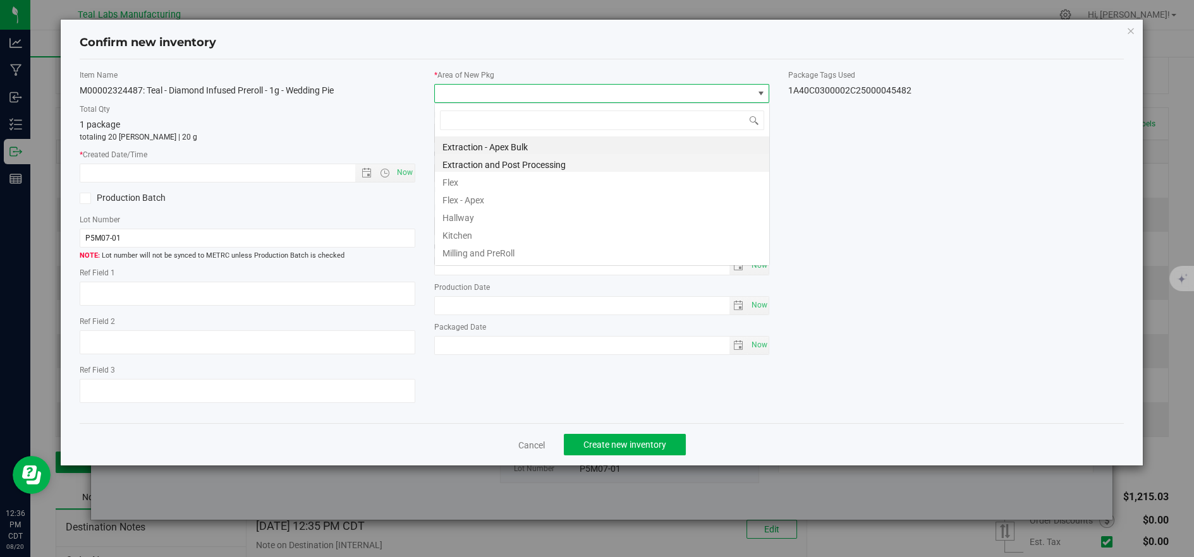
scroll to position [19, 334]
click at [465, 177] on li "Flex" at bounding box center [602, 181] width 334 height 18
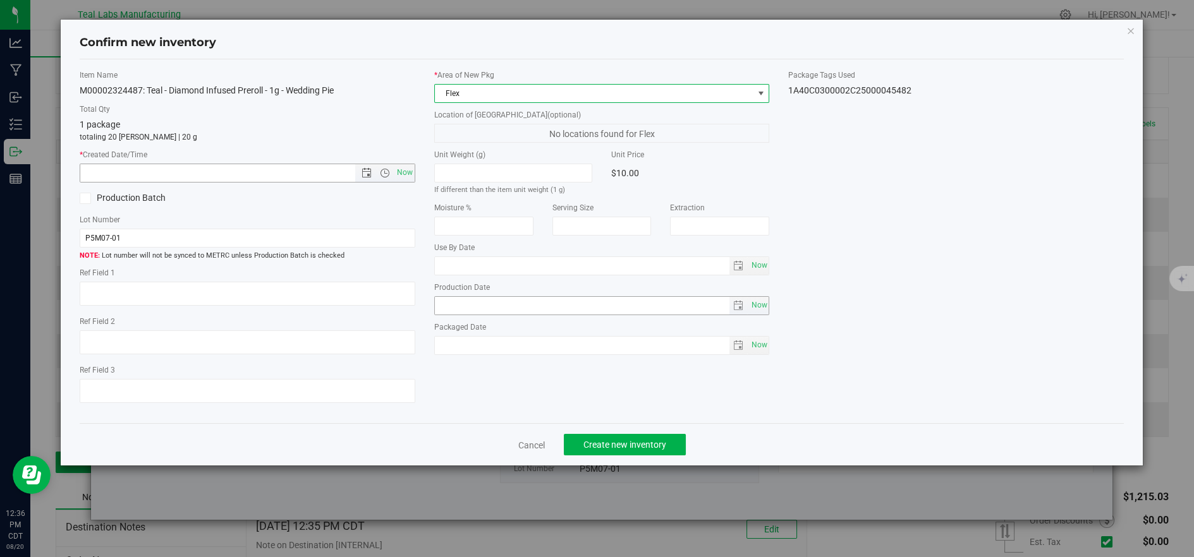
drag, startPoint x: 398, startPoint y: 176, endPoint x: 529, endPoint y: 303, distance: 182.8
click at [399, 176] on span "Now" at bounding box center [404, 173] width 21 height 18
type input "[DATE] 12:36 PM"
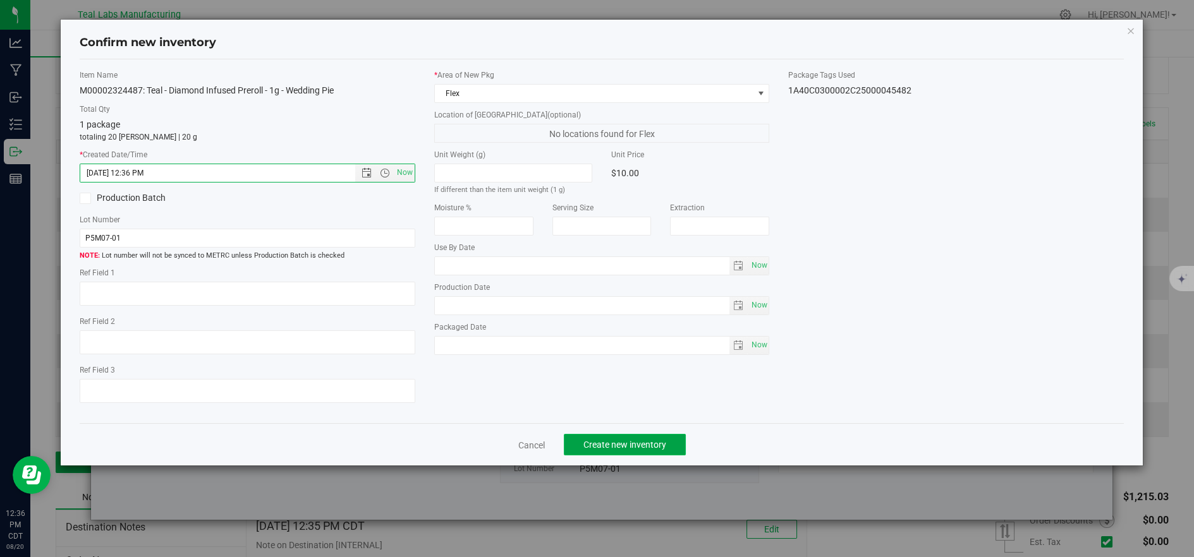
click at [617, 449] on span "Create new inventory" at bounding box center [624, 445] width 83 height 10
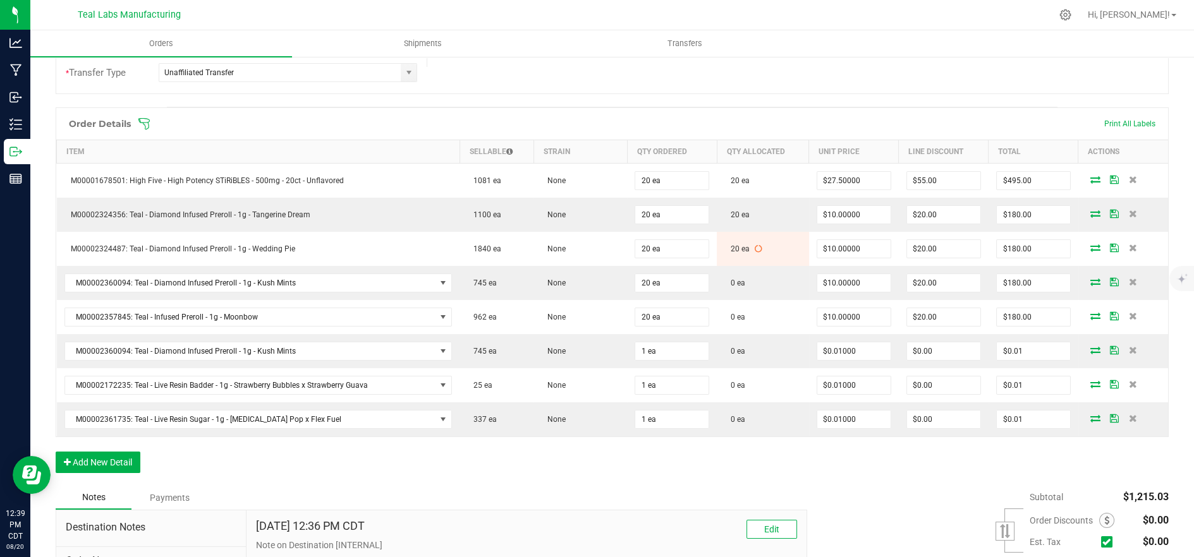
click at [152, 122] on span at bounding box center [694, 124] width 1113 height 13
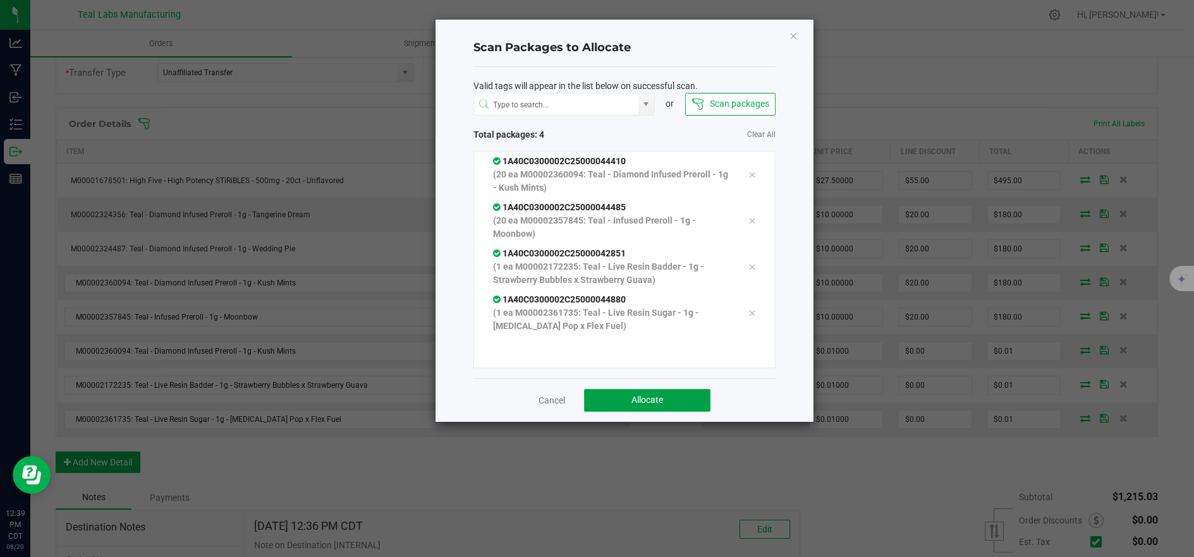
click at [639, 393] on button "Allocate" at bounding box center [647, 400] width 126 height 23
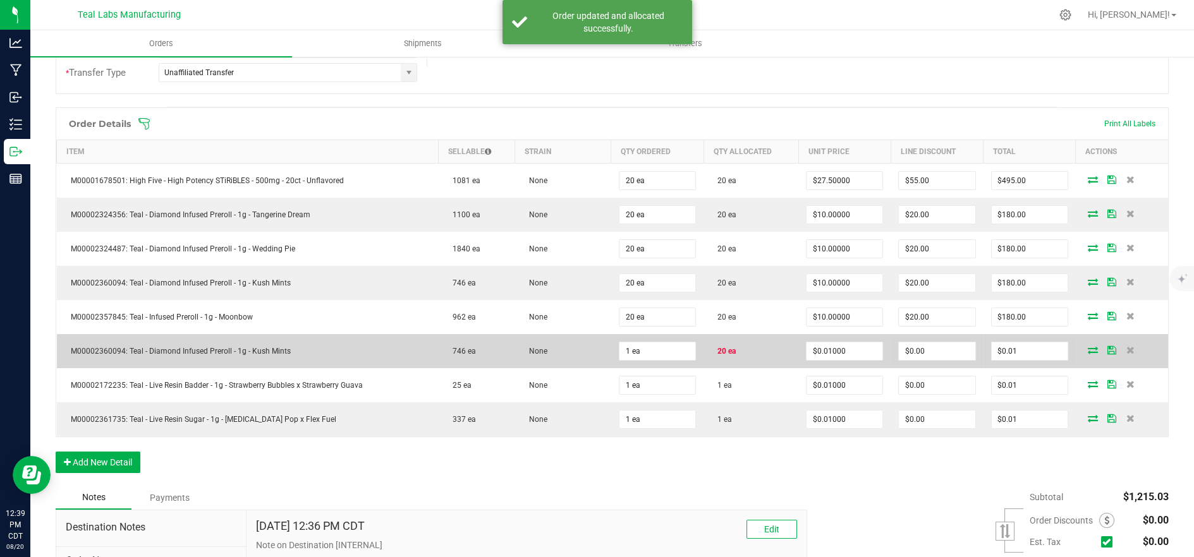
click at [1087, 346] on icon at bounding box center [1092, 350] width 10 height 8
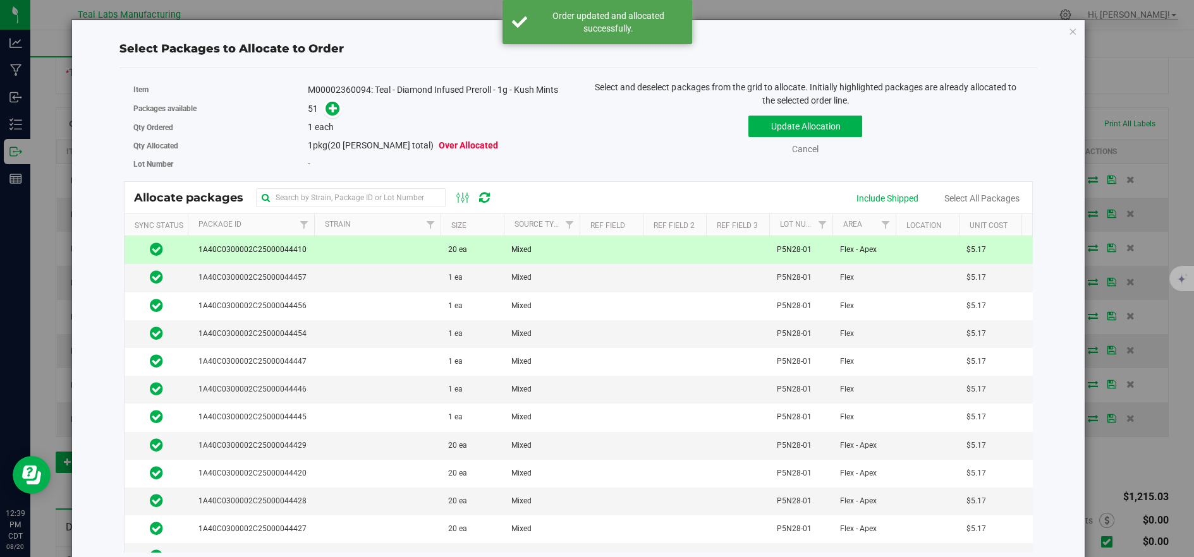
click at [363, 247] on td at bounding box center [377, 250] width 126 height 28
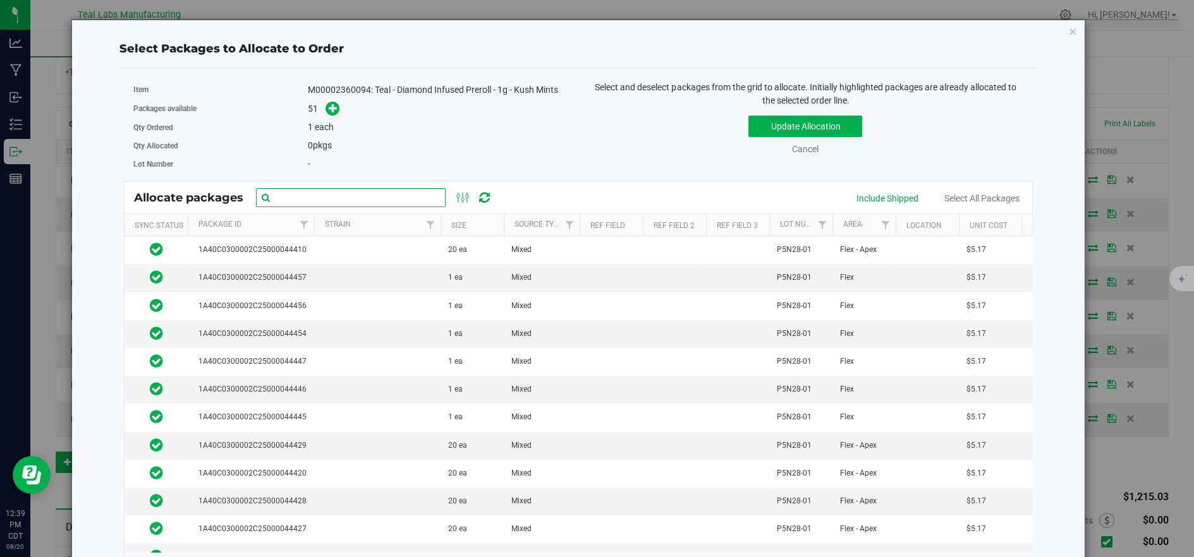
click at [373, 194] on input "text" at bounding box center [351, 197] width 190 height 19
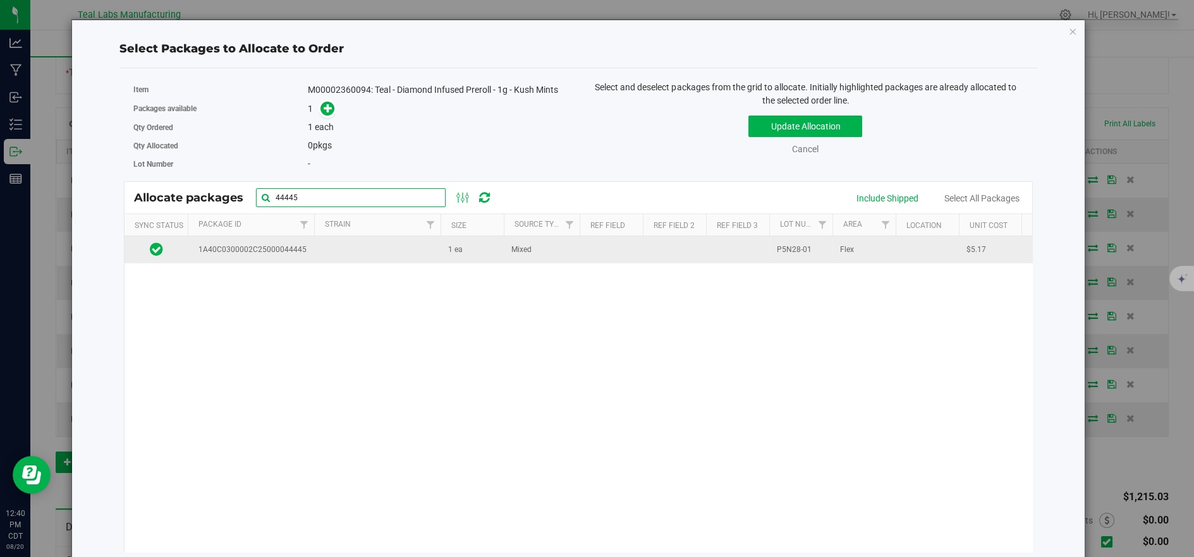
type input "44445"
click at [377, 248] on td at bounding box center [377, 249] width 126 height 27
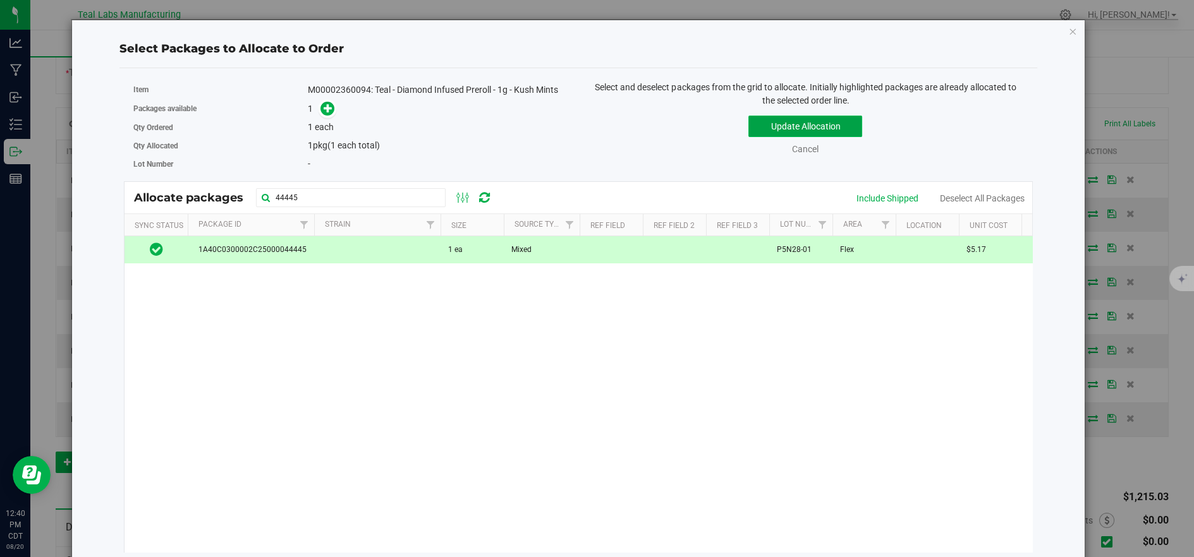
click at [765, 121] on button "Update Allocation" at bounding box center [805, 126] width 114 height 21
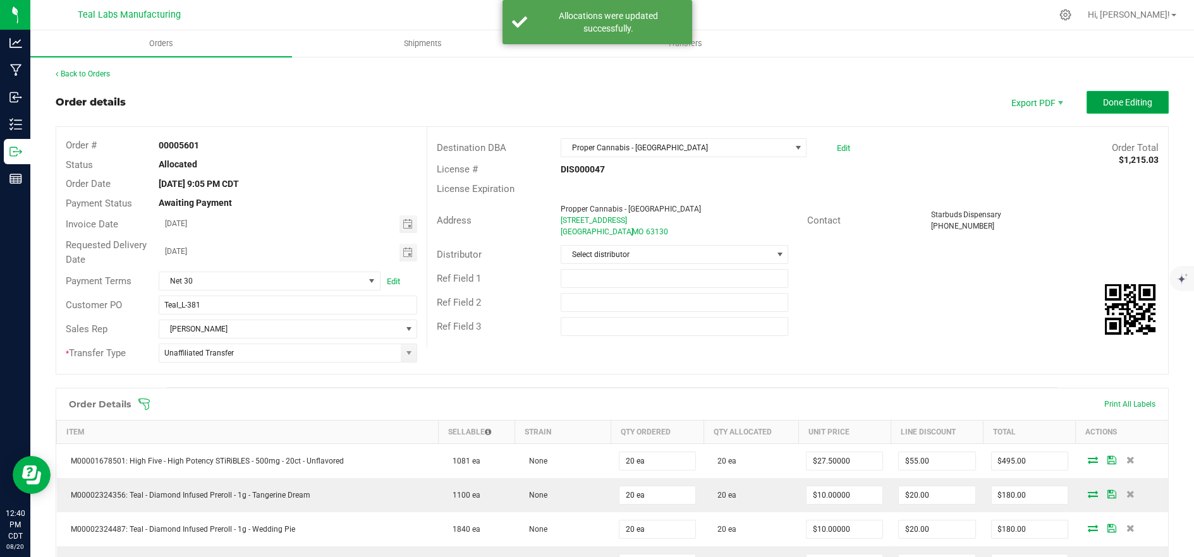
click at [1115, 92] on button "Done Editing" at bounding box center [1127, 102] width 82 height 23
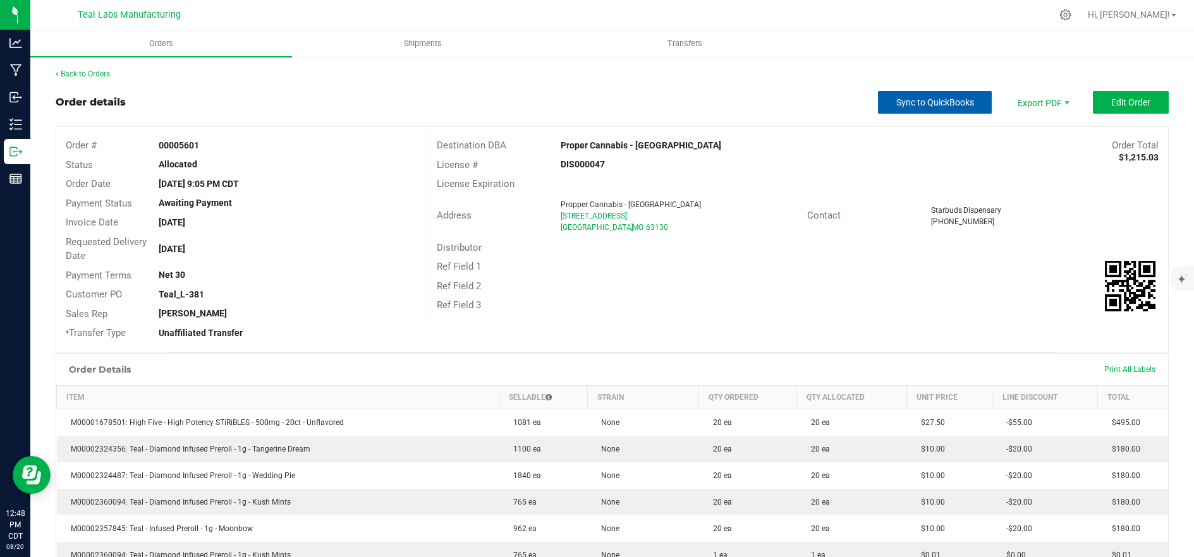
click at [938, 91] on button "Sync to QuickBooks" at bounding box center [935, 102] width 114 height 23
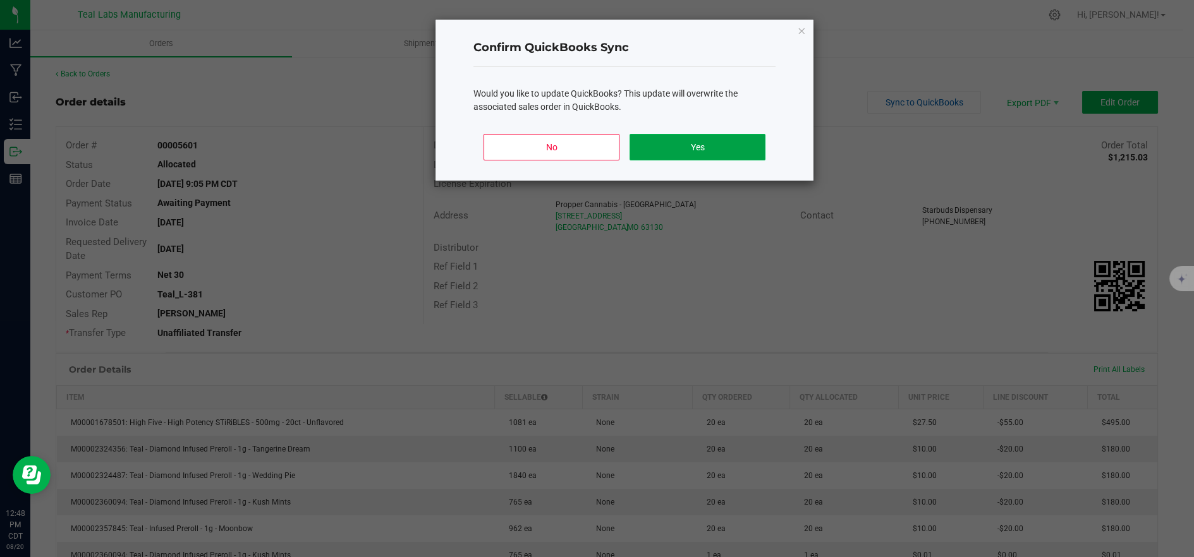
click at [717, 148] on button "Yes" at bounding box center [697, 147] width 136 height 27
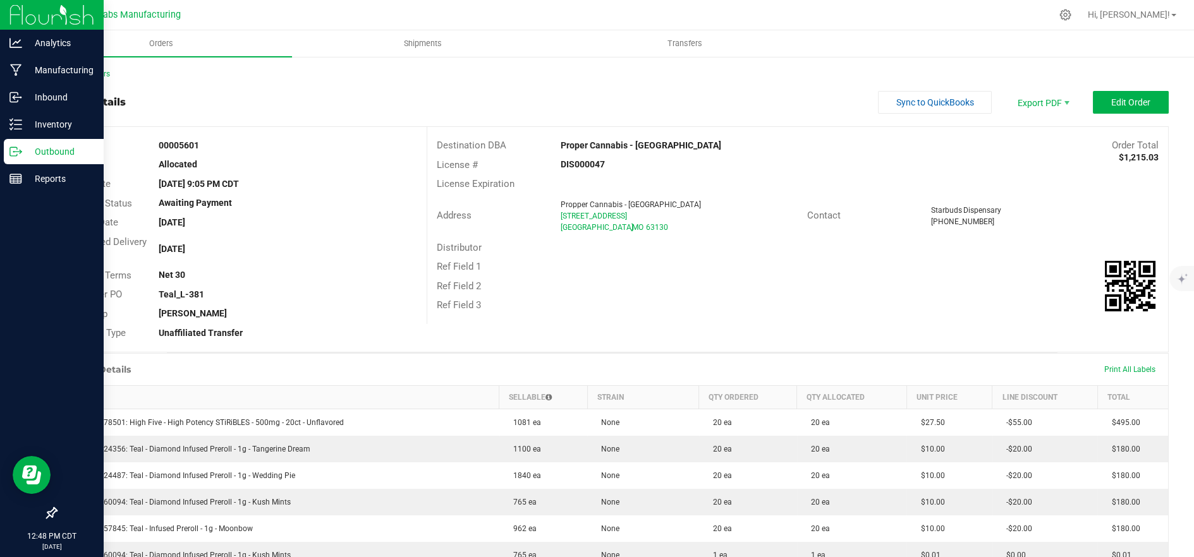
click at [21, 161] on div "Outbound" at bounding box center [54, 151] width 100 height 25
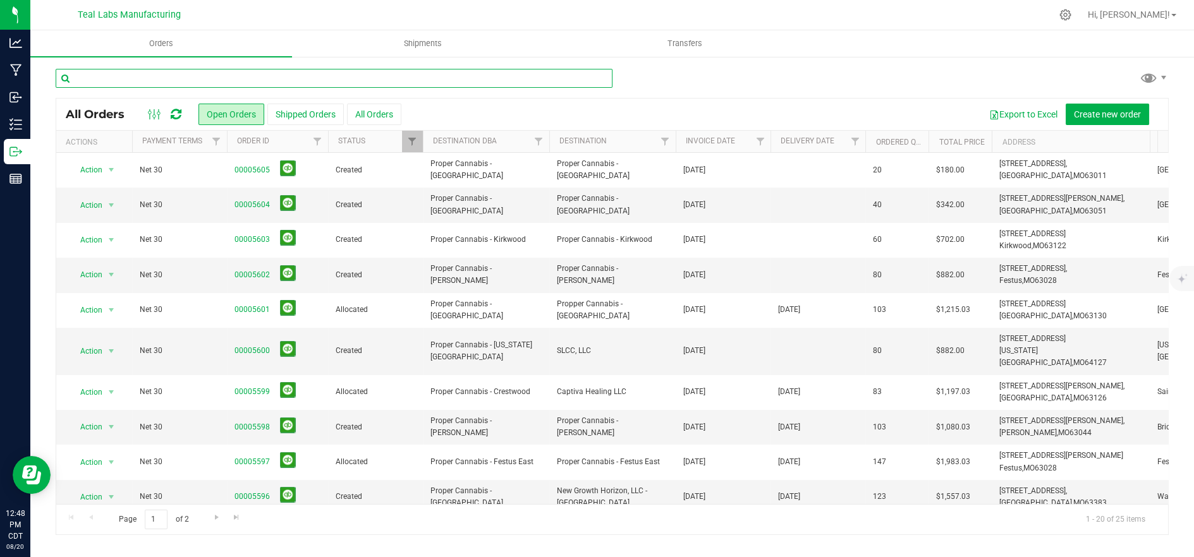
click at [351, 78] on input "text" at bounding box center [334, 78] width 557 height 19
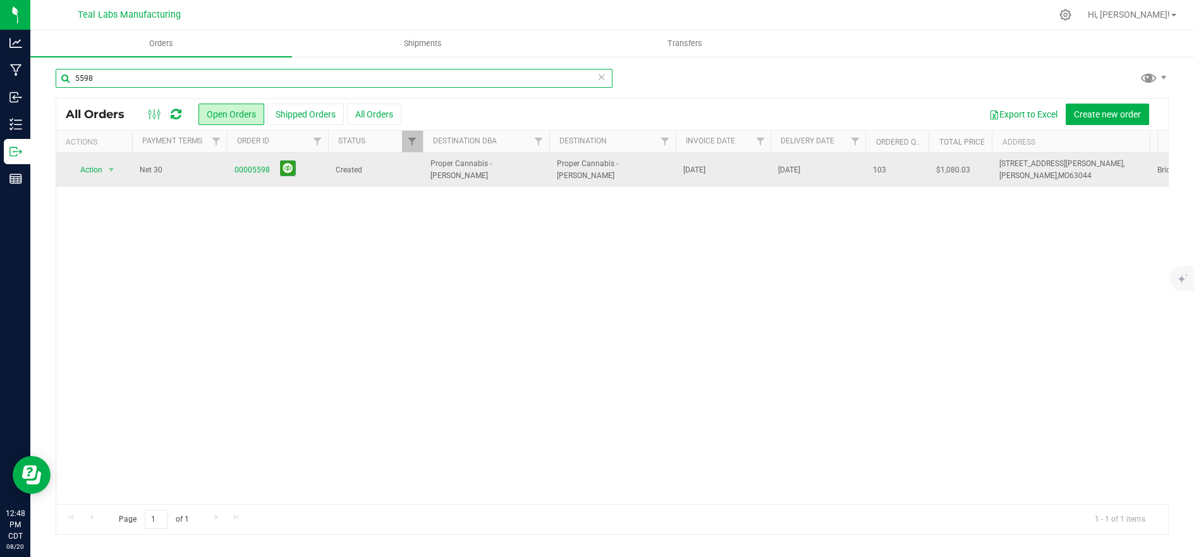
type input "5598"
click at [430, 183] on td "Proper Cannabis - [PERSON_NAME]" at bounding box center [486, 170] width 126 height 34
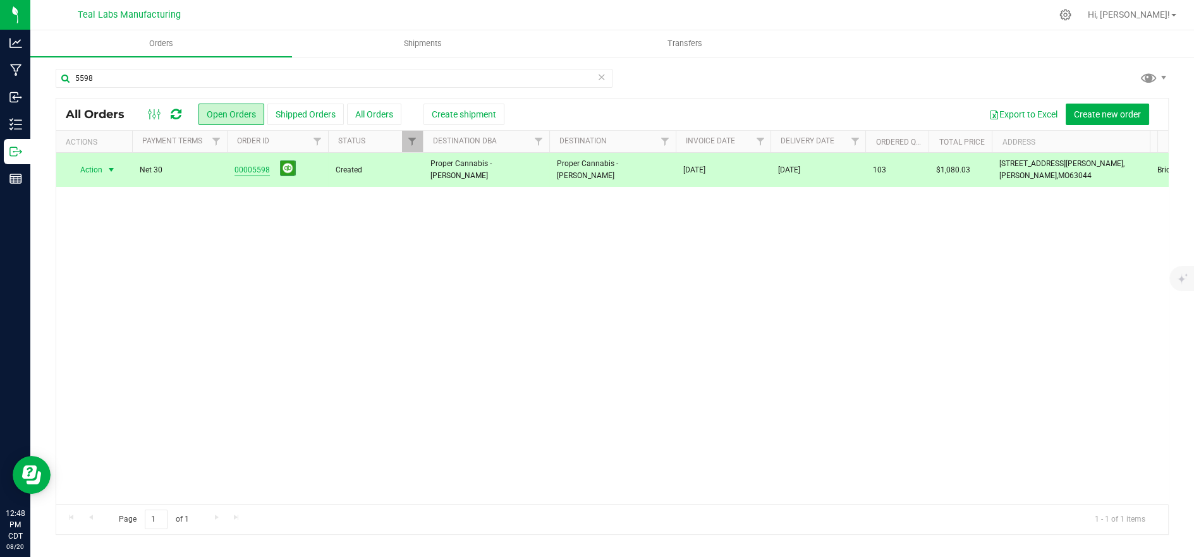
click at [240, 169] on link "00005598" at bounding box center [251, 170] width 35 height 12
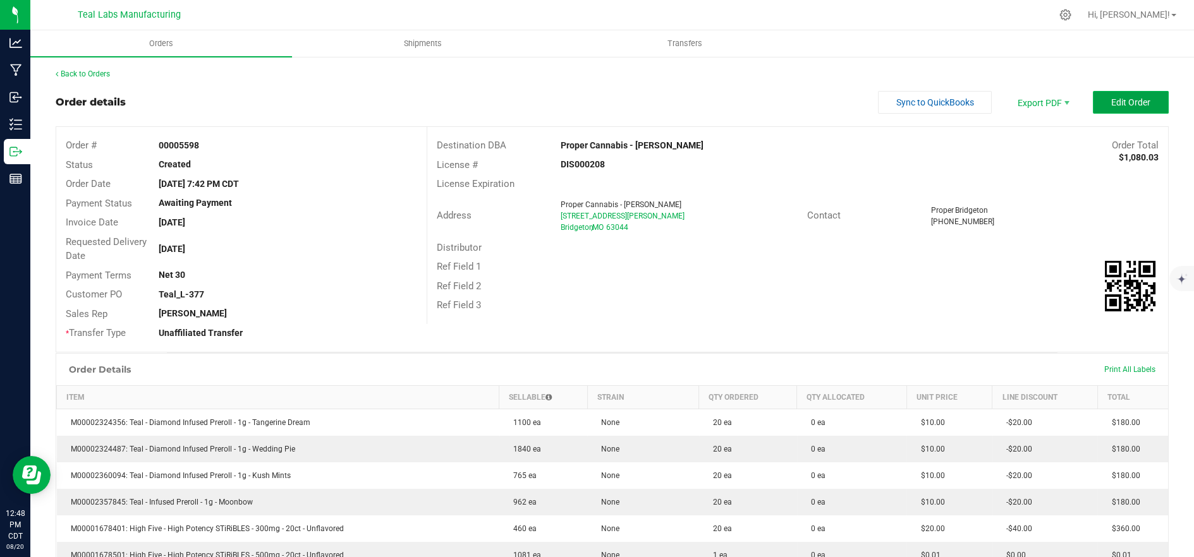
click at [1127, 107] on span "Edit Order" at bounding box center [1130, 102] width 39 height 10
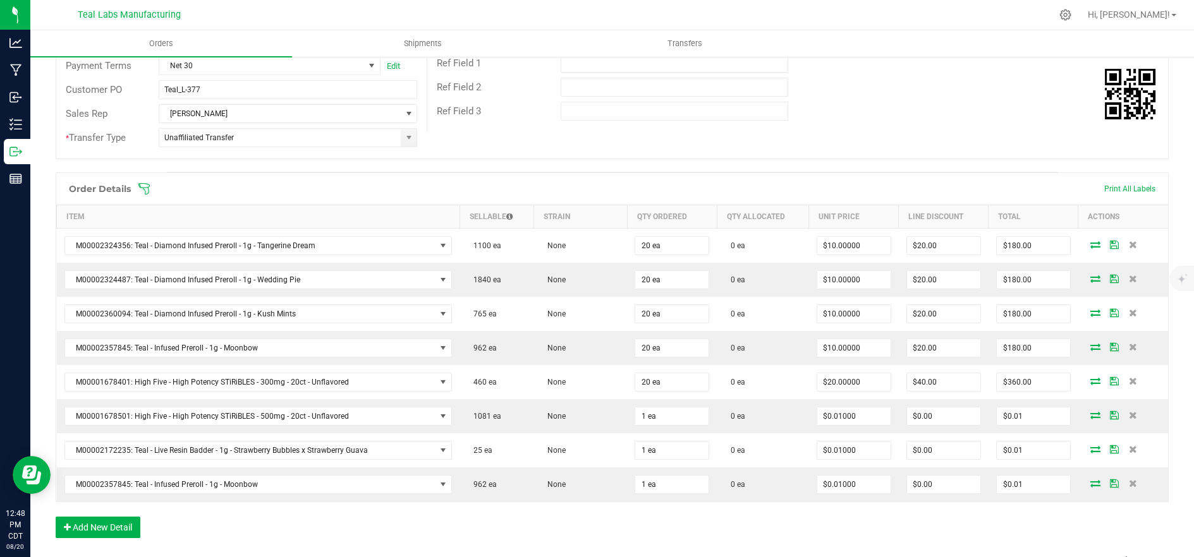
scroll to position [281, 0]
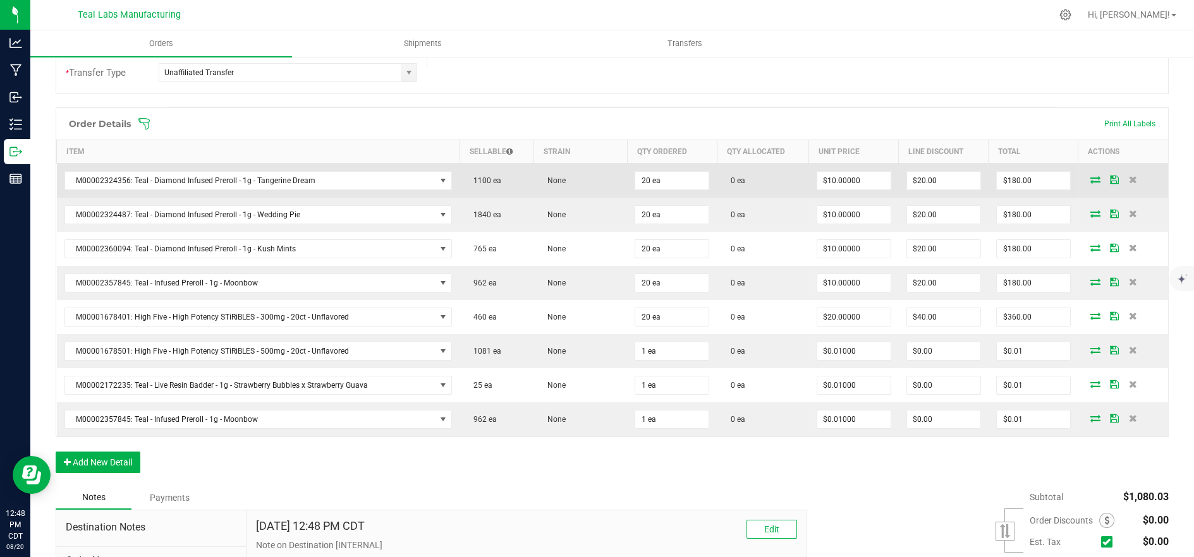
click at [1090, 177] on icon at bounding box center [1095, 180] width 10 height 8
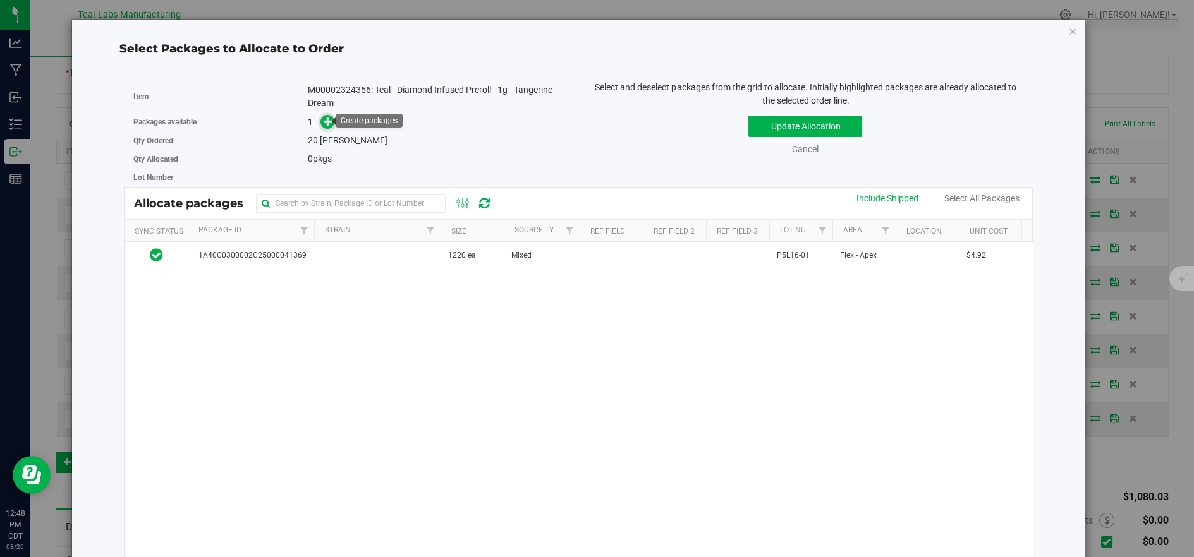
click at [331, 121] on span at bounding box center [327, 122] width 15 height 15
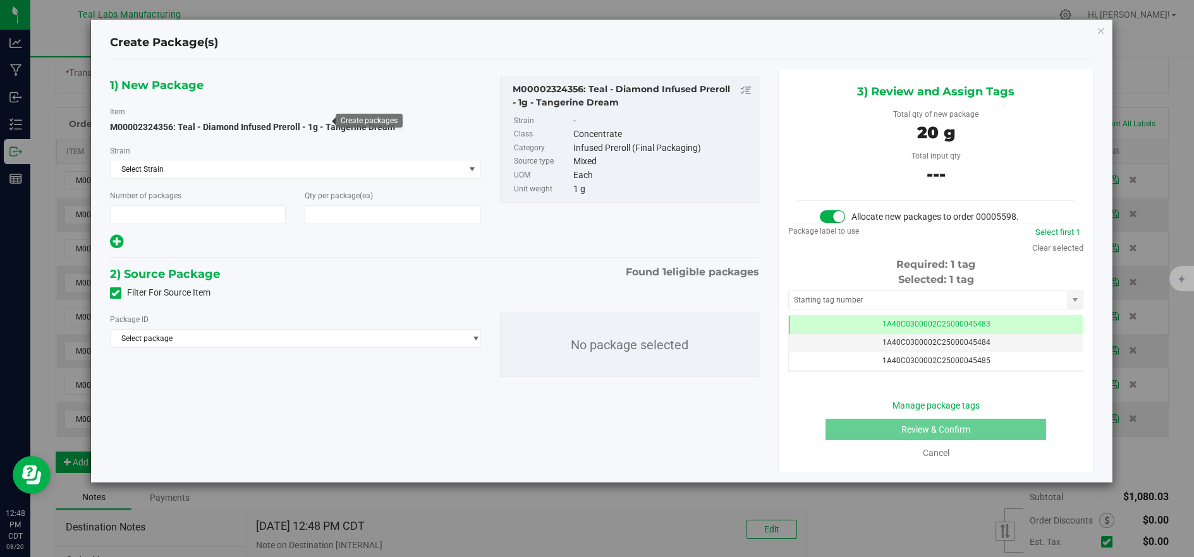
type input "1"
type input "20"
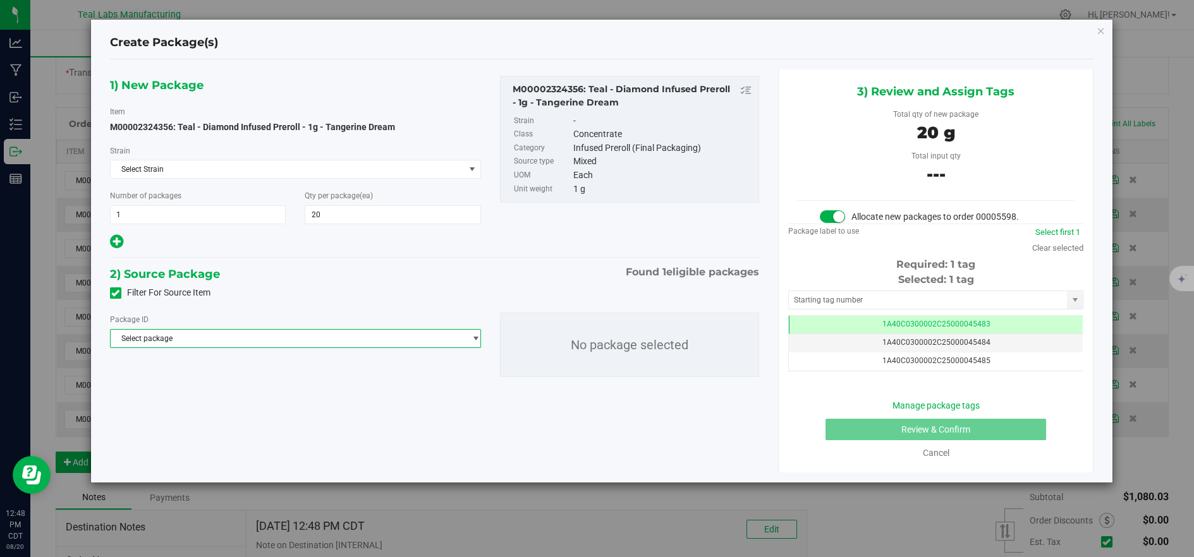
click at [404, 332] on span "Select package" at bounding box center [288, 339] width 354 height 18
click at [378, 397] on li "1A40C0300002C25000041369 ( M00002324356: Teal - Diamond Infused Preroll - 1g - …" at bounding box center [296, 391] width 370 height 18
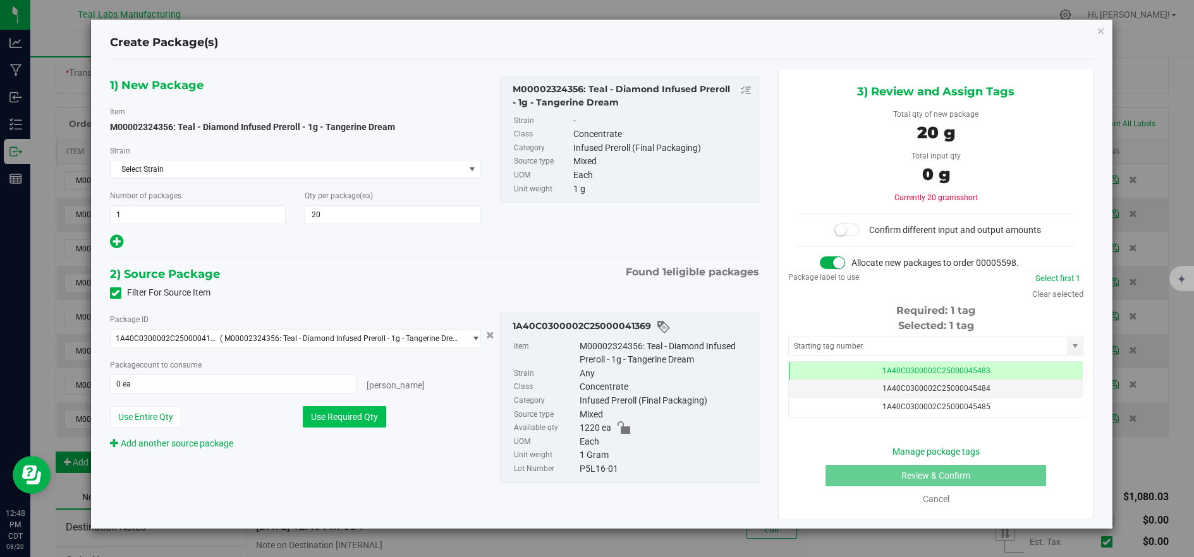
click at [357, 421] on button "Use Required Qty" at bounding box center [344, 416] width 83 height 21
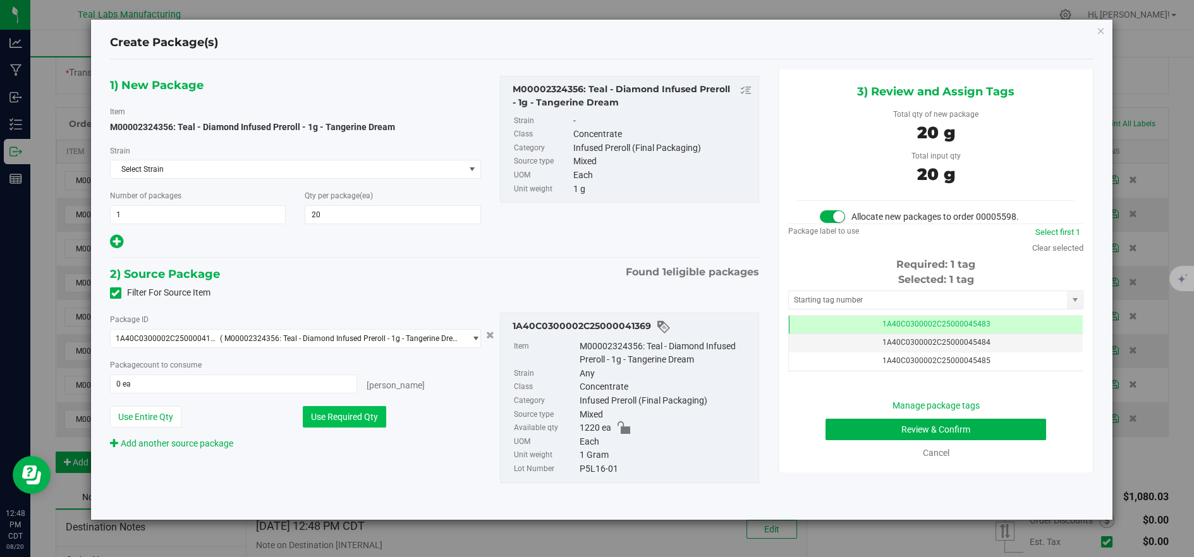
type input "20 ea"
click at [886, 429] on button "Review & Confirm" at bounding box center [935, 429] width 221 height 21
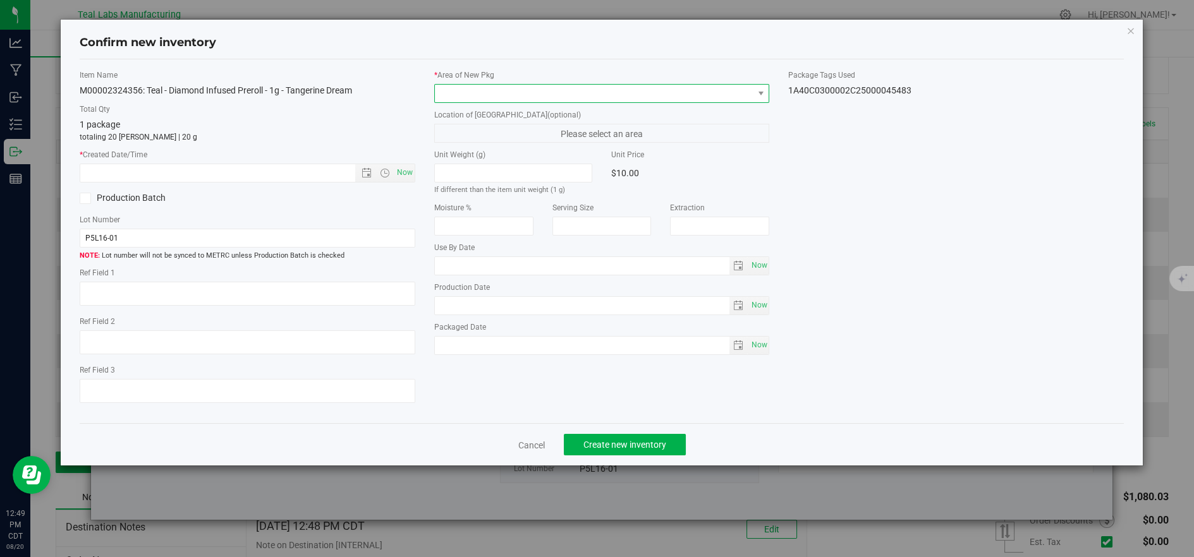
click at [456, 94] on span at bounding box center [594, 94] width 318 height 18
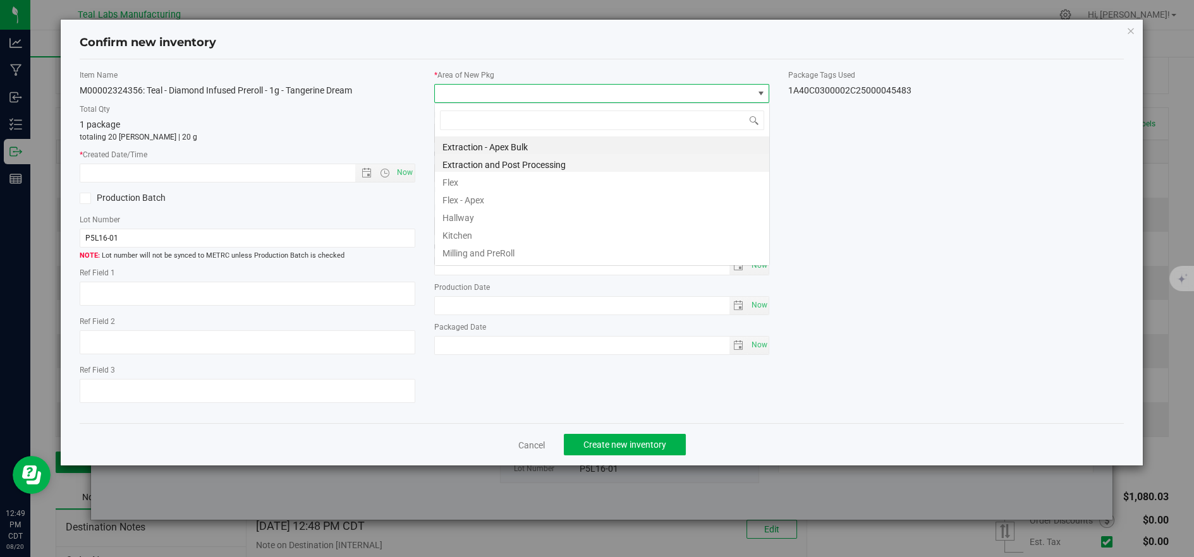
scroll to position [63163, 62847]
click at [449, 181] on li "Flex" at bounding box center [602, 181] width 334 height 18
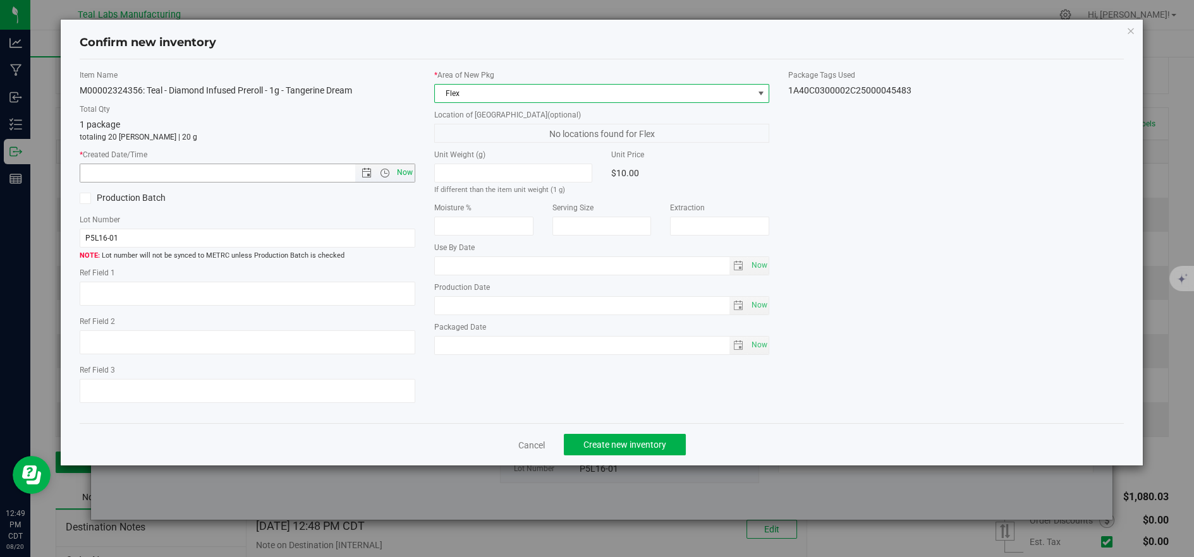
click at [399, 172] on span "Now" at bounding box center [404, 173] width 21 height 18
type input "[DATE] 12:49 PM"
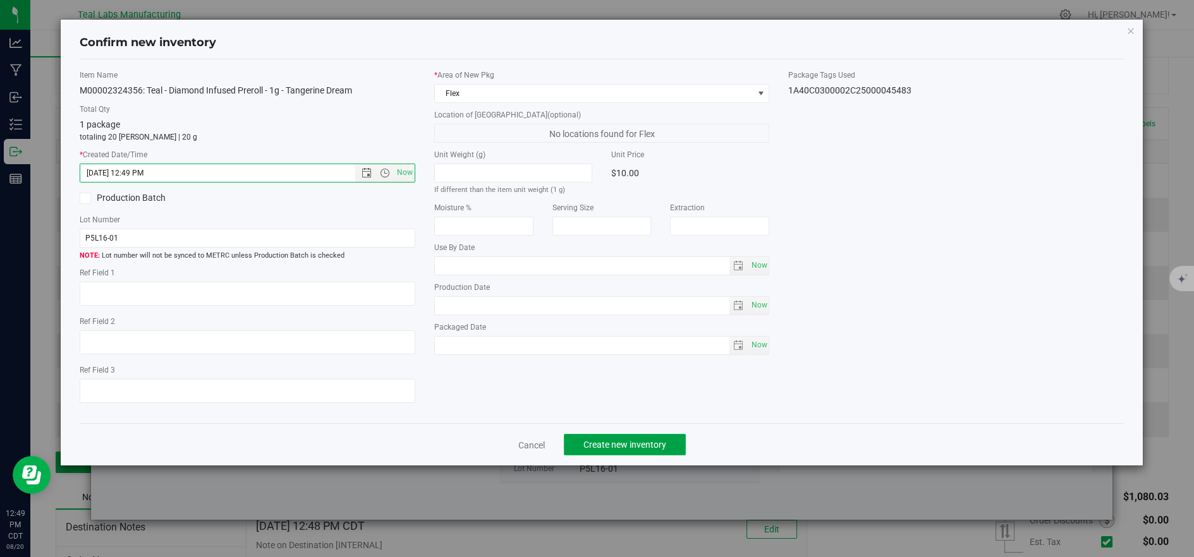
click at [579, 442] on button "Create new inventory" at bounding box center [625, 444] width 122 height 21
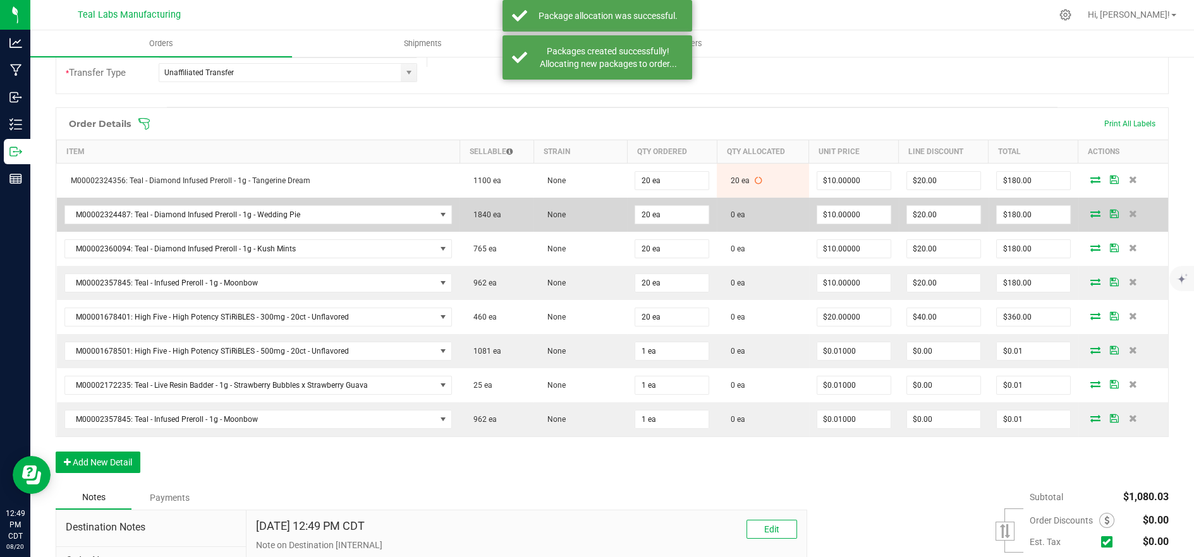
click at [1090, 211] on icon at bounding box center [1095, 214] width 10 height 8
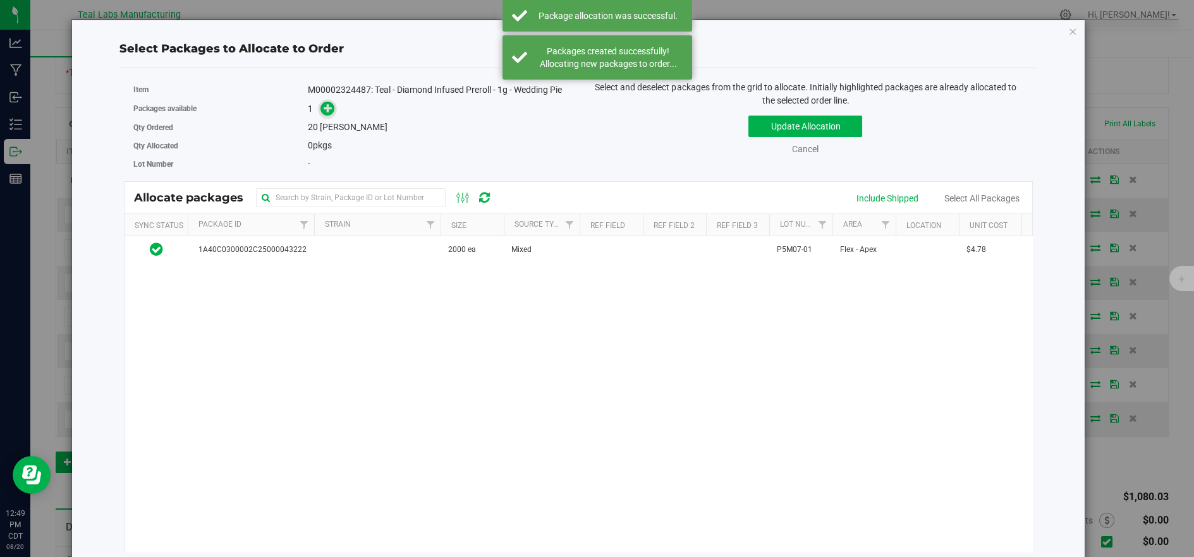
click at [325, 107] on icon at bounding box center [327, 108] width 9 height 9
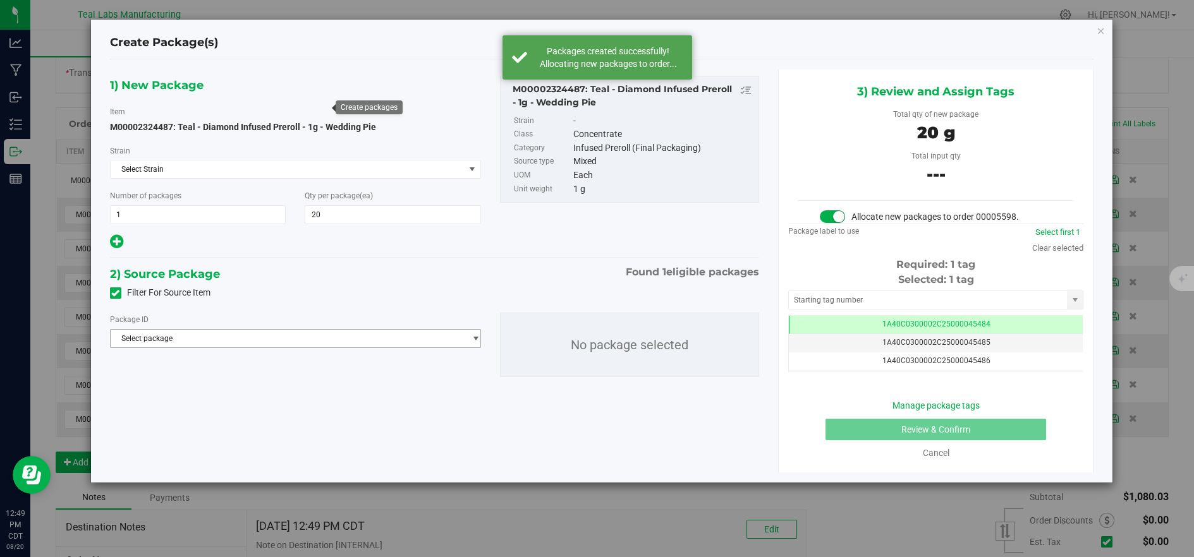
click at [374, 341] on span "Select package" at bounding box center [288, 339] width 354 height 18
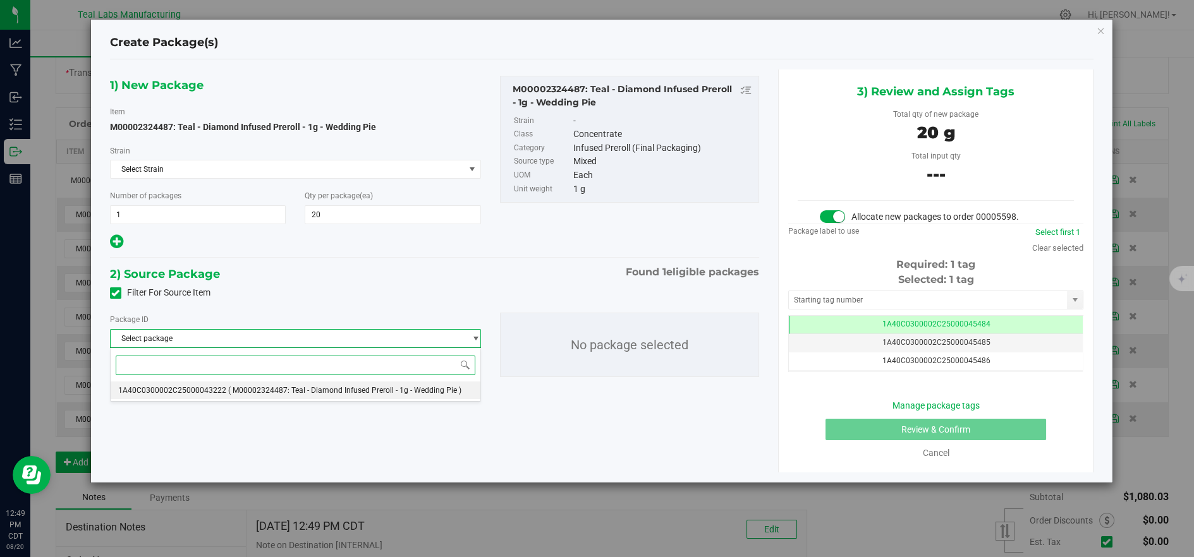
click at [371, 389] on span "( M00002324487: Teal - Diamond Infused Preroll - 1g - Wedding Pie )" at bounding box center [344, 390] width 233 height 9
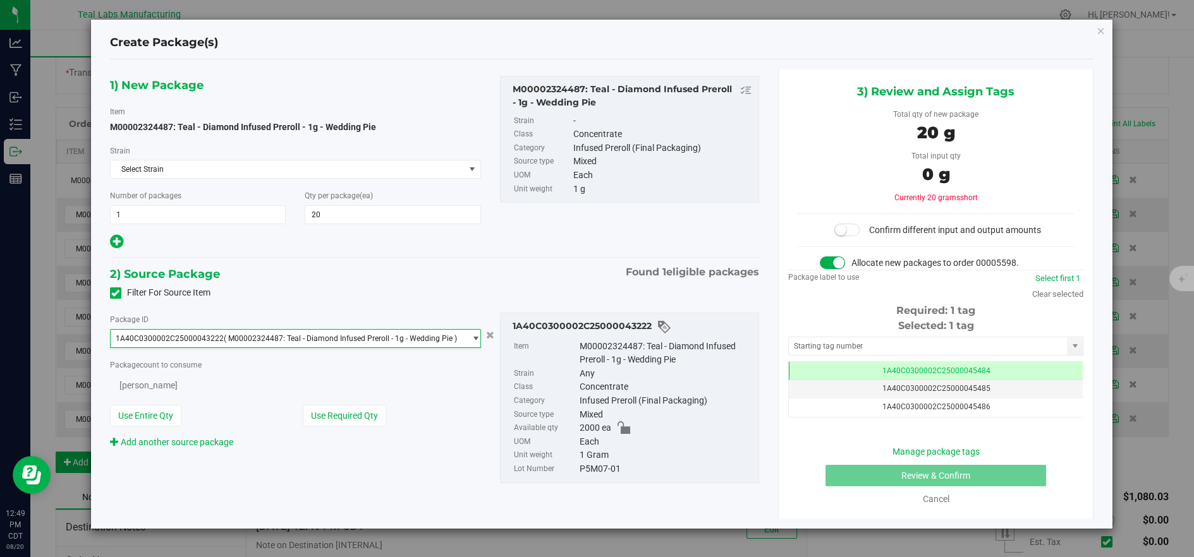
click at [362, 409] on button "Use Required Qty" at bounding box center [344, 415] width 83 height 21
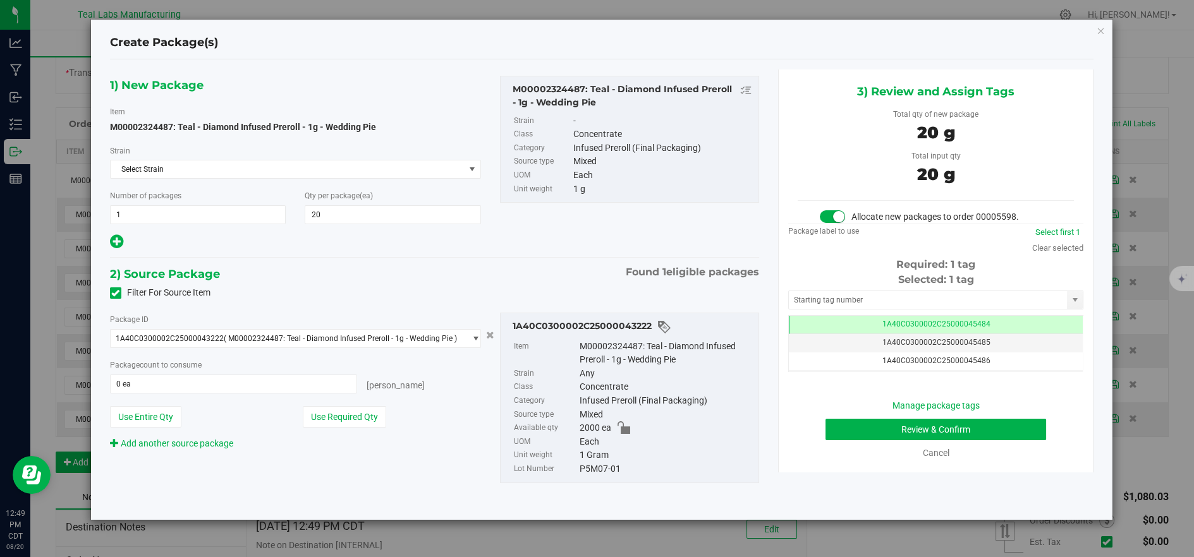
type input "20 ea"
click at [858, 428] on button "Review & Confirm" at bounding box center [935, 429] width 221 height 21
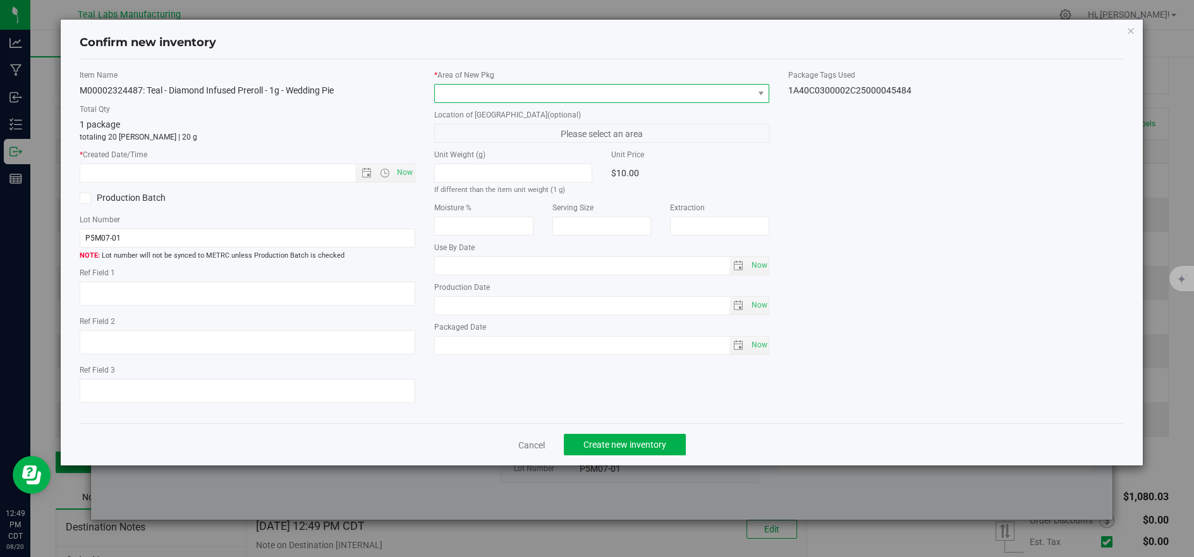
click at [629, 92] on span at bounding box center [594, 94] width 318 height 18
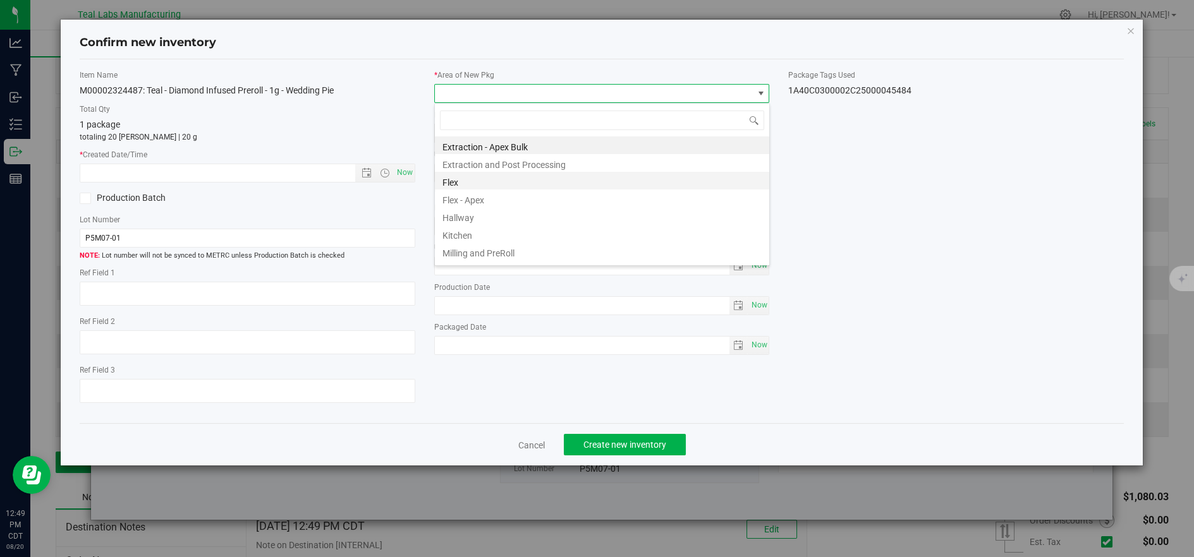
click at [450, 182] on li "Flex" at bounding box center [602, 181] width 334 height 18
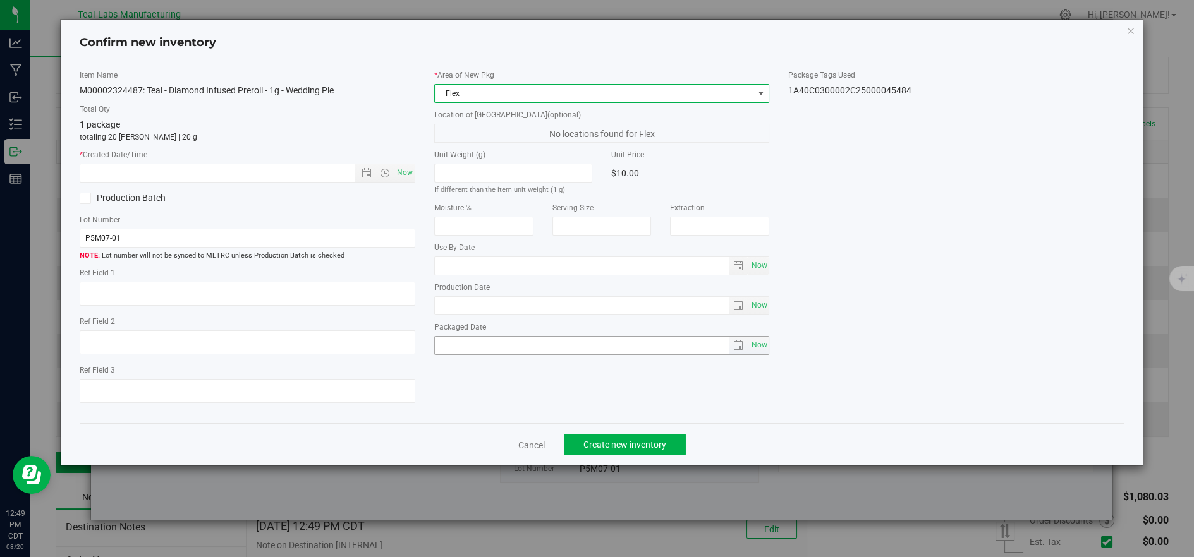
click at [409, 169] on span "Now" at bounding box center [404, 173] width 21 height 18
type input "[DATE] 12:49 PM"
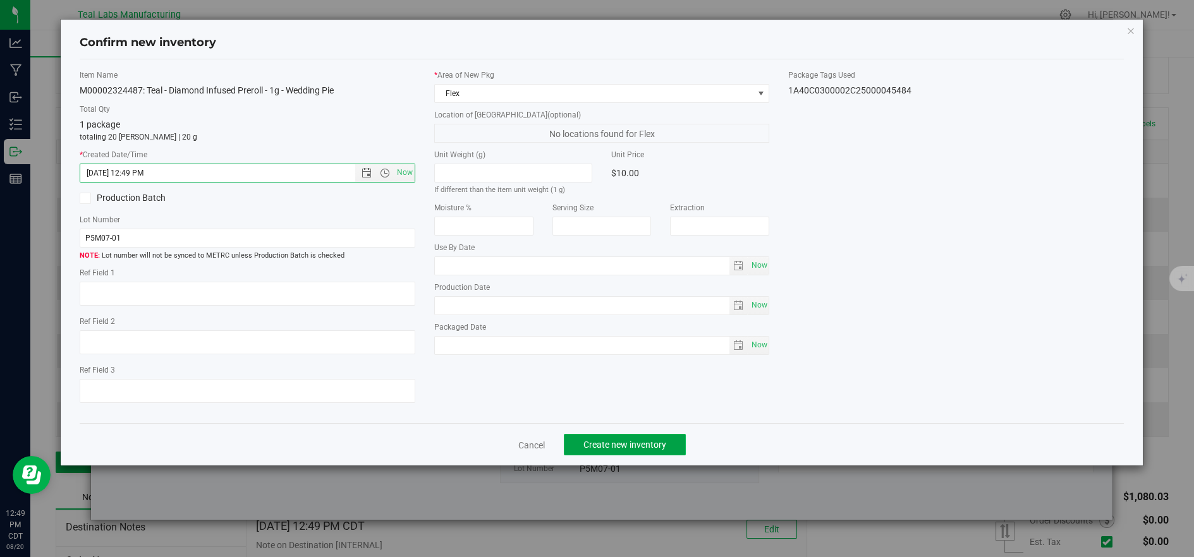
click at [628, 456] on button "Create new inventory" at bounding box center [625, 444] width 122 height 21
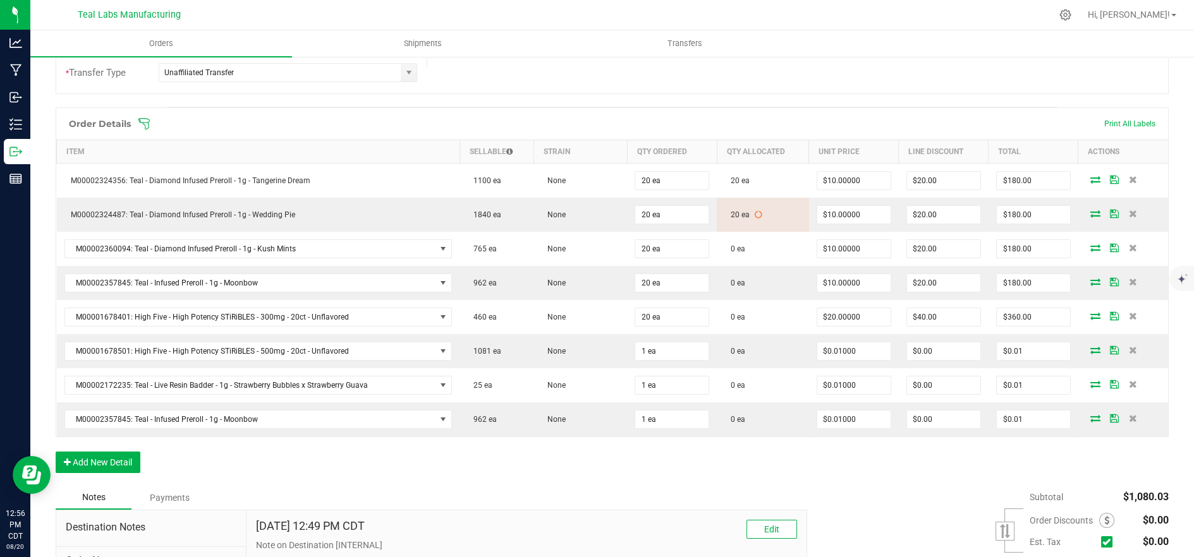
click at [789, 109] on div "Order Details Print All Labels" at bounding box center [611, 124] width 1111 height 32
click at [145, 128] on icon at bounding box center [143, 123] width 11 height 11
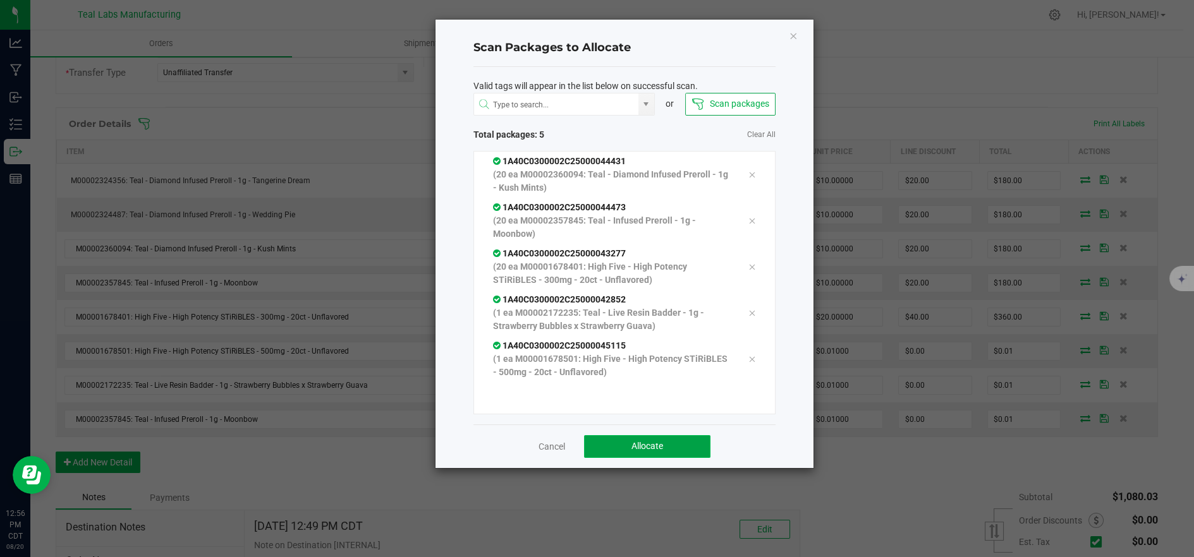
click at [660, 454] on button "Allocate" at bounding box center [647, 446] width 126 height 23
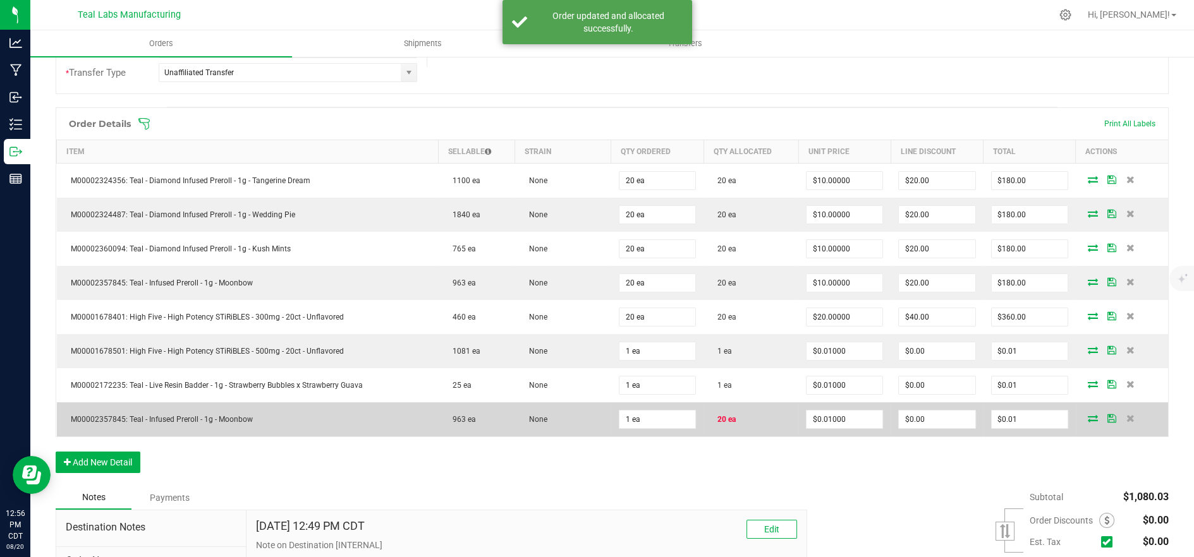
click at [1087, 417] on icon at bounding box center [1092, 418] width 10 height 8
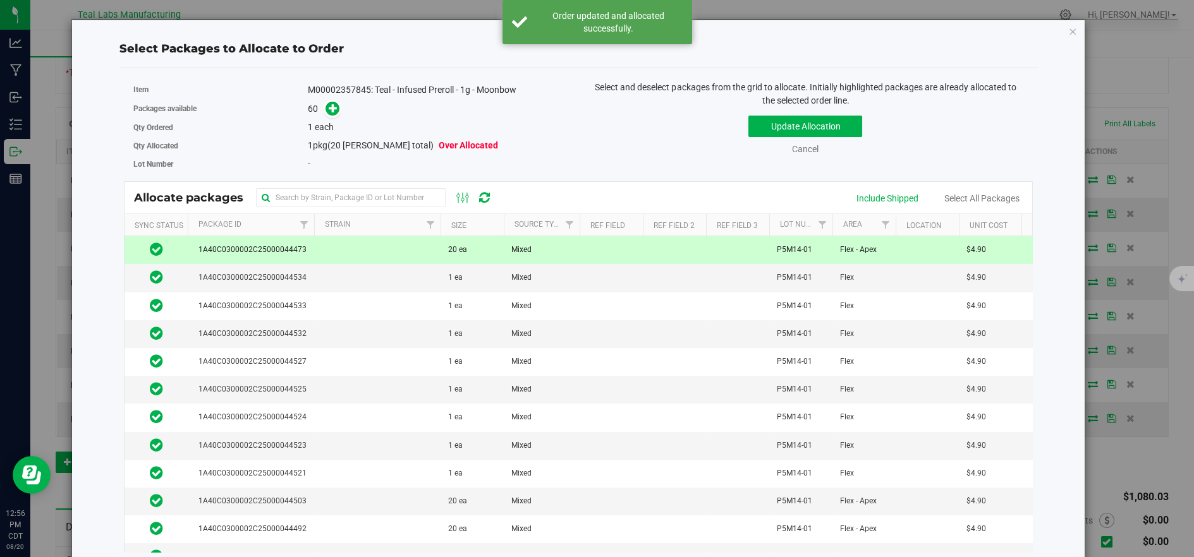
click at [425, 248] on td at bounding box center [377, 250] width 126 height 28
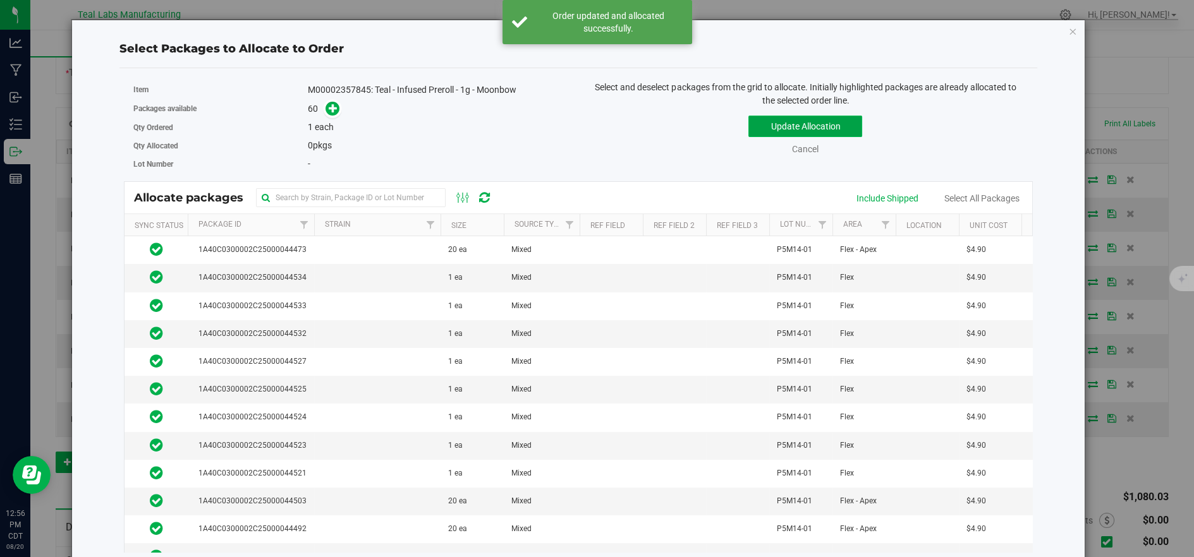
click at [807, 128] on button "Update Allocation" at bounding box center [805, 126] width 114 height 21
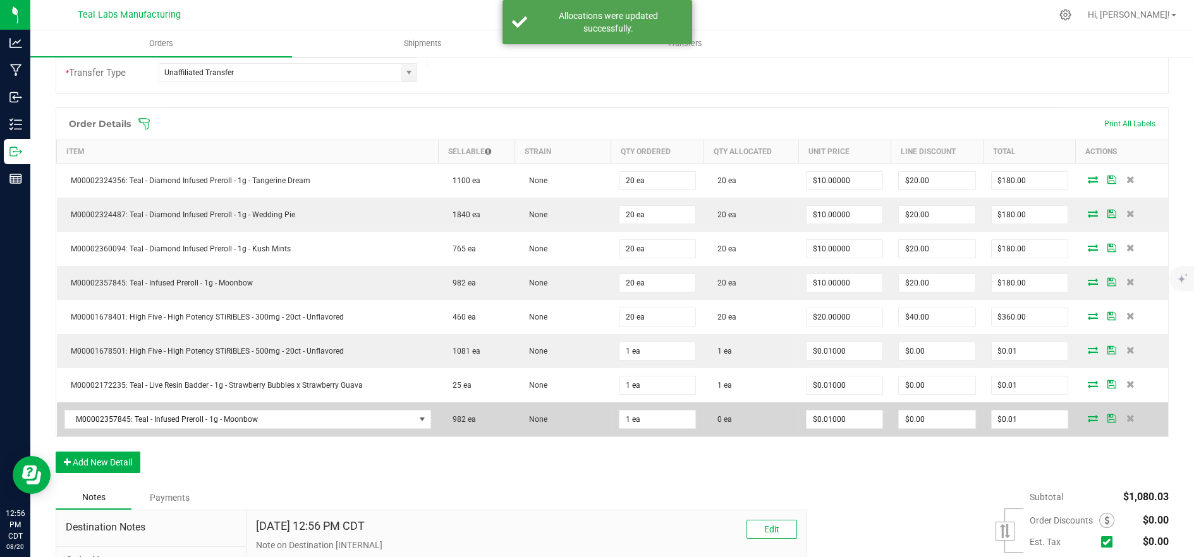
click at [1087, 418] on icon at bounding box center [1092, 418] width 10 height 8
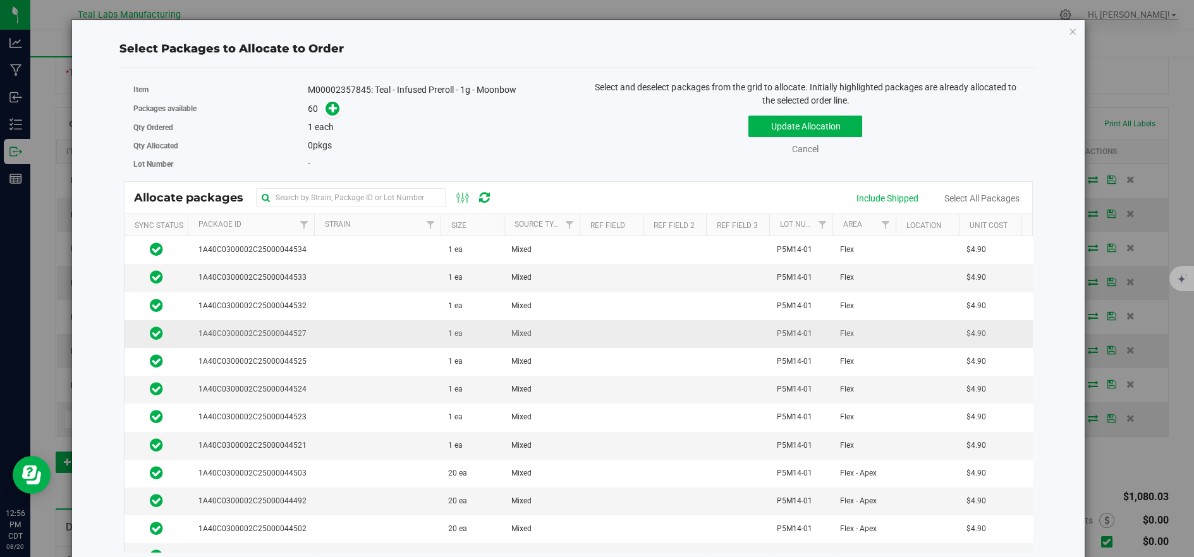
click at [320, 332] on td at bounding box center [377, 334] width 126 height 28
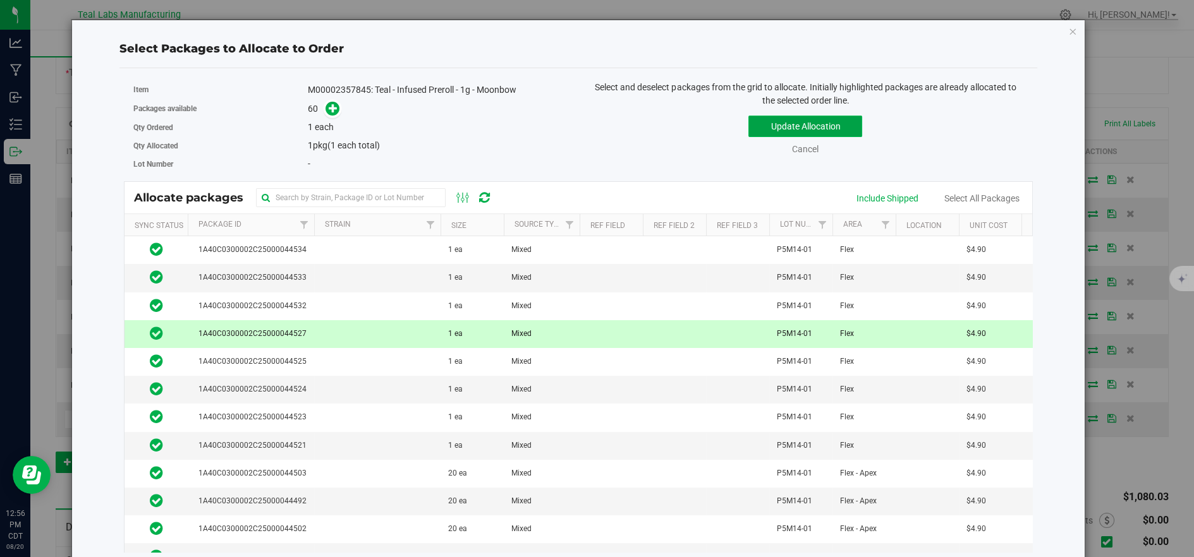
click at [772, 124] on button "Update Allocation" at bounding box center [805, 126] width 114 height 21
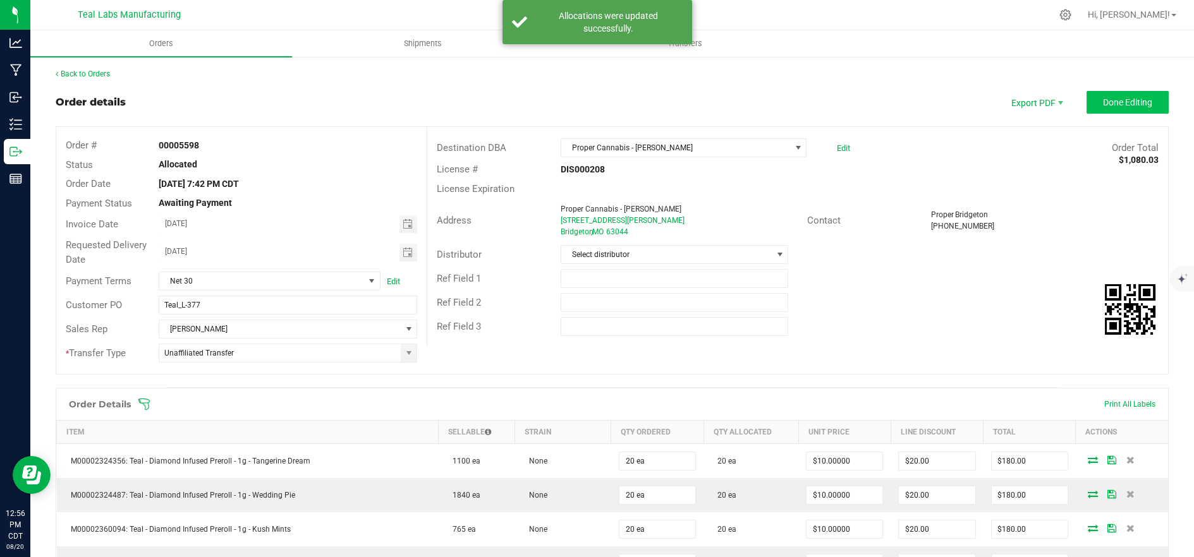
click at [1087, 108] on outbound-order-header "Order details Export PDF Done Editing Order # 00005598 Status Allocated Order D…" at bounding box center [612, 239] width 1113 height 296
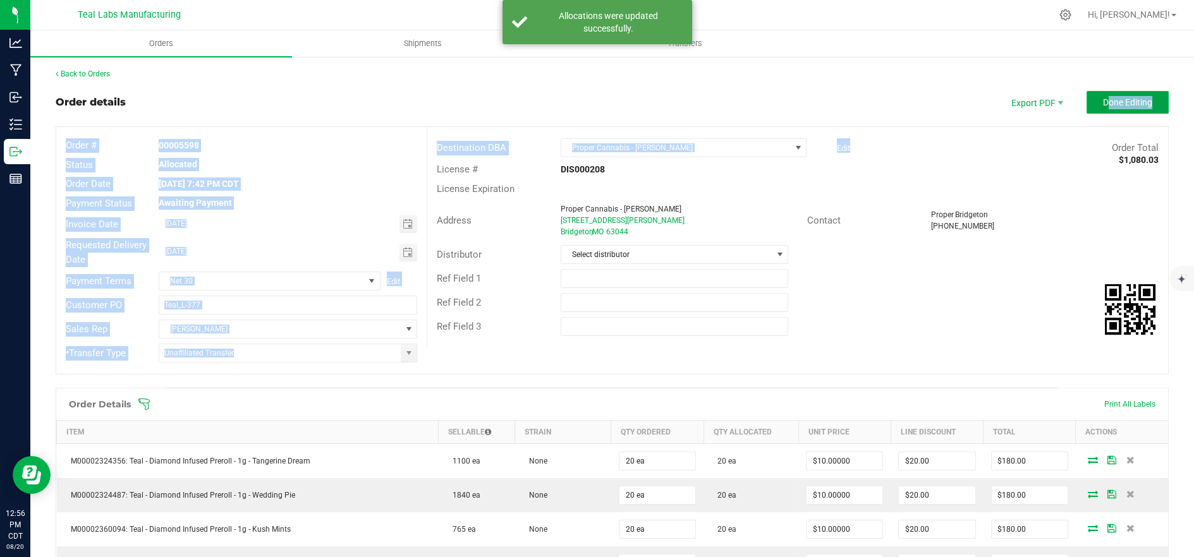
click at [1103, 101] on span "Done Editing" at bounding box center [1127, 102] width 49 height 10
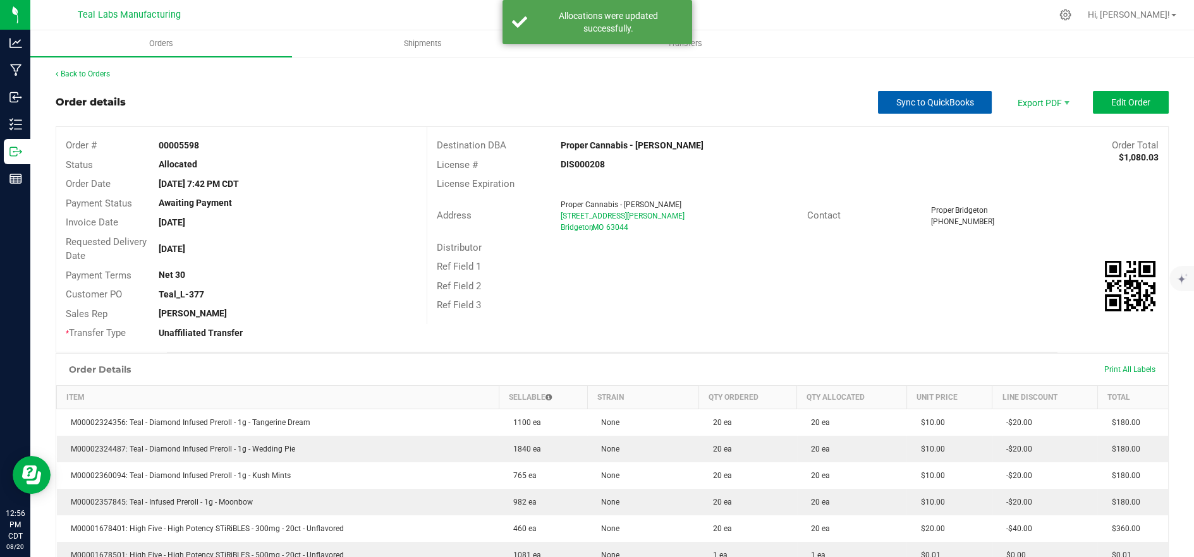
click at [896, 100] on span "Sync to QuickBooks" at bounding box center [935, 102] width 78 height 10
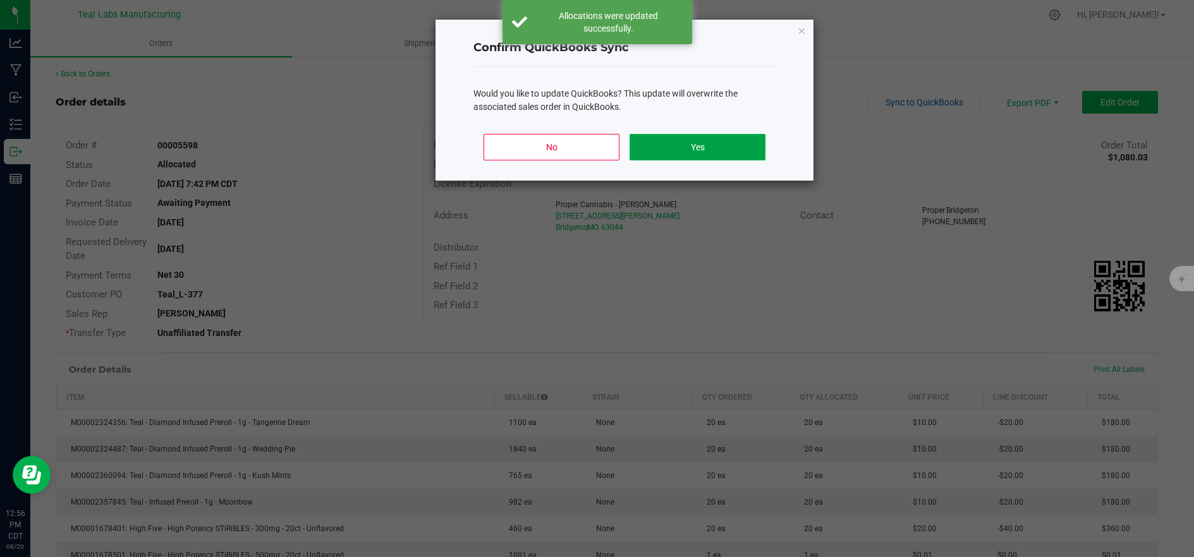
click at [681, 147] on button "Yes" at bounding box center [697, 147] width 136 height 27
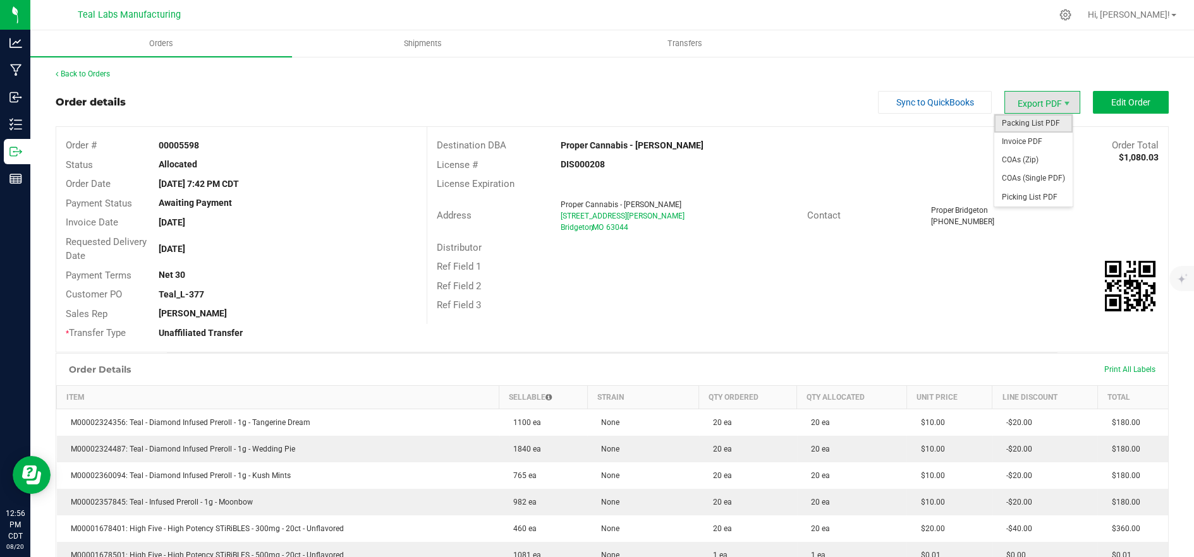
click at [1025, 128] on span "Packing List PDF" at bounding box center [1033, 123] width 78 height 18
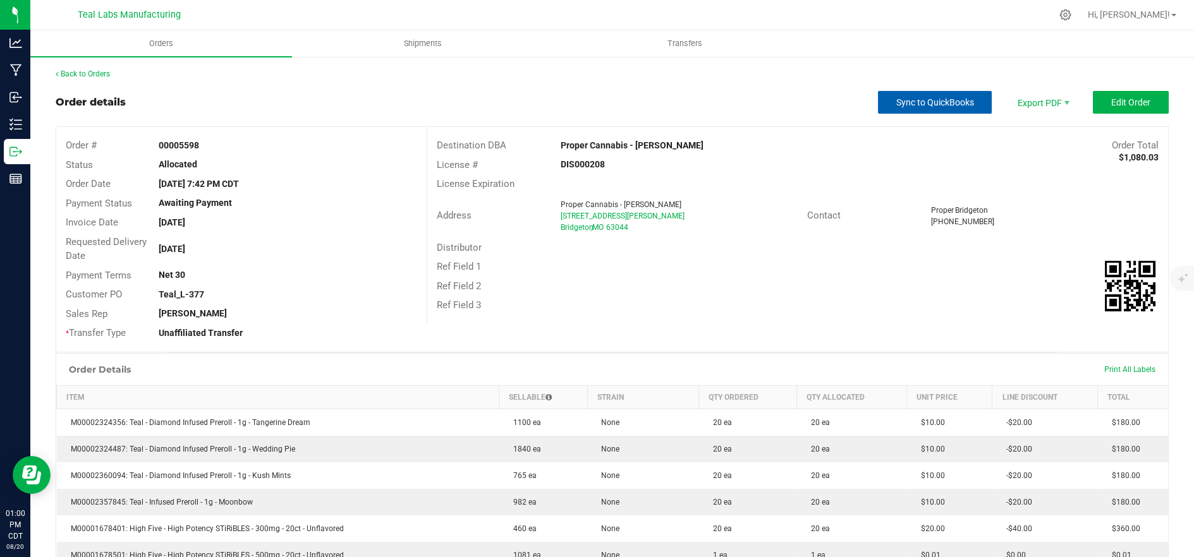
click at [926, 100] on span "Sync to QuickBooks" at bounding box center [935, 102] width 78 height 10
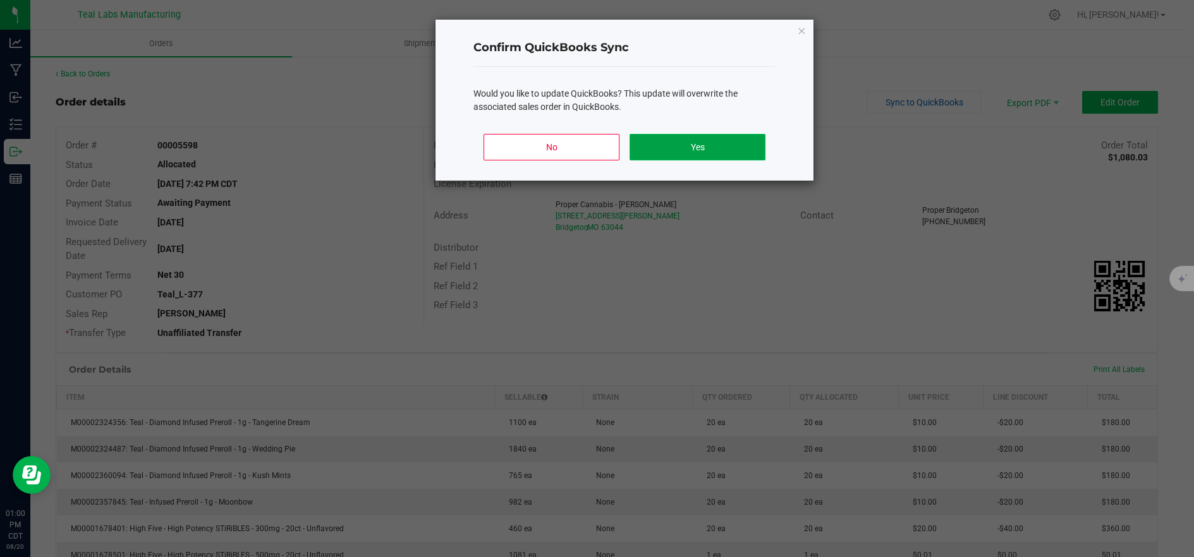
click at [742, 156] on button "Yes" at bounding box center [697, 147] width 136 height 27
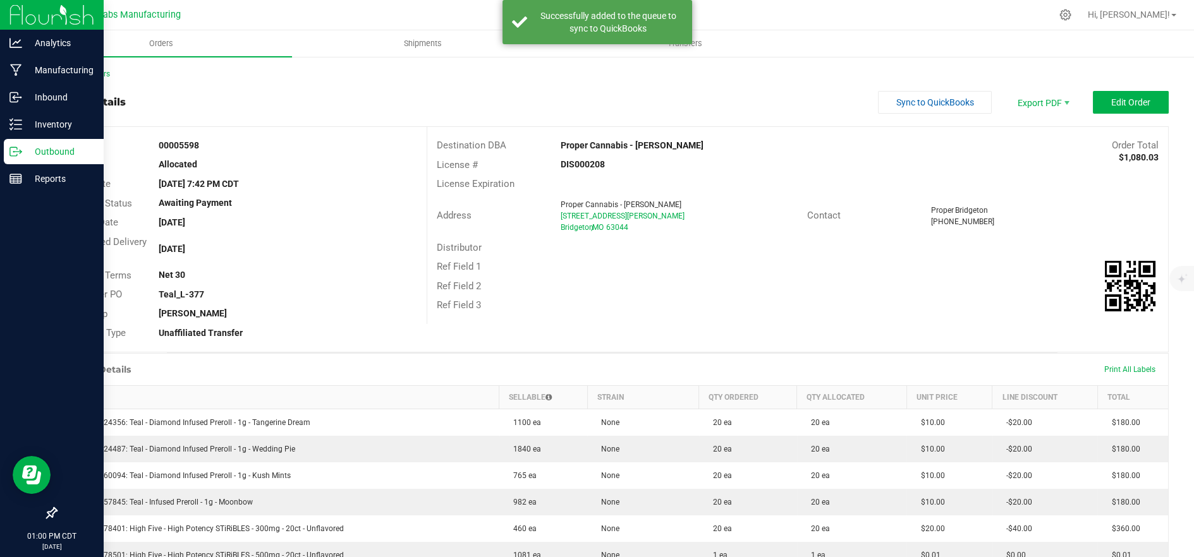
click at [53, 151] on p "Outbound" at bounding box center [60, 151] width 76 height 15
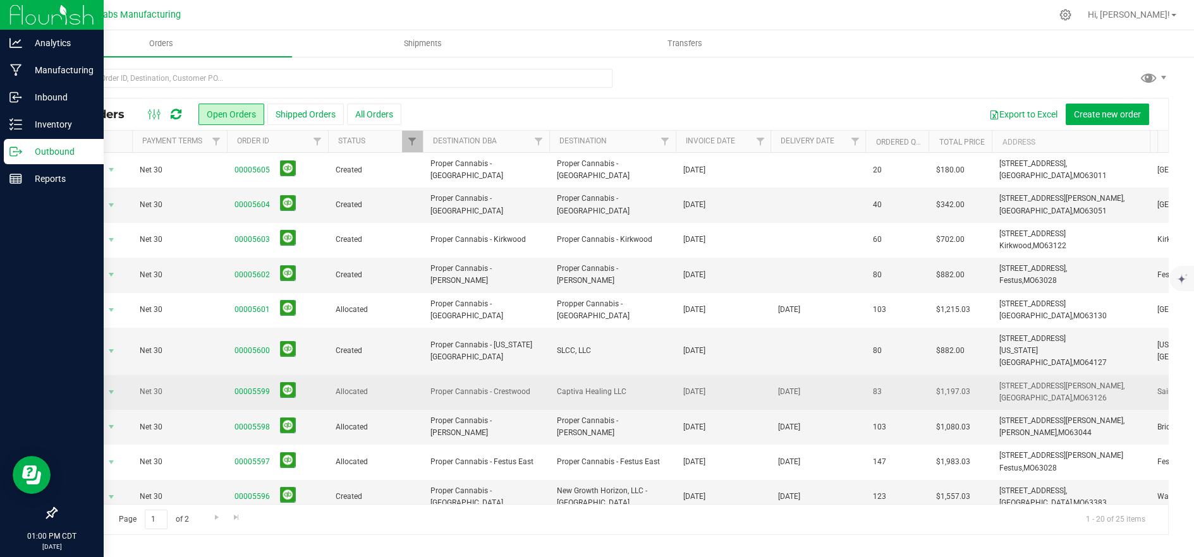
scroll to position [70, 0]
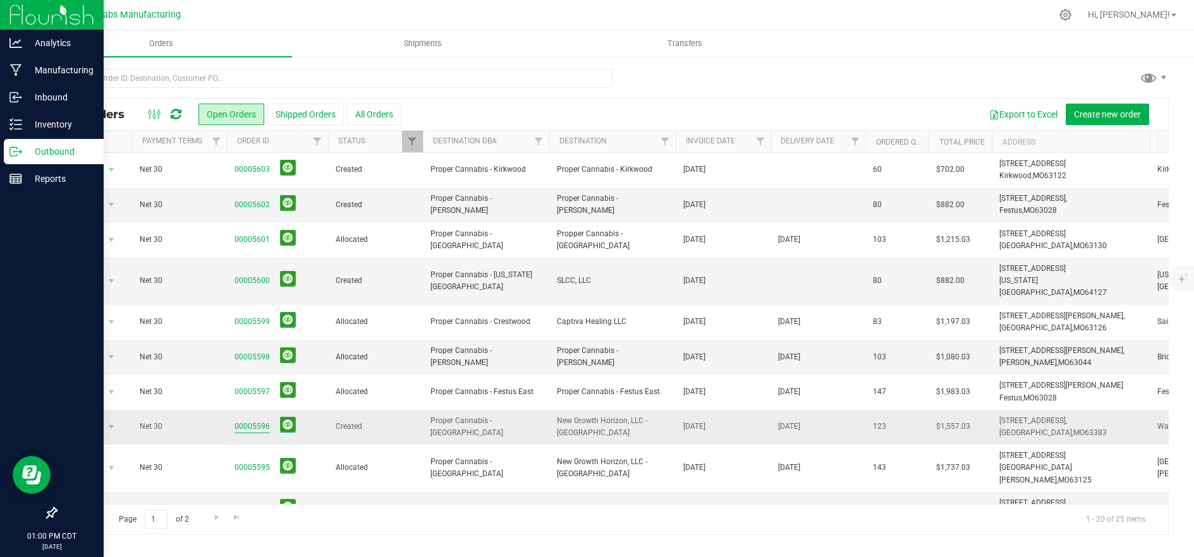
click at [260, 421] on link "00005596" at bounding box center [251, 427] width 35 height 12
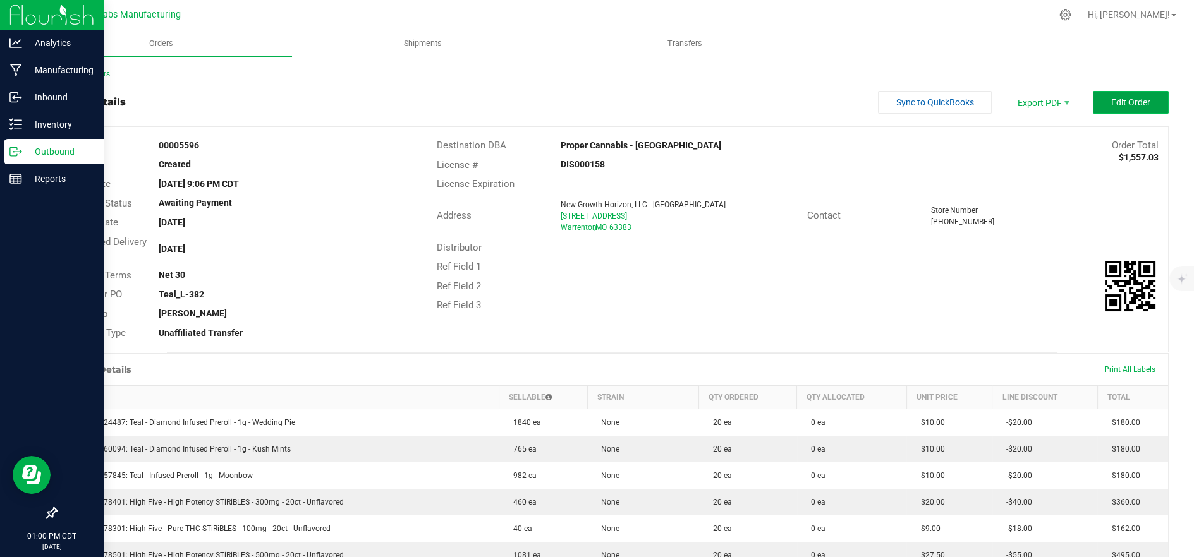
click at [1109, 107] on button "Edit Order" at bounding box center [1130, 102] width 76 height 23
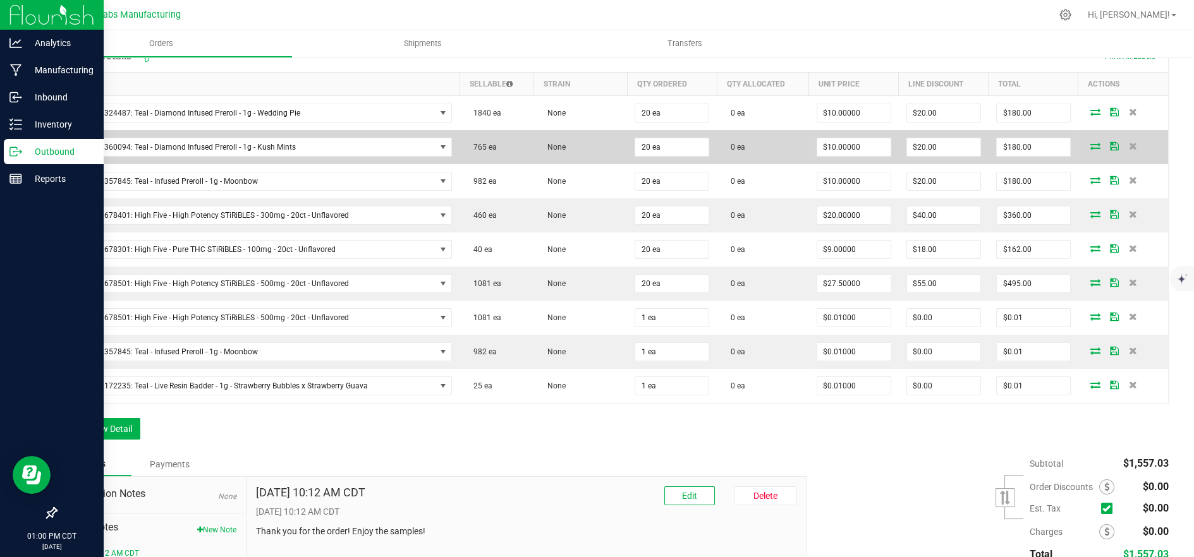
scroll to position [351, 0]
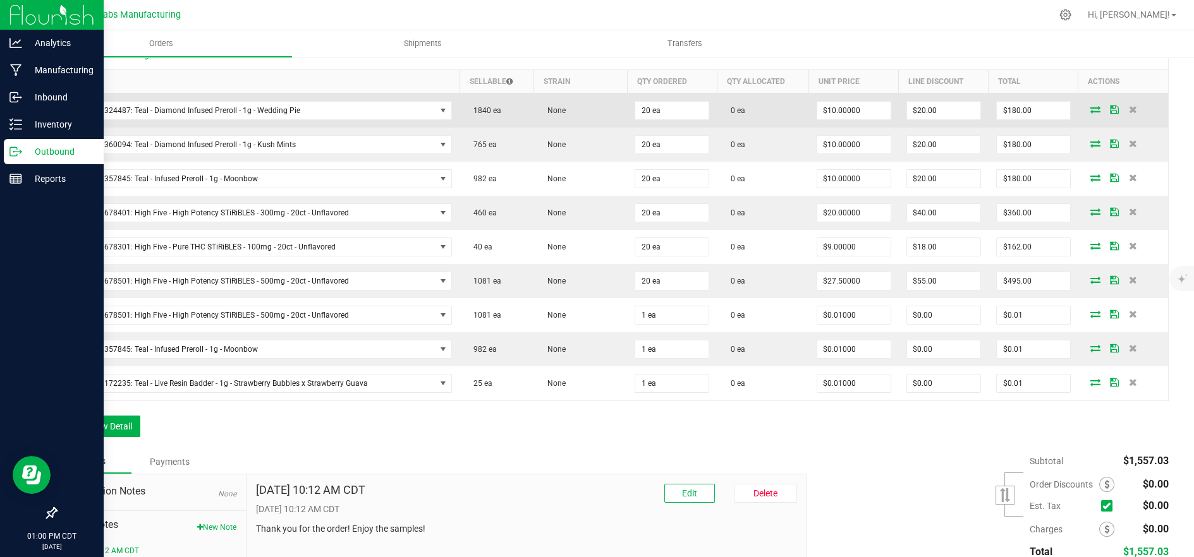
click at [1090, 107] on icon at bounding box center [1095, 110] width 10 height 8
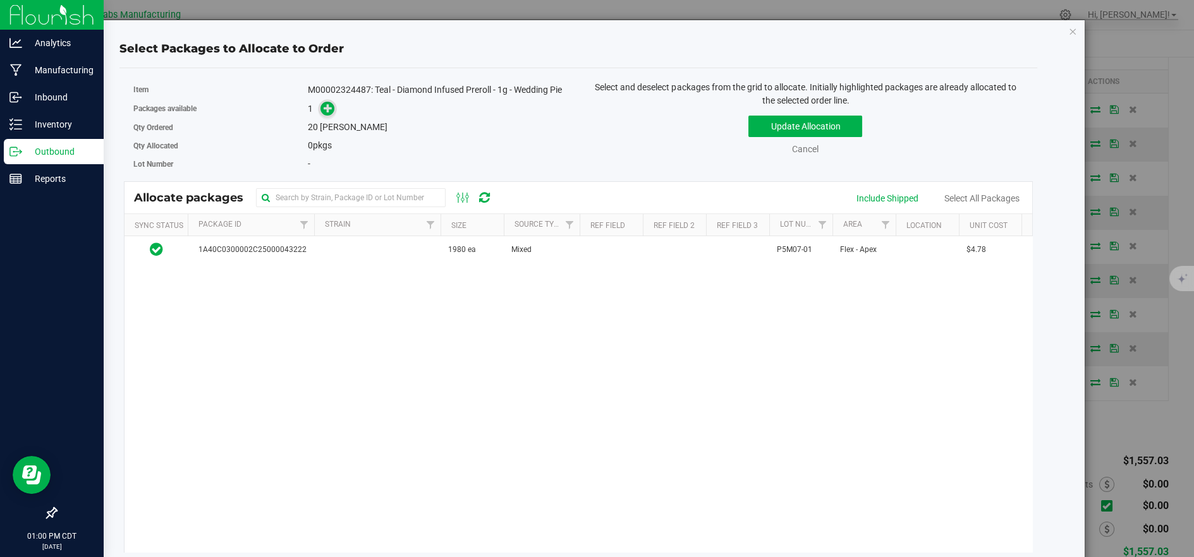
click at [328, 107] on icon at bounding box center [327, 108] width 9 height 9
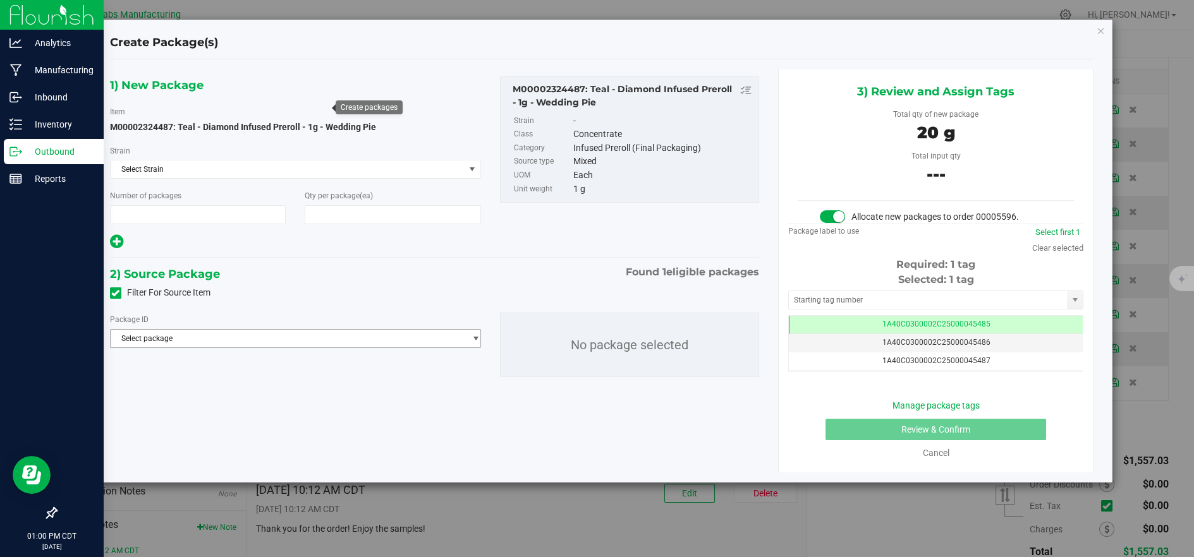
type input "1"
type input "20"
click at [342, 338] on span "Select package" at bounding box center [288, 339] width 354 height 18
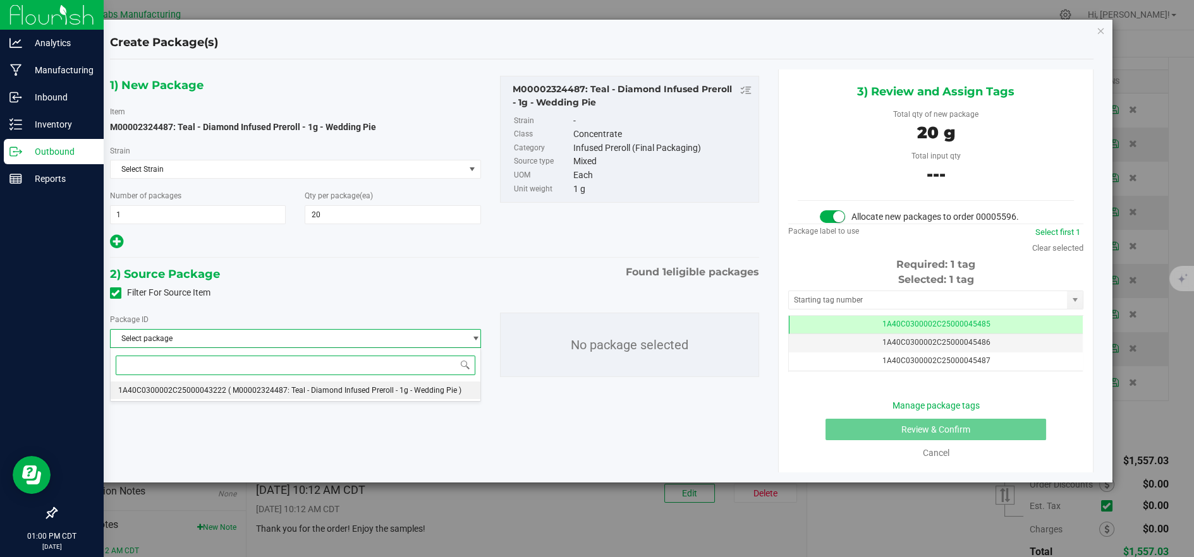
click at [337, 393] on span "( M00002324487: Teal - Diamond Infused Preroll - 1g - Wedding Pie )" at bounding box center [344, 390] width 233 height 9
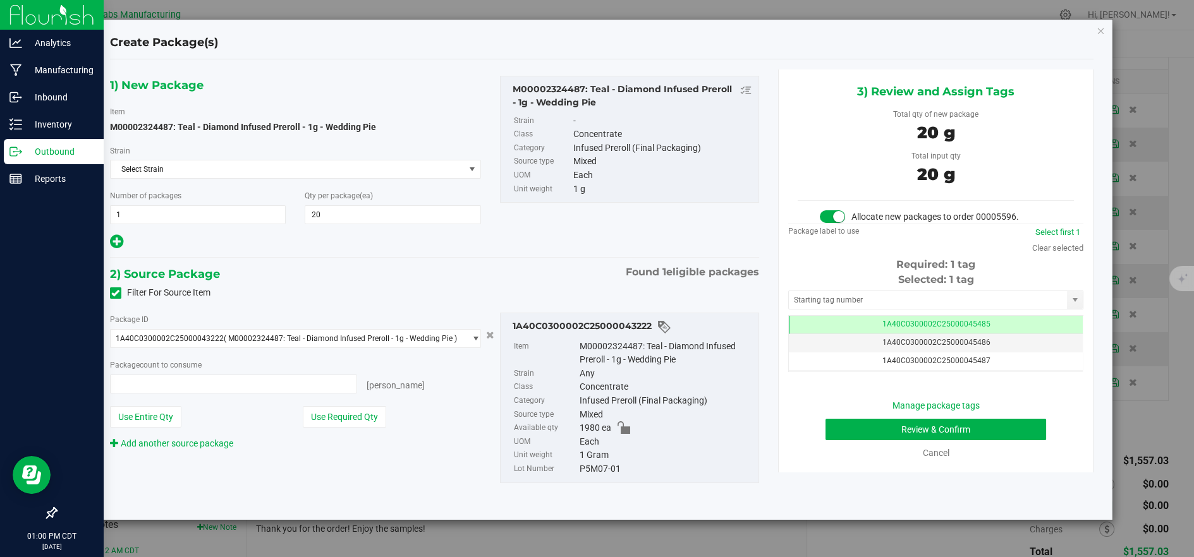
type input "20 ea"
click at [849, 421] on button "Review & Confirm" at bounding box center [935, 429] width 221 height 21
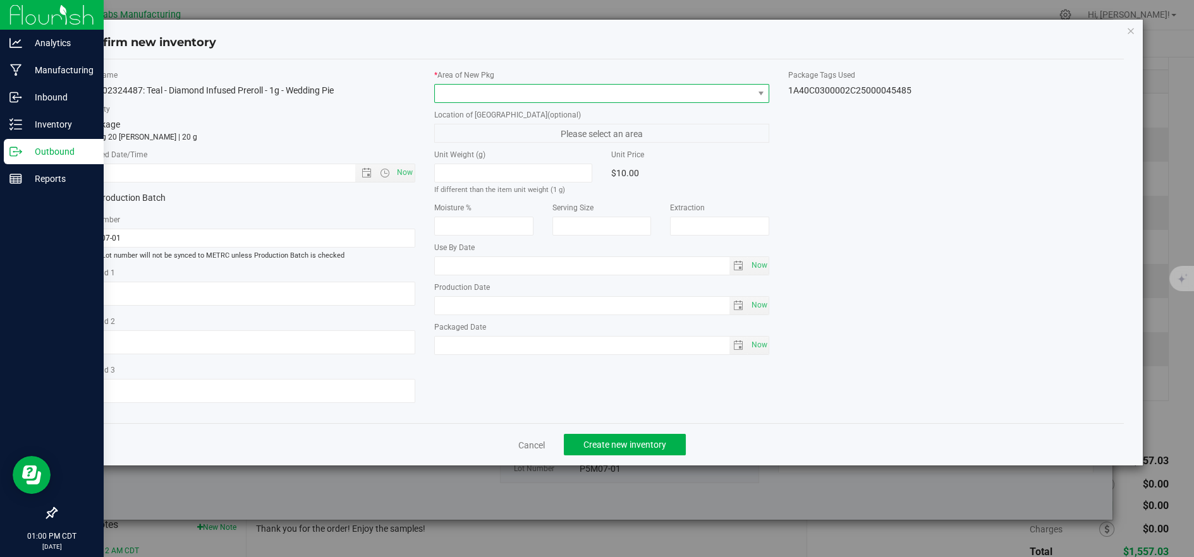
click at [485, 97] on span at bounding box center [594, 94] width 318 height 18
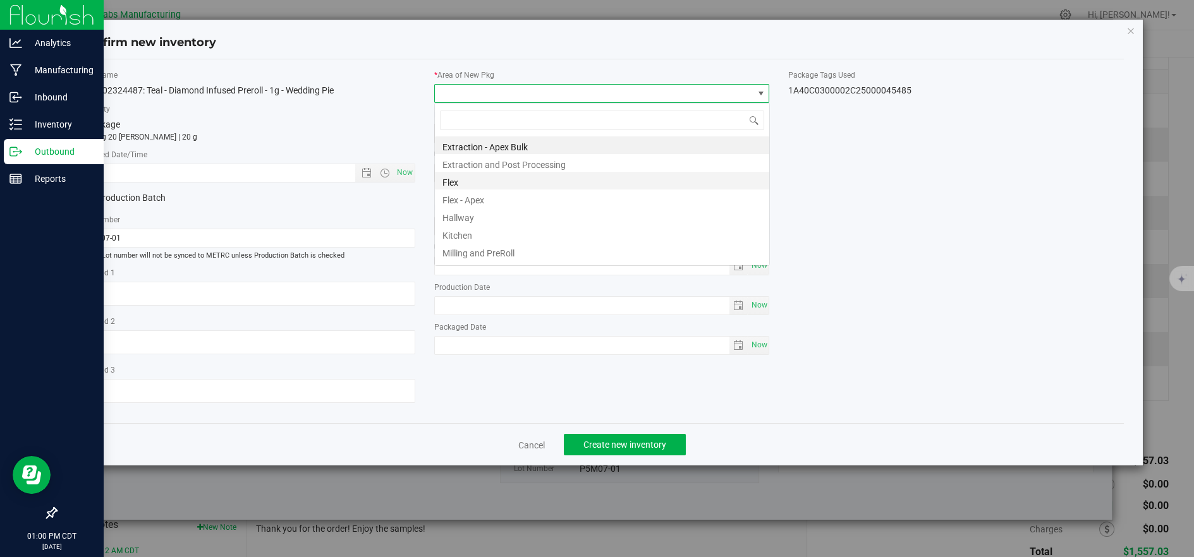
scroll to position [19, 334]
click at [457, 183] on li "Flex" at bounding box center [602, 181] width 334 height 18
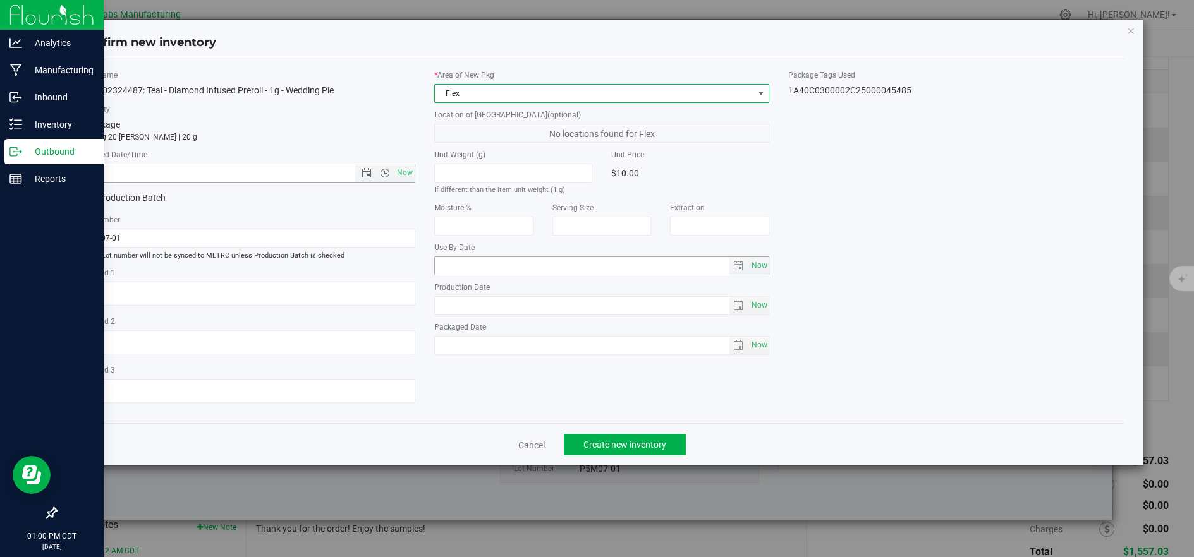
click at [403, 169] on span "Now" at bounding box center [404, 173] width 21 height 18
type input "[DATE] 1:00 PM"
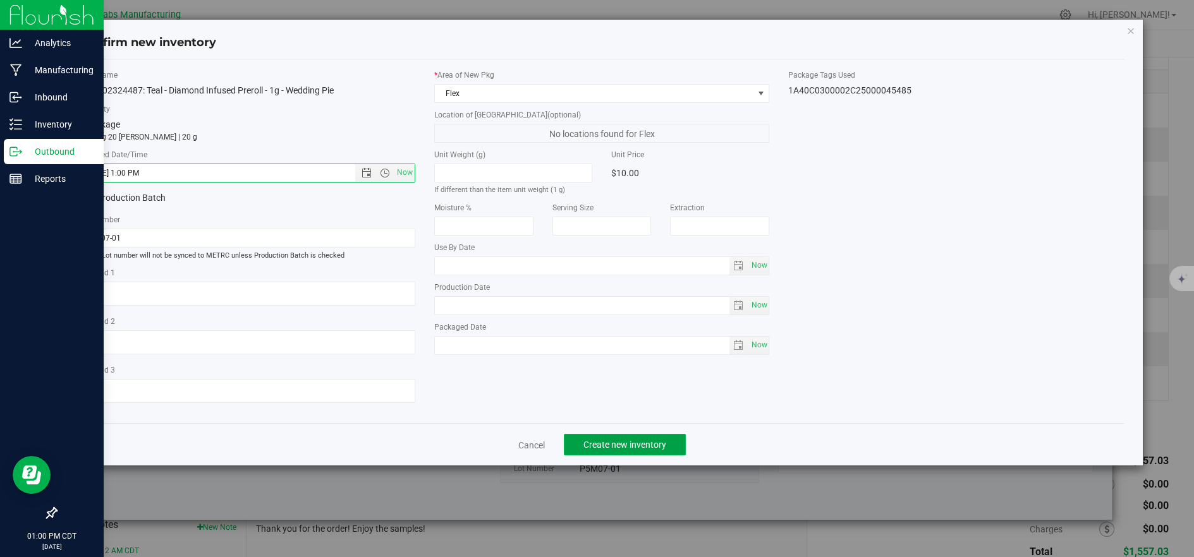
click at [632, 442] on span "Create new inventory" at bounding box center [624, 445] width 83 height 10
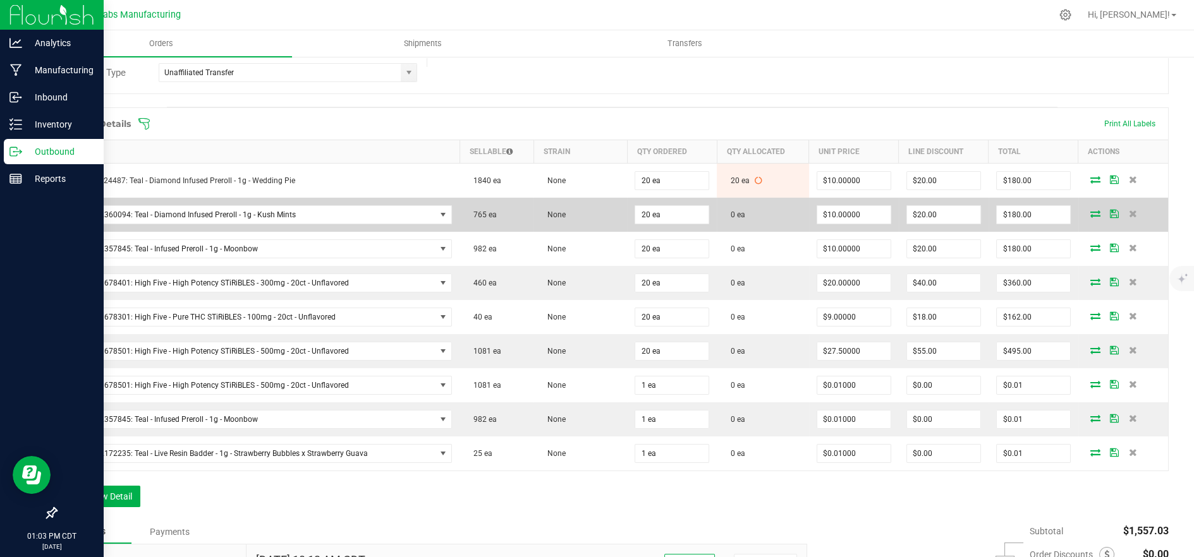
click at [1090, 210] on icon at bounding box center [1095, 214] width 10 height 8
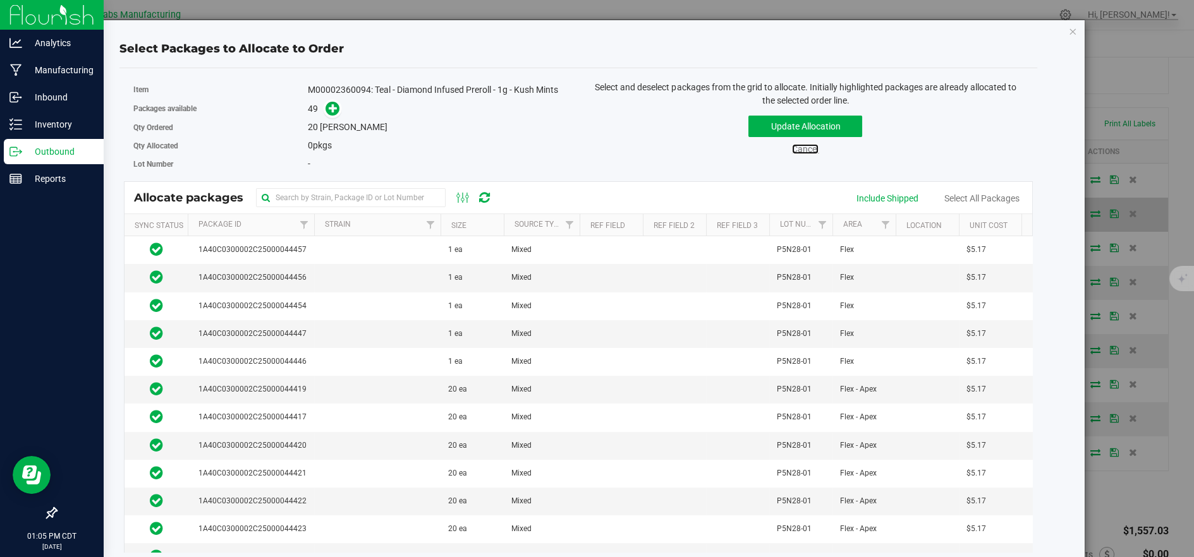
drag, startPoint x: 800, startPoint y: 144, endPoint x: 694, endPoint y: 223, distance: 131.8
click at [800, 144] on link "Cancel" at bounding box center [805, 149] width 27 height 10
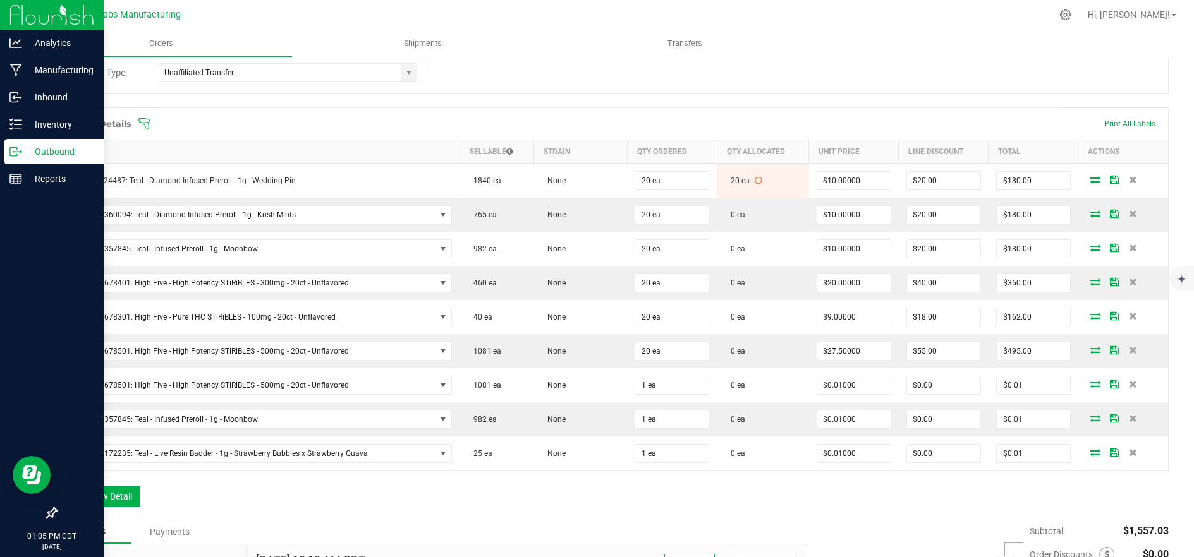
click at [140, 119] on icon at bounding box center [144, 124] width 13 height 13
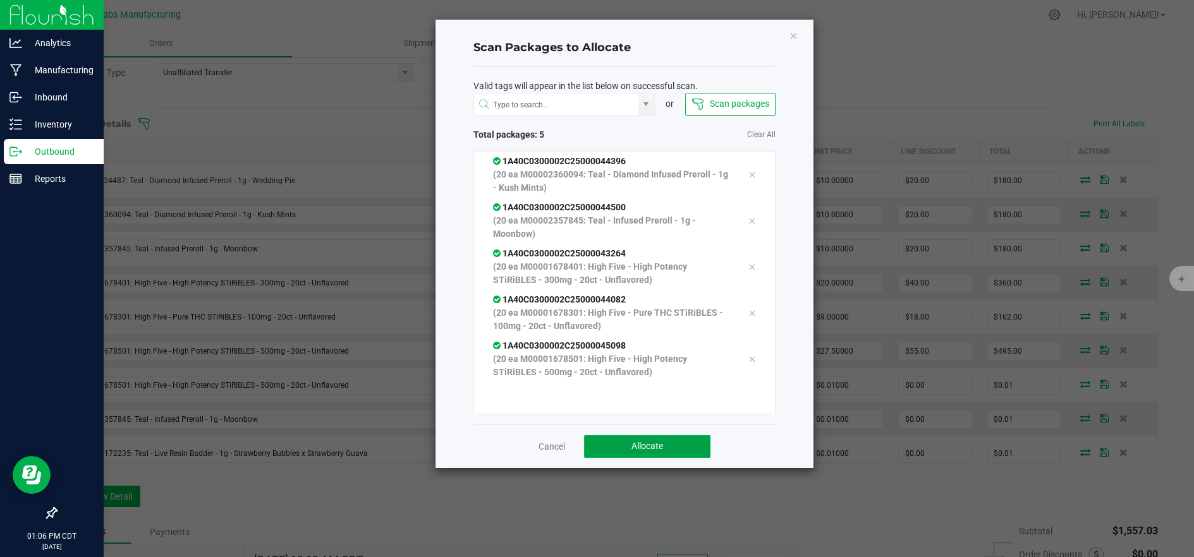
click at [688, 449] on button "Allocate" at bounding box center [647, 446] width 126 height 23
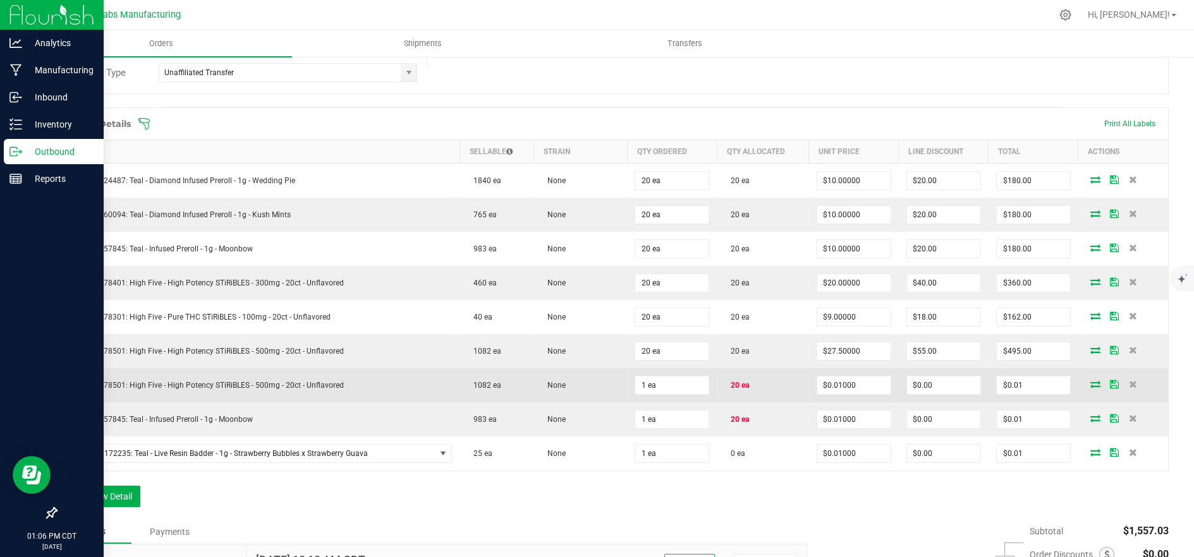
click at [1090, 382] on icon at bounding box center [1095, 384] width 10 height 8
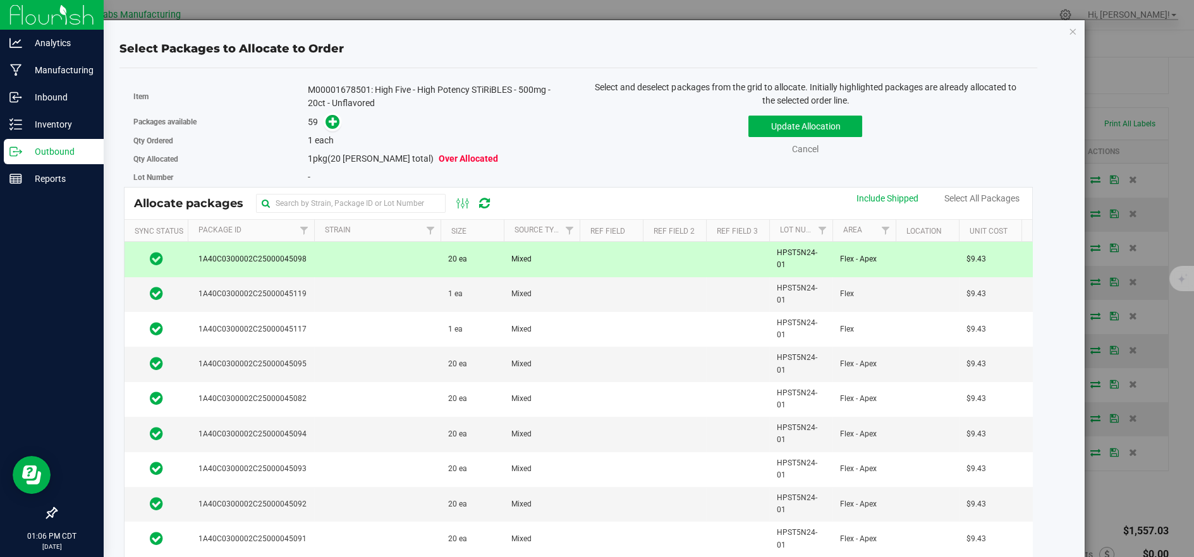
click at [358, 242] on td at bounding box center [377, 259] width 126 height 35
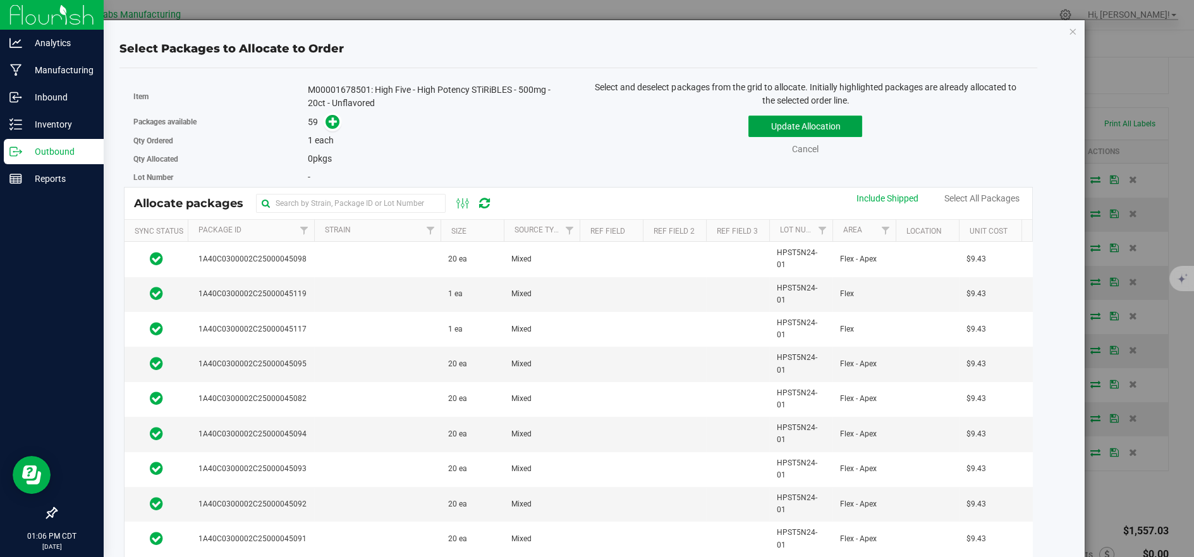
drag, startPoint x: 832, startPoint y: 119, endPoint x: 1072, endPoint y: 430, distance: 392.8
click at [832, 119] on button "Update Allocation" at bounding box center [805, 126] width 114 height 21
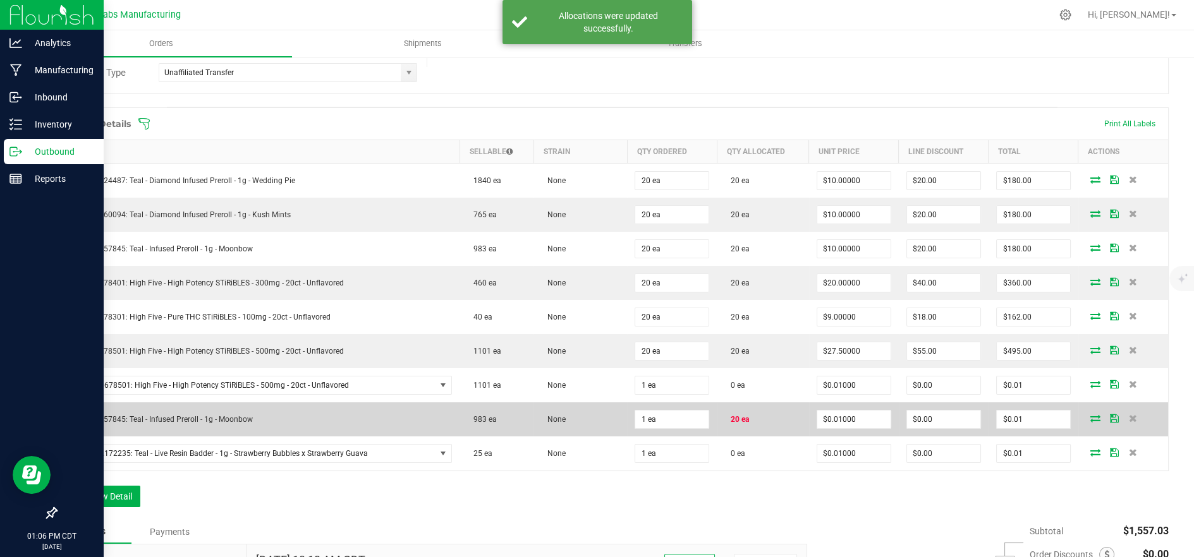
click at [1090, 417] on icon at bounding box center [1095, 418] width 10 height 8
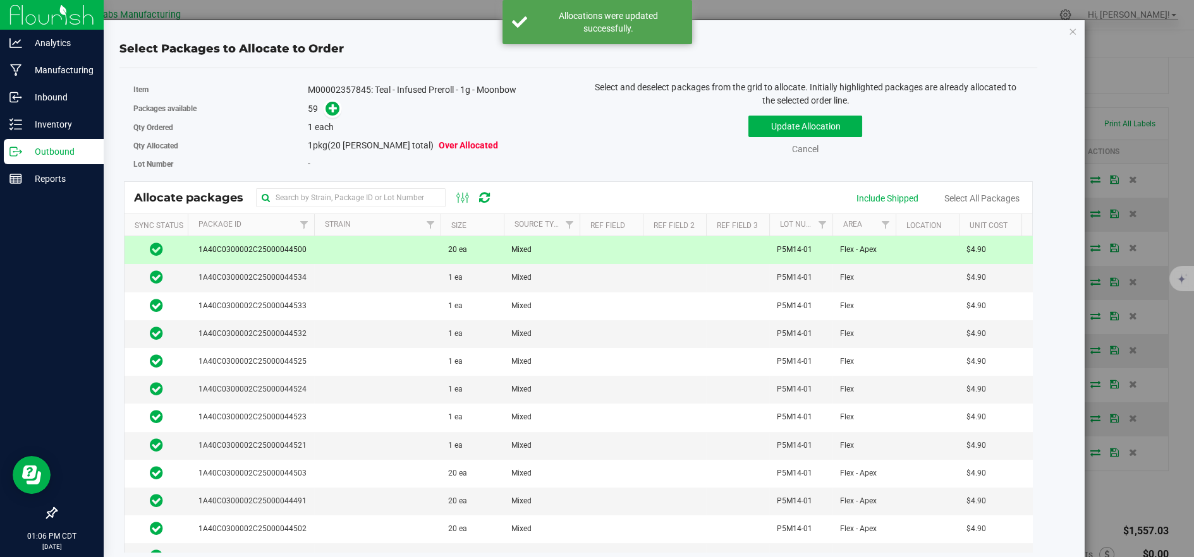
click at [348, 251] on td at bounding box center [377, 250] width 126 height 28
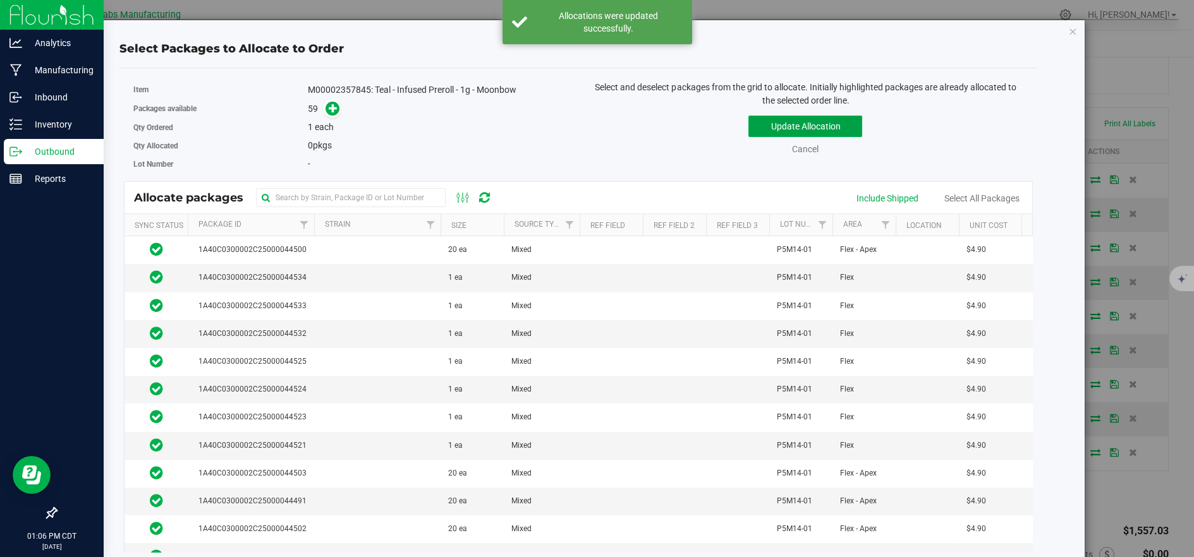
drag, startPoint x: 751, startPoint y: 118, endPoint x: 797, endPoint y: 207, distance: 100.6
click at [751, 119] on button "Update Allocation" at bounding box center [805, 126] width 114 height 21
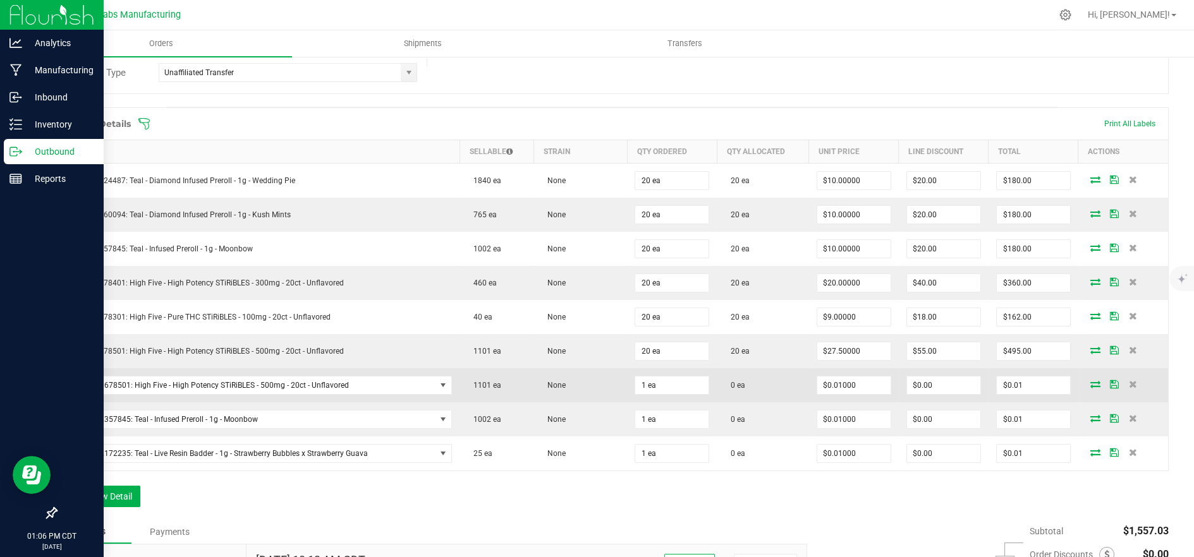
click at [1090, 382] on icon at bounding box center [1095, 384] width 10 height 8
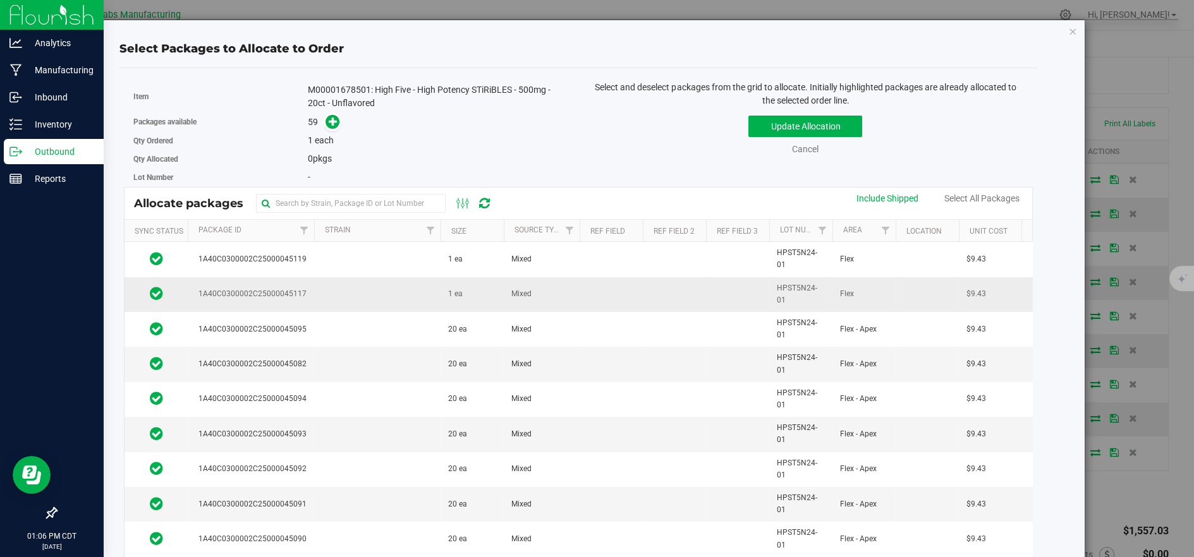
click at [351, 279] on td at bounding box center [377, 294] width 126 height 35
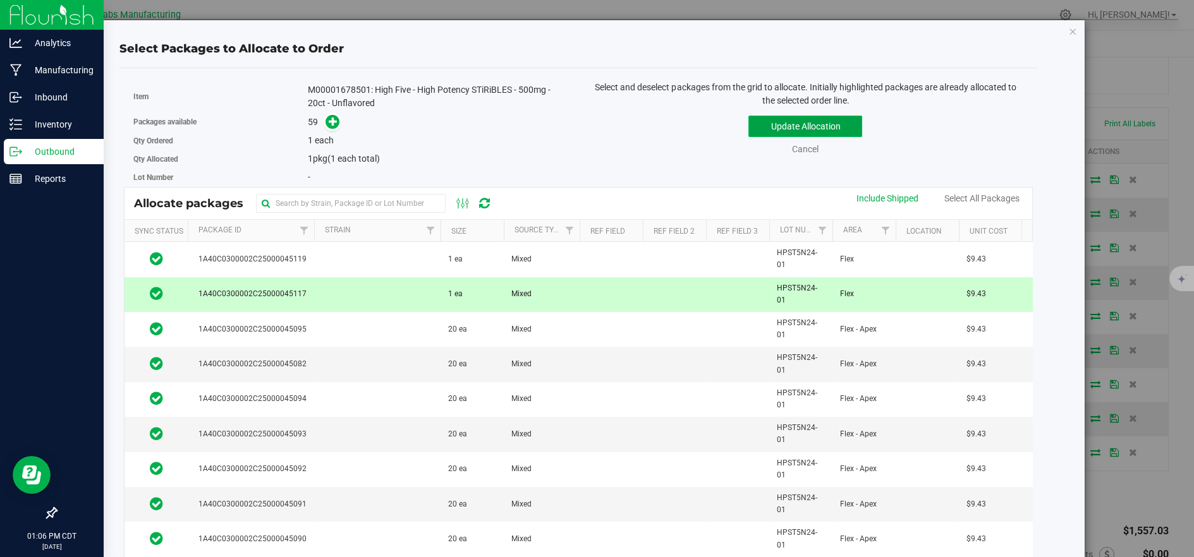
click at [761, 124] on button "Update Allocation" at bounding box center [805, 126] width 114 height 21
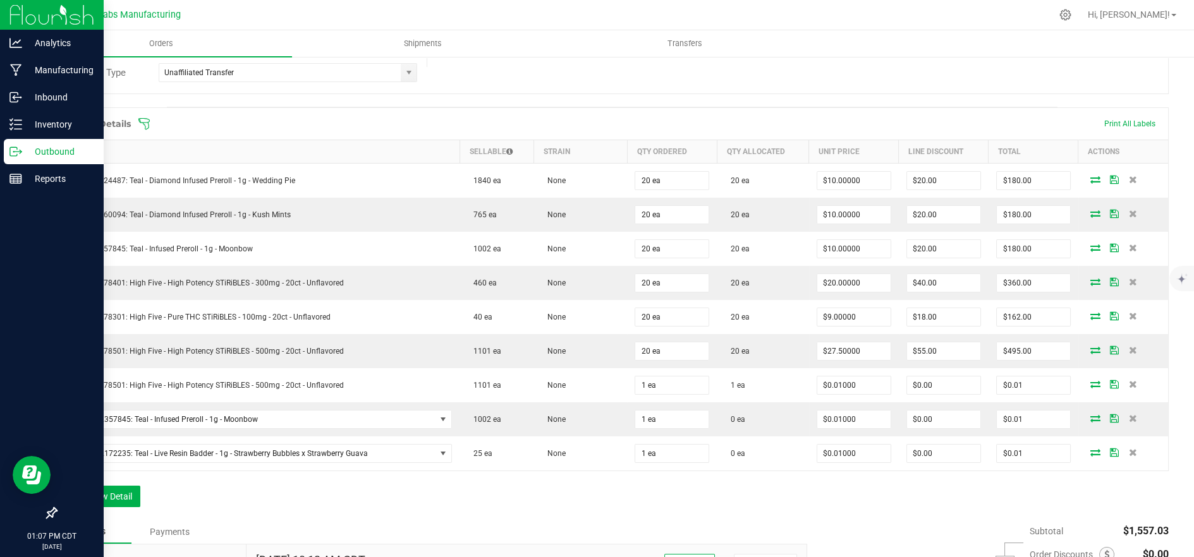
click at [481, 14] on div at bounding box center [638, 15] width 825 height 25
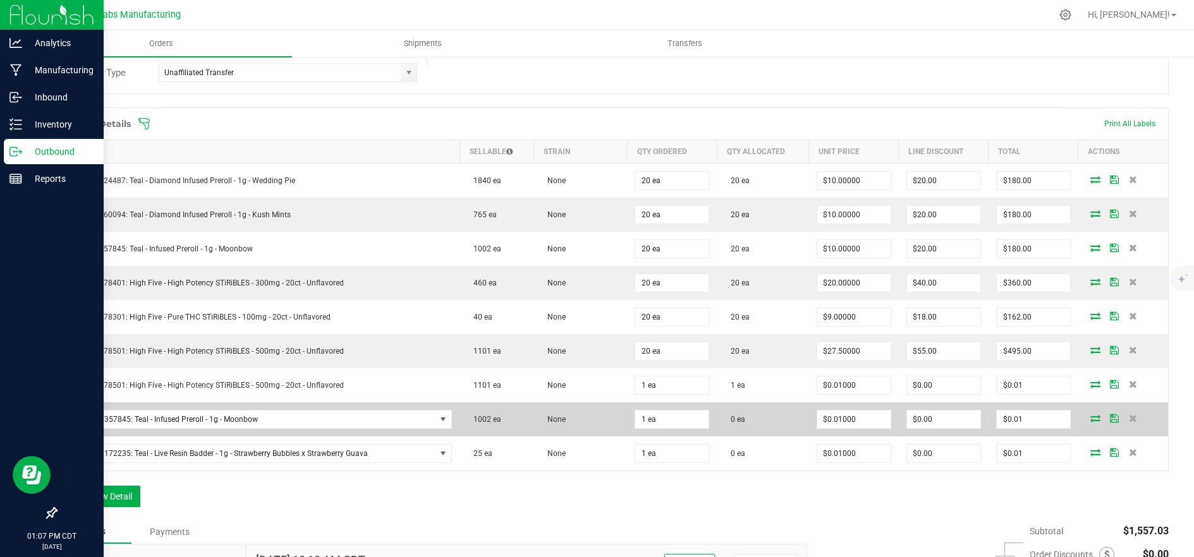
click at [1090, 414] on icon at bounding box center [1095, 418] width 10 height 8
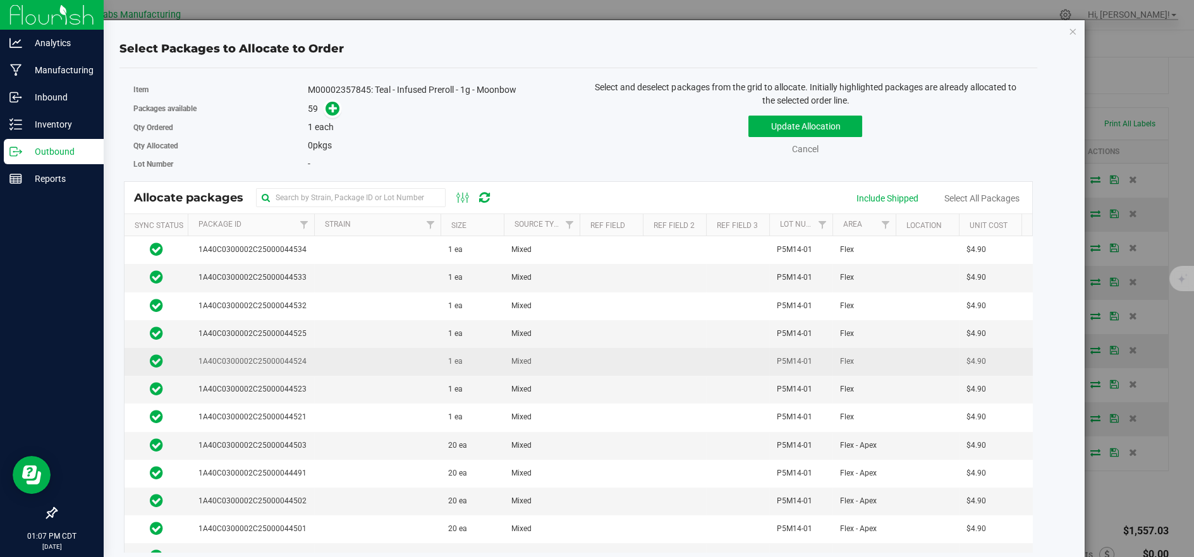
click at [372, 360] on td at bounding box center [377, 362] width 126 height 28
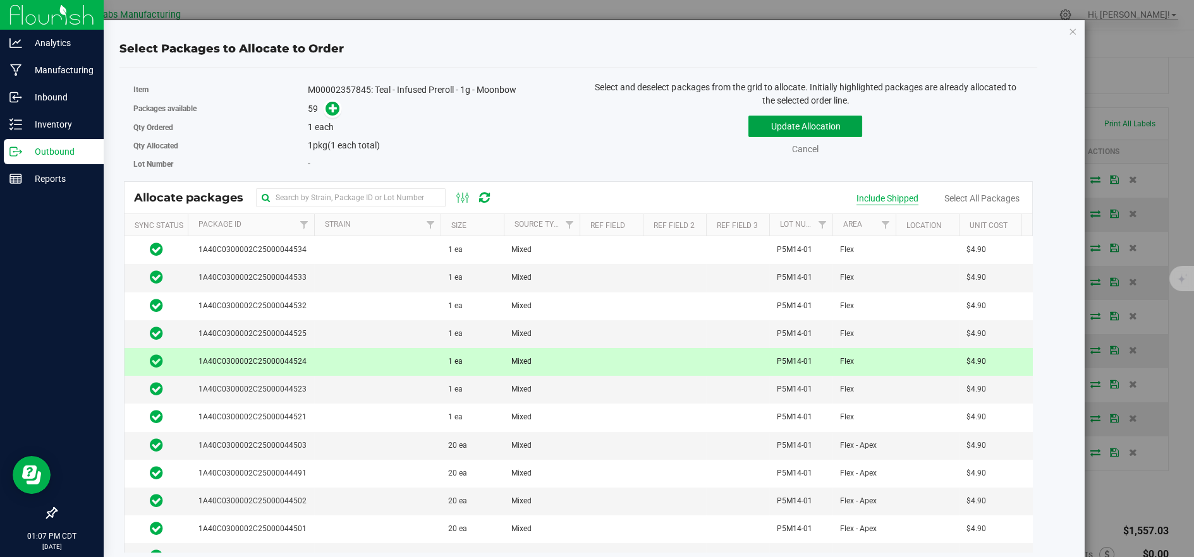
drag, startPoint x: 837, startPoint y: 131, endPoint x: 846, endPoint y: 196, distance: 65.8
click at [836, 131] on button "Update Allocation" at bounding box center [805, 126] width 114 height 21
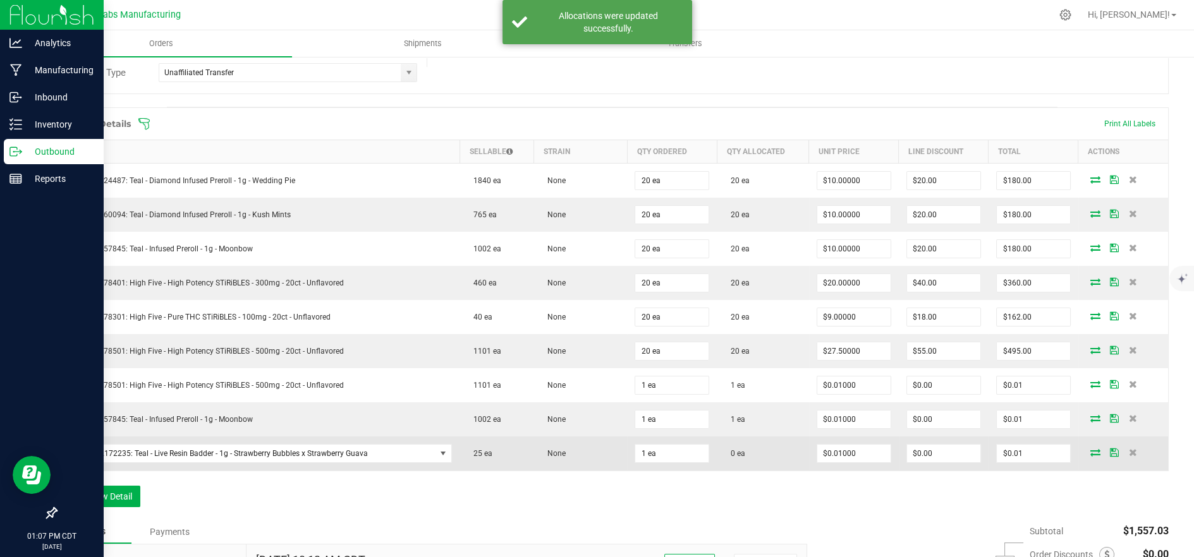
click at [1090, 451] on icon at bounding box center [1095, 453] width 10 height 8
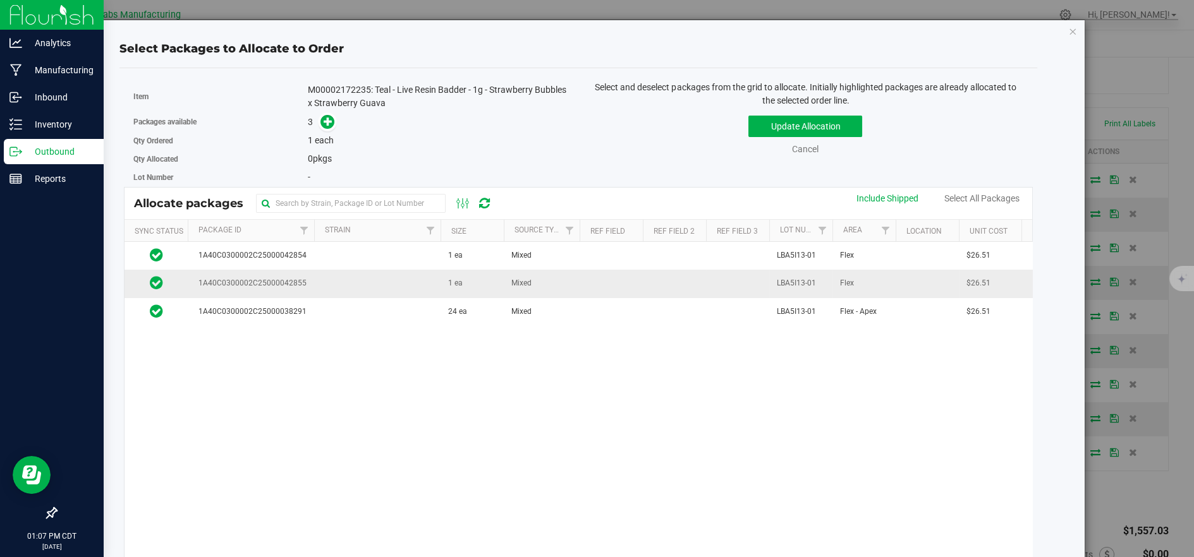
click at [342, 287] on td at bounding box center [377, 284] width 126 height 28
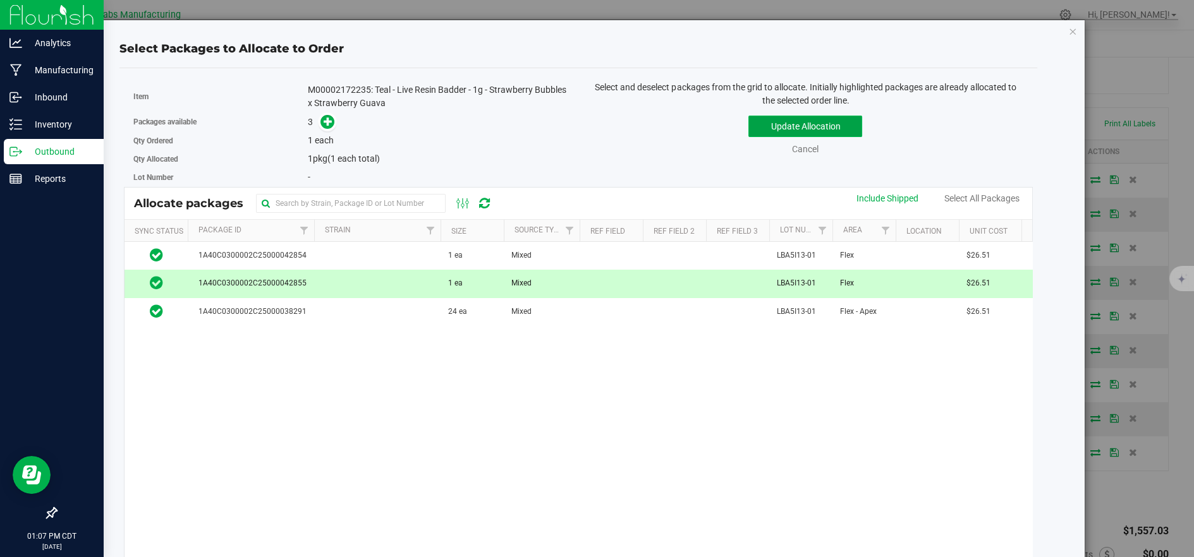
click at [764, 133] on button "Update Allocation" at bounding box center [805, 126] width 114 height 21
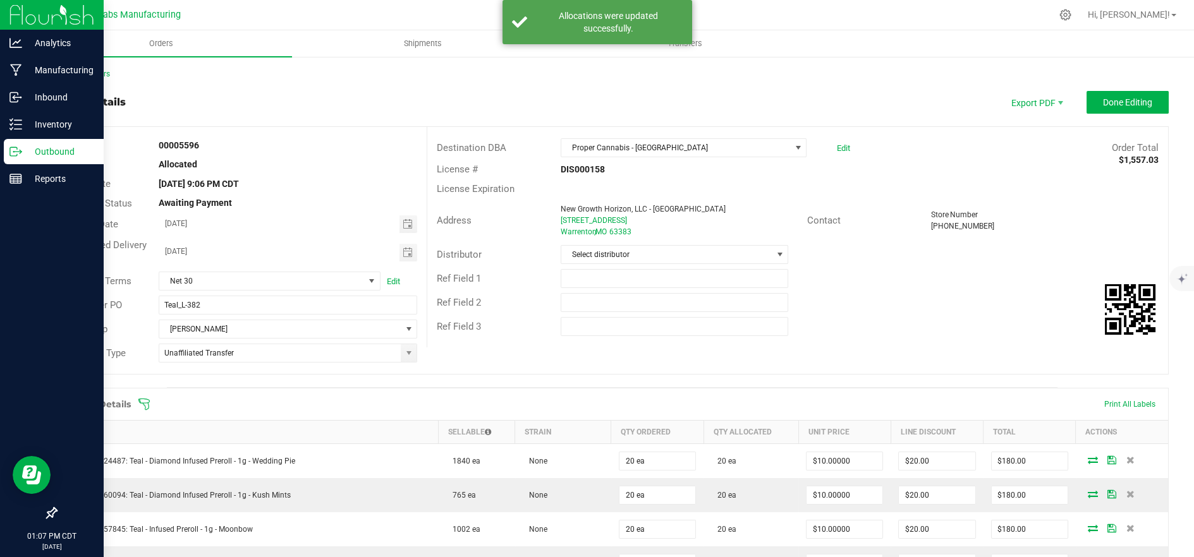
click at [1100, 114] on outbound-order-header "Order details Export PDF Done Editing Order # 00005596 Status Allocated Order D…" at bounding box center [612, 239] width 1113 height 296
click at [1096, 107] on button "Done Editing" at bounding box center [1127, 102] width 82 height 23
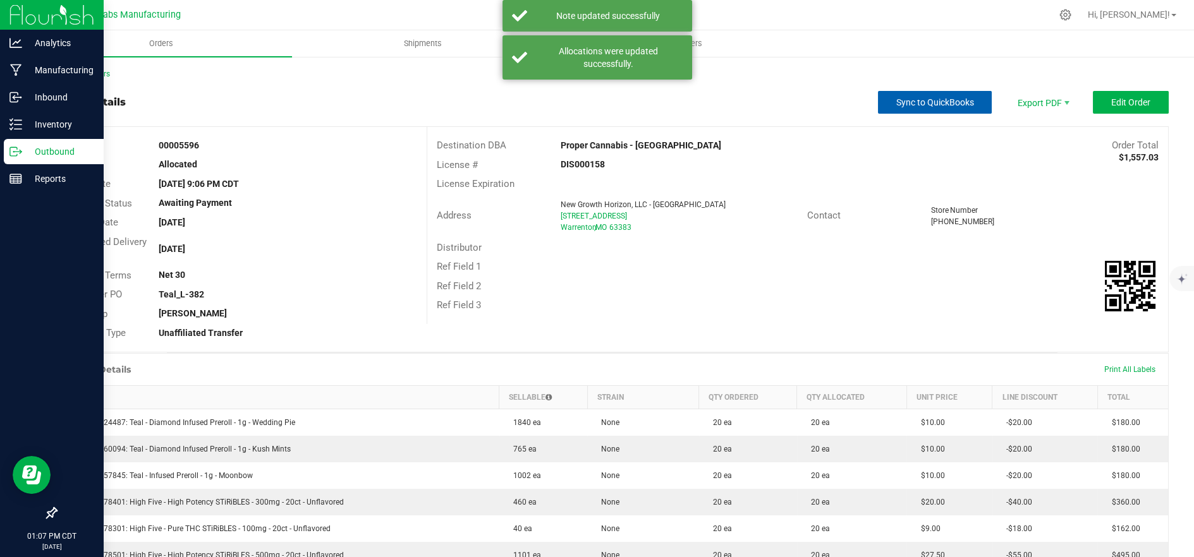
click at [951, 106] on span "Sync to QuickBooks" at bounding box center [935, 102] width 78 height 10
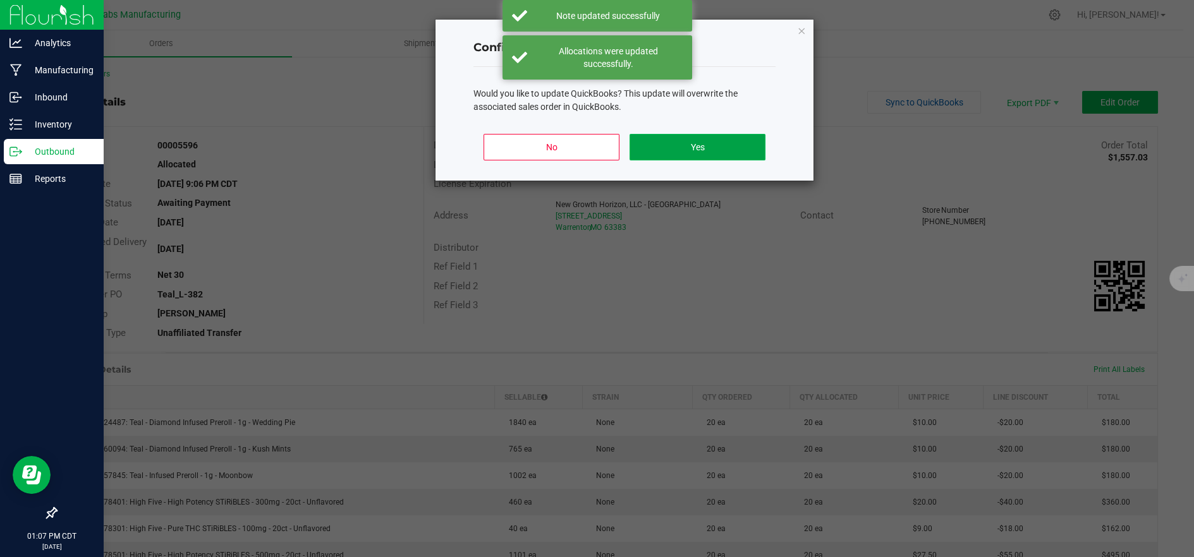
click at [754, 150] on button "Yes" at bounding box center [697, 147] width 136 height 27
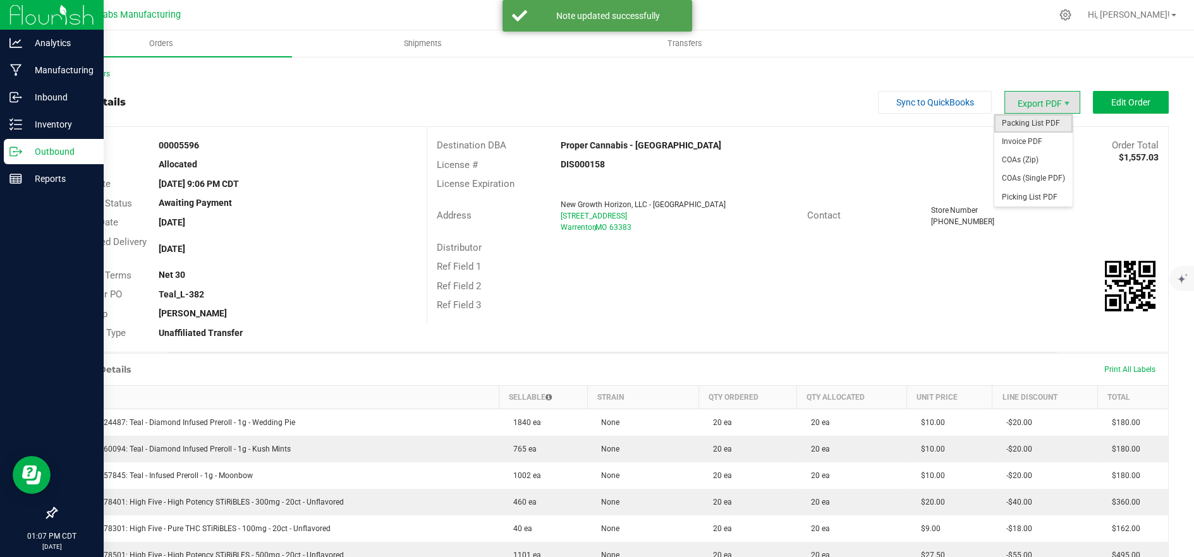
click at [1022, 118] on span "Packing List PDF" at bounding box center [1033, 123] width 78 height 18
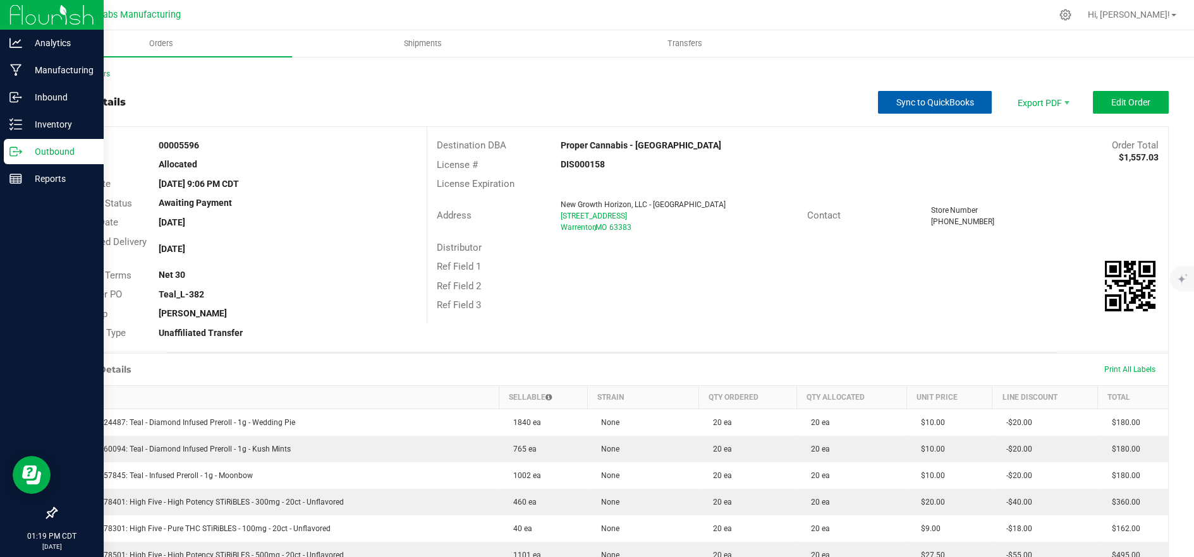
click at [929, 106] on span "Sync to QuickBooks" at bounding box center [935, 102] width 78 height 10
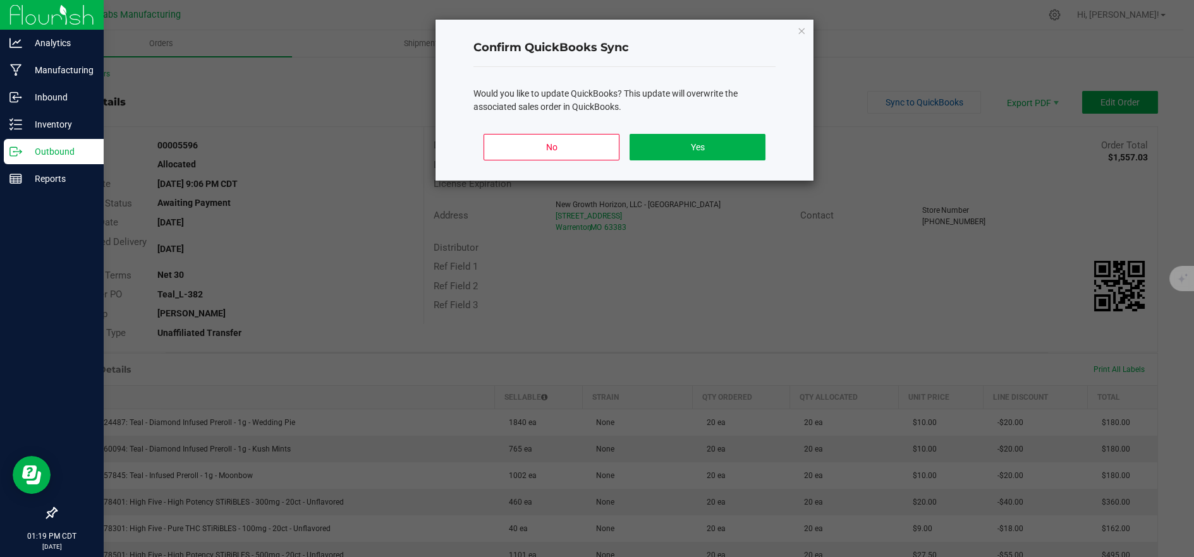
click at [706, 160] on div "No Yes" at bounding box center [624, 152] width 302 height 57
click at [759, 147] on button "Yes" at bounding box center [697, 147] width 136 height 27
